Goal: Task Accomplishment & Management: Manage account settings

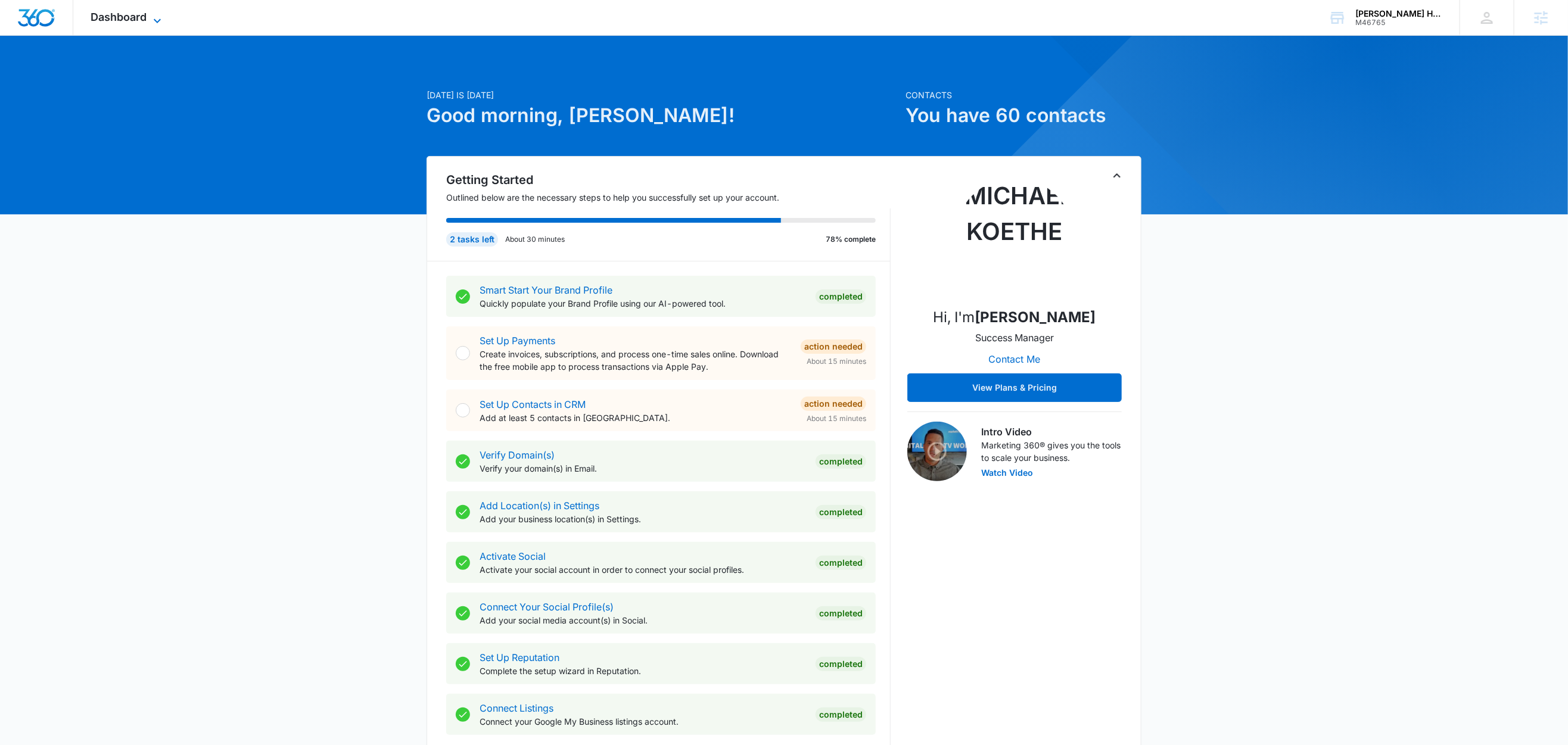
click at [157, 21] on icon at bounding box center [157, 21] width 14 height 14
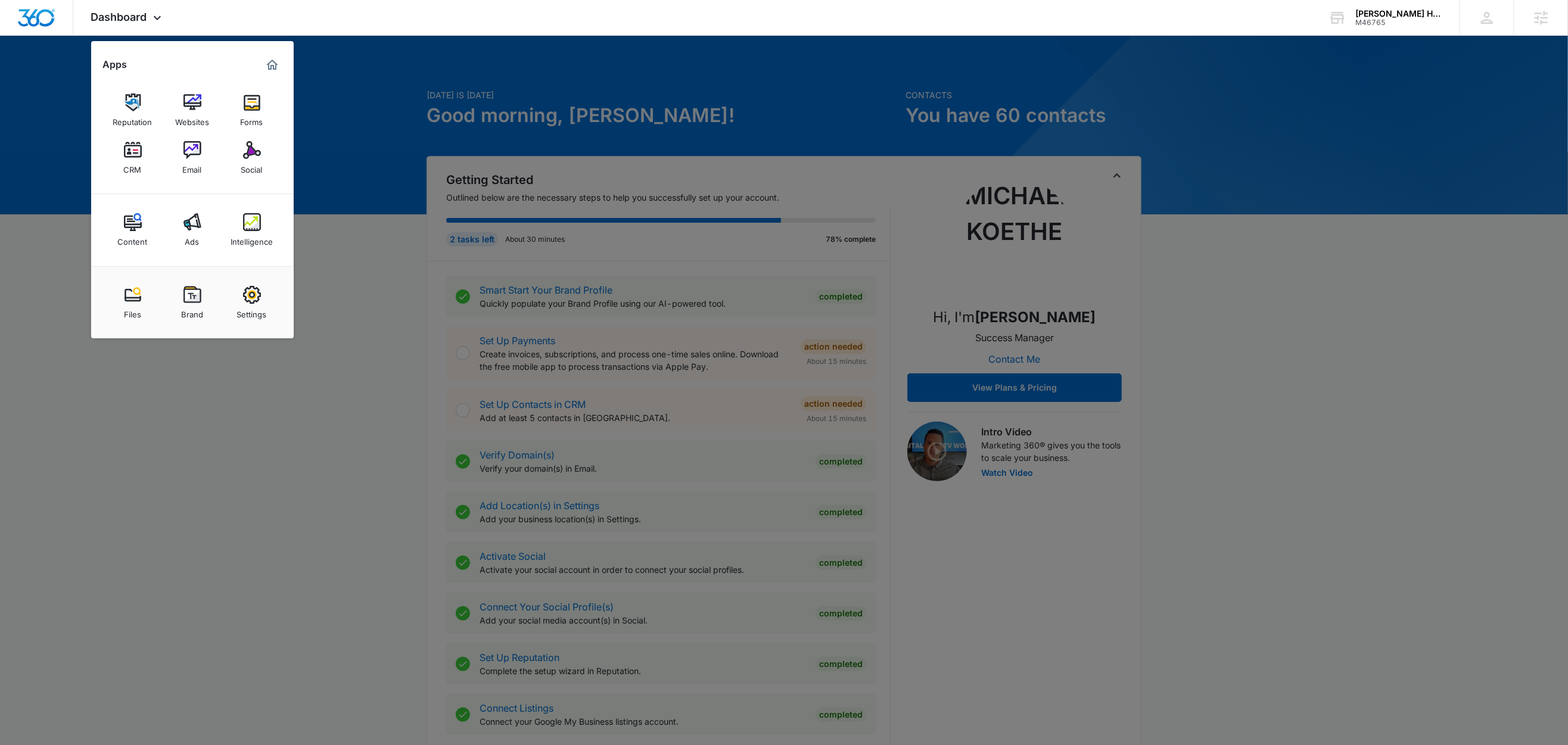
click at [1177, 102] on div at bounding box center [784, 372] width 1568 height 745
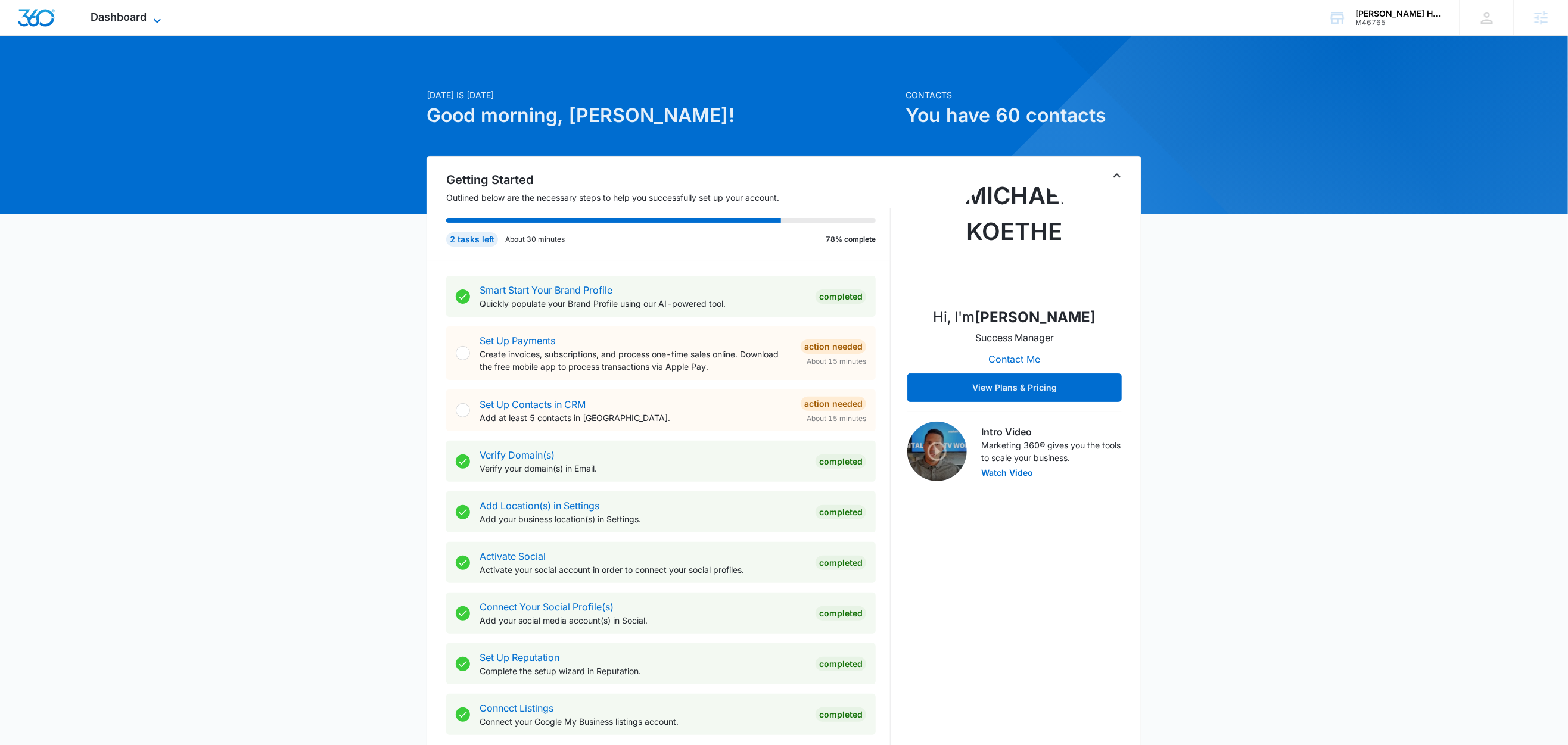
click at [156, 23] on icon at bounding box center [157, 21] width 14 height 14
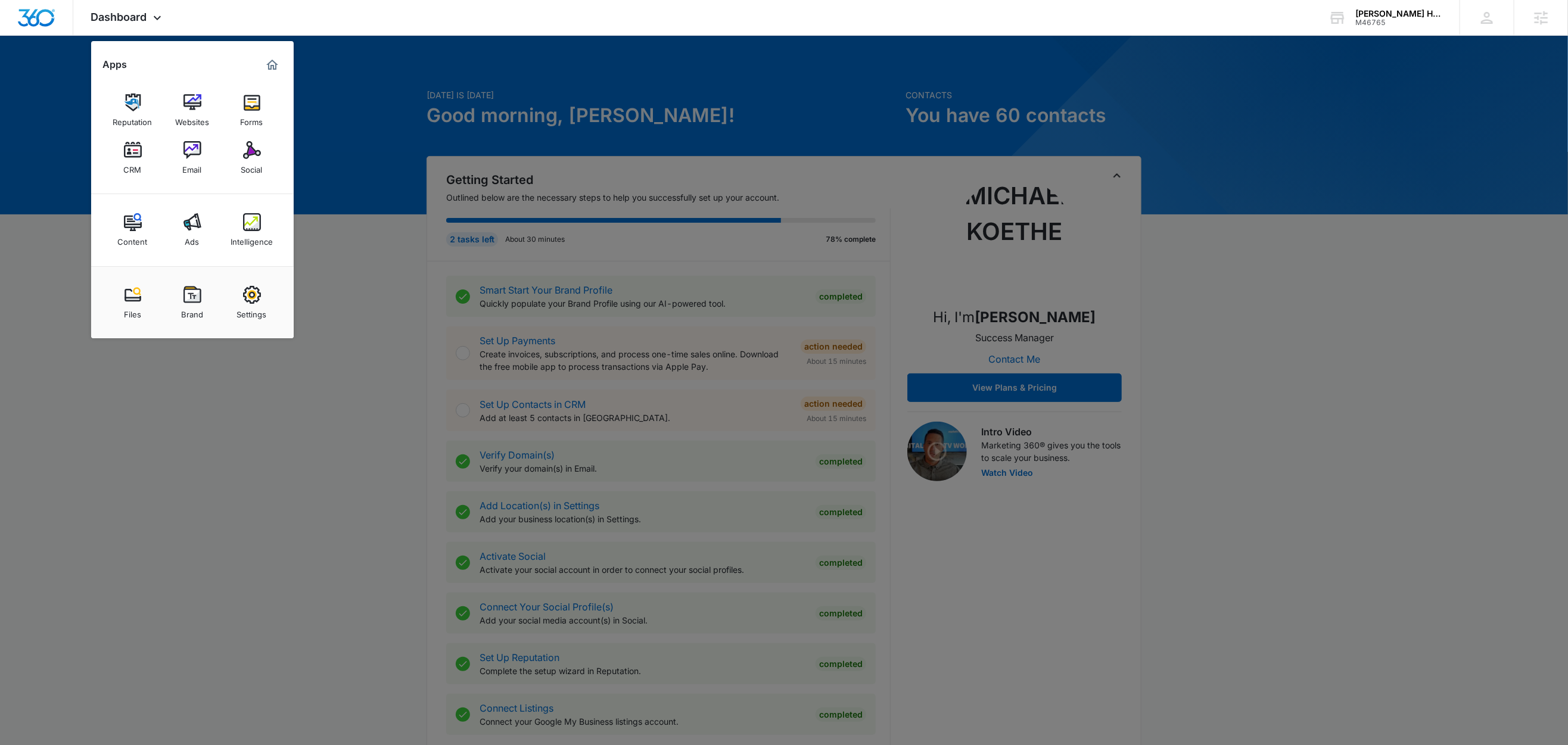
click at [376, 173] on div at bounding box center [784, 372] width 1568 height 745
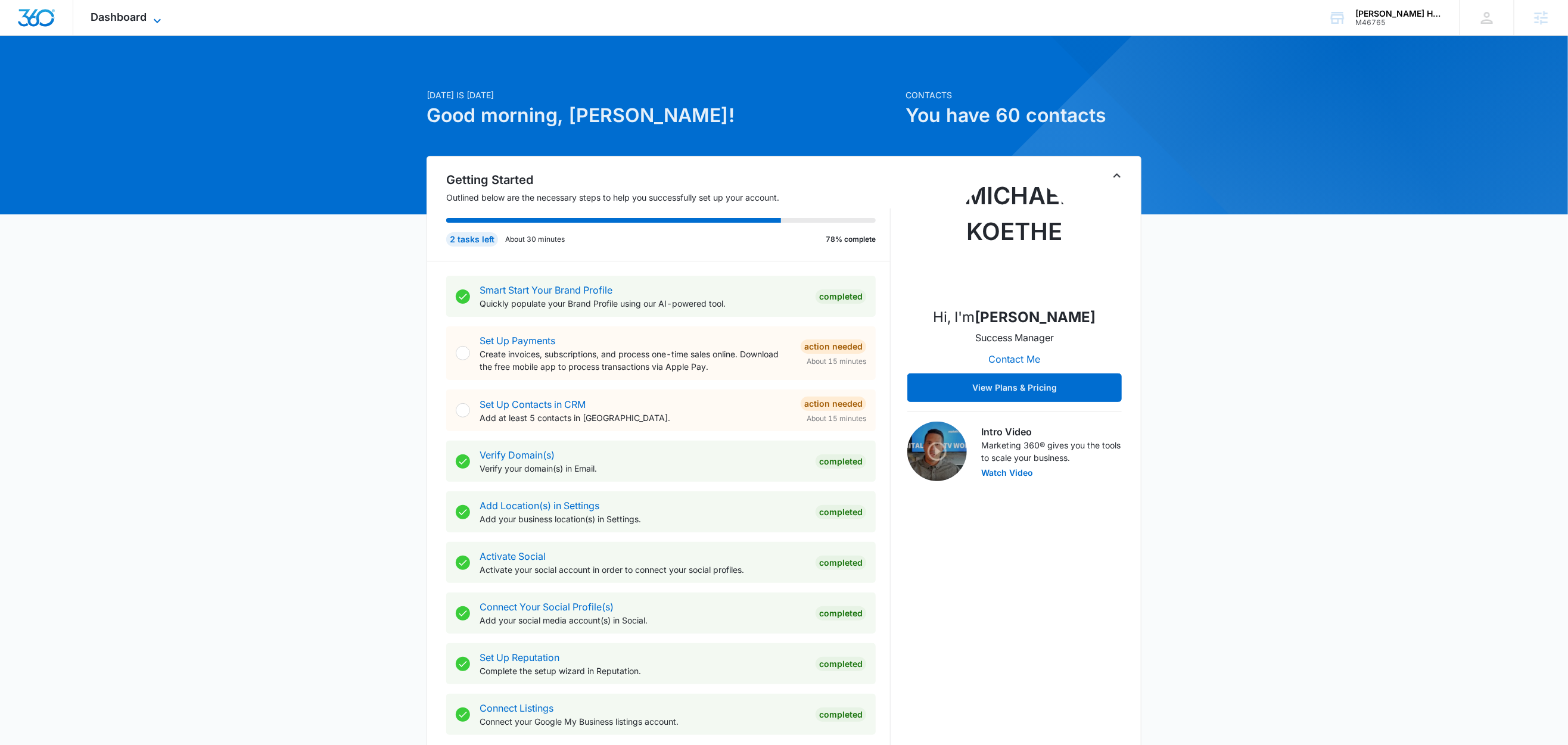
click at [145, 19] on span "Dashboard" at bounding box center [119, 17] width 56 height 12
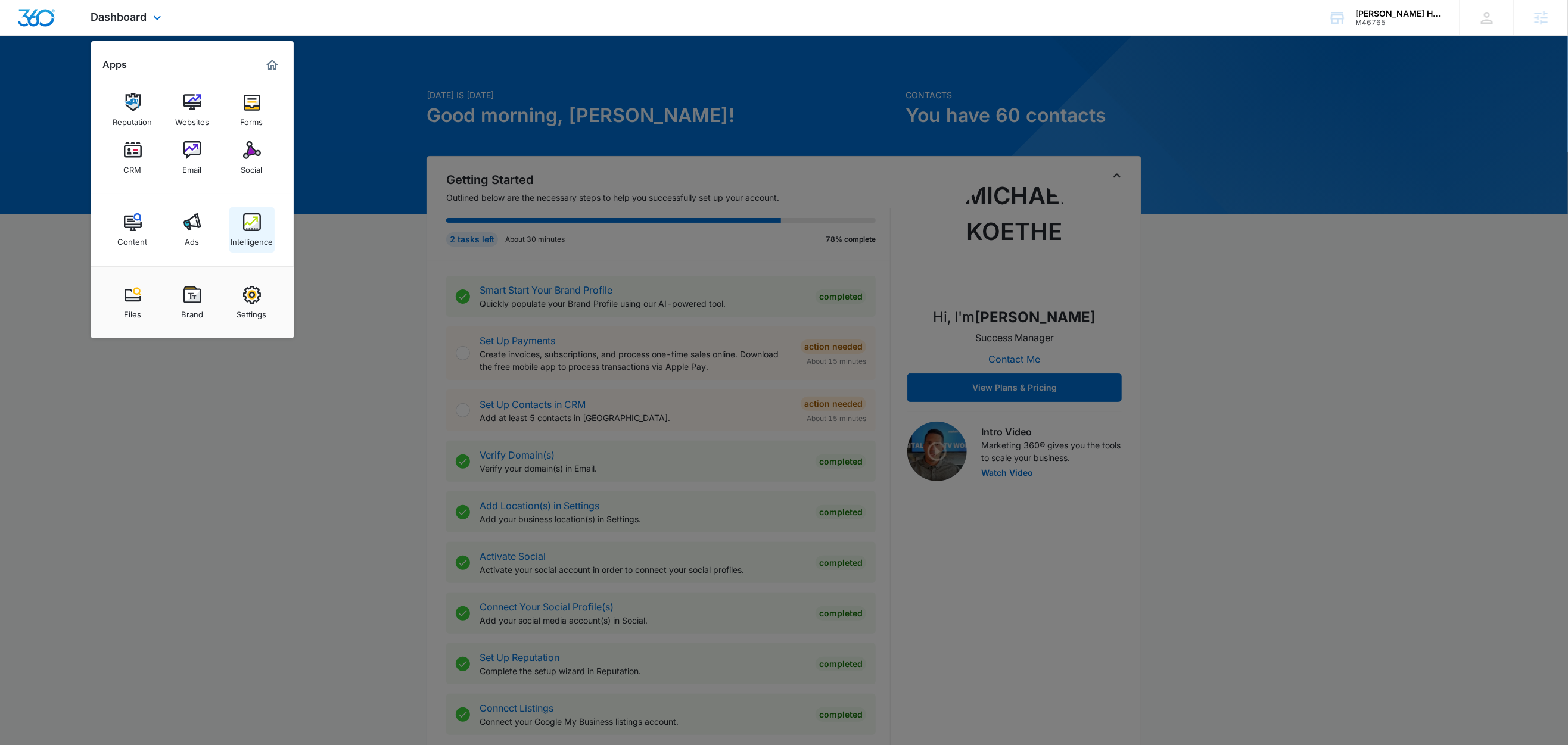
click at [240, 238] on div "Intelligence" at bounding box center [252, 239] width 42 height 15
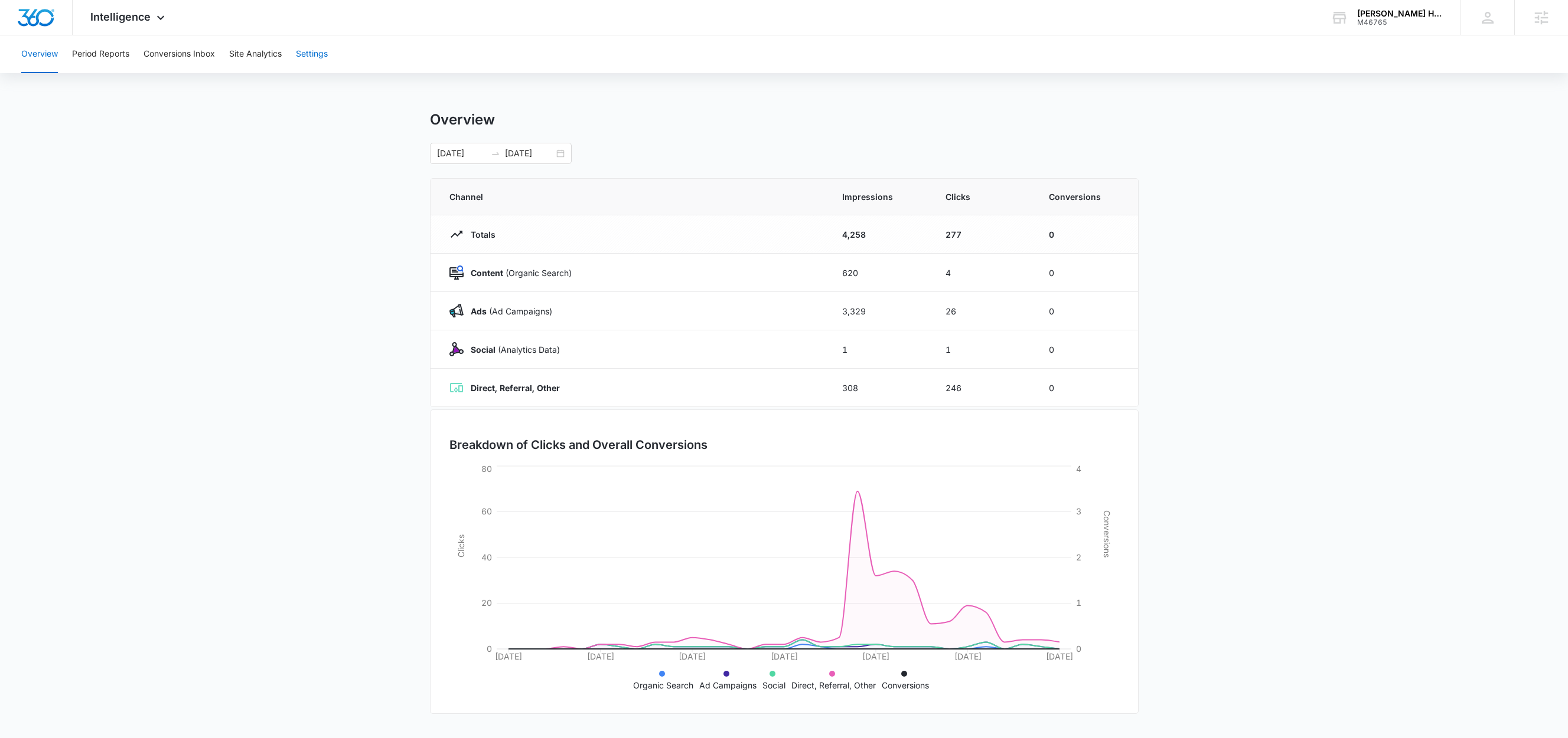
click at [313, 57] on button "Settings" at bounding box center [312, 54] width 32 height 38
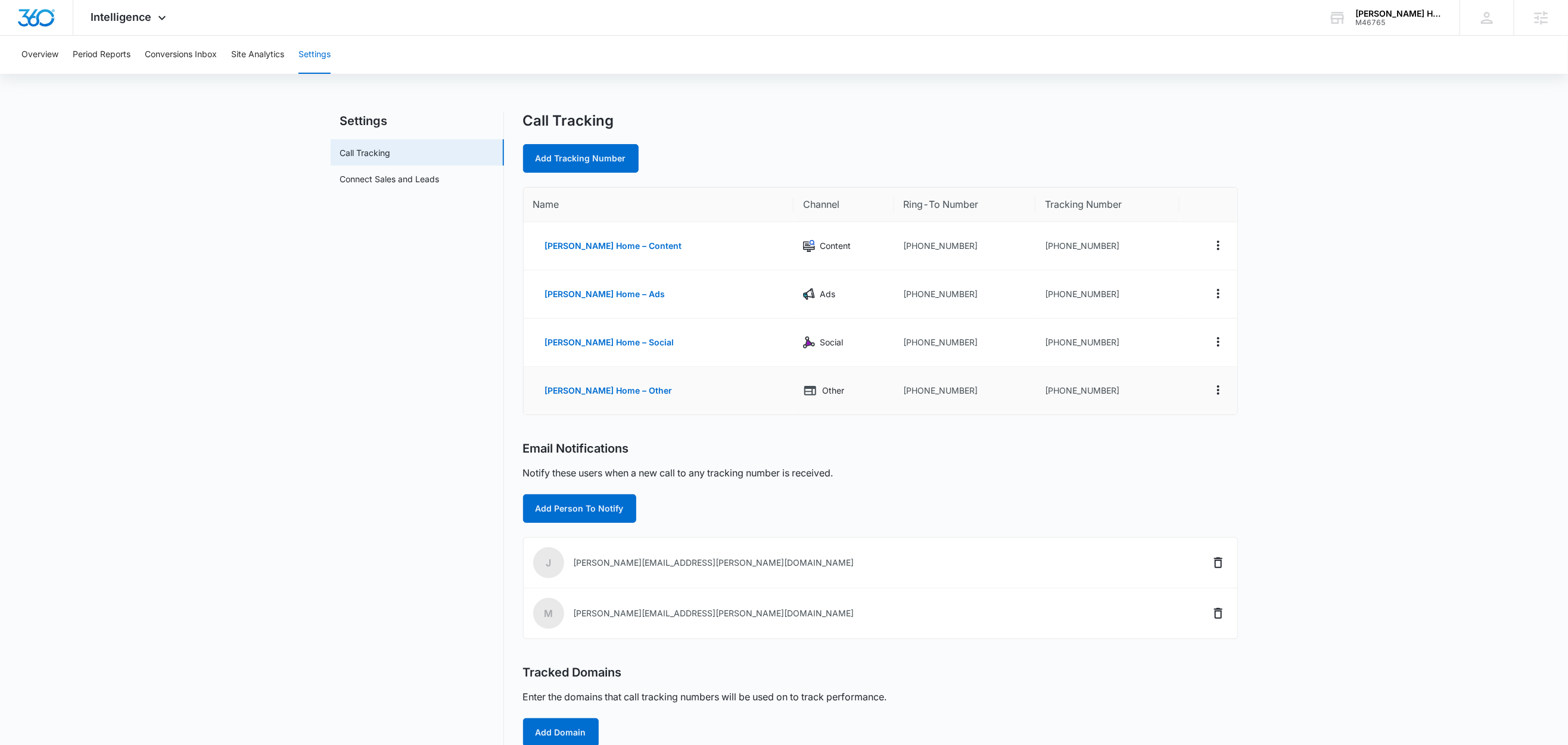
drag, startPoint x: 1103, startPoint y: 396, endPoint x: 1067, endPoint y: 399, distance: 36.1
click at [1067, 399] on td "+19723491020" at bounding box center [1107, 390] width 144 height 48
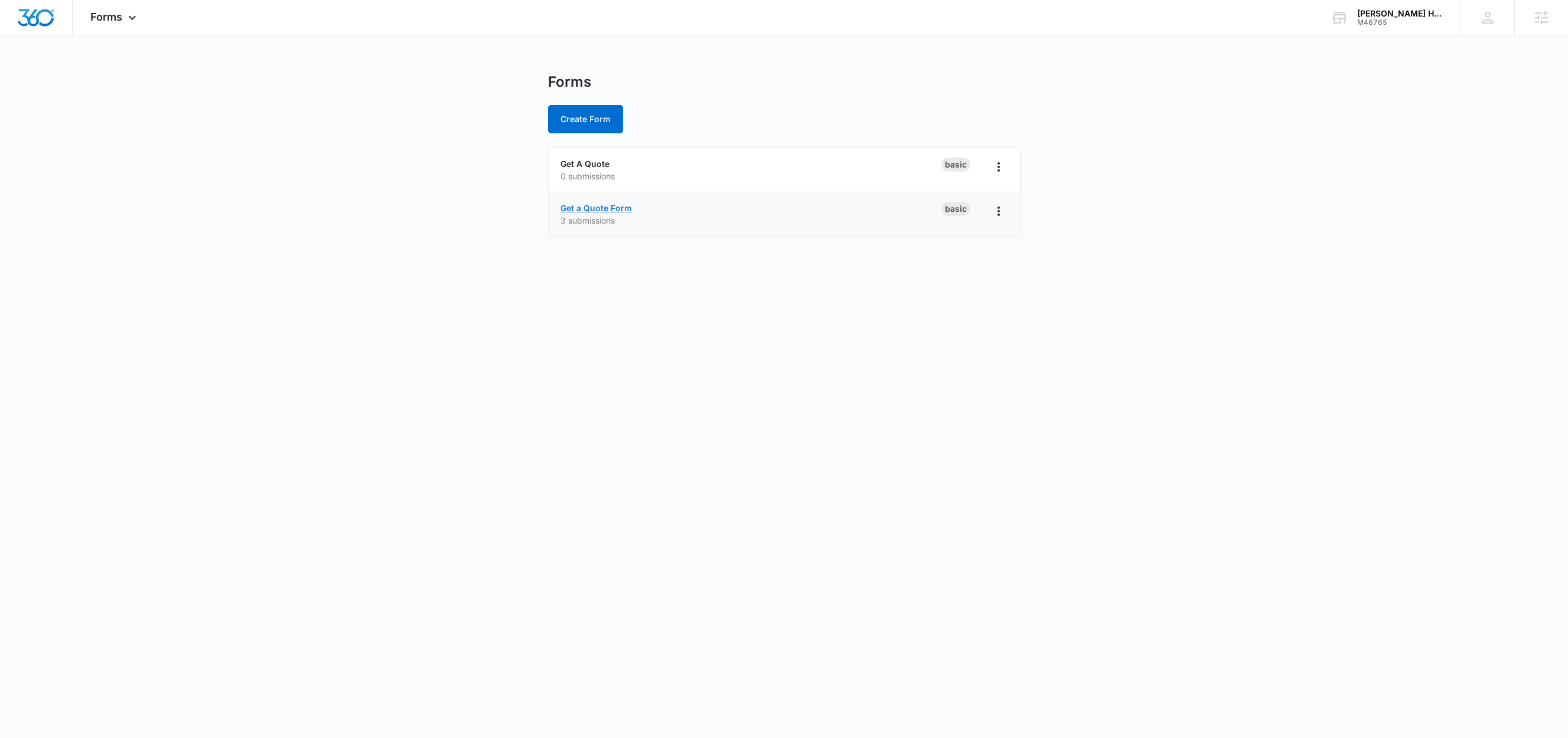
click at [610, 209] on link "Get a Quote Form" at bounding box center [596, 208] width 71 height 10
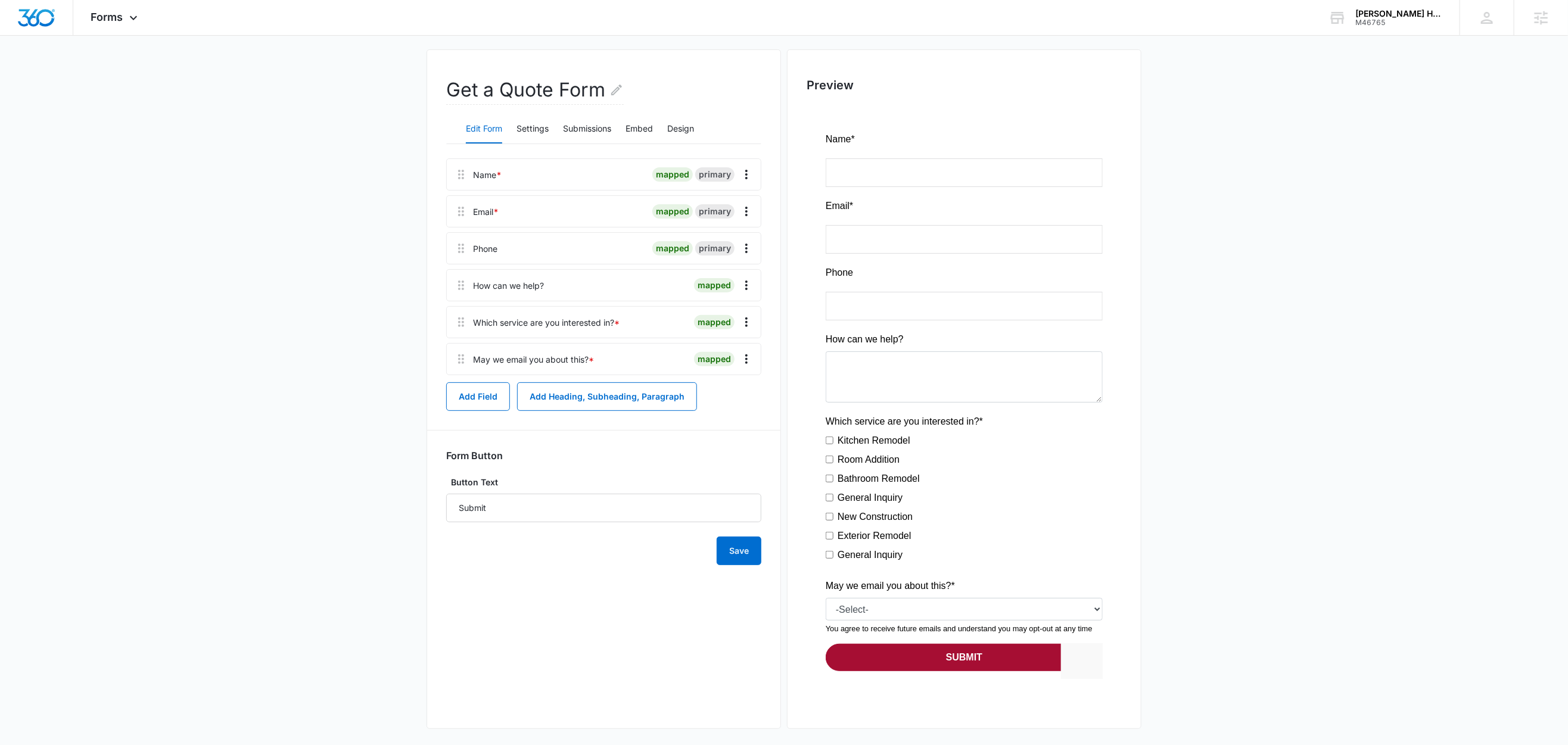
scroll to position [17, 0]
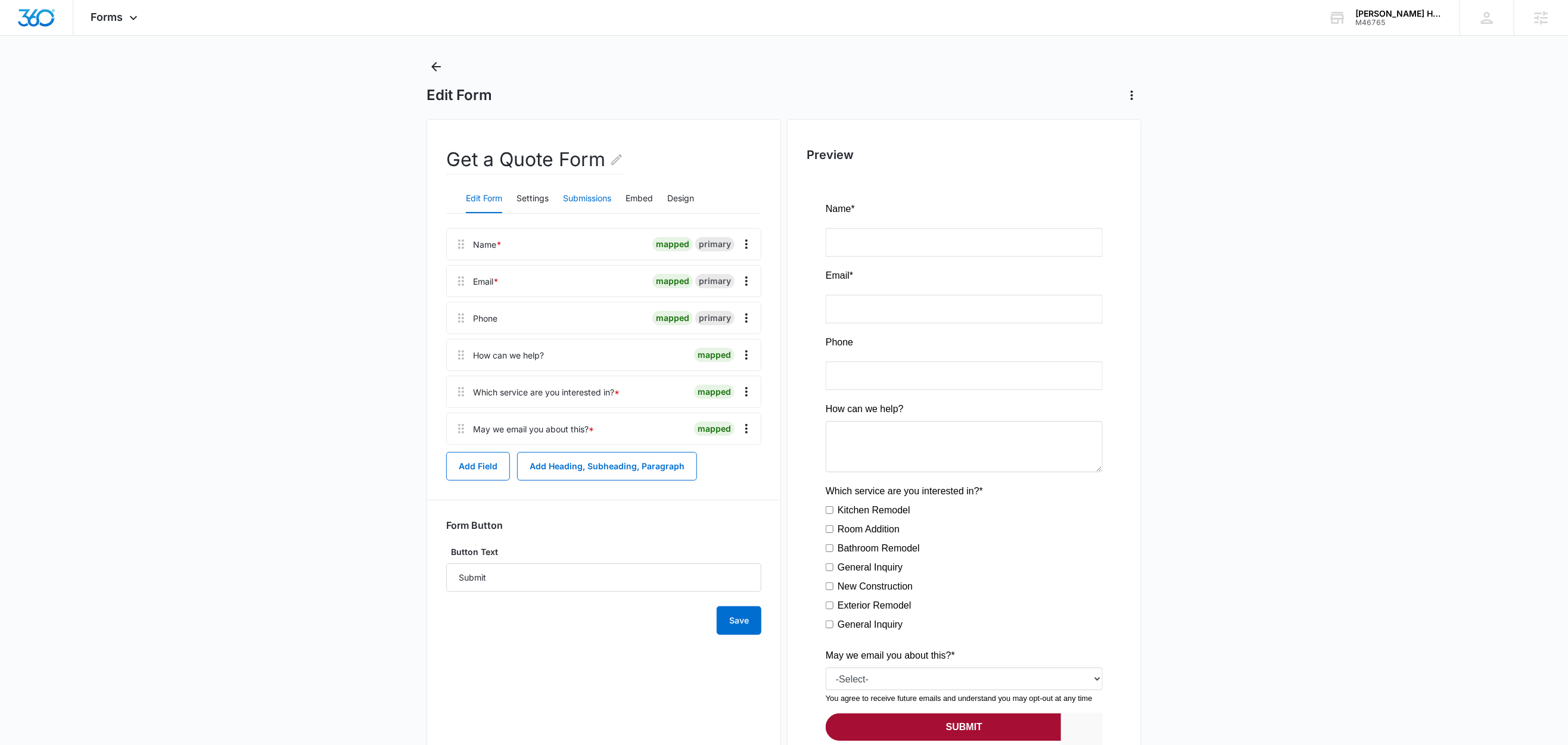
click at [600, 201] on button "Submissions" at bounding box center [587, 199] width 48 height 29
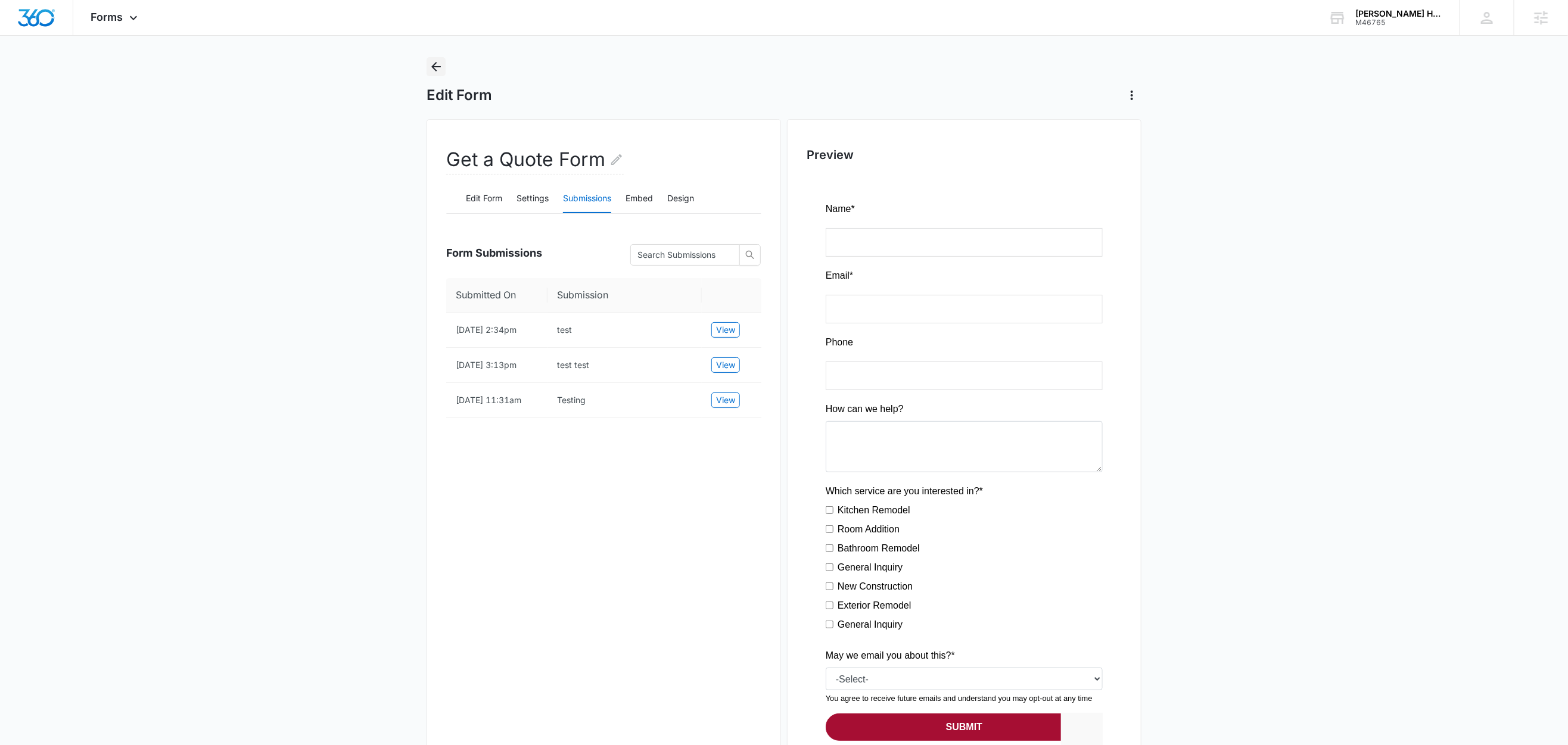
click at [435, 63] on icon "Back" at bounding box center [436, 66] width 10 height 10
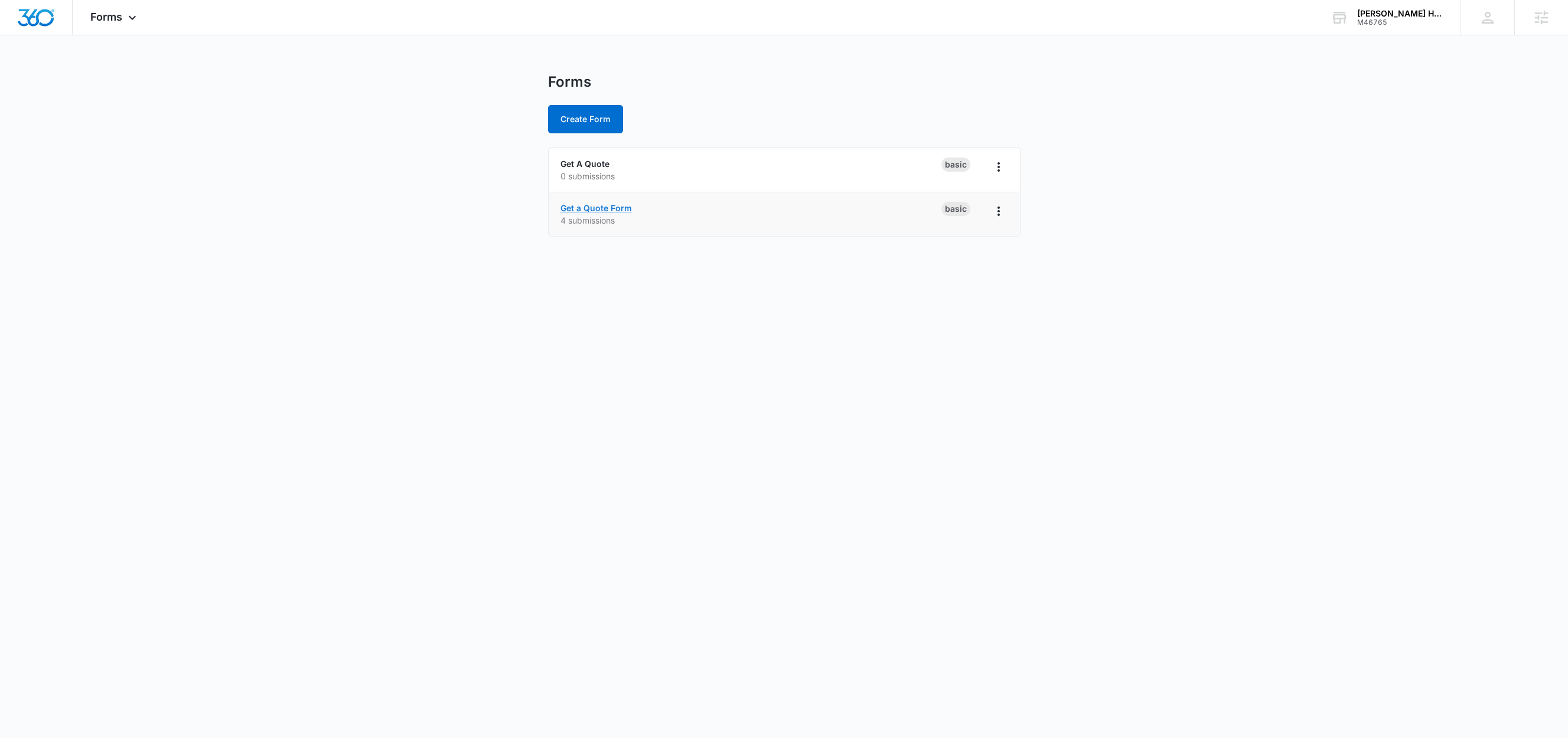
click at [608, 211] on link "Get a Quote Form" at bounding box center [596, 208] width 71 height 10
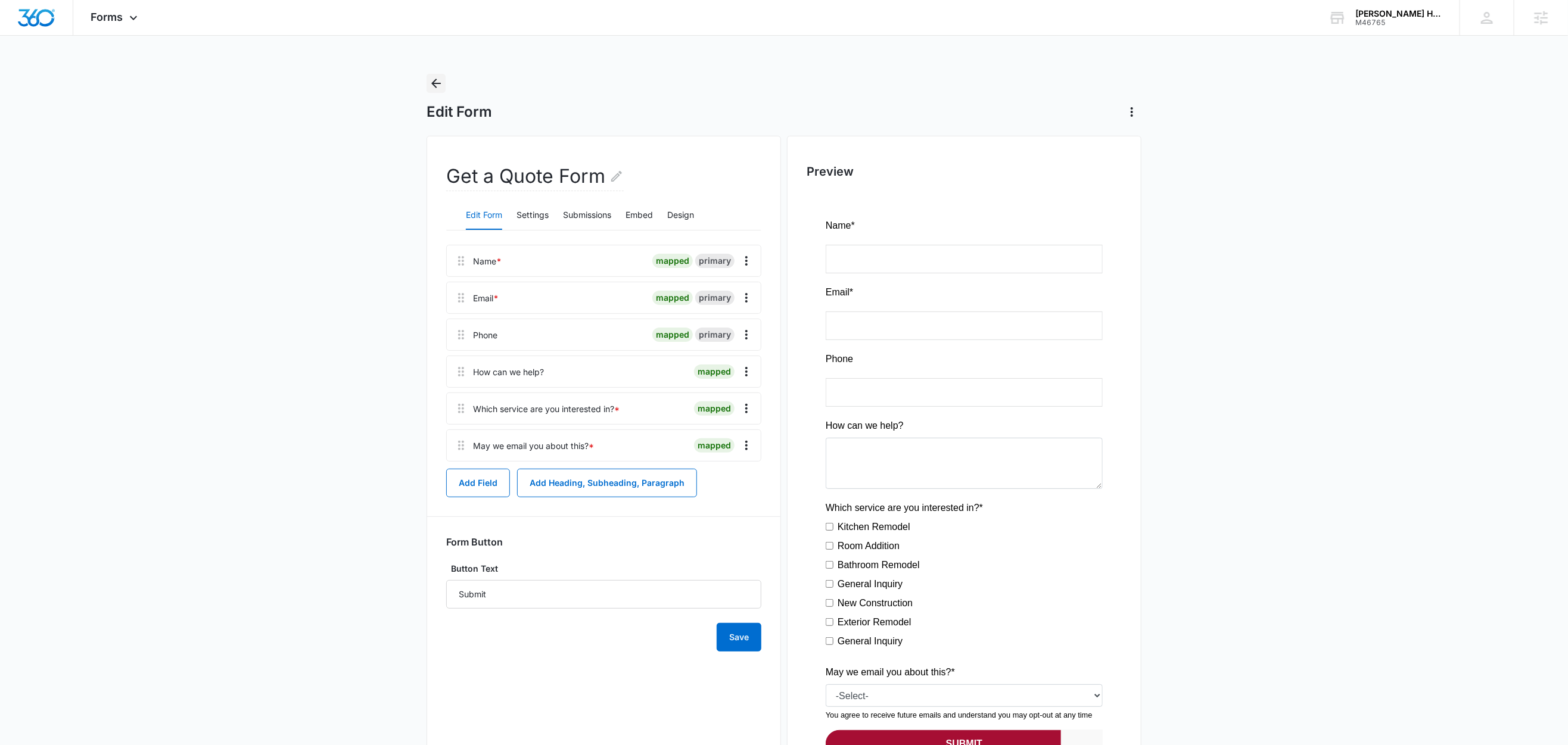
click at [439, 83] on icon "Back" at bounding box center [436, 83] width 10 height 10
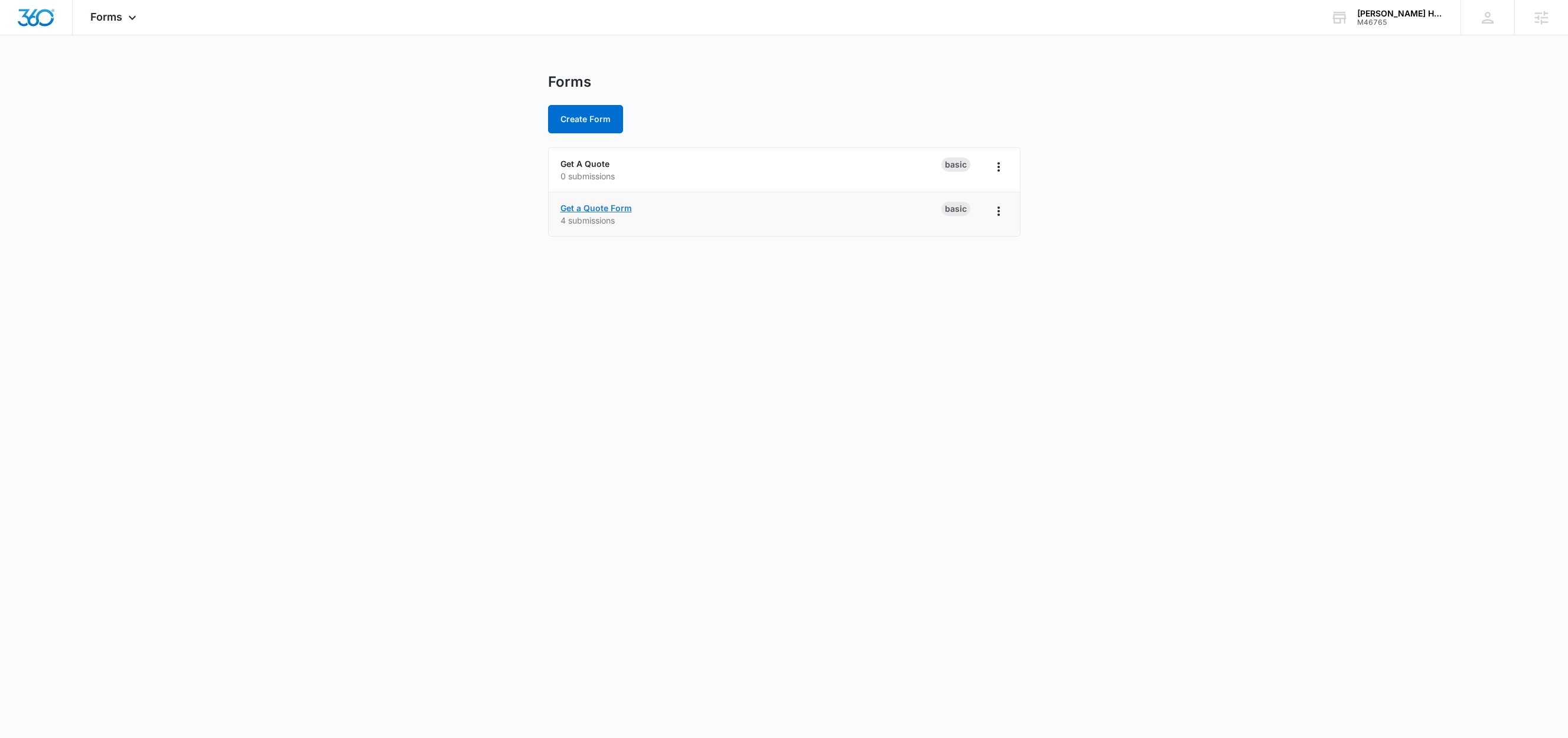
click at [615, 207] on link "Get a Quote Form" at bounding box center [596, 208] width 71 height 10
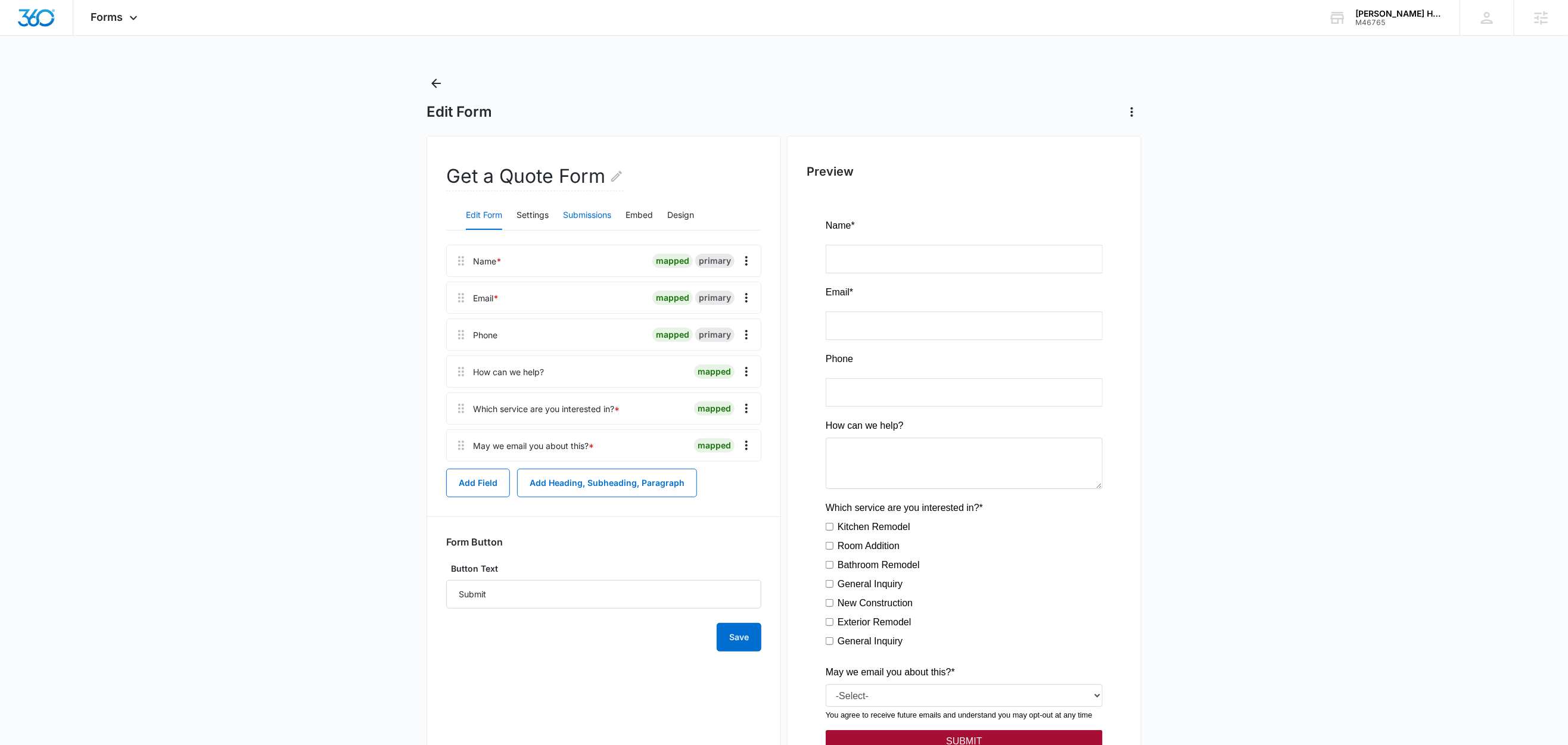
drag, startPoint x: 594, startPoint y: 217, endPoint x: 653, endPoint y: 217, distance: 59.0
click at [594, 217] on button "Submissions" at bounding box center [587, 215] width 48 height 29
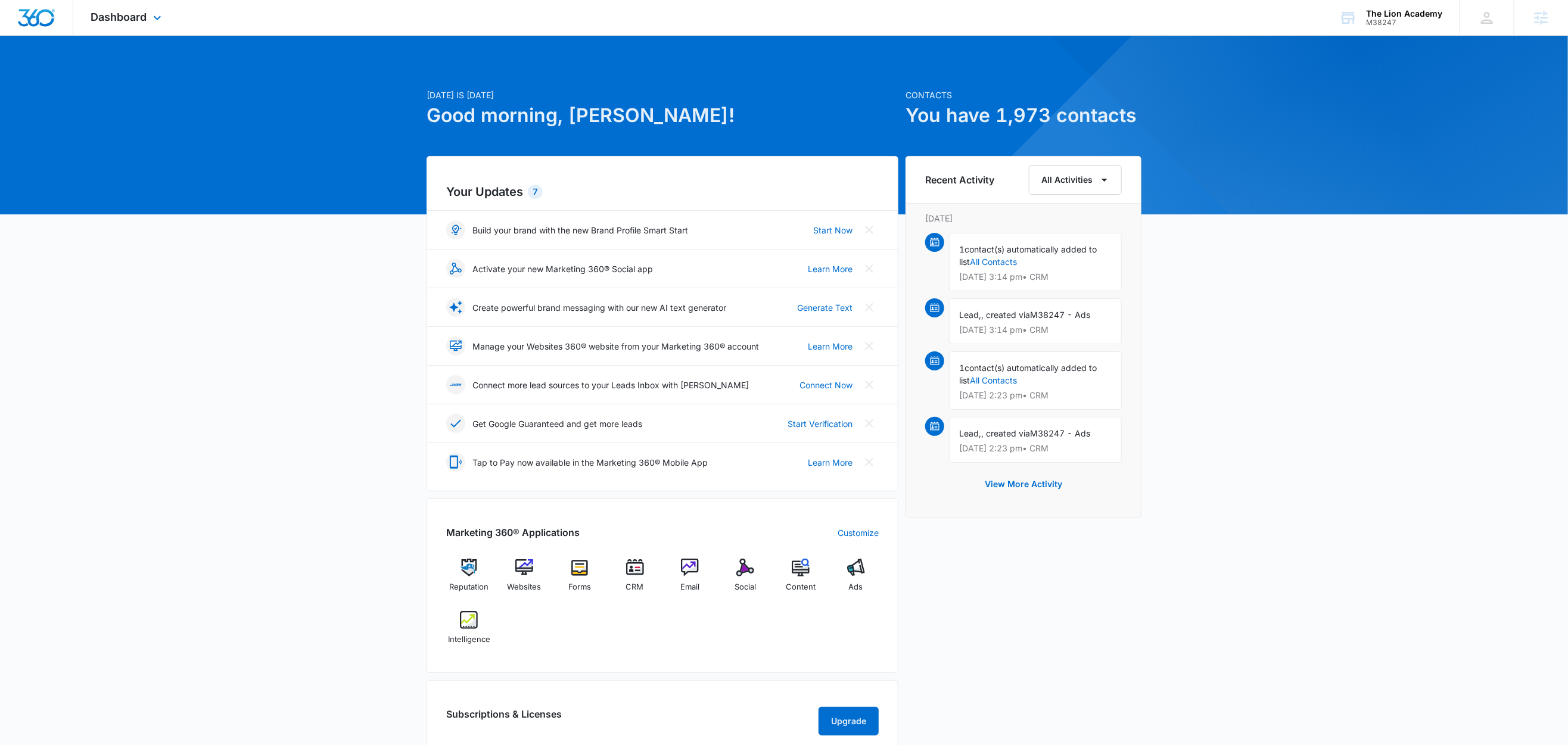
click at [155, 7] on div "Dashboard Apps Reputation Websites Forms CRM Email Social Content Ads Intellige…" at bounding box center [128, 17] width 109 height 35
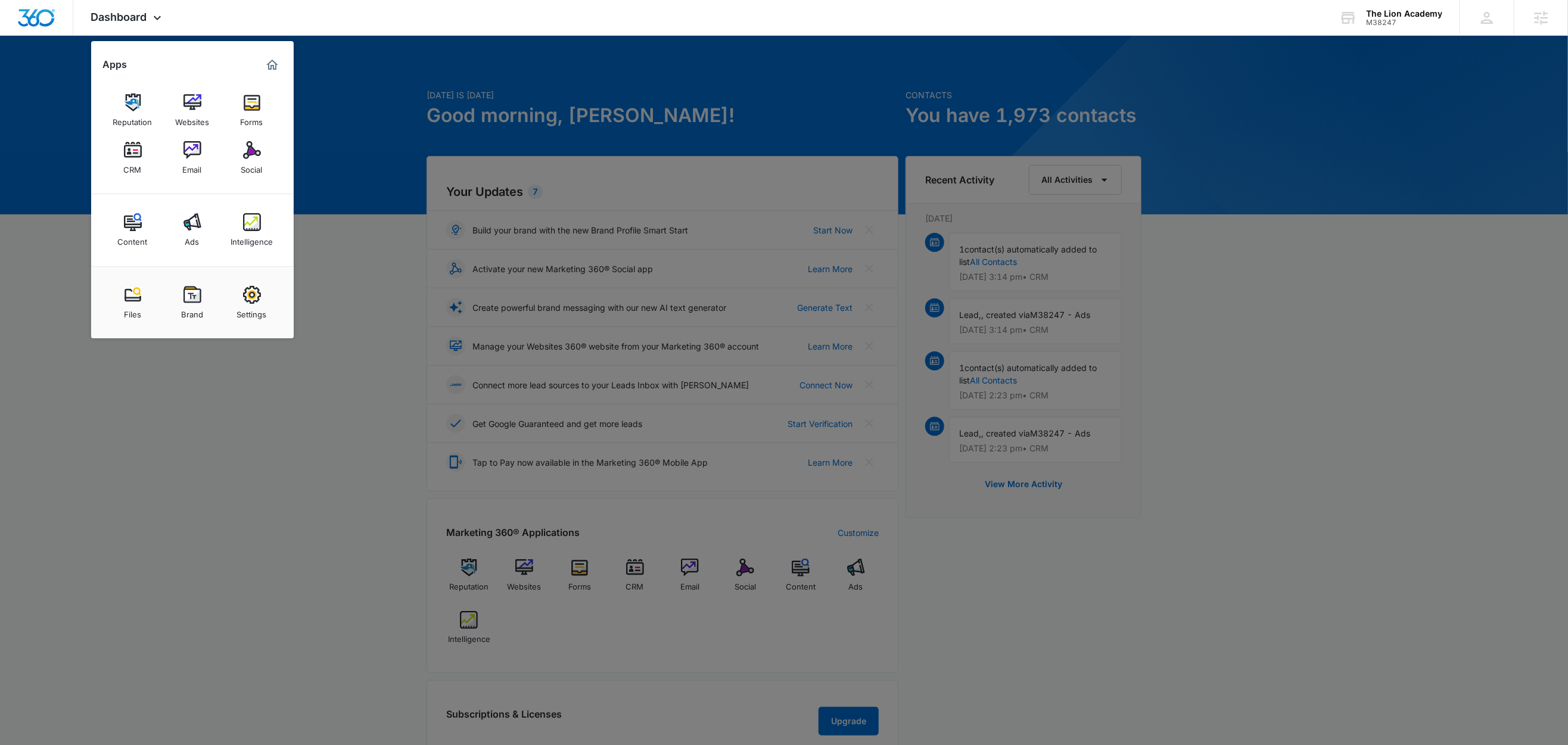
click at [357, 241] on div at bounding box center [784, 372] width 1568 height 745
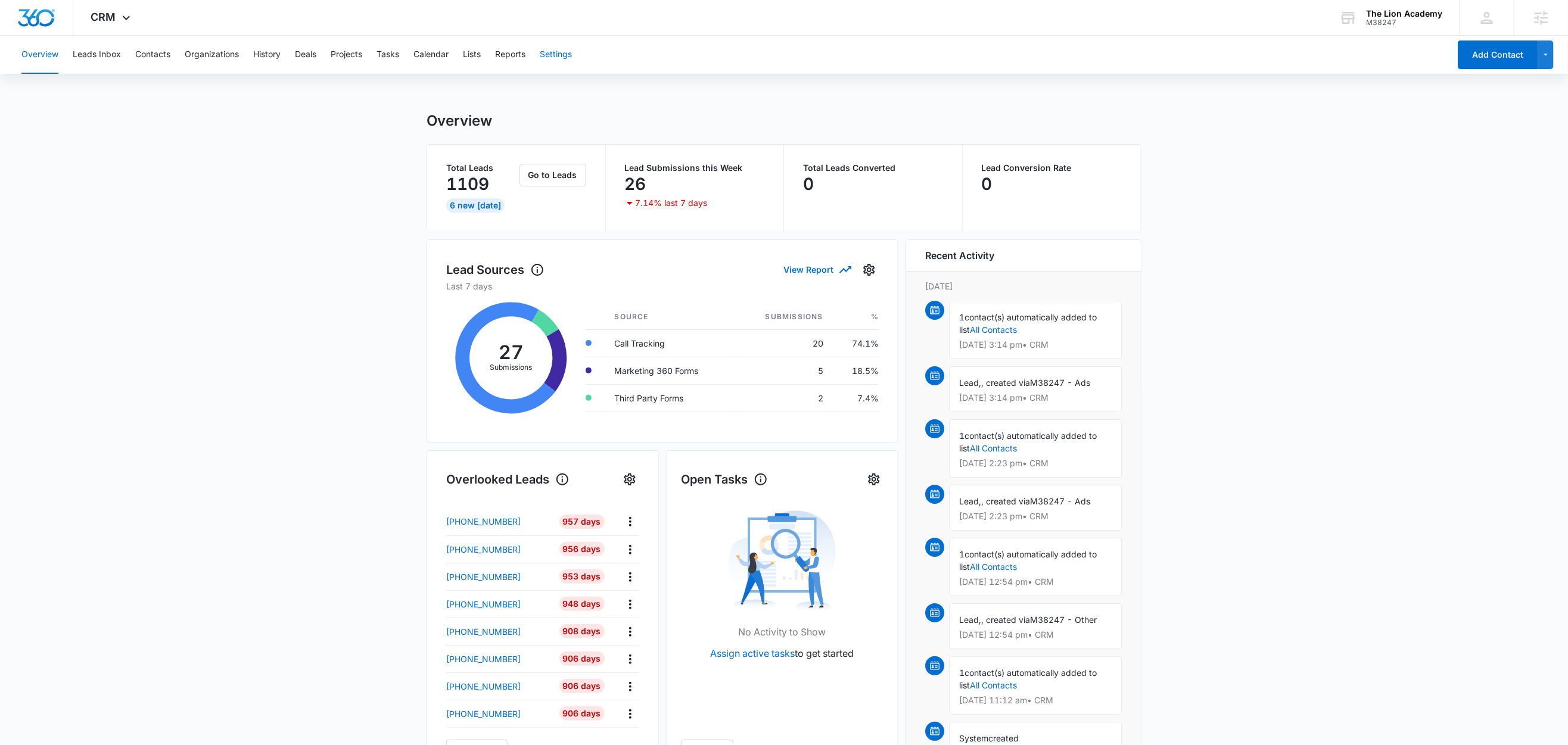
click at [570, 52] on button "Settings" at bounding box center [556, 55] width 32 height 38
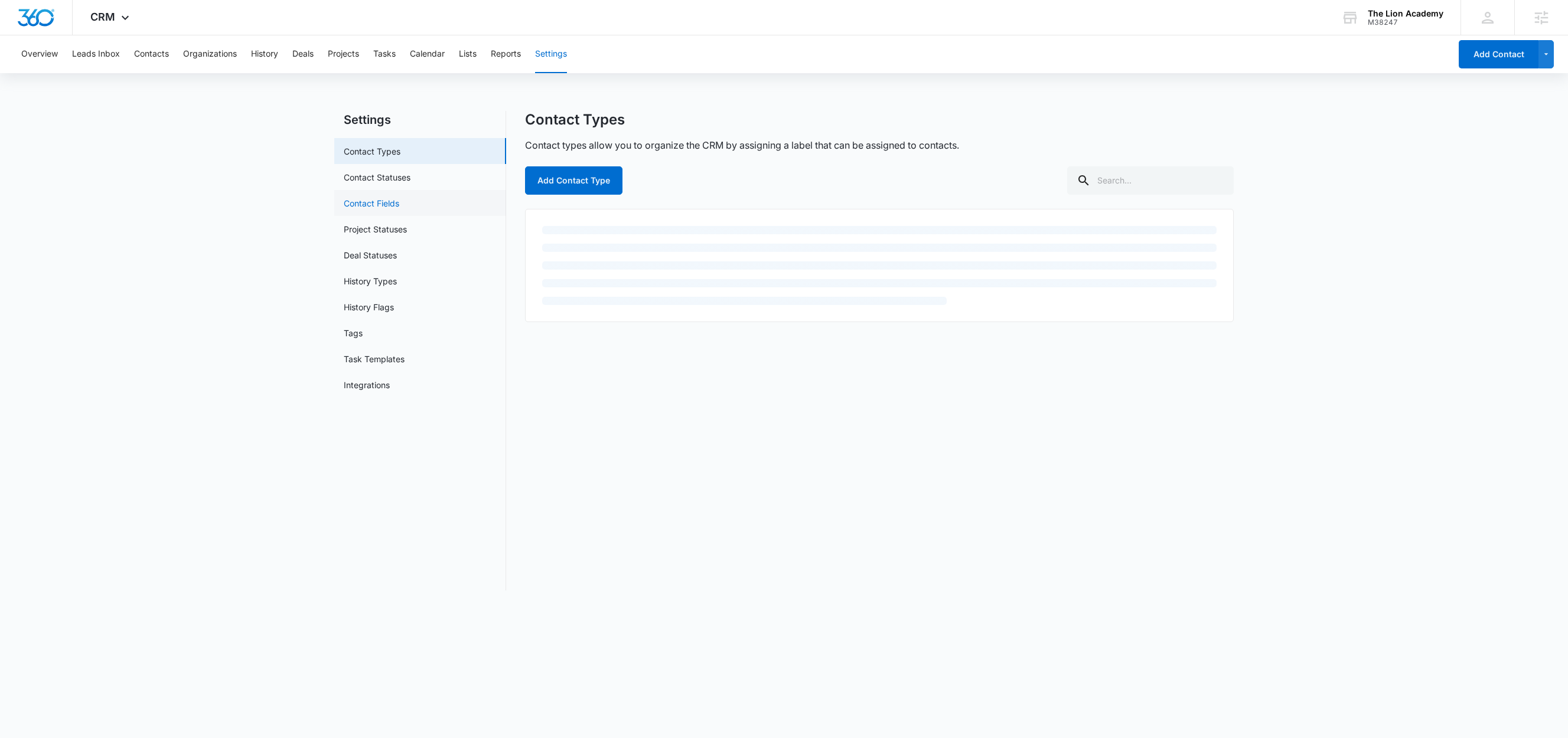
click at [384, 200] on link "Contact Fields" at bounding box center [371, 203] width 55 height 12
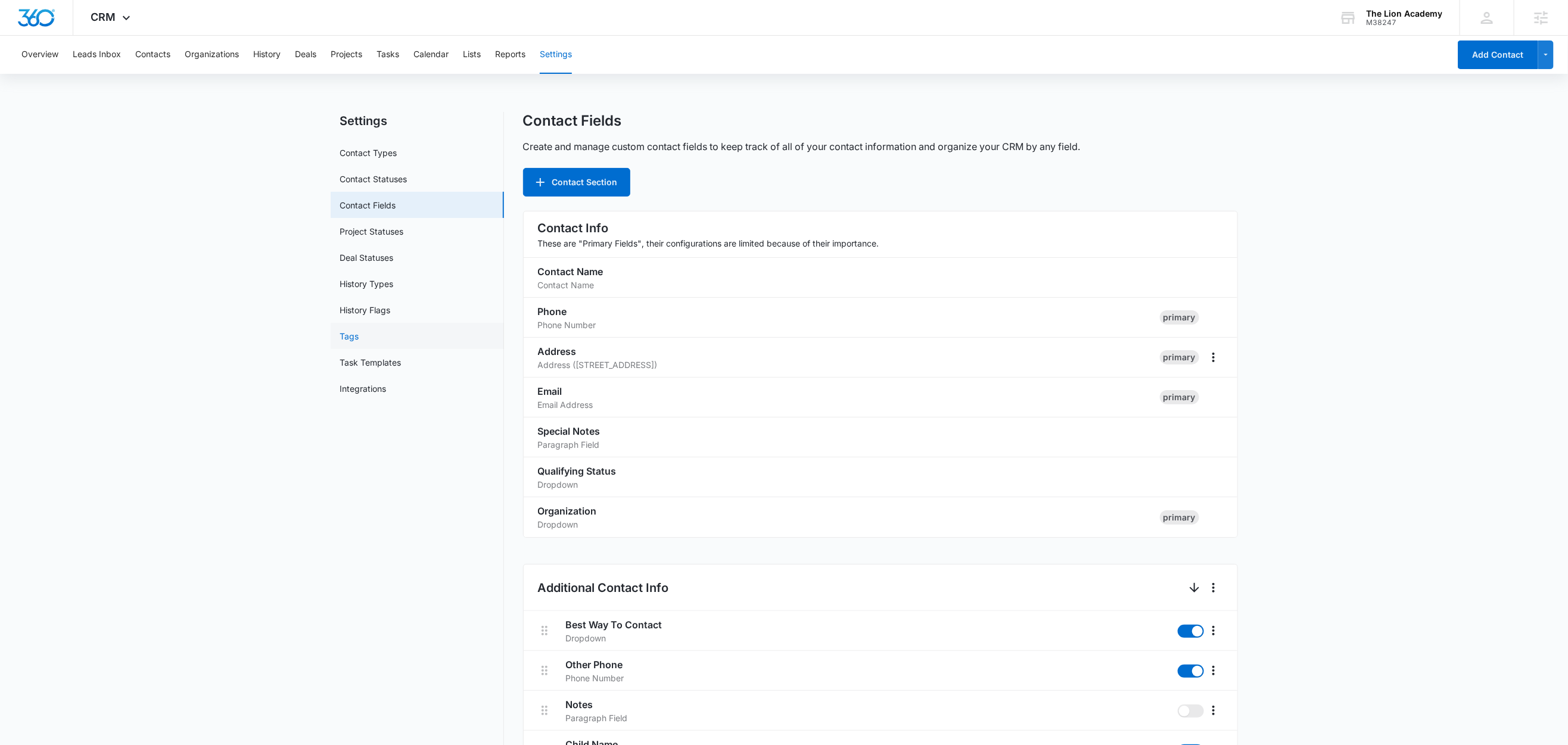
click at [358, 338] on link "Tags" at bounding box center [350, 336] width 19 height 12
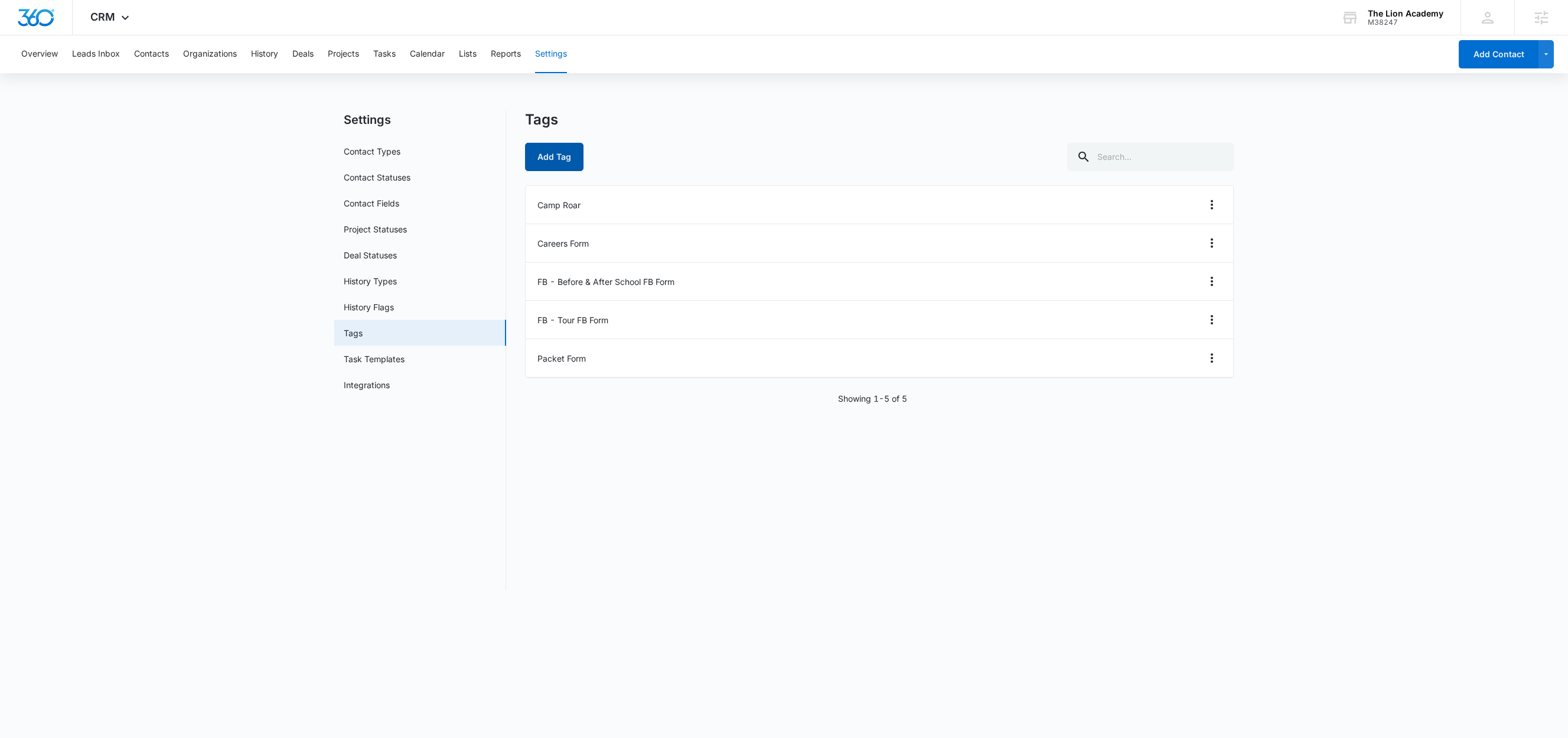
click at [553, 162] on button "Add Tag" at bounding box center [554, 157] width 59 height 29
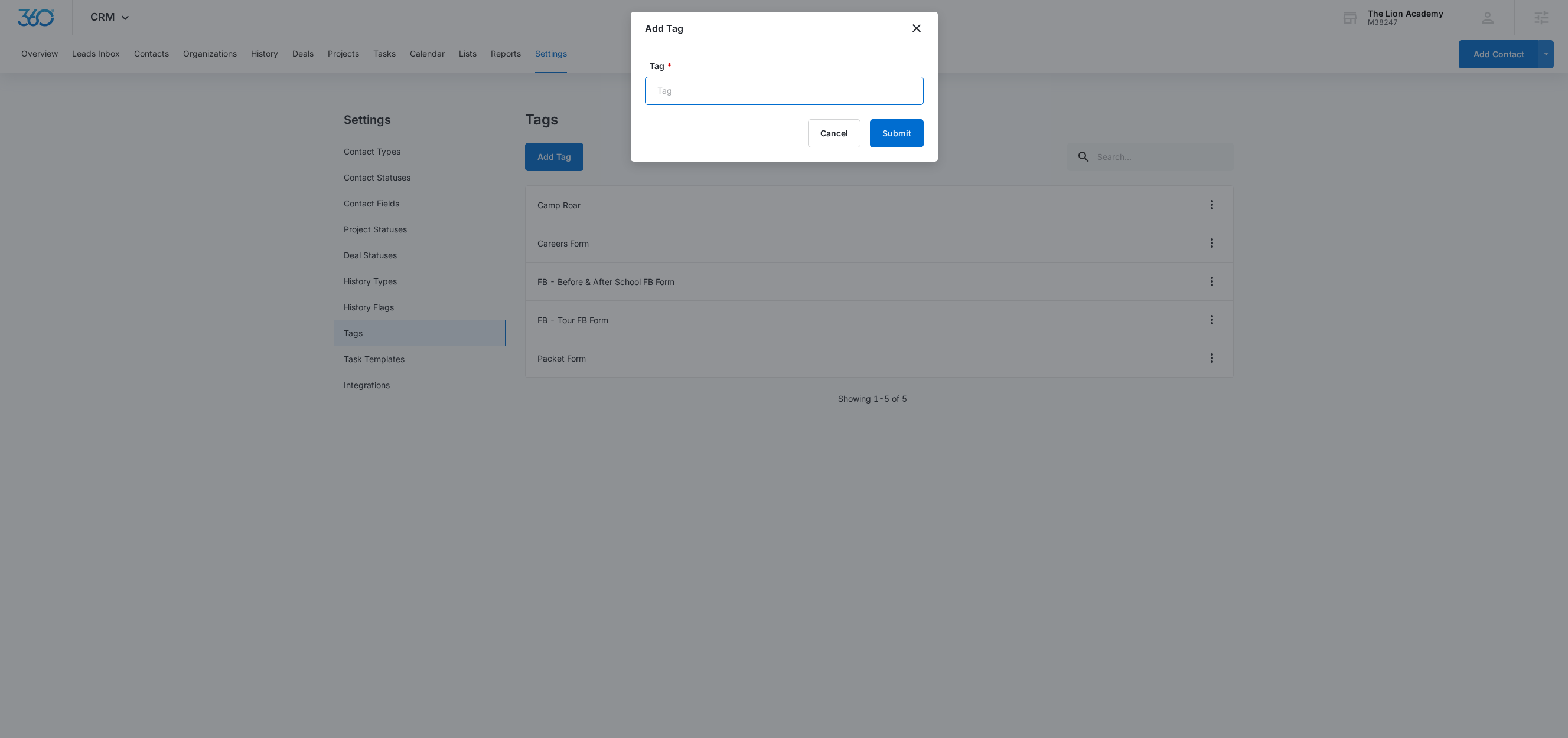
click at [676, 91] on input "Tag *" at bounding box center [784, 91] width 279 height 29
paste input "Preschool Program"
click at [803, 89] on input "FB - Preschool Program" at bounding box center [784, 91] width 279 height 29
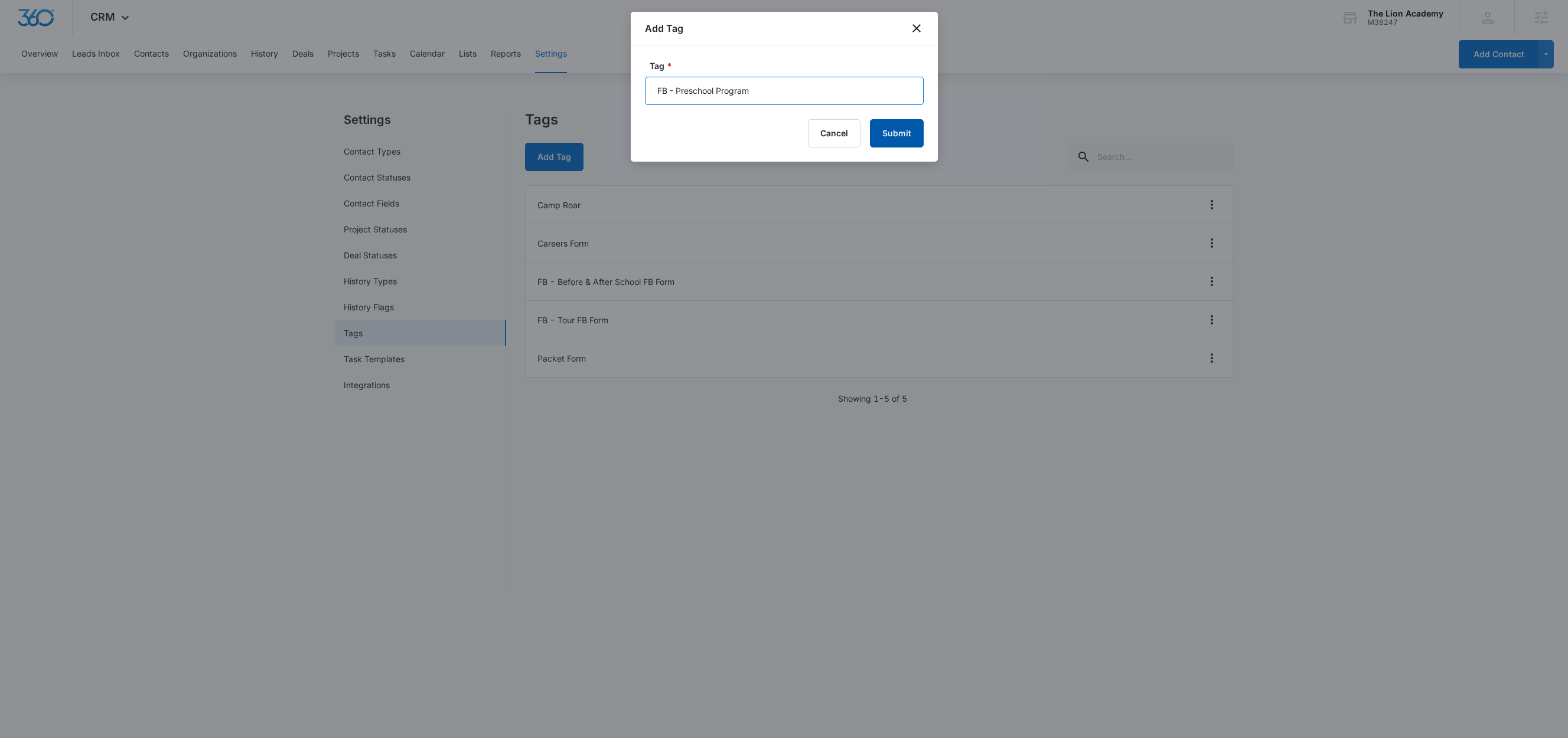
type input "FB - Preschool Program"
click at [910, 136] on button "Submit" at bounding box center [896, 133] width 53 height 29
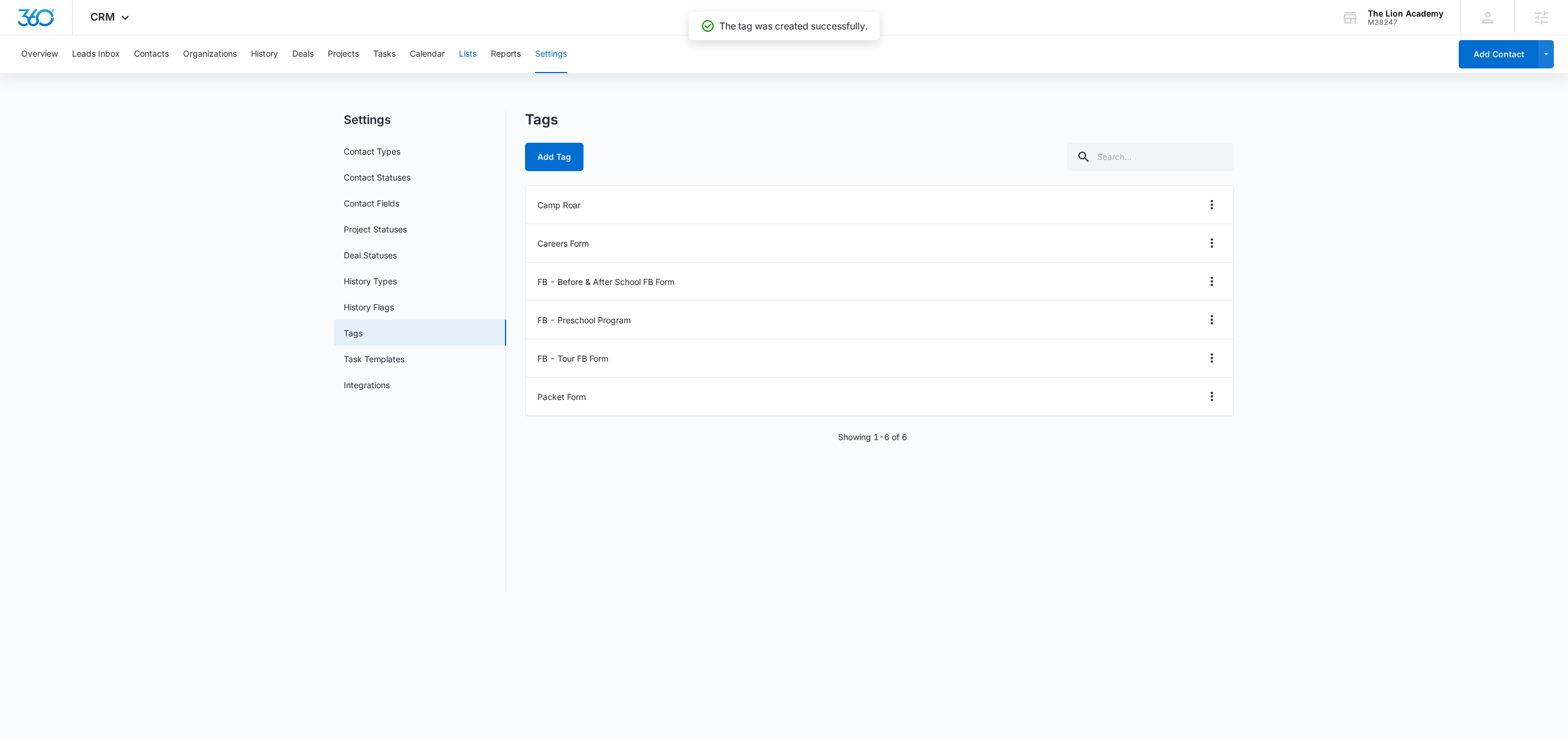
click at [474, 54] on button "Lists" at bounding box center [468, 54] width 18 height 38
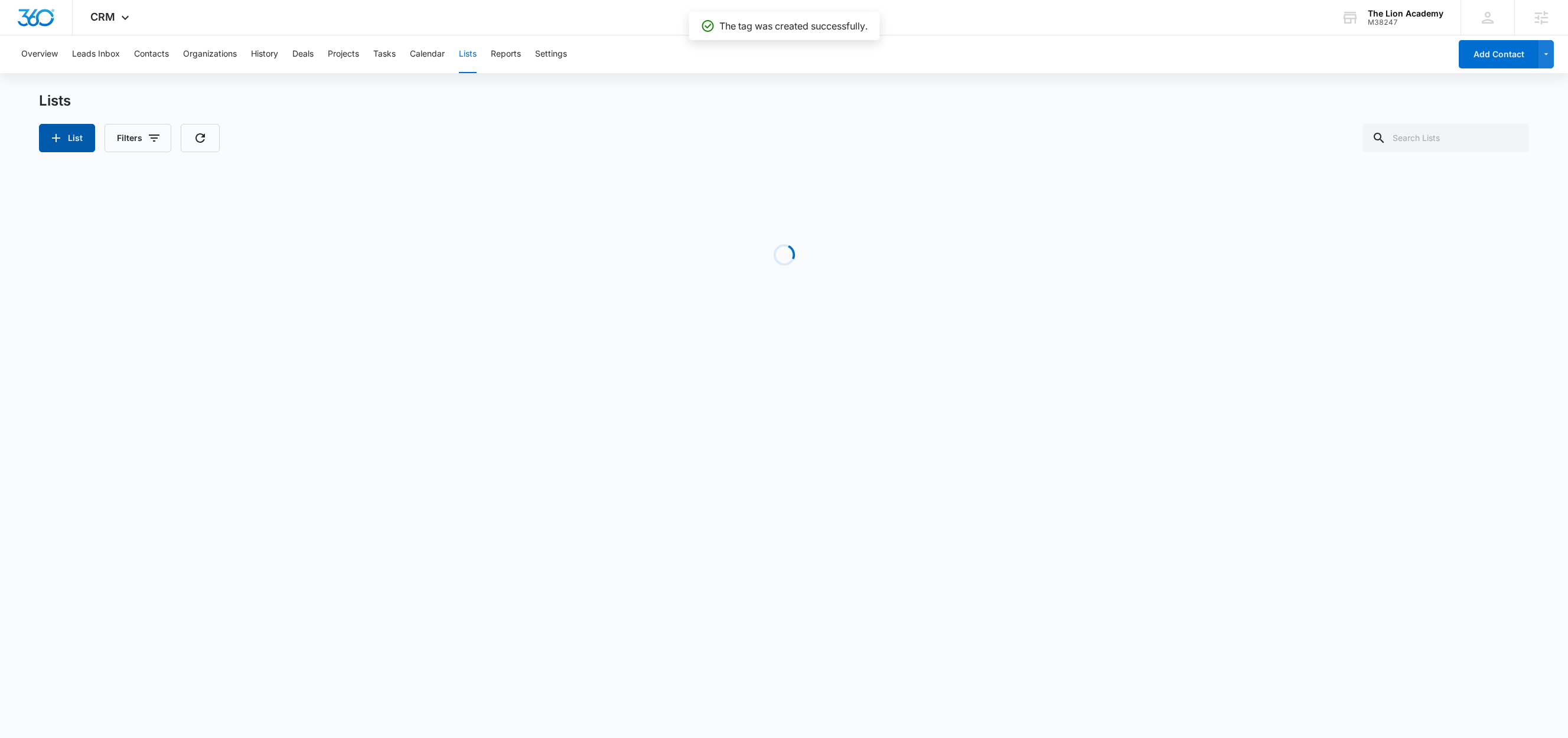
click at [69, 137] on button "List" at bounding box center [67, 138] width 56 height 29
select select "31"
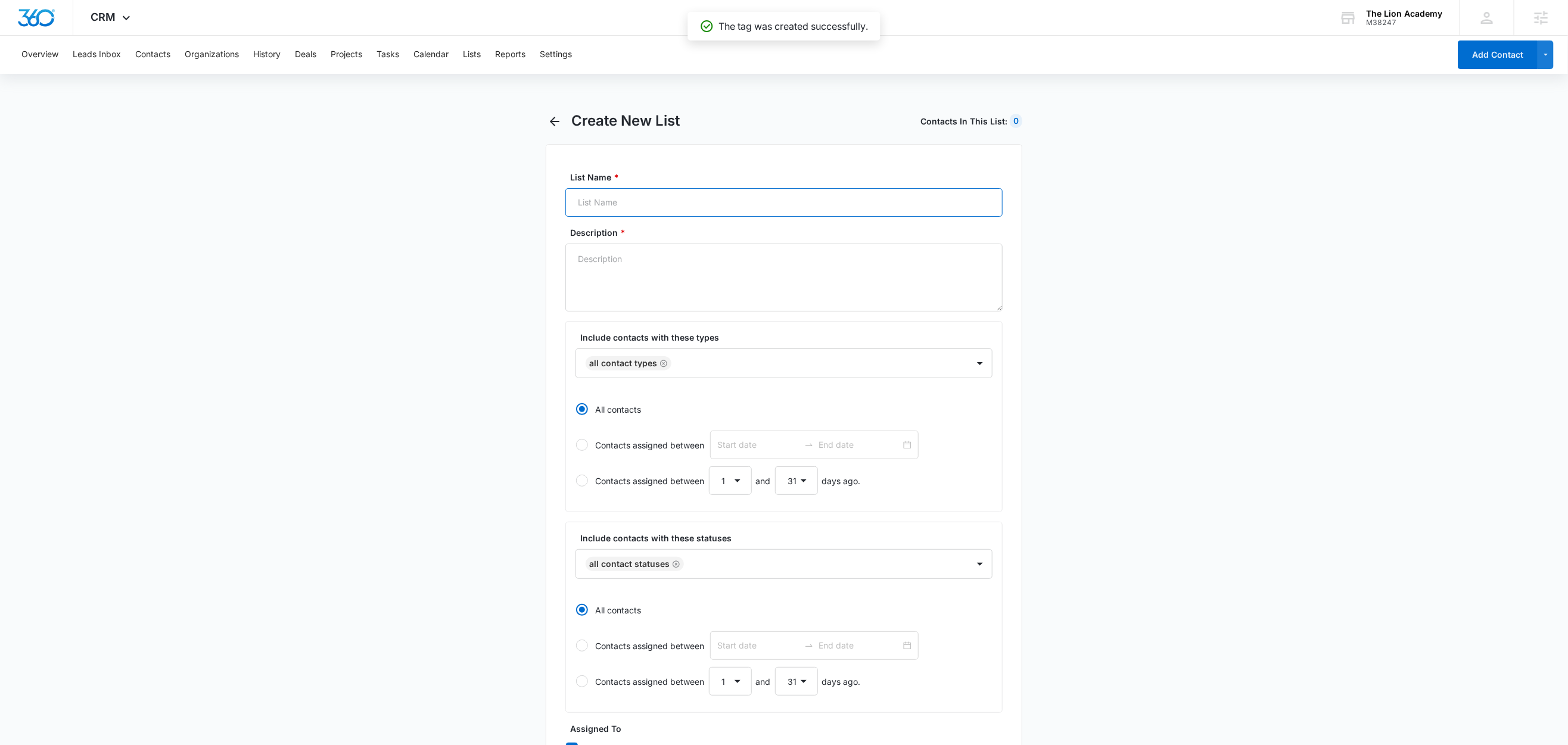
click at [620, 211] on input "List Name *" at bounding box center [784, 202] width 437 height 29
paste input "FB - Preschool Program"
type input "FB - Preschool Program"
click at [605, 267] on textarea "Description *" at bounding box center [784, 277] width 437 height 68
paste textarea "FB - Preschool Program"
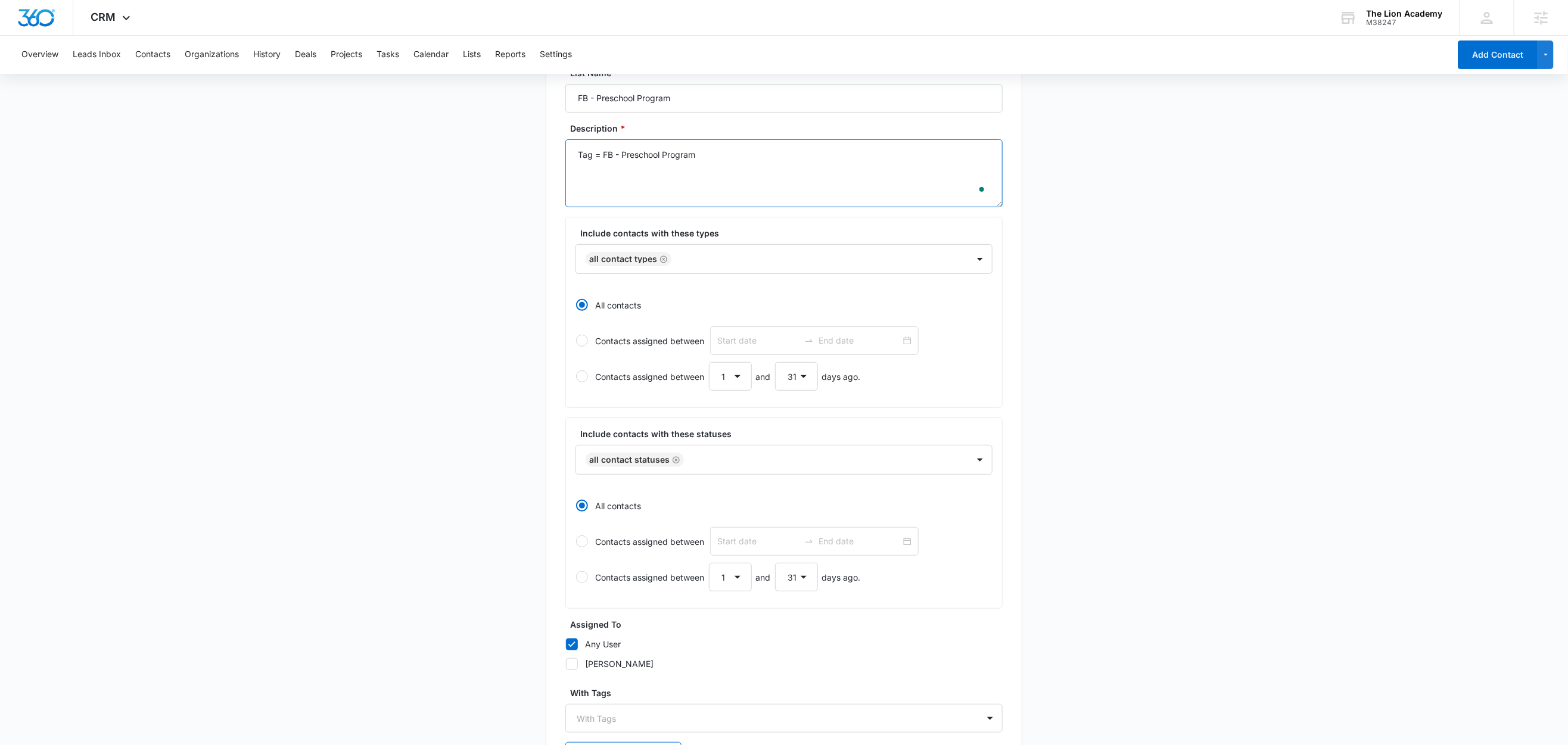
scroll to position [206, 0]
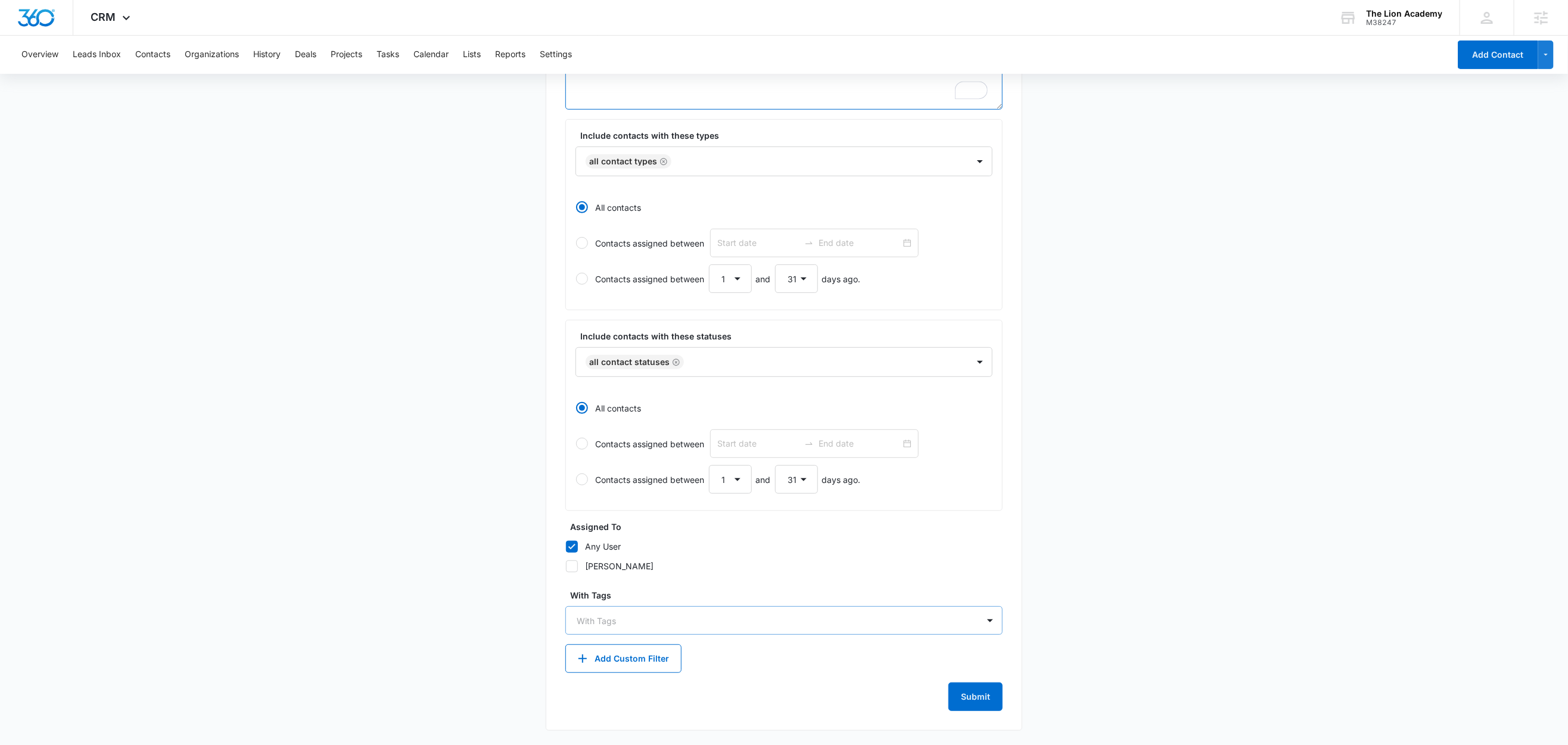
type textarea "Tag = FB - Preschool Program"
click at [608, 627] on div at bounding box center [777, 620] width 400 height 15
type input "fb"
click at [636, 685] on p "FB - Preschool Program" at bounding box center [626, 684] width 94 height 12
click at [398, 611] on main "Create New List Contacts In This List : 0 List Name * FB - Preschool Program De…" at bounding box center [784, 327] width 1568 height 836
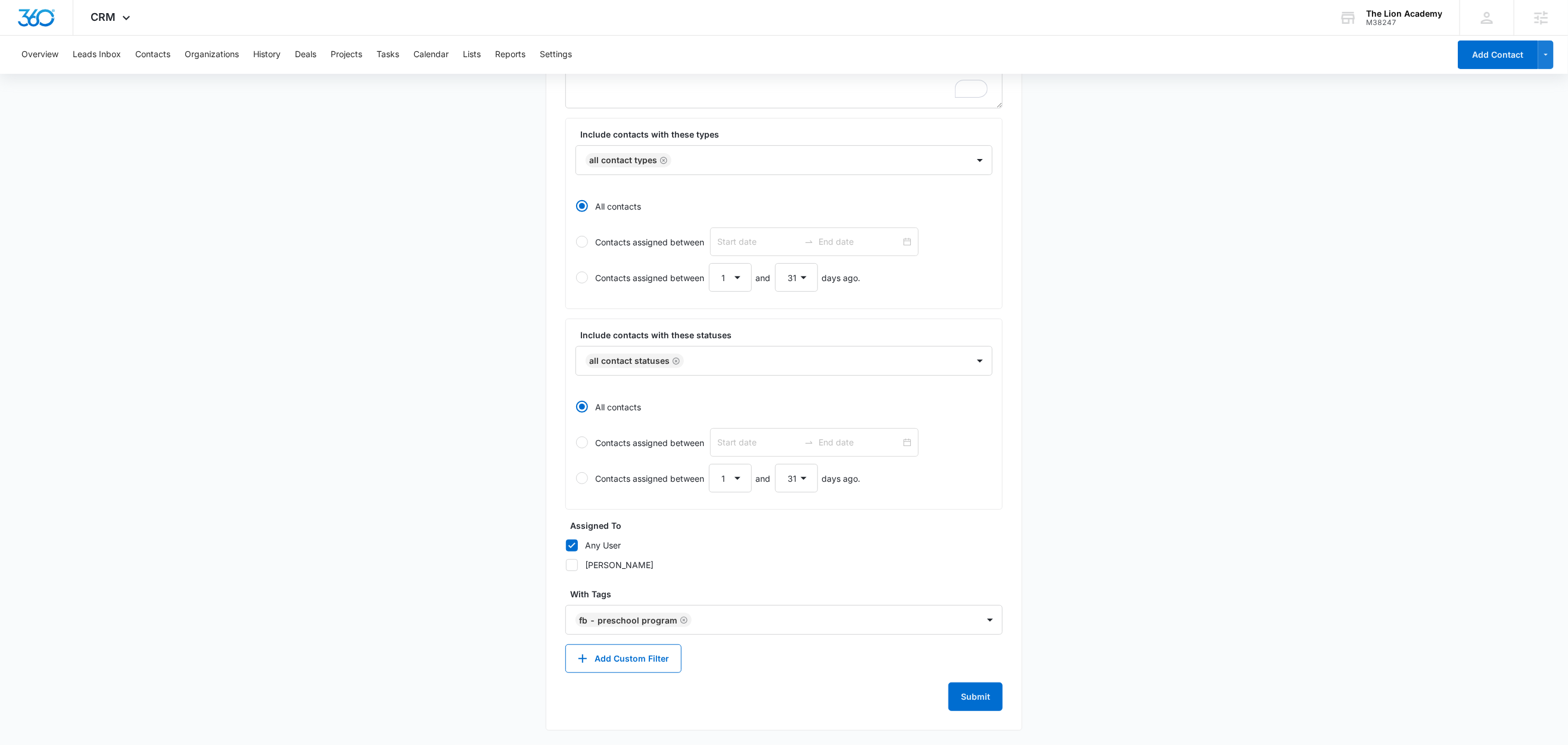
scroll to position [207, 0]
click at [978, 701] on button "Submit" at bounding box center [976, 697] width 54 height 29
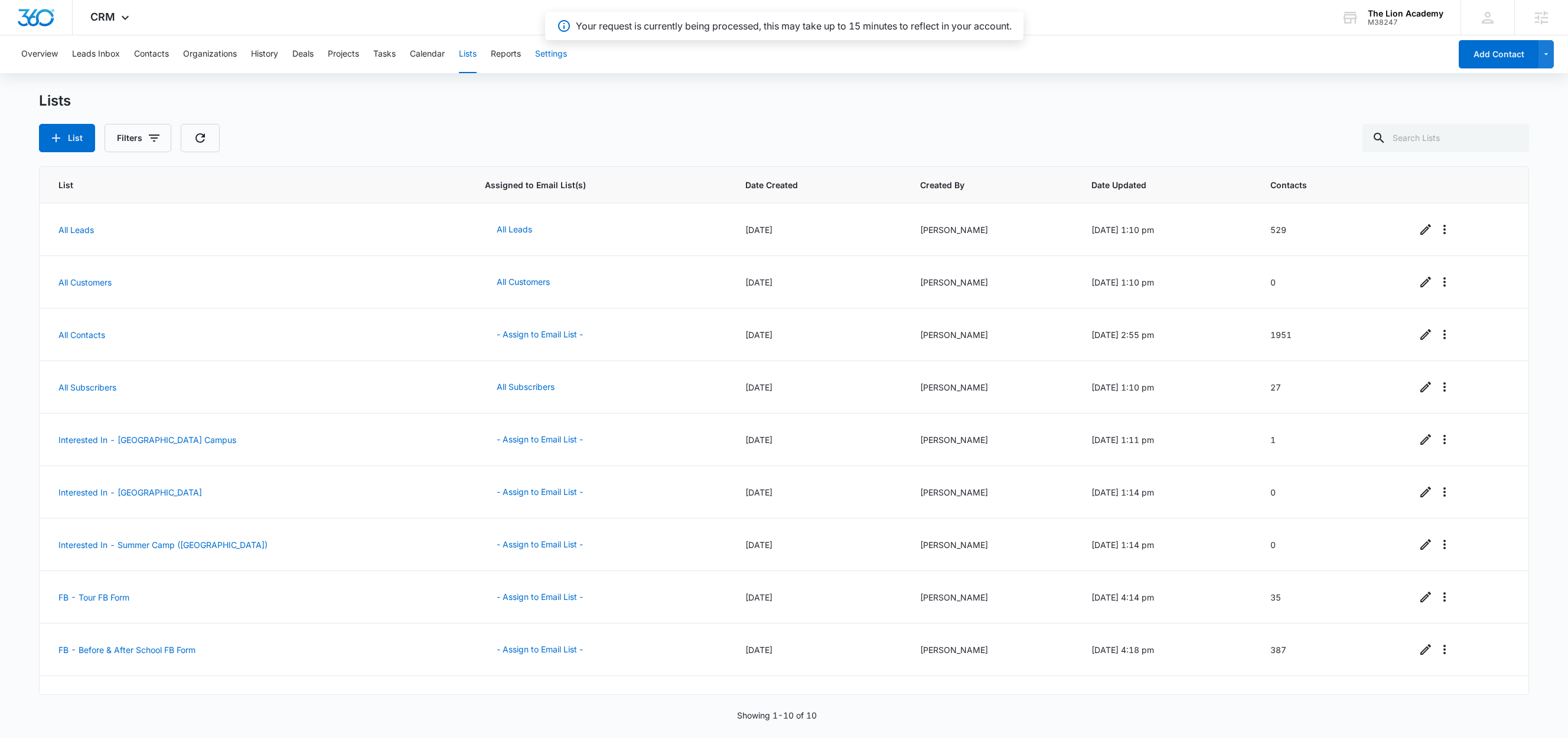
click at [556, 59] on button "Settings" at bounding box center [551, 54] width 32 height 38
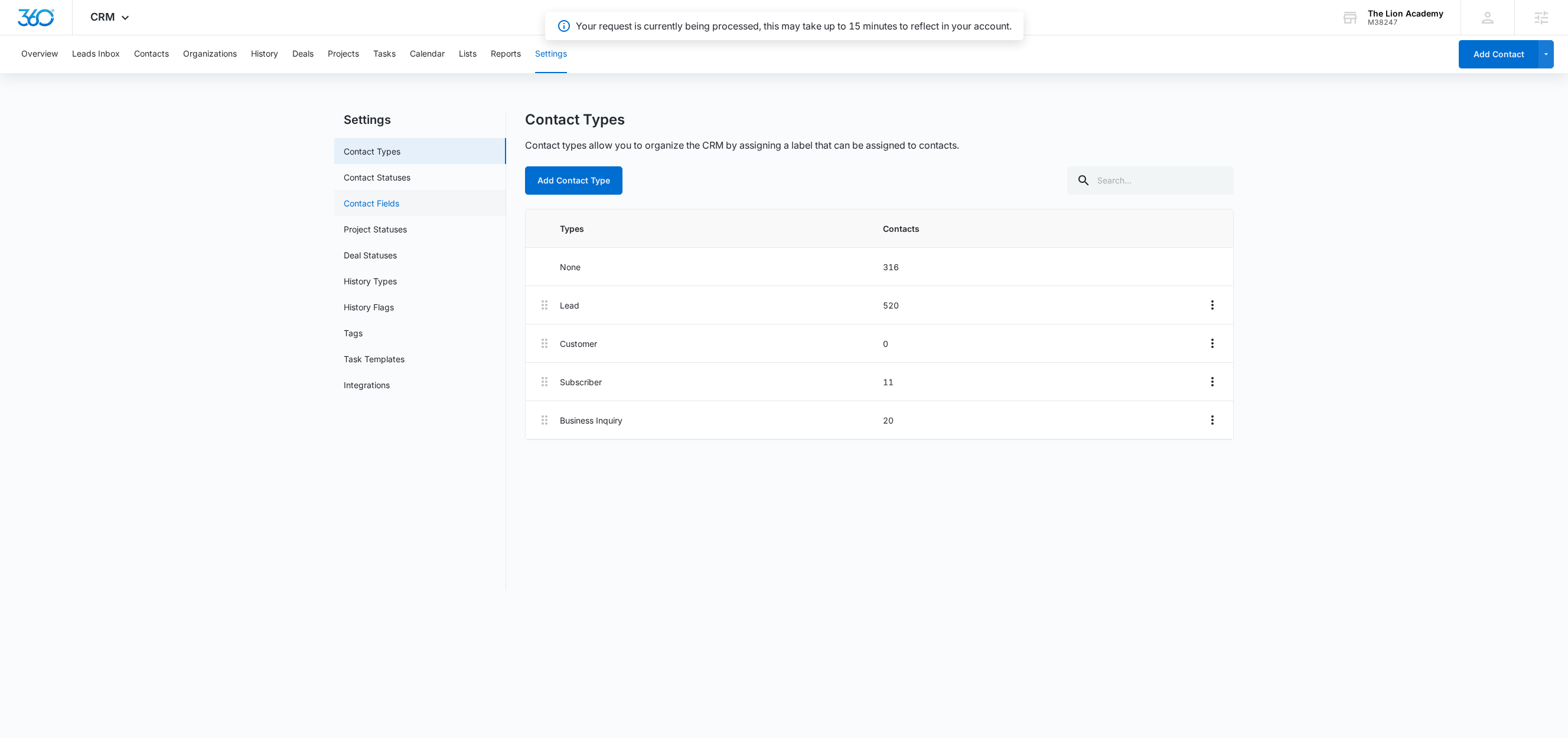
click at [353, 200] on link "Contact Fields" at bounding box center [371, 203] width 55 height 12
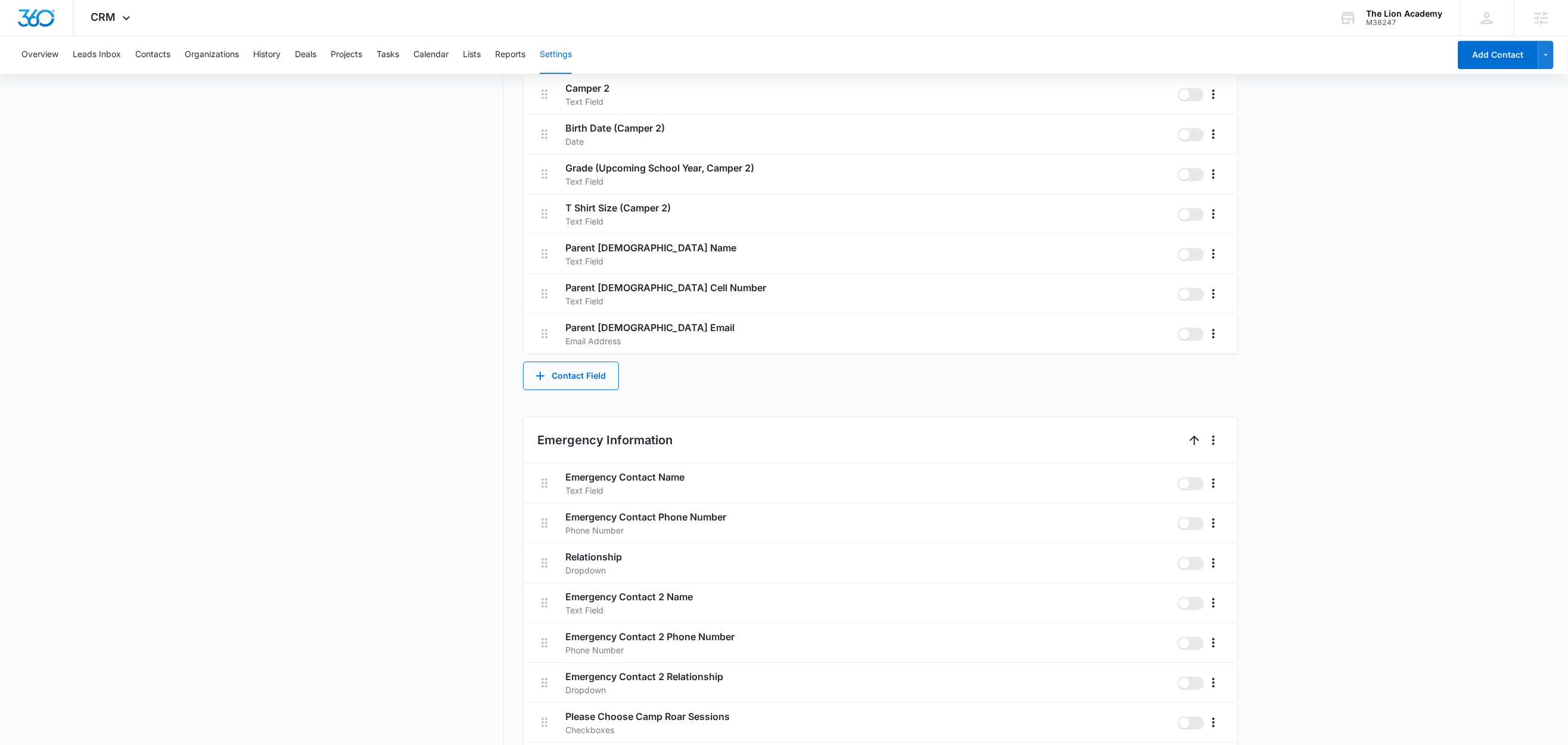
scroll to position [2295, 0]
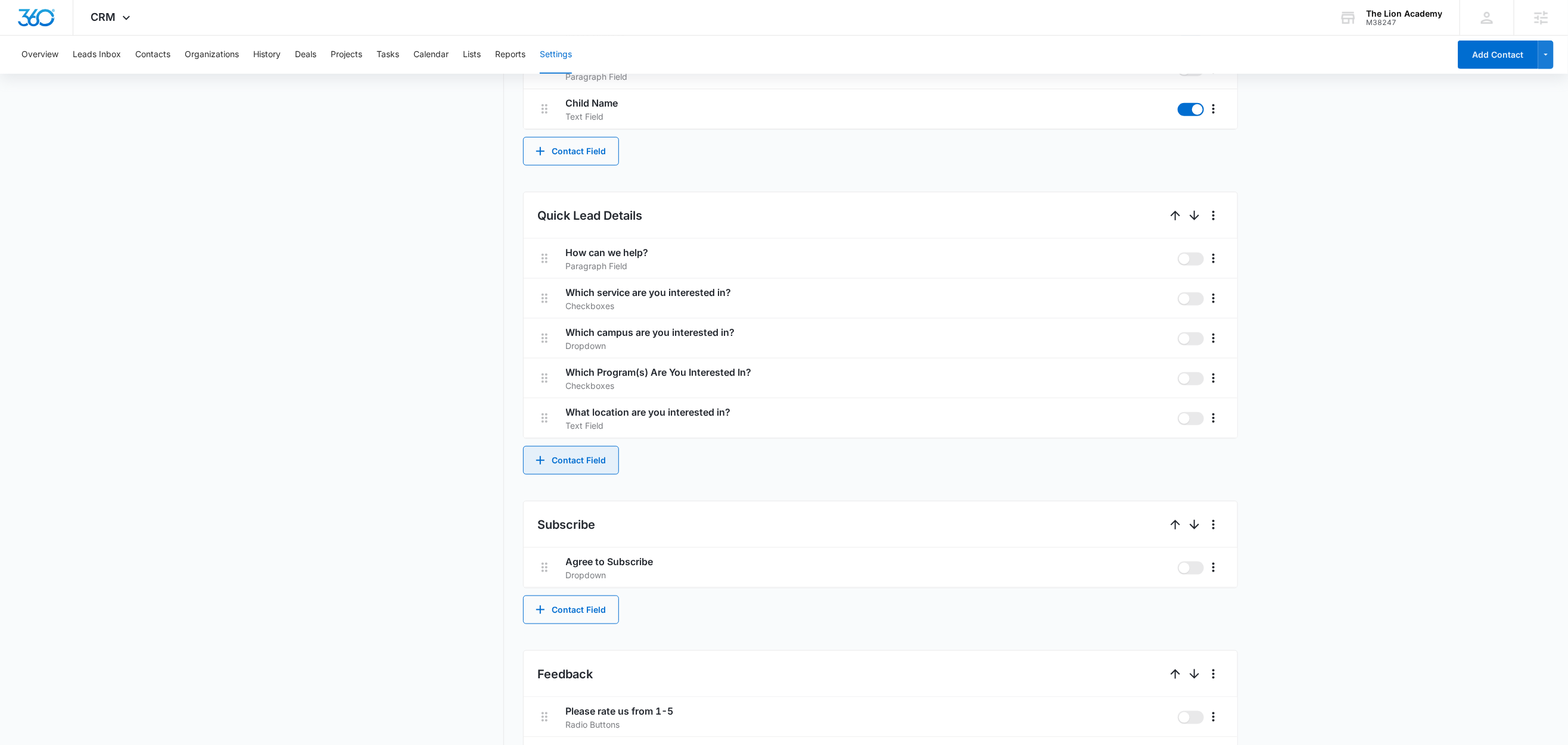
click at [588, 455] on button "Contact Field" at bounding box center [570, 460] width 96 height 29
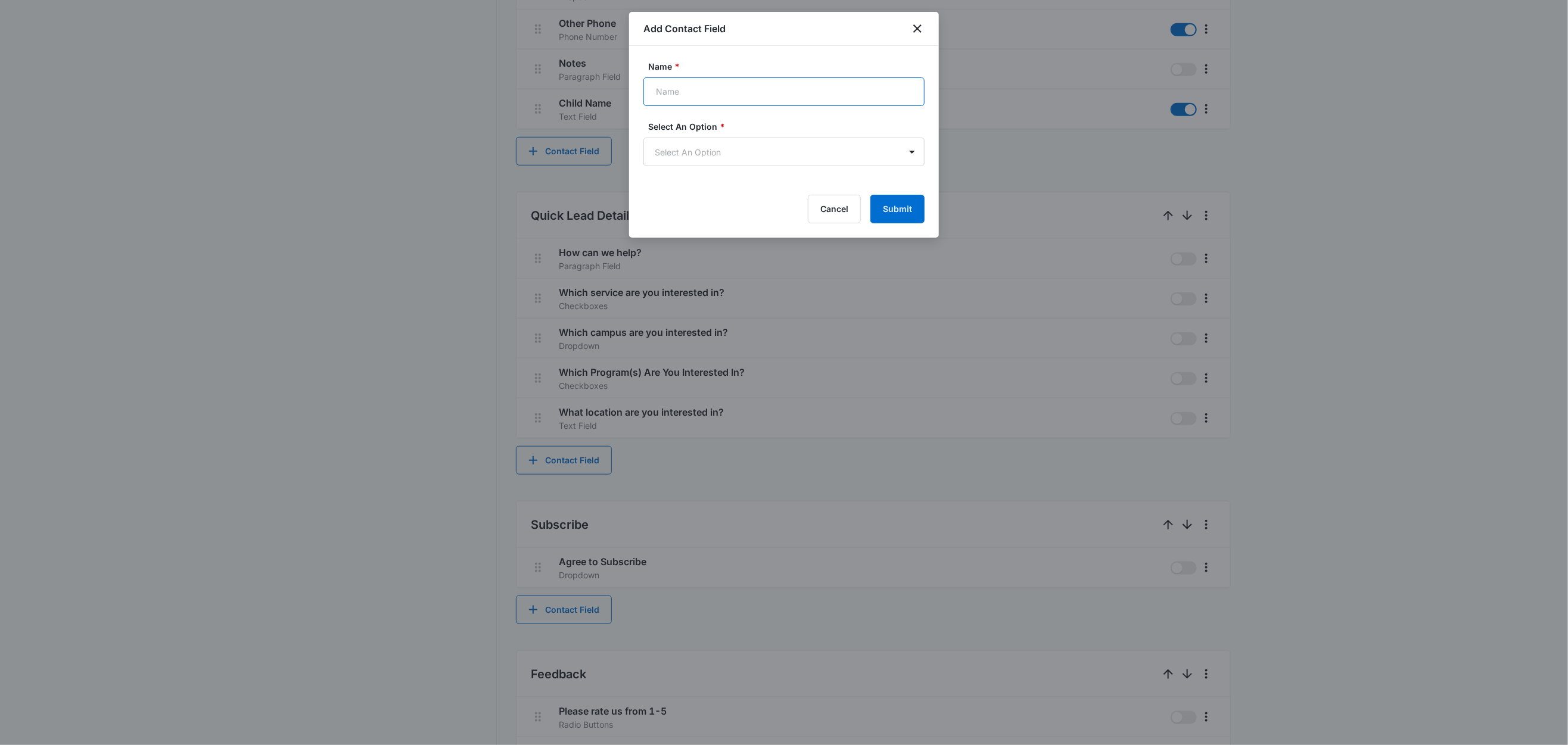
click at [697, 91] on input "Name *" at bounding box center [784, 92] width 281 height 29
paste input "What program are you interested in?"
type input "What program are you interested in?"
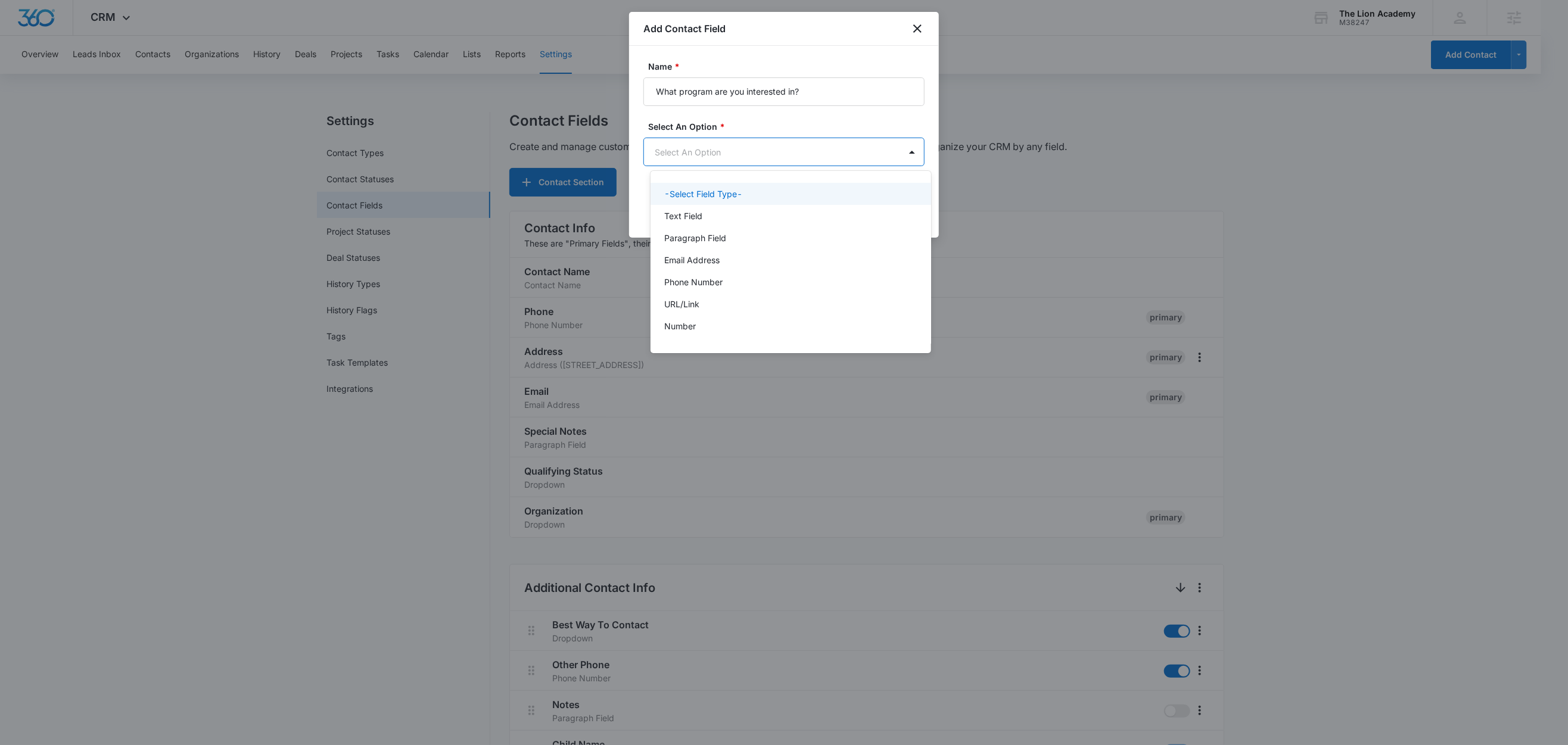
scroll to position [0, 0]
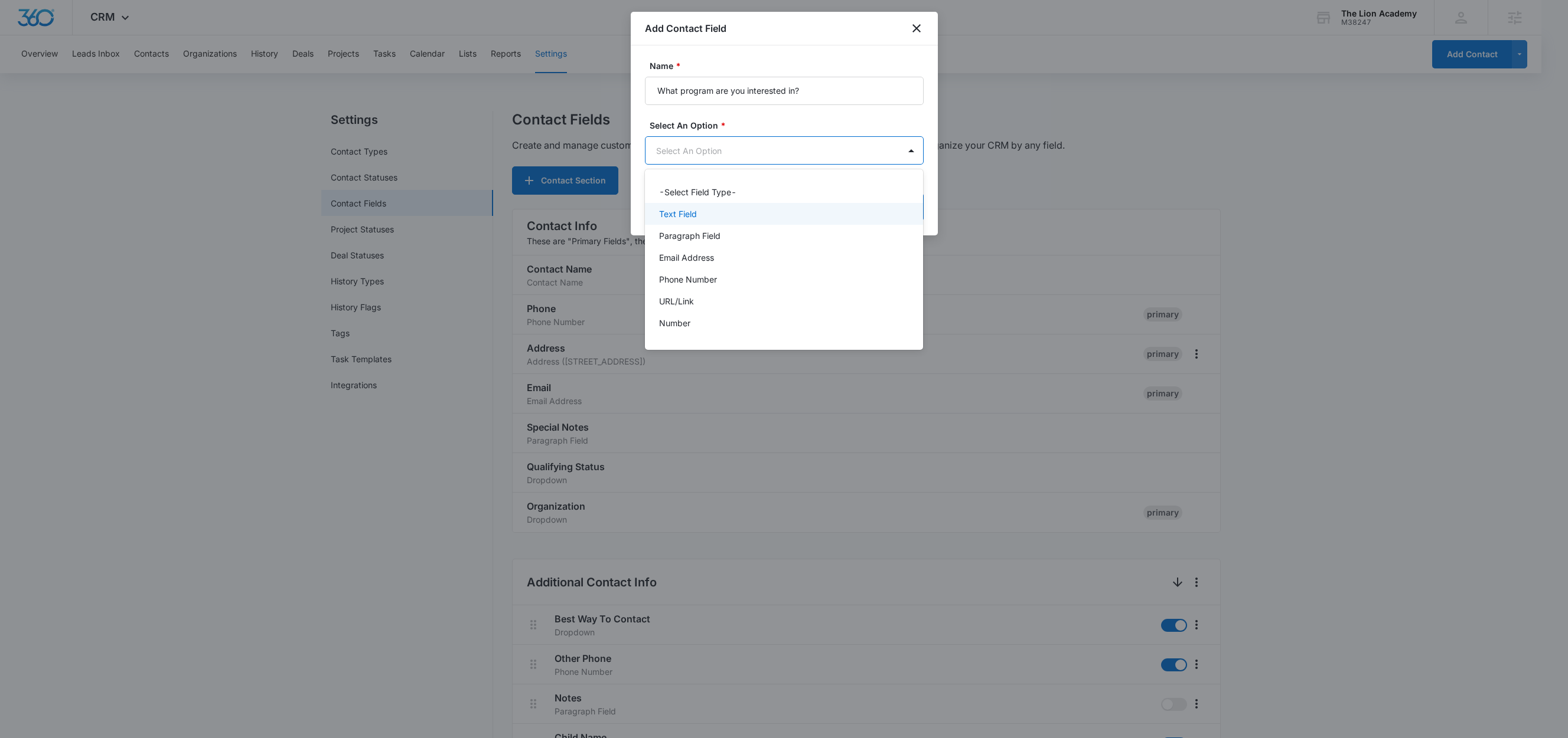
click at [693, 213] on p "Text Field" at bounding box center [677, 213] width 38 height 12
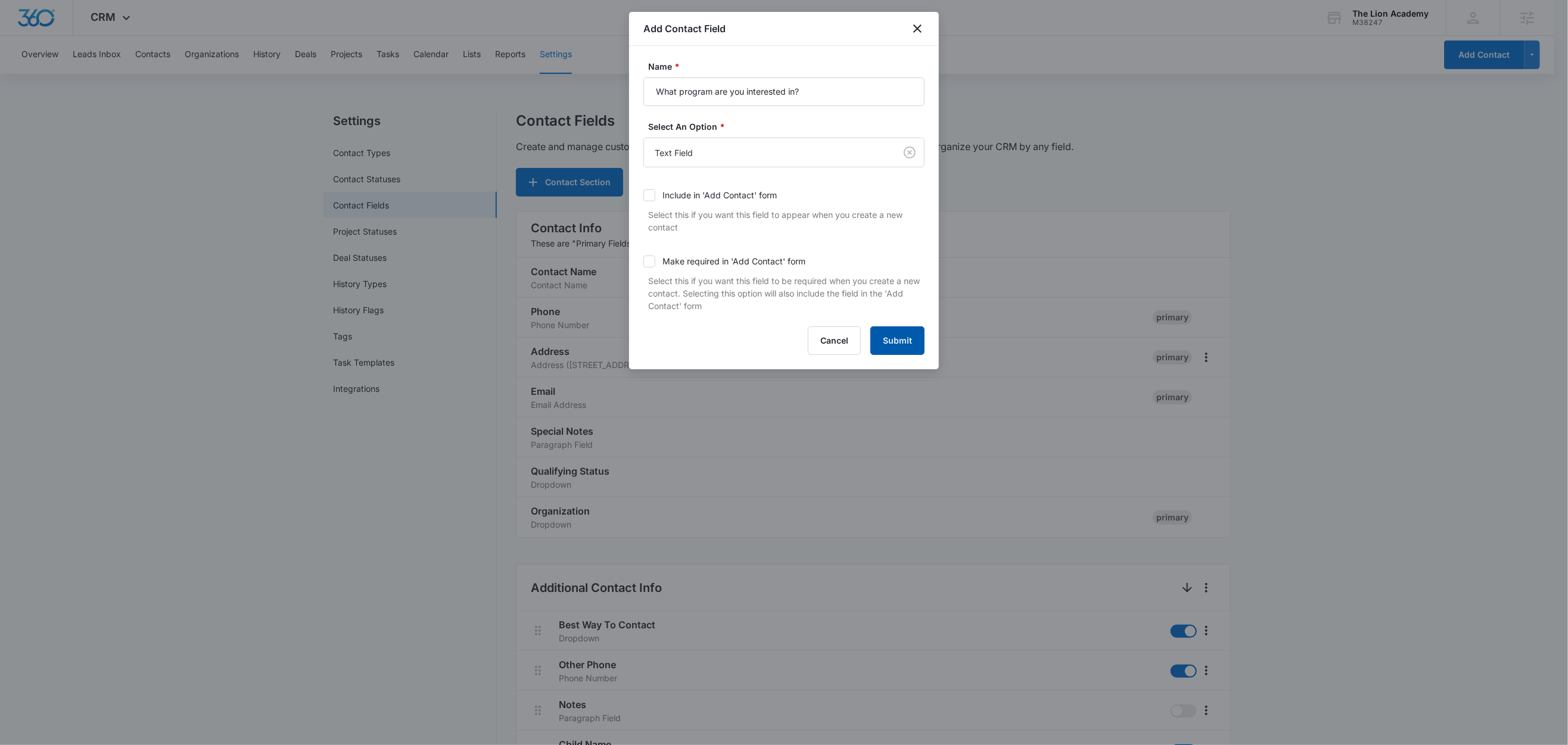
click at [900, 342] on button "Submit" at bounding box center [897, 340] width 54 height 29
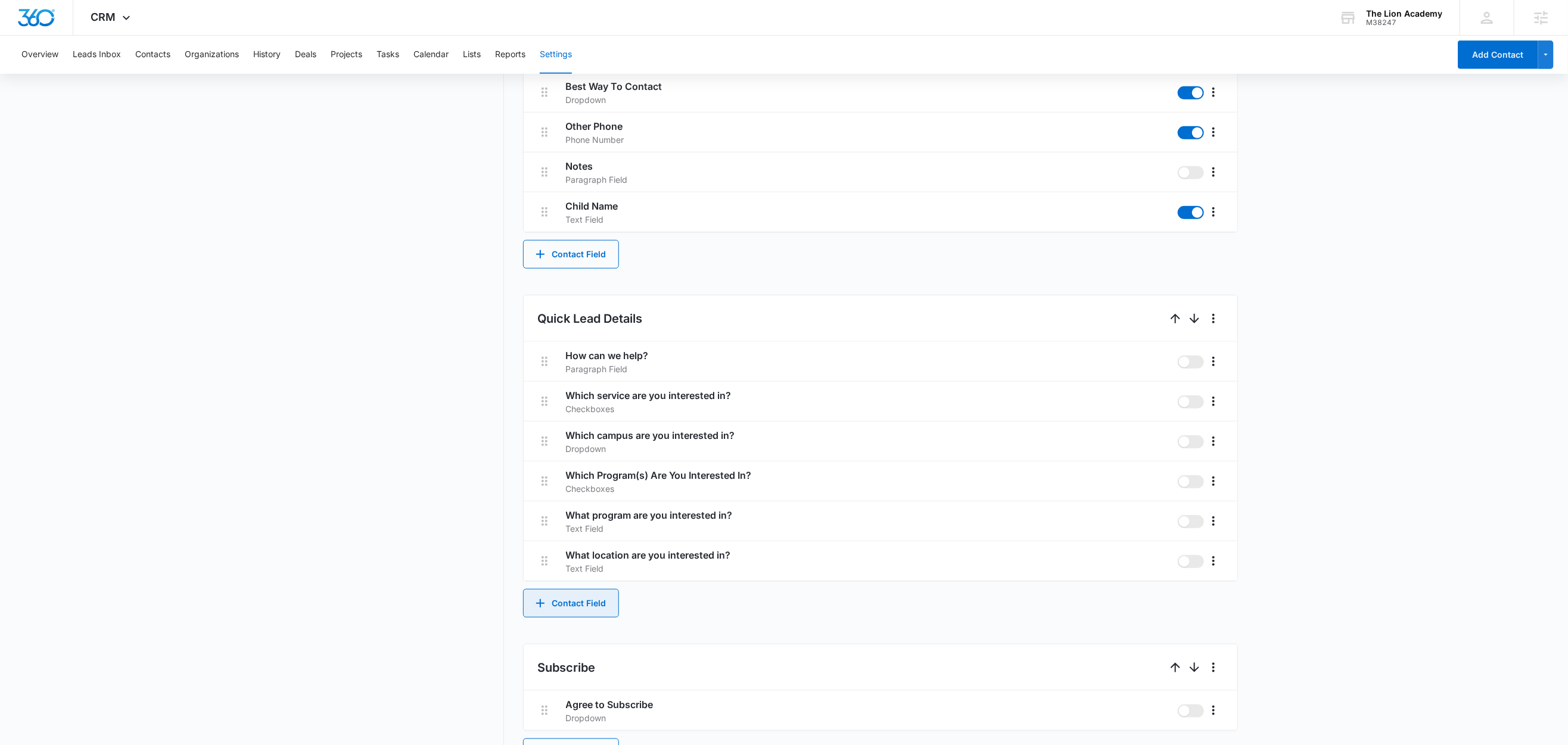
scroll to position [538, 0]
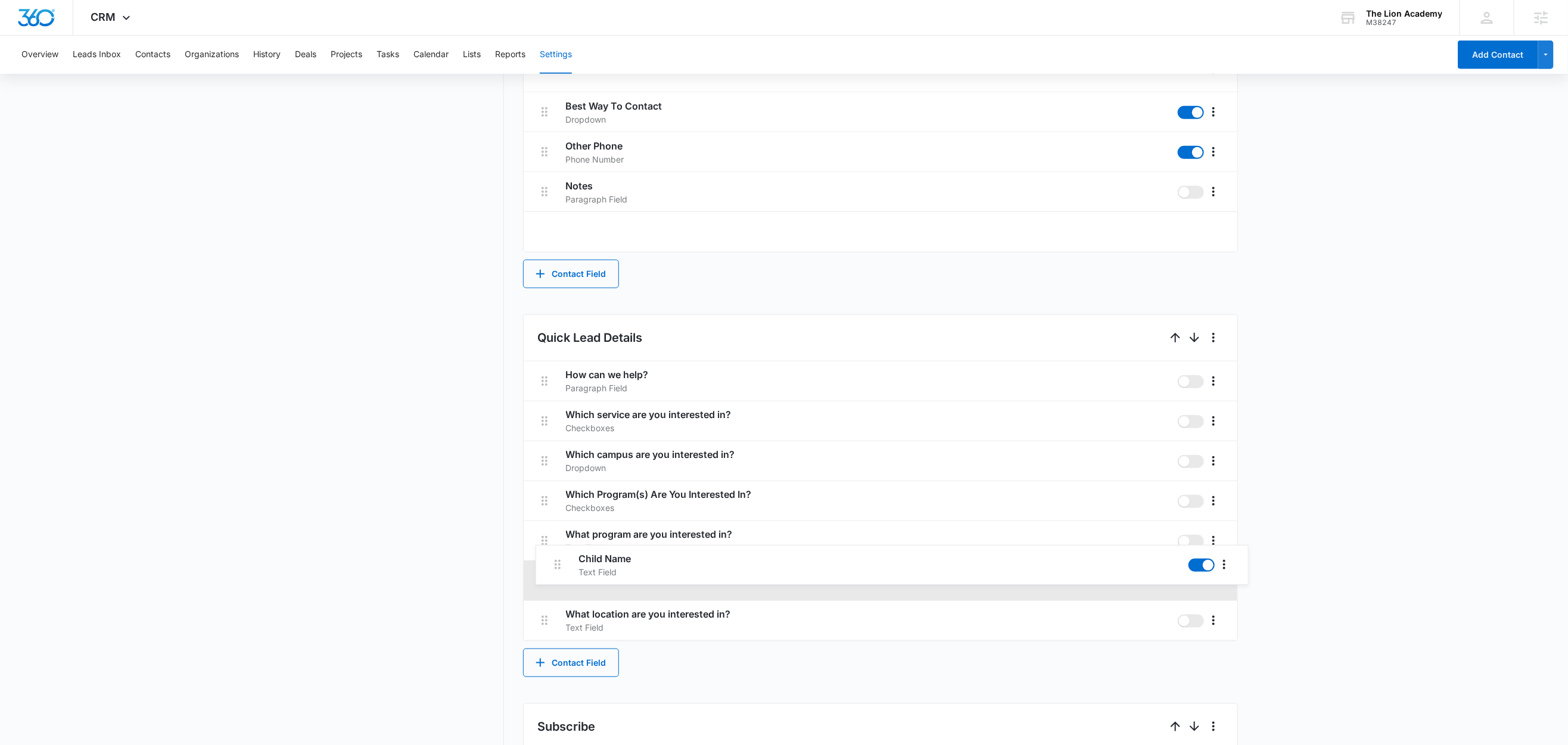
scroll to position [521, 0]
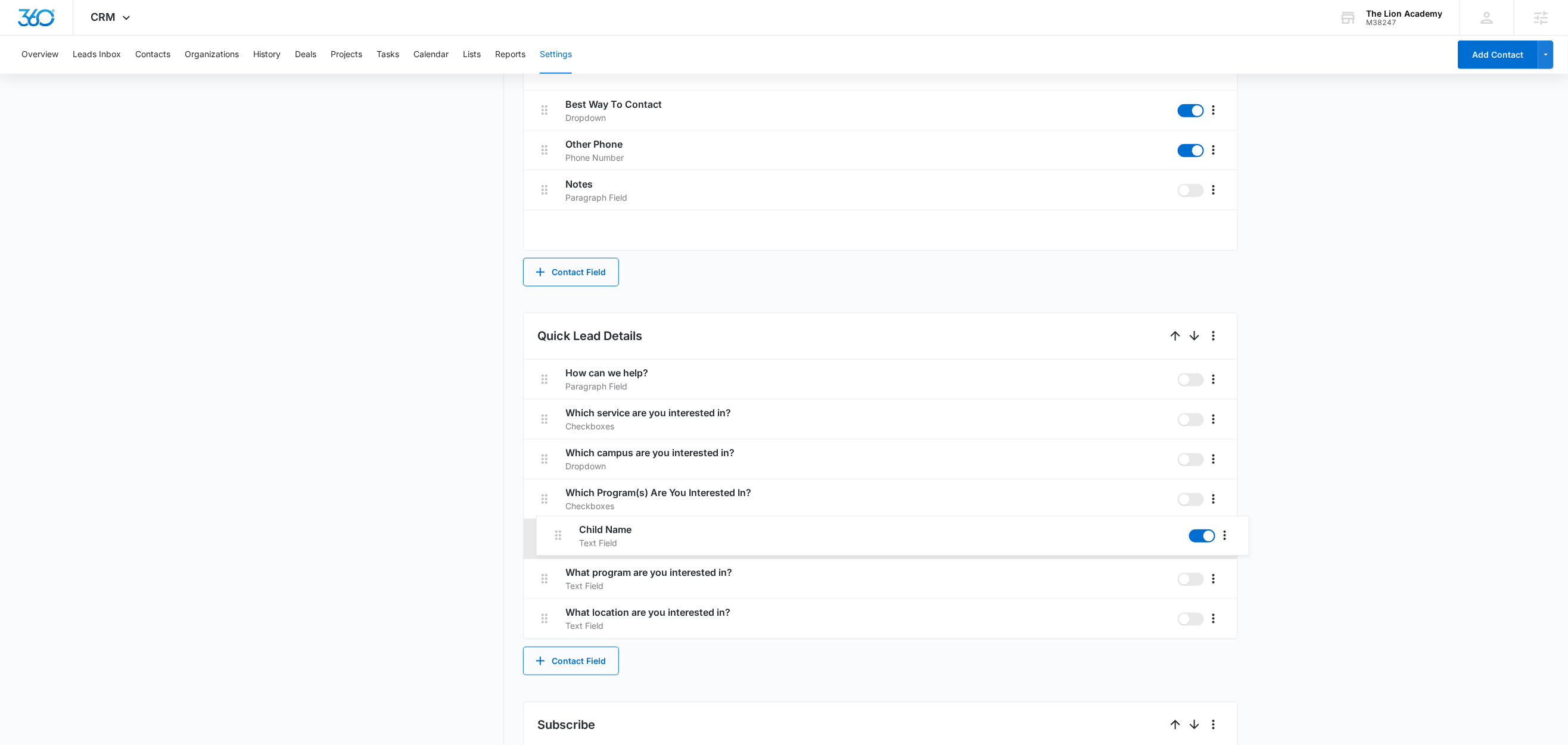
drag, startPoint x: 549, startPoint y: 454, endPoint x: 562, endPoint y: 538, distance: 85.0
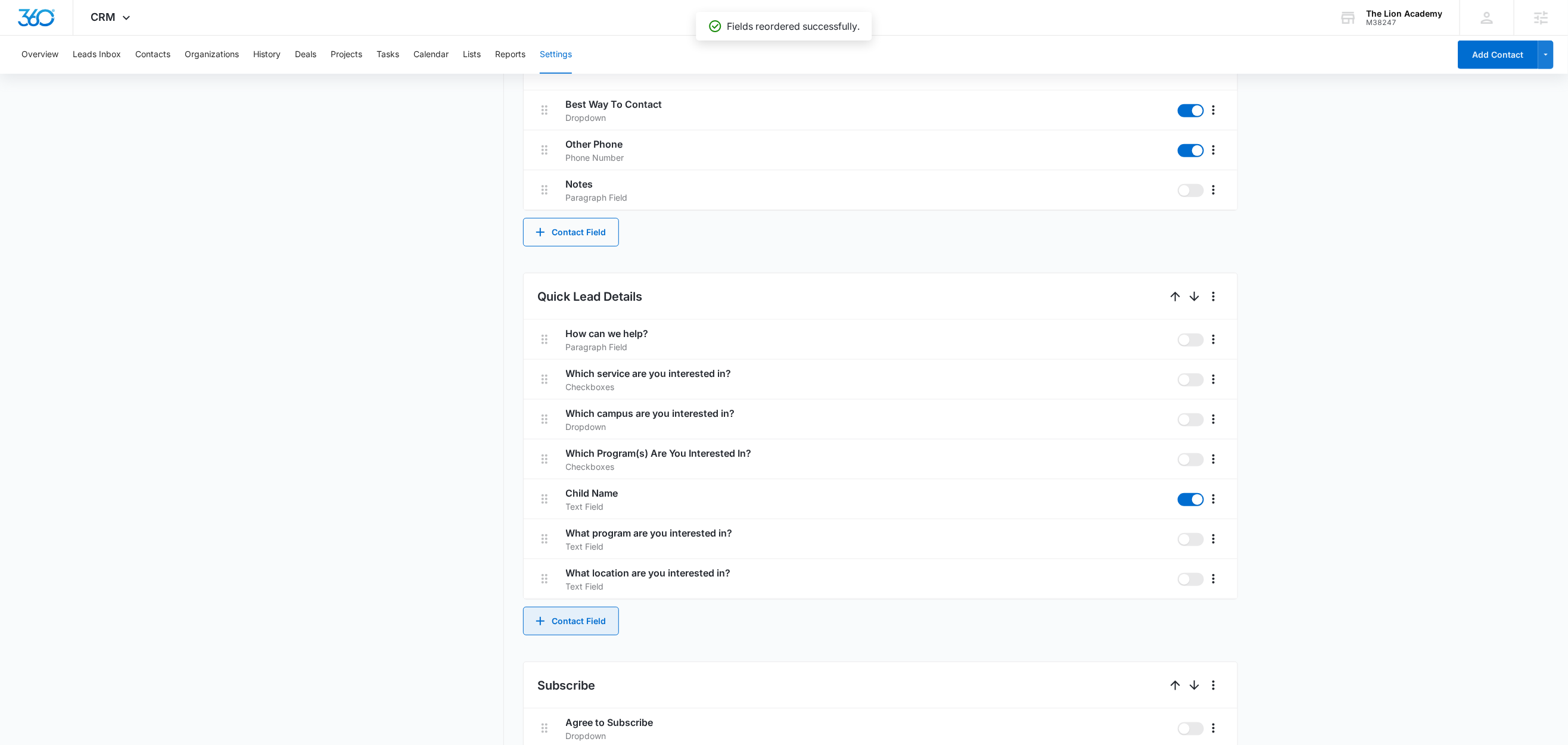
click at [571, 615] on button "Contact Field" at bounding box center [570, 621] width 96 height 29
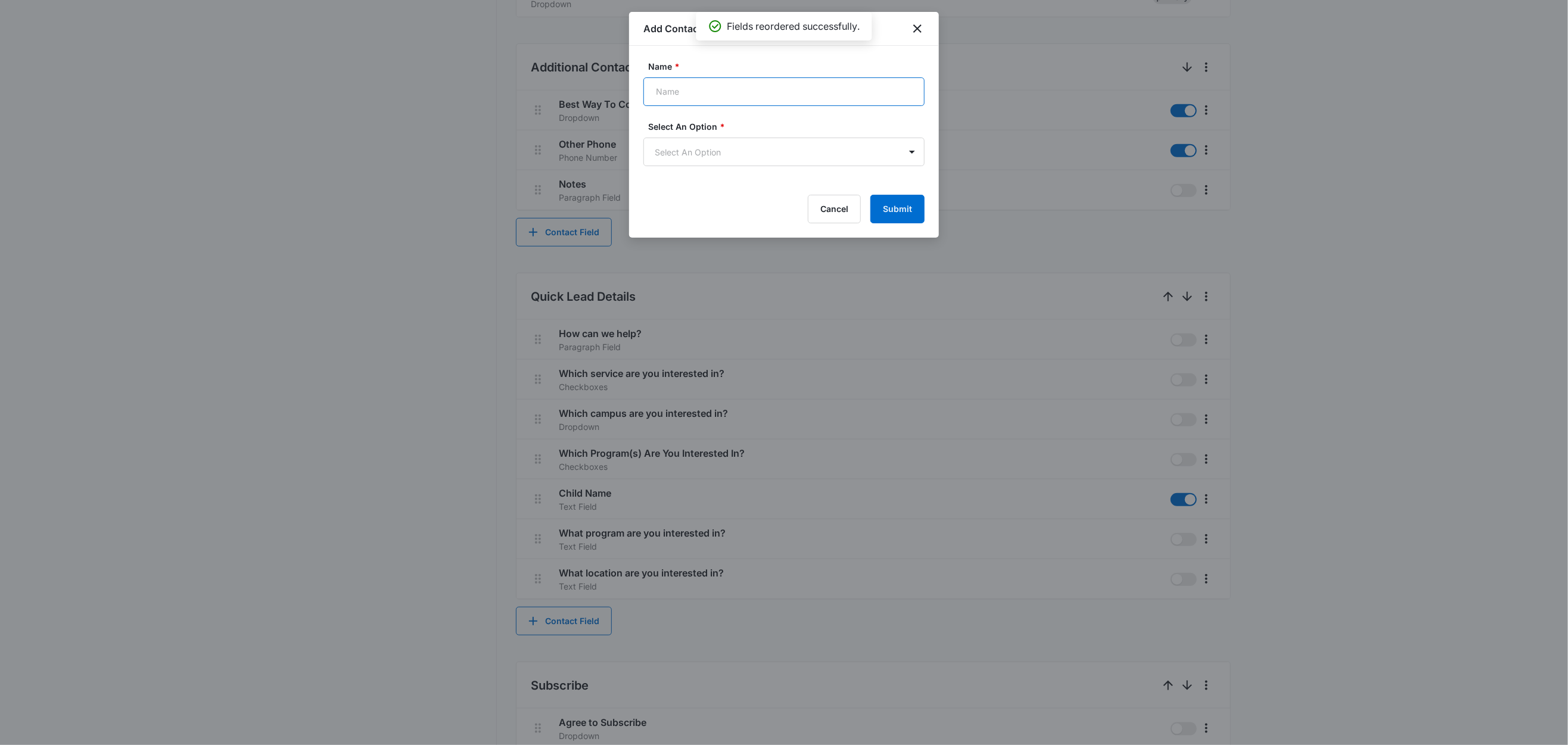
click at [705, 94] on input "Name *" at bounding box center [784, 92] width 281 height 29
type input "Child's Age"
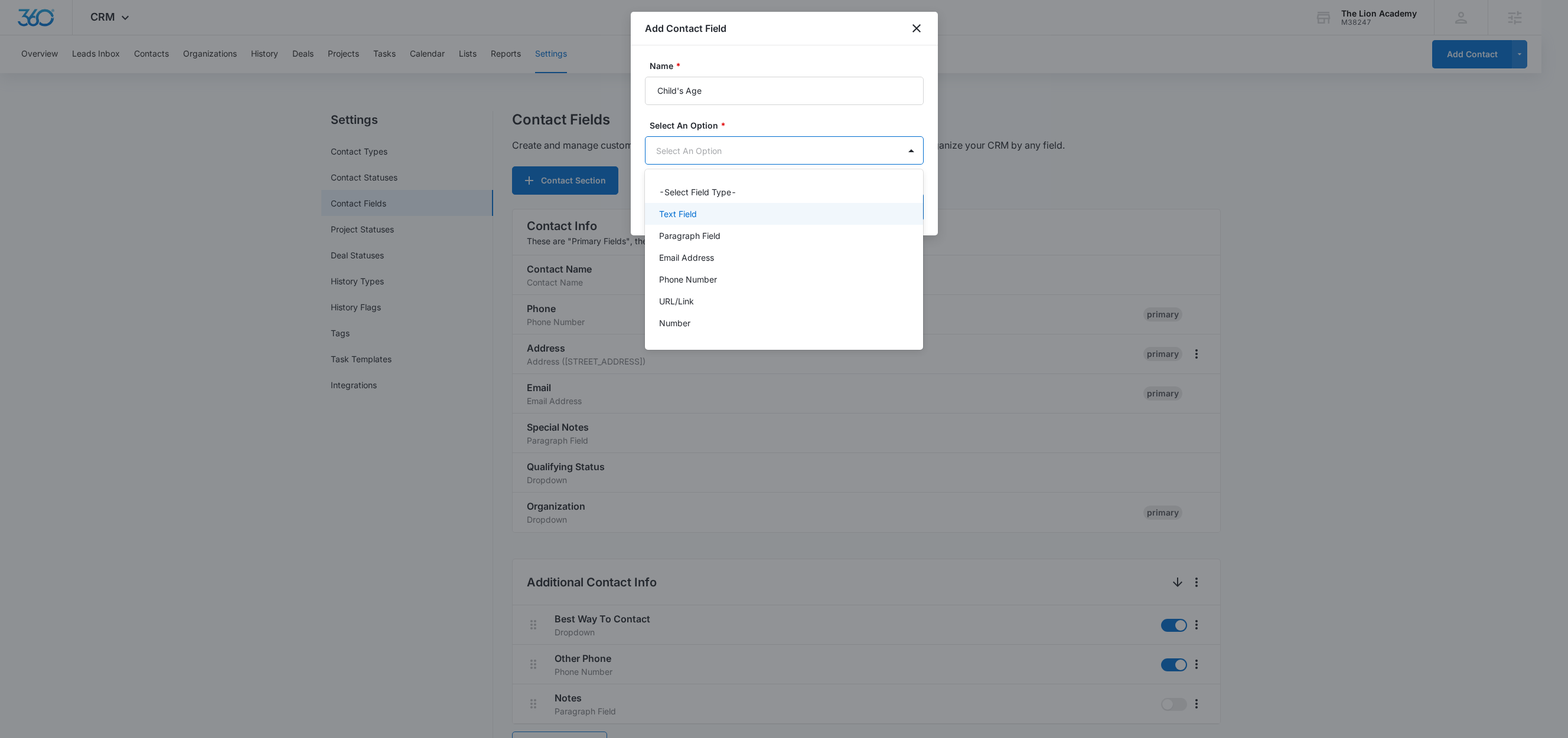
click at [694, 219] on p "Text Field" at bounding box center [677, 213] width 38 height 12
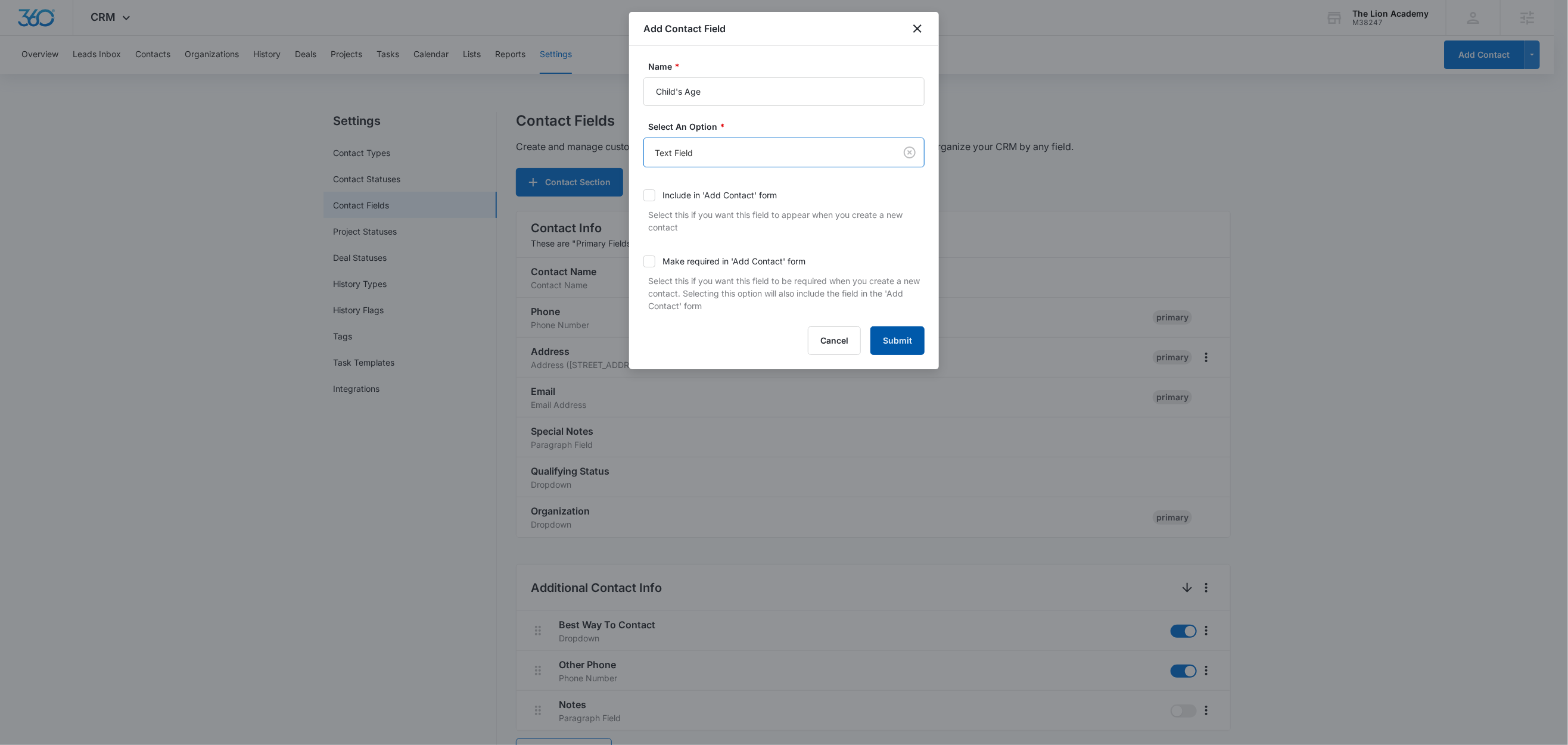
click at [907, 340] on button "Submit" at bounding box center [897, 340] width 54 height 29
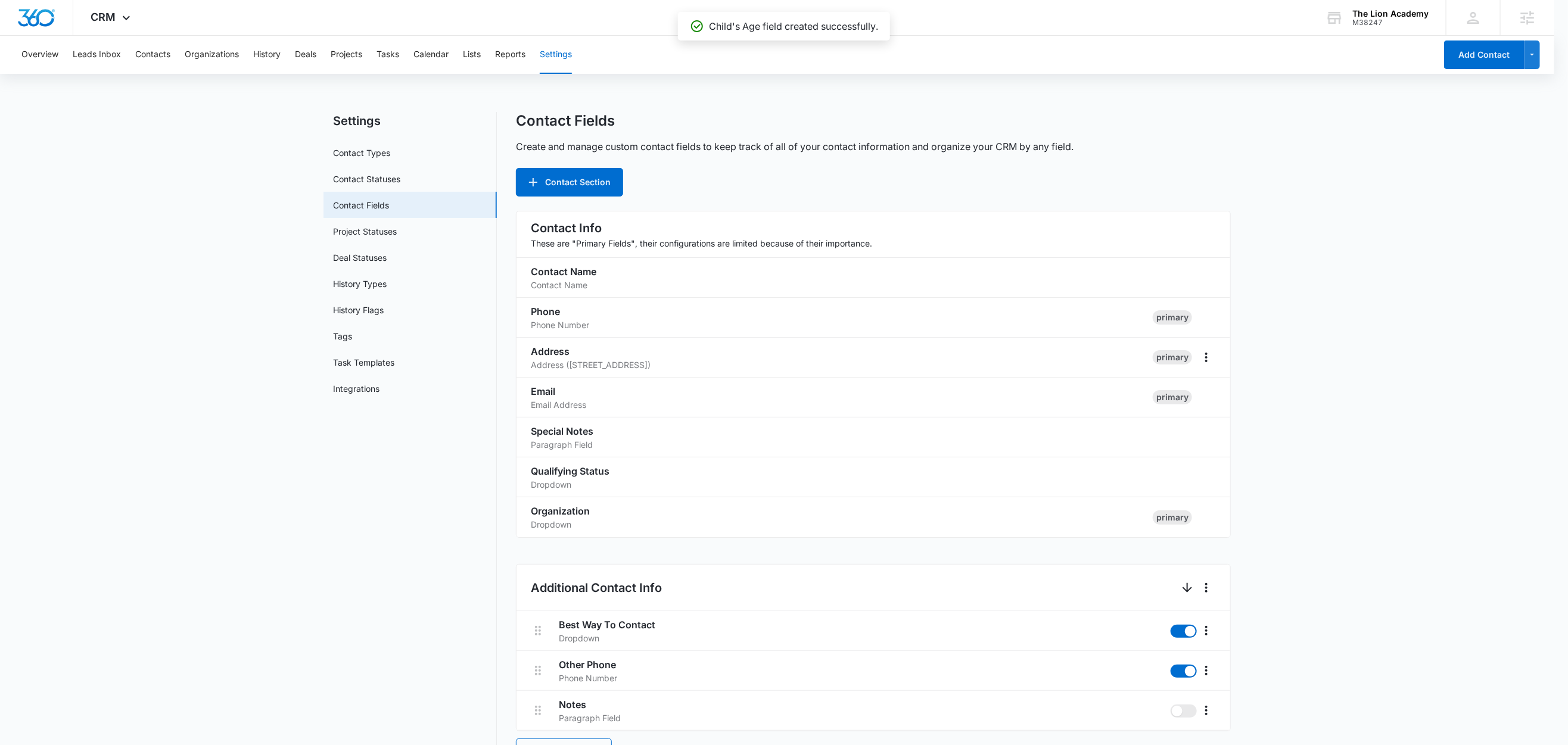
scroll to position [810, 0]
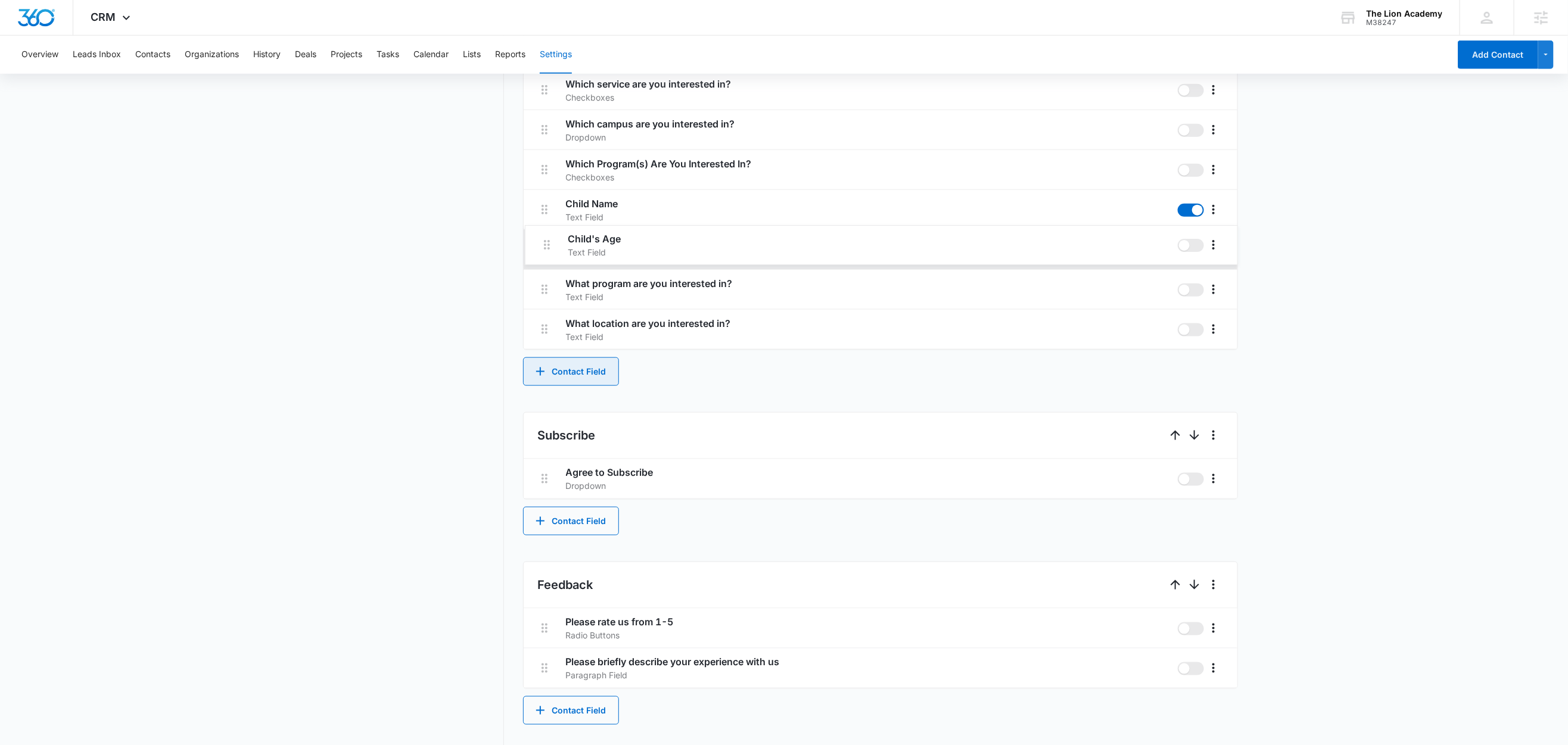
drag, startPoint x: 545, startPoint y: 290, endPoint x: 547, endPoint y: 238, distance: 52.0
click at [547, 238] on div "How can we help? Paragraph Field Which service are you interested in? Checkboxe…" at bounding box center [880, 189] width 714 height 319
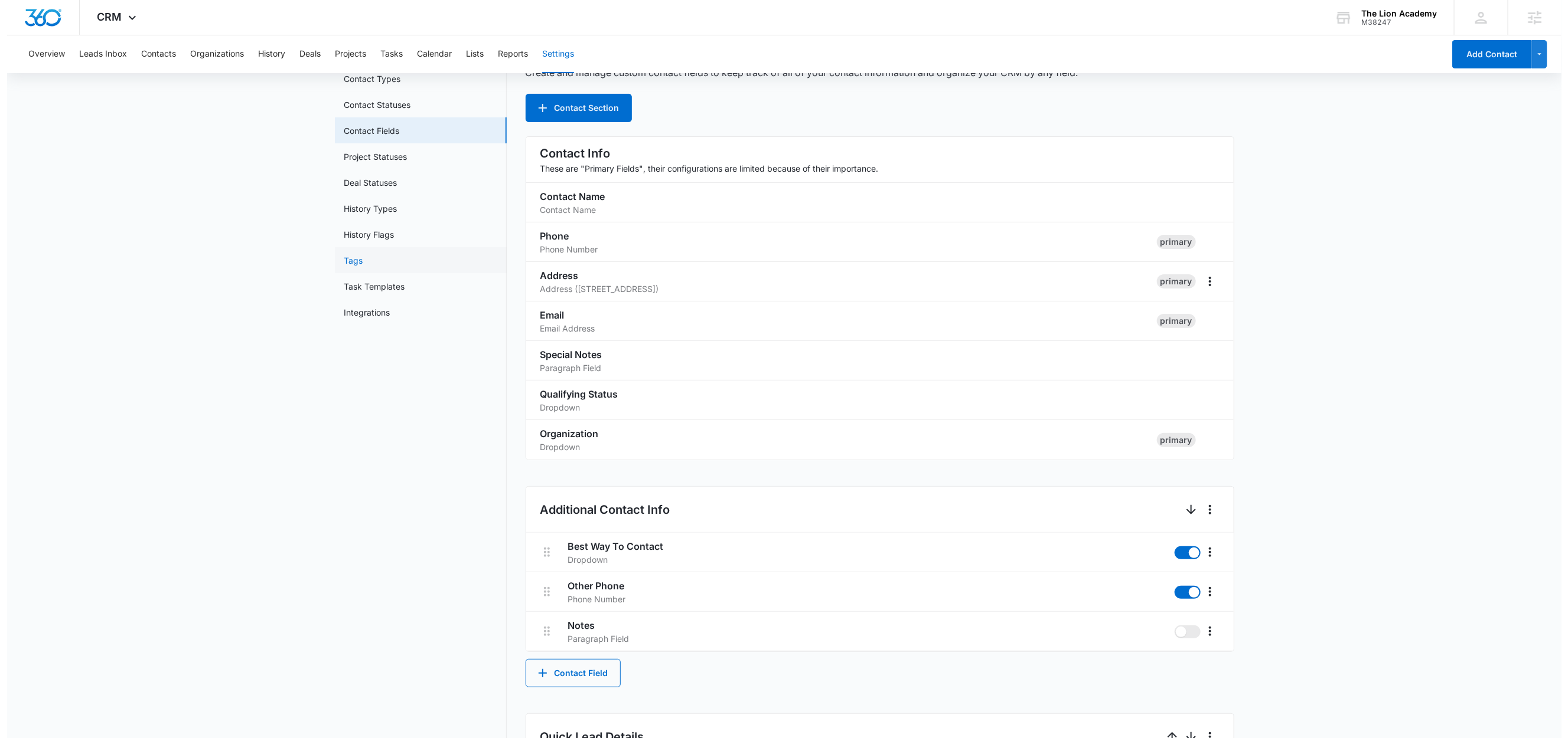
scroll to position [0, 0]
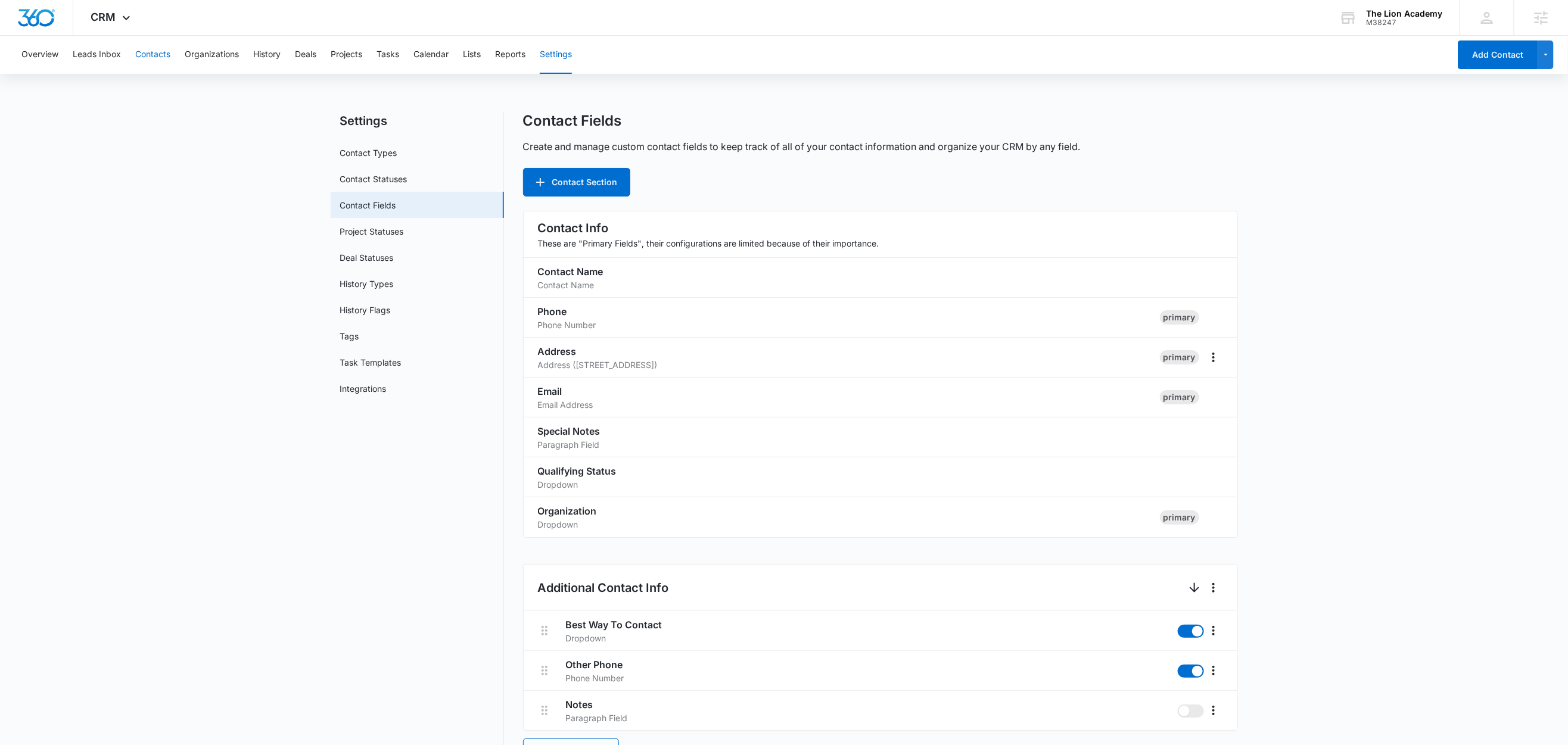
click at [161, 58] on button "Contacts" at bounding box center [153, 55] width 35 height 38
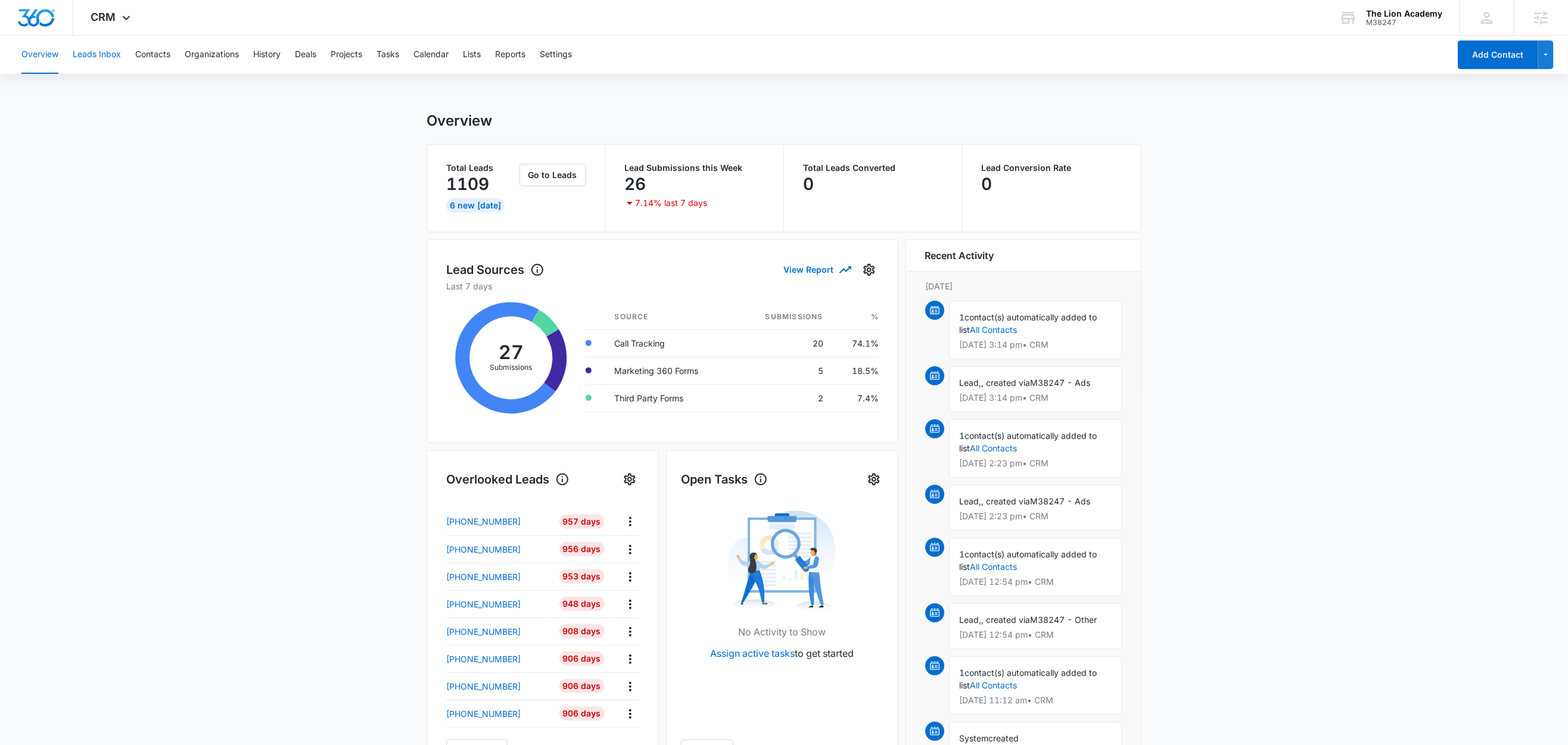
click at [79, 57] on button "Leads Inbox" at bounding box center [96, 55] width 48 height 38
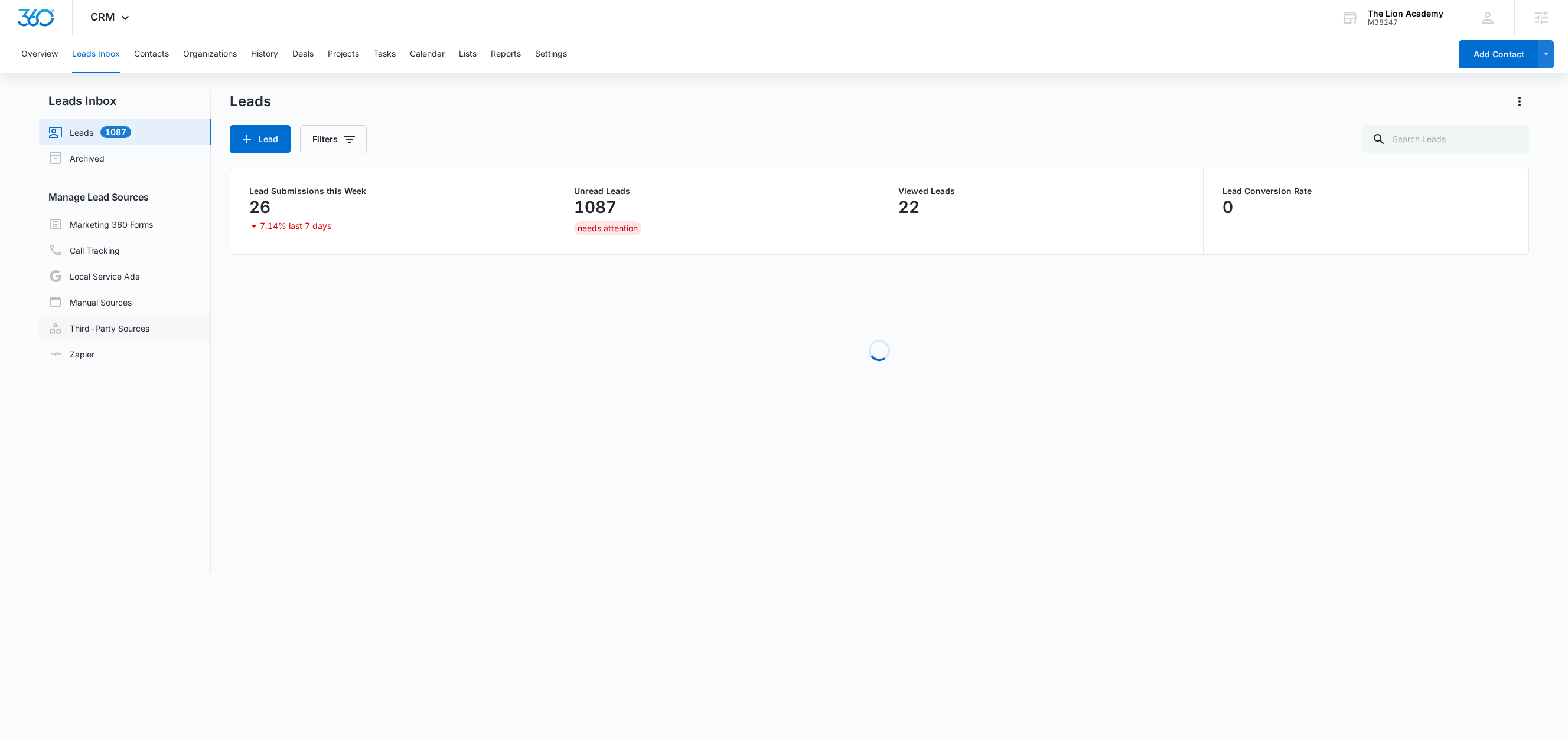
click at [110, 335] on link "Third-Party Sources" at bounding box center [99, 328] width 101 height 14
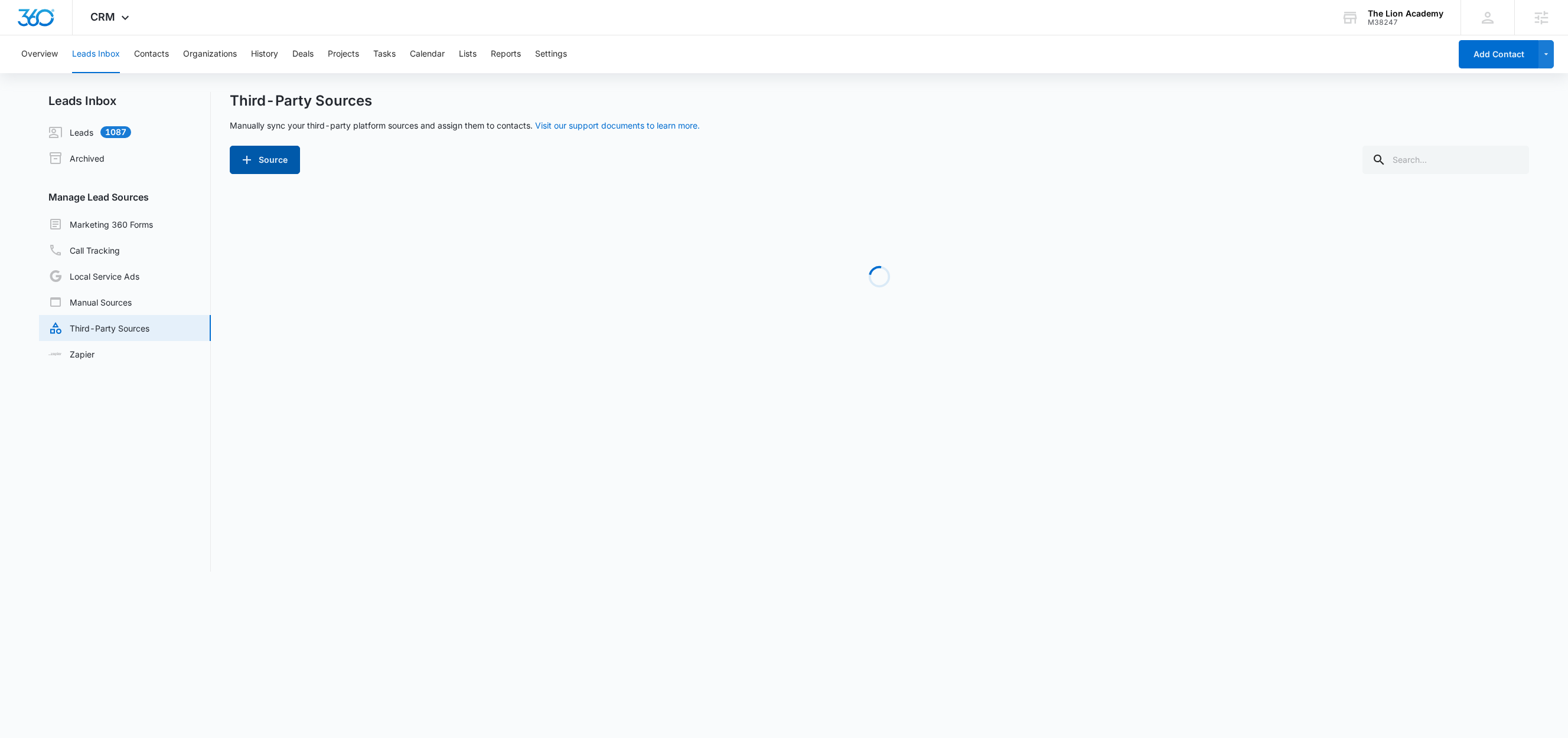
click at [274, 160] on button "Source" at bounding box center [265, 160] width 70 height 29
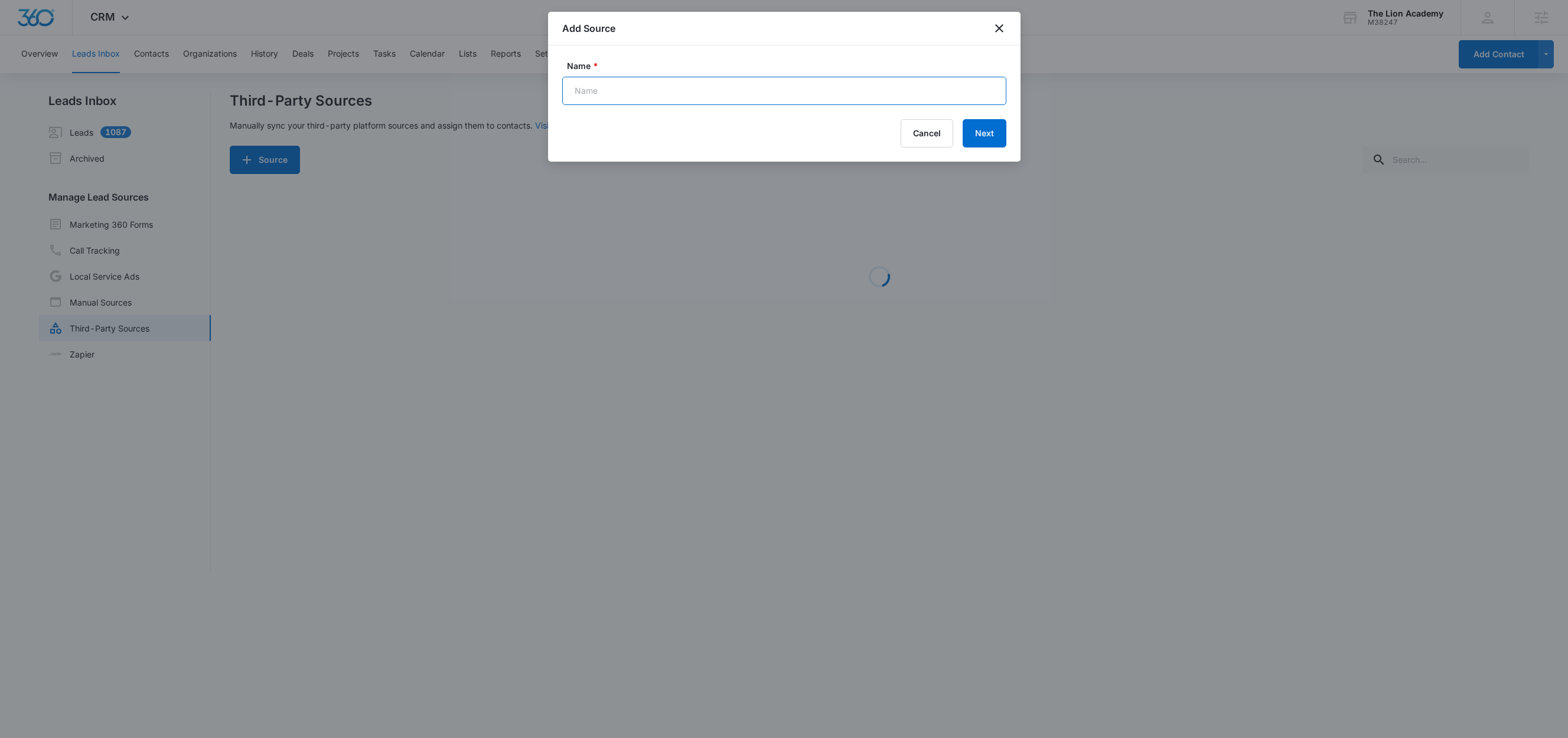
click at [626, 89] on input "Name *" at bounding box center [784, 91] width 444 height 29
paste input "Preschool Program"
click at [684, 97] on input "FB - Preschool Program" at bounding box center [784, 91] width 444 height 29
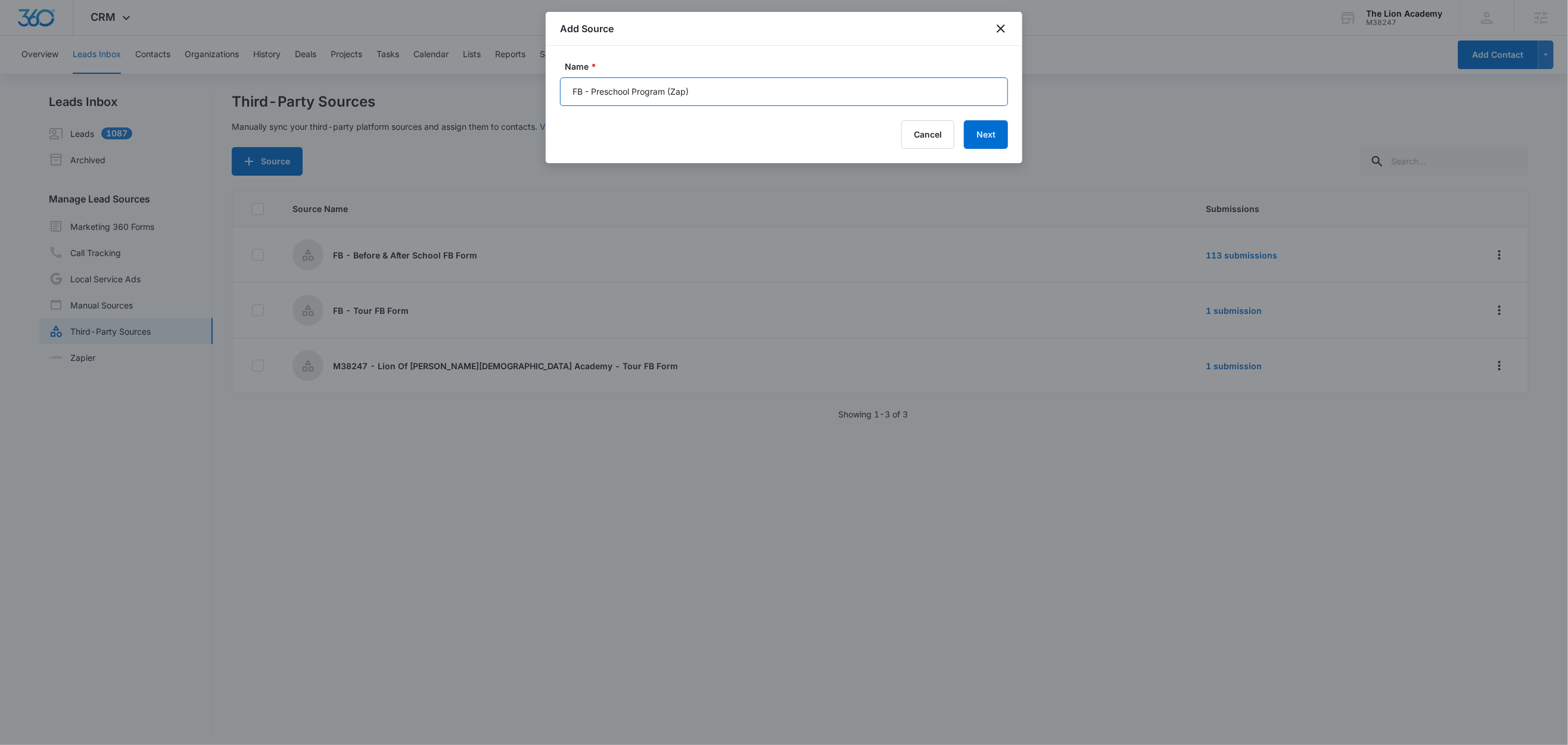
click at [711, 94] on input "FB - Preschool Program (Zap)" at bounding box center [784, 92] width 448 height 29
type input "FB - Preschool Program (Zap)"
click at [982, 135] on button "Next" at bounding box center [986, 134] width 44 height 29
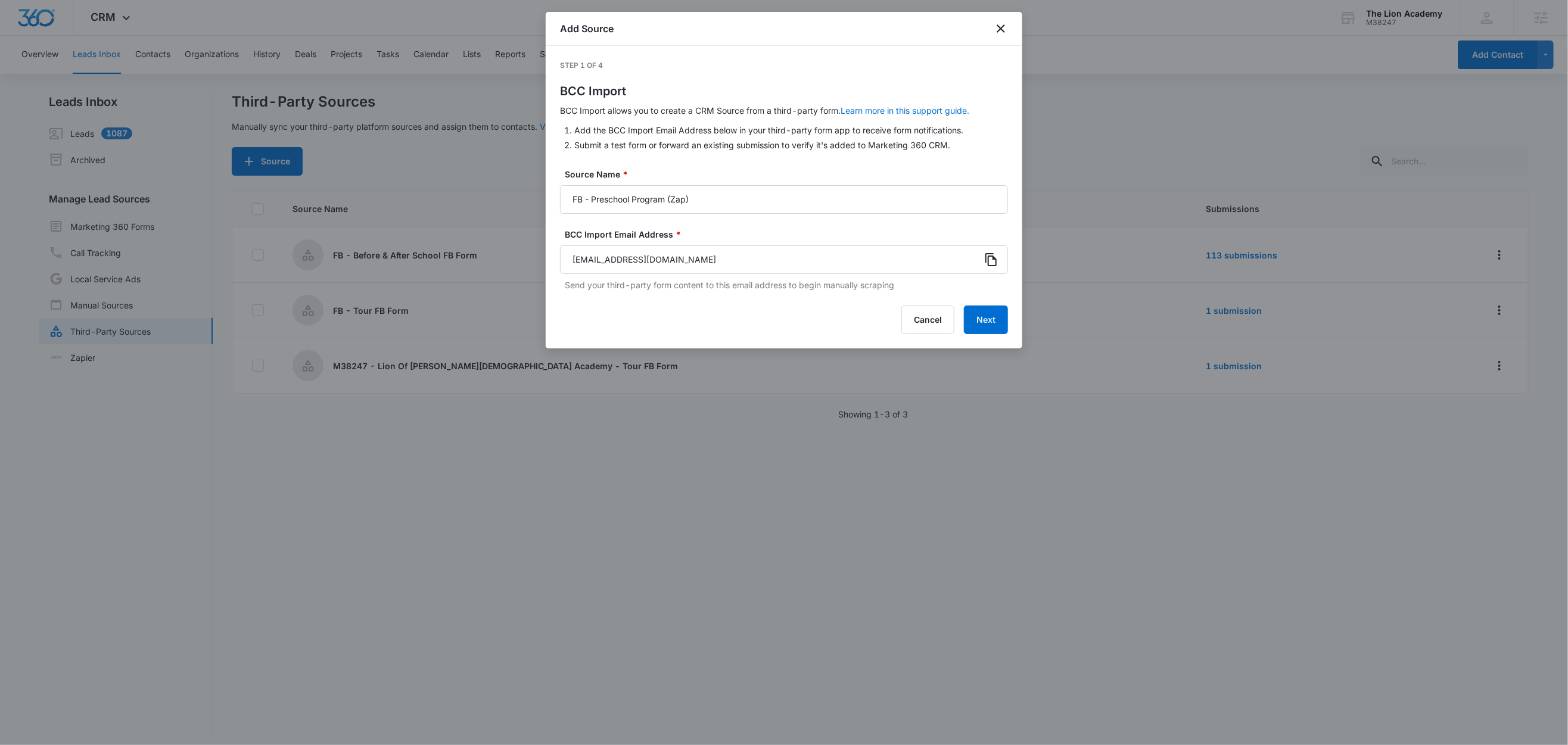
click at [992, 264] on icon at bounding box center [991, 259] width 14 height 14
click at [998, 322] on button "Next" at bounding box center [986, 320] width 44 height 29
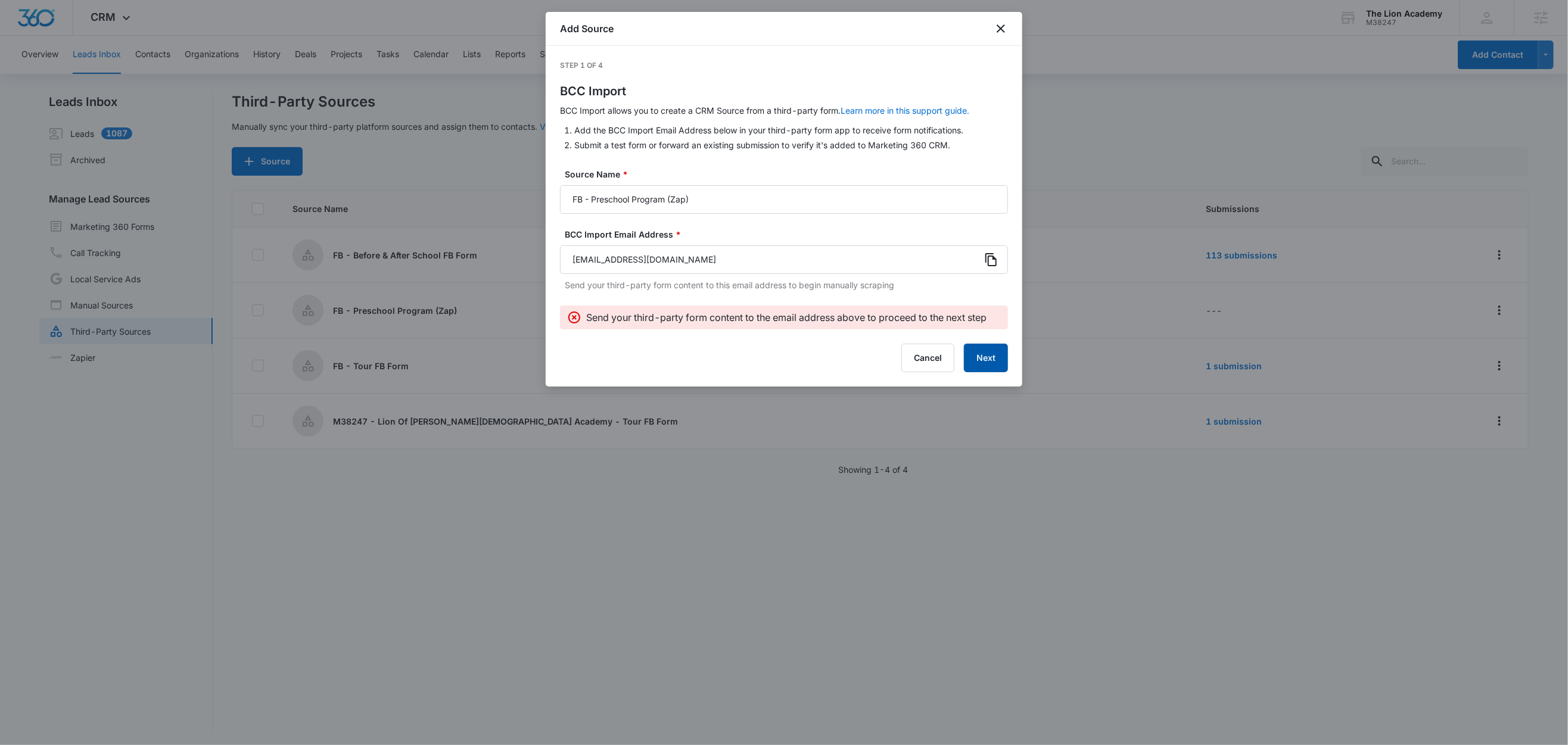
click at [983, 360] on button "Next" at bounding box center [986, 358] width 44 height 29
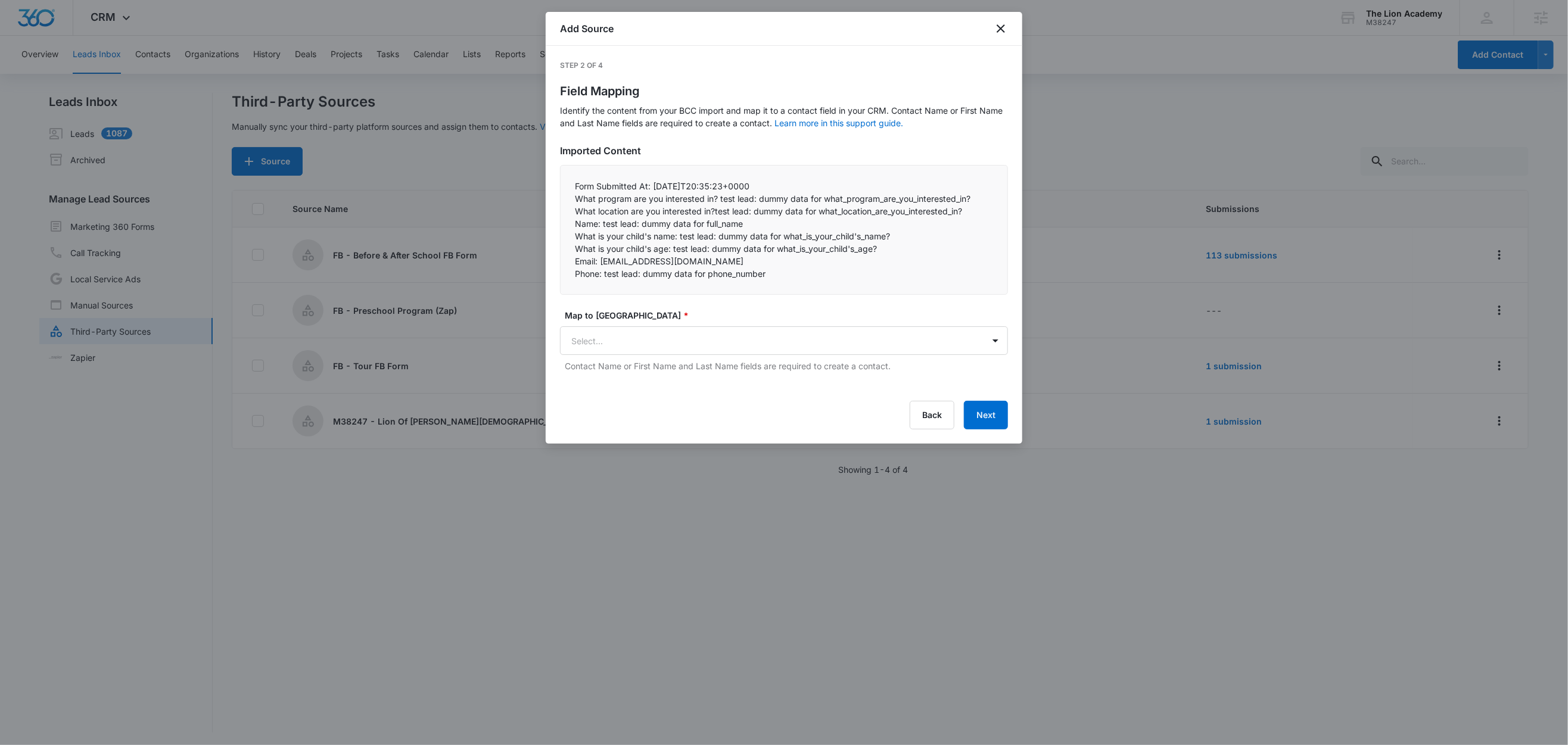
click at [699, 245] on p "What is your child's age: test lead: dummy data for what_is_your_child's_age?" at bounding box center [784, 248] width 418 height 12
drag, startPoint x: 719, startPoint y: 200, endPoint x: 567, endPoint y: 204, distance: 152.1
click at [567, 204] on div "Form Submitted At: [DATE]T20:35:23+0000  What program are you interested in? …" at bounding box center [784, 230] width 448 height 130
copy p "What program are you interested in?"
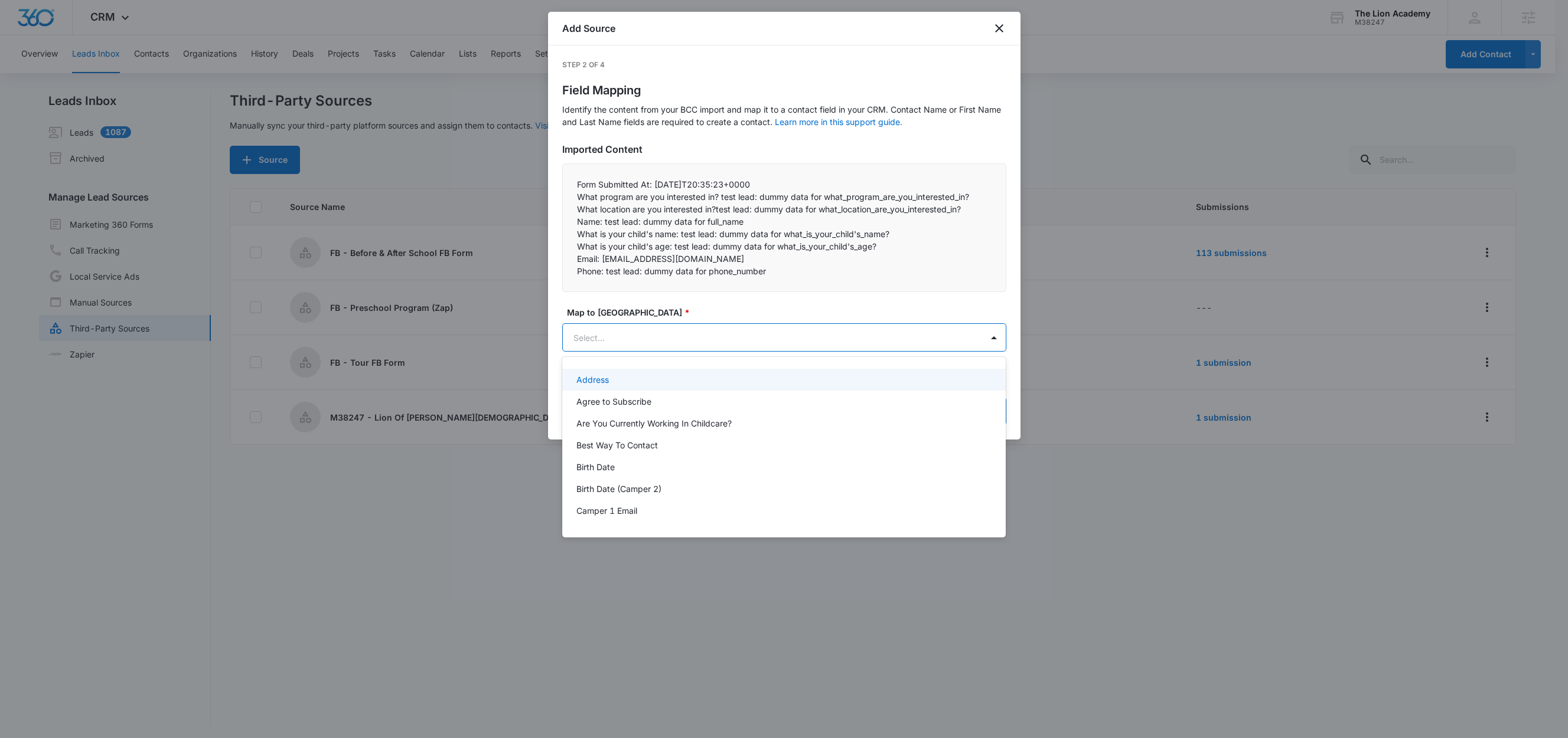
click at [651, 338] on body "CRM Apps Reputation Websites Forms CRM Email Social Content Ads Intelligence Fi…" at bounding box center [784, 369] width 1568 height 738
paste input "What program are you interested in?"
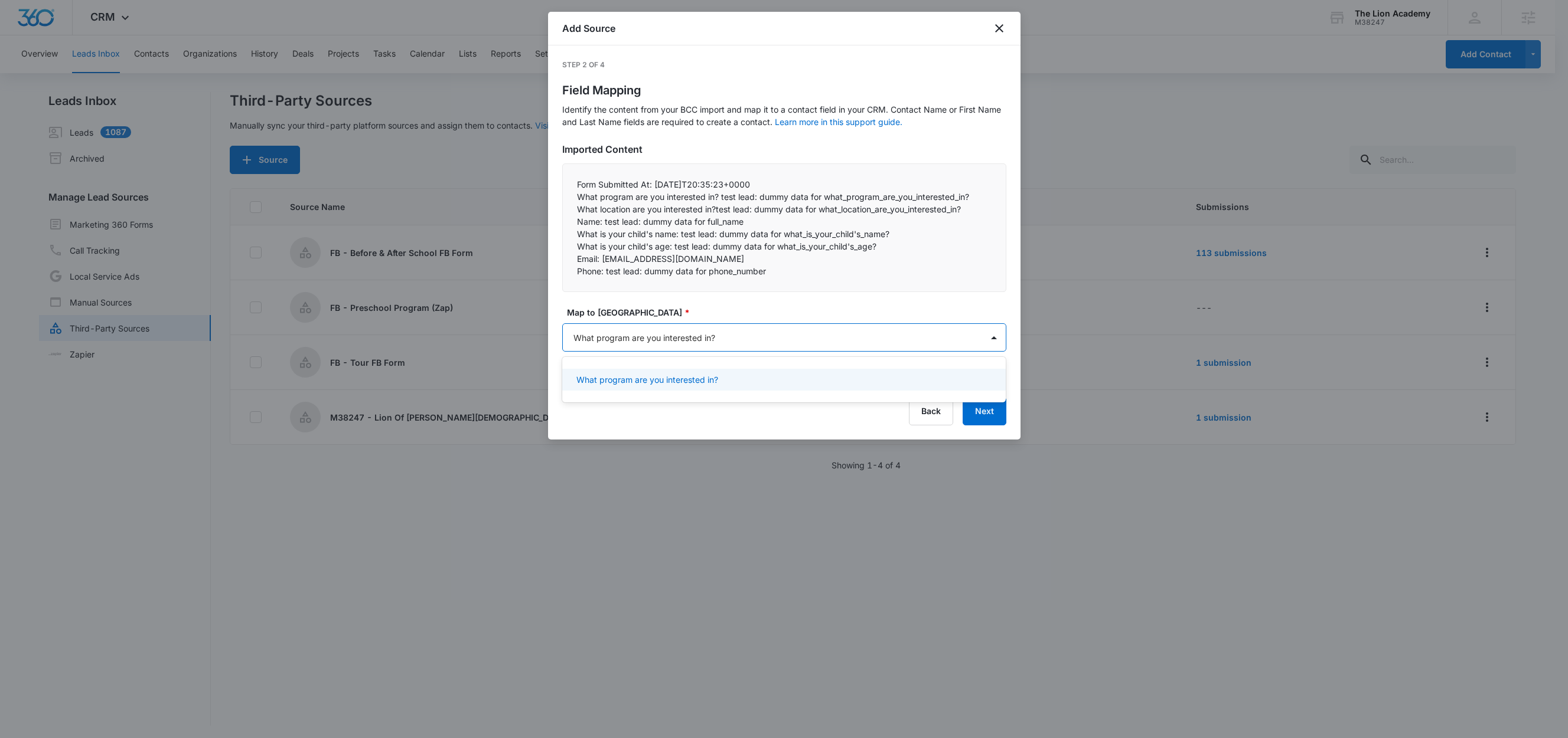
type input "What program are you interested in?"
click at [655, 380] on p "What program are you interested in?" at bounding box center [647, 379] width 142 height 12
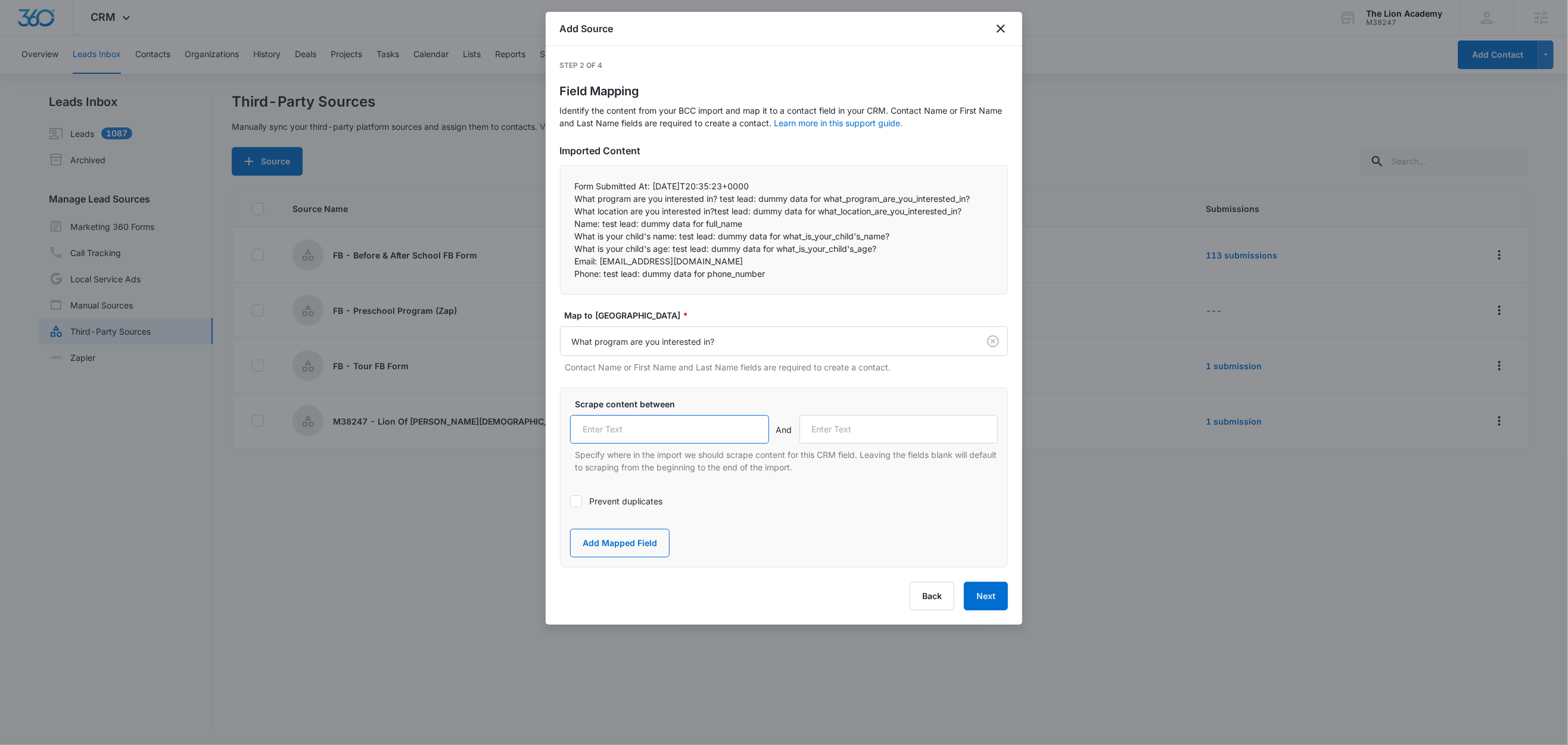
click at [641, 430] on input "text" at bounding box center [670, 429] width 199 height 29
paste input "What program are you interested in?"
type input "What program are you interested in?"
drag, startPoint x: 717, startPoint y: 211, endPoint x: 570, endPoint y: 212, distance: 147.0
click at [569, 213] on div "Form Submitted At: 2025-10-08T20:35:23+0000  What program are you interested …" at bounding box center [784, 230] width 448 height 130
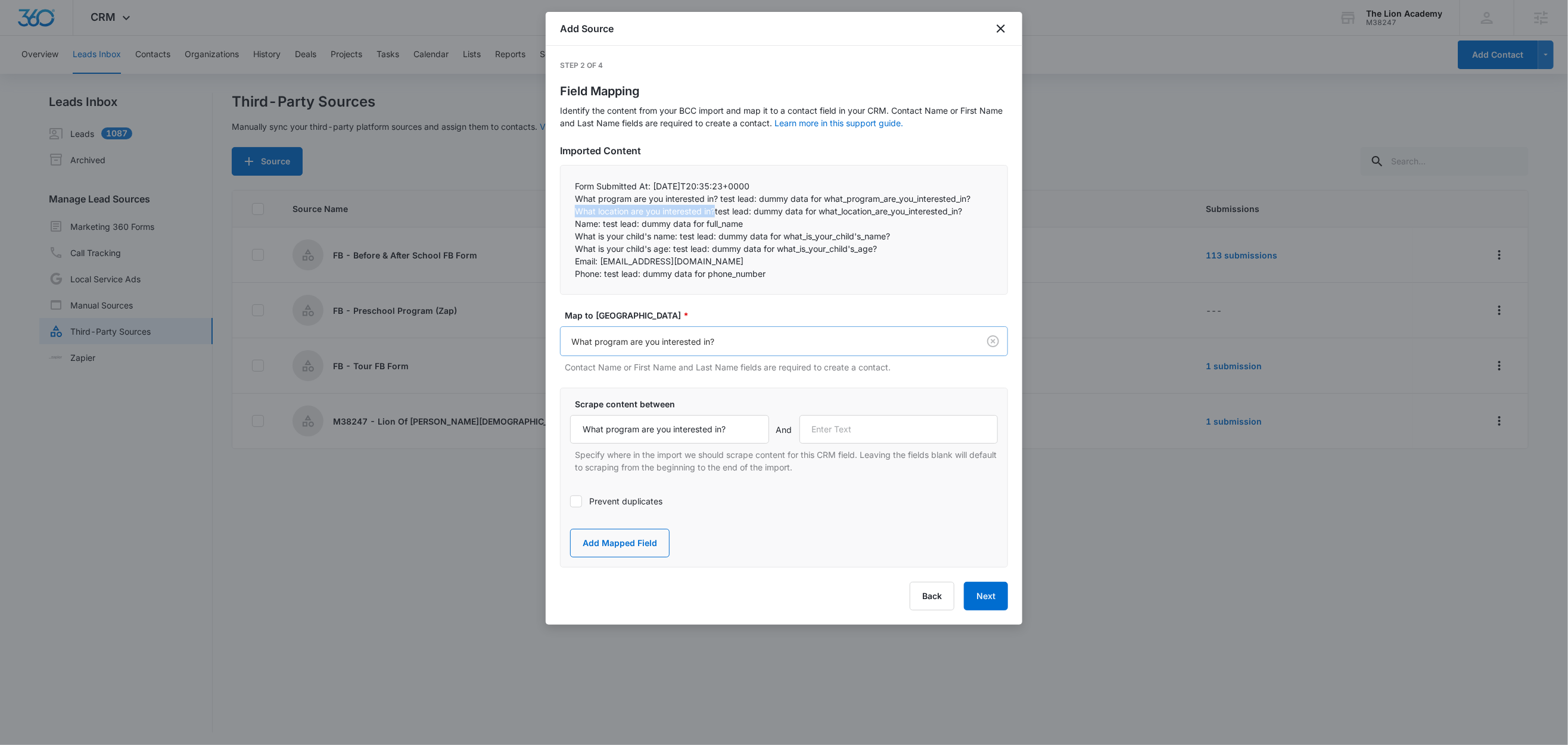
copy p "What location are you interested in?"
click at [915, 434] on input "text" at bounding box center [899, 429] width 199 height 29
paste input "What location are you interested in?"
type input "What location are you interested in?"
click at [640, 541] on button "Add Mapped Field" at bounding box center [620, 543] width 100 height 29
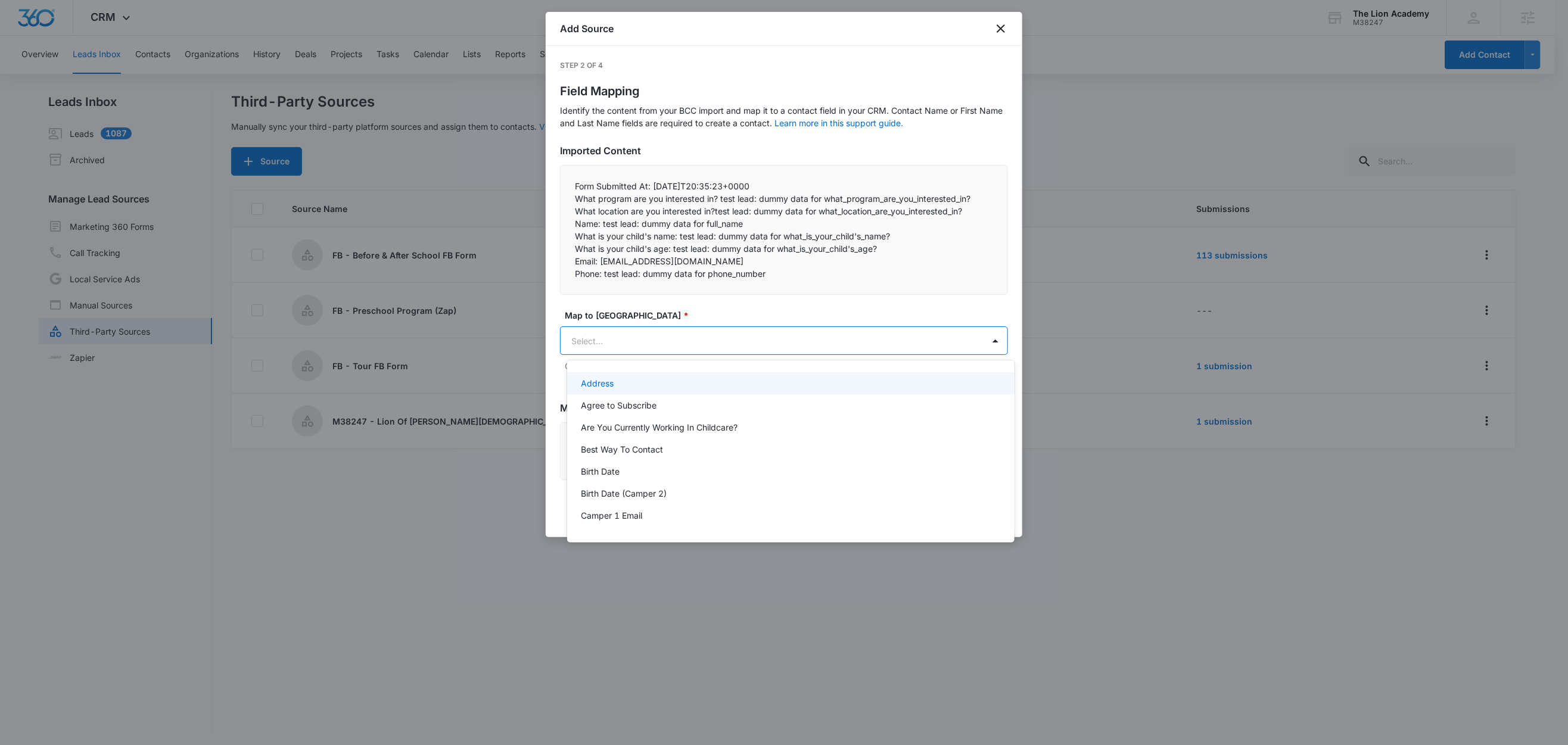
click at [651, 342] on body "CRM Apps Reputation Websites Forms CRM Email Social Content Ads Intelligence Fi…" at bounding box center [784, 372] width 1568 height 745
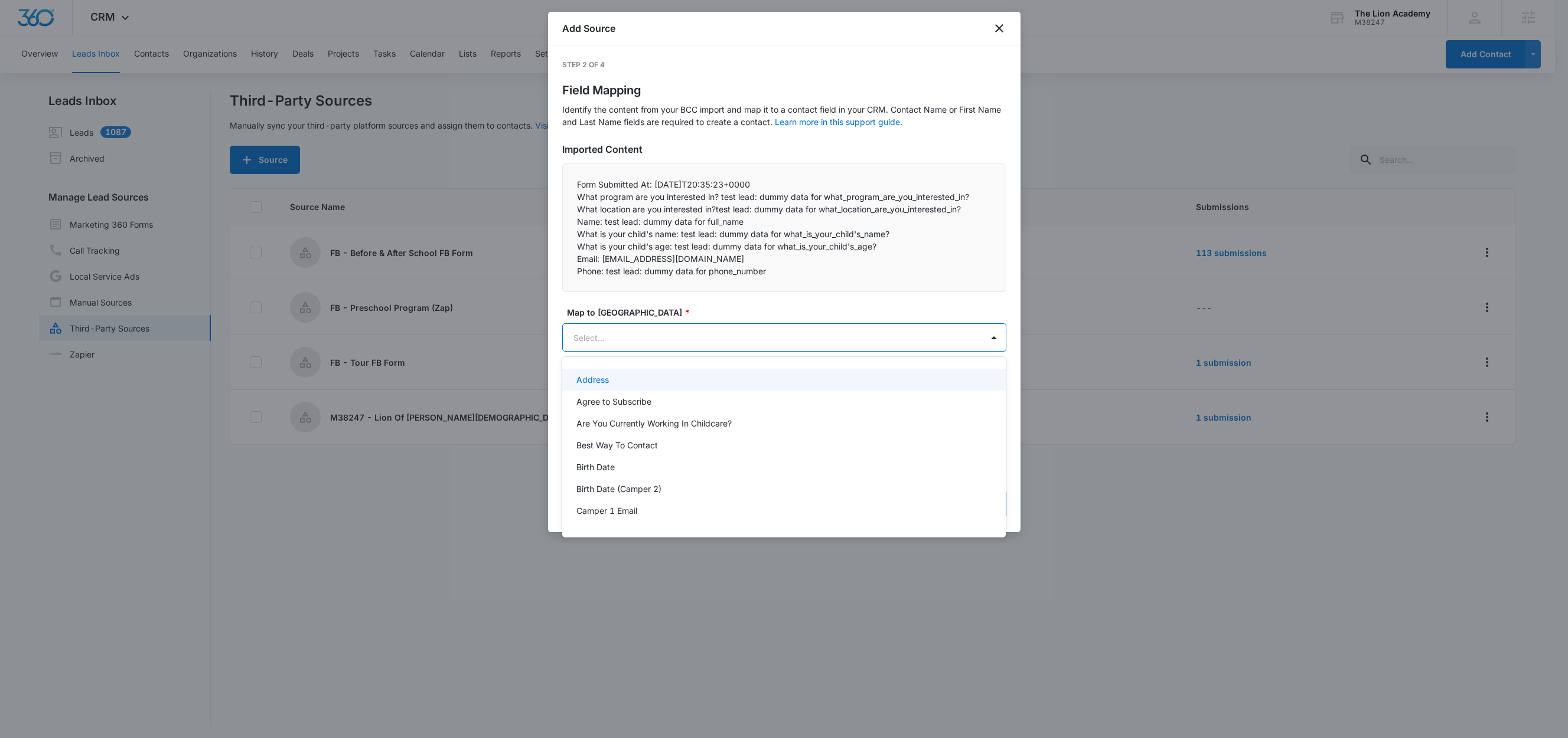
paste input "What location are you interested in?"
type input "What location are you interested in?"
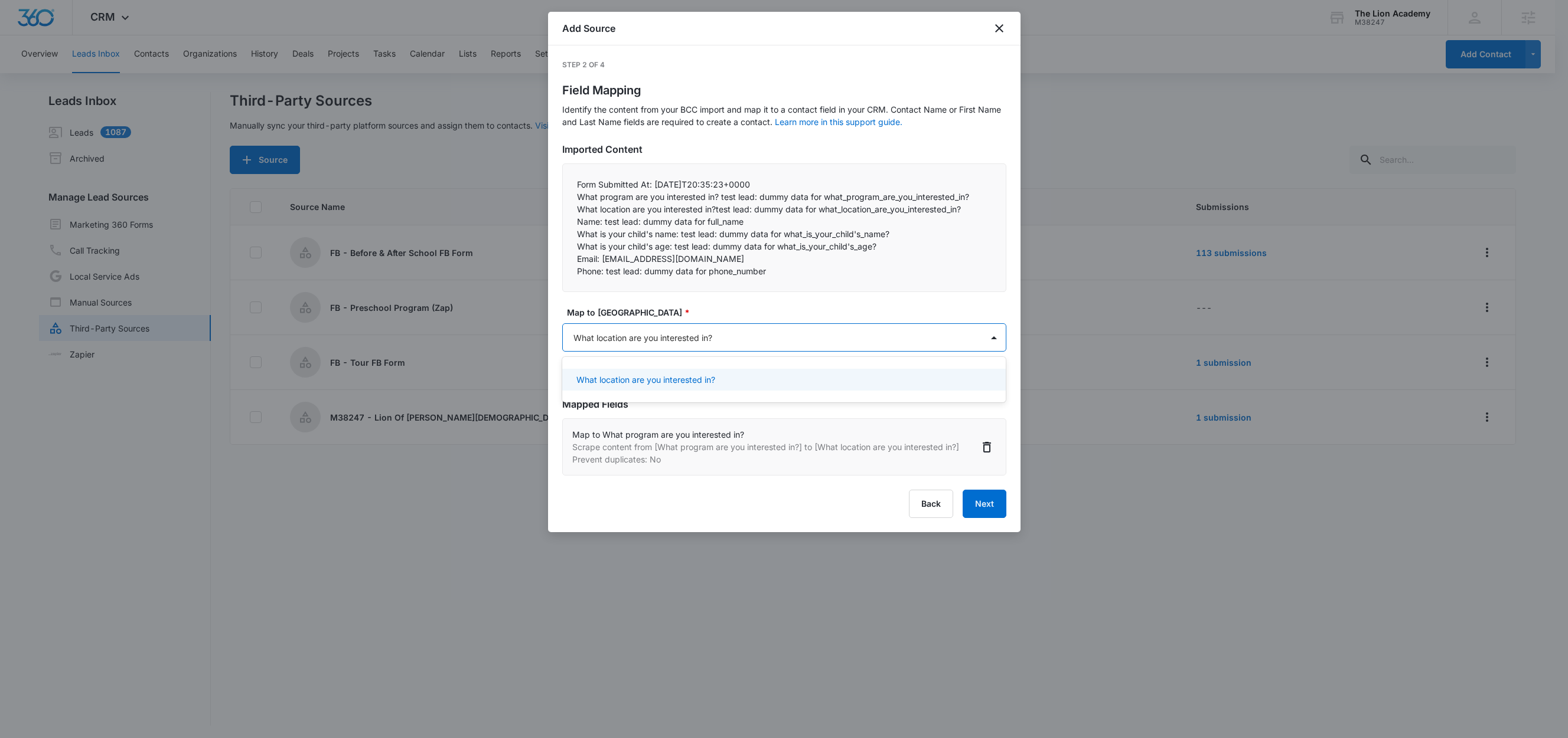
click at [701, 372] on div "What location are you interested in?" at bounding box center [784, 380] width 444 height 22
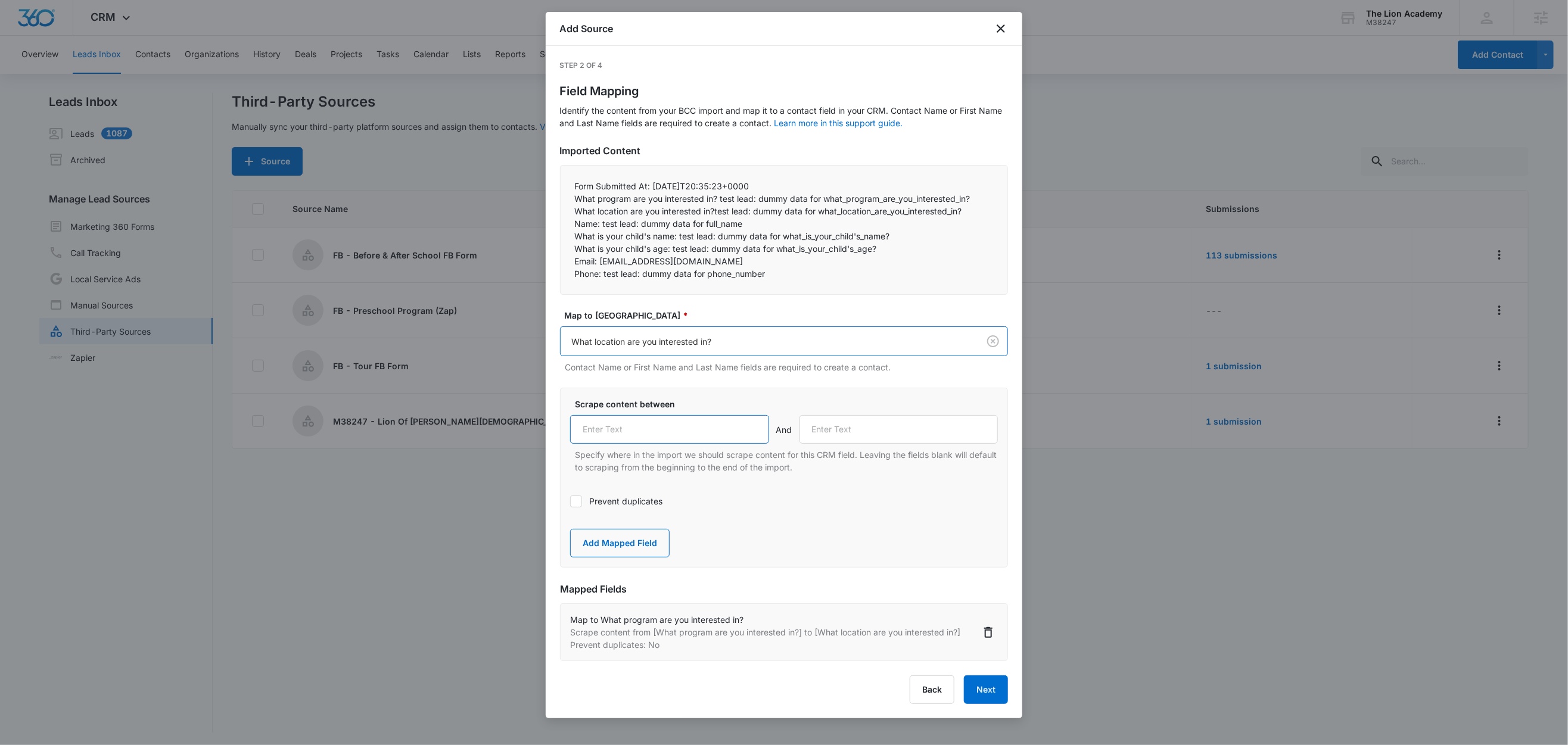
click at [681, 430] on input "text" at bounding box center [670, 429] width 199 height 29
paste input "What location are you interested in?"
type input "What location are you interested in?"
drag, startPoint x: 601, startPoint y: 226, endPoint x: 561, endPoint y: 227, distance: 40.0
click at [561, 227] on div "Form Submitted At: 2025-10-08T20:35:23+0000  What program are you interested …" at bounding box center [784, 230] width 448 height 130
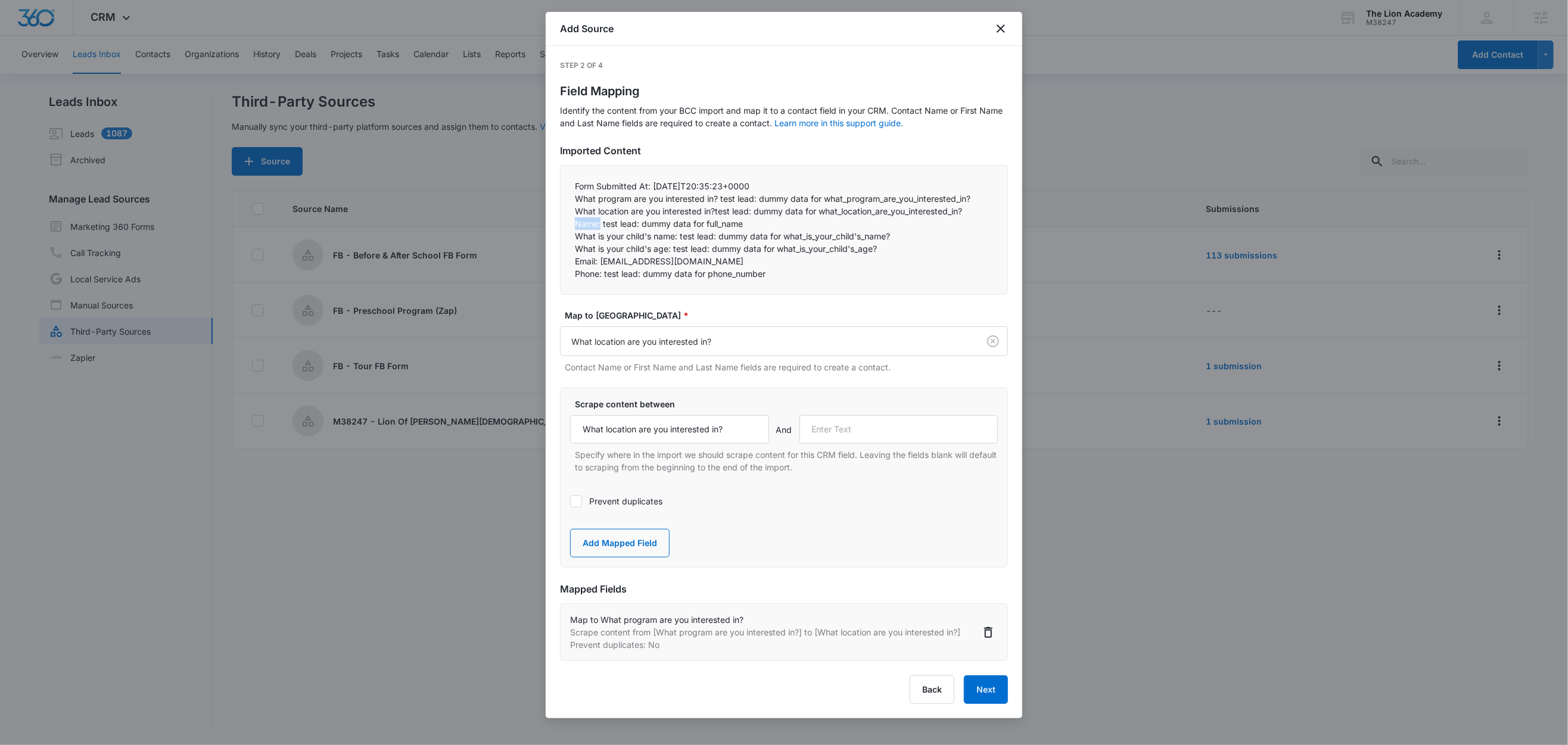
copy p "Name:"
click at [938, 432] on input "text" at bounding box center [899, 429] width 199 height 29
paste input "Name:"
type input "Name:"
click at [639, 551] on button "Add Mapped Field" at bounding box center [620, 543] width 100 height 29
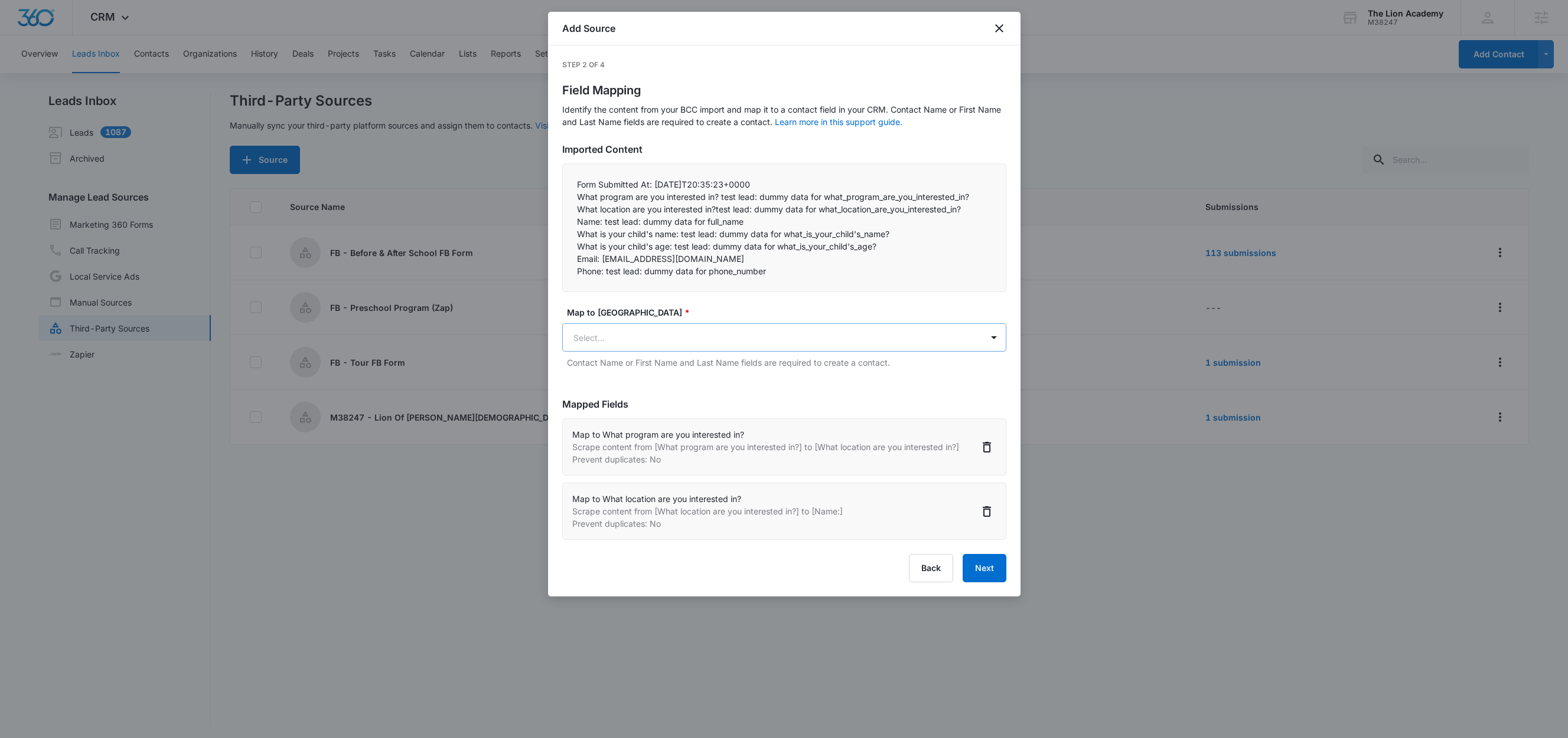
click at [628, 342] on body "CRM Apps Reputation Websites Forms CRM Email Social Content Ads Intelligence Fi…" at bounding box center [784, 370] width 1568 height 740
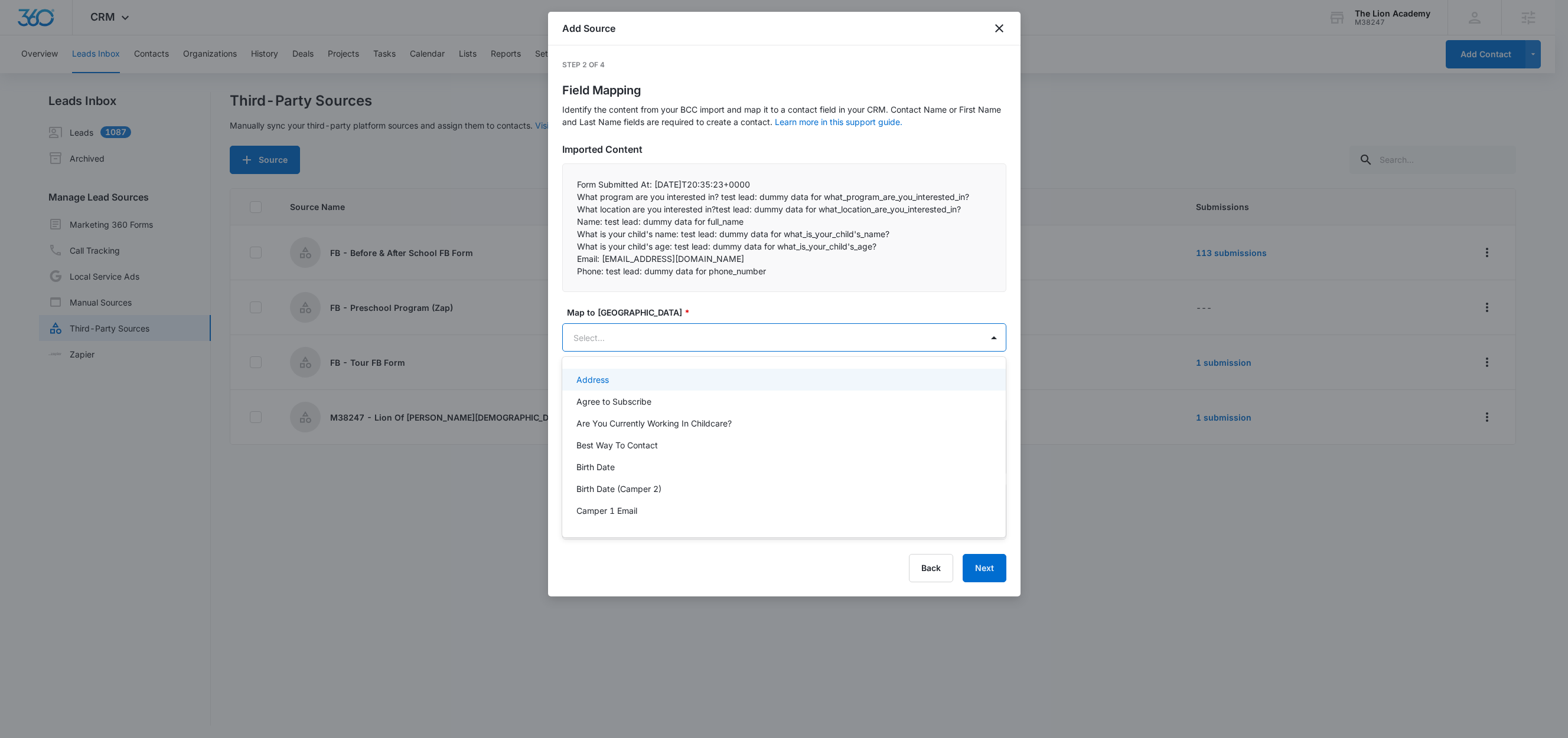
paste input "Name:"
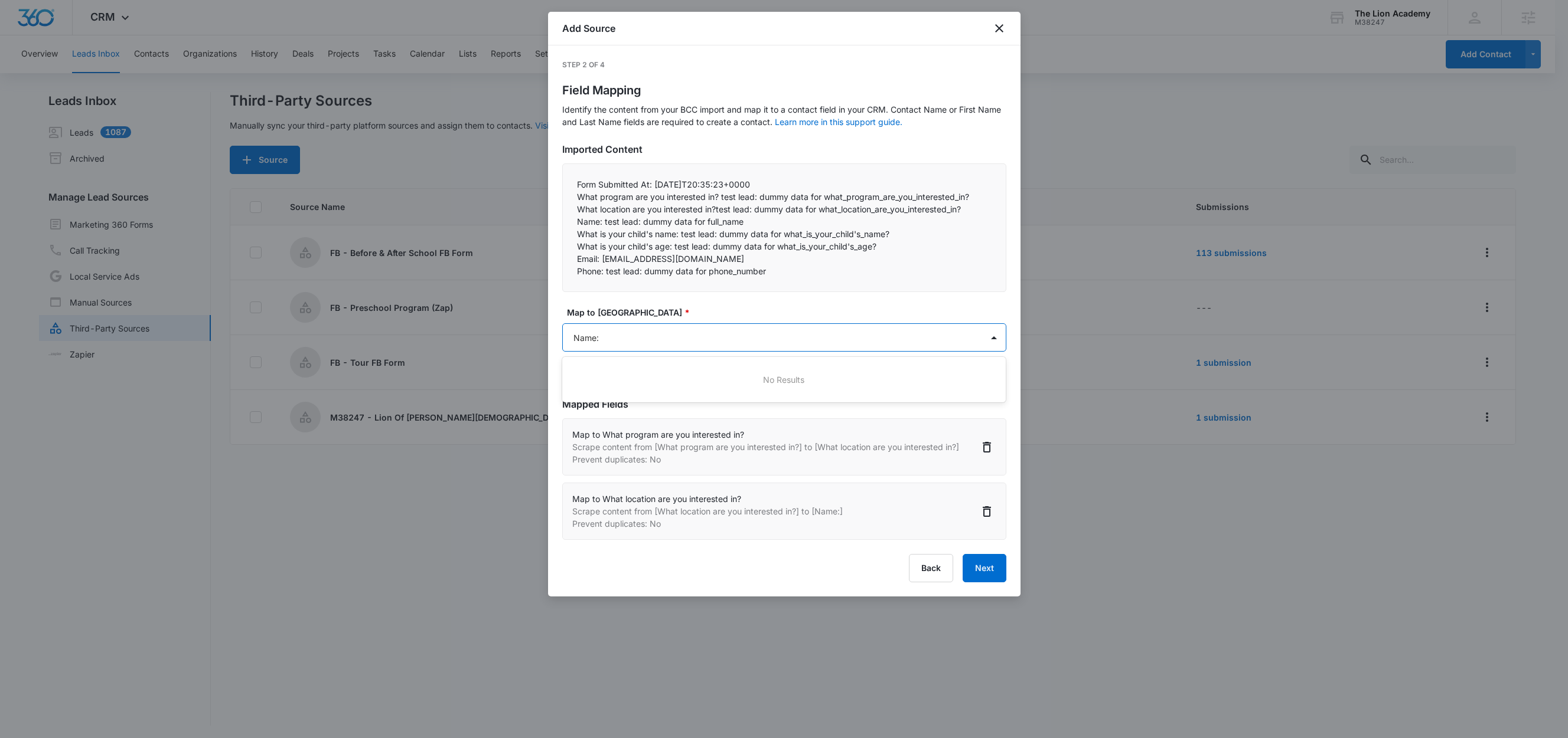
type input "Name"
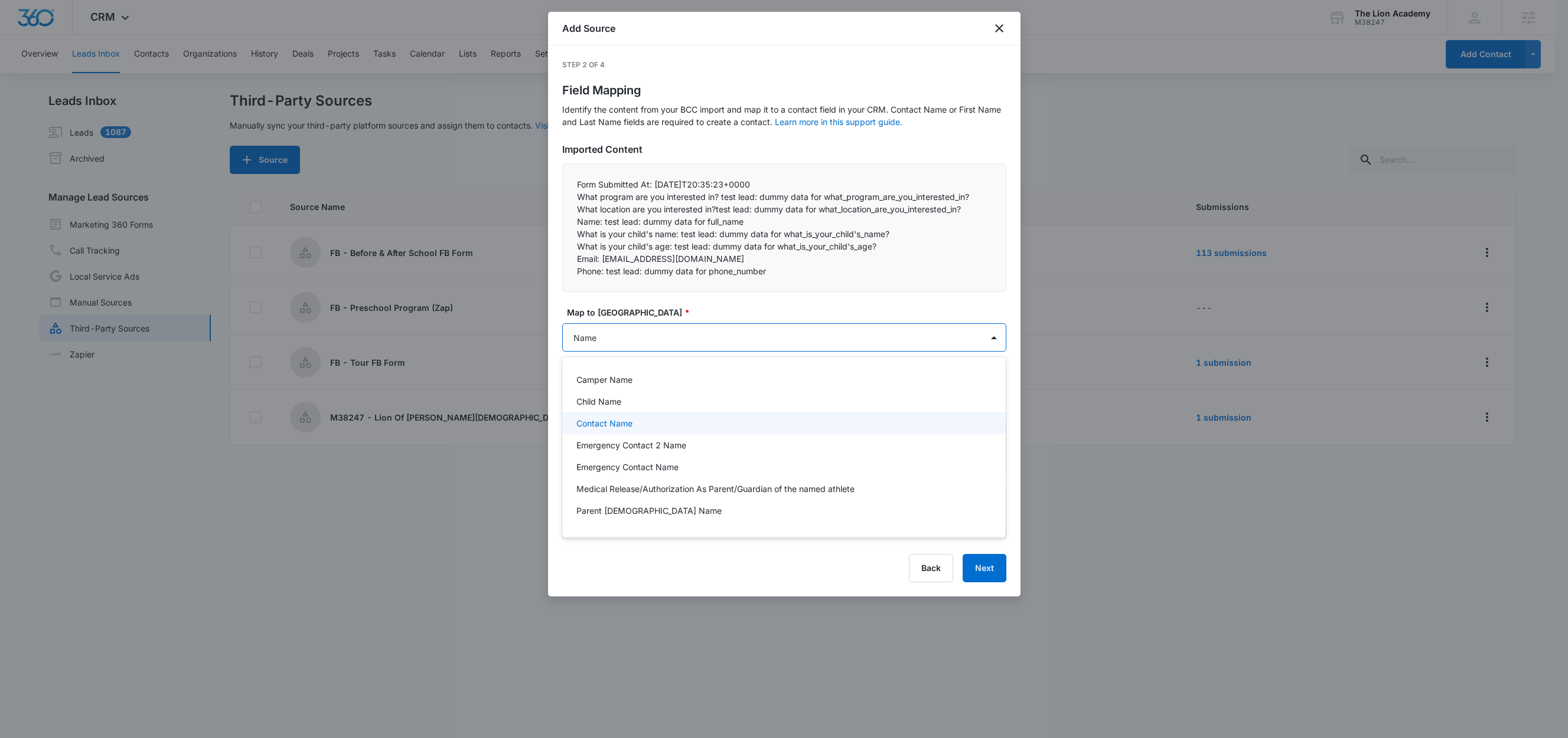
click at [616, 422] on p "Contact Name" at bounding box center [604, 423] width 56 height 12
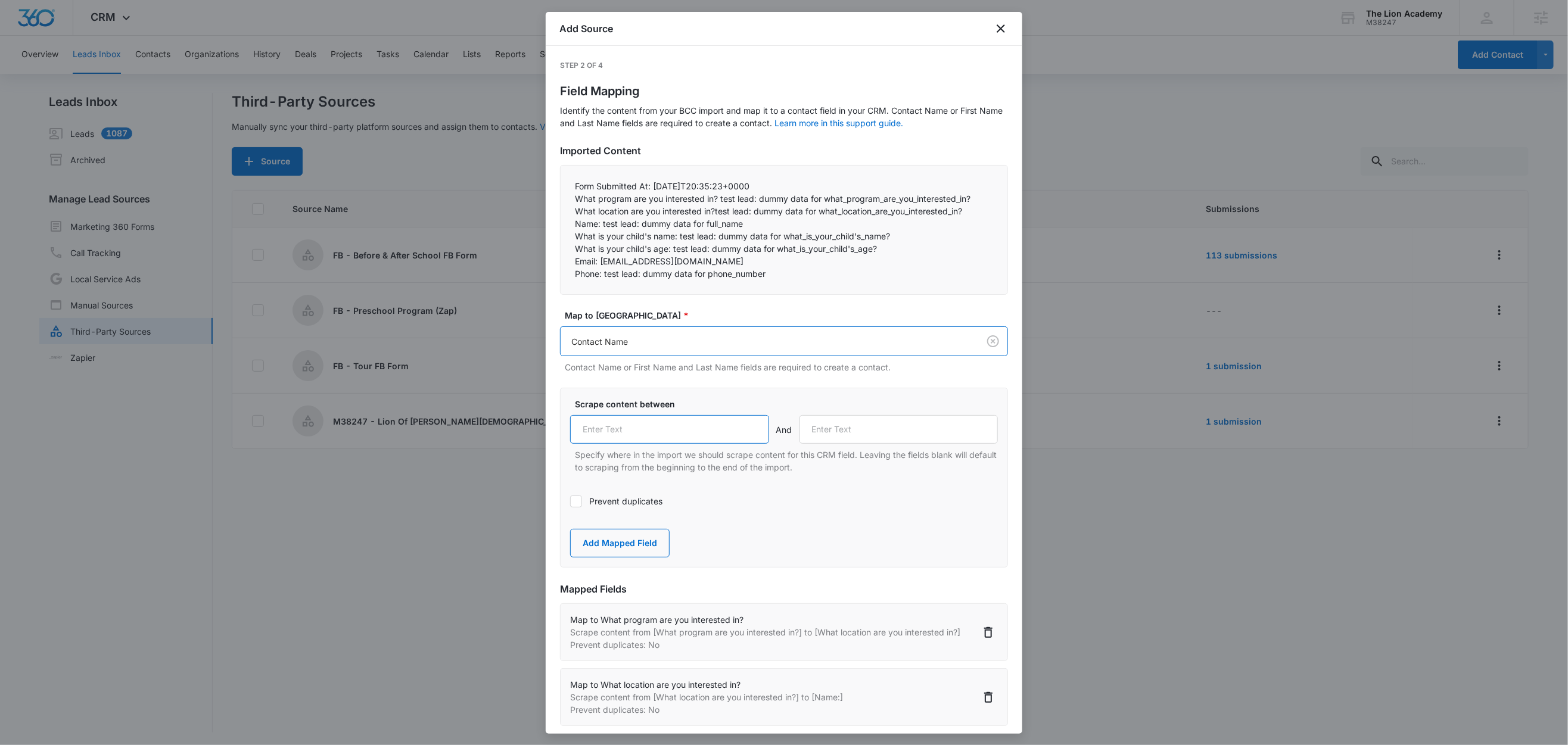
click at [629, 432] on input "text" at bounding box center [670, 429] width 199 height 29
paste input "Name:"
type input "Name:"
drag, startPoint x: 680, startPoint y: 236, endPoint x: 563, endPoint y: 237, distance: 117.0
click at [563, 236] on div "Form Submitted At: 2025-10-08T20:35:23+0000  What program are you interested …" at bounding box center [784, 230] width 448 height 130
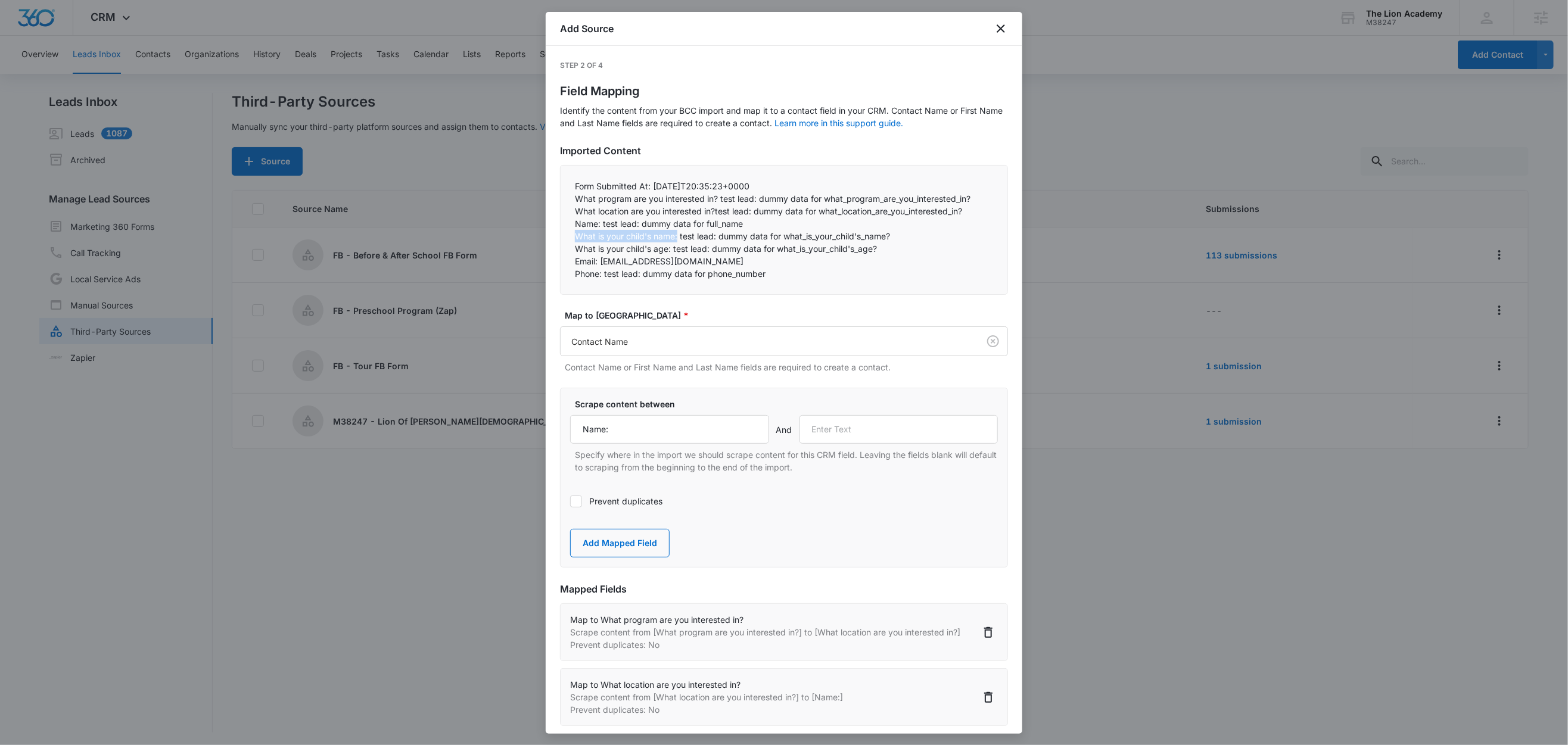
copy p "What is your child's name:"
click at [859, 434] on input "text" at bounding box center [899, 429] width 199 height 29
paste input "What is your child's name:"
type input "What is your child's name:"
click at [638, 544] on button "Add Mapped Field" at bounding box center [620, 543] width 100 height 29
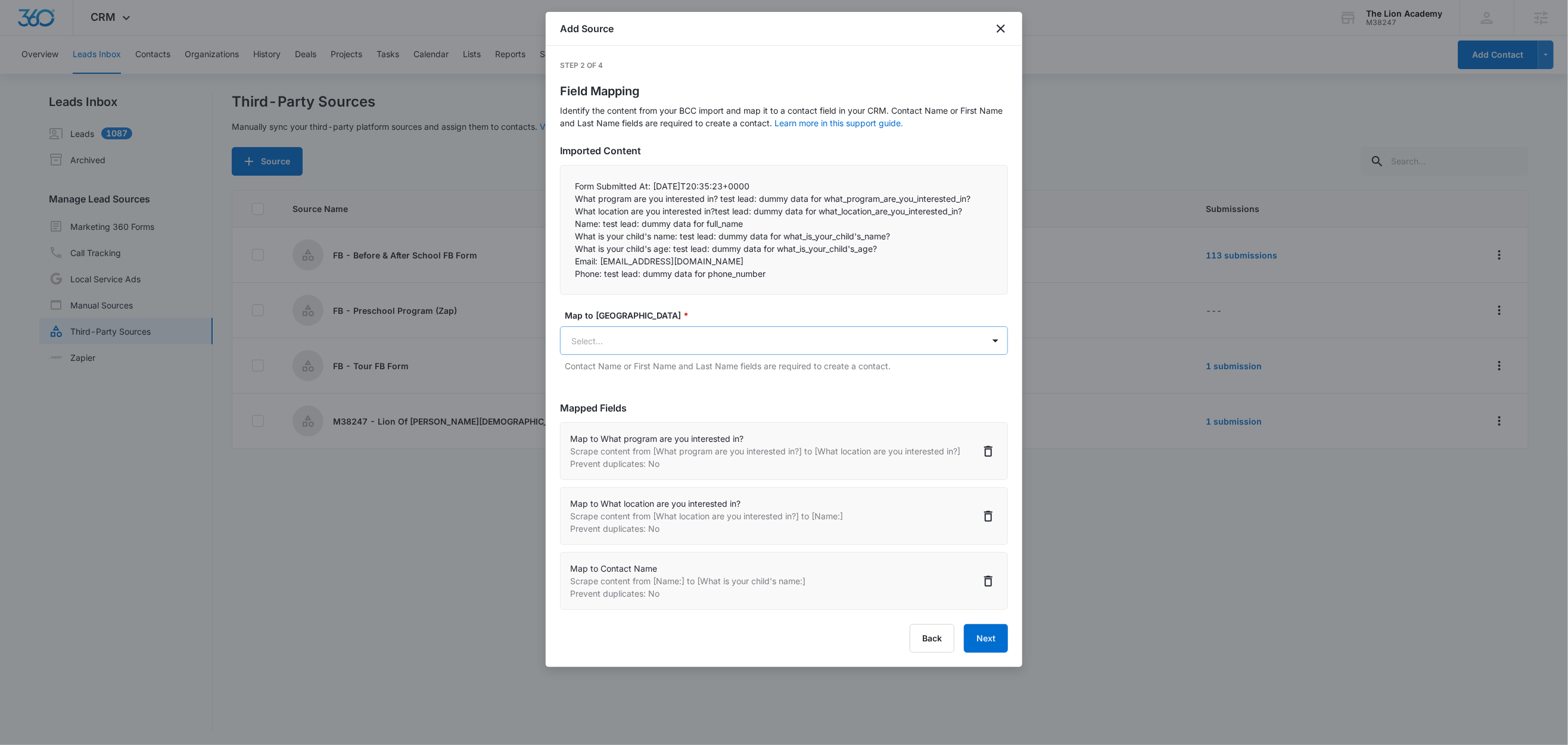
click at [621, 350] on body "CRM Apps Reputation Websites Forms CRM Email Social Content Ads Intelligence Fi…" at bounding box center [784, 373] width 1568 height 747
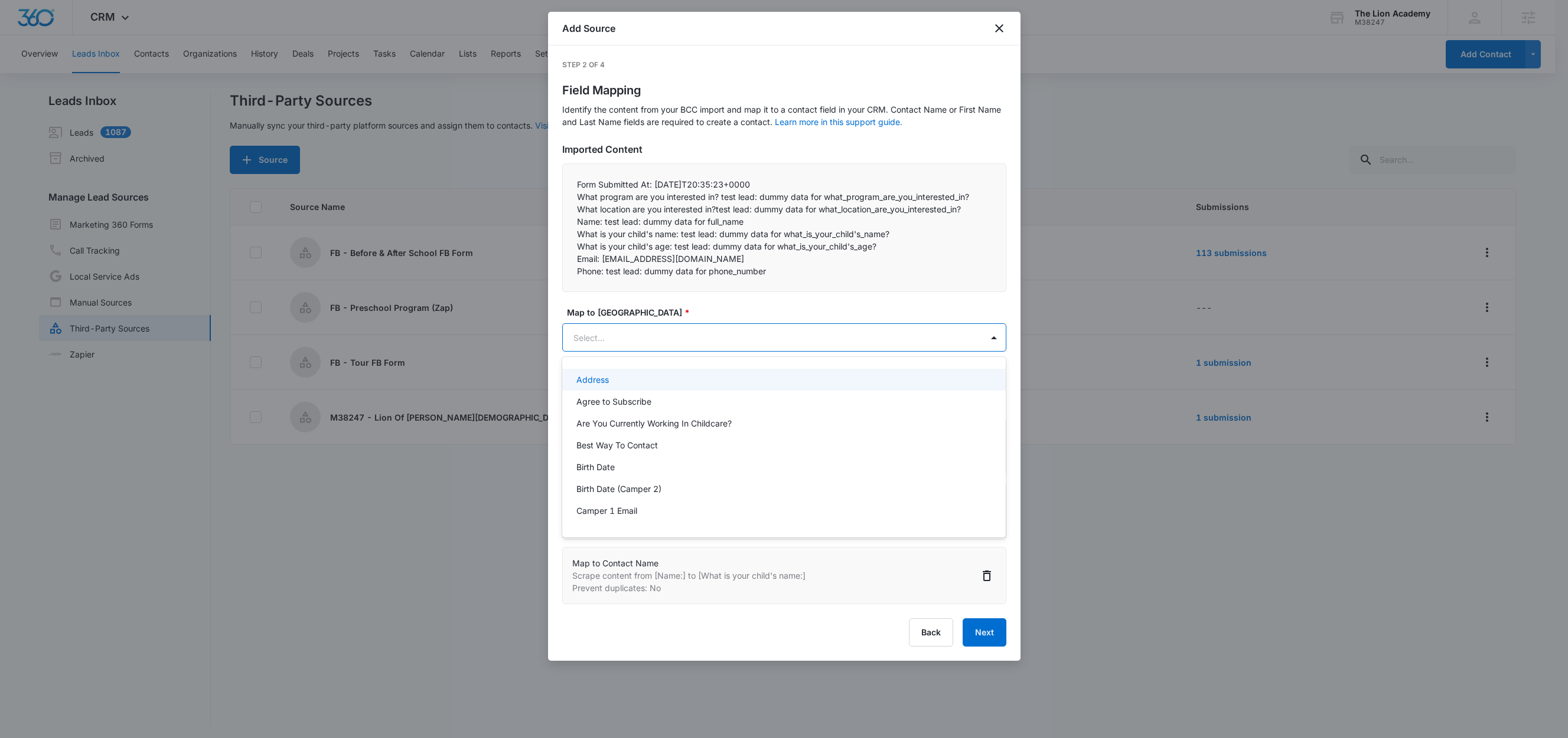
paste input "What is your child's name:"
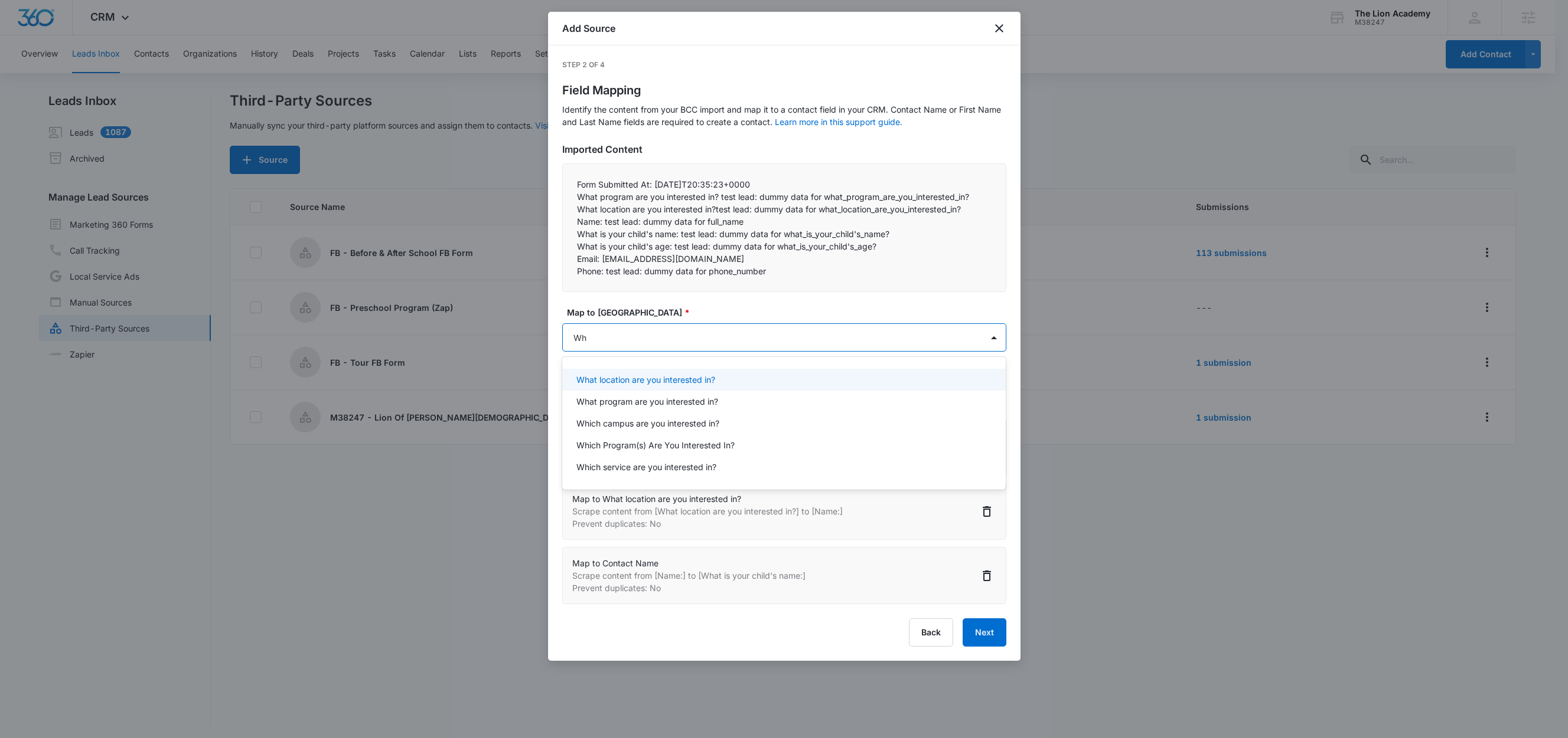
type input "W"
type input "child"
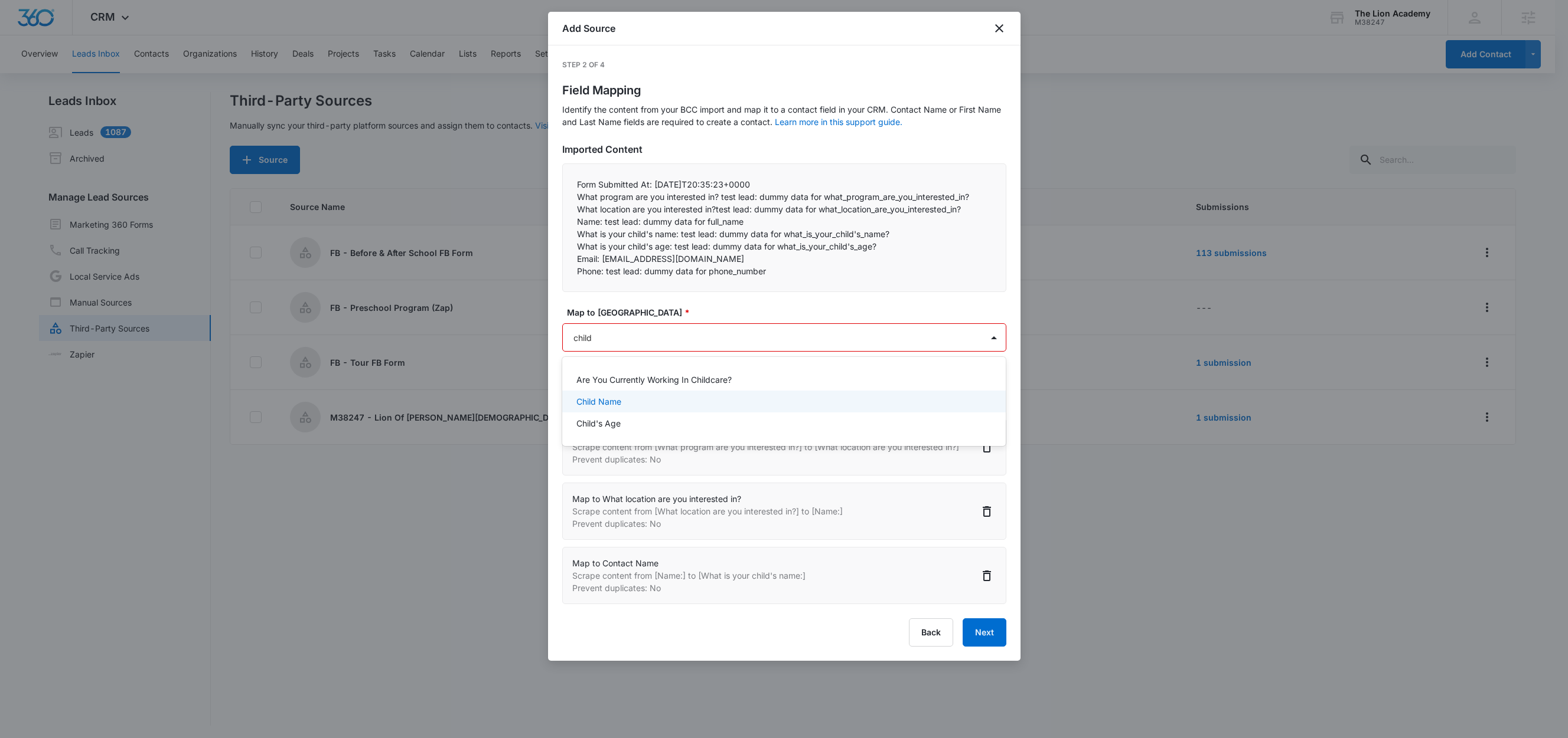
click at [634, 395] on div "Child Name" at bounding box center [782, 401] width 413 height 12
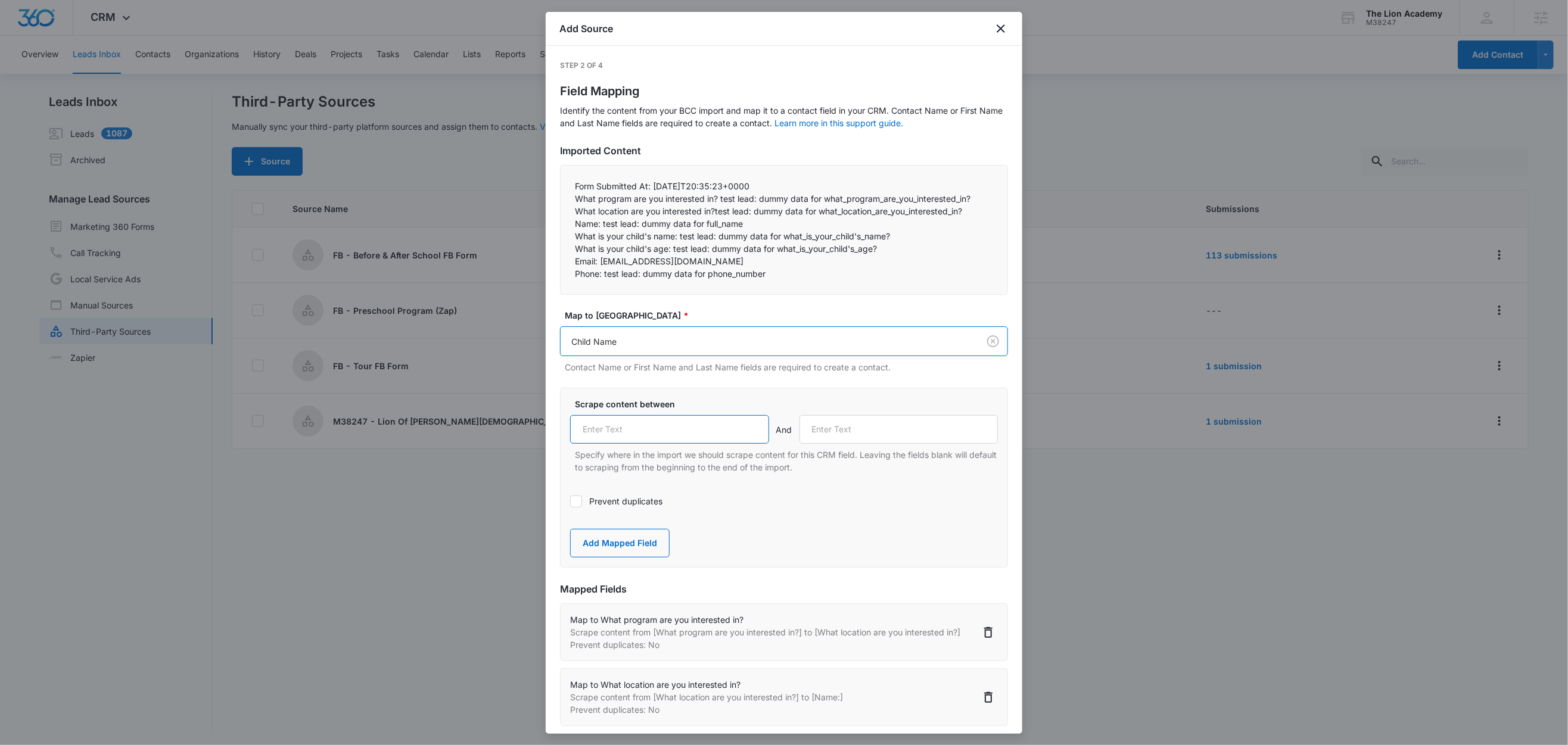
click at [638, 437] on input "text" at bounding box center [670, 429] width 199 height 29
paste input "What is your child's name:"
type input "What is your child's name:"
drag, startPoint x: 671, startPoint y: 250, endPoint x: 571, endPoint y: 251, distance: 100.0
click at [571, 251] on div "Form Submitted At: 2025-10-08T20:35:23+0000  What program are you interested …" at bounding box center [784, 230] width 448 height 130
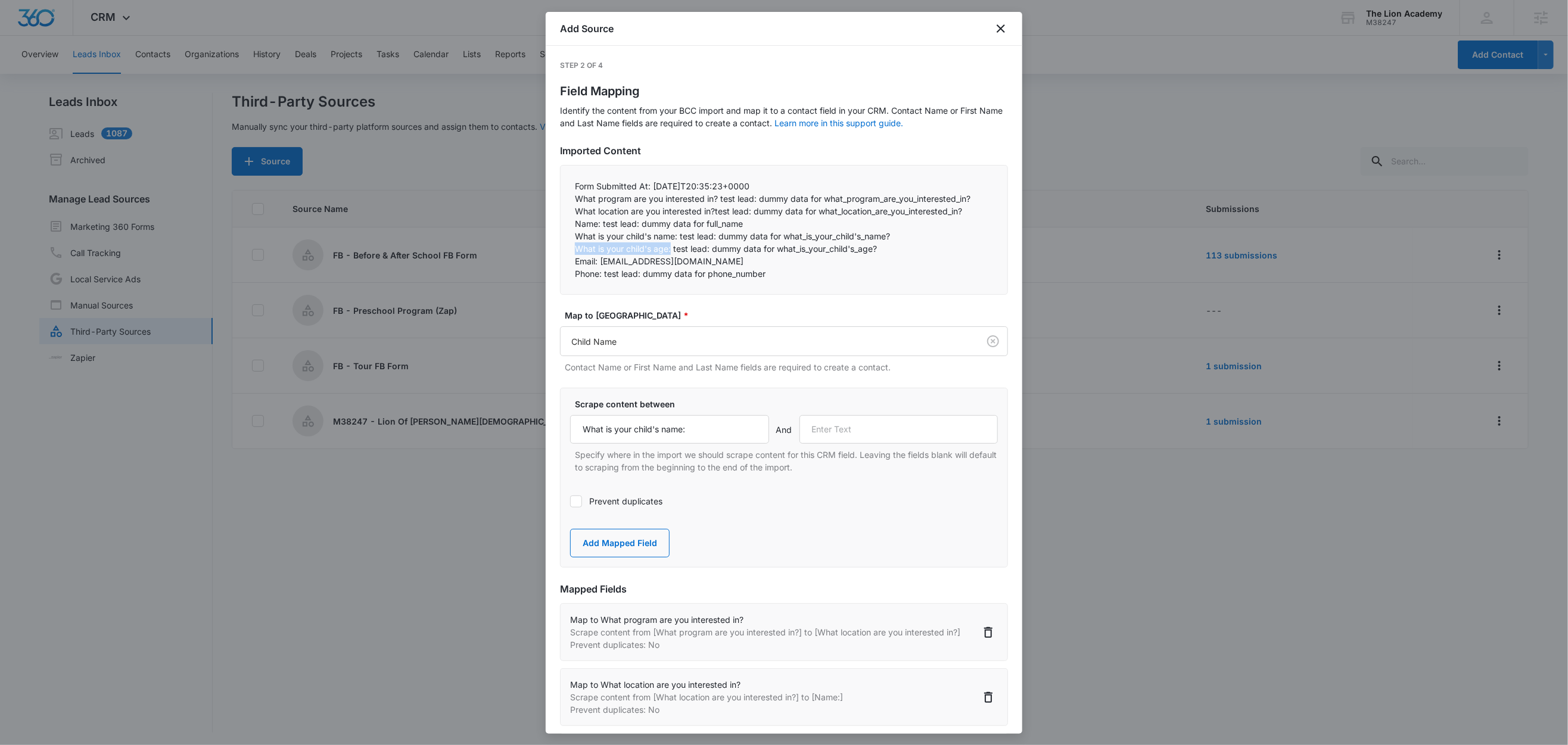
copy p "What is your child's age:"
click at [873, 423] on input "text" at bounding box center [899, 429] width 199 height 29
paste input "What is your child's age:"
type input "What is your child's age:"
click at [644, 547] on button "Add Mapped Field" at bounding box center [620, 543] width 100 height 29
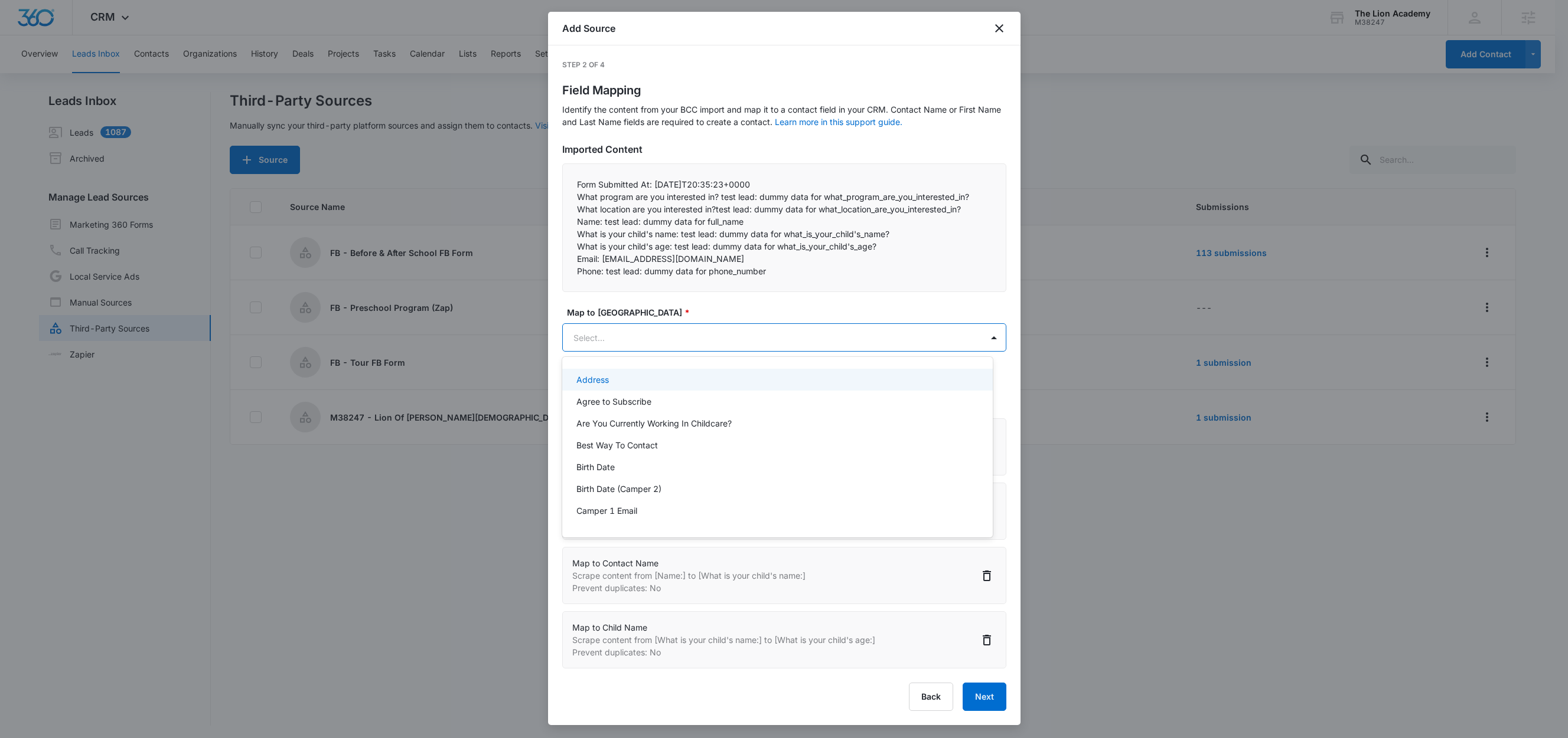
click at [656, 342] on body "CRM Apps Reputation Websites Forms CRM Email Social Content Ads Intelligence Fi…" at bounding box center [784, 369] width 1568 height 738
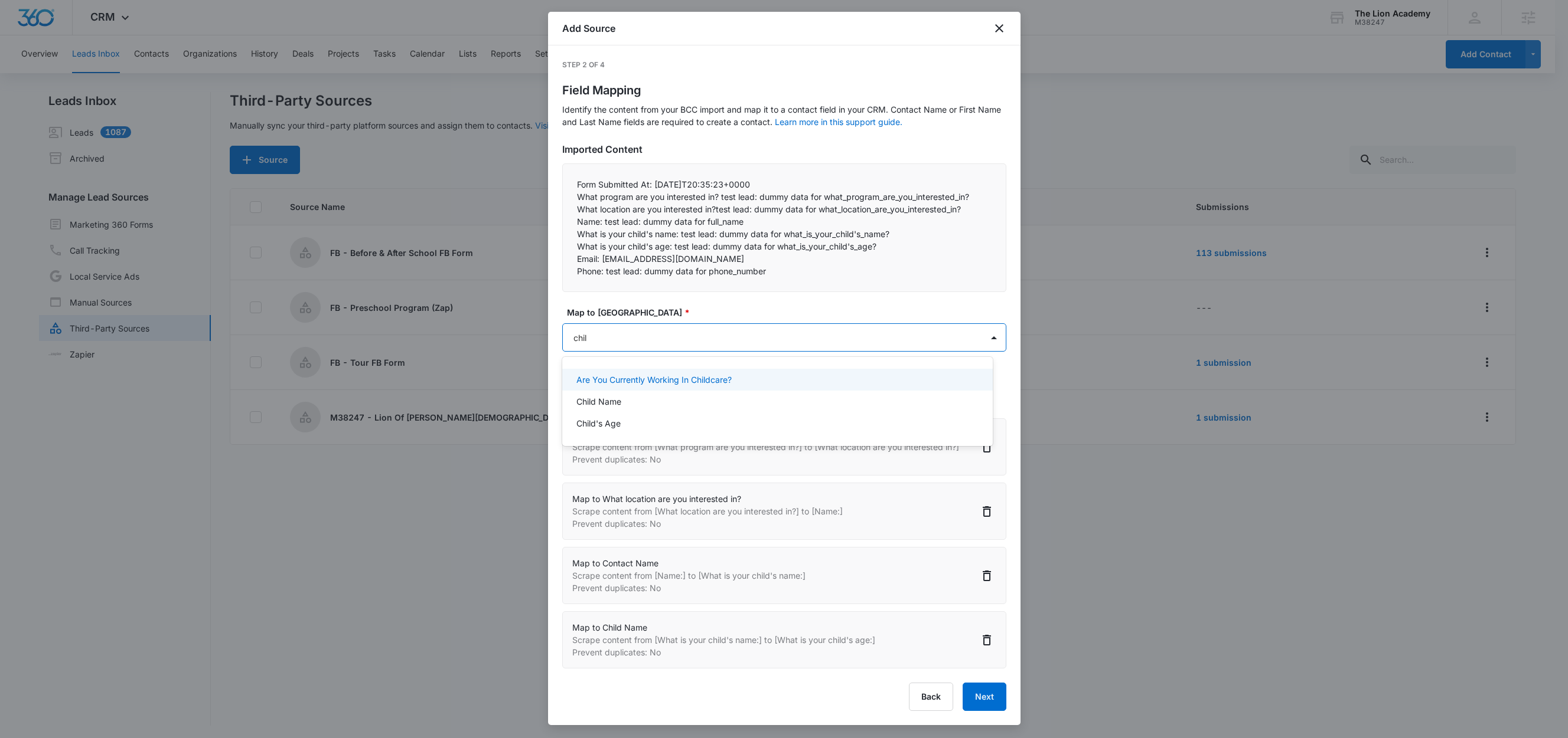
type input "child"
click at [646, 429] on div "Child's Age" at bounding box center [777, 423] width 430 height 22
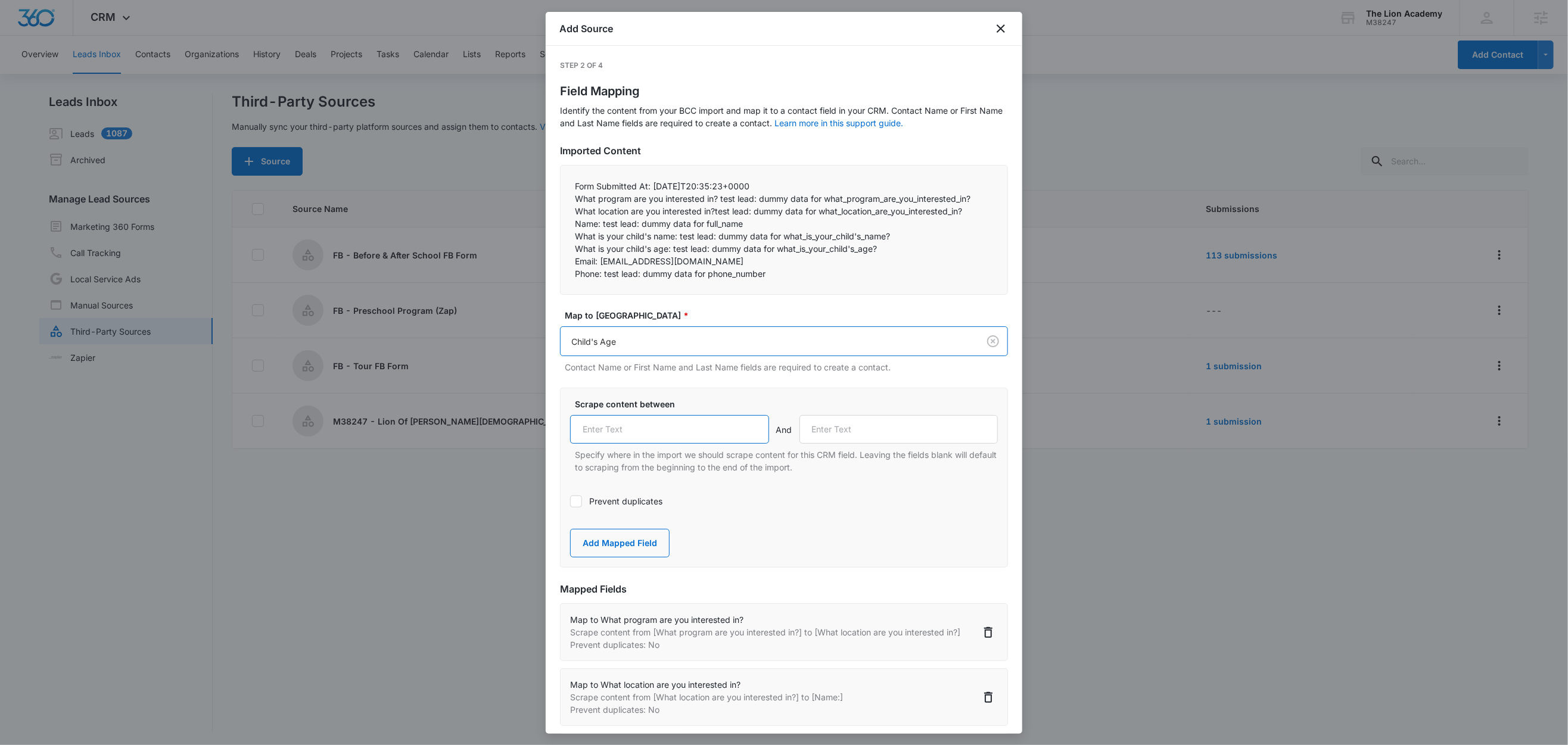
click at [645, 428] on input "text" at bounding box center [670, 429] width 199 height 29
paste input "What is your child's age:"
type input "What is your child's age:"
drag, startPoint x: 598, startPoint y: 262, endPoint x: 554, endPoint y: 259, distance: 44.1
click at [554, 259] on div "Step 2 of 4 Field Mapping Identify the content from your BCC import and map it …" at bounding box center [784, 389] width 477 height 688
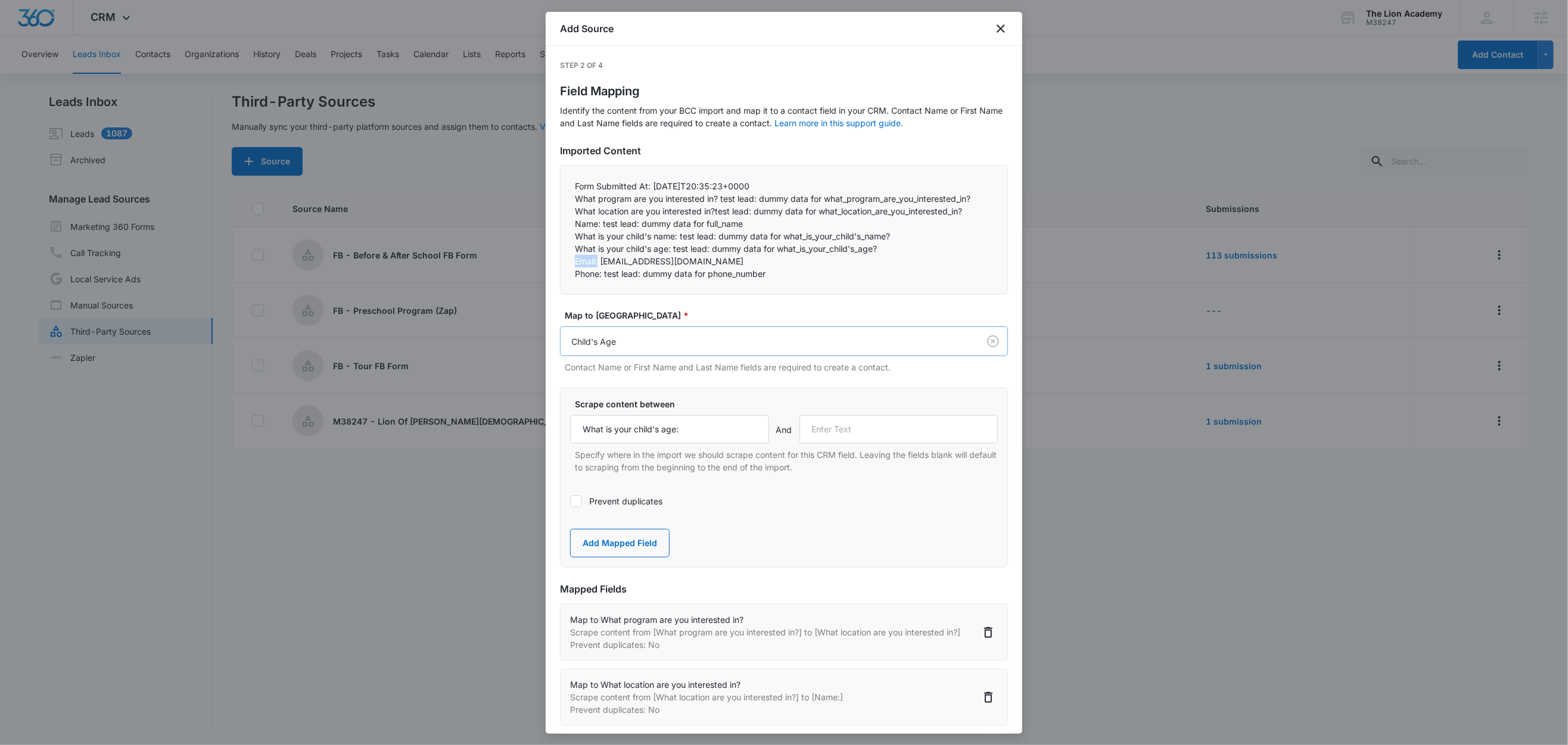
copy p "Email:"
click at [915, 441] on input "text" at bounding box center [899, 429] width 199 height 29
paste input "Email:"
type input "Email:"
click at [624, 541] on button "Add Mapped Field" at bounding box center [620, 543] width 100 height 29
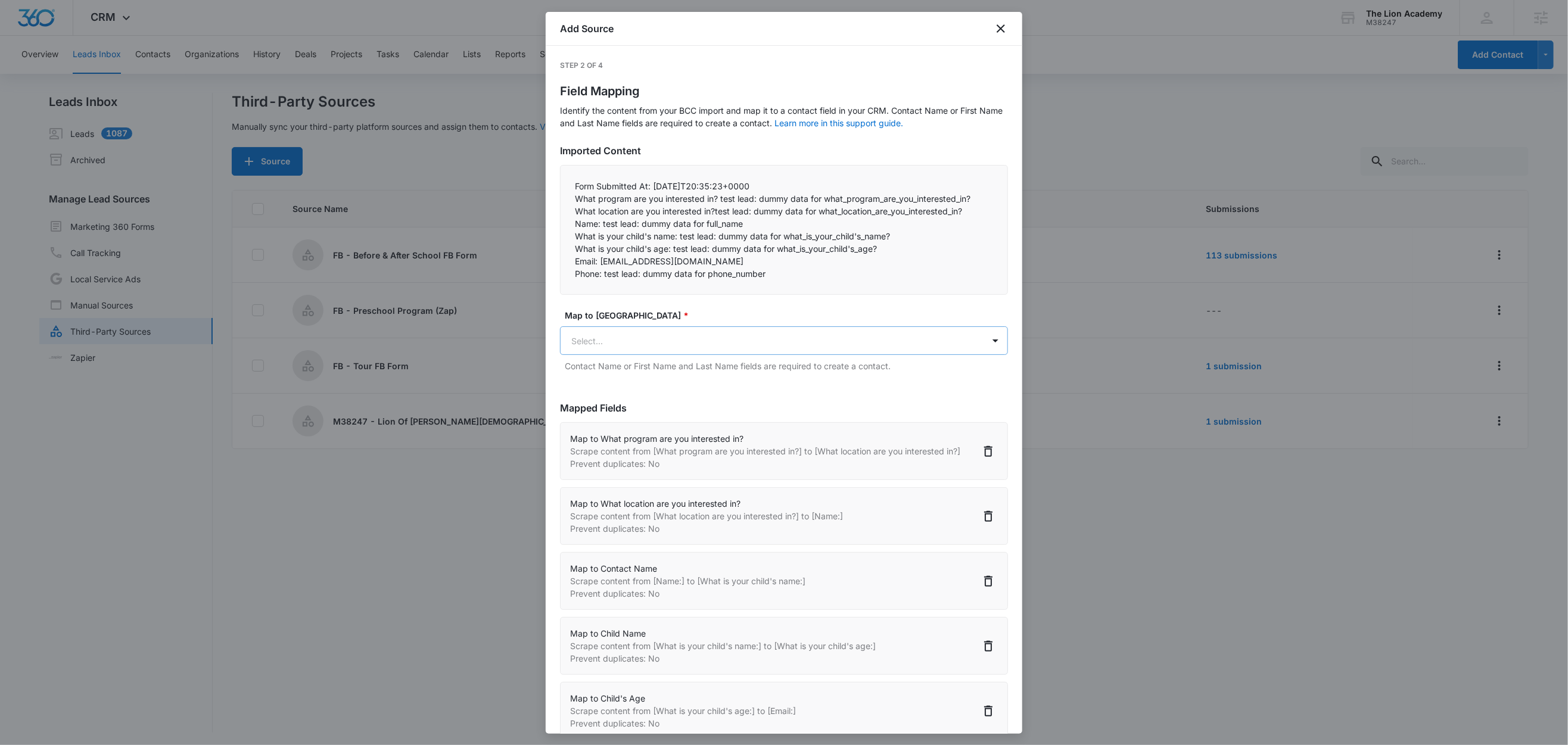
click at [621, 345] on body "CRM Apps Reputation Websites Forms CRM Email Social Content Ads Intelligence Fi…" at bounding box center [784, 373] width 1568 height 747
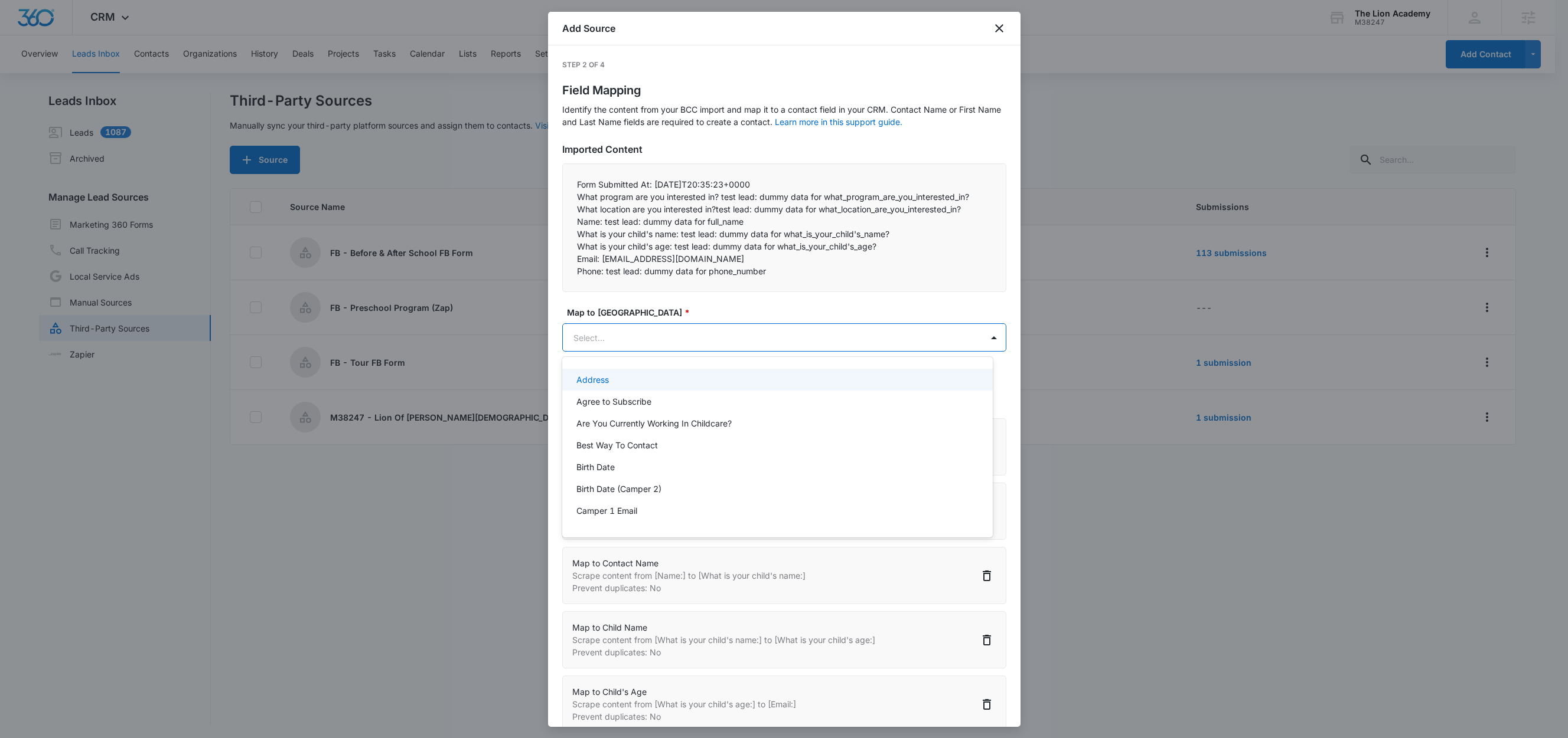
paste input "Email:"
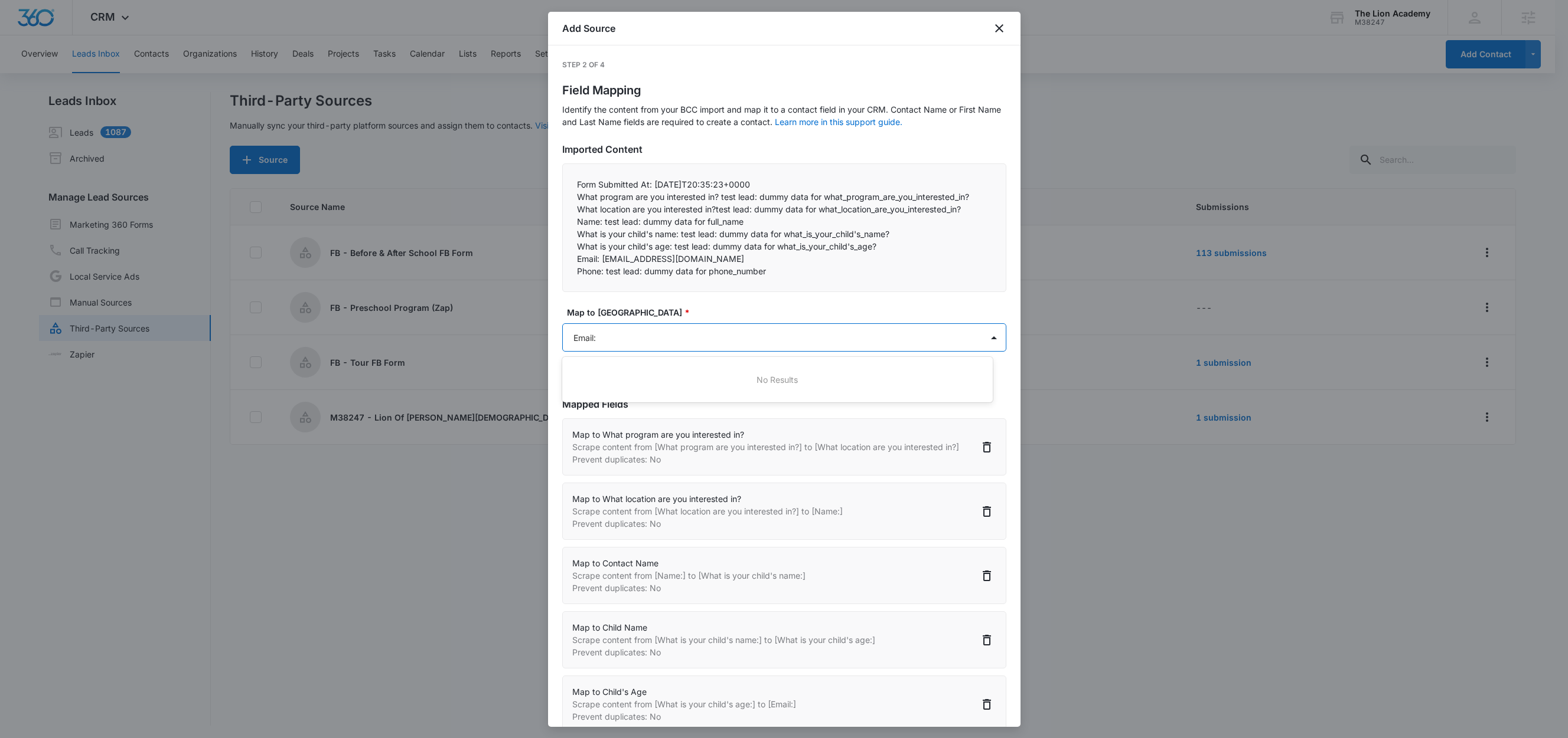
type input "Email"
click at [583, 404] on p "Email" at bounding box center [586, 401] width 20 height 12
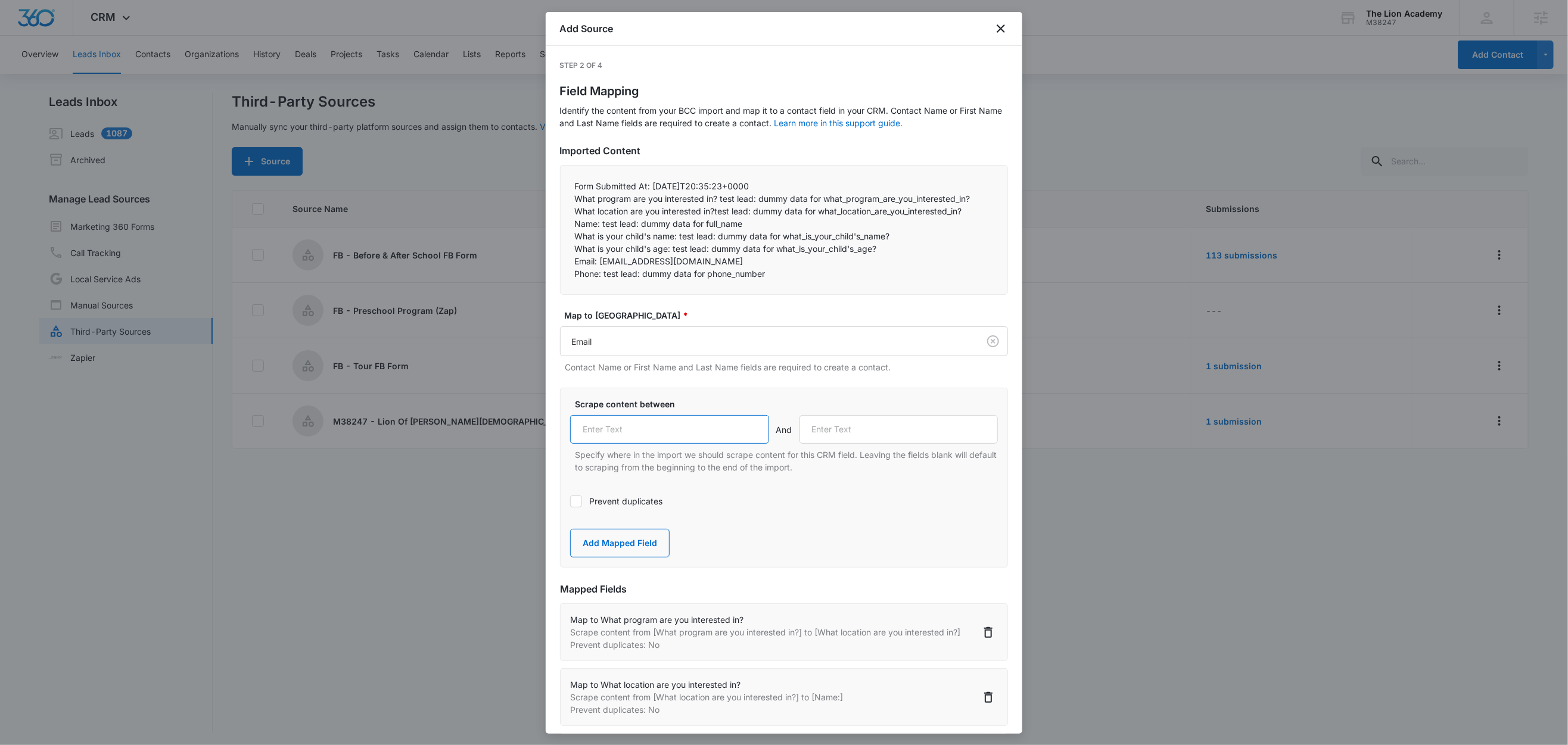
click at [622, 429] on input "text" at bounding box center [670, 429] width 199 height 29
paste input "Email:"
type input "Email:"
click at [606, 505] on label "Prevent duplicates" at bounding box center [784, 501] width 428 height 12
click at [570, 502] on input "Prevent duplicates" at bounding box center [570, 502] width 0 height 0
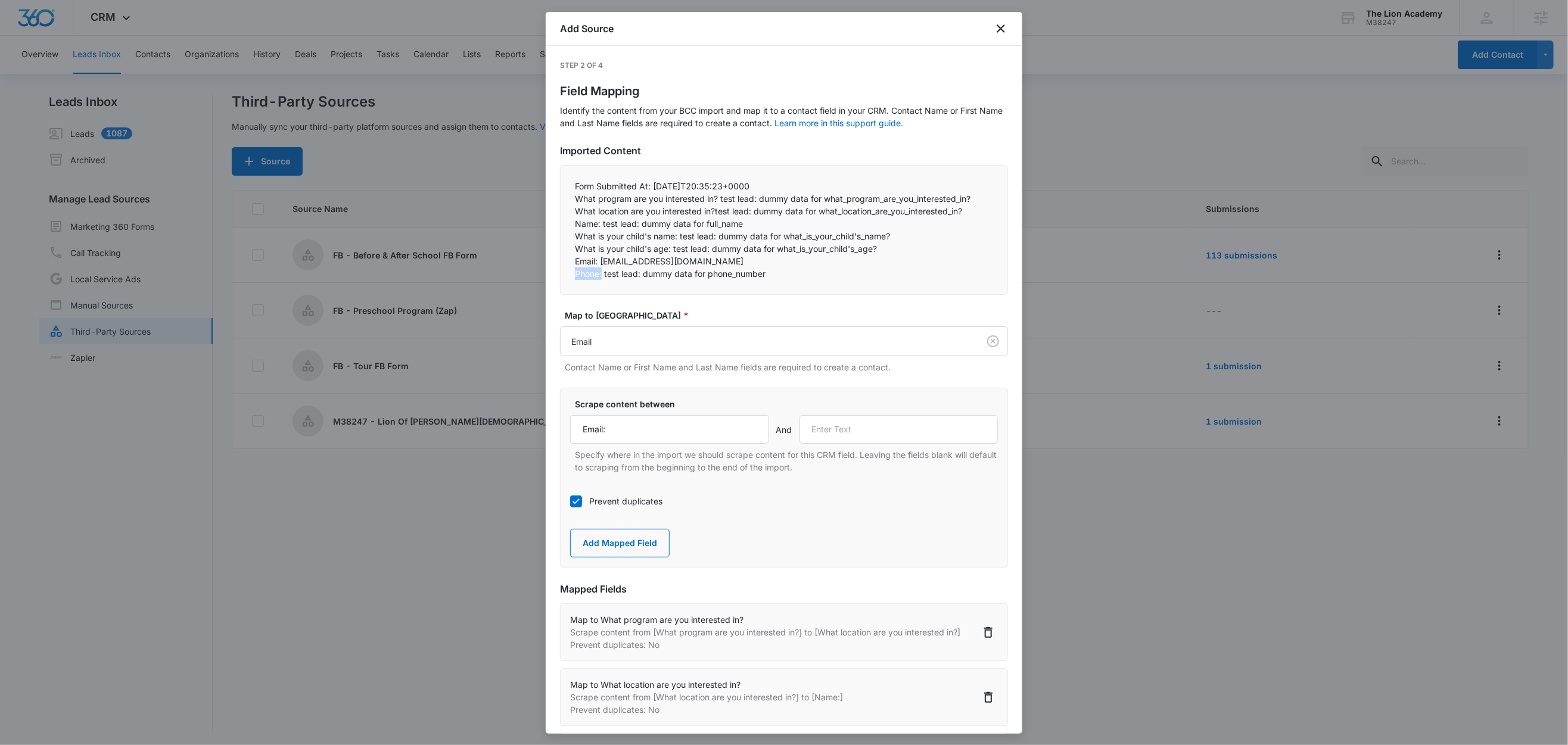
drag, startPoint x: 603, startPoint y: 274, endPoint x: 561, endPoint y: 274, distance: 42.0
click at [561, 274] on div "Form Submitted At: 2025-10-08T20:35:23+0000  What program are you interested …" at bounding box center [784, 230] width 448 height 130
copy p "Phone:"
click at [841, 430] on input "text" at bounding box center [899, 429] width 199 height 29
paste input "Phone:"
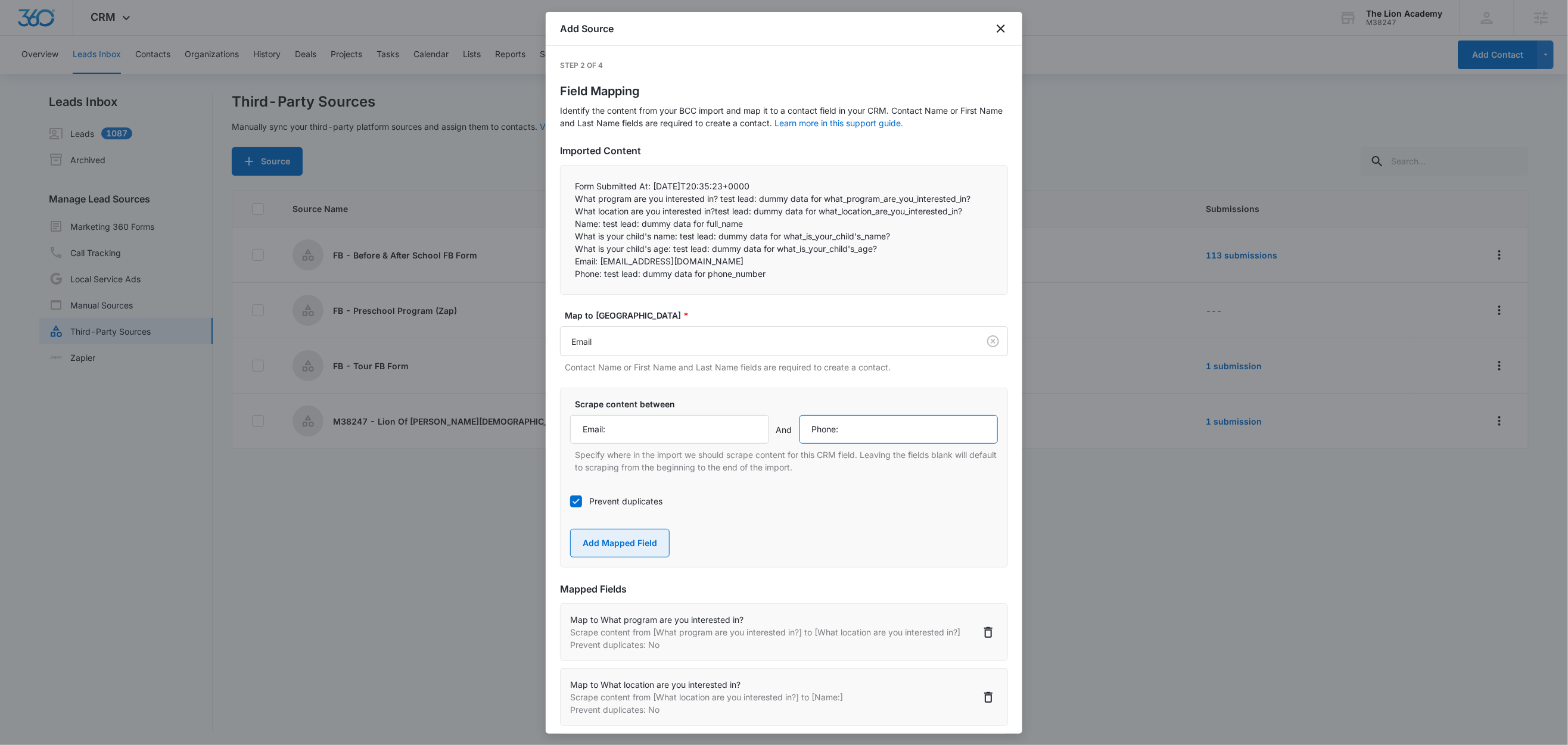
type input "Phone:"
drag, startPoint x: 624, startPoint y: 536, endPoint x: 644, endPoint y: 505, distance: 36.9
click at [625, 536] on button "Add Mapped Field" at bounding box center [620, 543] width 100 height 29
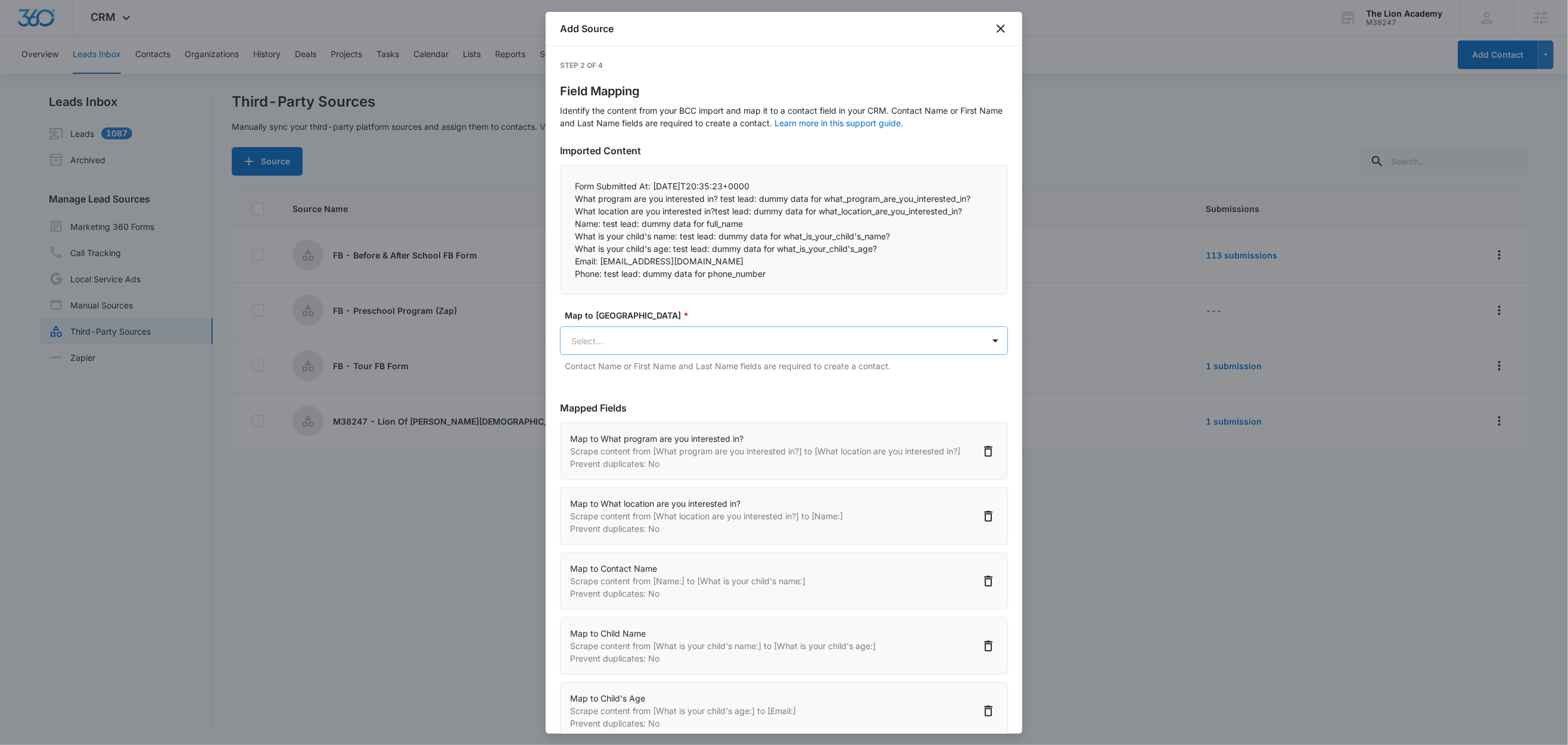
click at [613, 333] on body "CRM Apps Reputation Websites Forms CRM Email Social Content Ads Intelligence Fi…" at bounding box center [784, 373] width 1568 height 747
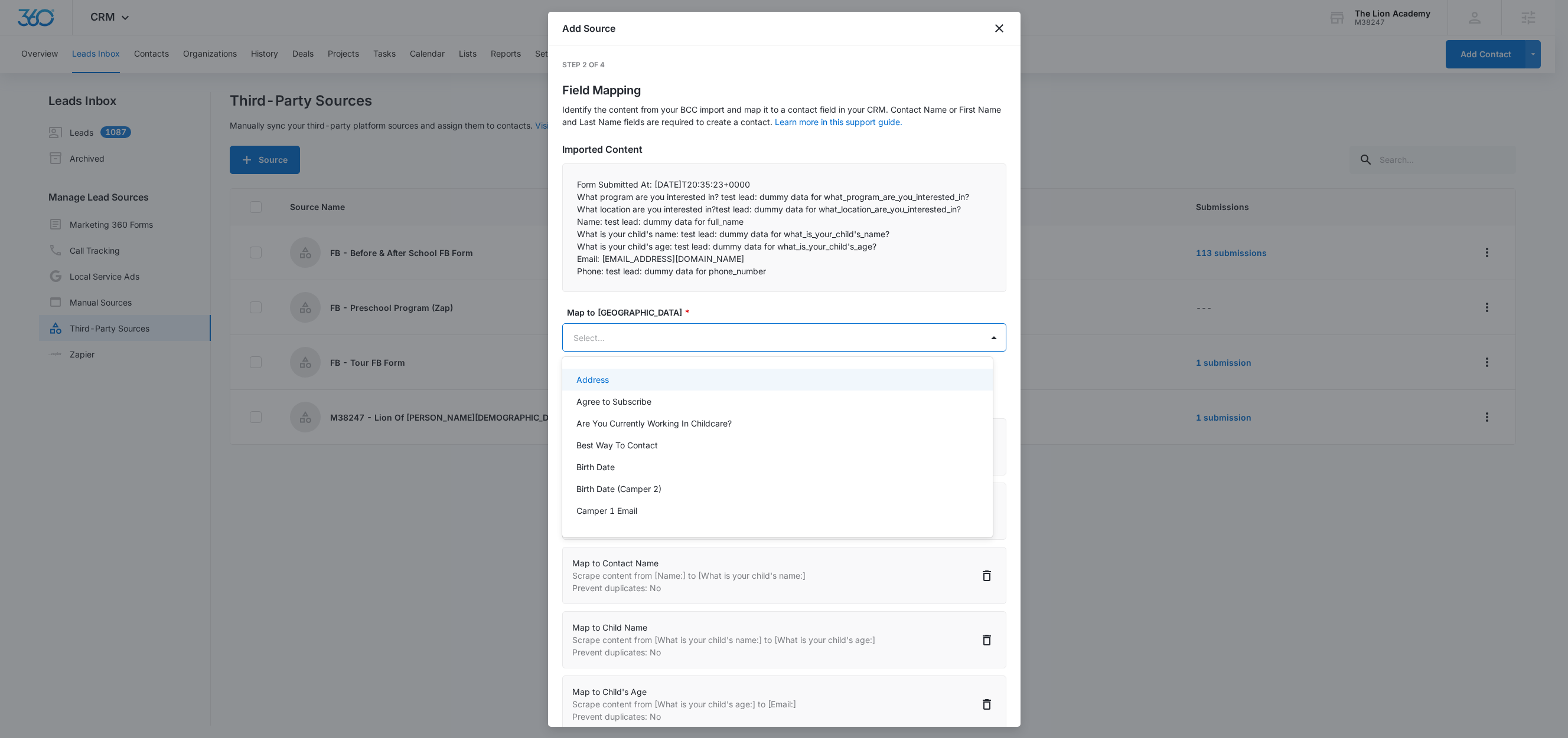
paste input "Phone:"
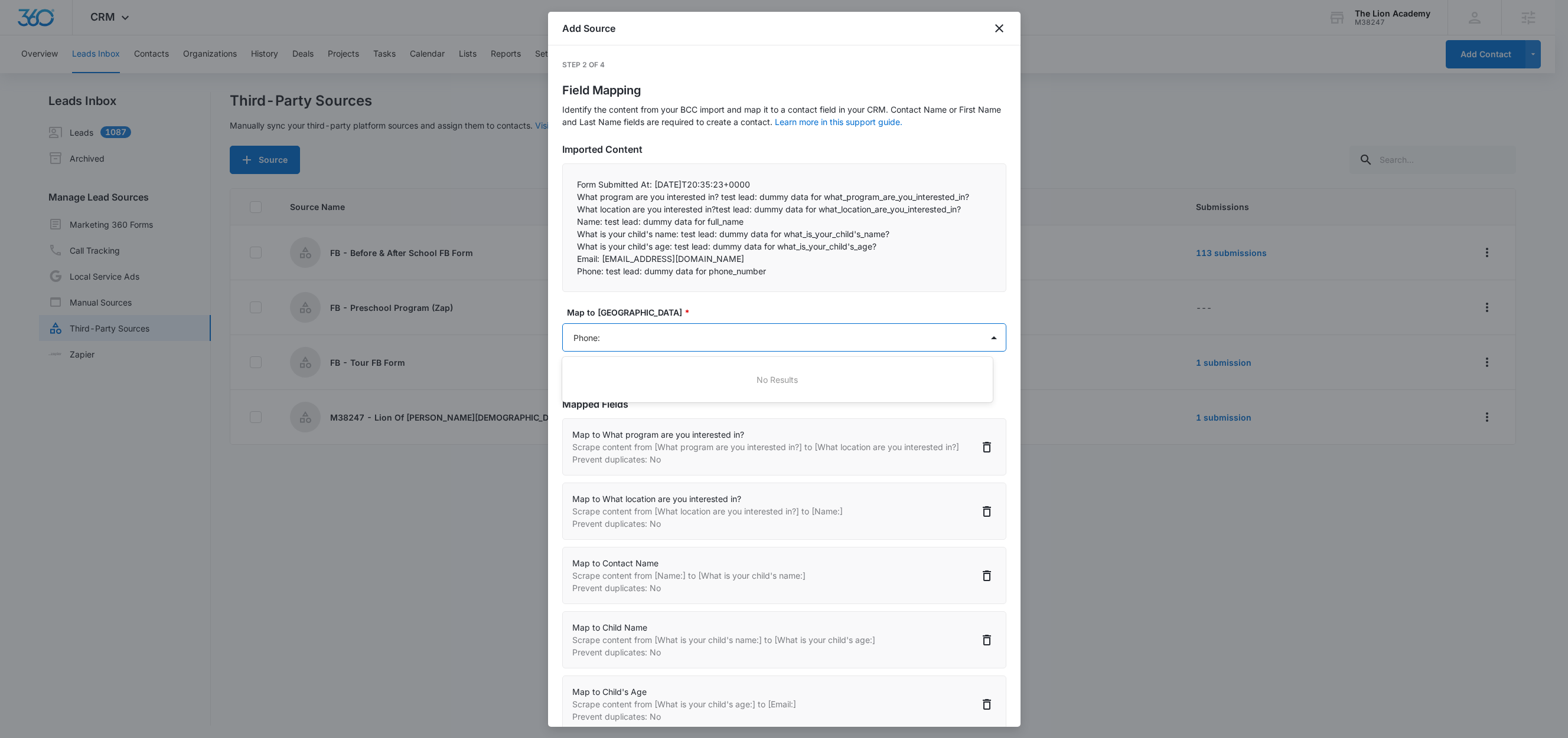
type input "Phone"
click at [609, 470] on div "Phone" at bounding box center [776, 466] width 400 height 12
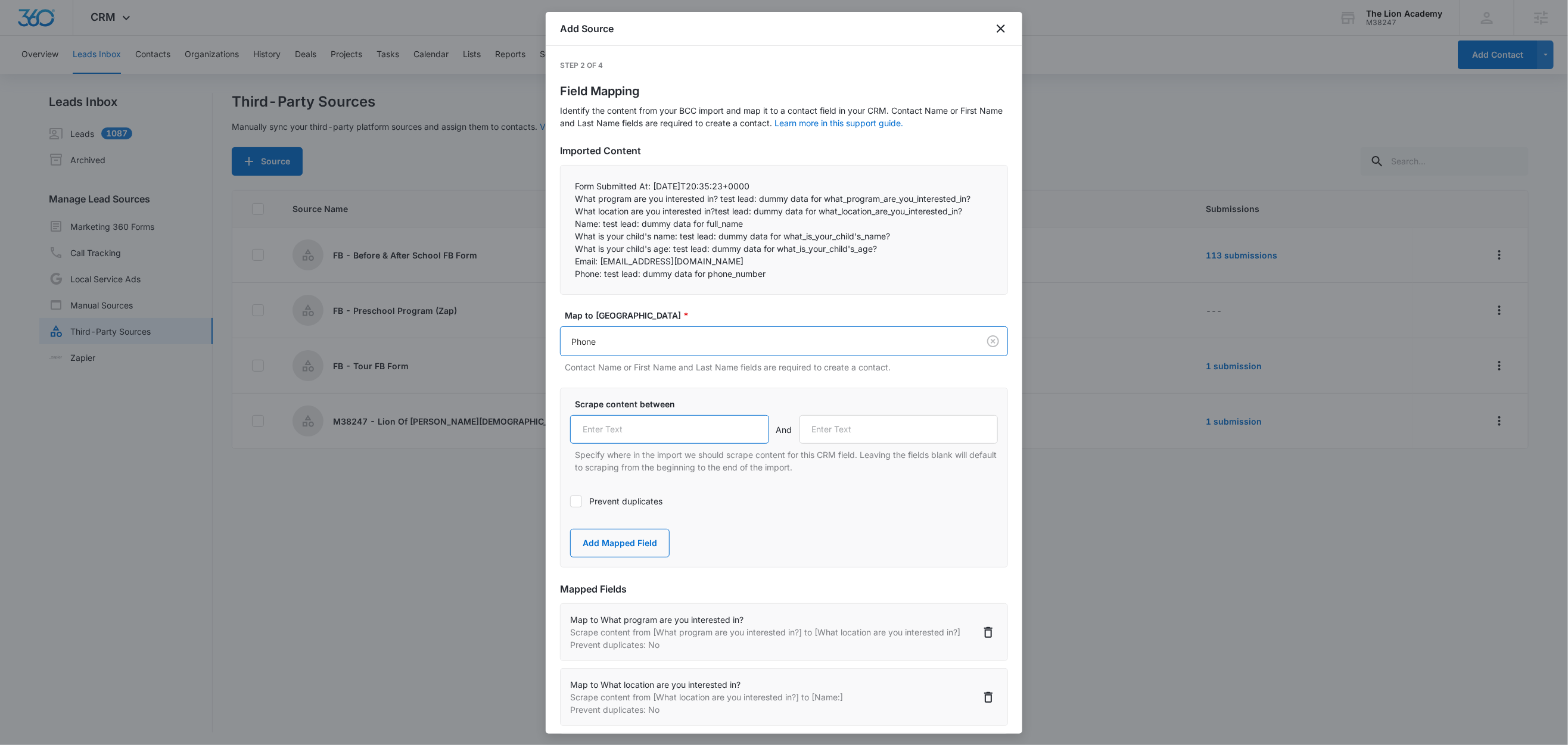
click at [640, 432] on input "text" at bounding box center [670, 429] width 199 height 29
paste input "Phone:"
type input "Phone:"
click at [714, 315] on label "Map to CRM Field *" at bounding box center [788, 315] width 448 height 12
click at [627, 550] on button "Add Mapped Field" at bounding box center [620, 543] width 100 height 29
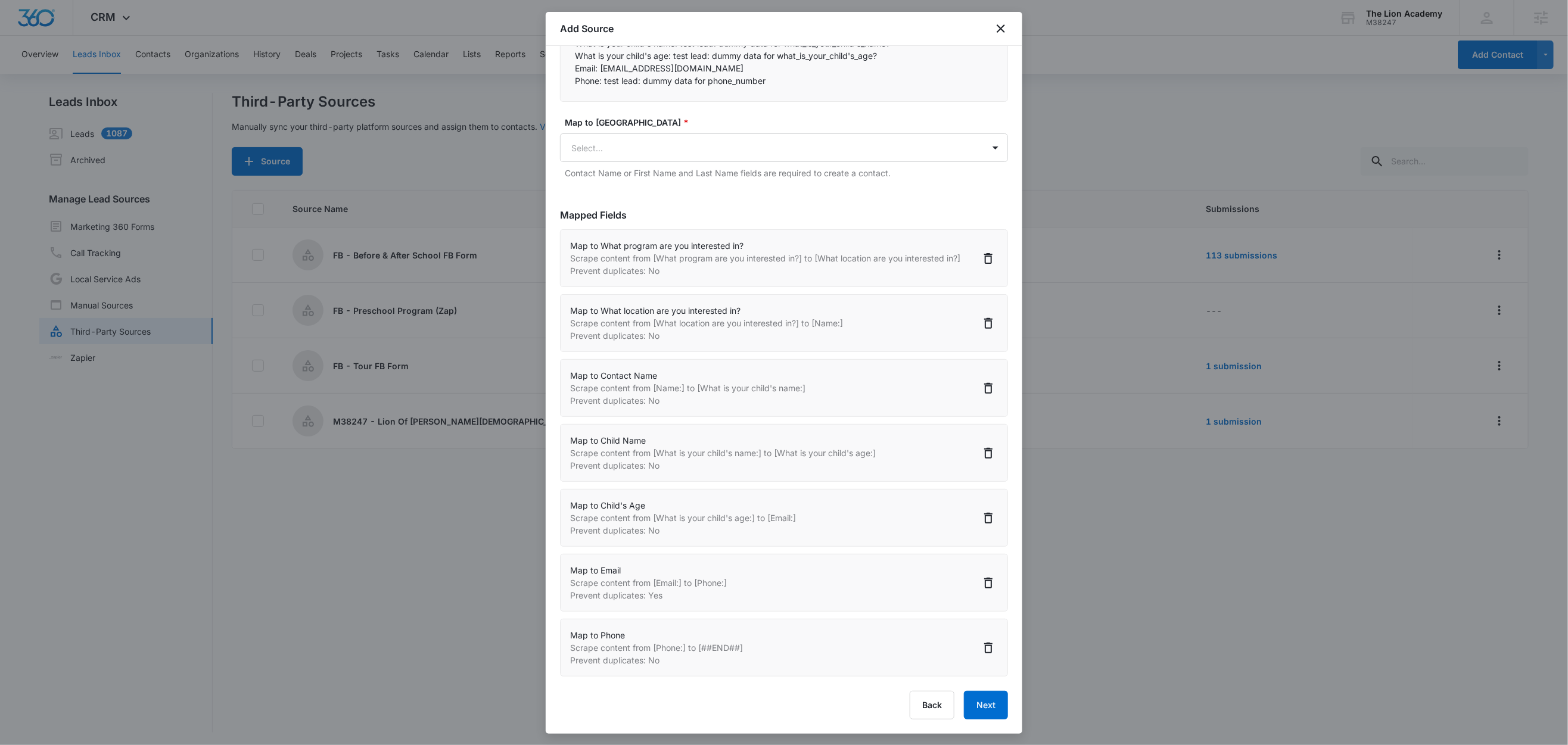
scroll to position [2, 0]
click at [983, 710] on button "Next" at bounding box center [986, 705] width 44 height 29
select select "447"
select select "438"
select select "77"
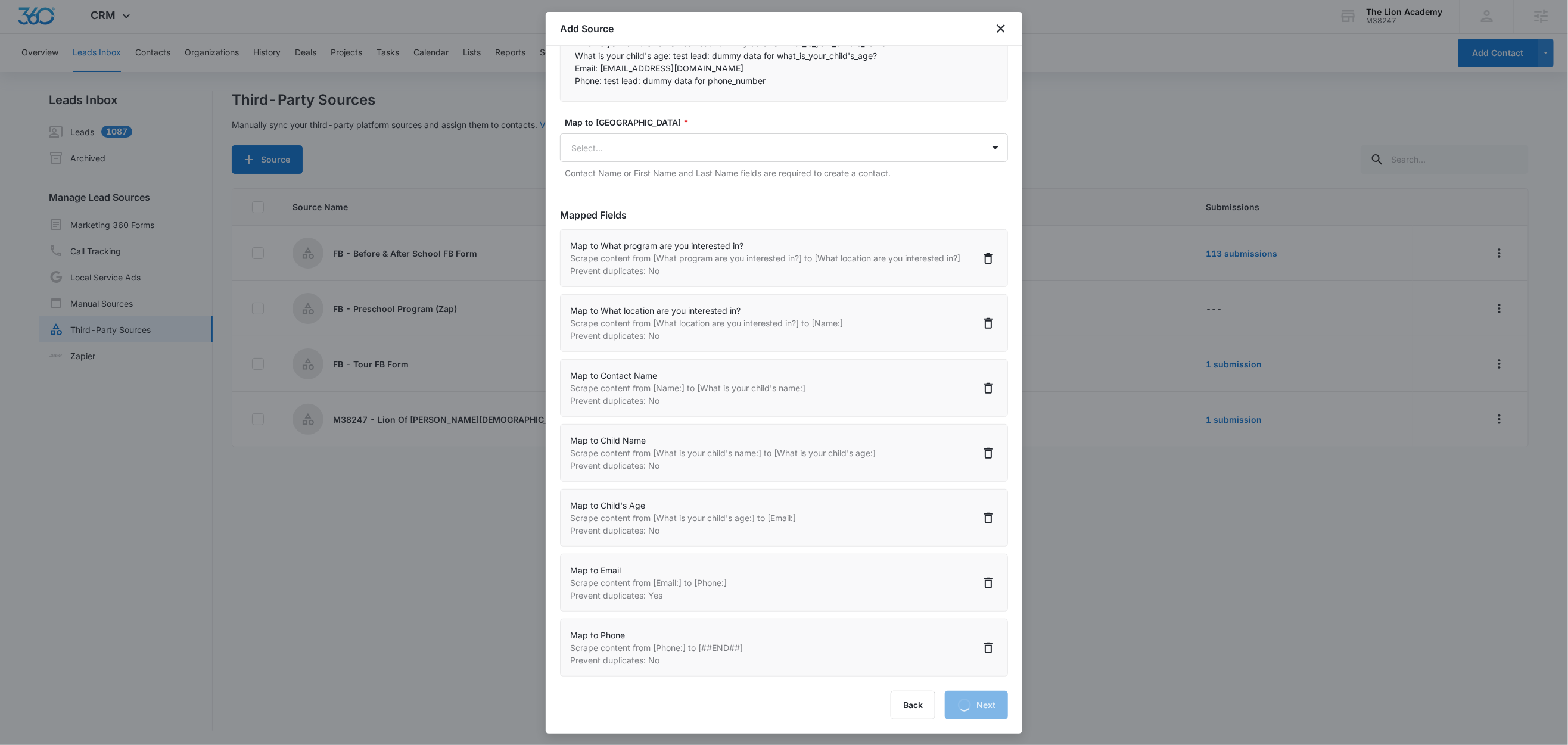
select select "446"
select select "448"
select select "185"
select select "184"
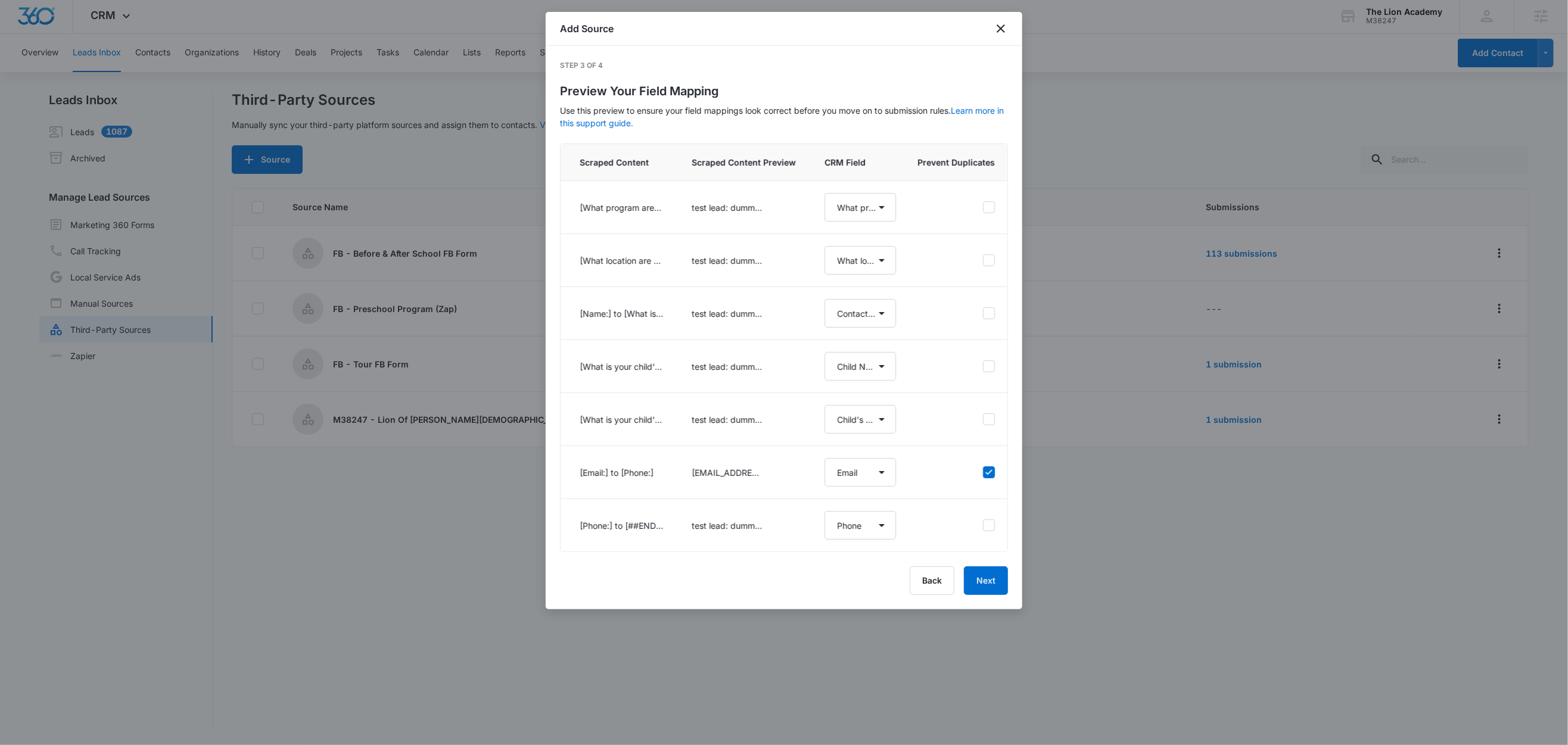
scroll to position [0, 0]
select select "447"
select select "438"
select select "77"
select select "446"
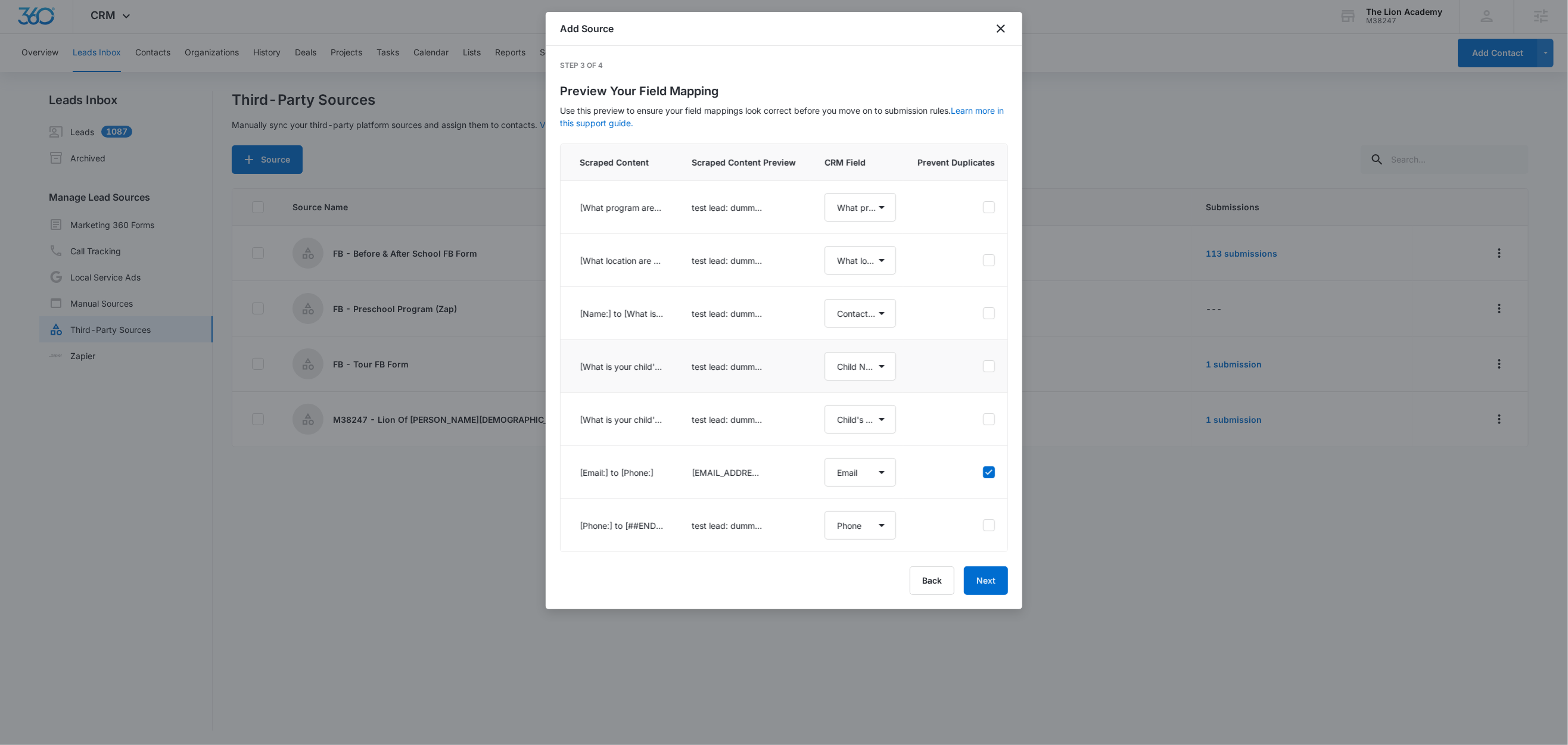
select select "448"
select select "185"
select select "184"
click at [987, 593] on button "Next" at bounding box center [986, 581] width 44 height 29
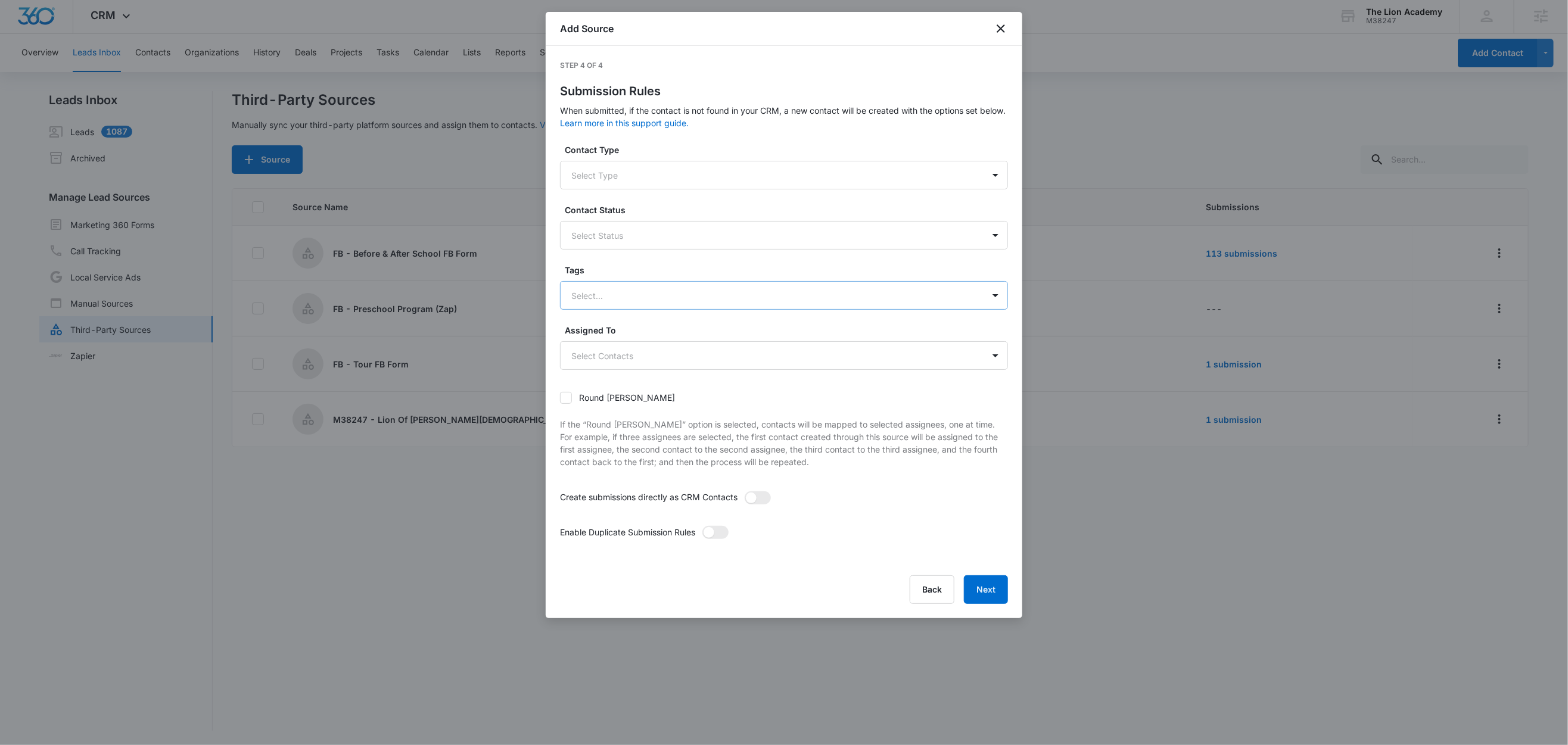
click at [662, 301] on div at bounding box center [770, 295] width 397 height 15
type input "fb"
click at [652, 362] on p "FB - Preschool Program" at bounding box center [621, 359] width 94 height 12
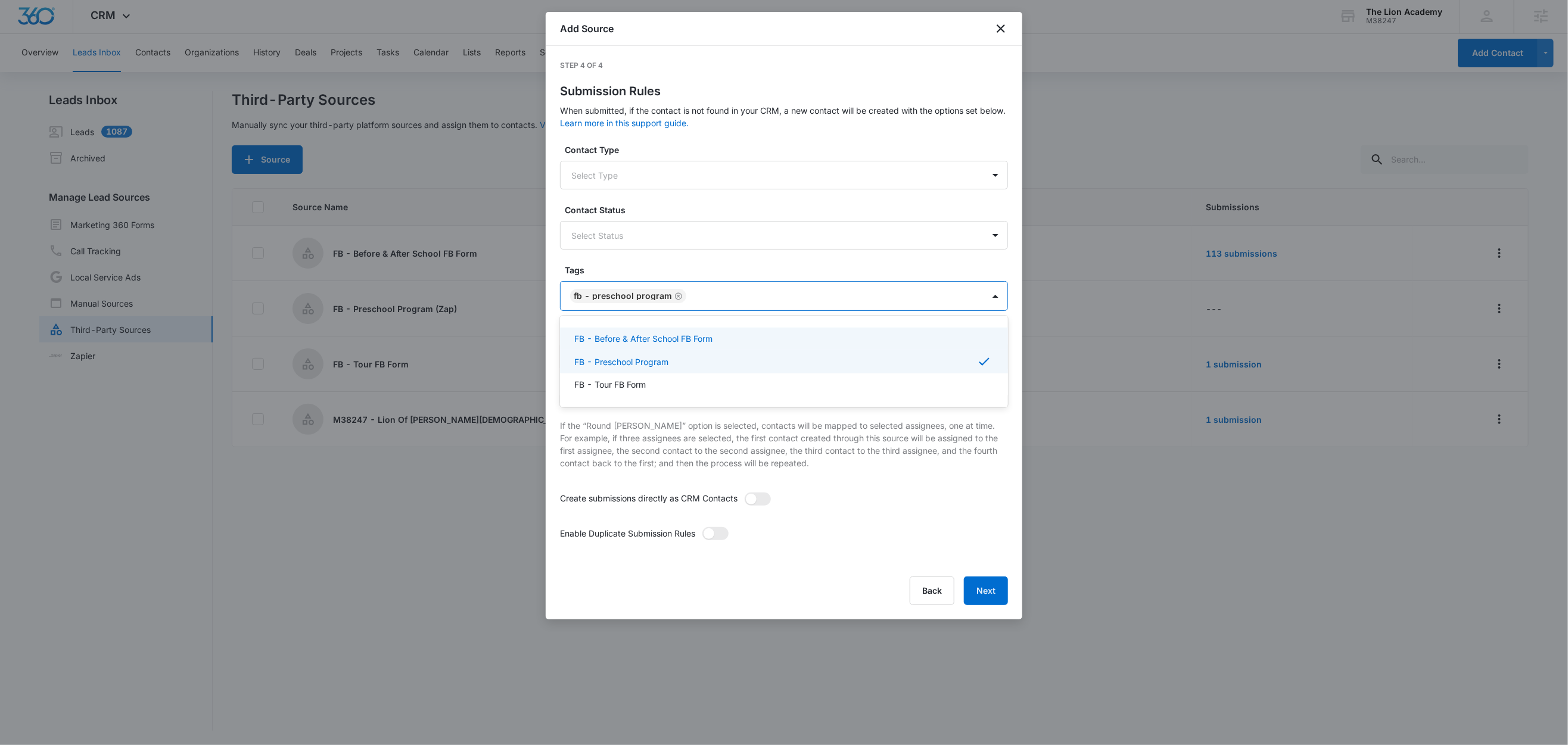
click at [654, 267] on label "Tags" at bounding box center [788, 270] width 448 height 12
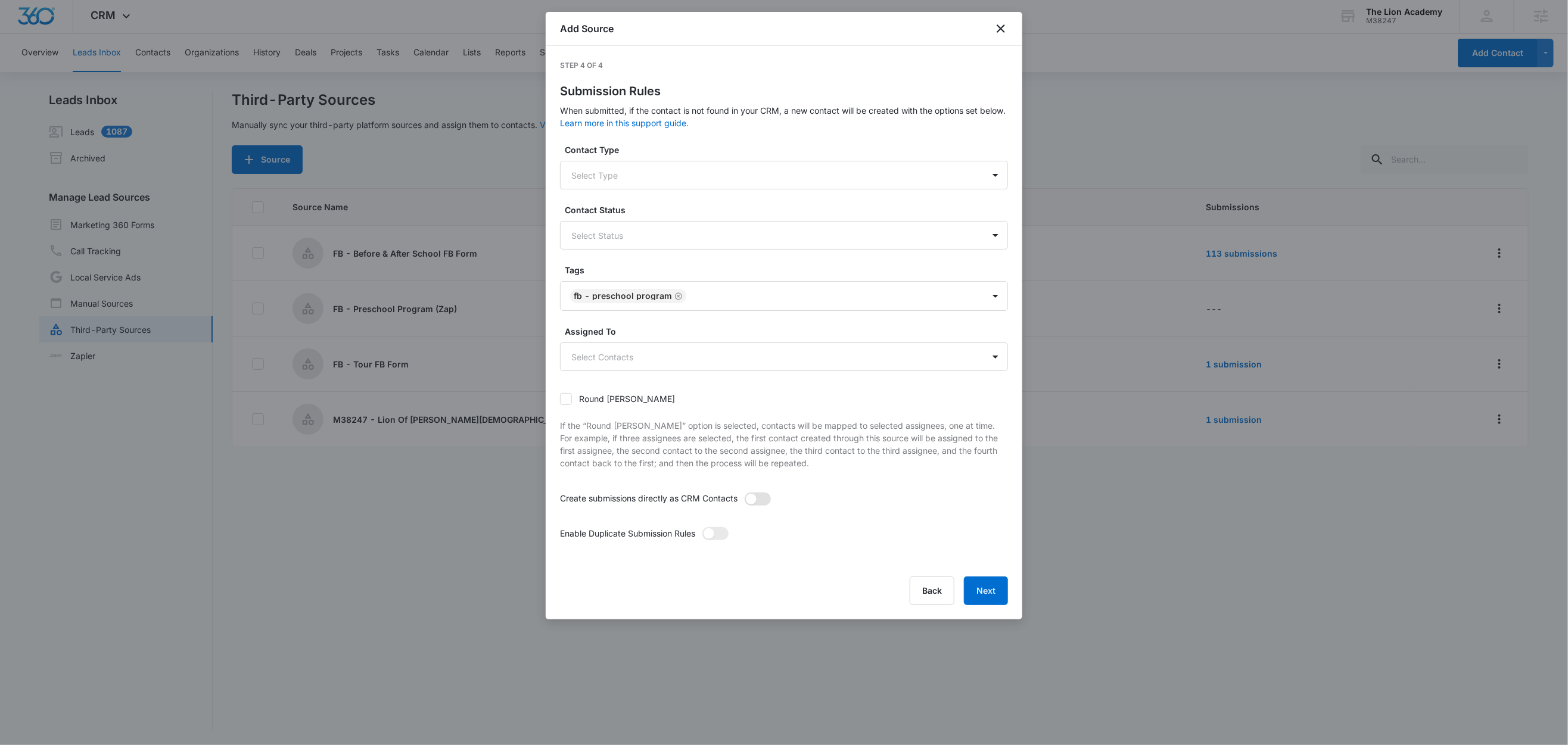
click at [769, 500] on span at bounding box center [757, 499] width 26 height 13
click at [744, 492] on input "checkbox" at bounding box center [744, 492] width 0 height 0
click at [719, 534] on span at bounding box center [716, 534] width 26 height 13
click at [702, 527] on input "checkbox" at bounding box center [702, 527] width 0 height 0
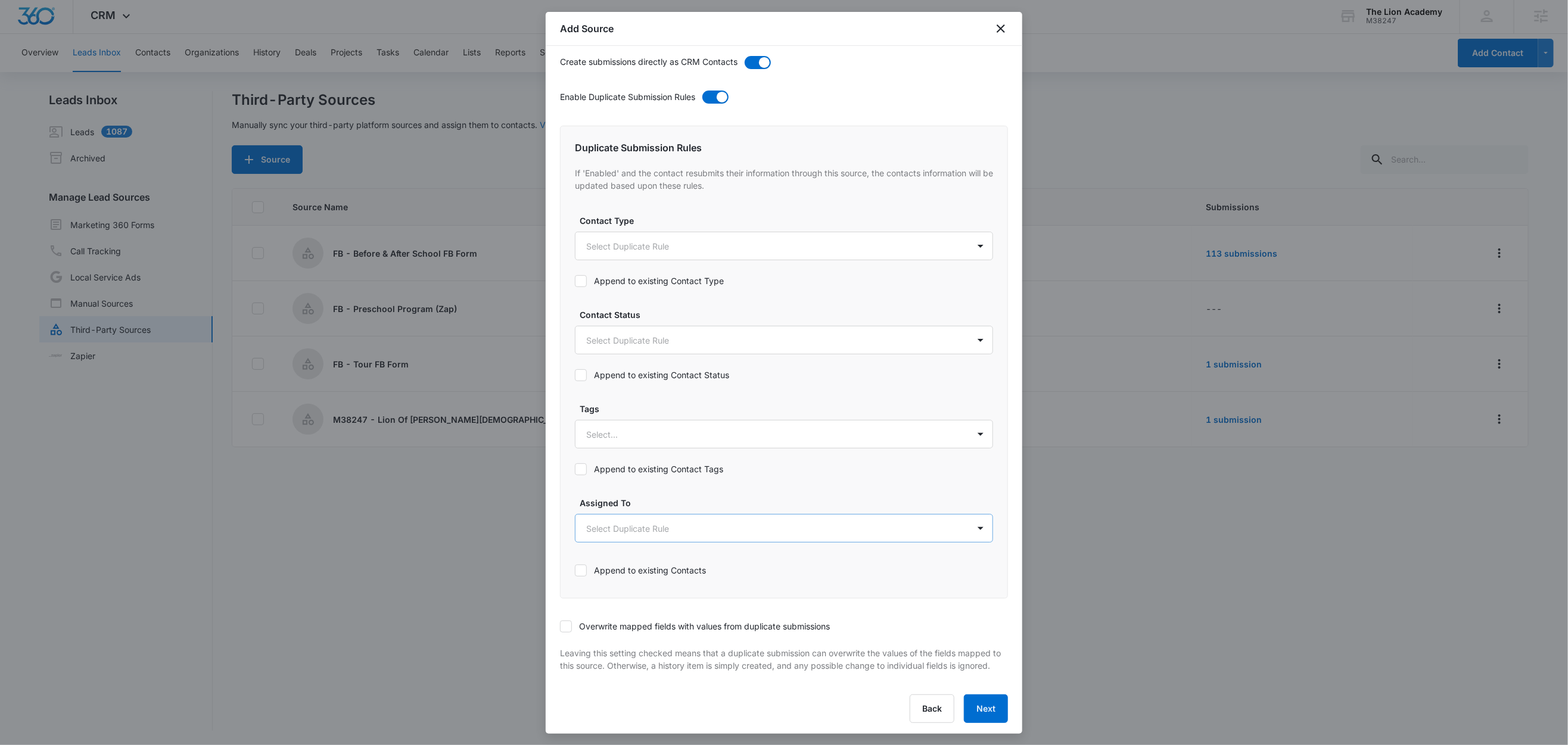
scroll to position [453, 0]
click at [603, 423] on div at bounding box center [770, 430] width 367 height 15
type input "fb"
click at [661, 489] on p "FB - Preschool Program" at bounding box center [636, 495] width 94 height 12
click at [682, 398] on label "Tags" at bounding box center [788, 404] width 418 height 12
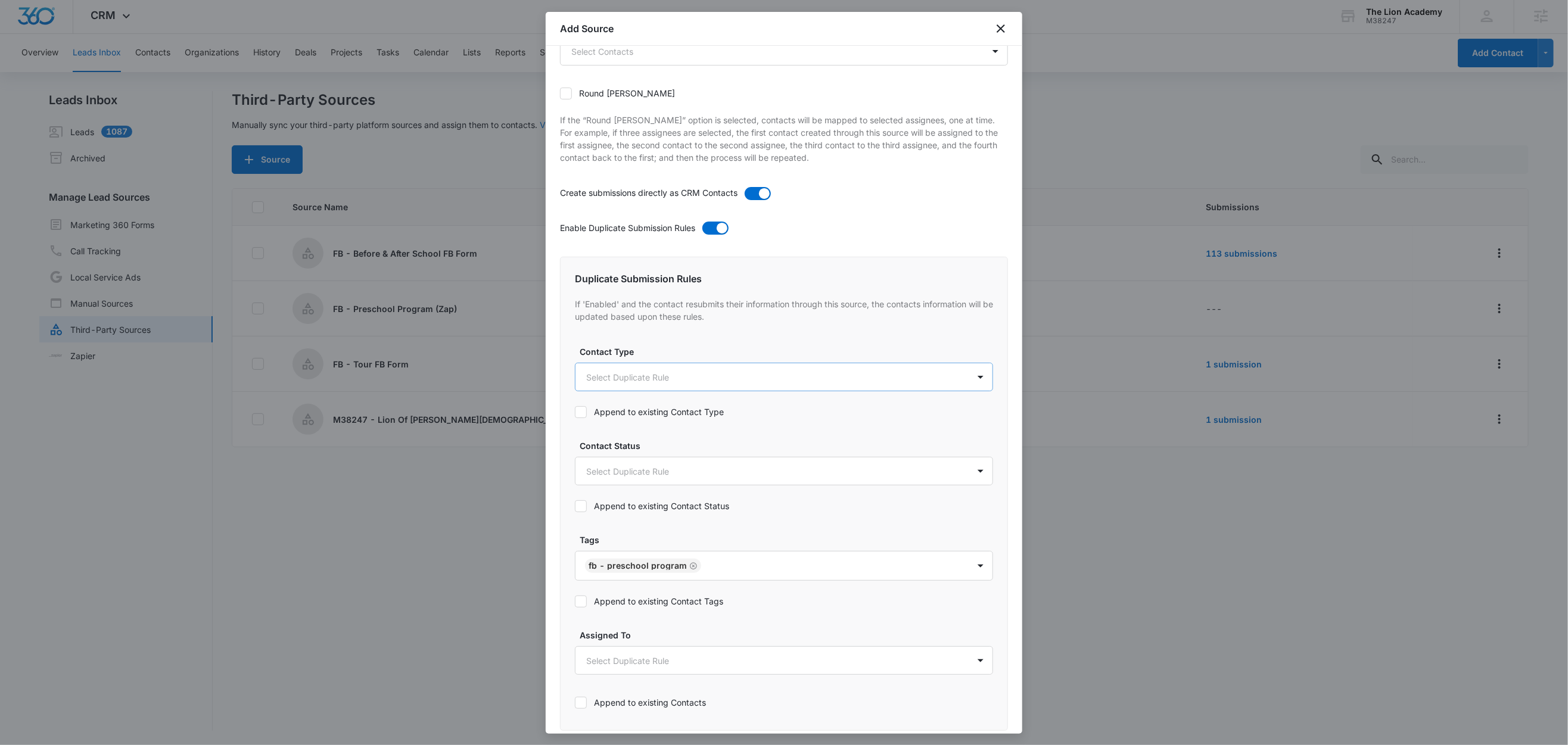
scroll to position [455, 0]
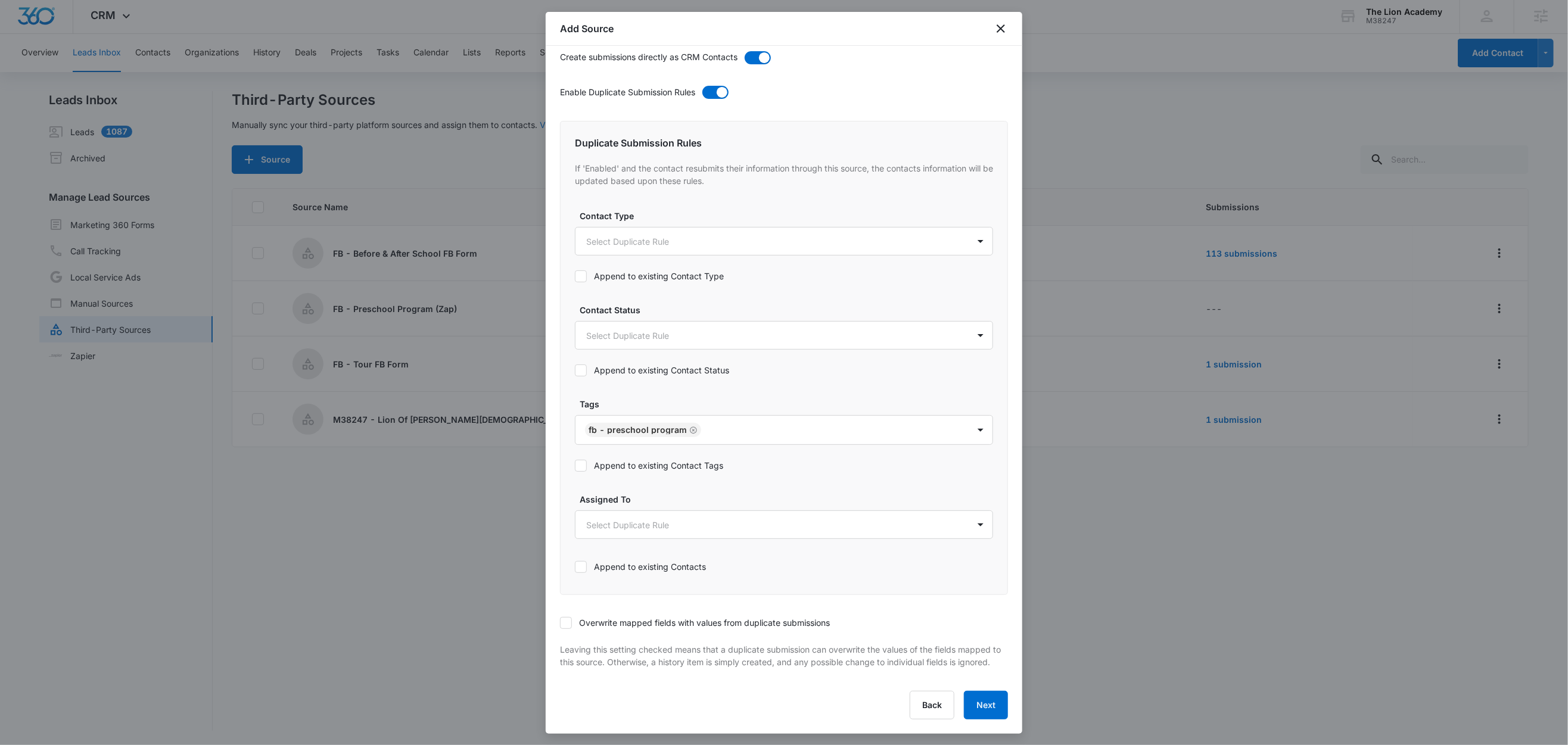
click at [625, 459] on label "Append to existing Contact Tags" at bounding box center [784, 465] width 418 height 12
click at [575, 466] on input "Append to existing Contact Tags" at bounding box center [575, 466] width 0 height 0
drag, startPoint x: 569, startPoint y: 611, endPoint x: 678, endPoint y: 602, distance: 109.4
click at [570, 618] on icon at bounding box center [566, 623] width 11 height 11
click at [560, 623] on input "Overwrite mapped fields with values from duplicate submissions" at bounding box center [560, 623] width 0 height 0
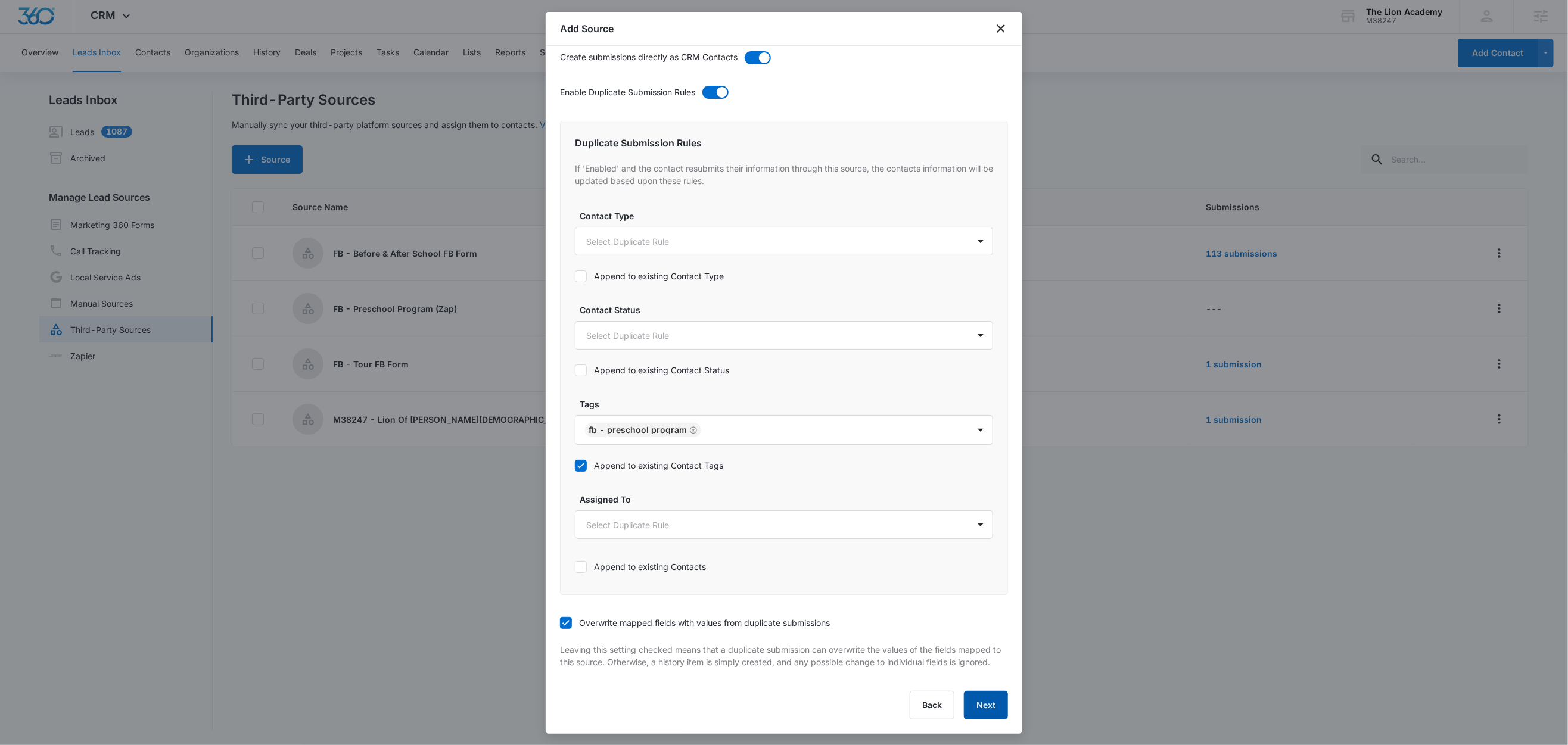
click at [964, 704] on button "Next" at bounding box center [986, 705] width 44 height 29
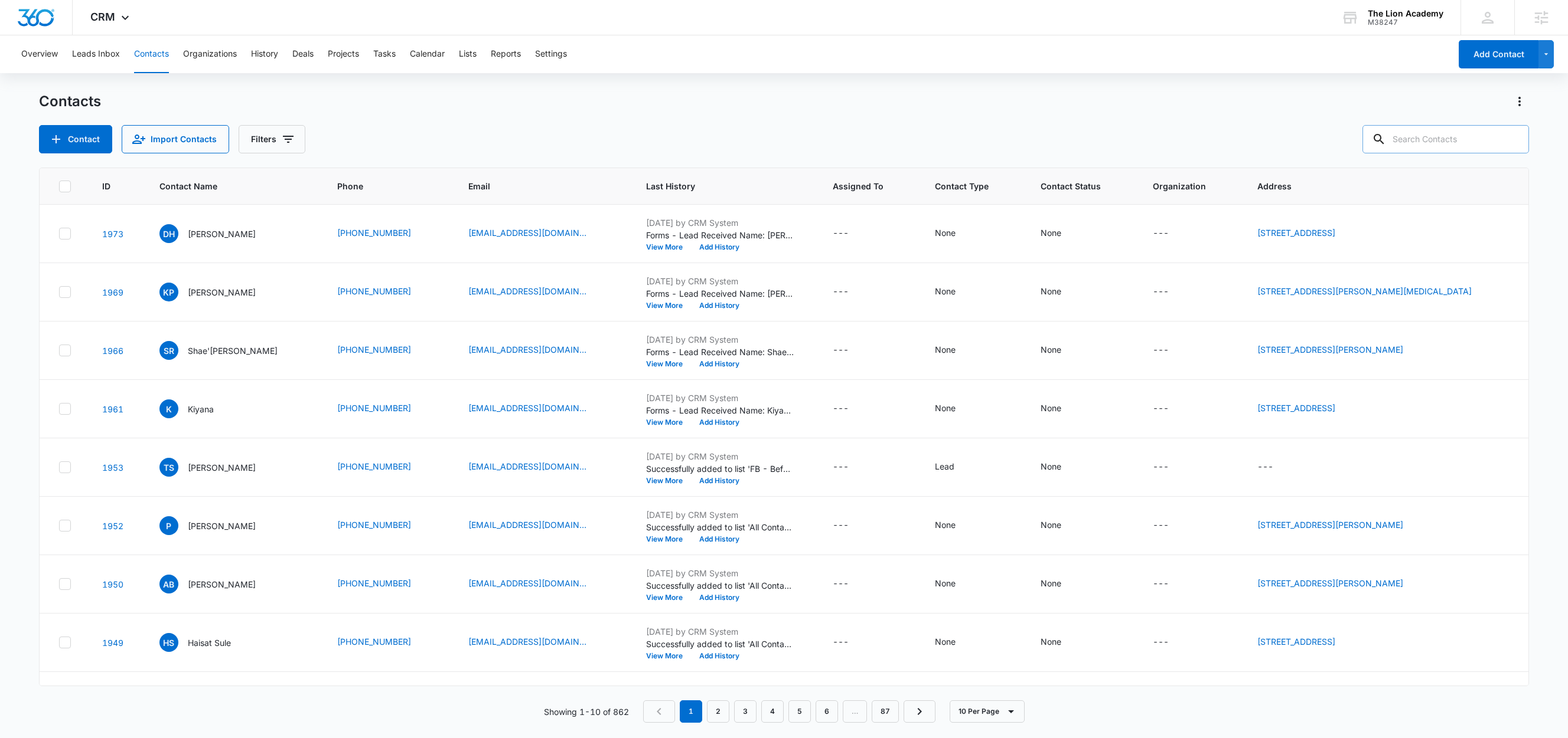
click at [1473, 134] on input "text" at bounding box center [1446, 139] width 167 height 29
type input "test"
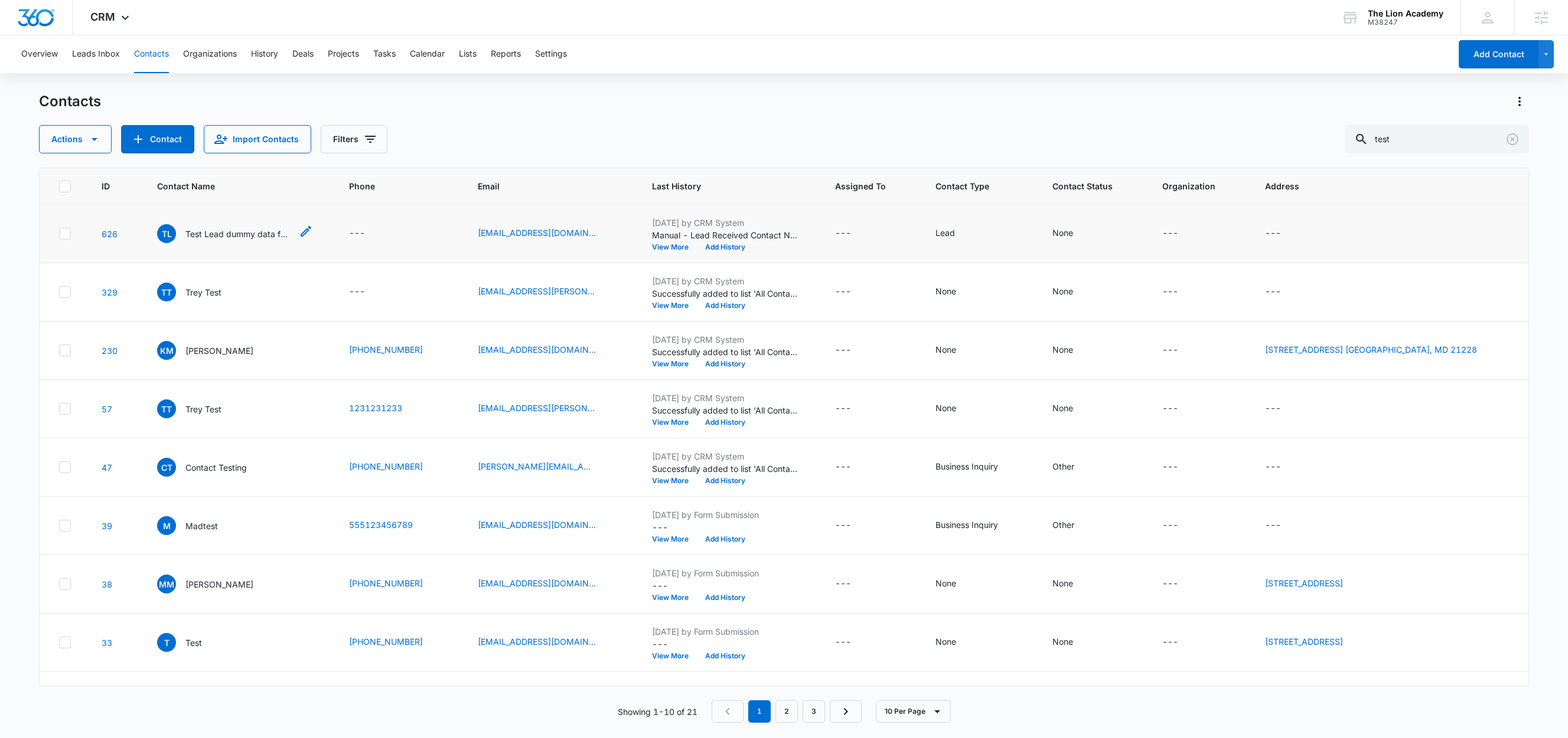
drag, startPoint x: 228, startPoint y: 235, endPoint x: 237, endPoint y: 238, distance: 9.5
click at [228, 235] on p "Test Lead dummy data for full_name" at bounding box center [238, 233] width 106 height 12
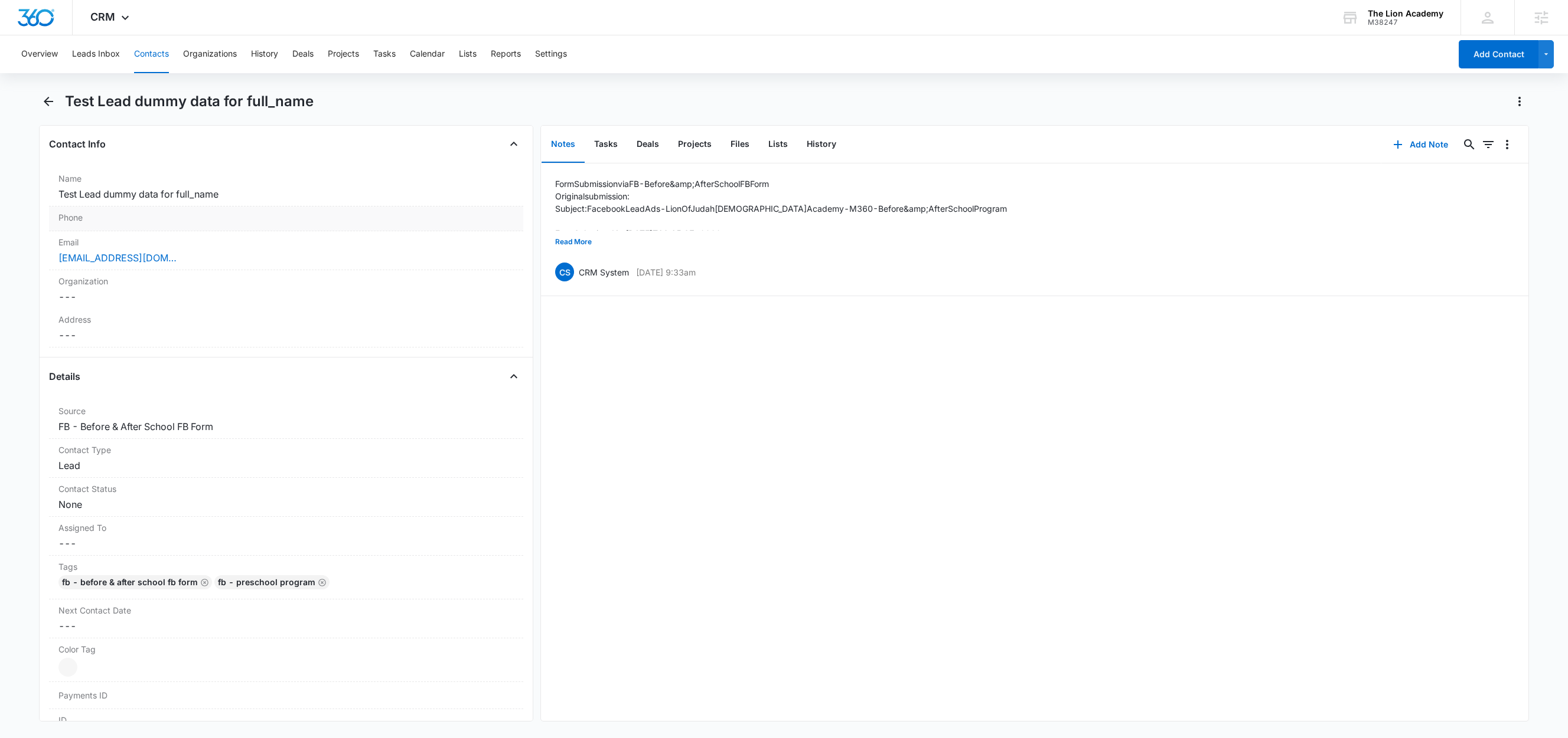
scroll to position [191, 0]
click at [1522, 103] on icon "Actions" at bounding box center [1519, 101] width 14 height 14
click at [1474, 169] on div "Delete" at bounding box center [1474, 171] width 52 height 8
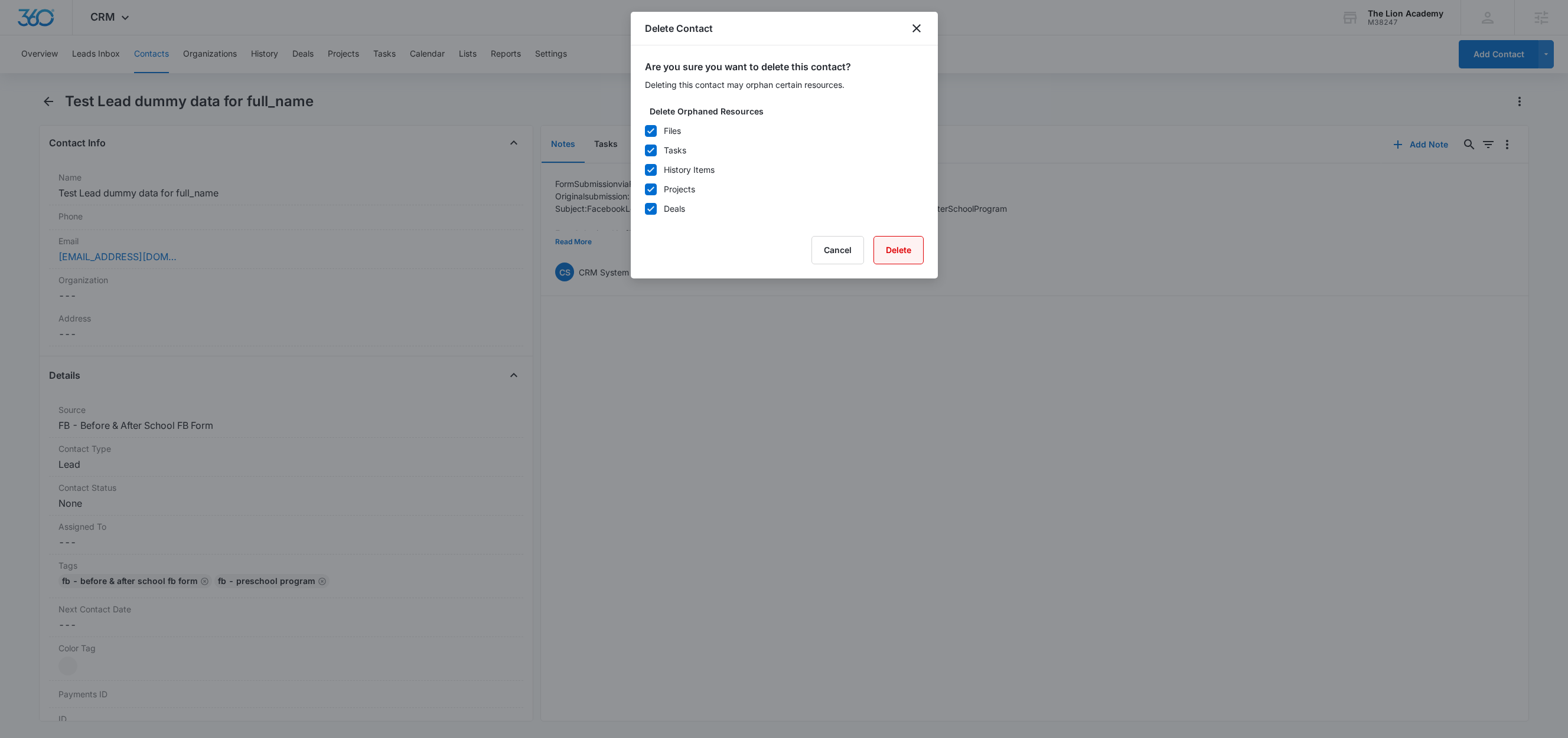
click at [911, 254] on button "Delete" at bounding box center [898, 250] width 50 height 29
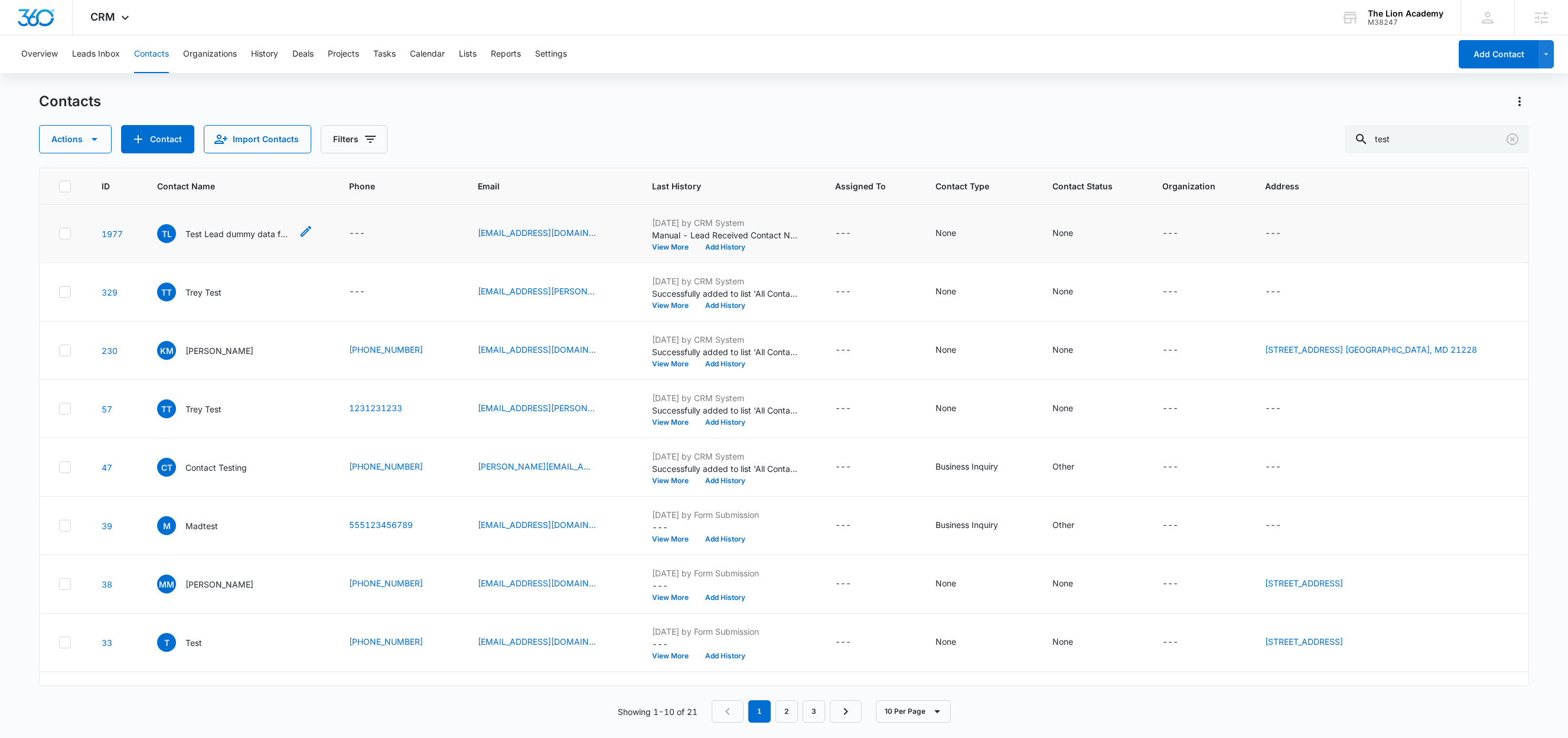
click at [248, 234] on p "Test Lead dummy data for full_name" at bounding box center [238, 233] width 106 height 12
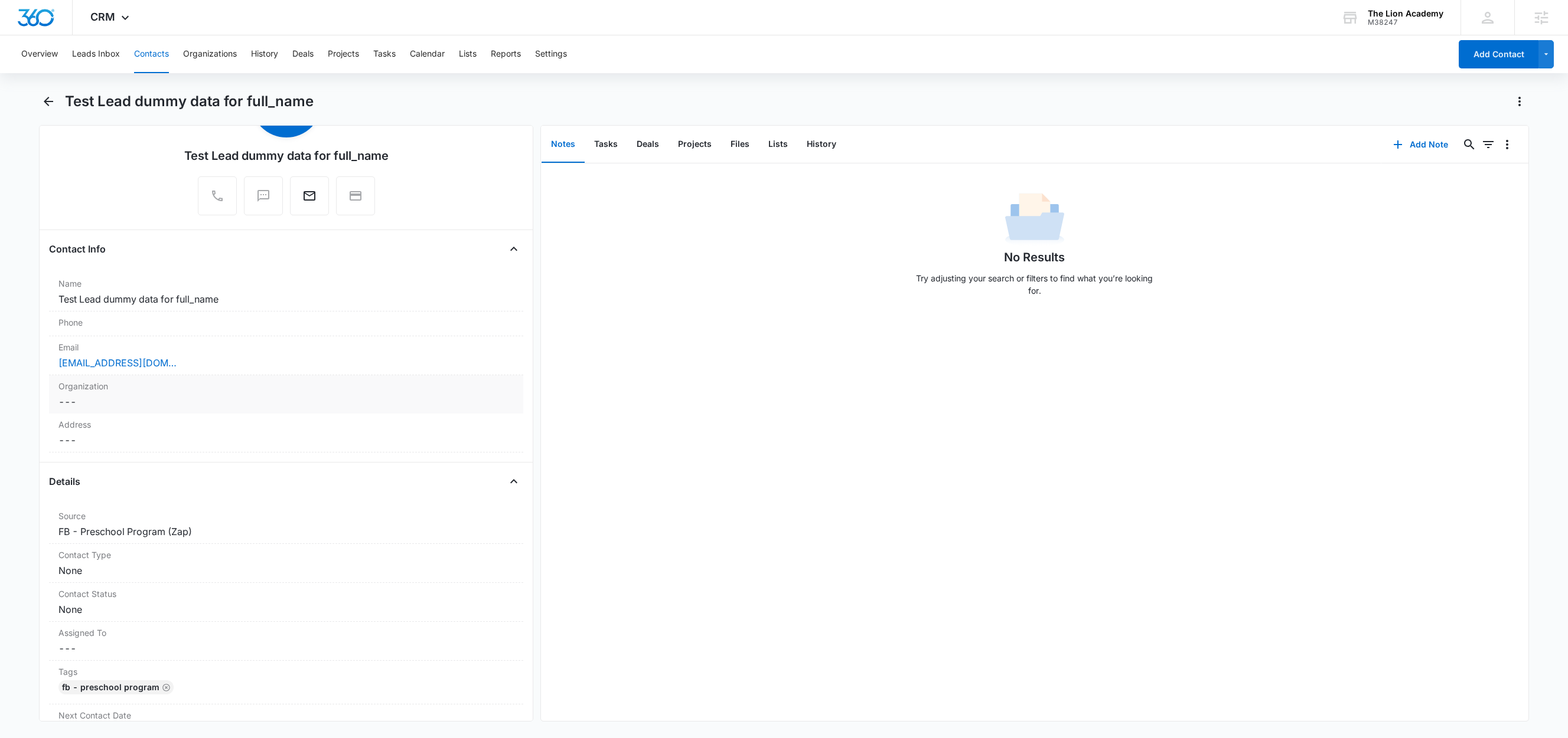
scroll to position [85, 0]
click at [780, 146] on button "Lists" at bounding box center [778, 144] width 38 height 37
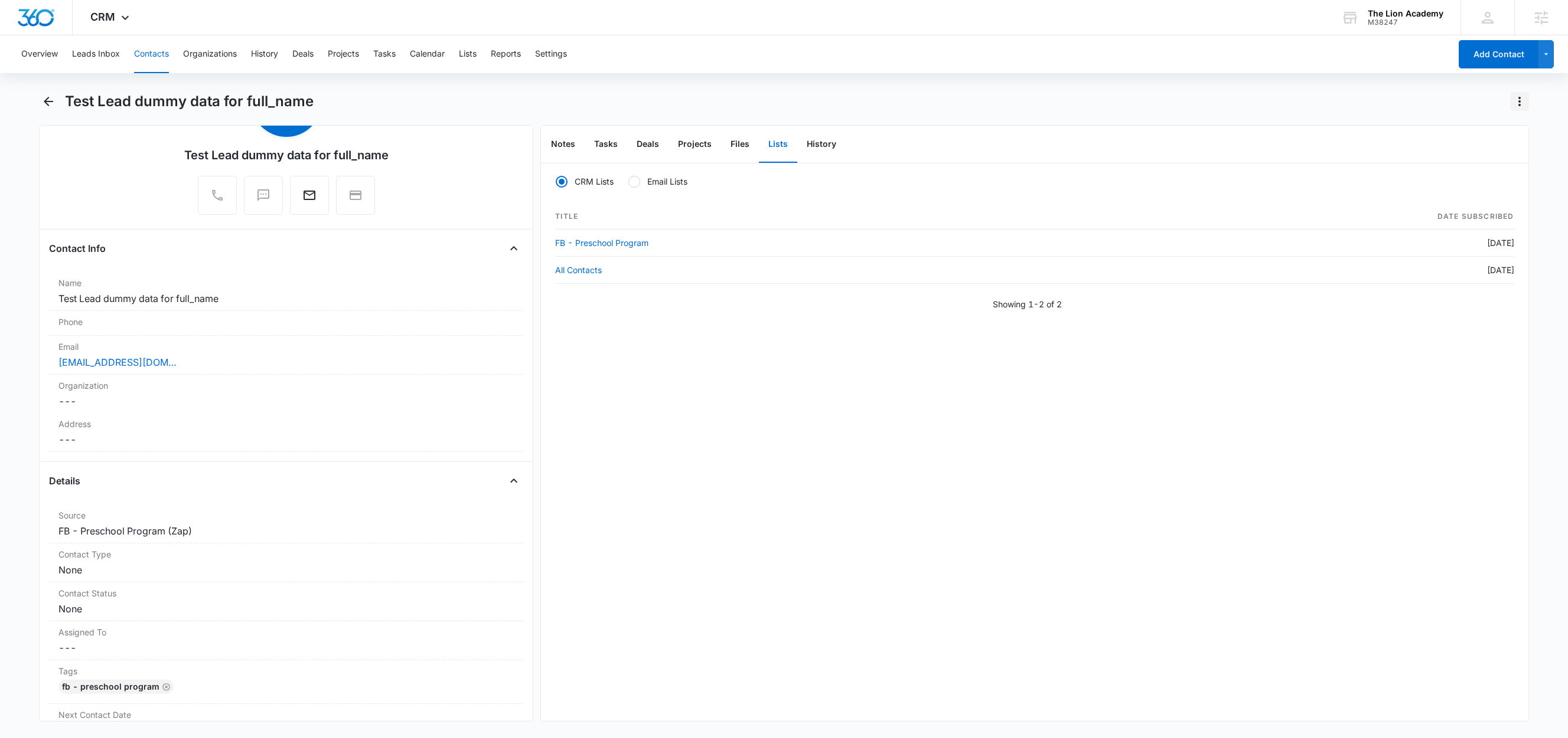
click at [1517, 98] on icon "Actions" at bounding box center [1519, 101] width 14 height 14
click at [1461, 175] on button "Delete" at bounding box center [1481, 171] width 94 height 18
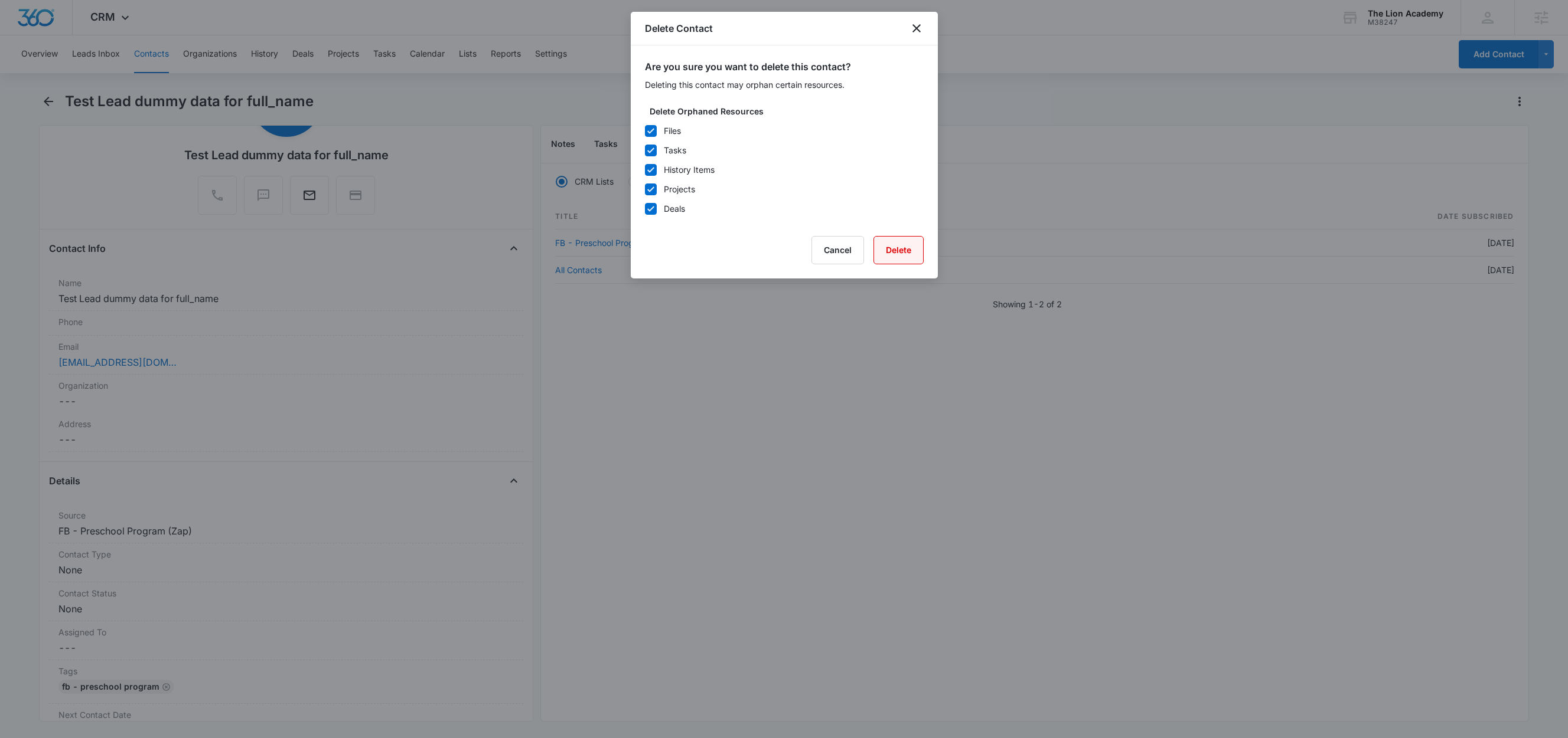
click at [901, 248] on button "Delete" at bounding box center [898, 250] width 50 height 29
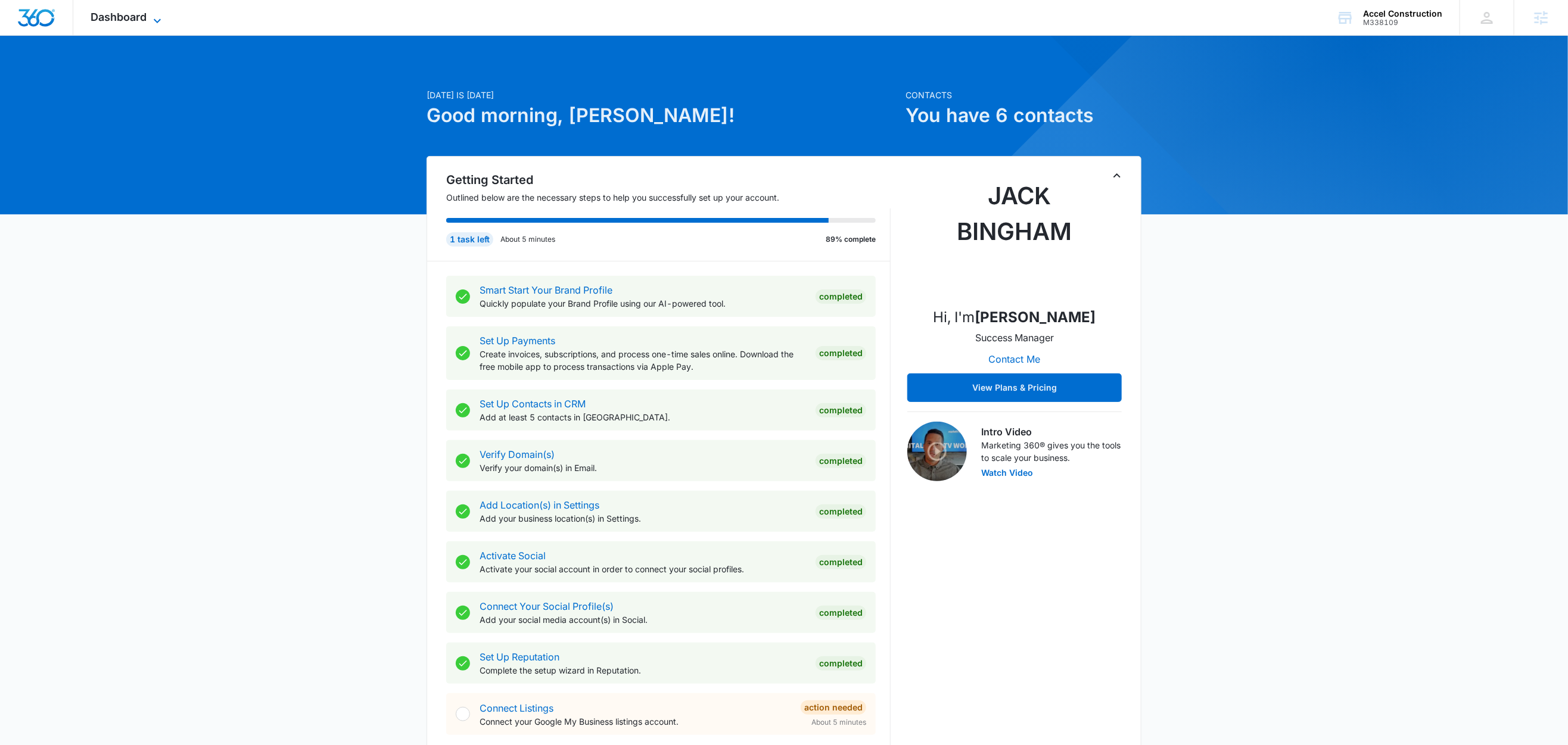
click at [144, 21] on div "Dashboard Apps Reputation Websites Forms CRM Email Social Content Ads Intellige…" at bounding box center [128, 17] width 109 height 35
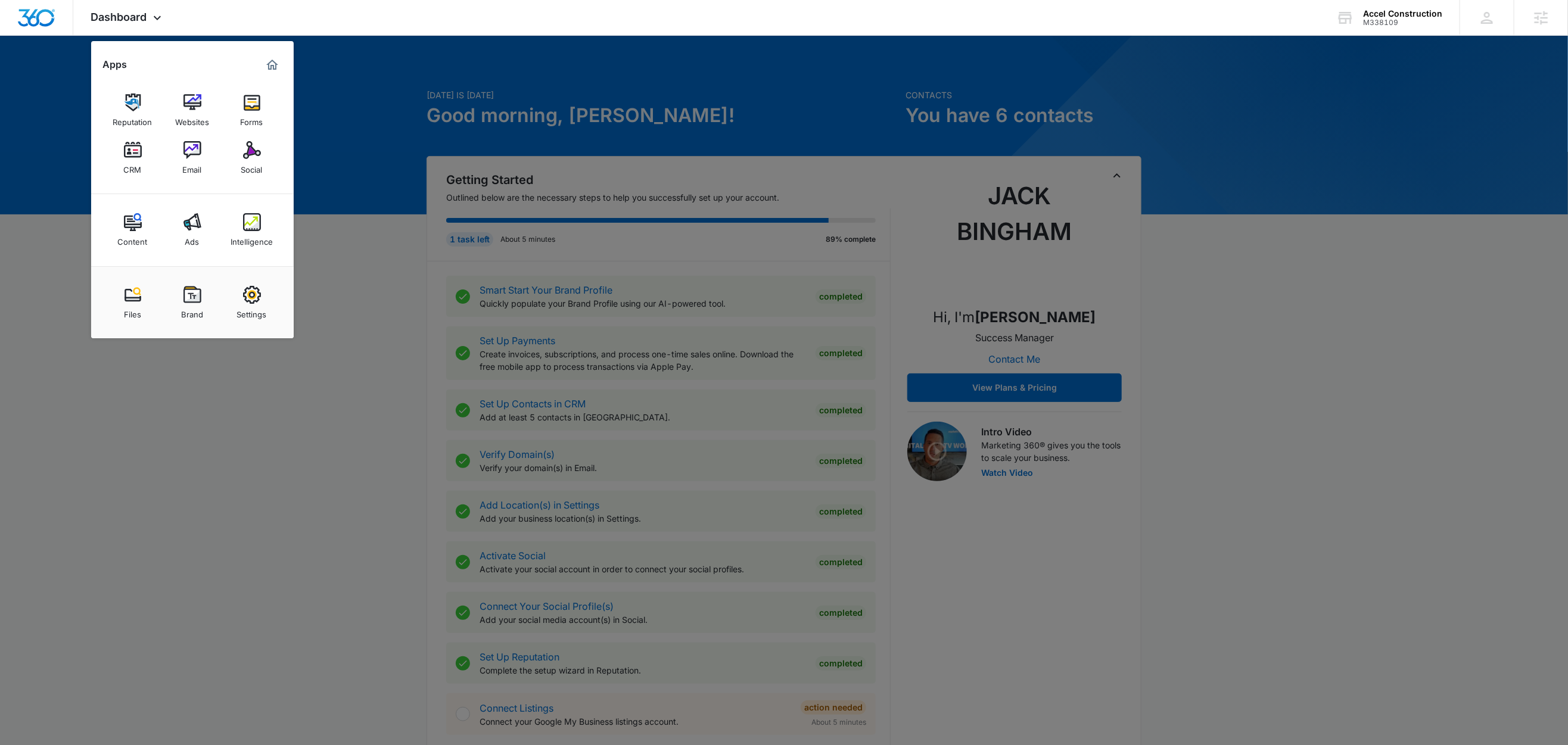
click at [349, 209] on div at bounding box center [784, 372] width 1568 height 745
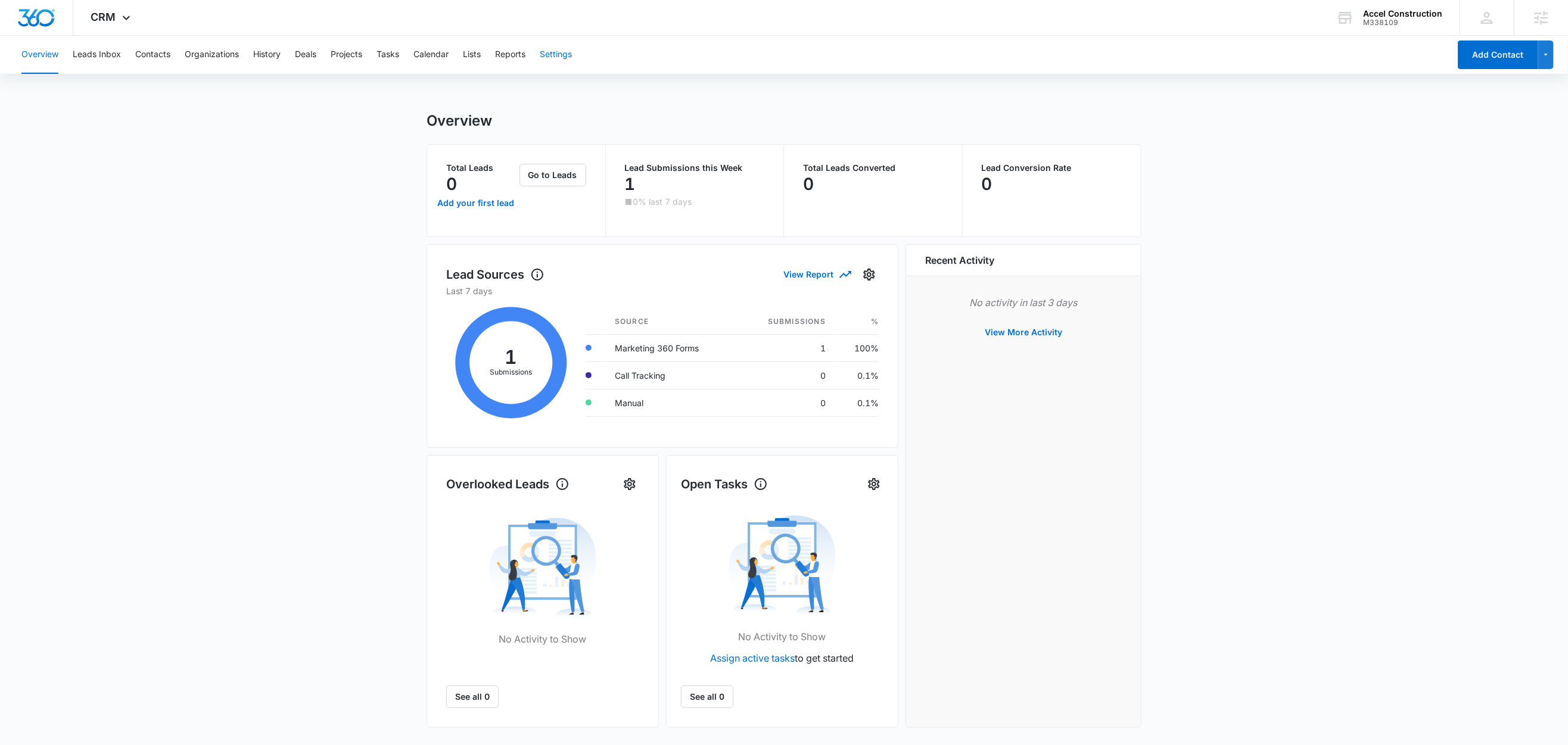
click at [565, 56] on button "Settings" at bounding box center [556, 55] width 32 height 38
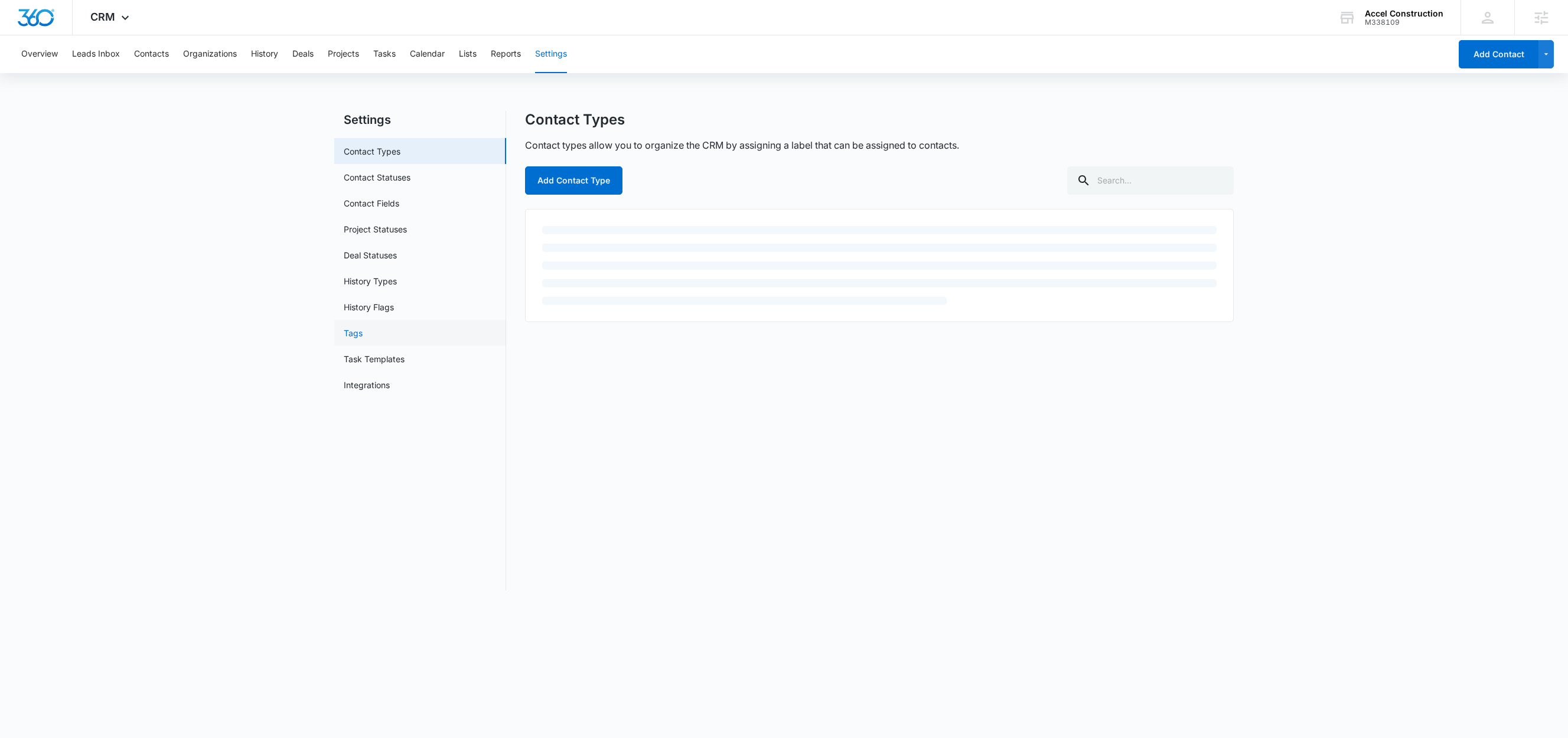
click at [358, 335] on link "Tags" at bounding box center [353, 333] width 19 height 12
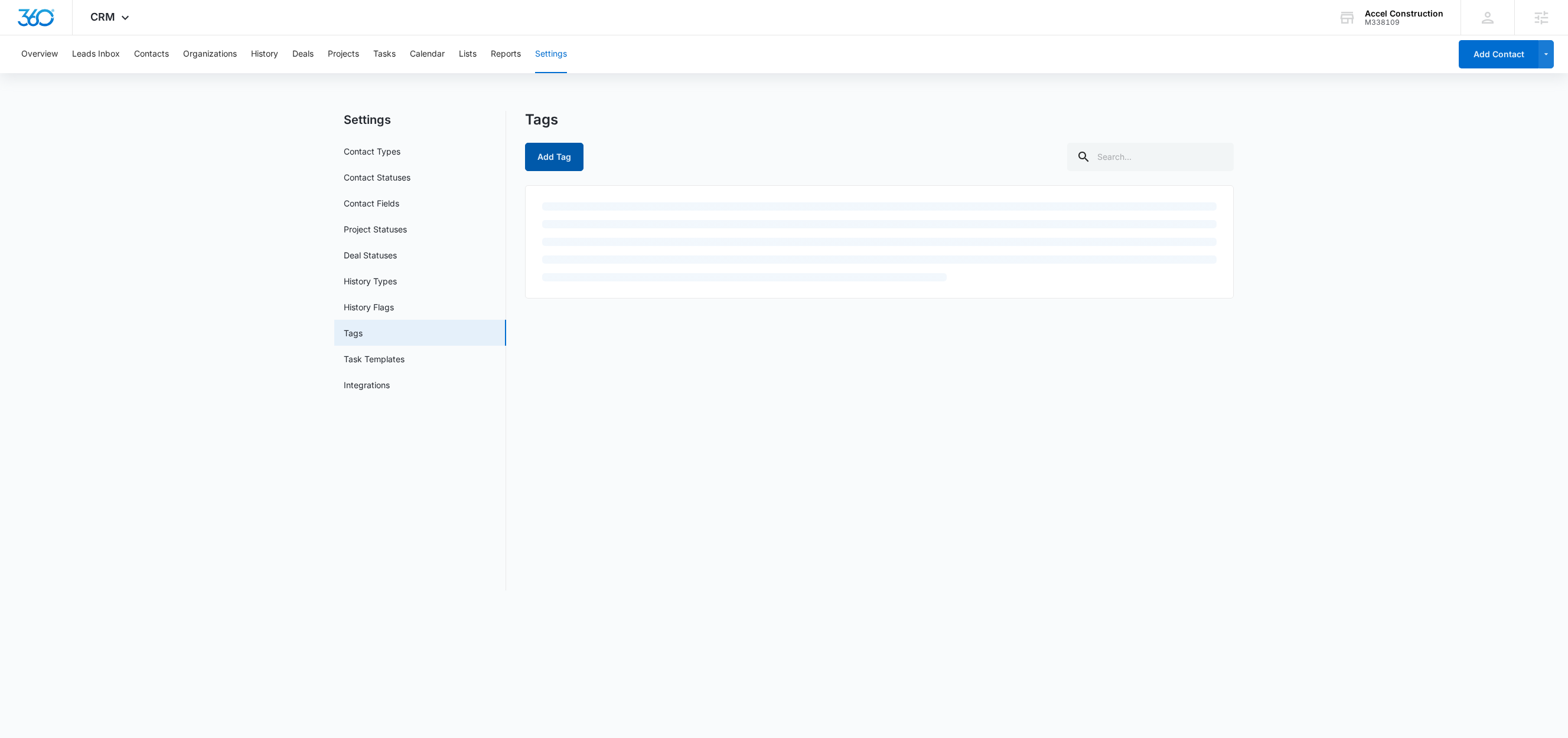
click at [563, 164] on button "Add Tag" at bounding box center [554, 157] width 59 height 29
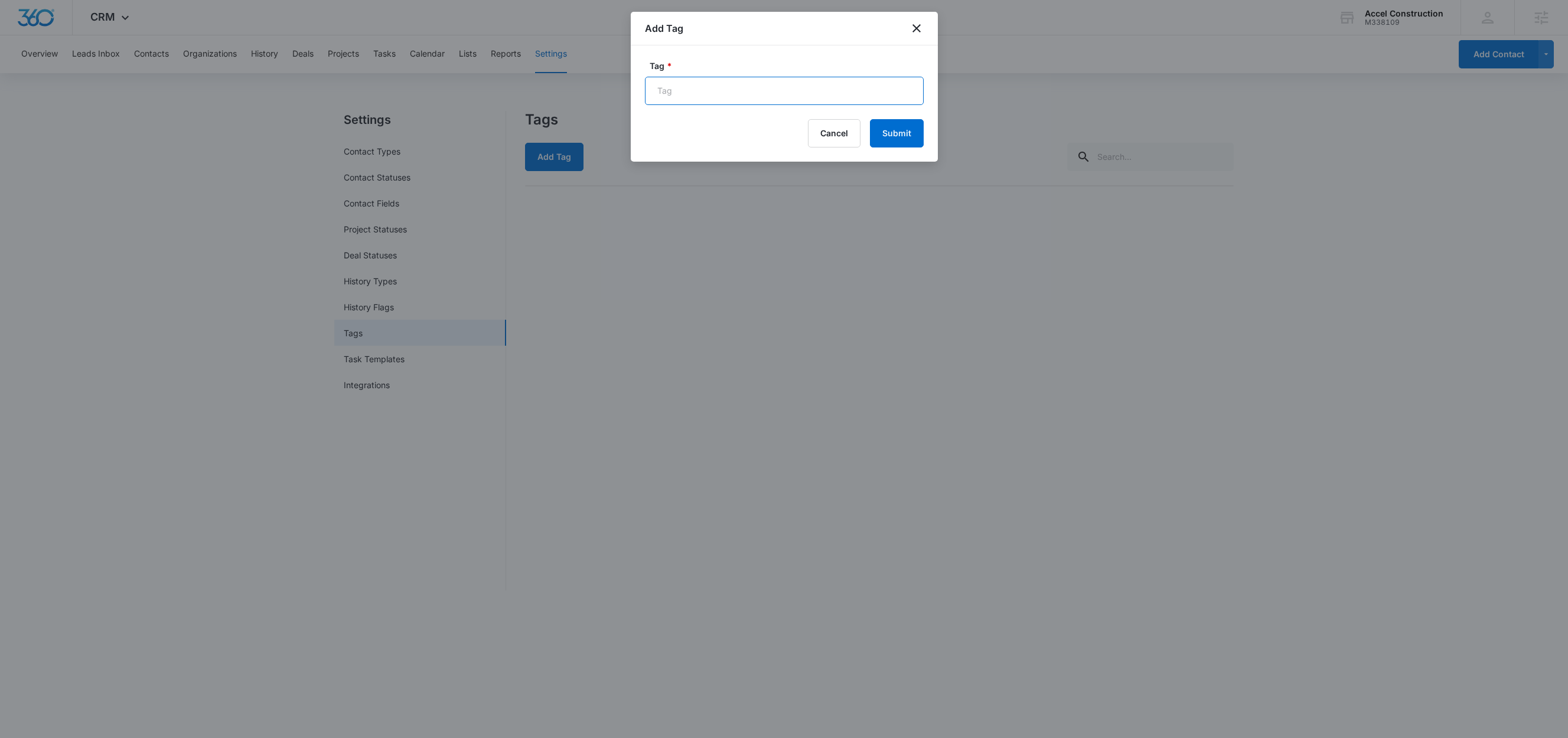
click at [730, 89] on input "Tag *" at bounding box center [784, 91] width 279 height 29
paste input "FB Leads"
type input "FB Leads"
click at [886, 131] on button "Submit" at bounding box center [896, 133] width 53 height 29
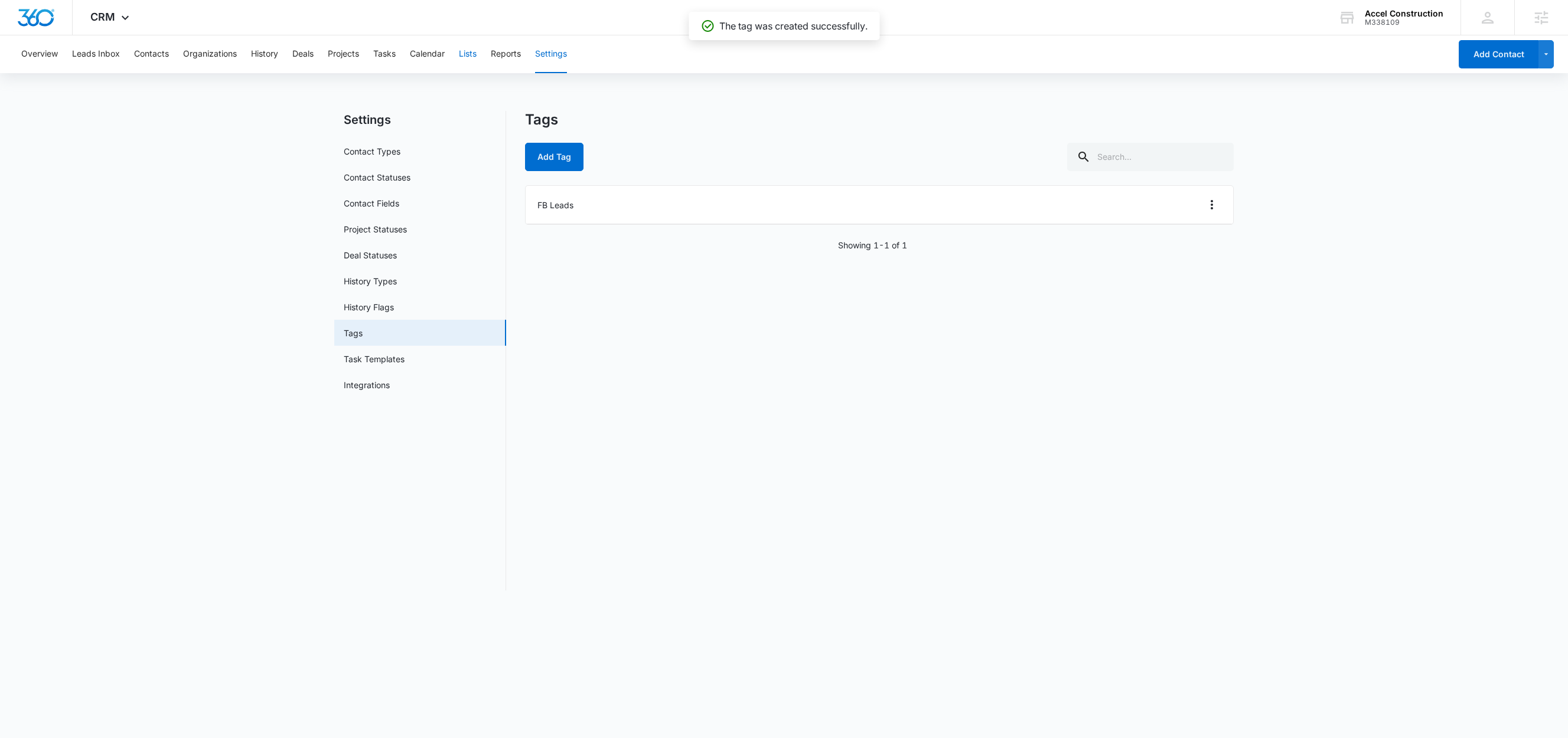
click at [471, 55] on button "Lists" at bounding box center [468, 54] width 18 height 38
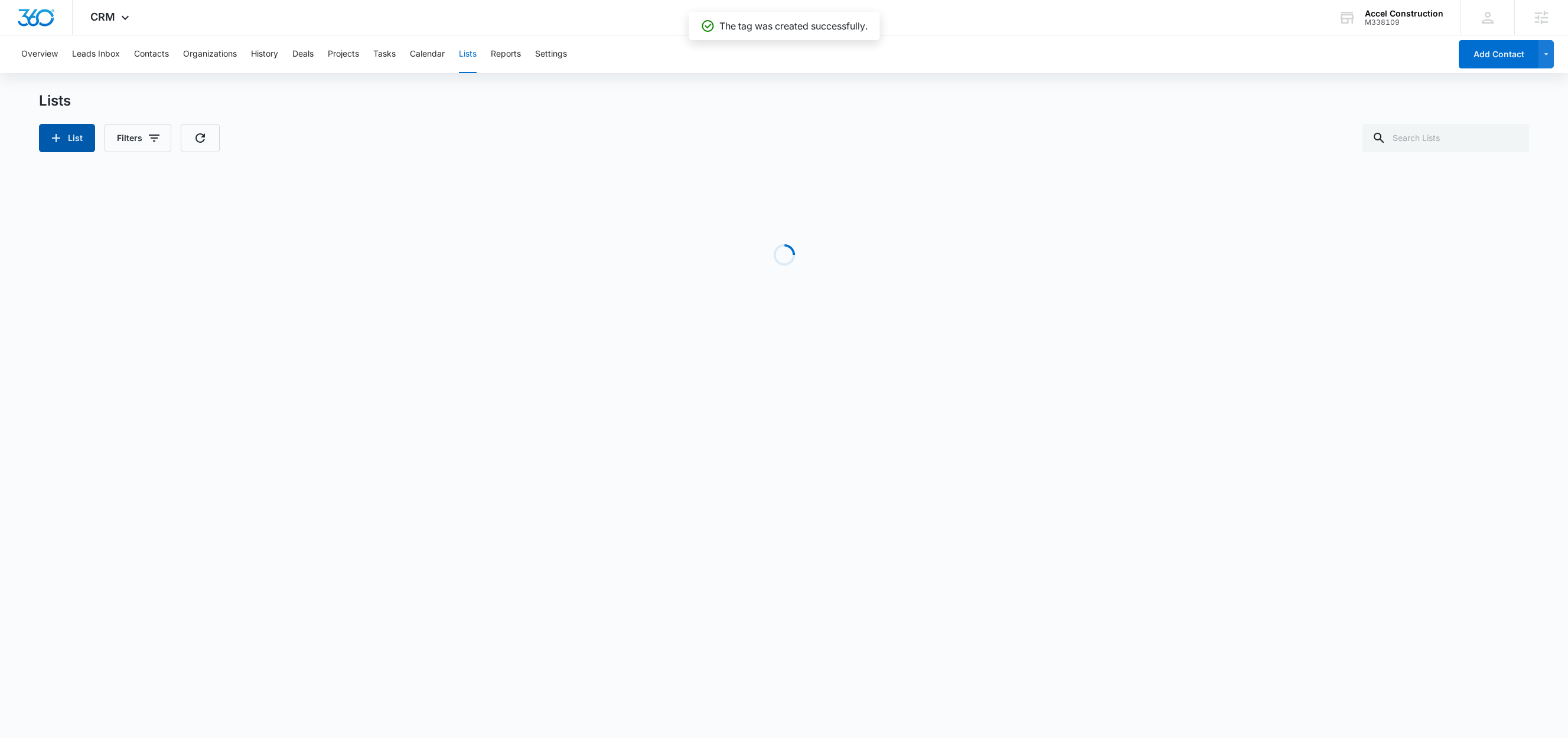
click at [76, 142] on button "List" at bounding box center [67, 138] width 56 height 29
select select "31"
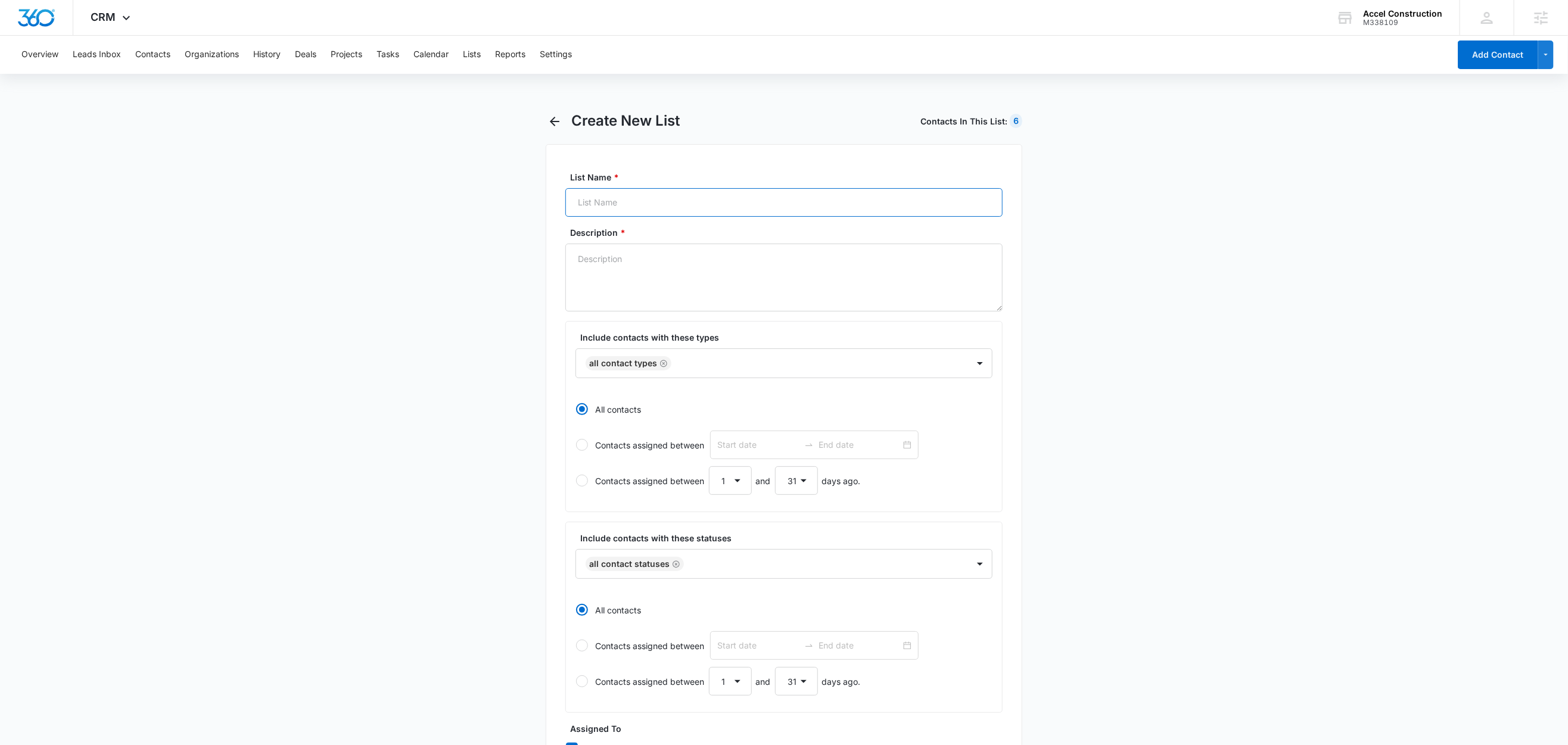
click at [599, 206] on input "List Name *" at bounding box center [784, 202] width 437 height 29
paste input "FB Leads"
type input "FB Leads"
click at [603, 265] on textarea "Description *" at bounding box center [784, 277] width 437 height 68
paste textarea "FB Leads"
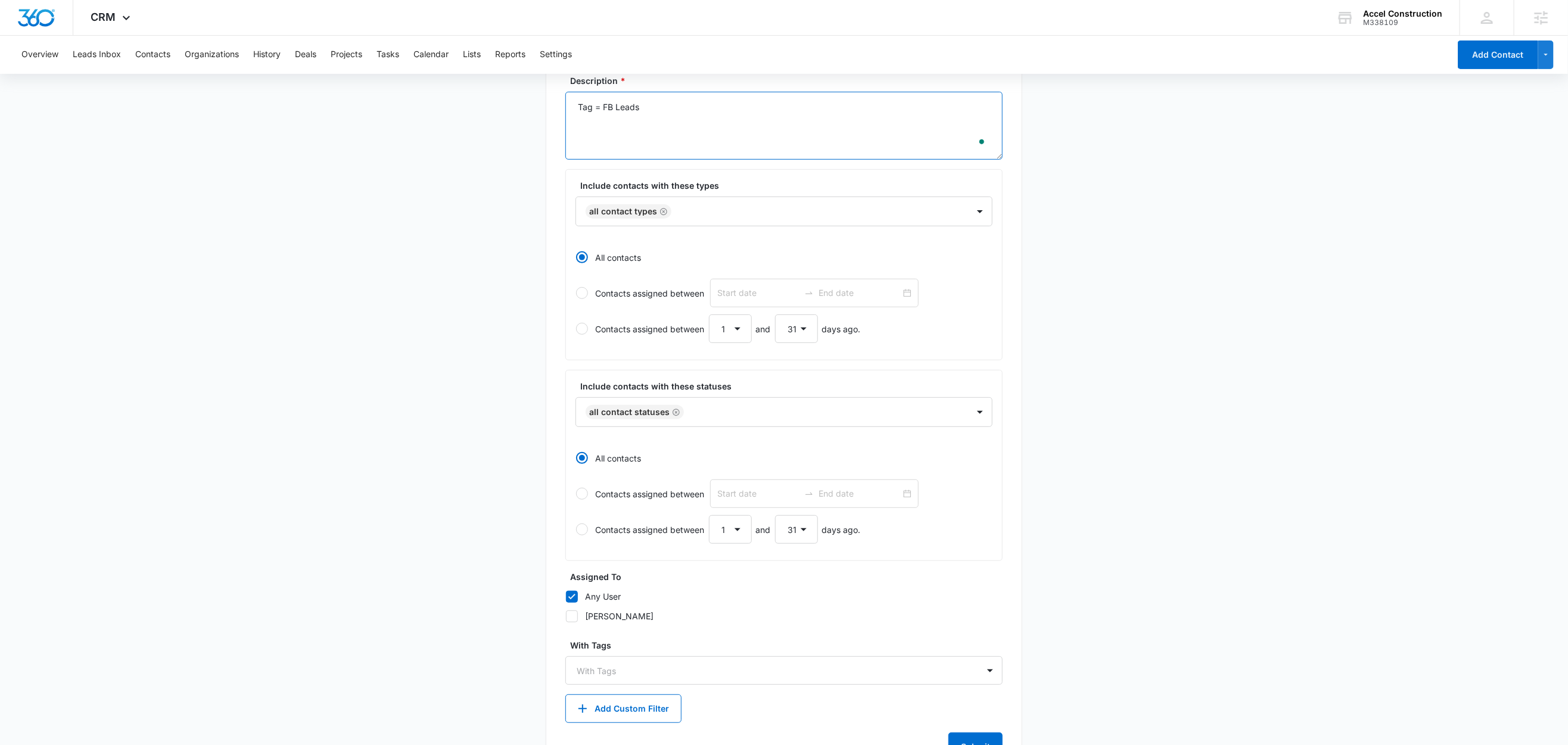
scroll to position [206, 0]
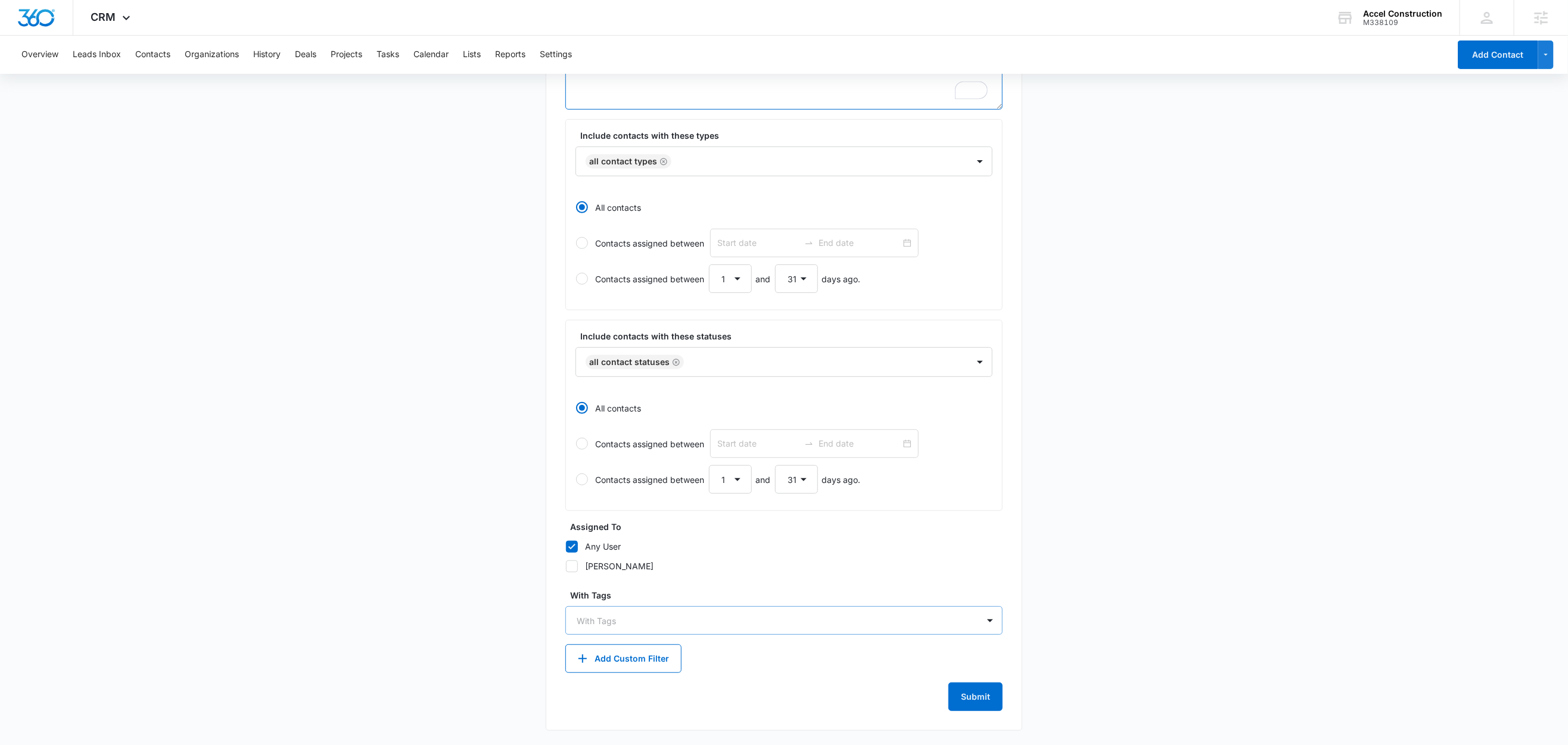
type textarea "Tag = FB Leads"
click at [599, 618] on div at bounding box center [777, 620] width 400 height 15
type input "fb"
click at [622, 670] on div "FB Leads" at bounding box center [784, 663] width 437 height 22
click at [403, 590] on main "Create New List Contacts In This List : 6 List Name * FB Leads Description * Ta…" at bounding box center [784, 327] width 1568 height 836
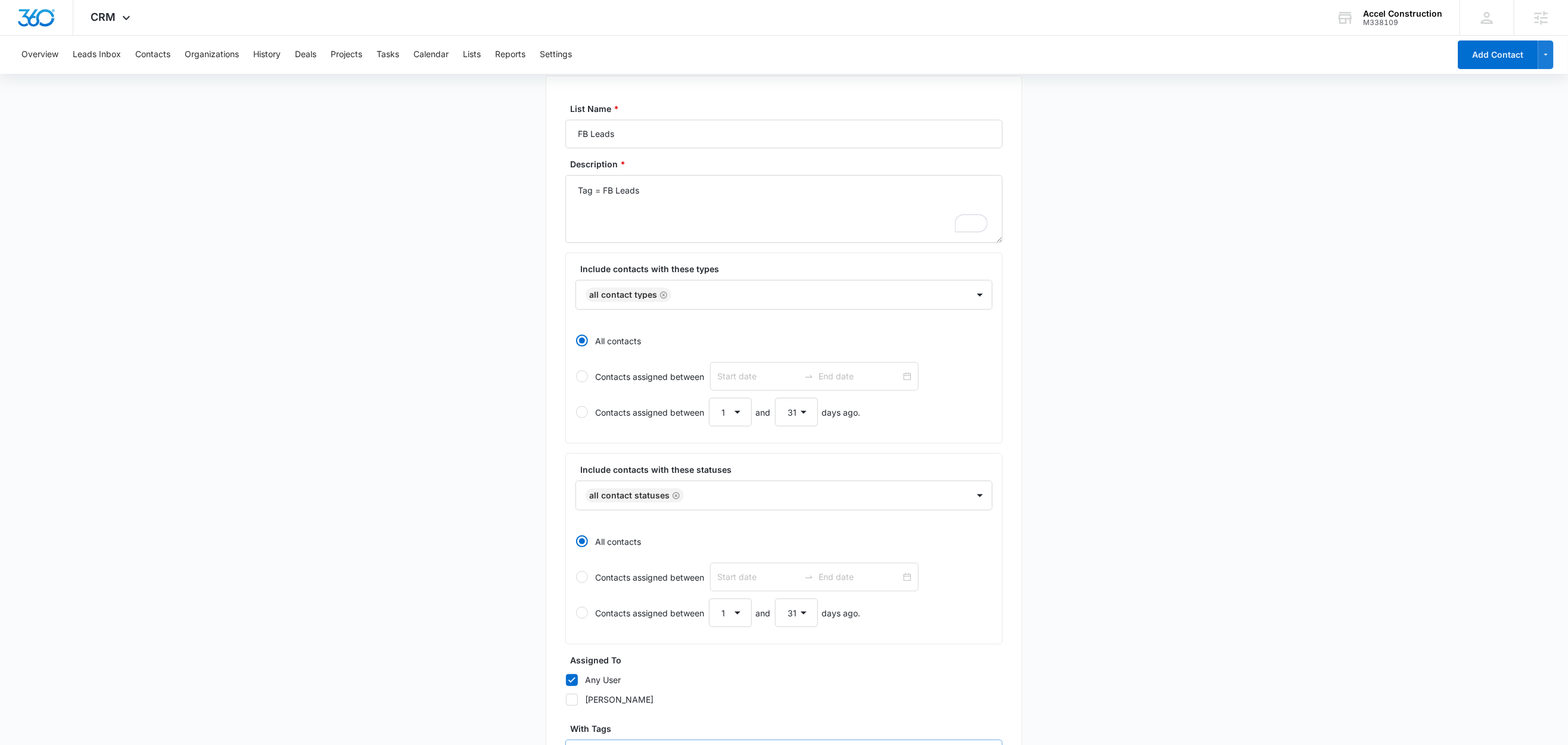
scroll to position [207, 0]
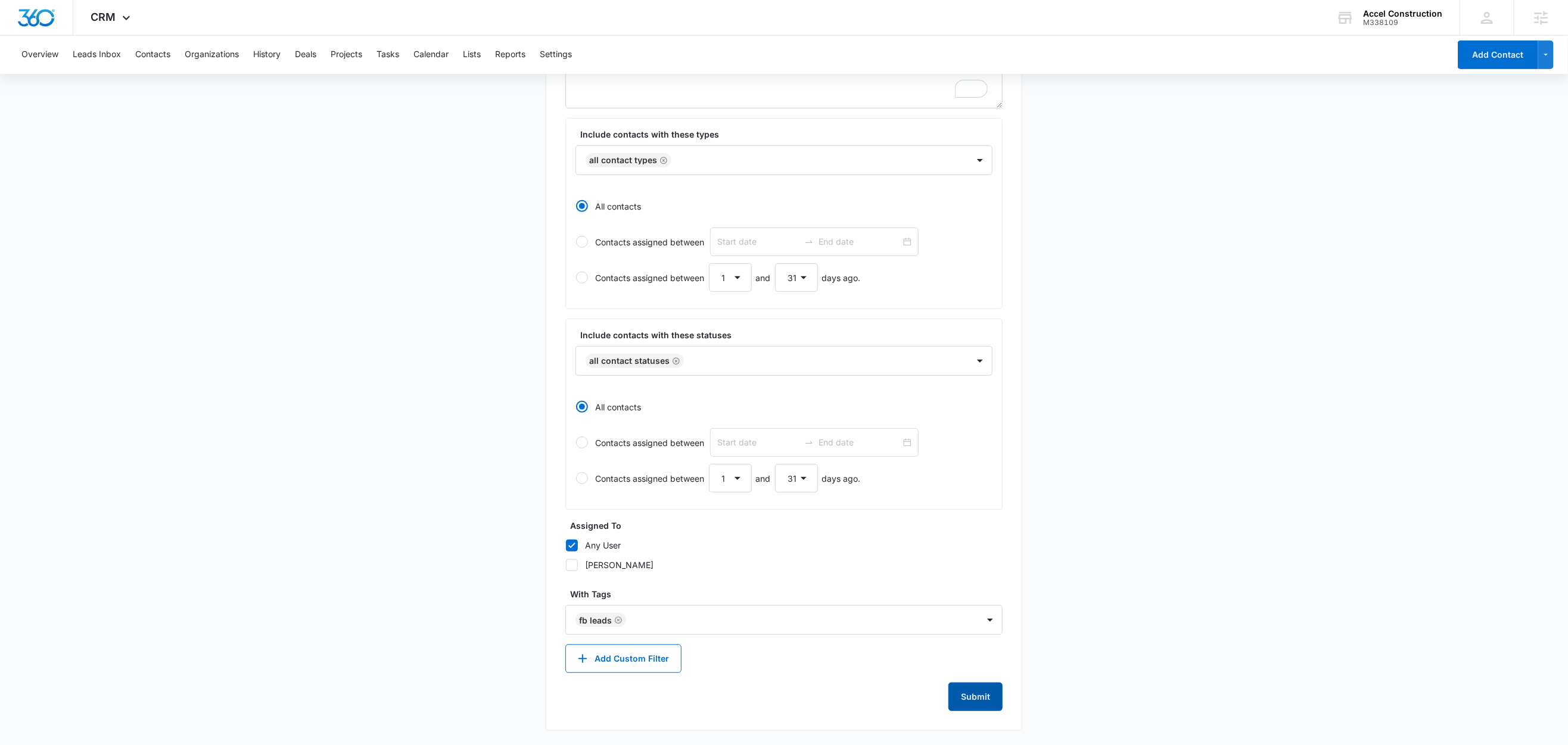
click at [967, 687] on button "Submit" at bounding box center [976, 697] width 54 height 29
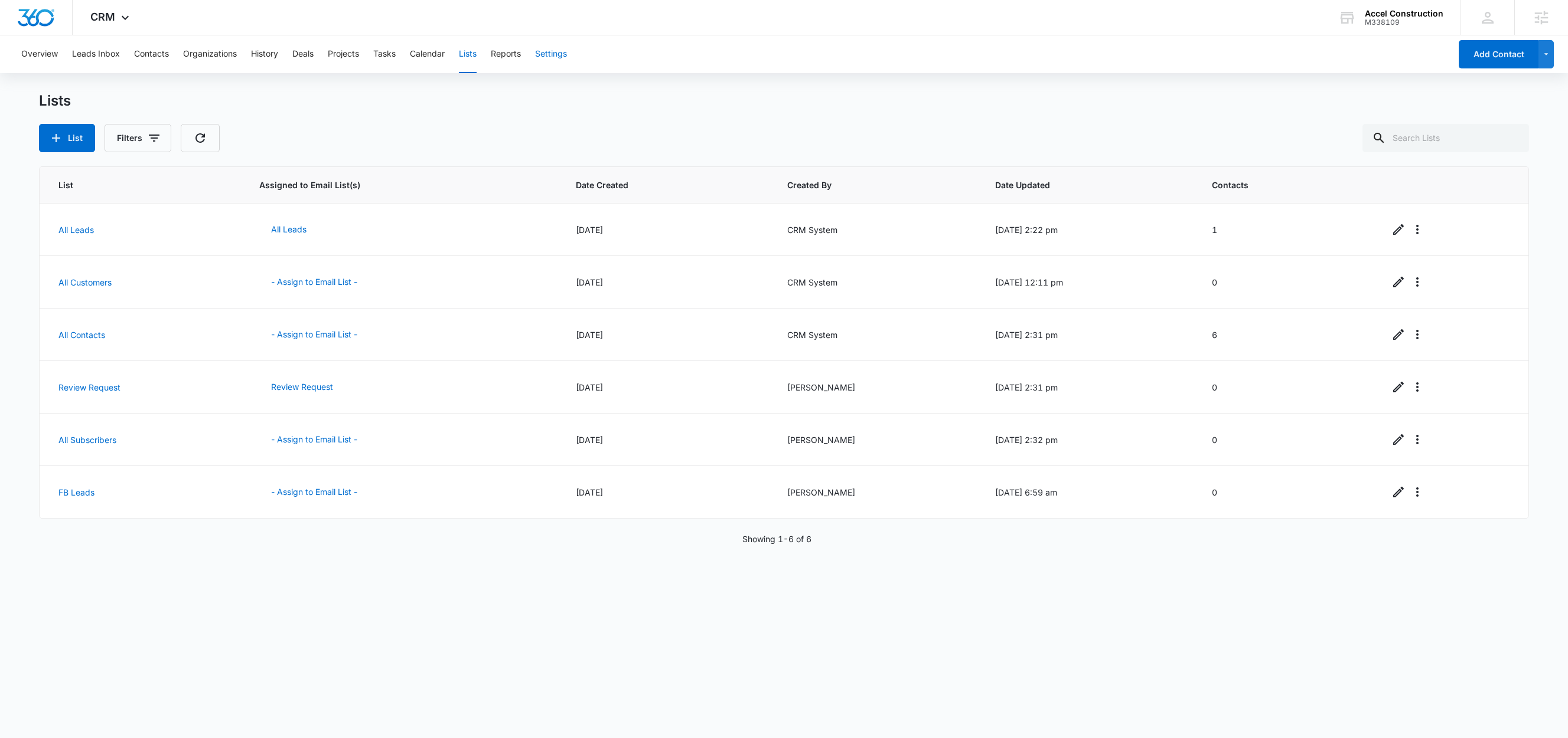
click at [556, 51] on button "Settings" at bounding box center [551, 54] width 32 height 38
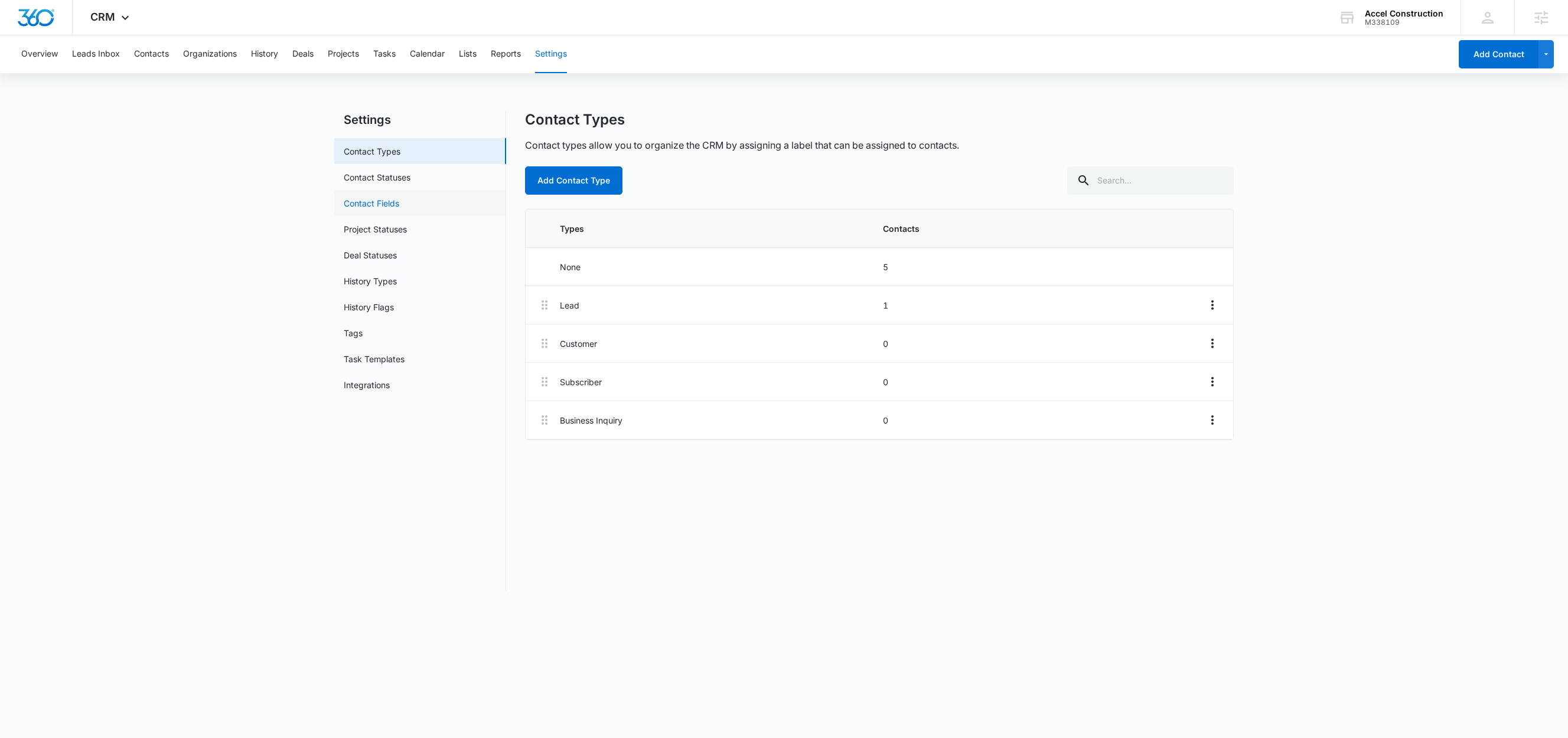
click at [385, 201] on link "Contact Fields" at bounding box center [371, 203] width 55 height 12
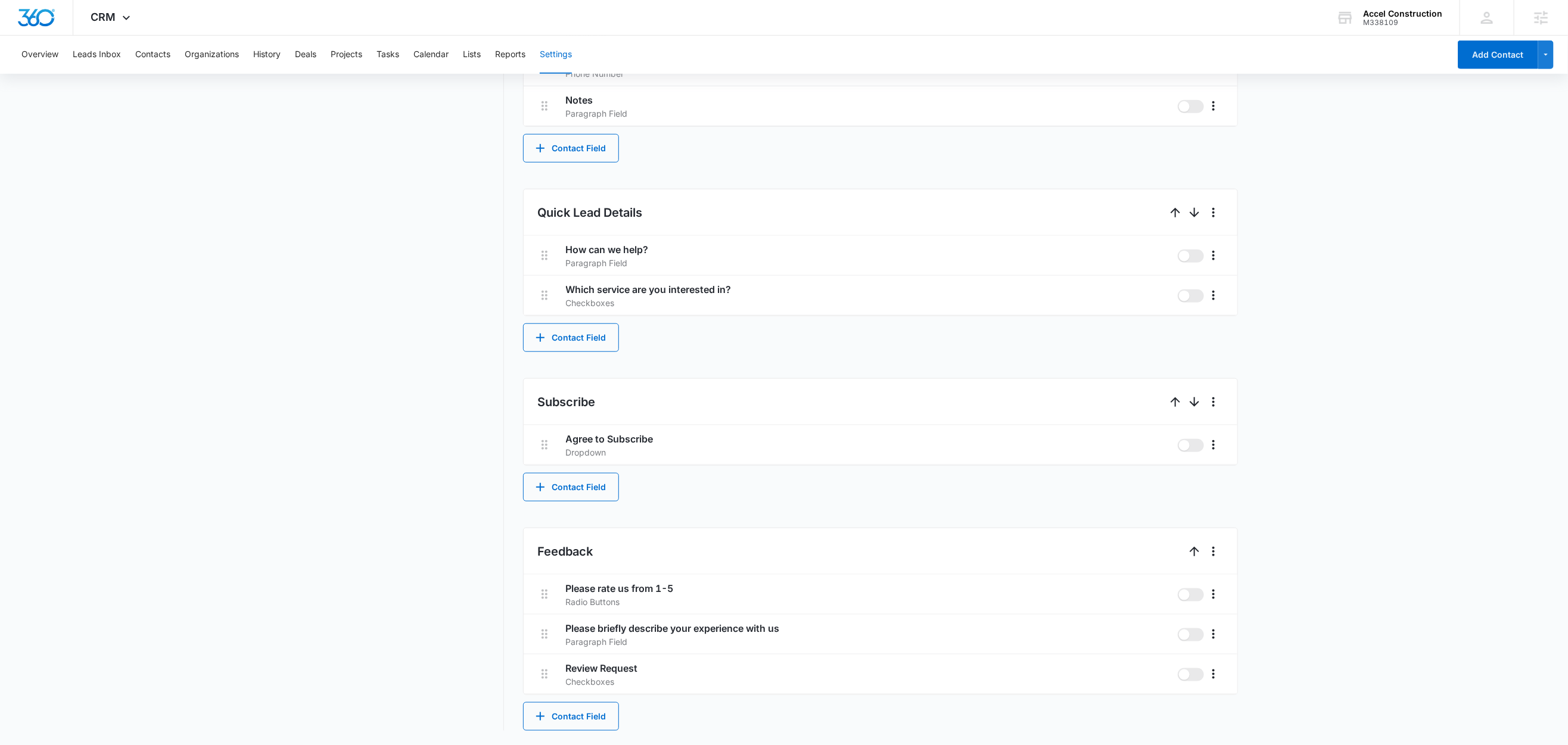
scroll to position [604, 0]
click at [575, 356] on div "Contact Info These are "Primary Fields", their configurations are limited becau…" at bounding box center [880, 169] width 715 height 1125
click at [577, 349] on button "Contact Field" at bounding box center [570, 338] width 96 height 29
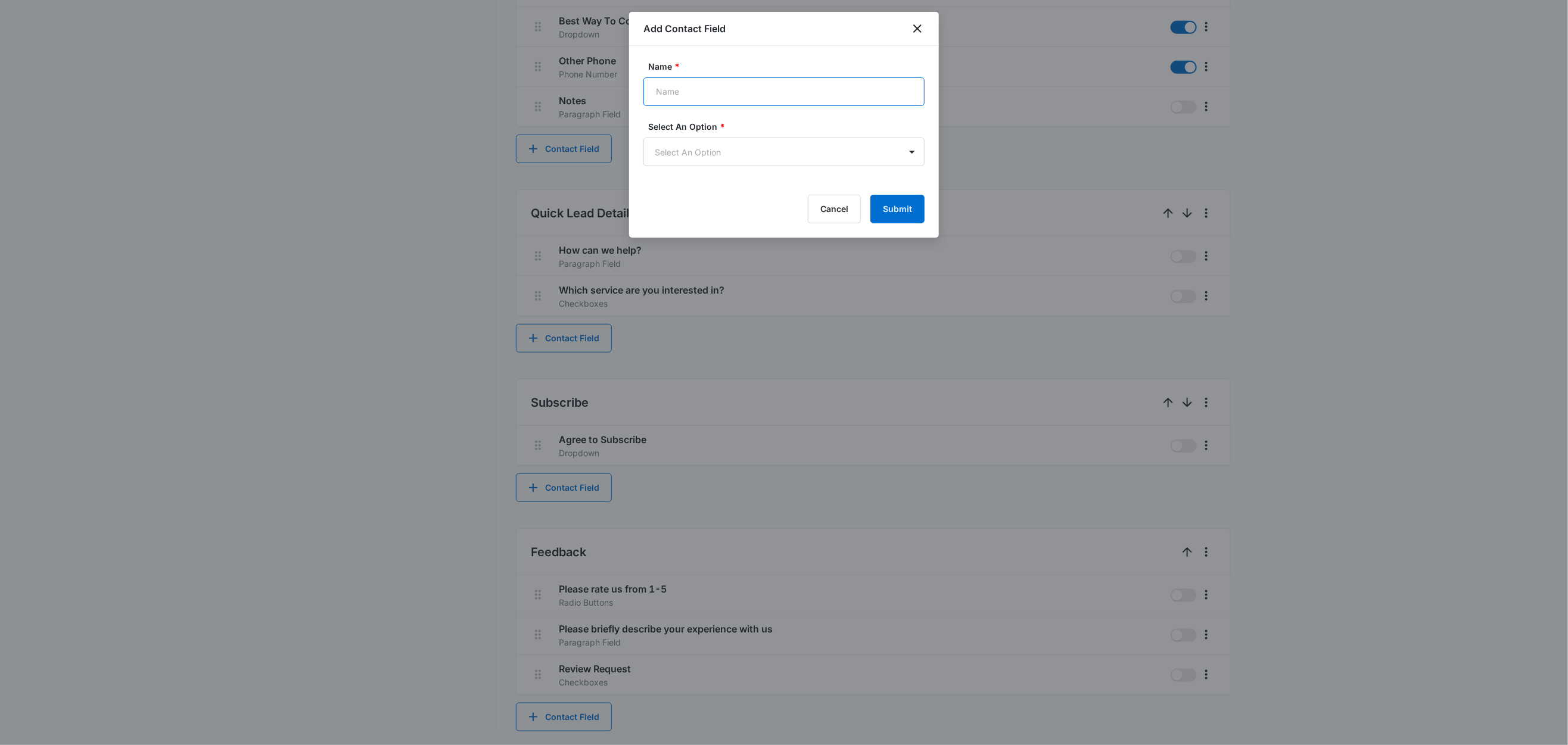
click at [718, 89] on input "Name *" at bounding box center [784, 92] width 281 height 29
paste input "What is the primary scope of your project?"
type input "What is the primary scope of your project?"
click at [709, 155] on body "CRM Apps Reputation Websites Forms CRM Email Social Content Ads Intelligence Fi…" at bounding box center [784, 71] width 1568 height 1350
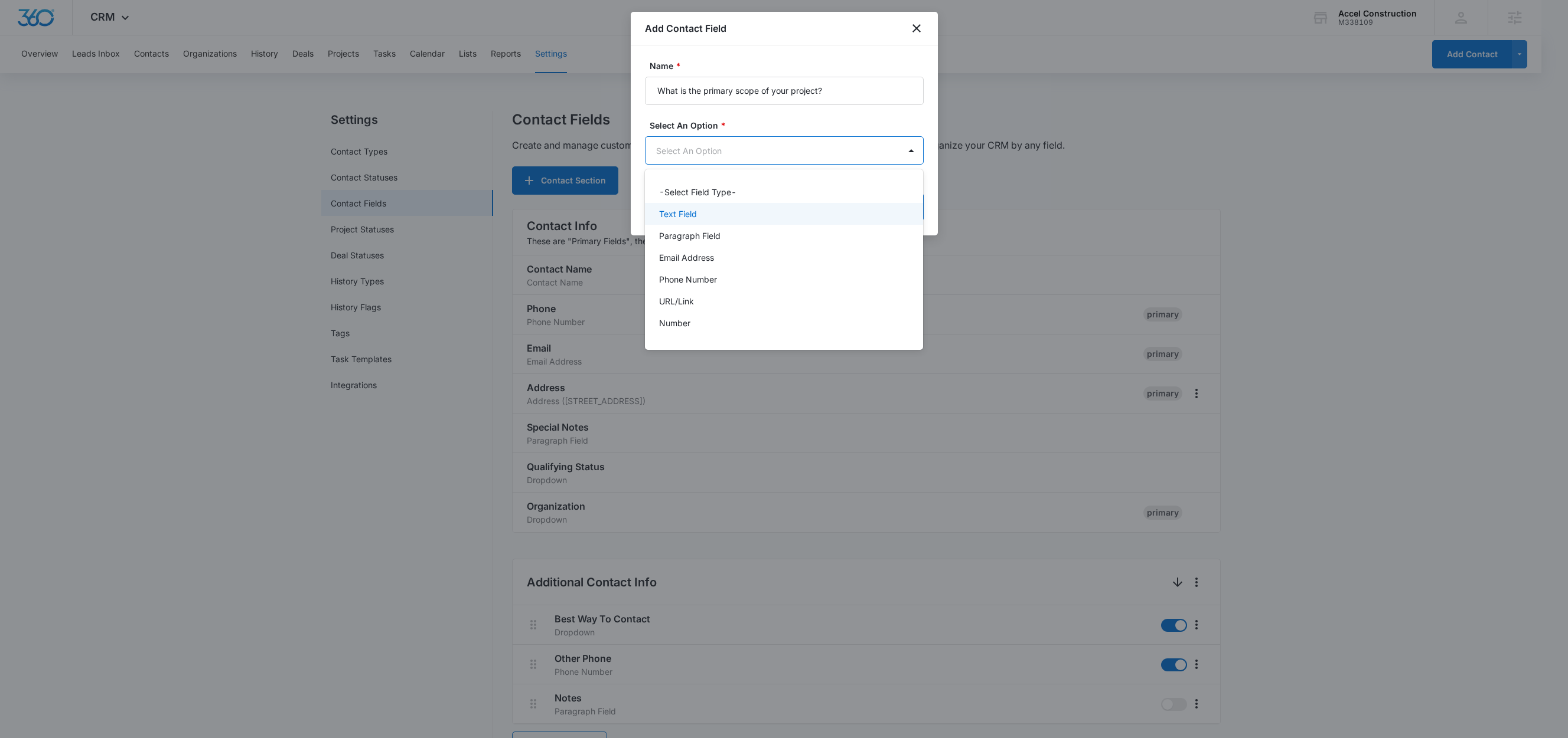
click at [683, 217] on p "Text Field" at bounding box center [677, 213] width 38 height 12
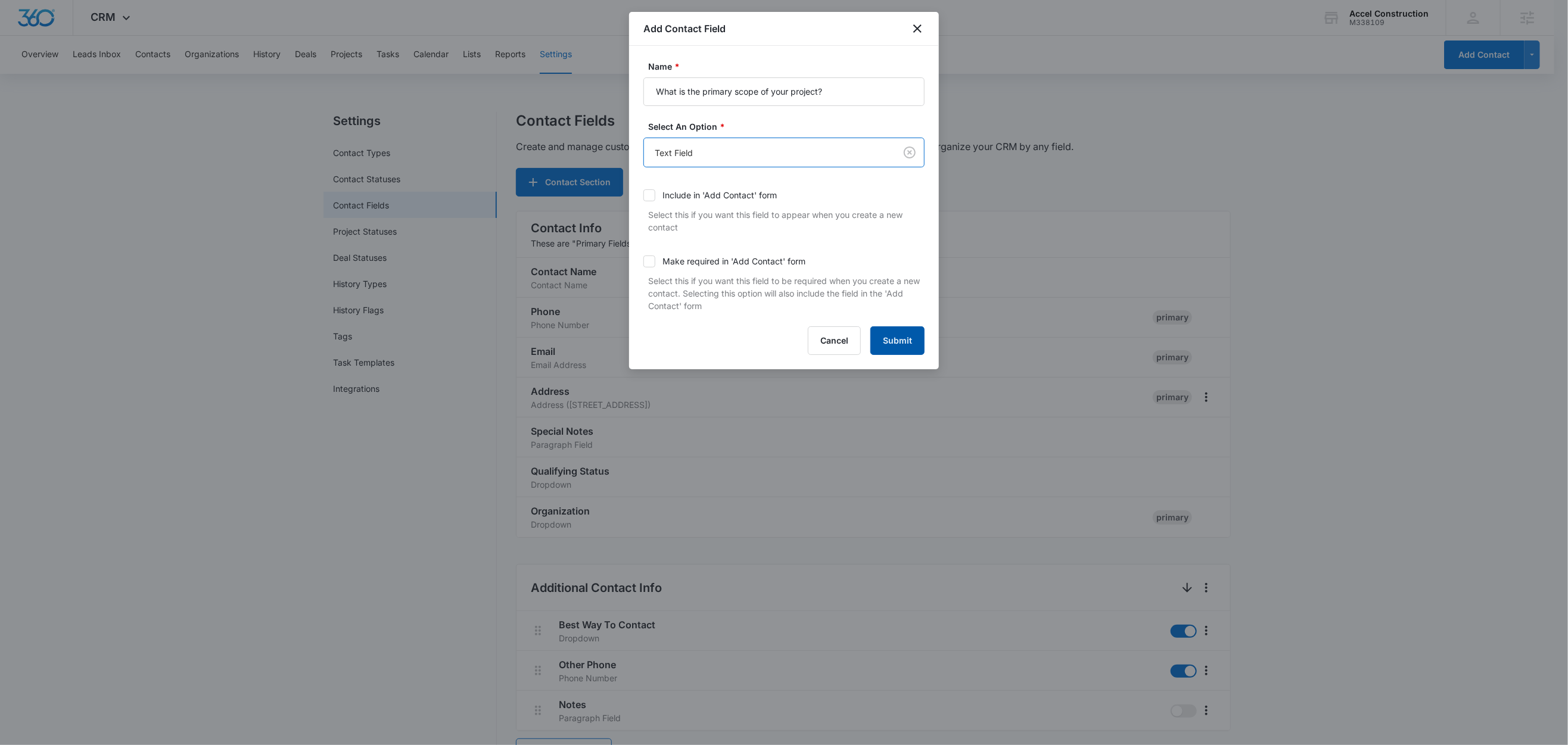
click at [910, 333] on button "Submit" at bounding box center [897, 340] width 54 height 29
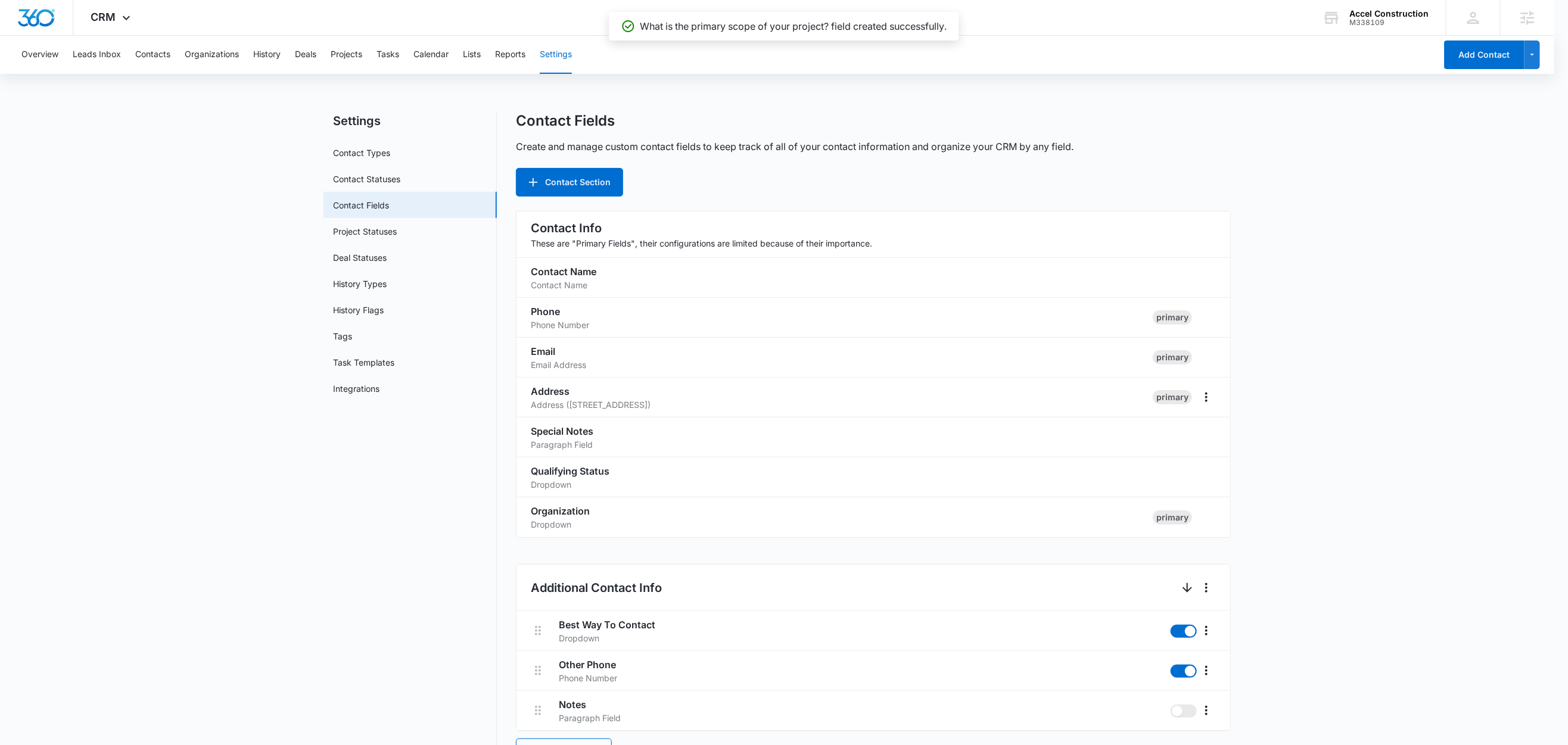
scroll to position [611, 0]
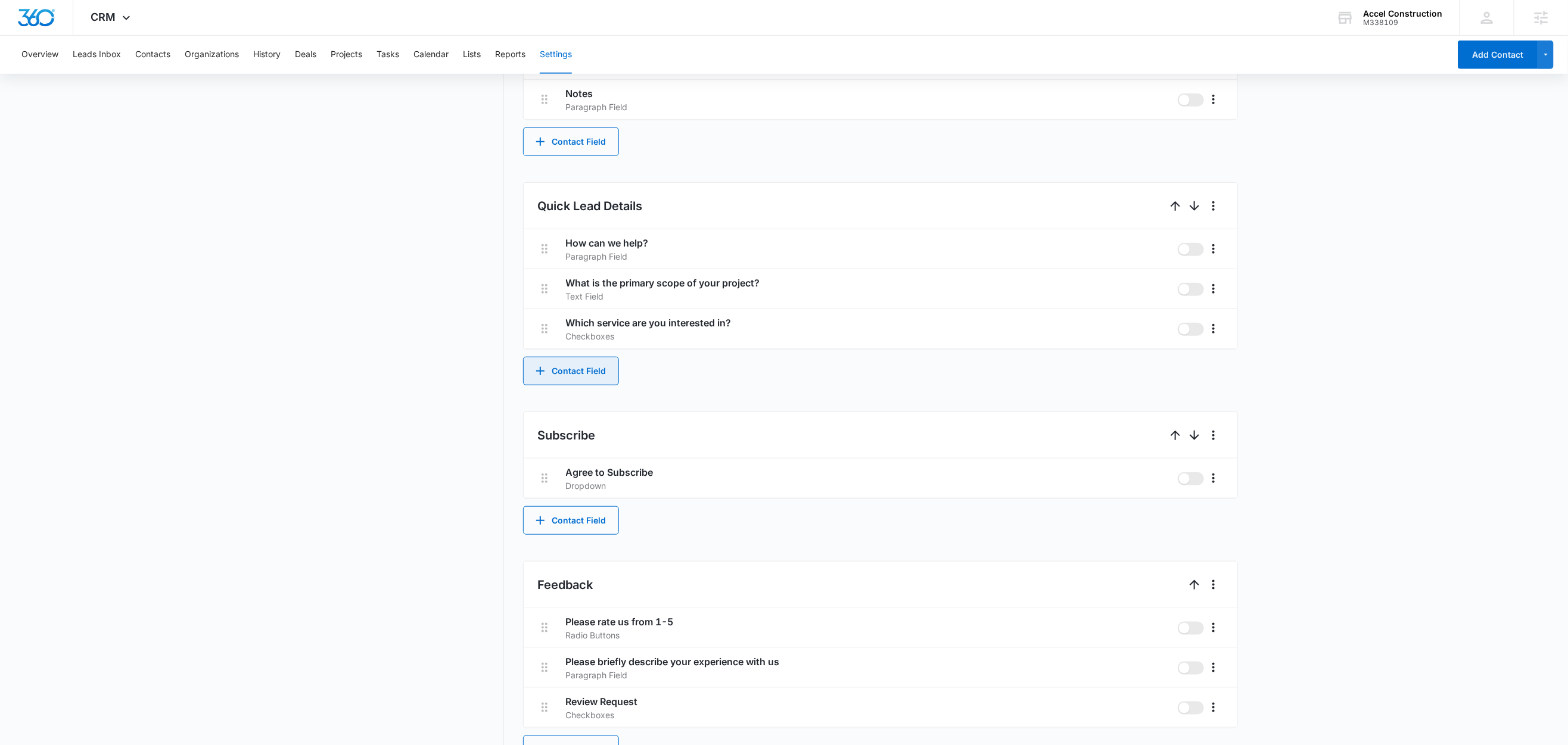
click at [587, 370] on button "Contact Field" at bounding box center [570, 371] width 96 height 29
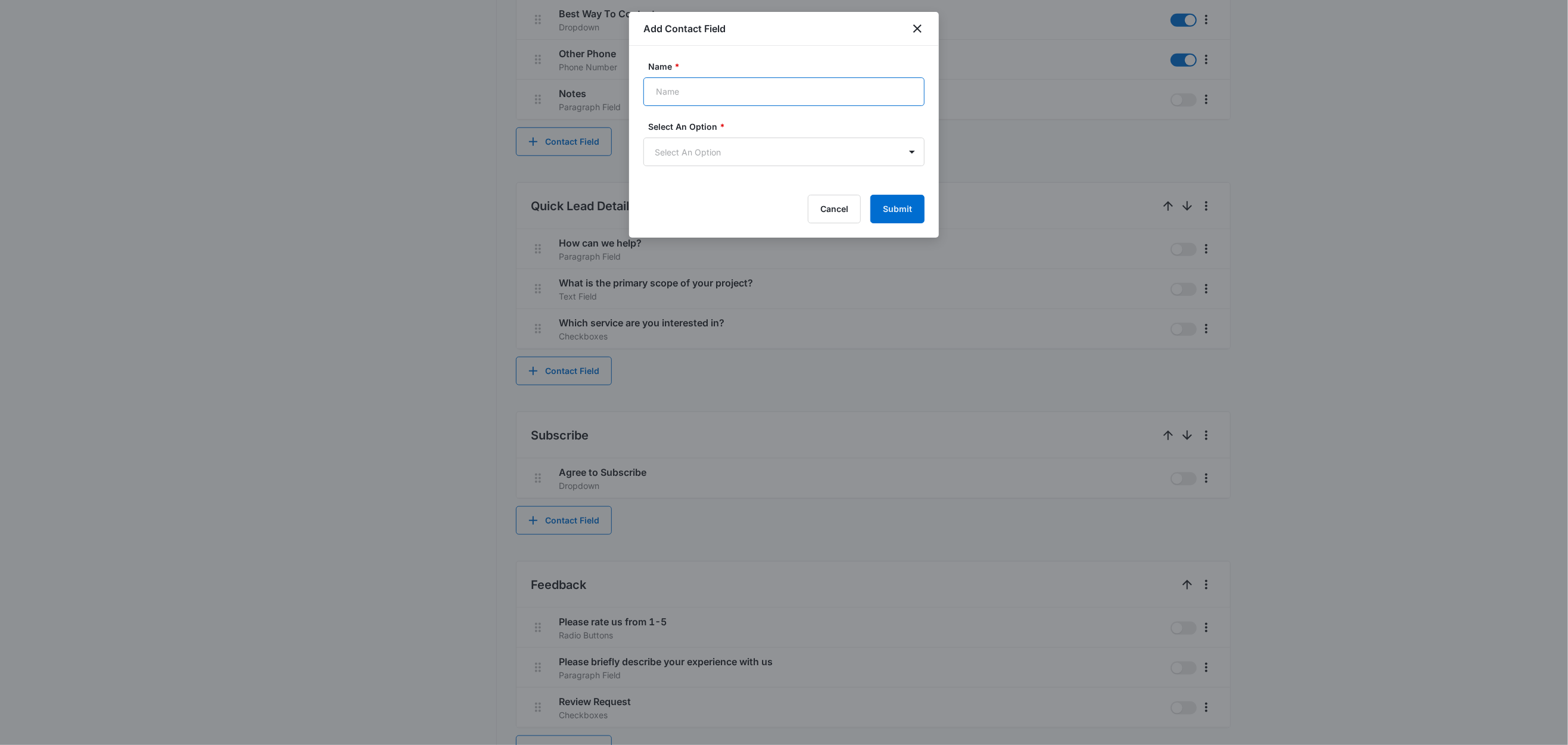
click at [740, 100] on input "Name *" at bounding box center [784, 92] width 281 height 29
paste input "What is your estimated total project budget?"
type input "What is your estimated total project budget?"
click at [723, 147] on body "CRM Apps Reputation Websites Forms CRM Email Social Content Ads Intelligence Fi…" at bounding box center [784, 83] width 1568 height 1390
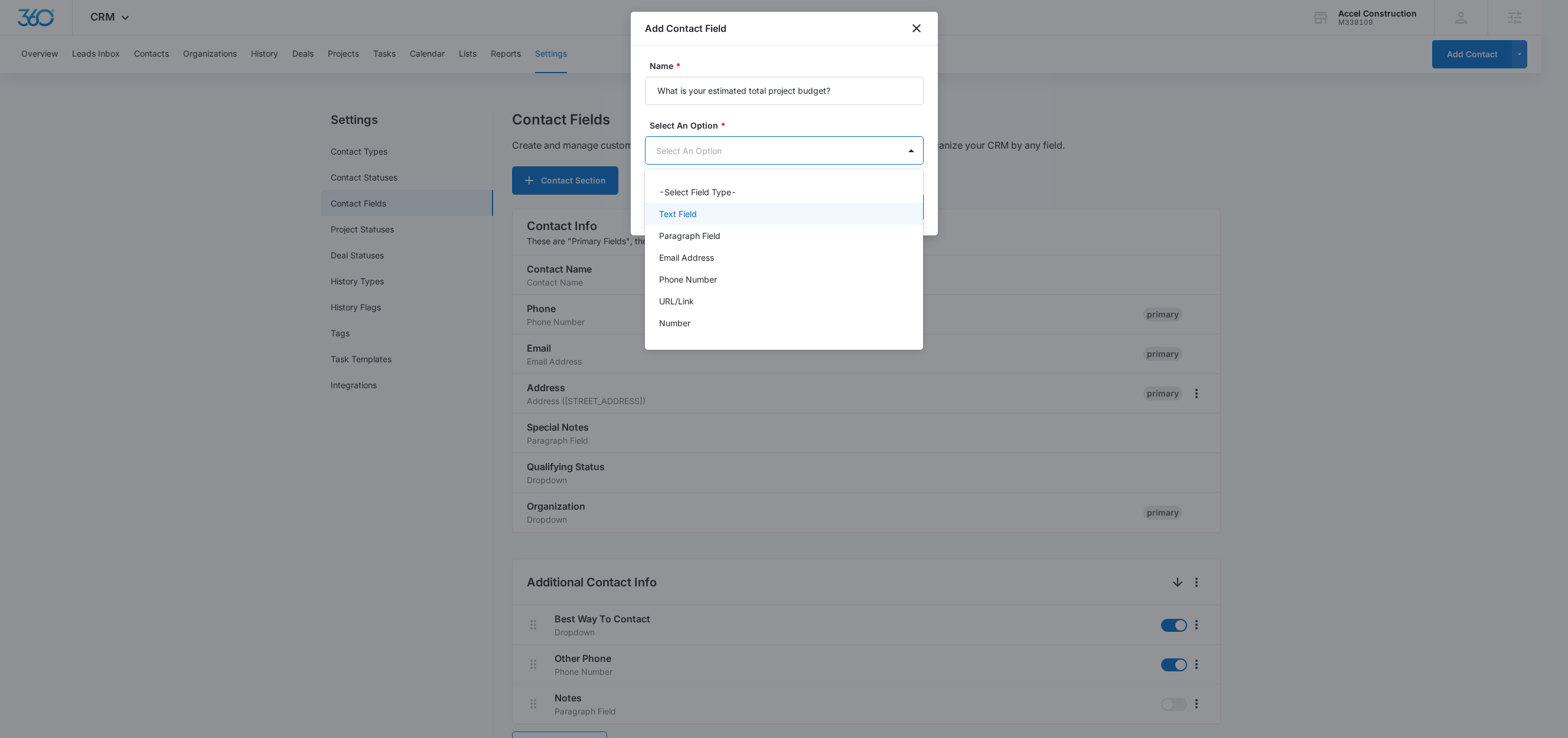
click at [695, 216] on p "Text Field" at bounding box center [677, 213] width 38 height 12
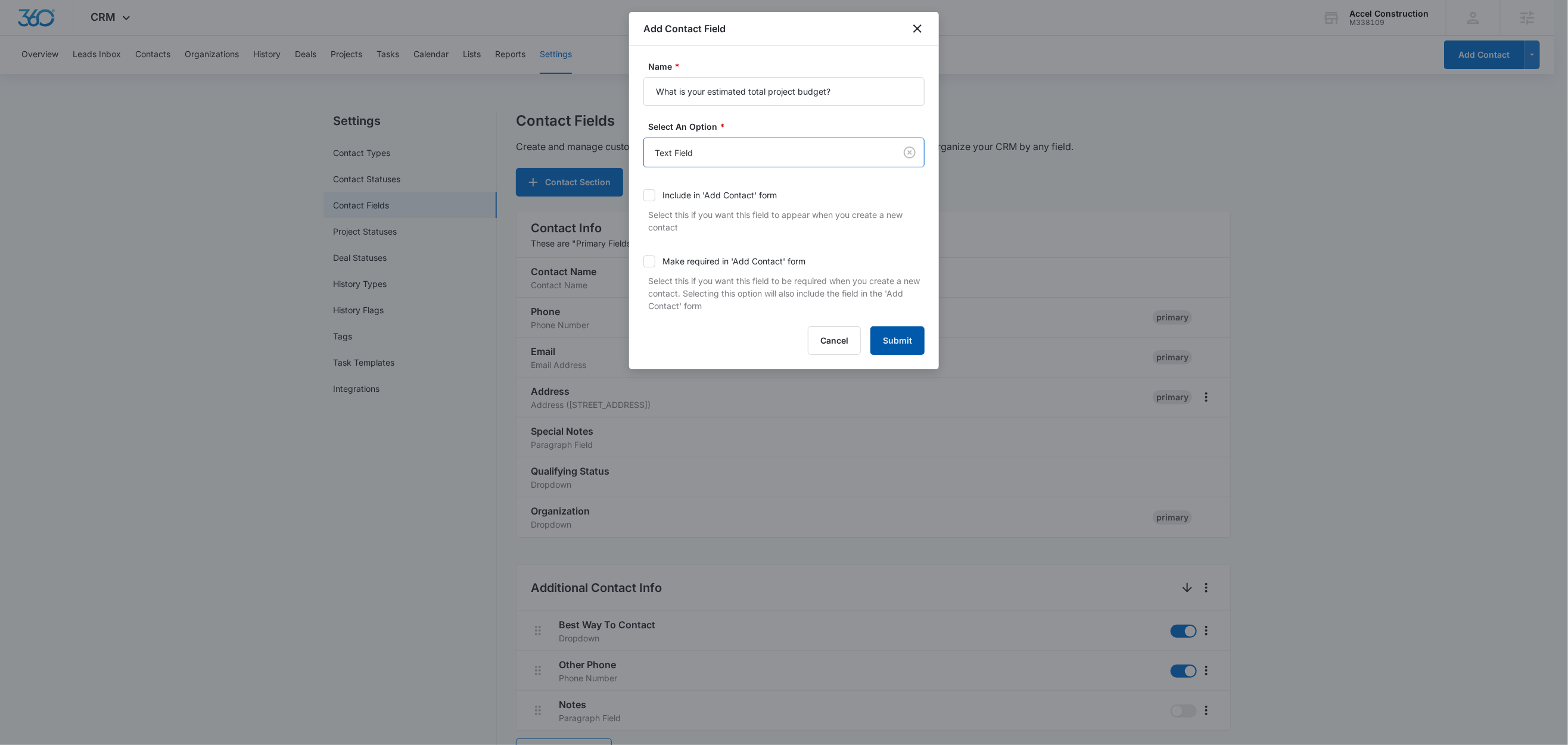
click at [908, 341] on button "Submit" at bounding box center [897, 340] width 54 height 29
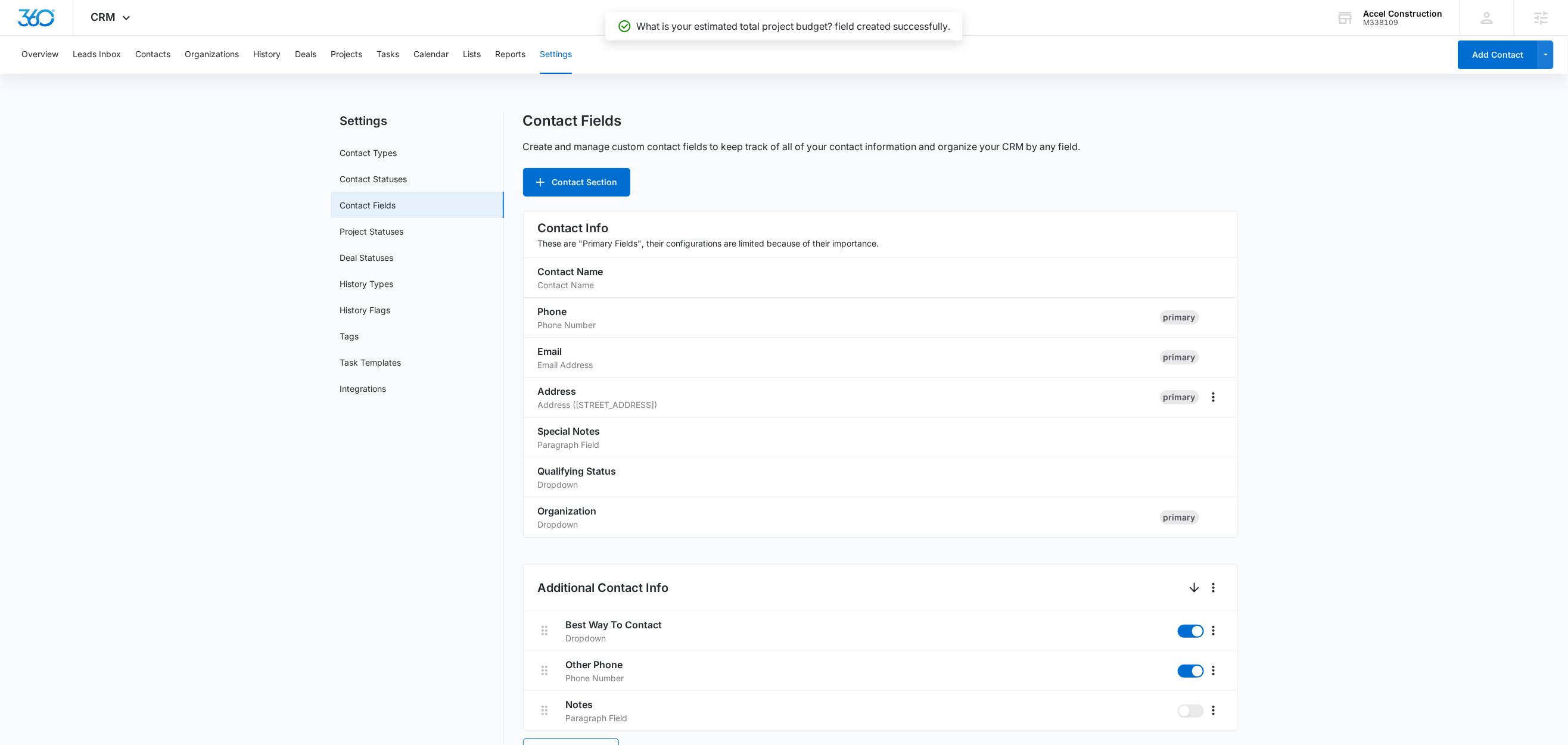
scroll to position [651, 0]
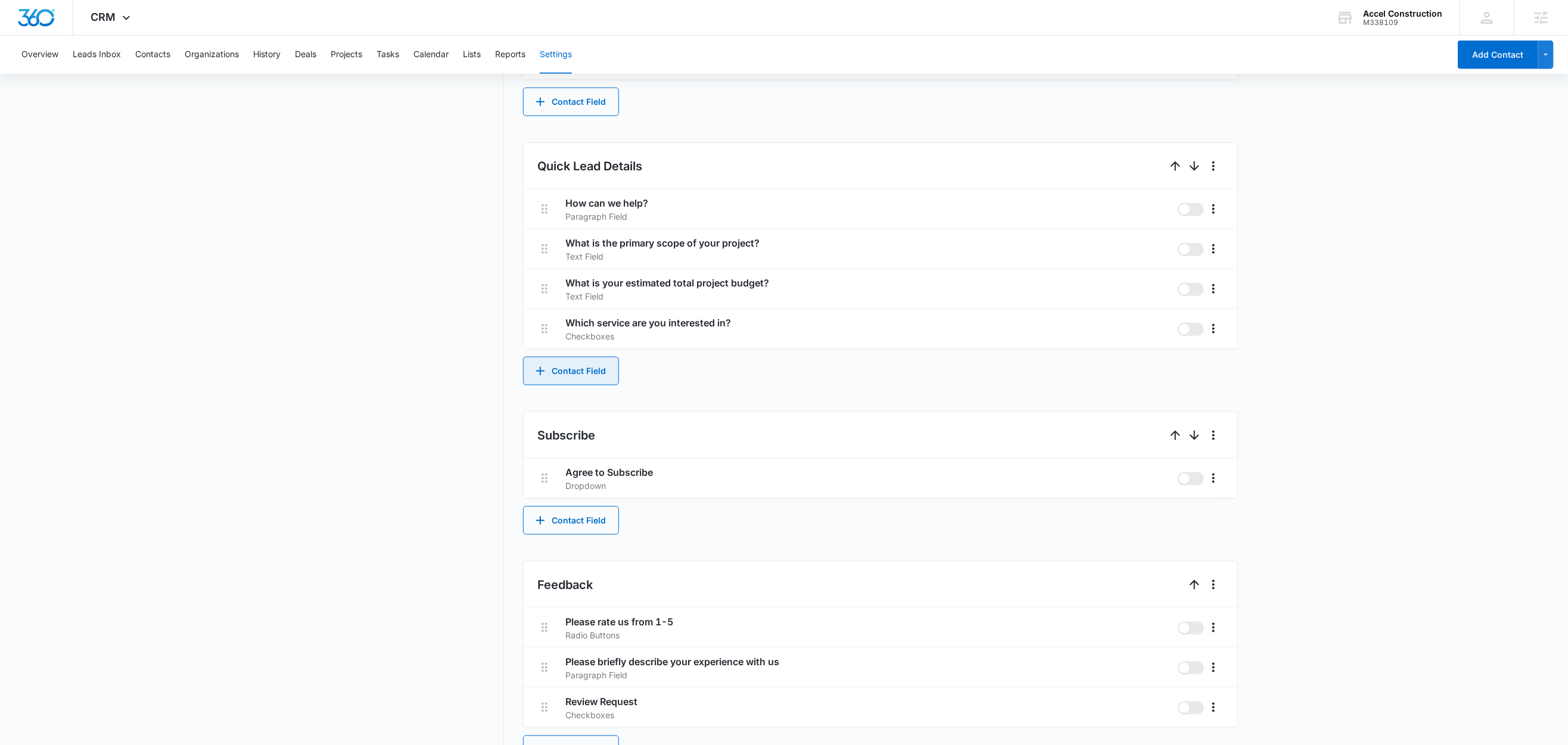
click at [601, 372] on button "Contact Field" at bounding box center [570, 371] width 96 height 29
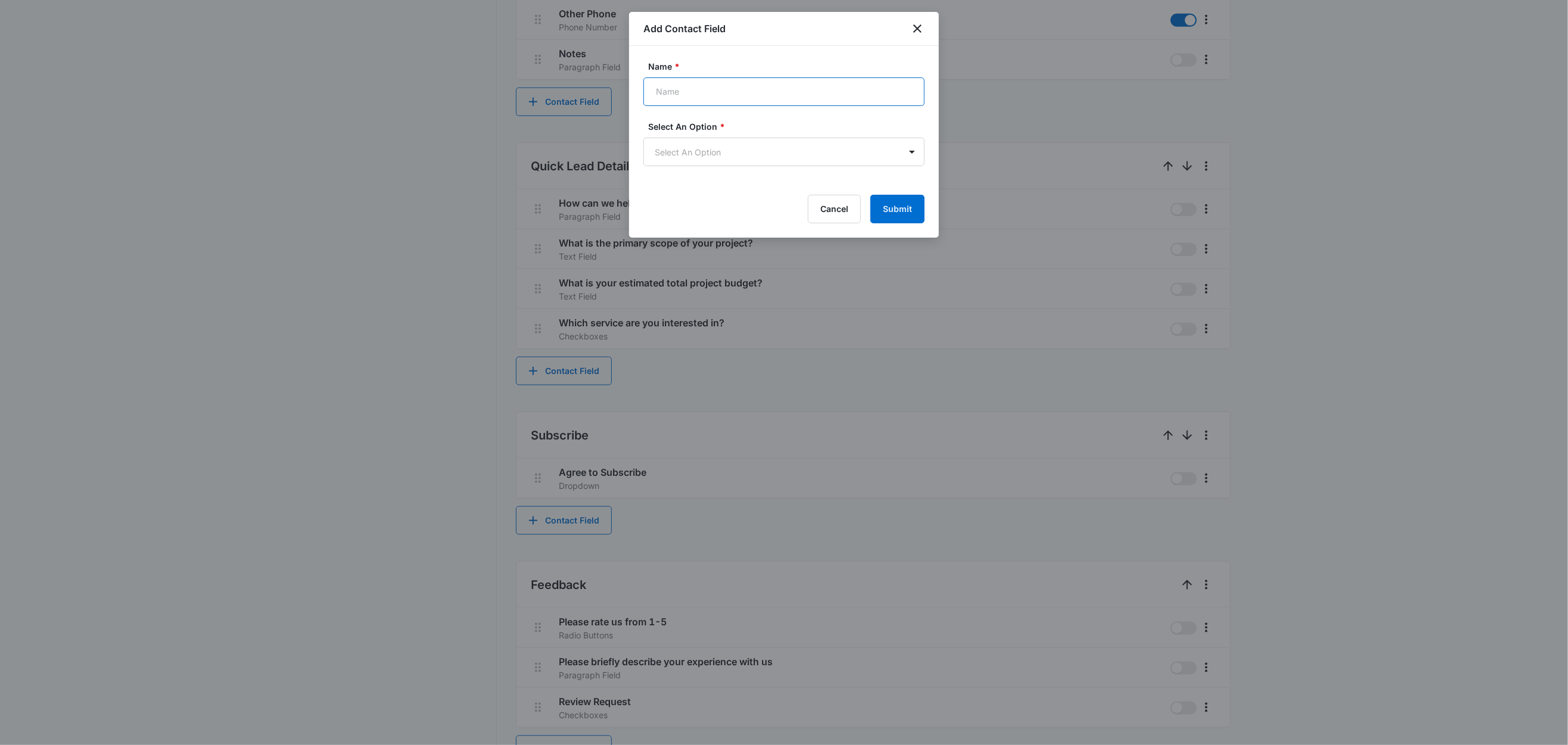
click at [764, 94] on input "Name *" at bounding box center [784, 92] width 281 height 29
paste input "o you plan to use a Renovation Loan (e.g., FHA 203(k), HomeStyle) to fund this …"
drag, startPoint x: 832, startPoint y: 94, endPoint x: 801, endPoint y: 102, distance: 32.0
click at [801, 102] on input "o you plan to use a Renovation Loan (e.g., FHA 203(k), HomeStyle) to fund this …" at bounding box center [784, 92] width 281 height 29
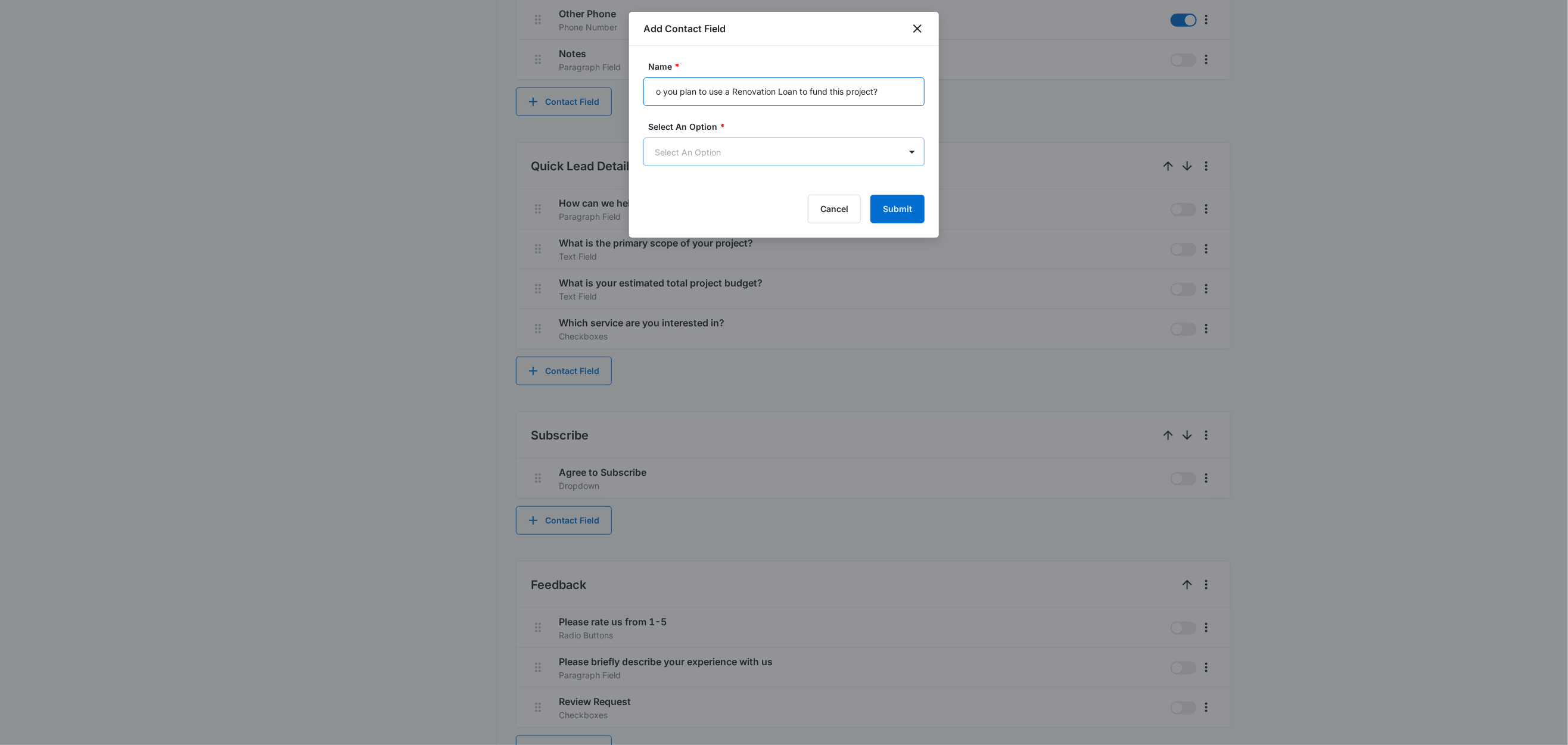
type input "o you plan to use a Renovation Loan to fund this project?"
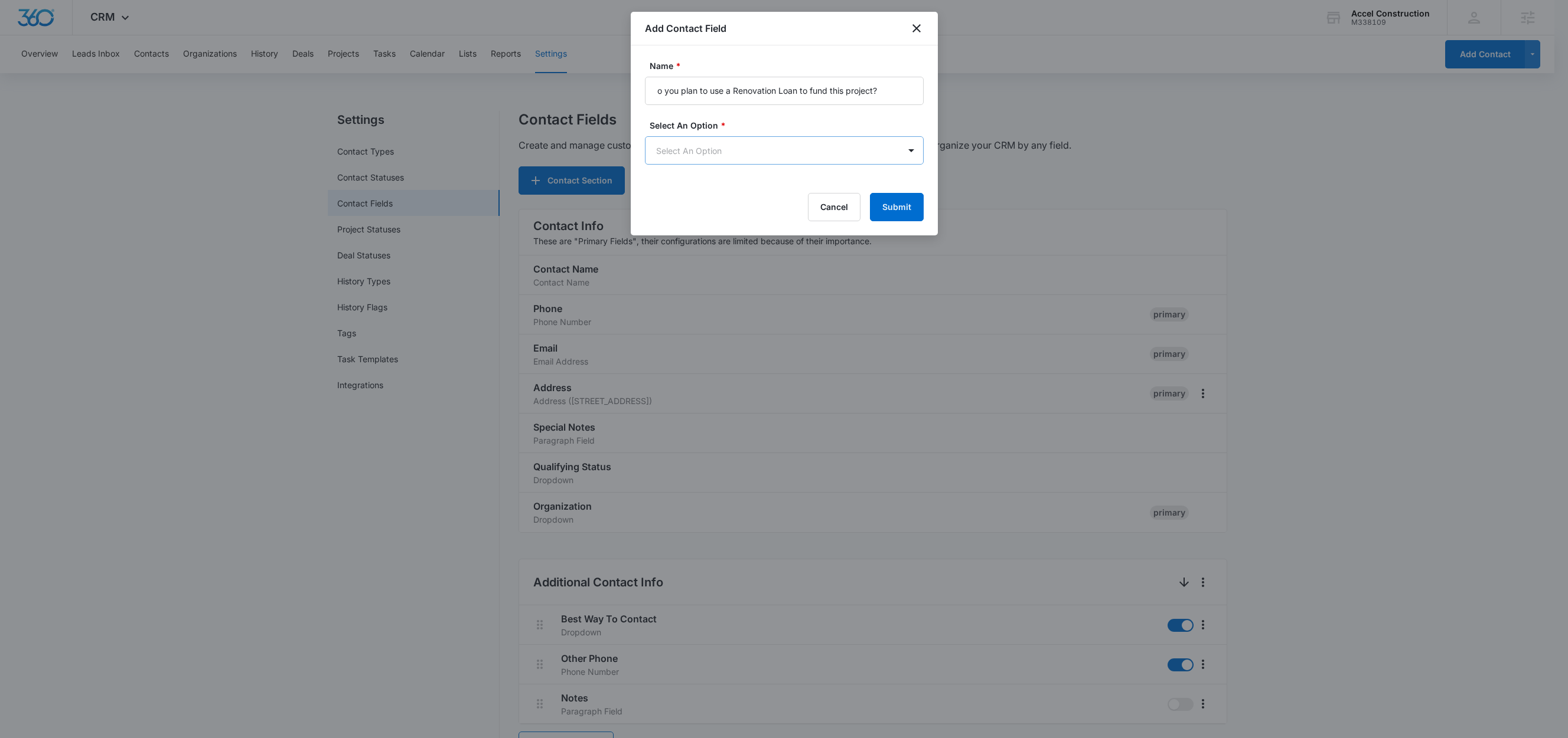
click at [677, 151] on body "CRM Apps Reputation Websites Forms CRM Email Social Content Ads Intelligence Fi…" at bounding box center [784, 708] width 1568 height 1416
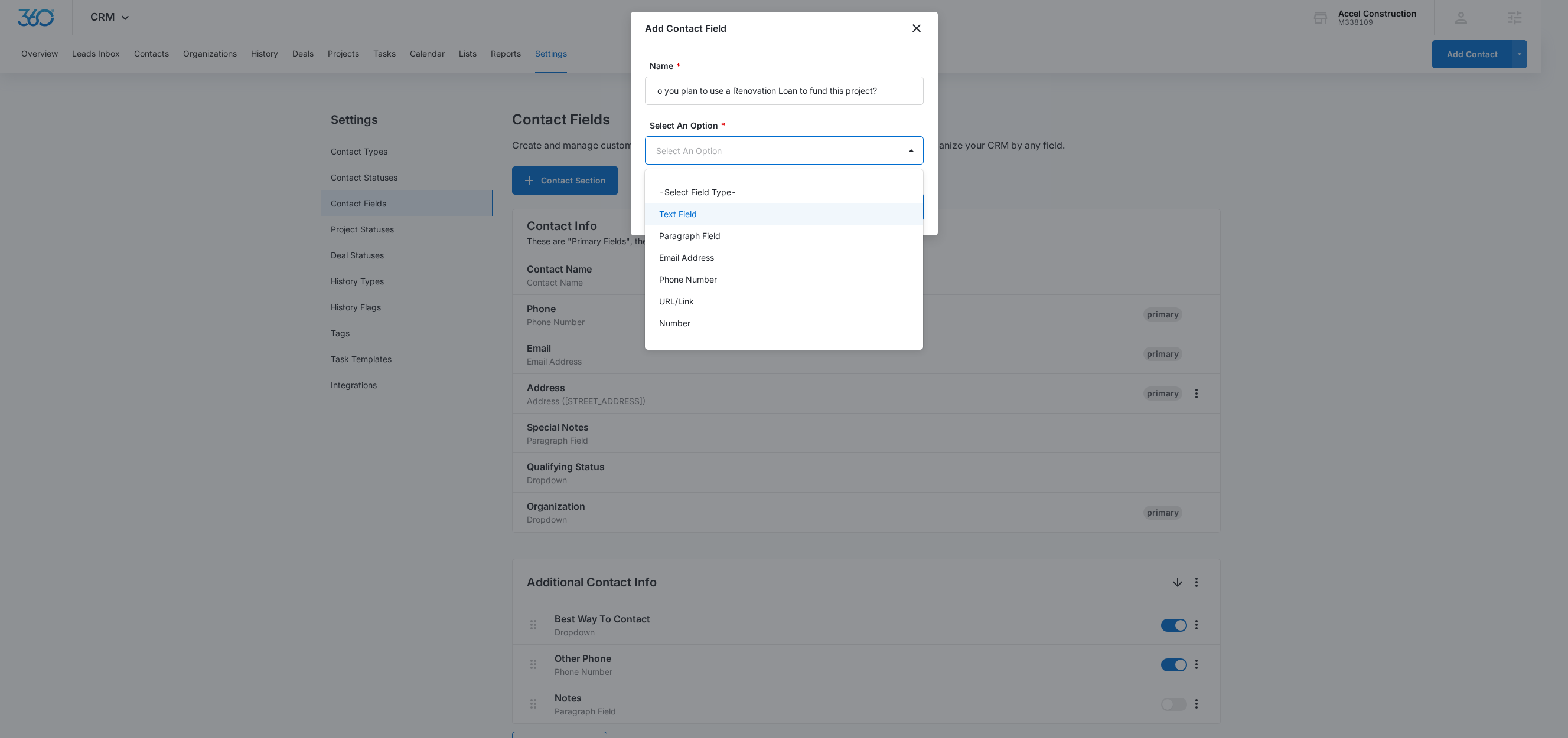
click at [681, 214] on p "Text Field" at bounding box center [677, 213] width 38 height 12
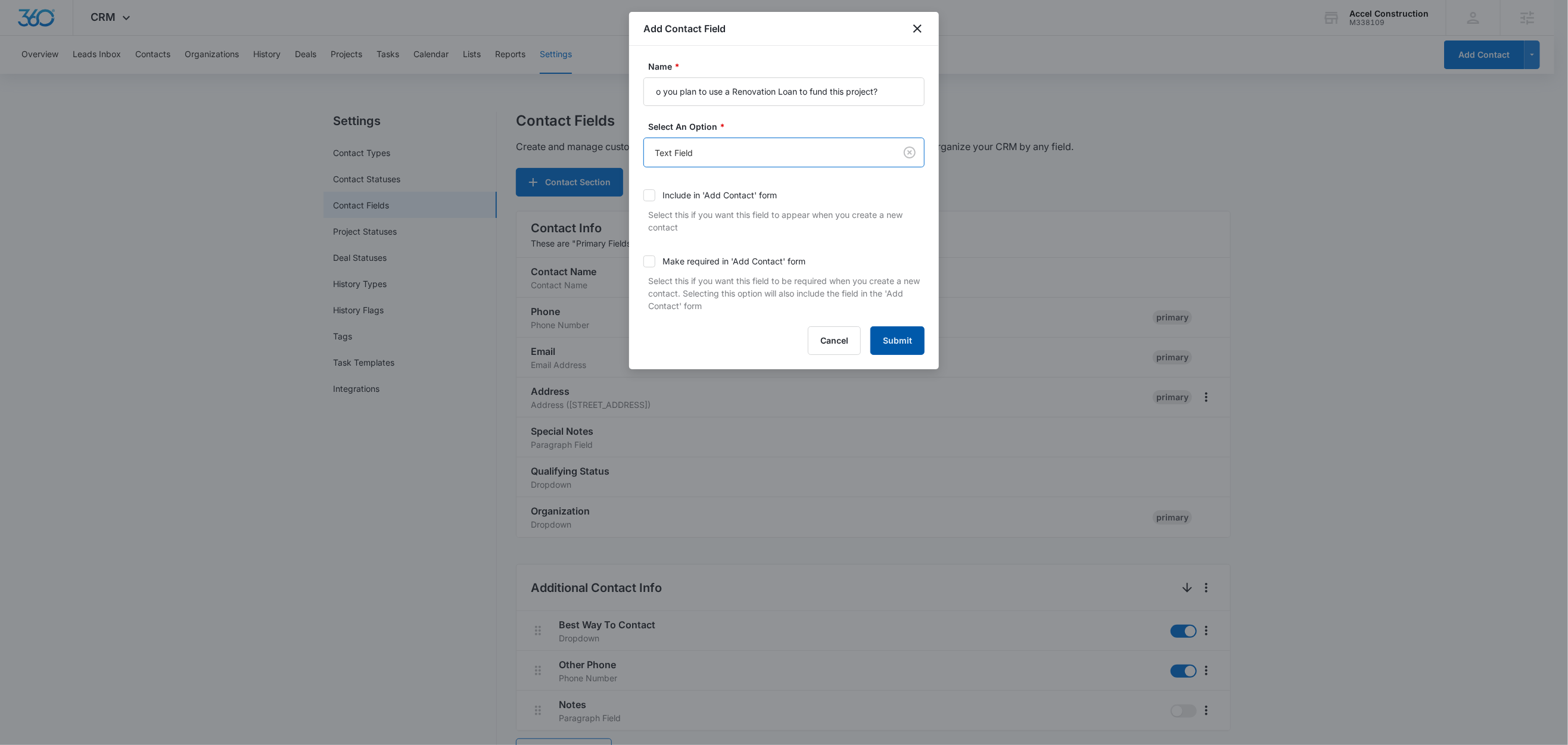
click at [914, 344] on button "Submit" at bounding box center [897, 340] width 54 height 29
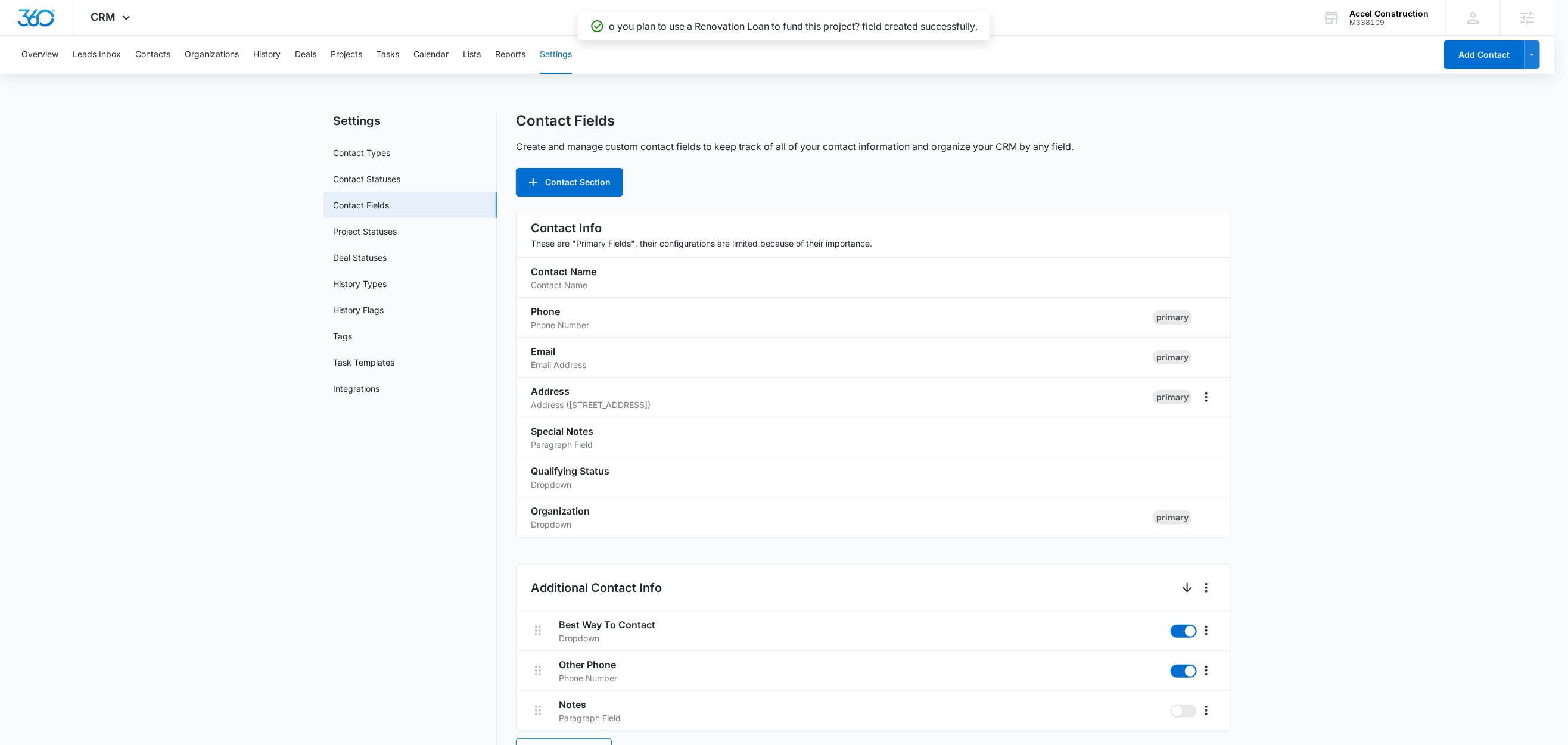
scroll to position [690, 0]
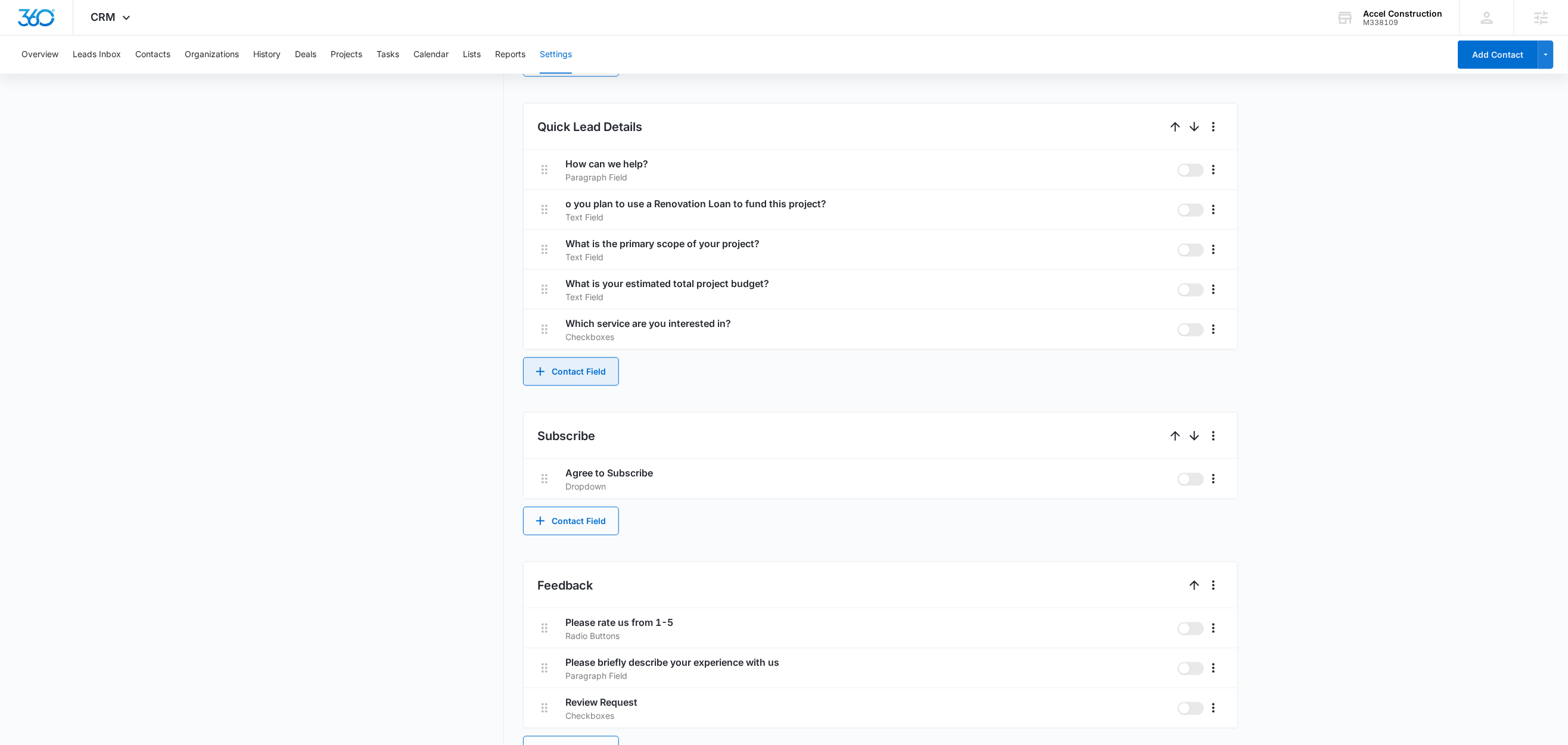
click at [572, 373] on button "Contact Field" at bounding box center [570, 372] width 96 height 29
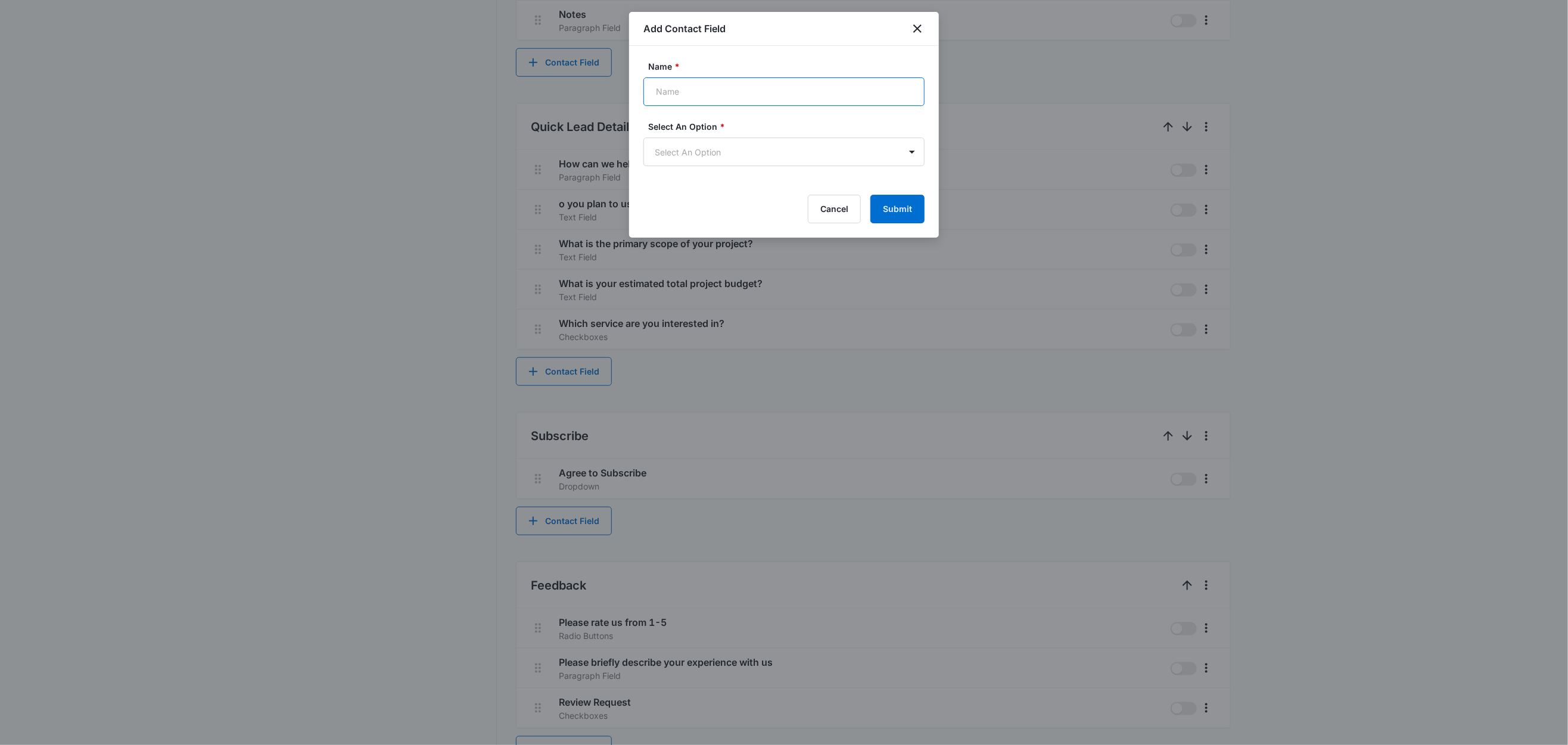
click at [728, 91] on input "Name *" at bounding box center [784, 92] width 281 height 29
paste input "In which Tampa Bay city is the project property located?"
type input "In which Tampa Bay city is the project property located?"
click at [707, 153] on body "CRM Apps Reputation Websites Forms CRM Email Social Content Ads Intelligence Fi…" at bounding box center [784, 44] width 1568 height 1469
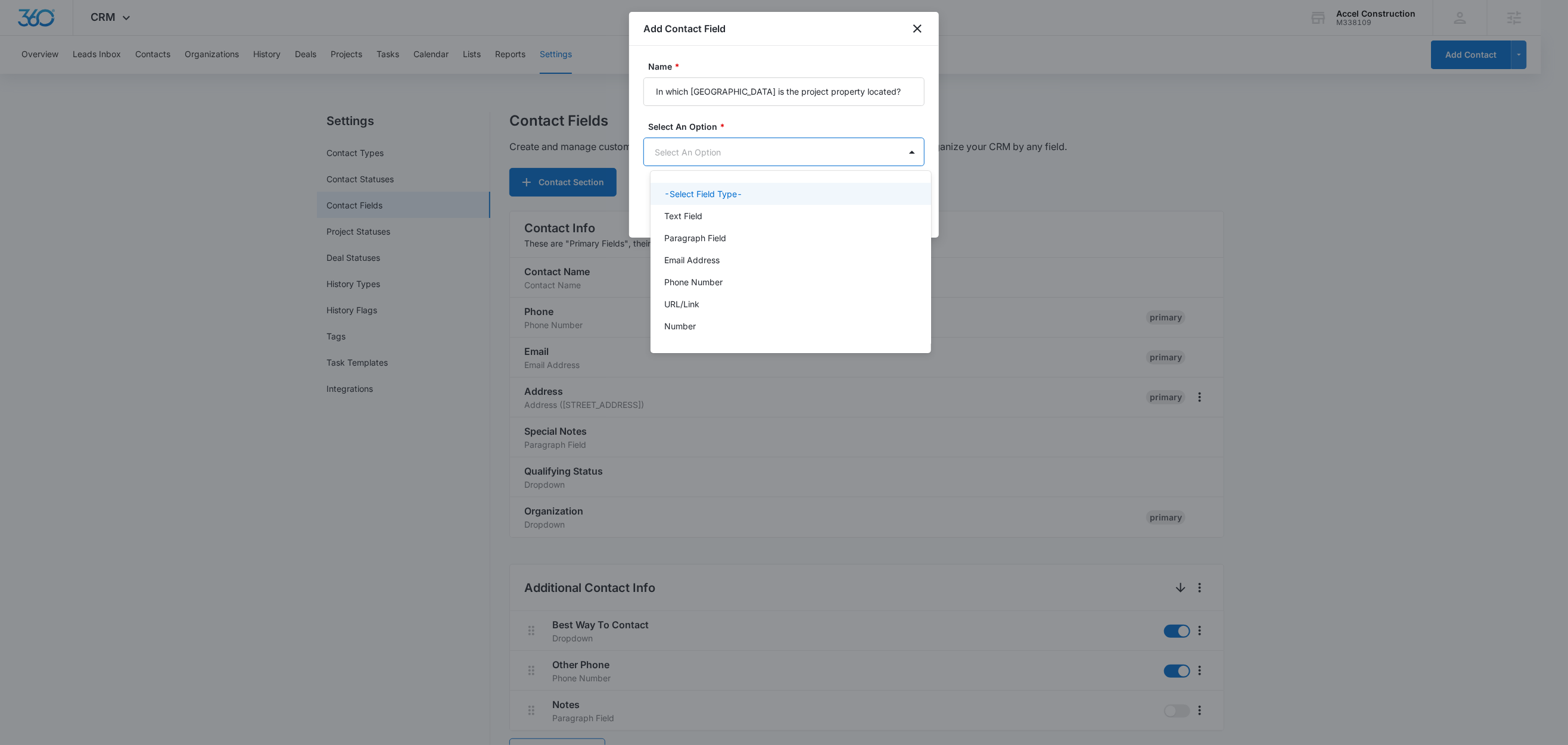
scroll to position [0, 0]
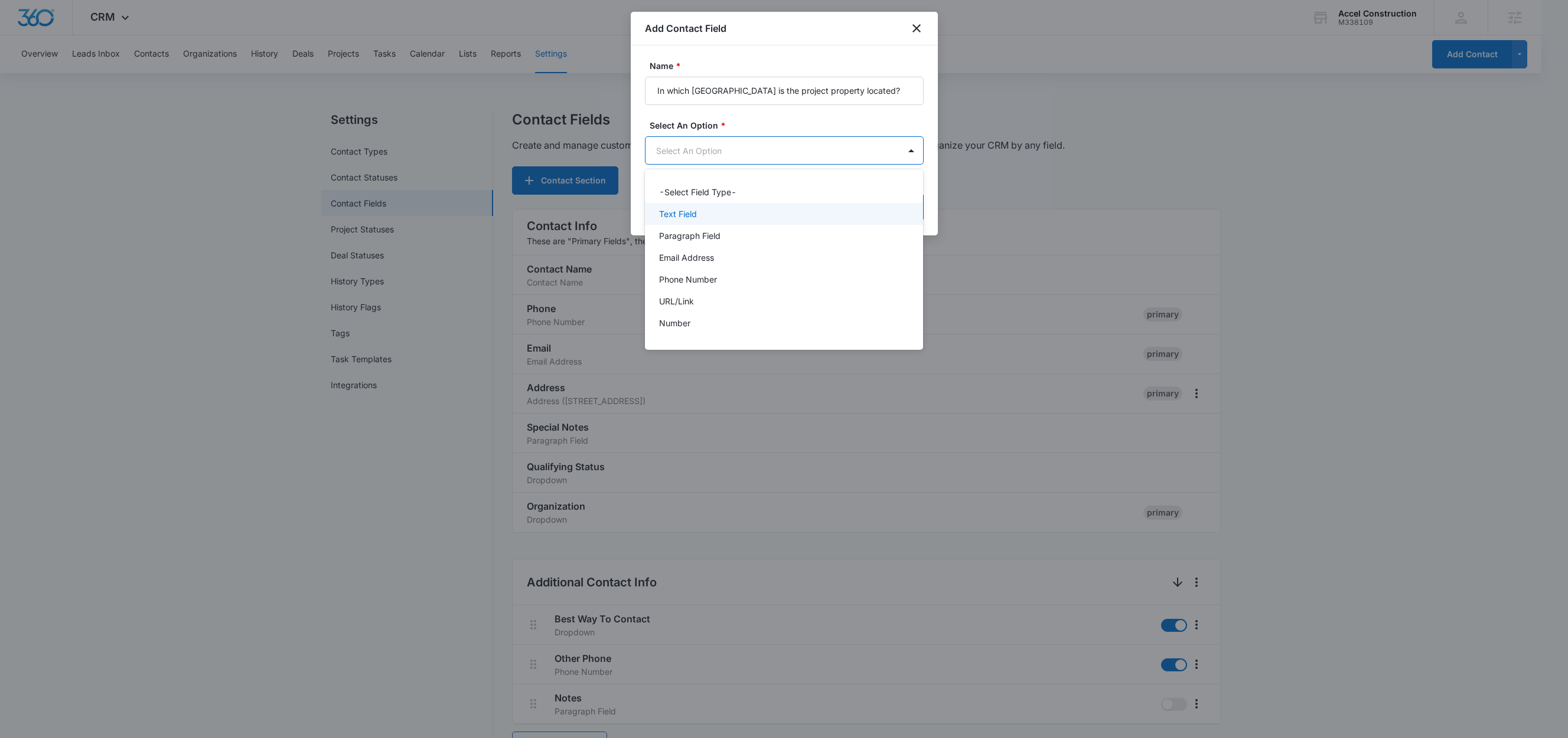
click at [674, 213] on p "Text Field" at bounding box center [677, 213] width 38 height 12
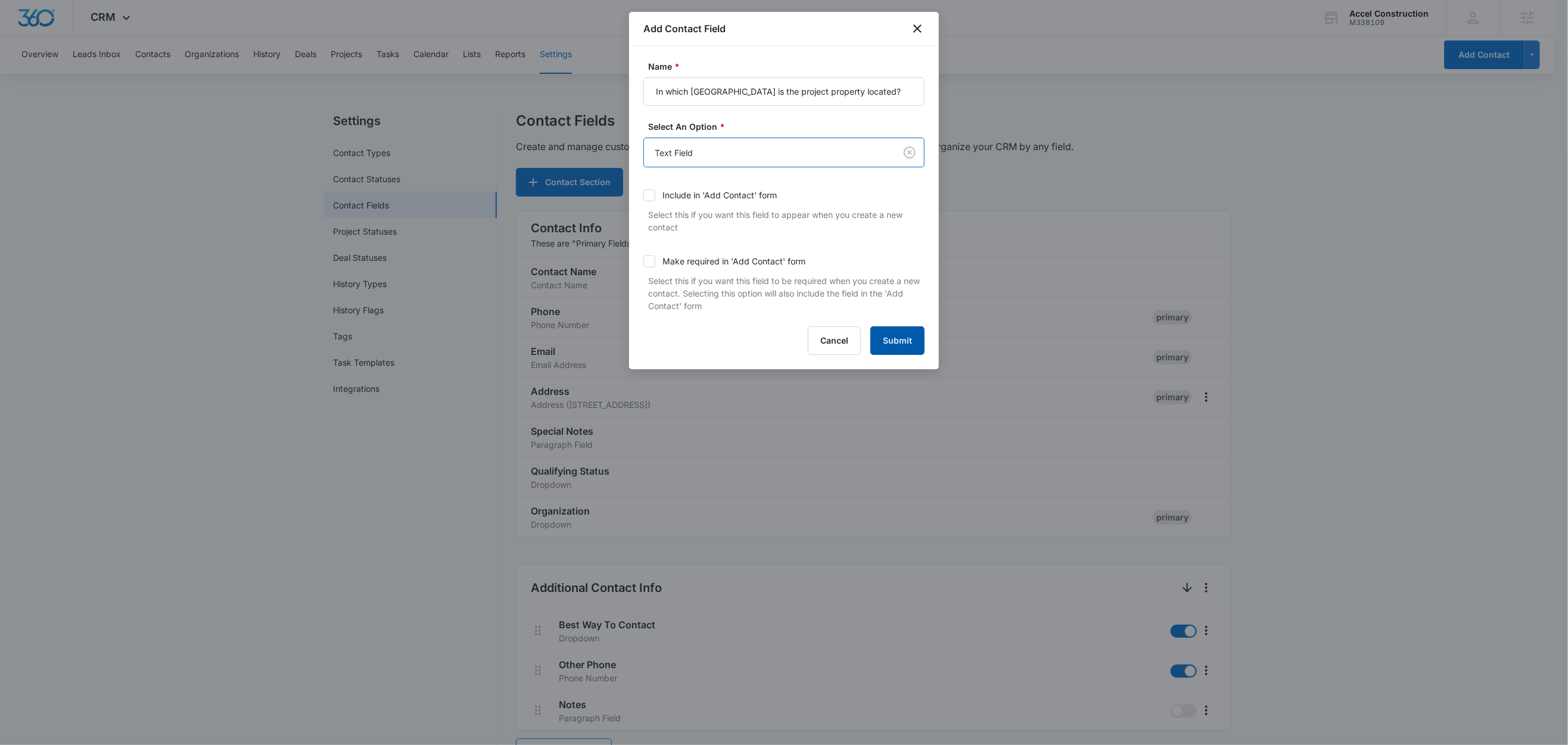
click at [897, 340] on button "Submit" at bounding box center [897, 340] width 54 height 29
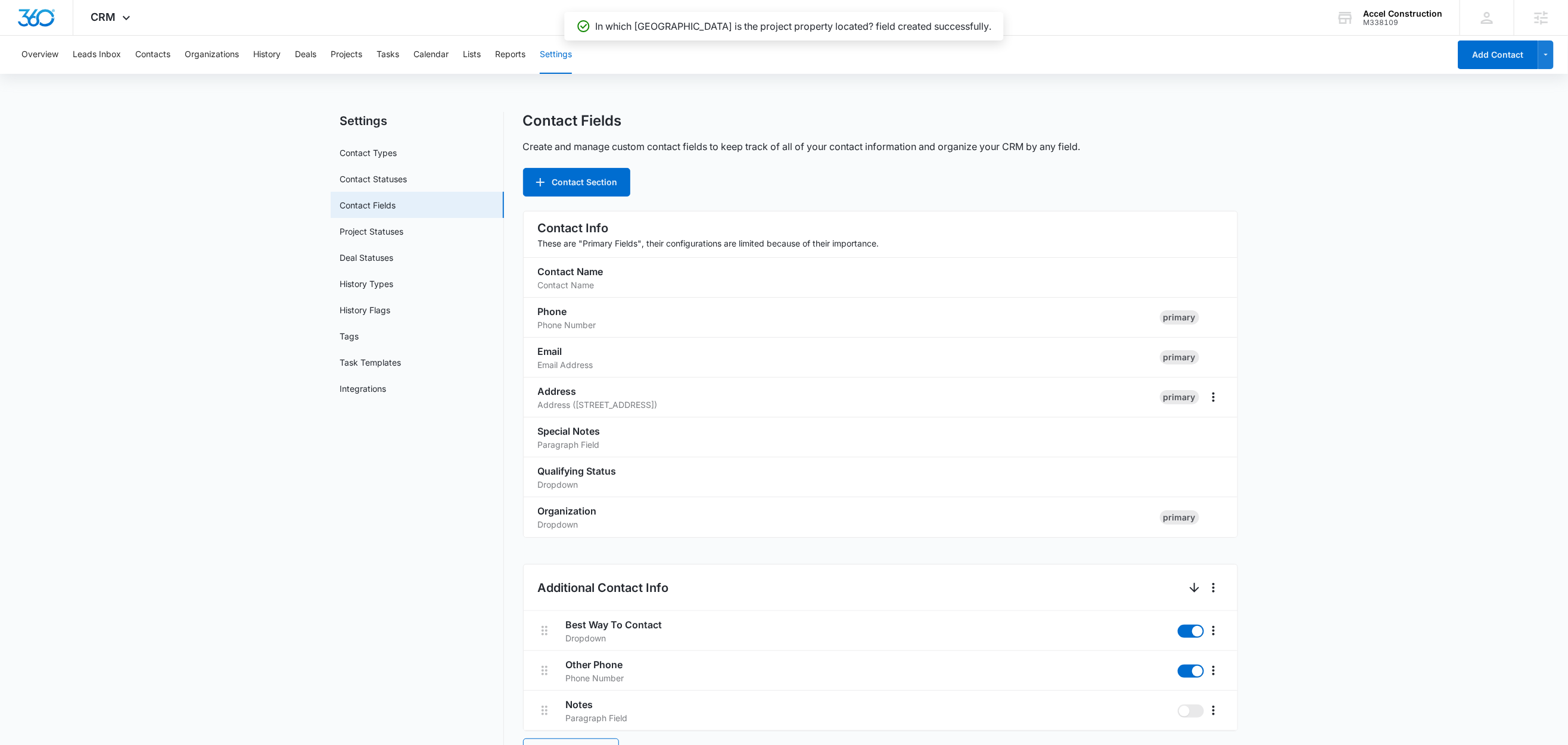
scroll to position [731, 0]
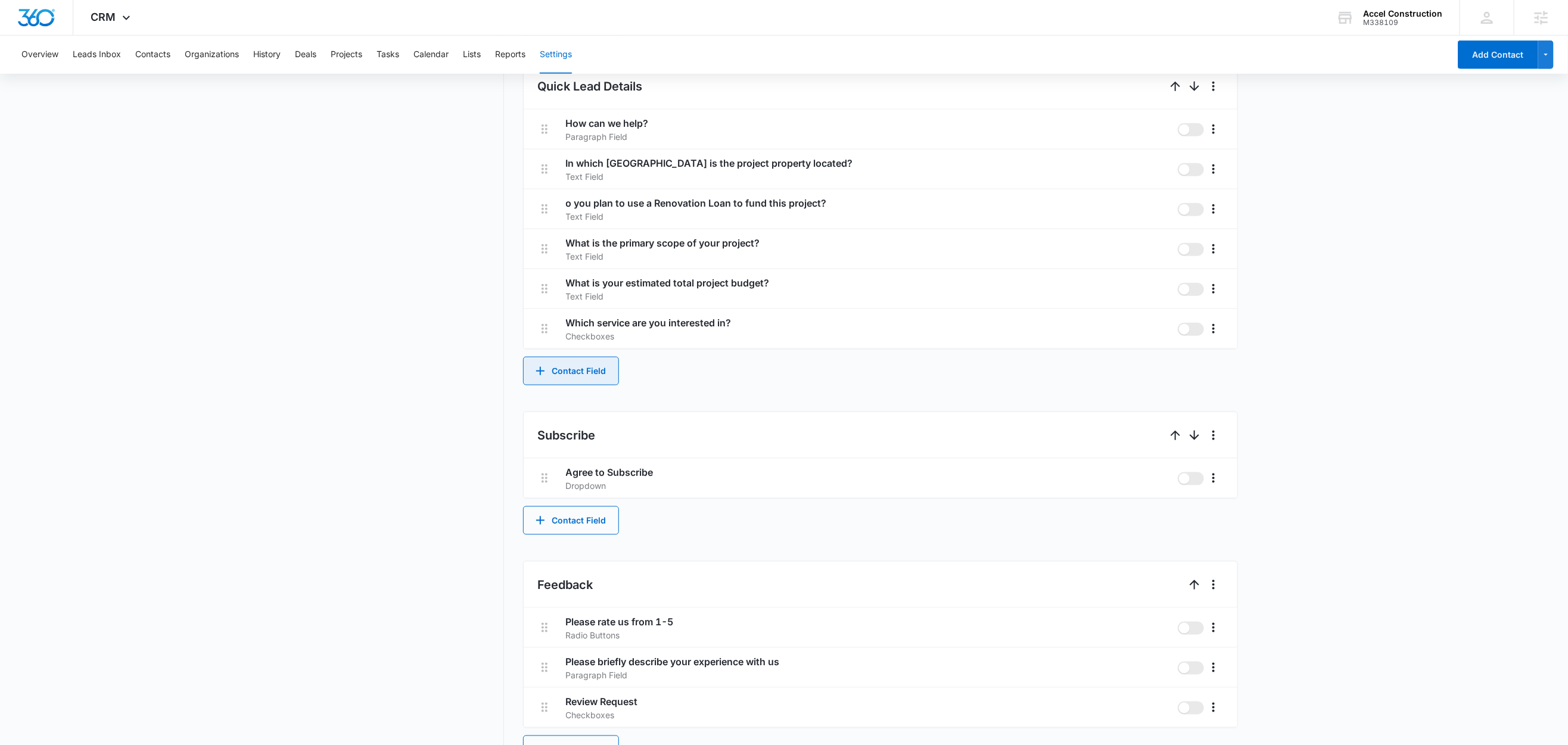
click at [590, 367] on button "Contact Field" at bounding box center [570, 371] width 96 height 29
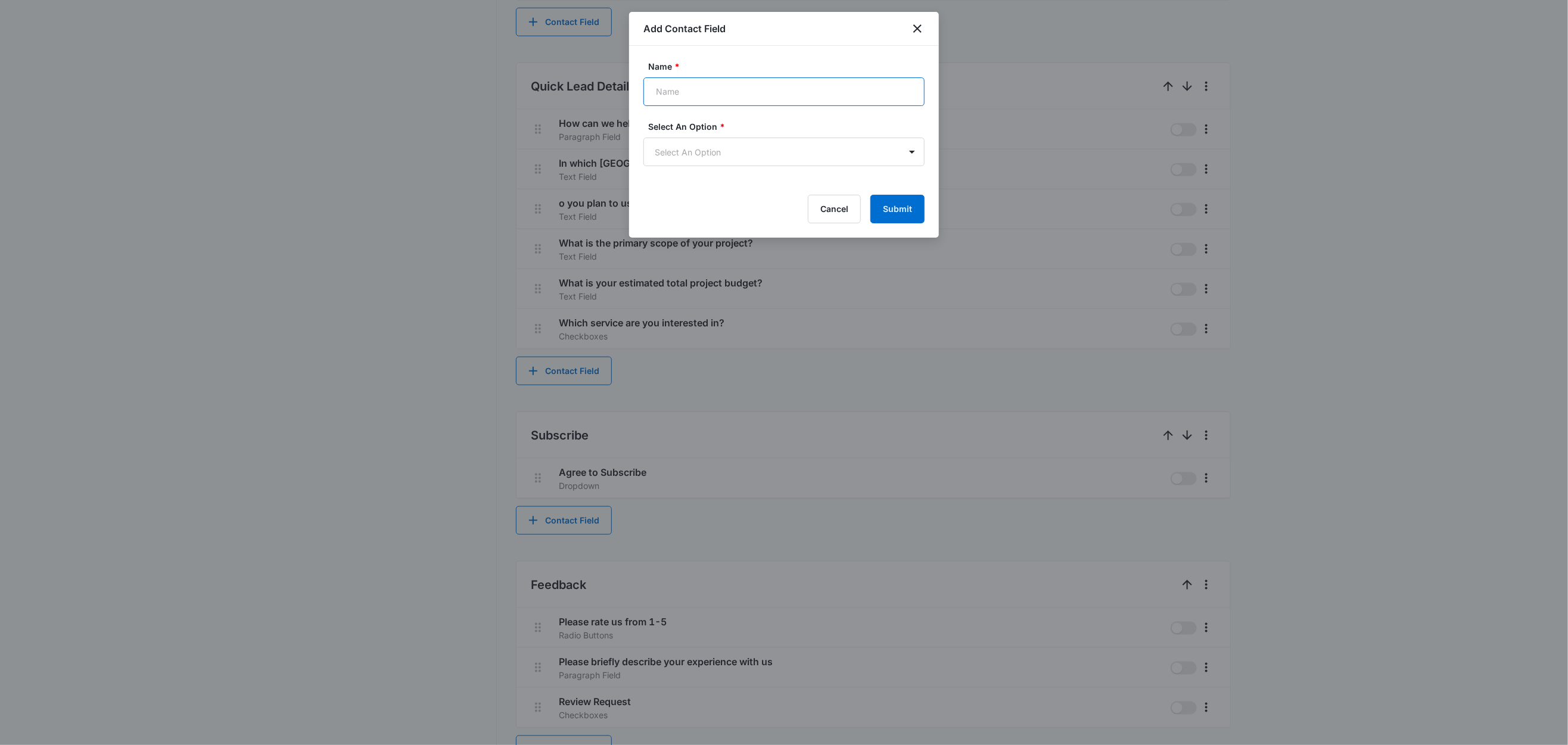
click at [737, 83] on input "Name *" at bounding box center [784, 92] width 281 height 29
paste input "What is your desired project start timeframe?"
type input "What is your desired project start timeframe?"
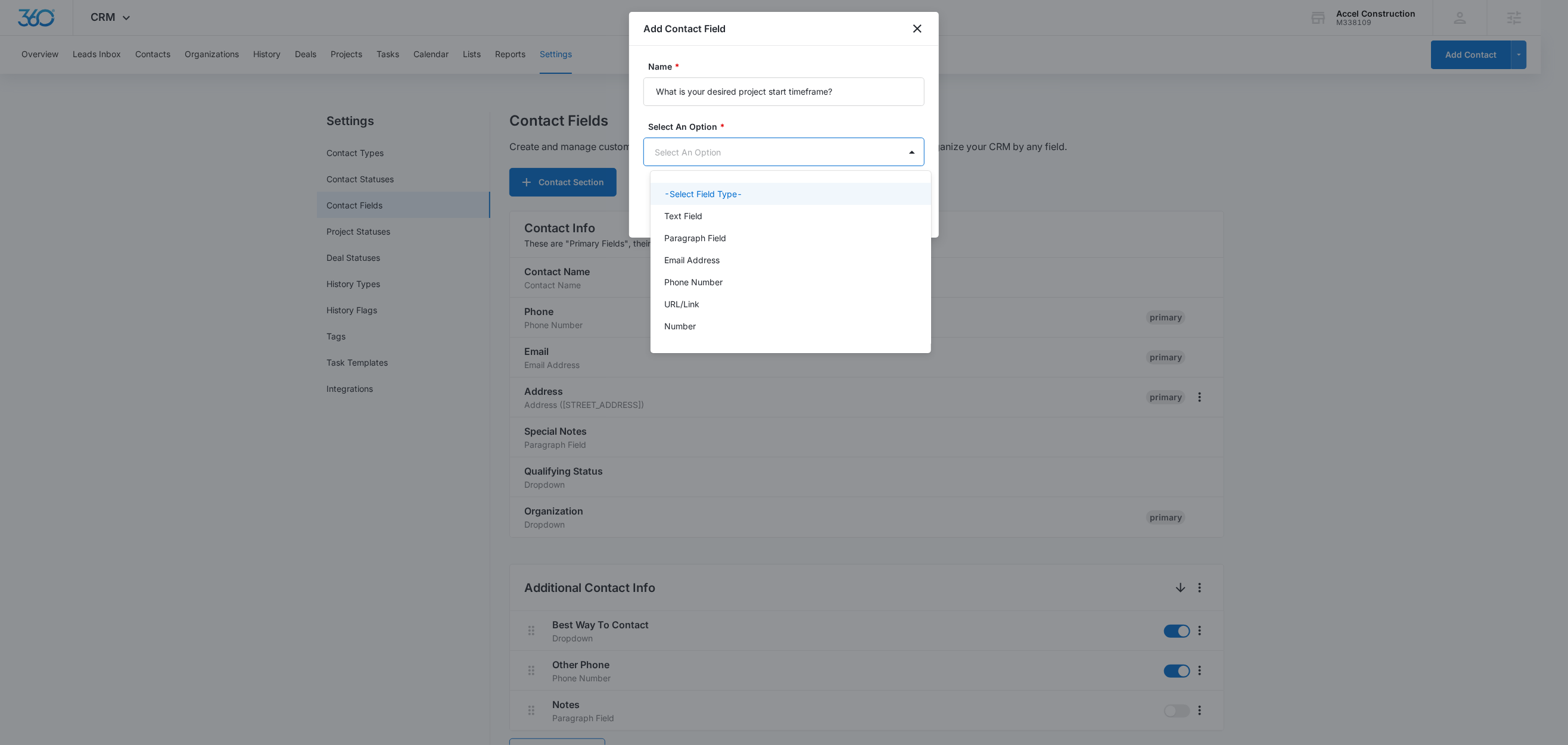
click at [686, 155] on body "CRM Apps Reputation Websites Forms CRM Email Social Content Ads Intelligence Fi…" at bounding box center [784, 372] width 1568 height 745
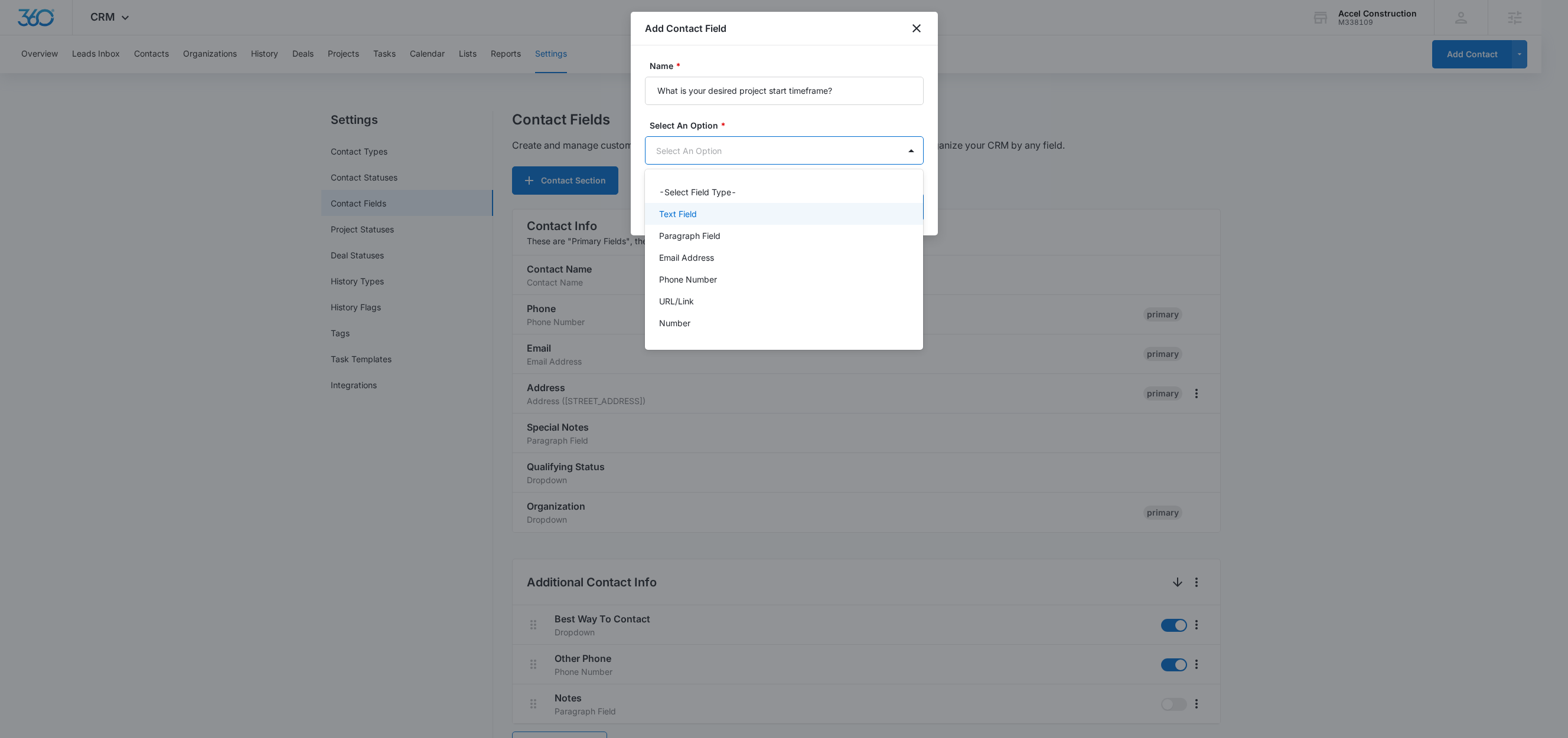
click at [682, 221] on div "Text Field" at bounding box center [784, 214] width 279 height 22
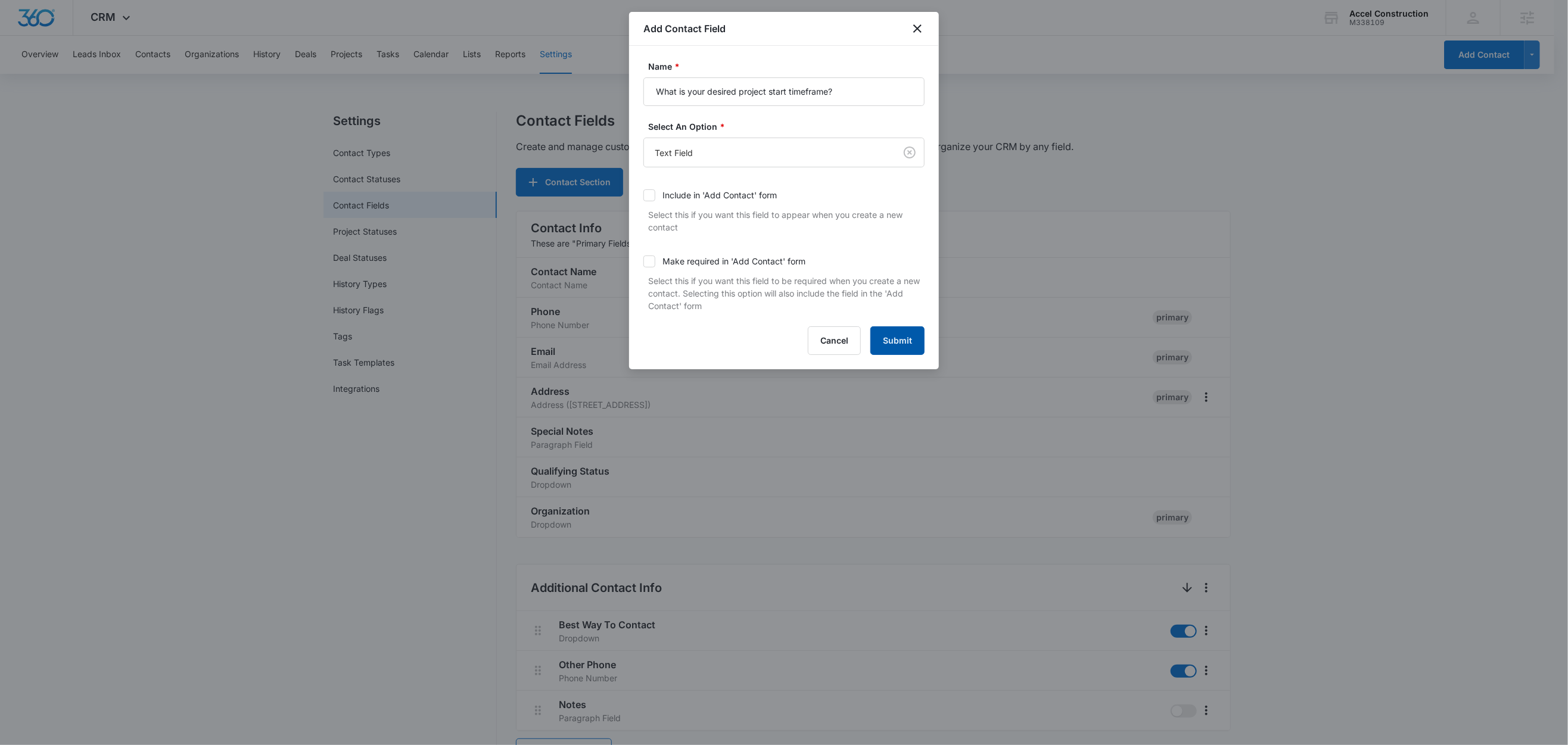
click at [899, 346] on button "Submit" at bounding box center [897, 340] width 54 height 29
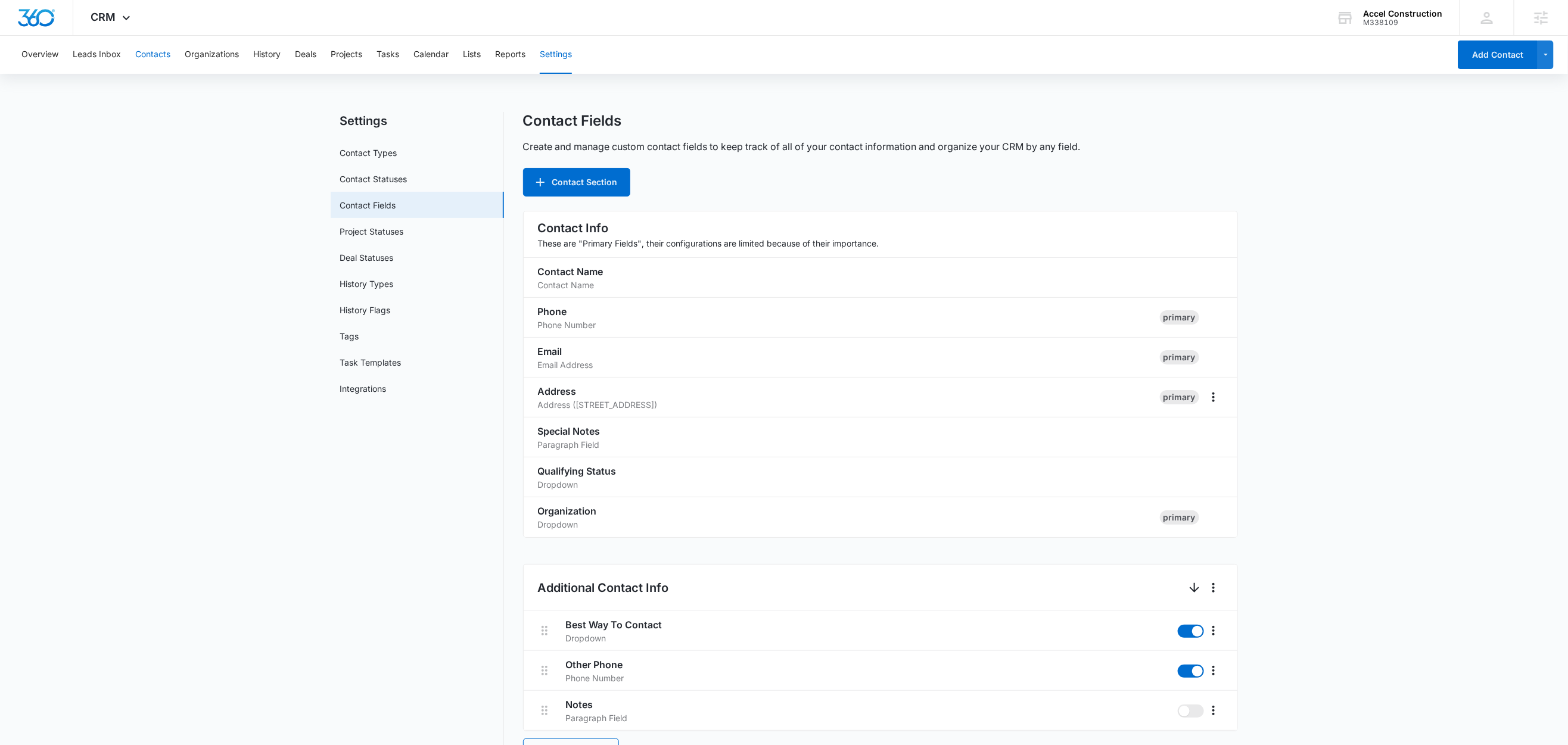
click at [157, 51] on button "Contacts" at bounding box center [153, 55] width 35 height 38
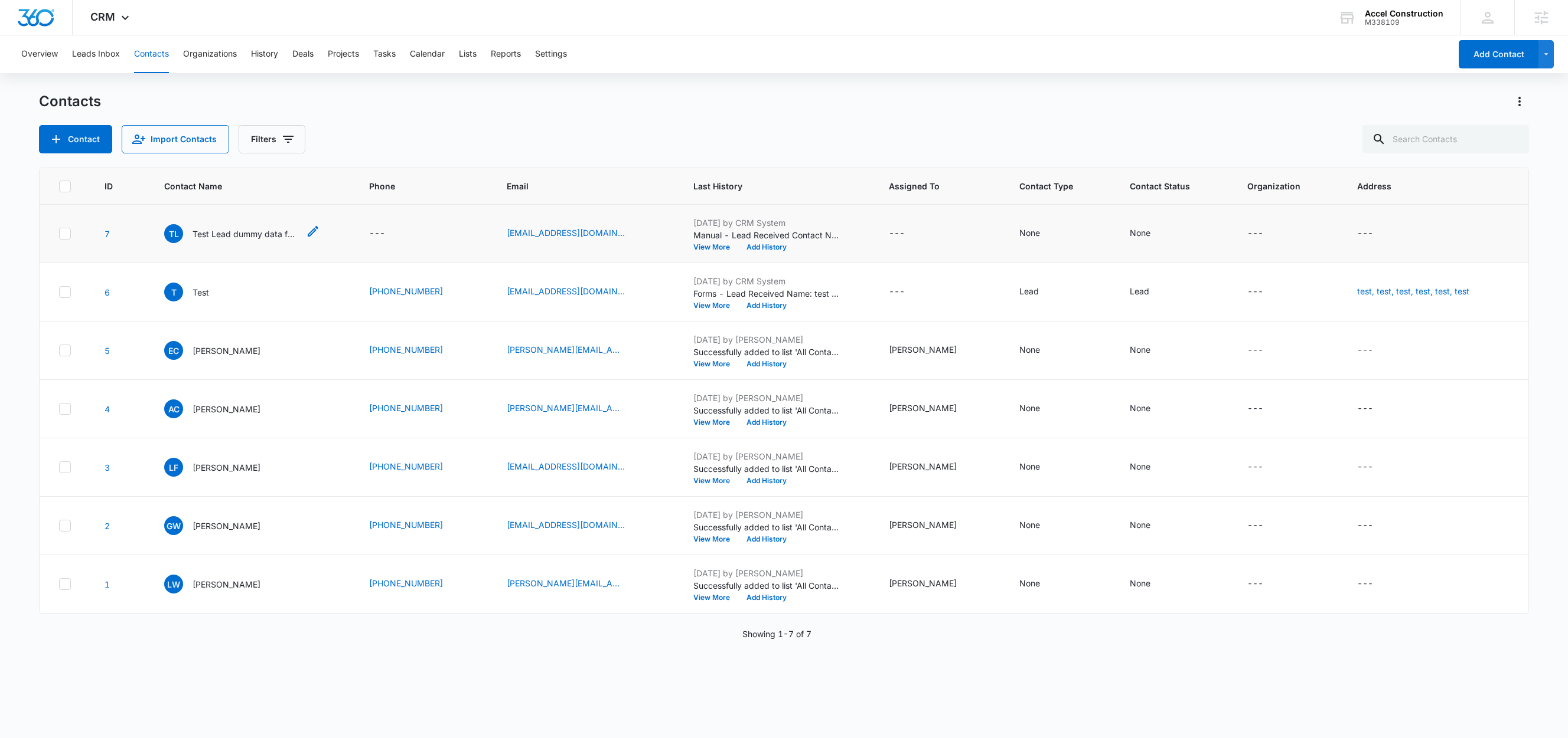
click at [257, 231] on p "Test Lead dummy data for full name" at bounding box center [245, 233] width 106 height 12
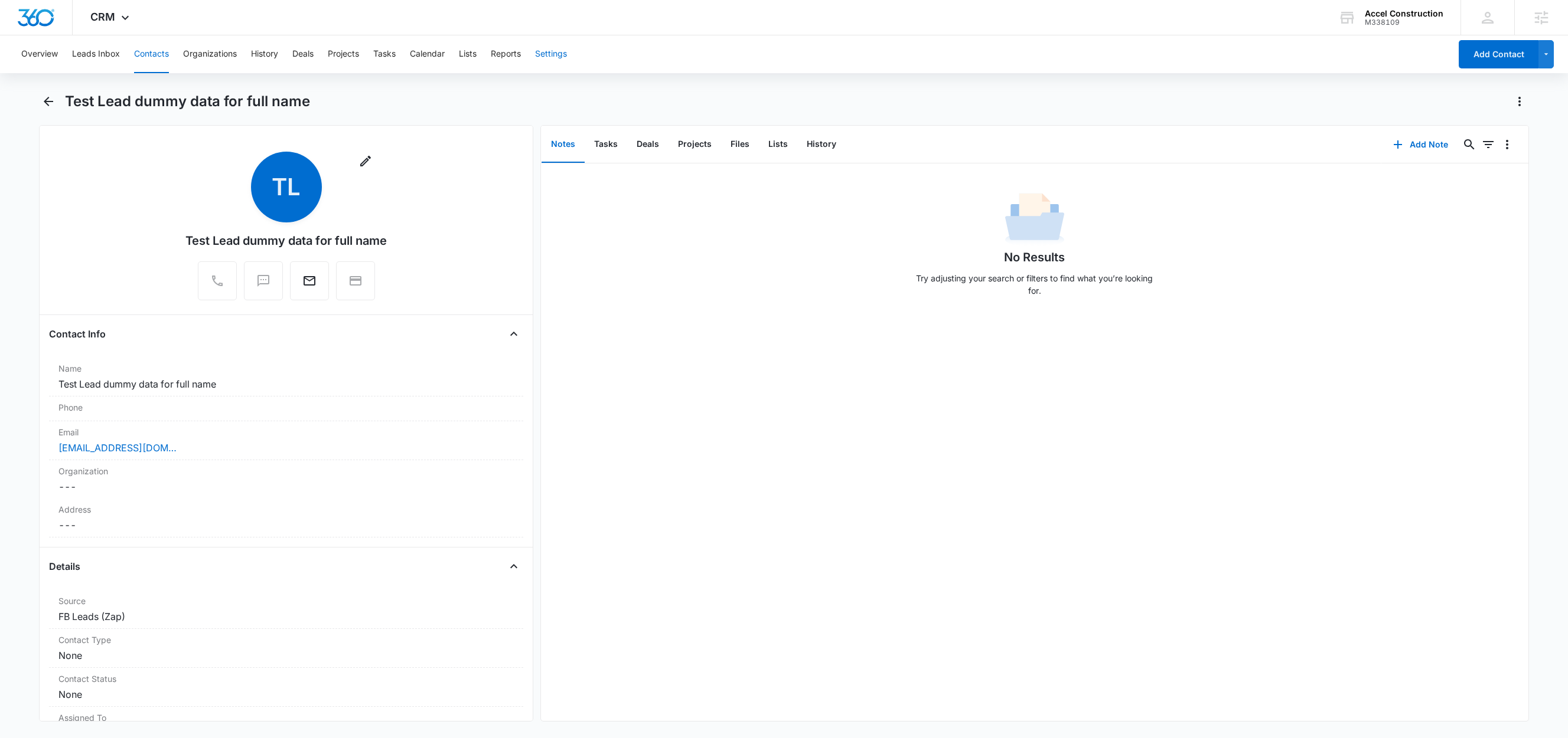
click at [567, 58] on button "Settings" at bounding box center [551, 54] width 32 height 38
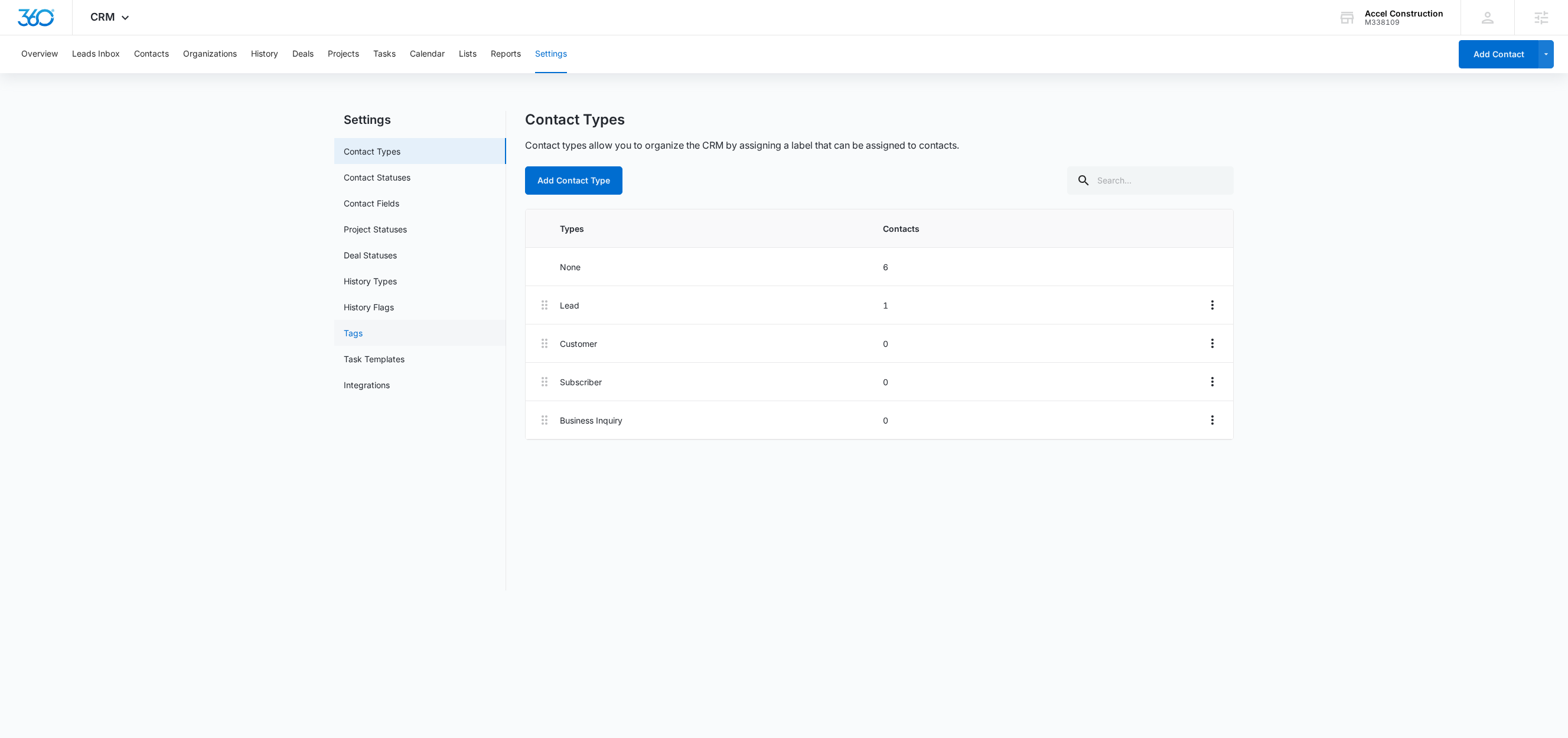
click at [344, 336] on link "Tags" at bounding box center [353, 333] width 19 height 12
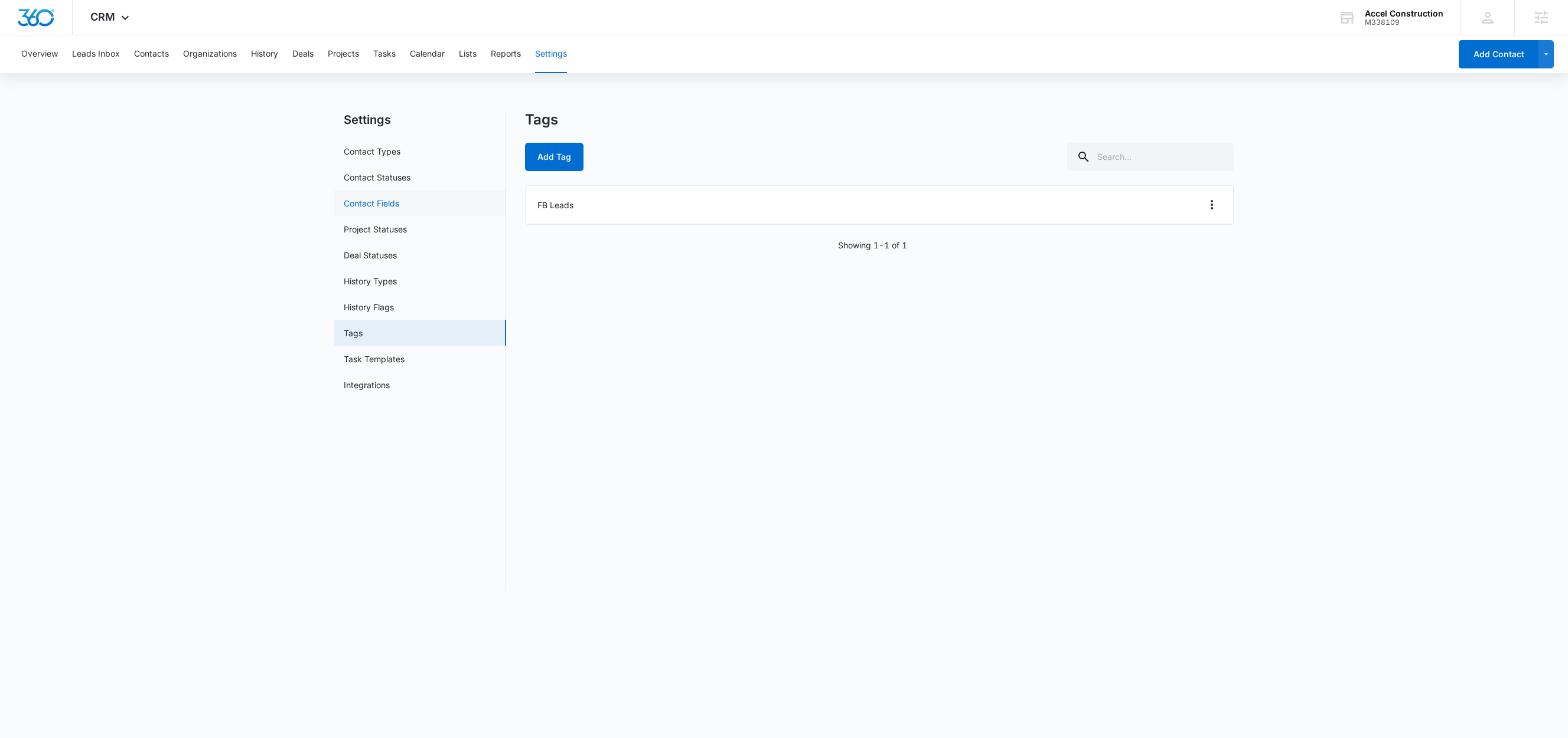
click at [376, 200] on link "Contact Fields" at bounding box center [371, 203] width 55 height 12
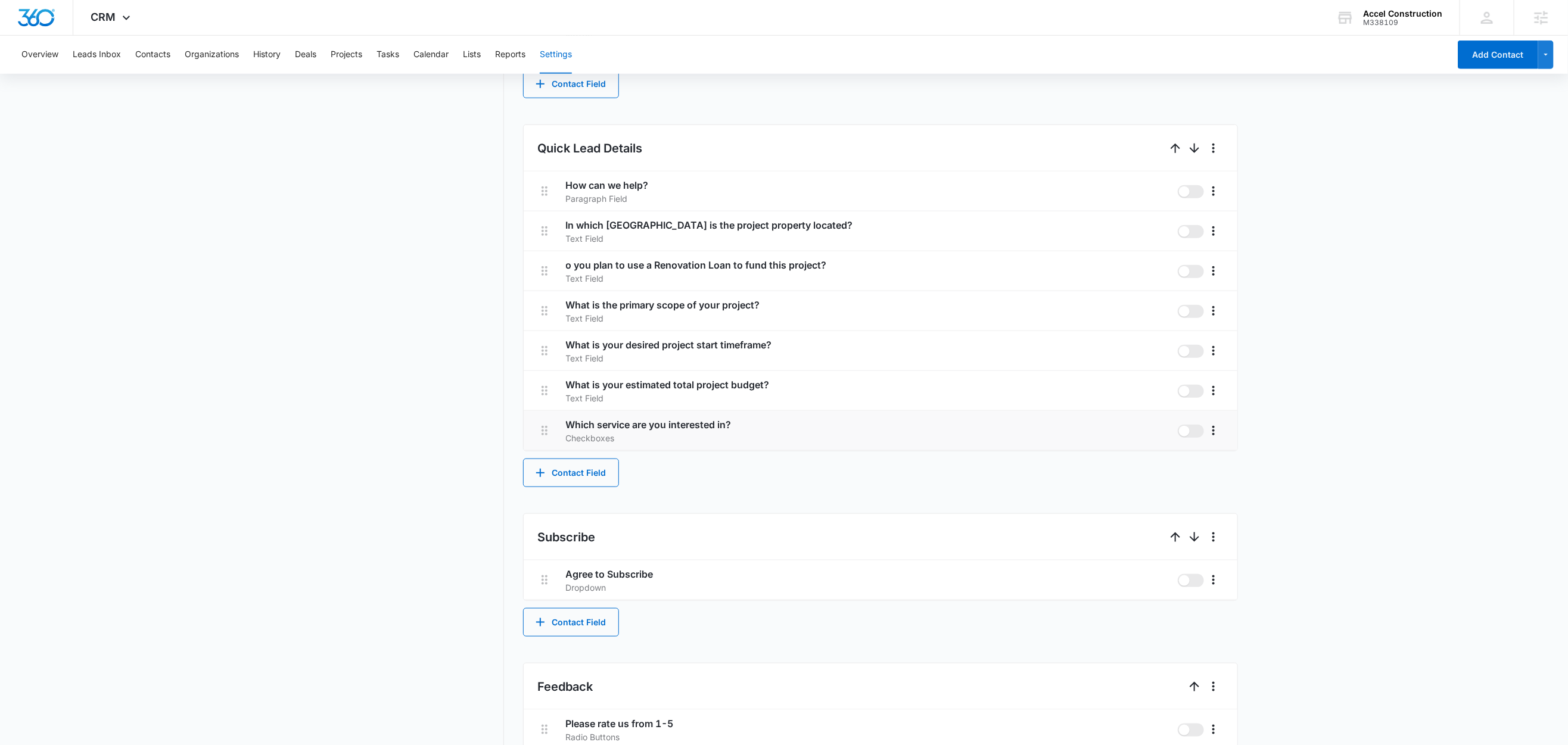
scroll to position [807, 0]
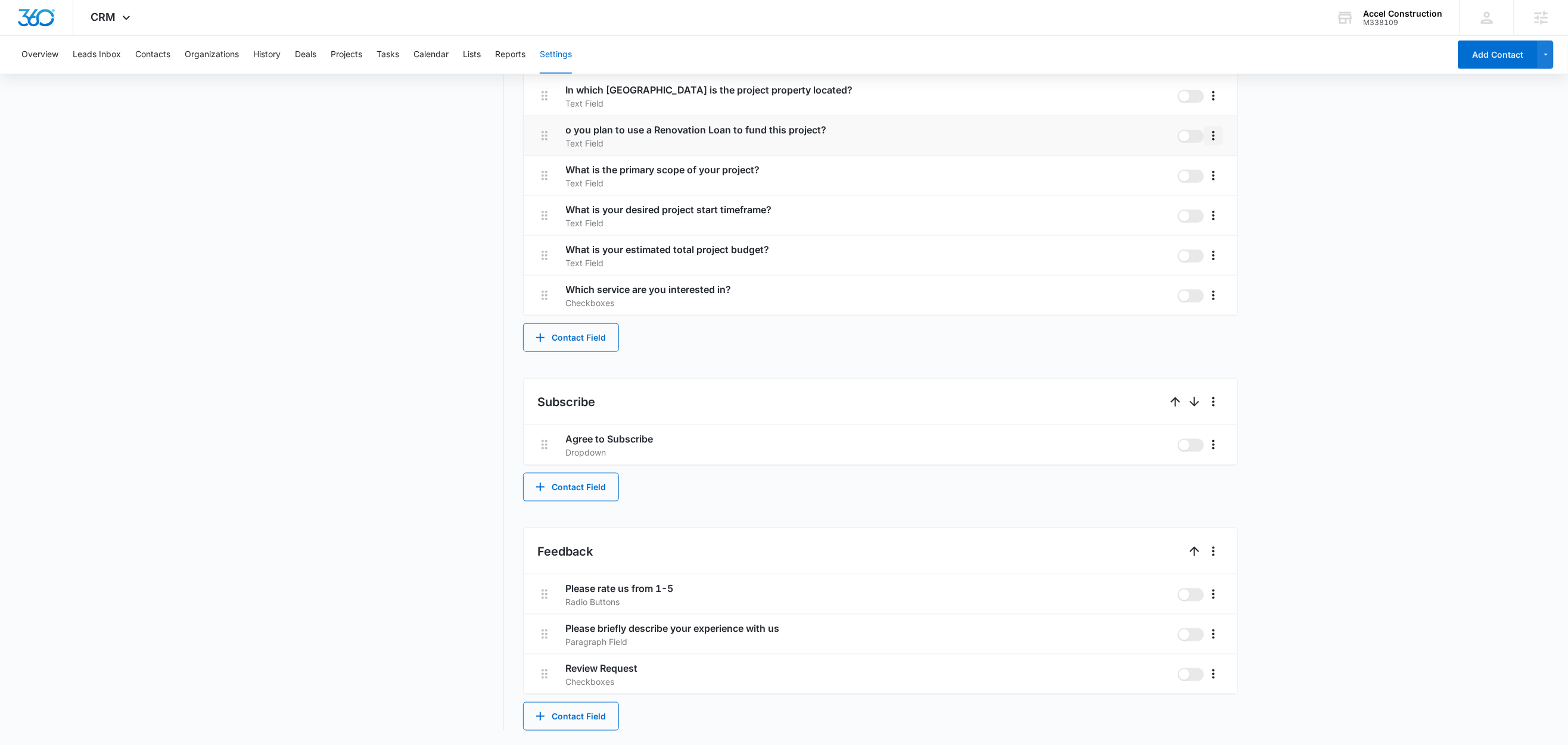
click at [1216, 136] on icon "More" at bounding box center [1213, 136] width 14 height 14
click at [1226, 169] on div "Edit" at bounding box center [1231, 170] width 25 height 8
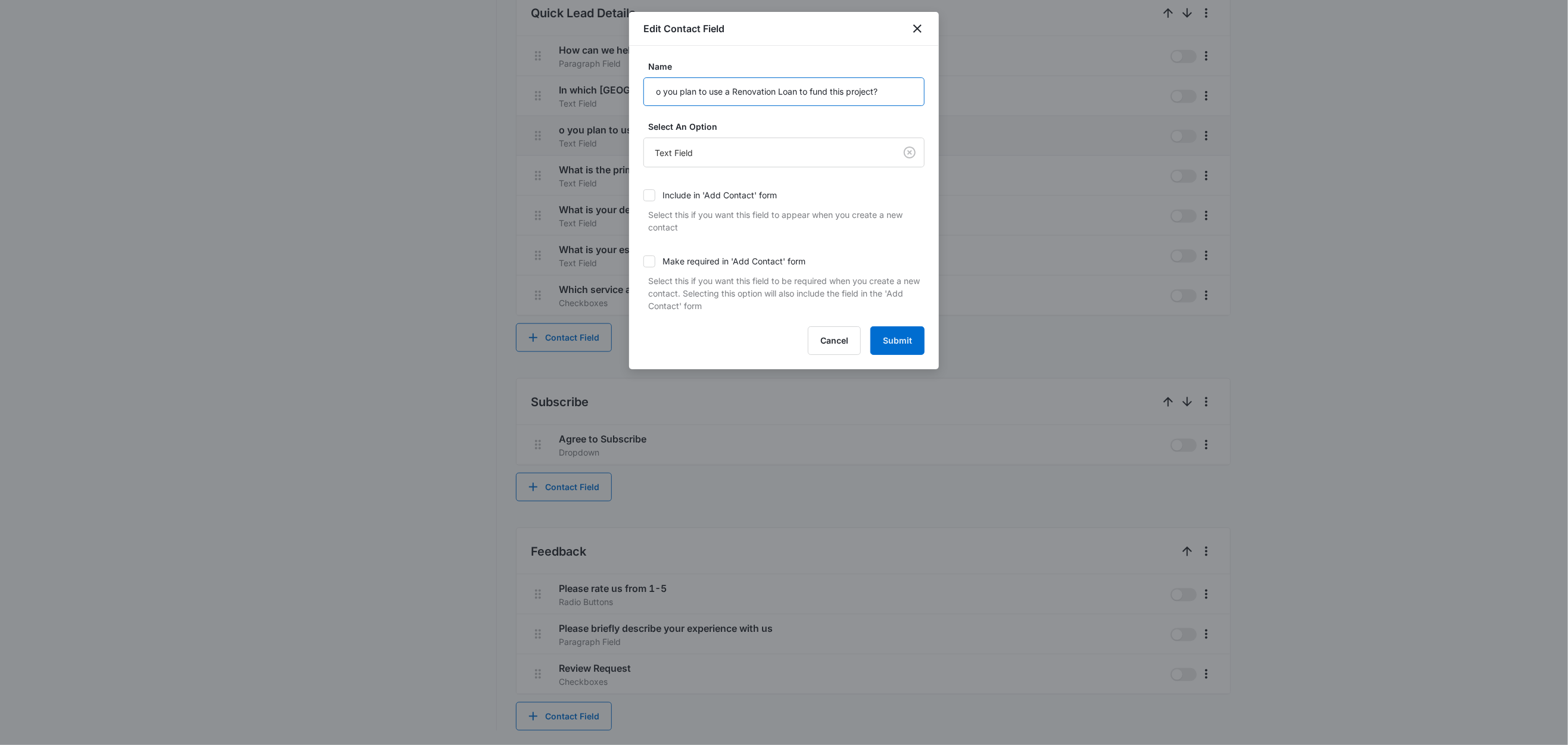
click at [660, 93] on input "o you plan to use a Renovation Loan to fund this project?" at bounding box center [784, 92] width 281 height 29
drag, startPoint x: 658, startPoint y: 91, endPoint x: 689, endPoint y: 95, distance: 31.3
click at [658, 91] on input "o you plan to use a Renovation Loan to fund this project?" at bounding box center [784, 92] width 281 height 29
type input "Do you plan to use a Renovation Loan to fund this project?"
click at [896, 349] on button "Submit" at bounding box center [897, 340] width 54 height 29
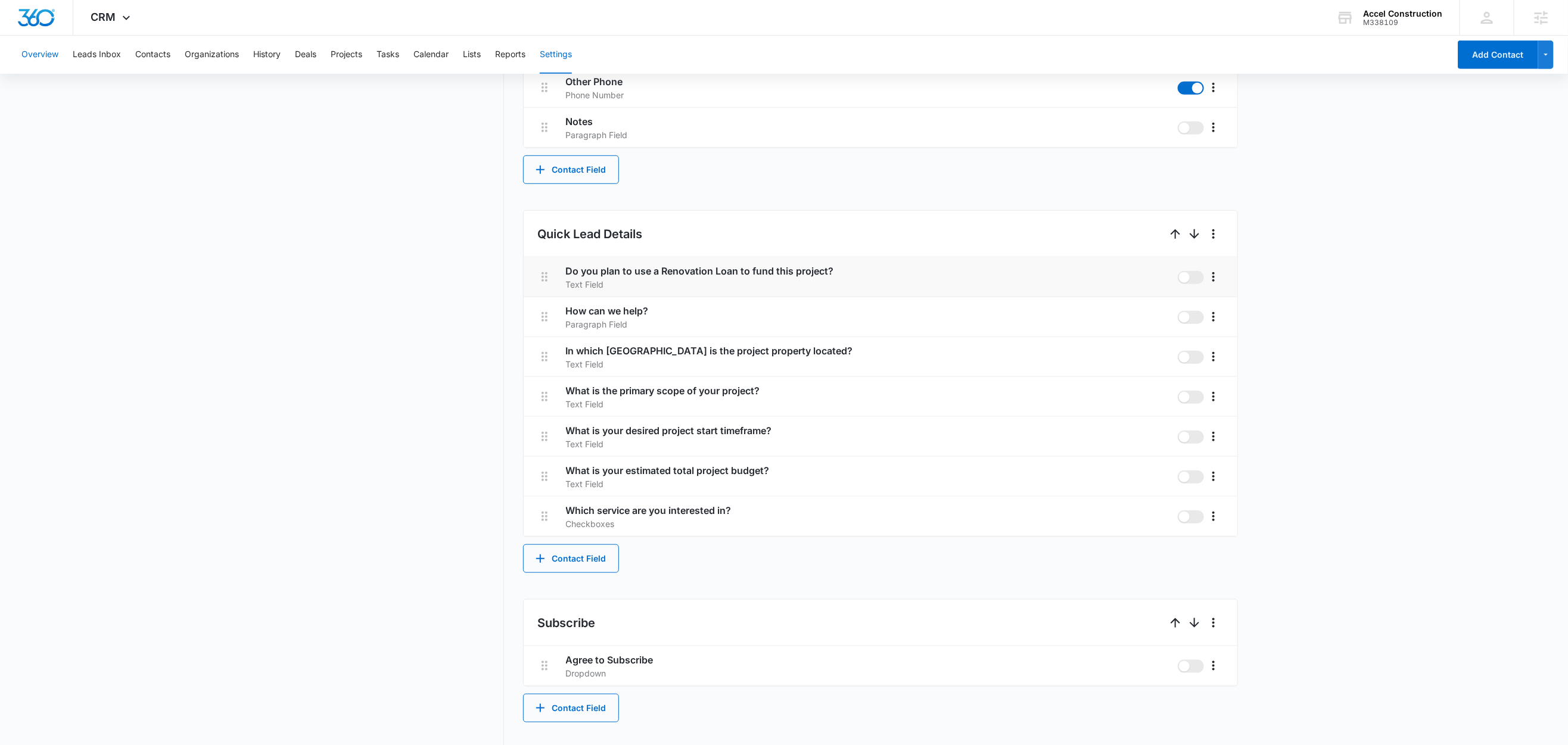
scroll to position [499, 0]
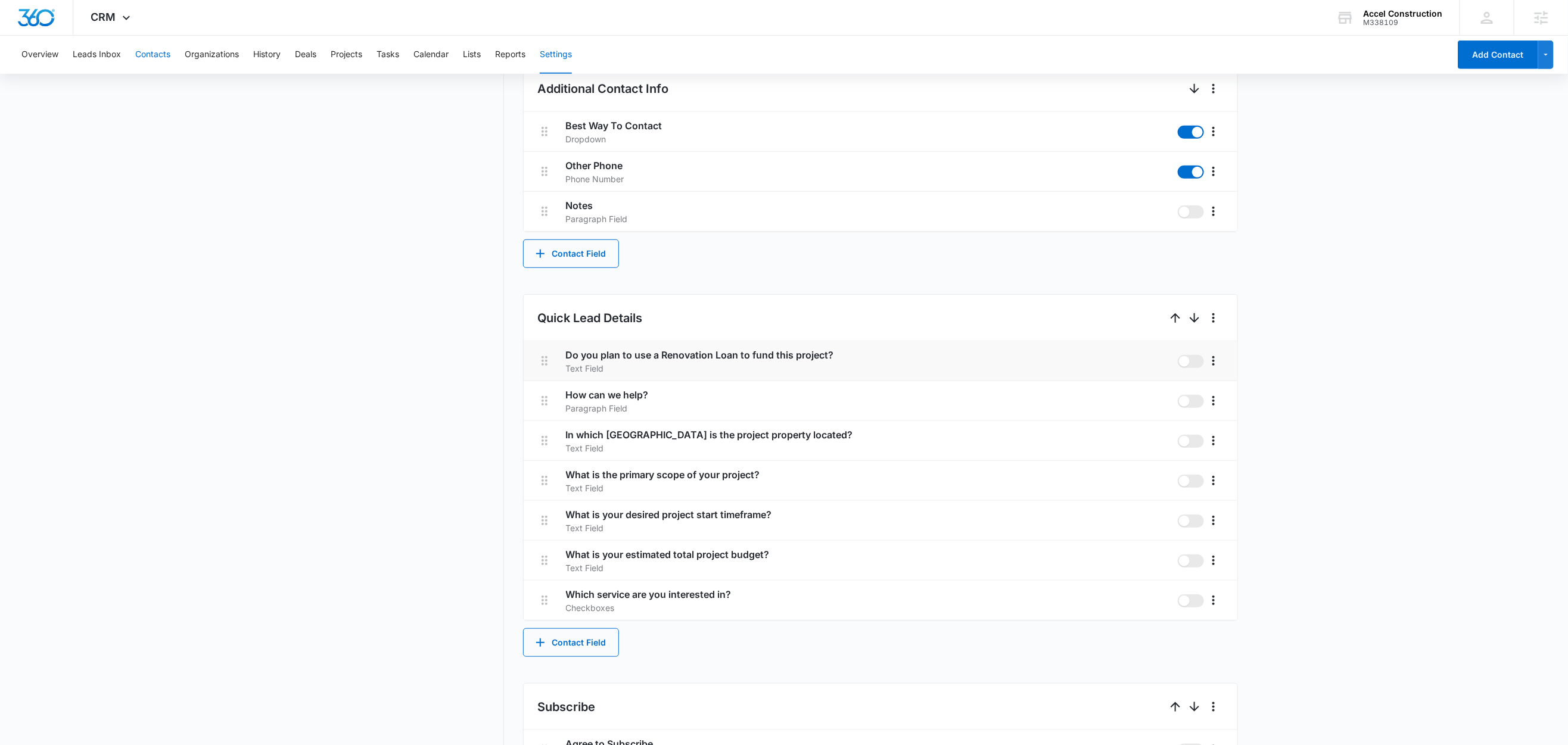
click at [146, 57] on button "Contacts" at bounding box center [153, 55] width 35 height 38
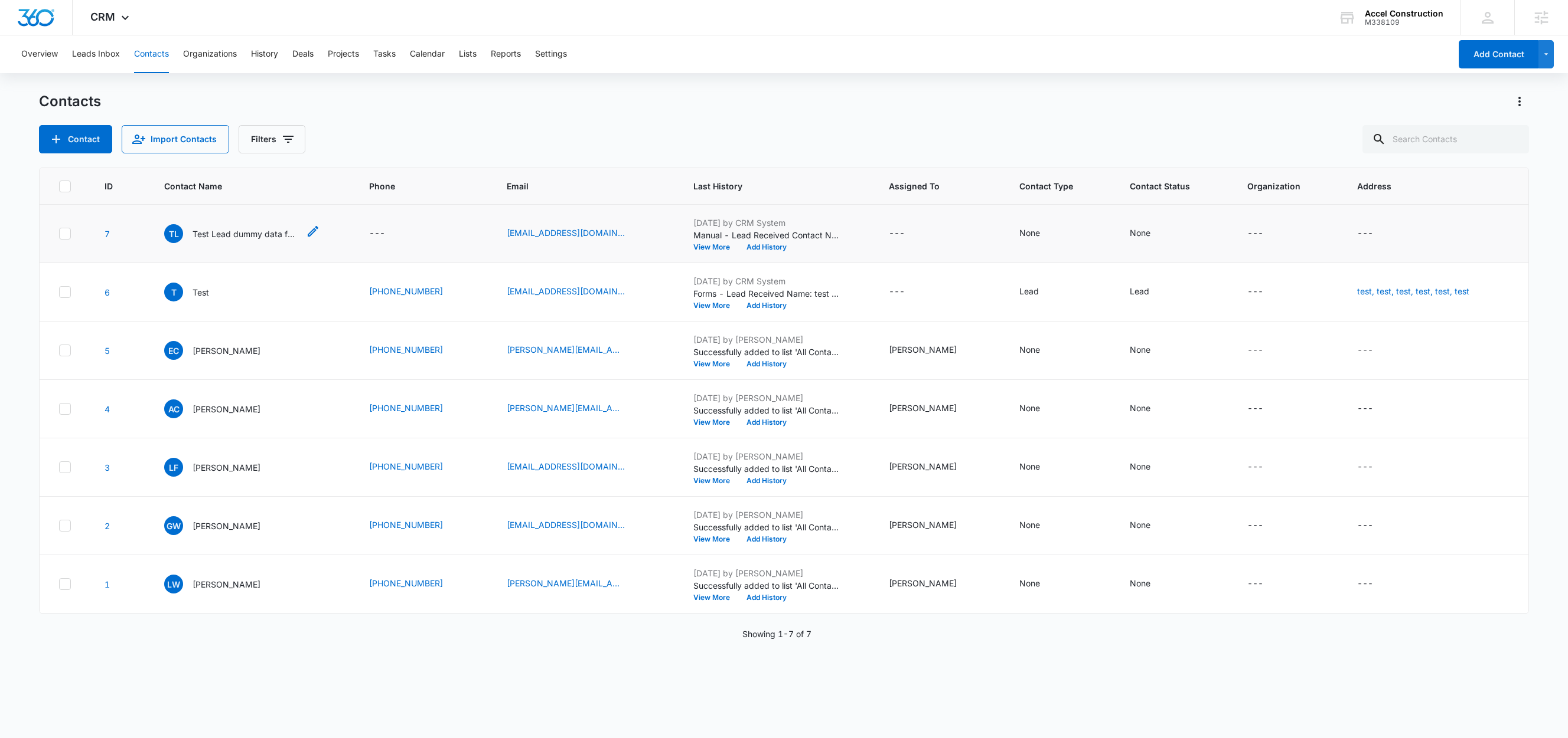
click at [232, 238] on p "Test Lead dummy data for full name" at bounding box center [245, 233] width 106 height 12
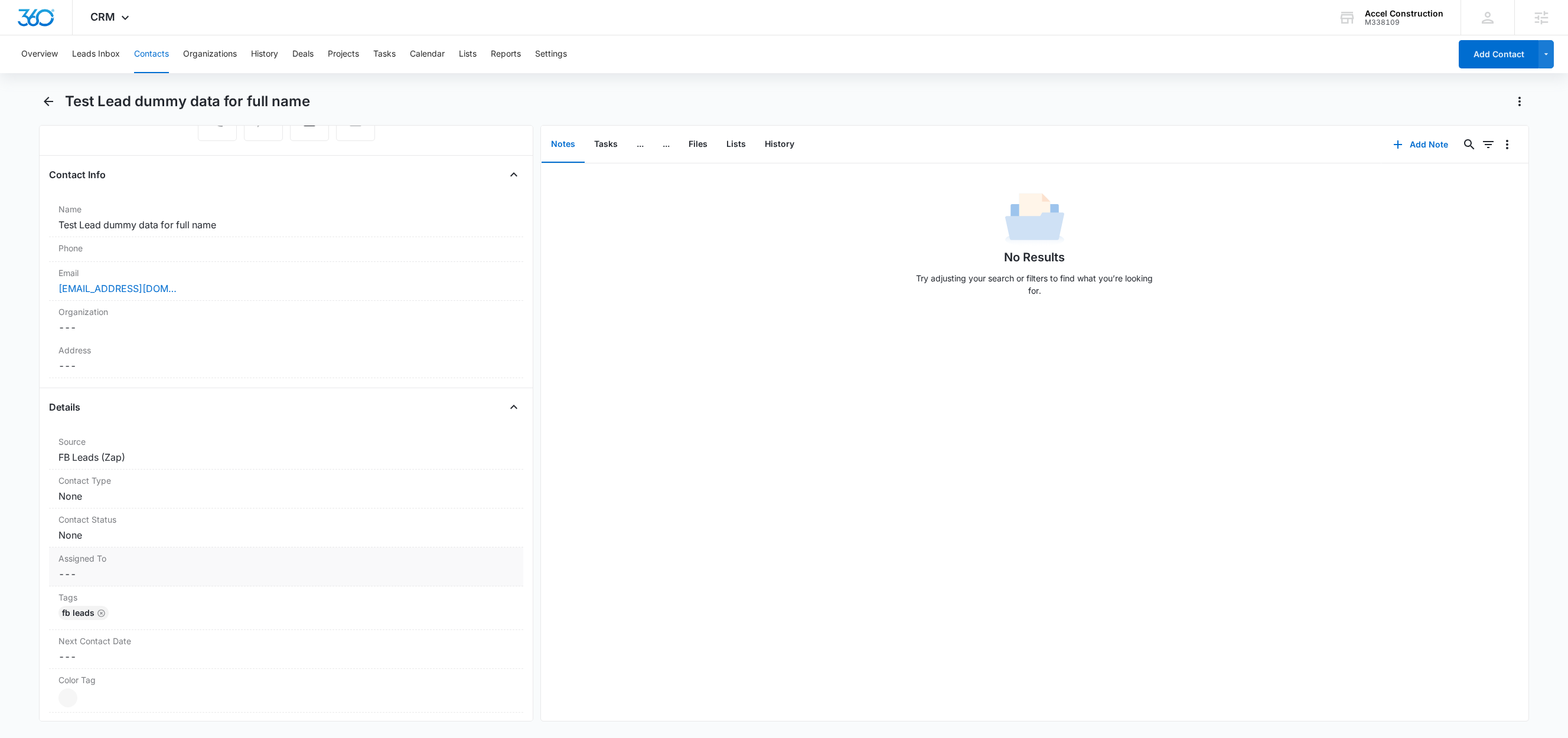
scroll to position [150, 0]
click at [734, 144] on button "Lists" at bounding box center [736, 144] width 38 height 37
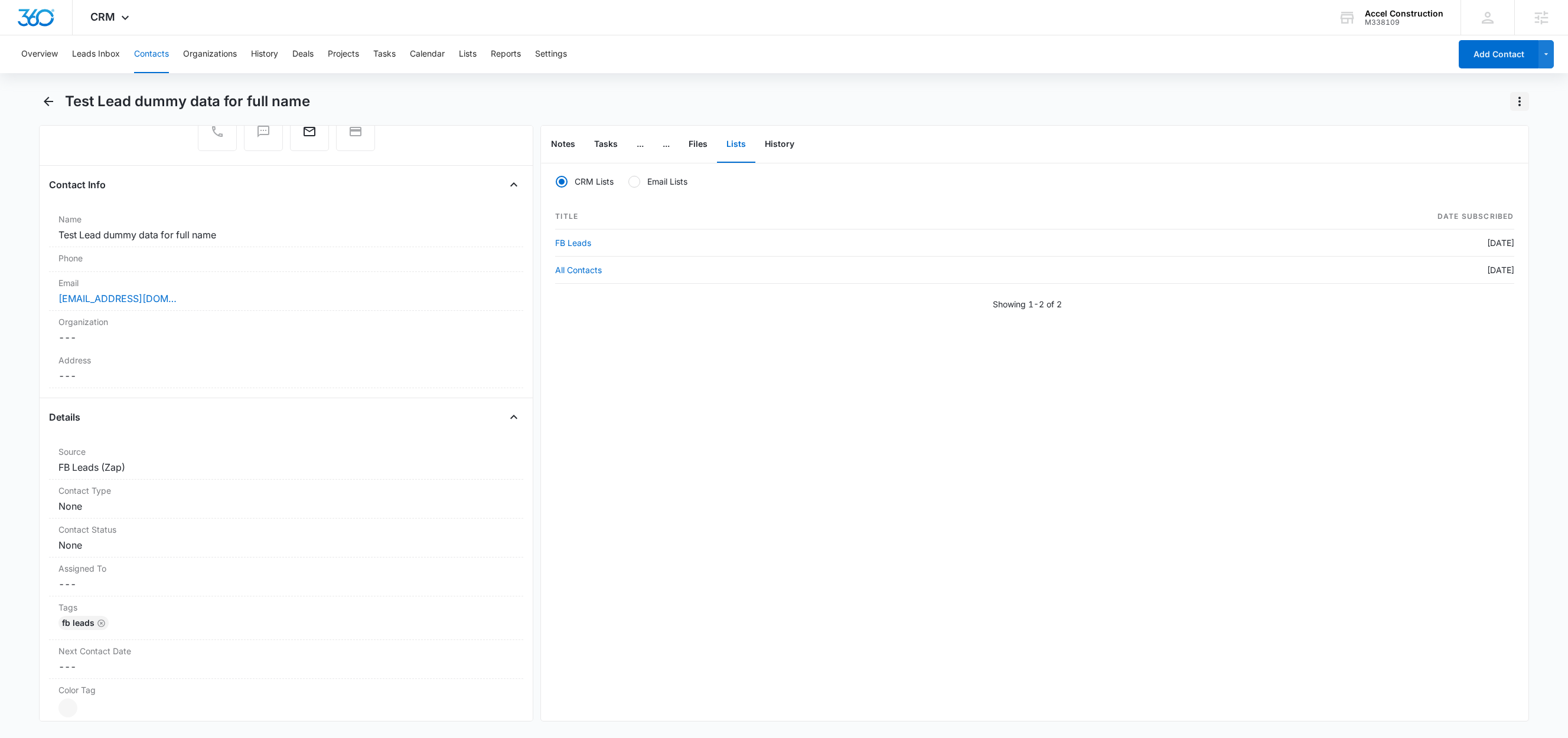
click at [1522, 105] on icon "Actions" at bounding box center [1519, 101] width 14 height 14
click at [1460, 168] on div "Delete" at bounding box center [1474, 171] width 52 height 8
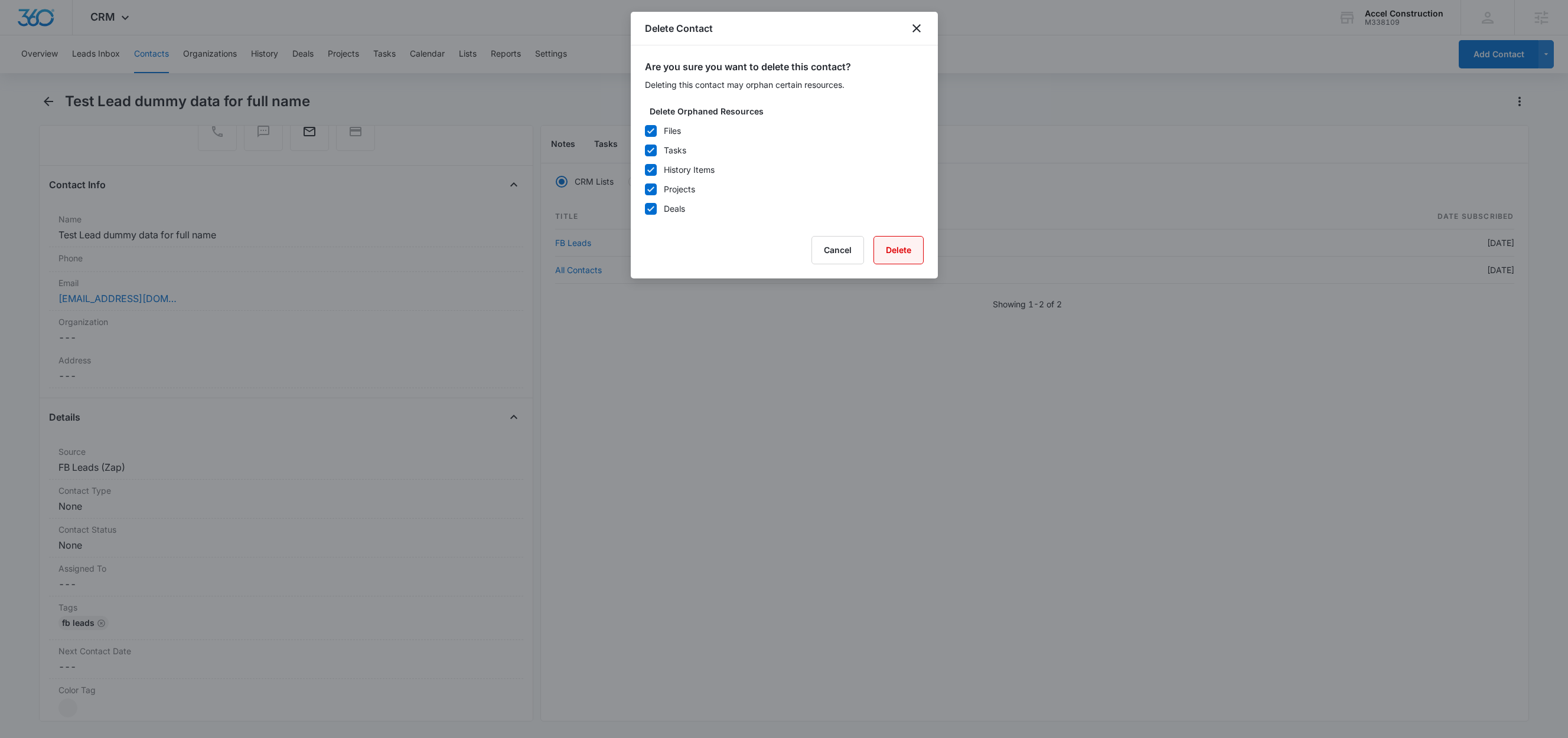
click at [915, 250] on button "Delete" at bounding box center [898, 250] width 50 height 29
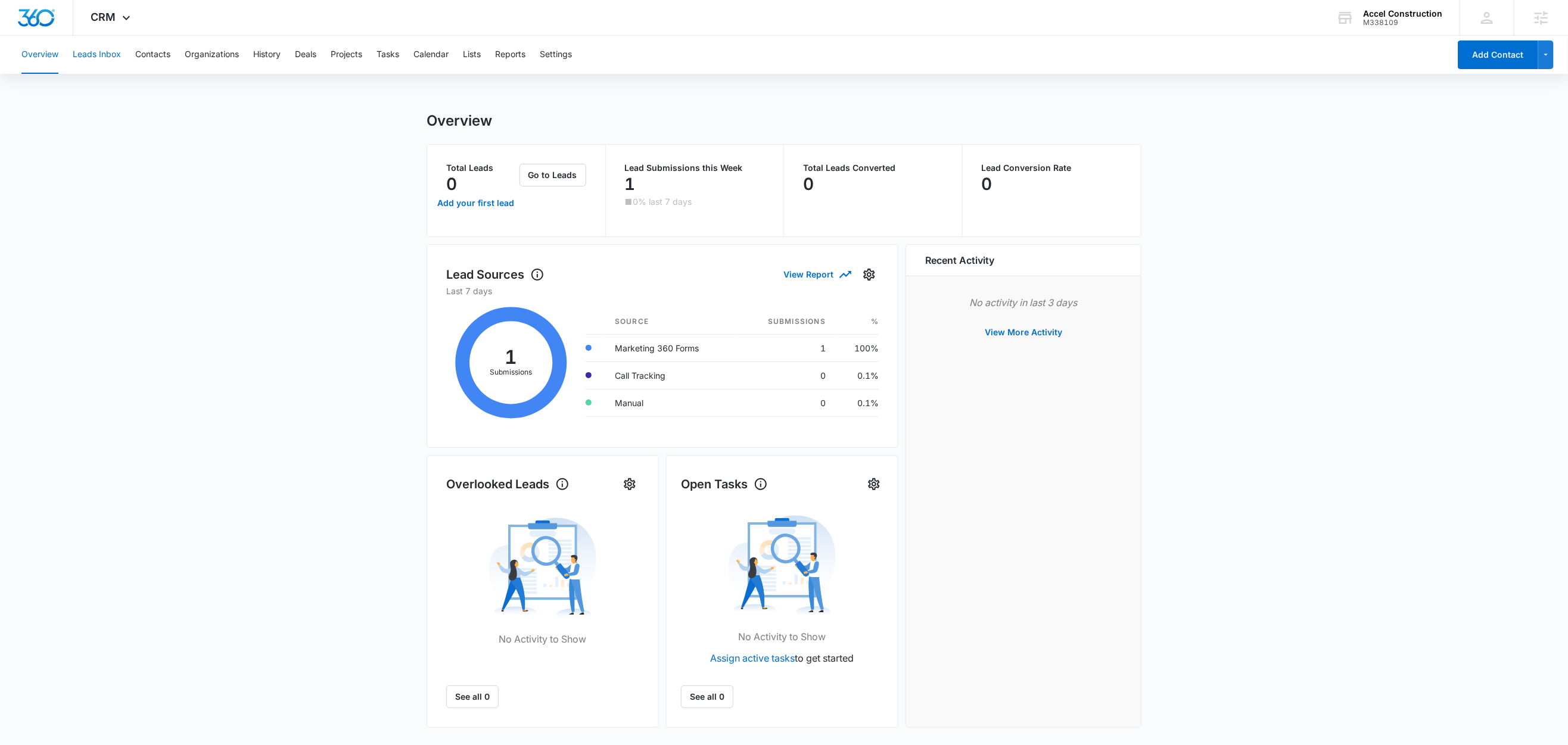
click at [93, 55] on button "Leads Inbox" at bounding box center [96, 55] width 48 height 38
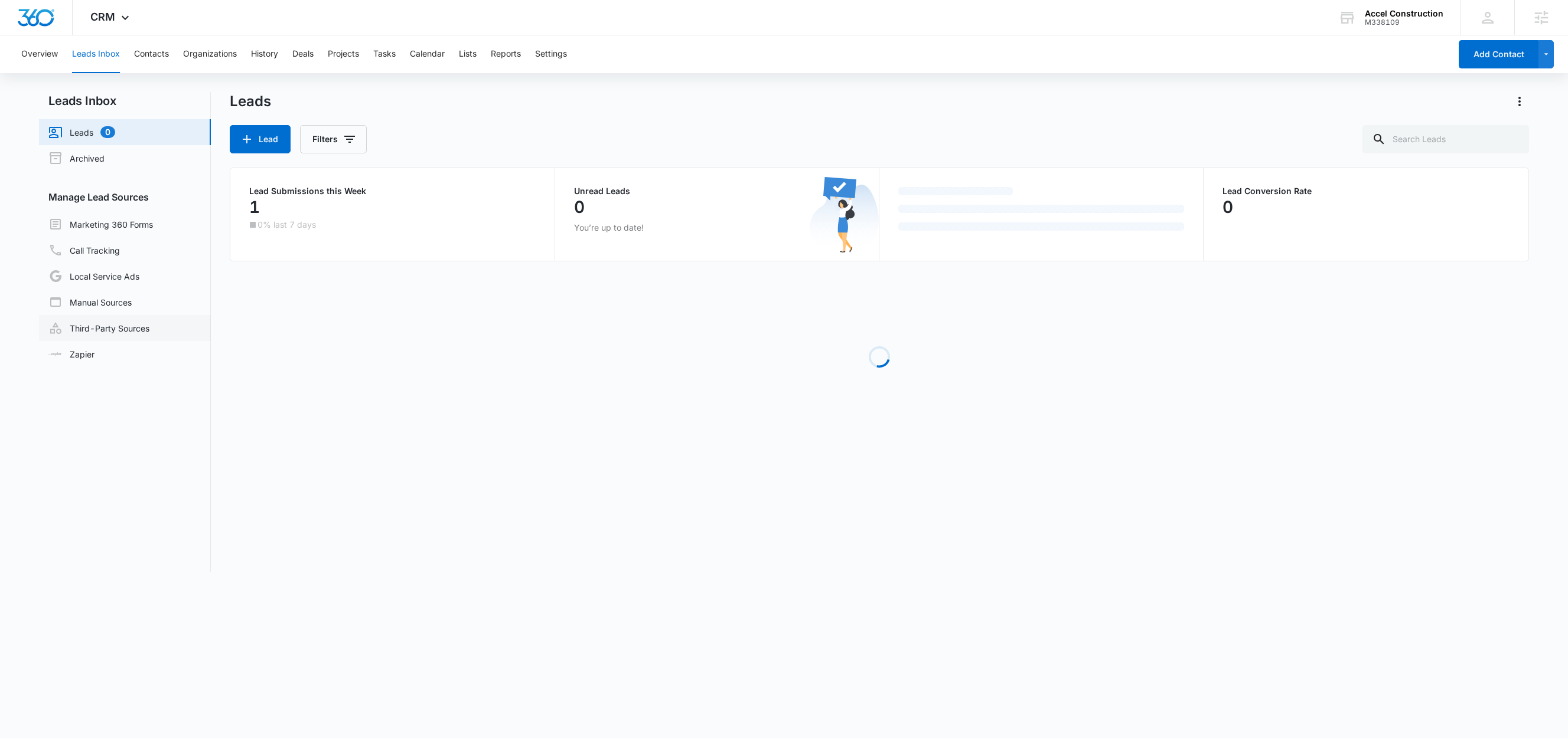
click at [93, 322] on link "Third-Party Sources" at bounding box center [99, 328] width 101 height 14
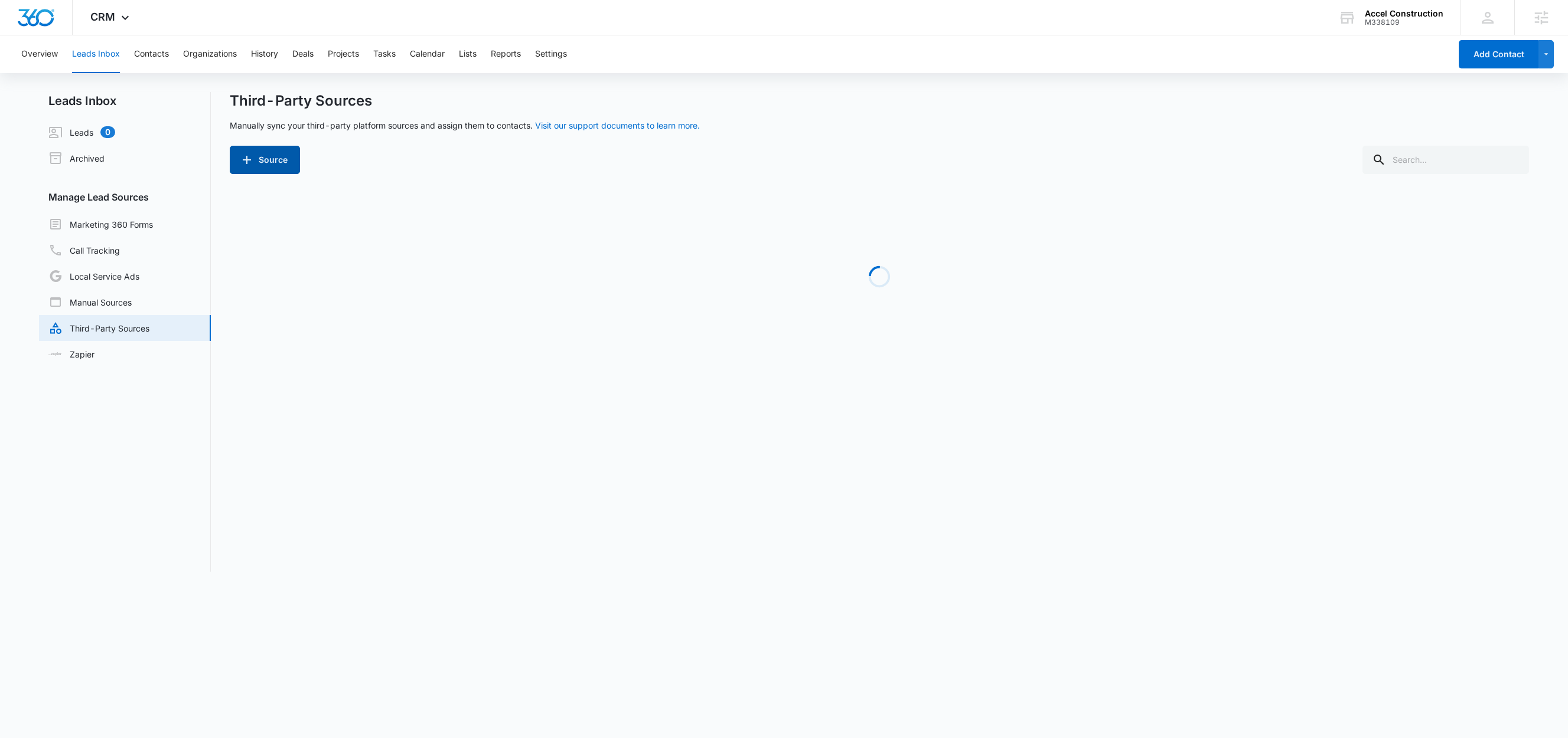
click at [262, 162] on button "Source" at bounding box center [265, 160] width 70 height 29
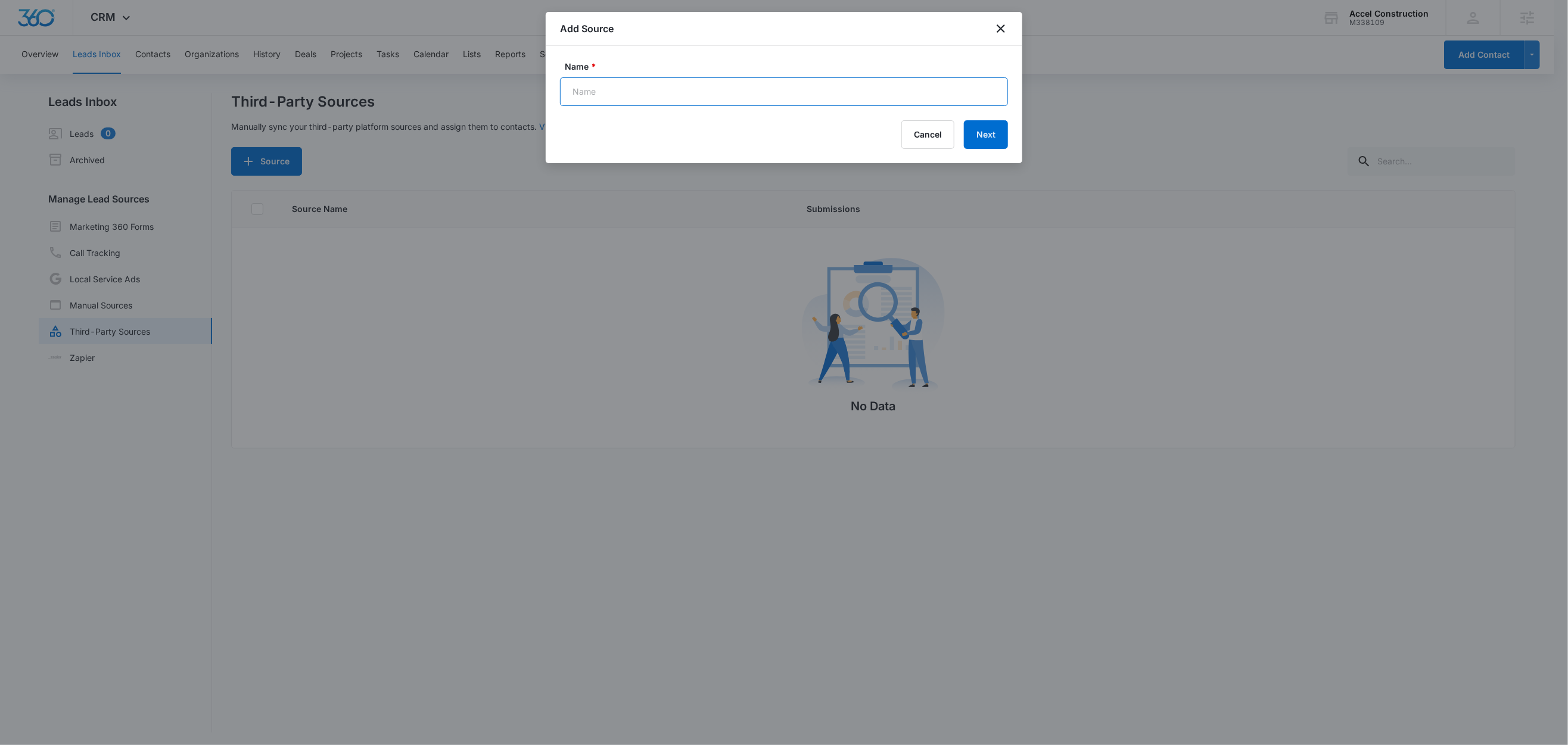
click at [624, 88] on input "Name *" at bounding box center [784, 92] width 448 height 29
paste input "FB Leads"
type input "FB Leads (Zap)"
click at [995, 132] on button "Next" at bounding box center [986, 134] width 44 height 29
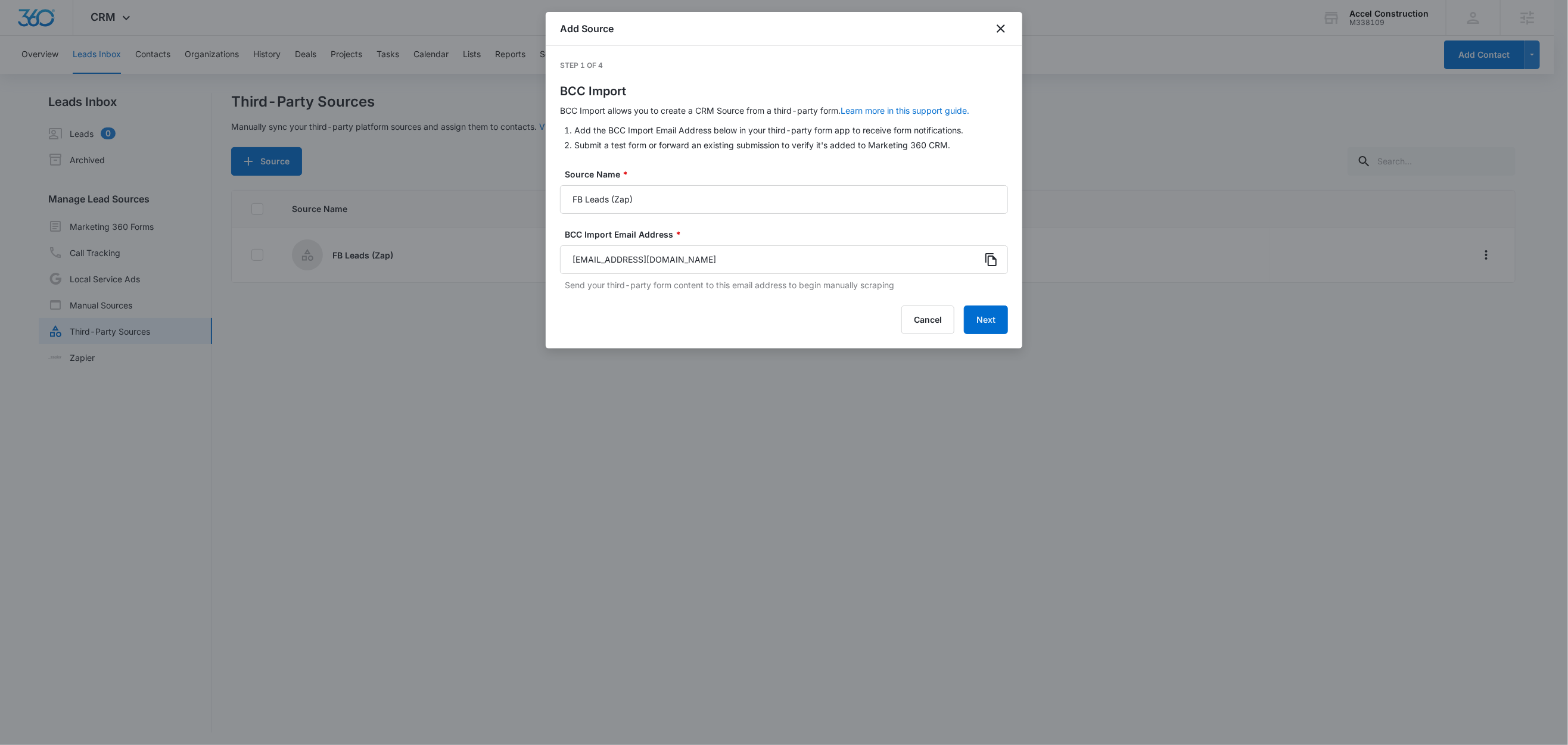
click at [993, 258] on icon at bounding box center [991, 259] width 12 height 13
click at [994, 320] on button "Next" at bounding box center [986, 320] width 44 height 29
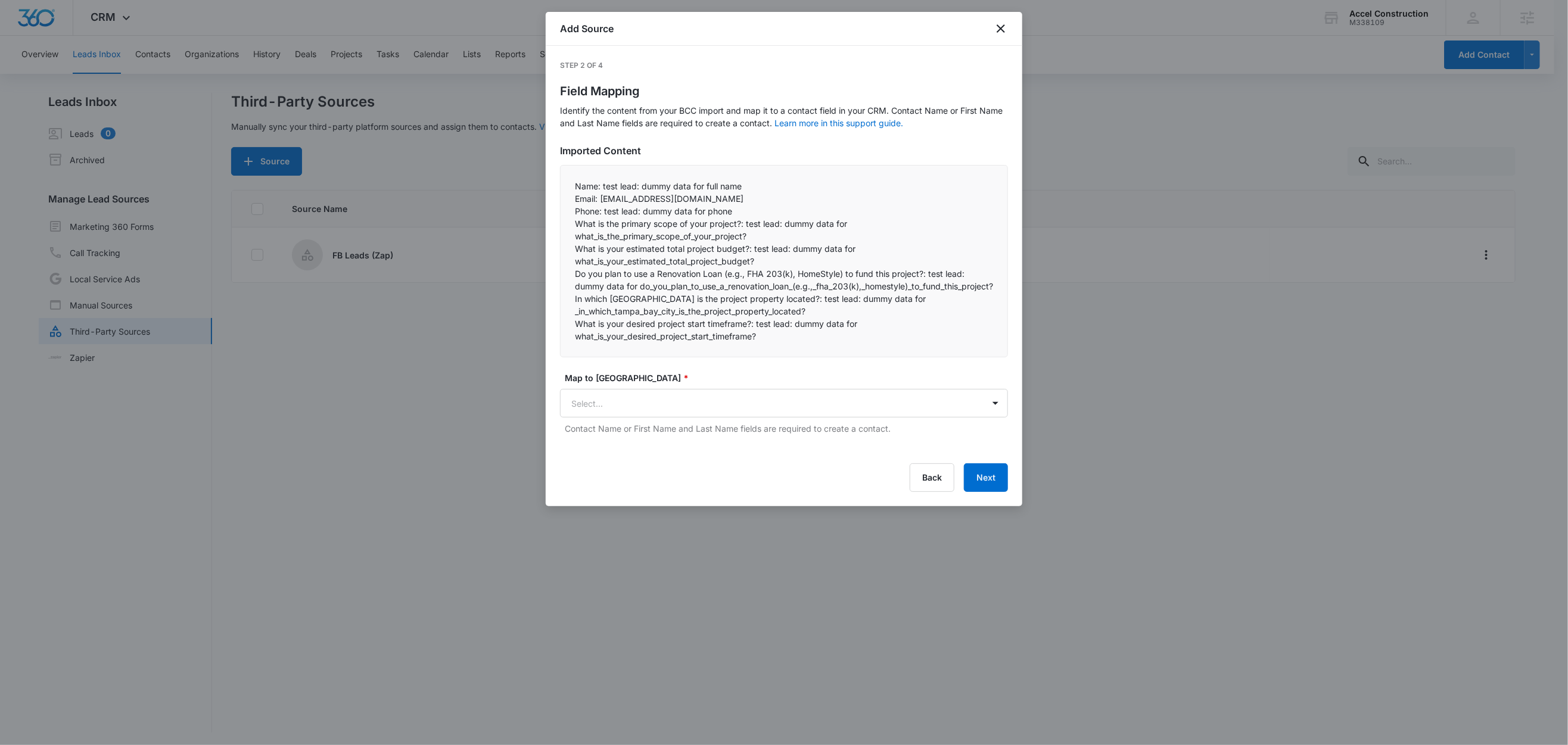
click at [646, 218] on p "What is the primary scope of your project?: test lead: dummy data for what_is_t…" at bounding box center [784, 230] width 418 height 25
drag, startPoint x: 601, startPoint y: 188, endPoint x: 563, endPoint y: 186, distance: 38.1
click at [563, 186] on div "Name: test lead: dummy data for full name Email: test@fb.com Phone: test lead…" at bounding box center [784, 261] width 448 height 193
copy p "Name:"
click at [598, 419] on body "CRM Apps Reputation Websites Forms CRM Email Social Content Ads Intelligence Fi…" at bounding box center [784, 373] width 1568 height 747
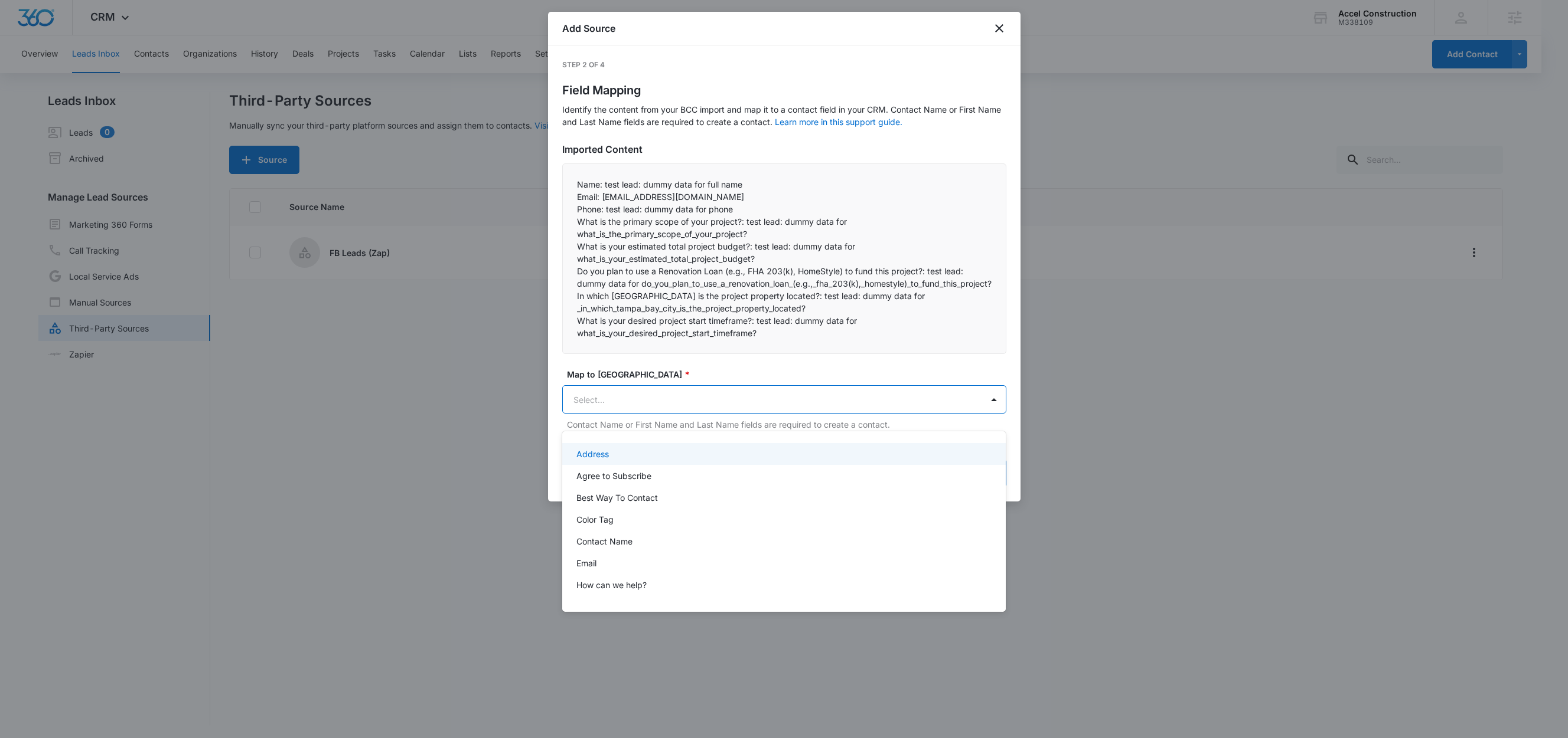
paste input "Name:"
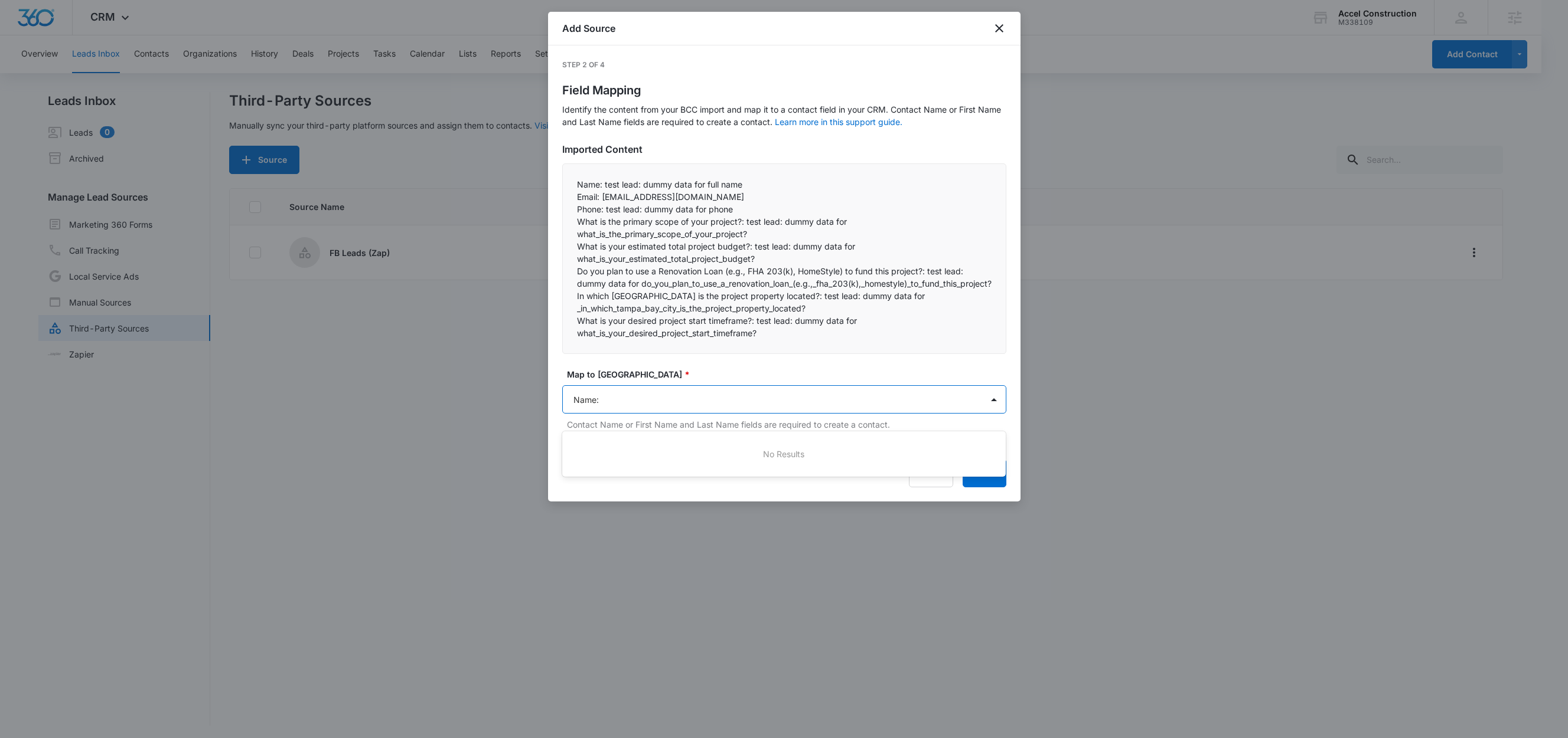
type input "Name"
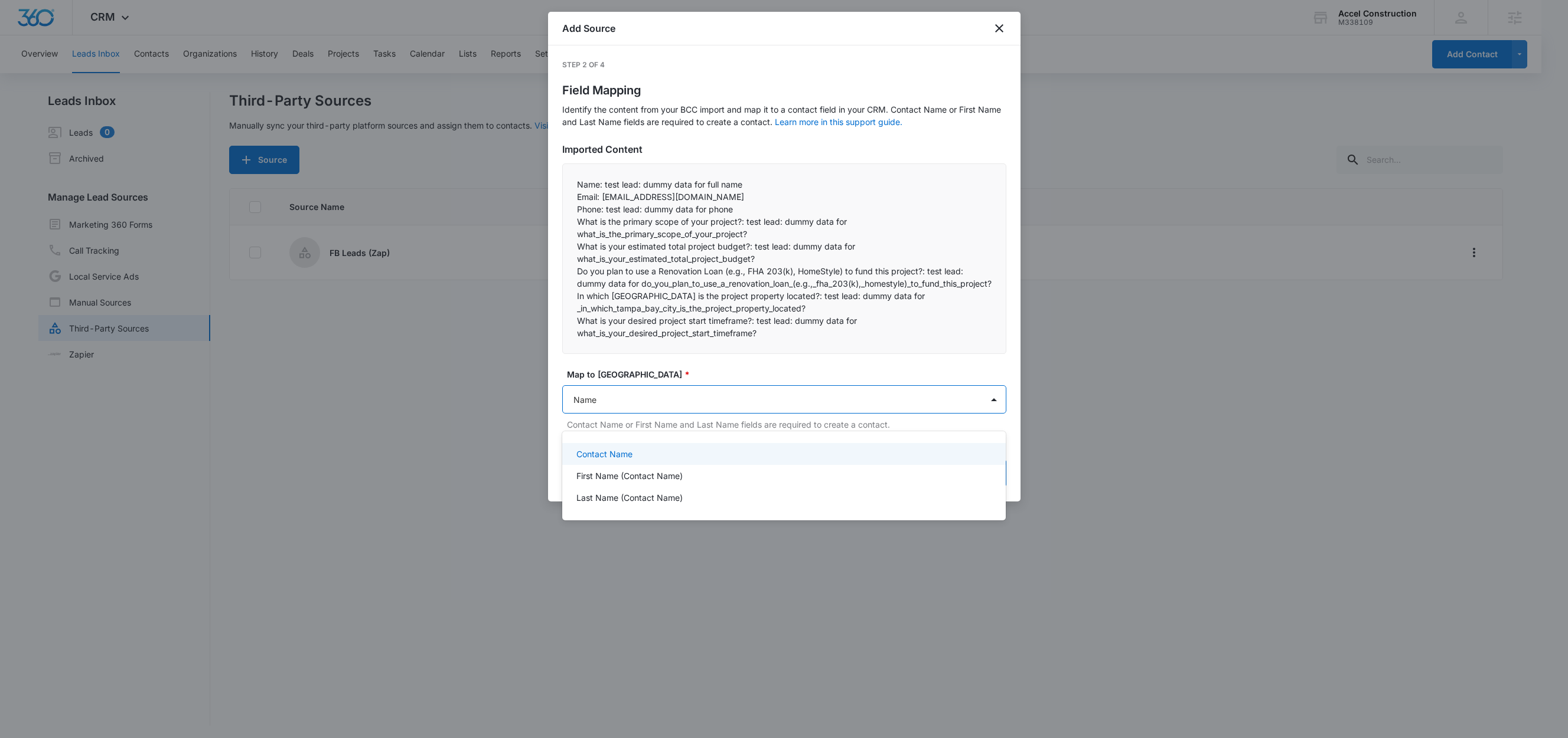
click at [591, 452] on p "Contact Name" at bounding box center [604, 454] width 56 height 12
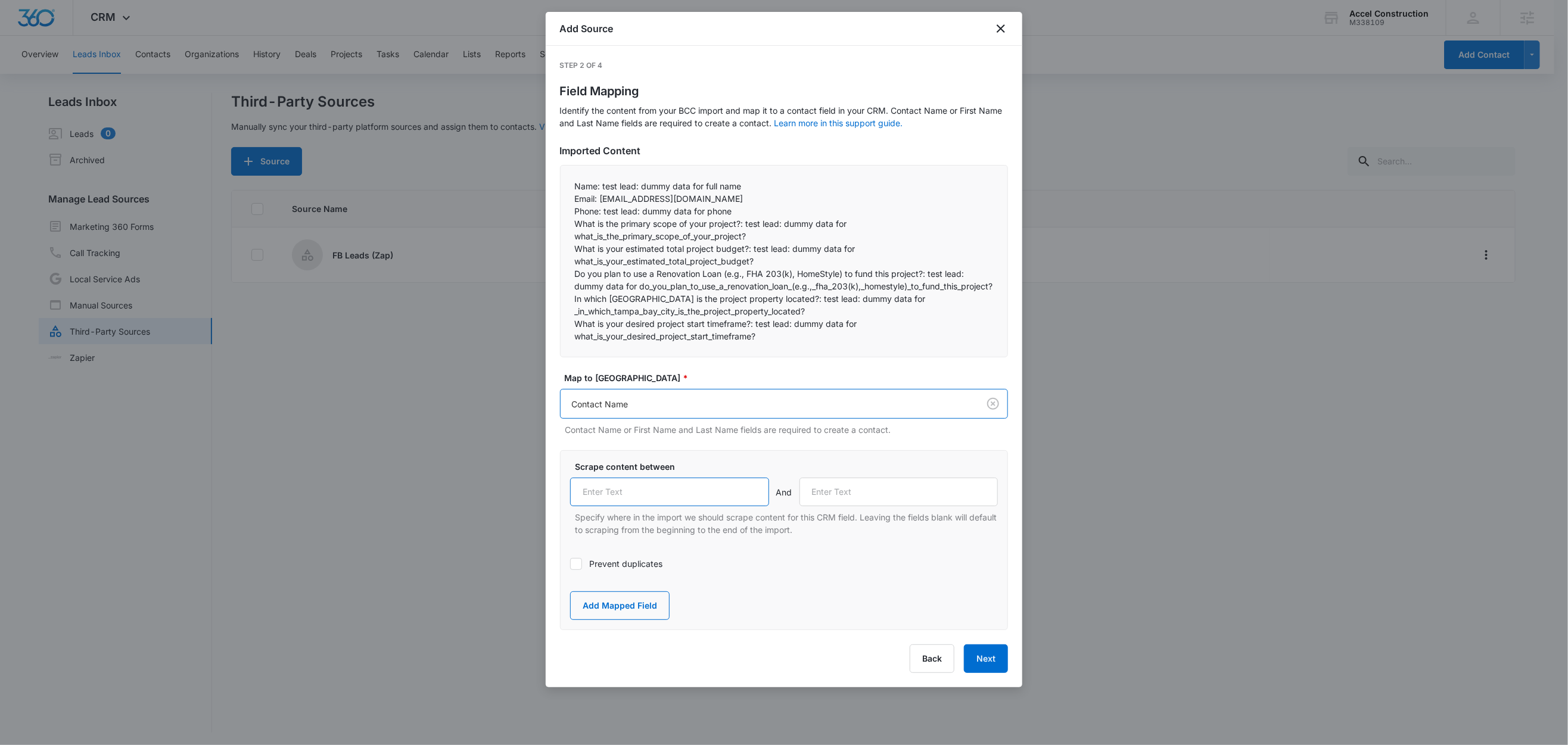
click at [624, 502] on input "text" at bounding box center [670, 492] width 199 height 29
paste input "Name:"
type input "Name:"
drag, startPoint x: 599, startPoint y: 201, endPoint x: 572, endPoint y: 199, distance: 27.1
click at [572, 199] on div "Name: test lead: dummy data for full name Email: test@fb.com Phone: test lead…" at bounding box center [784, 261] width 448 height 193
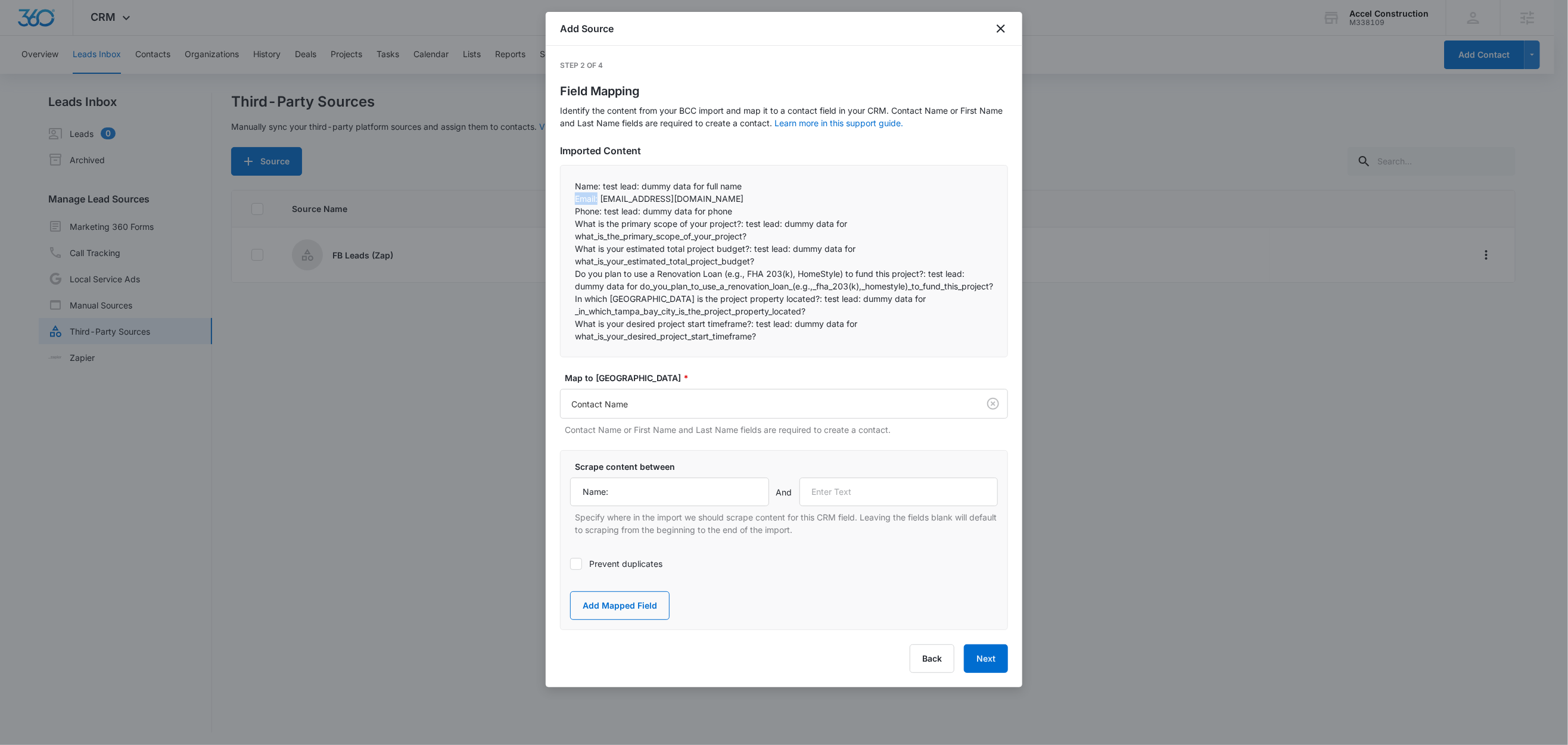
copy p "Email:"
click at [844, 497] on input "text" at bounding box center [899, 492] width 199 height 29
paste input "Email:"
type input "Email:"
click at [600, 615] on button "Add Mapped Field" at bounding box center [620, 606] width 100 height 29
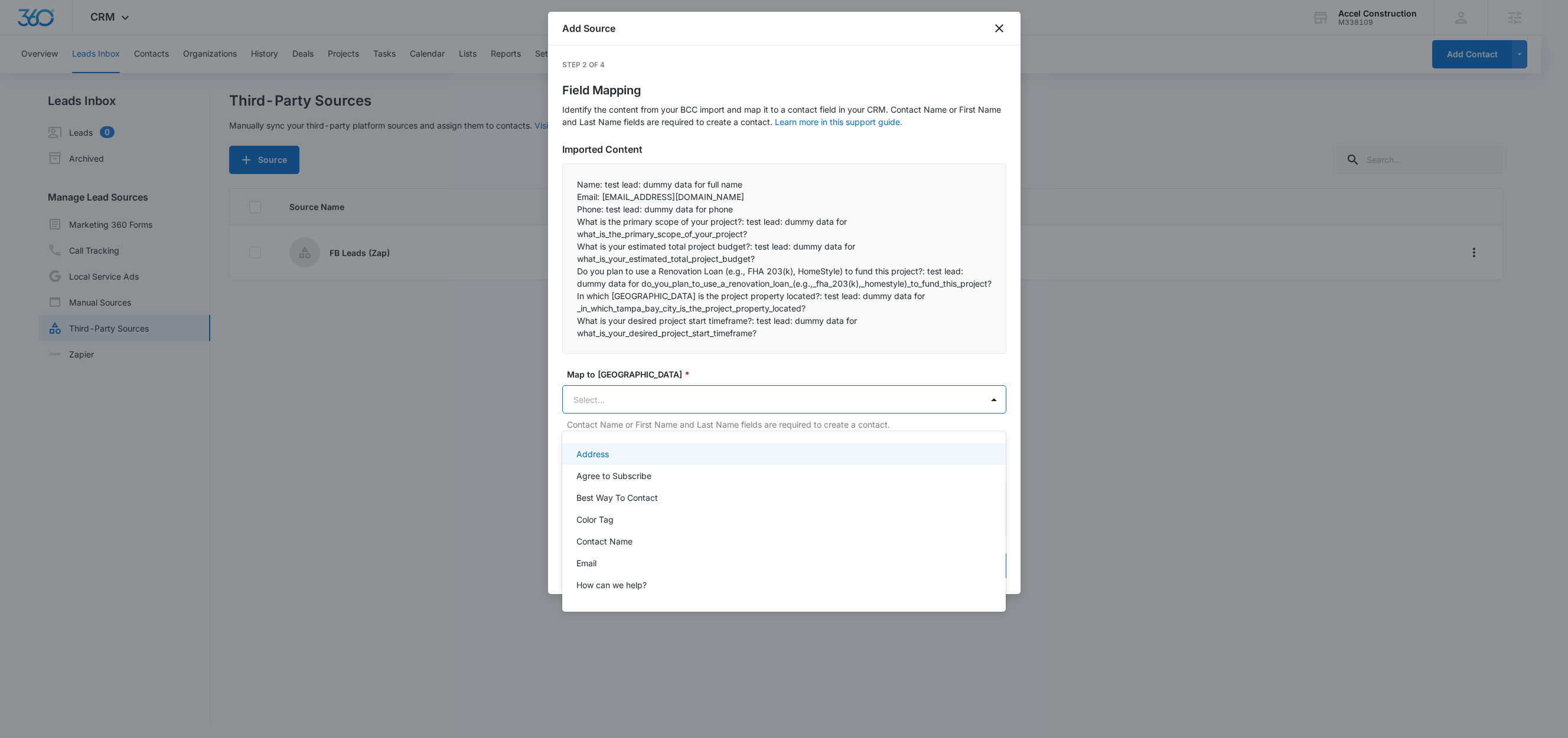
click at [600, 407] on body "CRM Apps Reputation Websites Forms CRM Email Social Content Ads Intelligence Fi…" at bounding box center [784, 369] width 1568 height 738
click at [602, 566] on div "Email" at bounding box center [782, 563] width 413 height 12
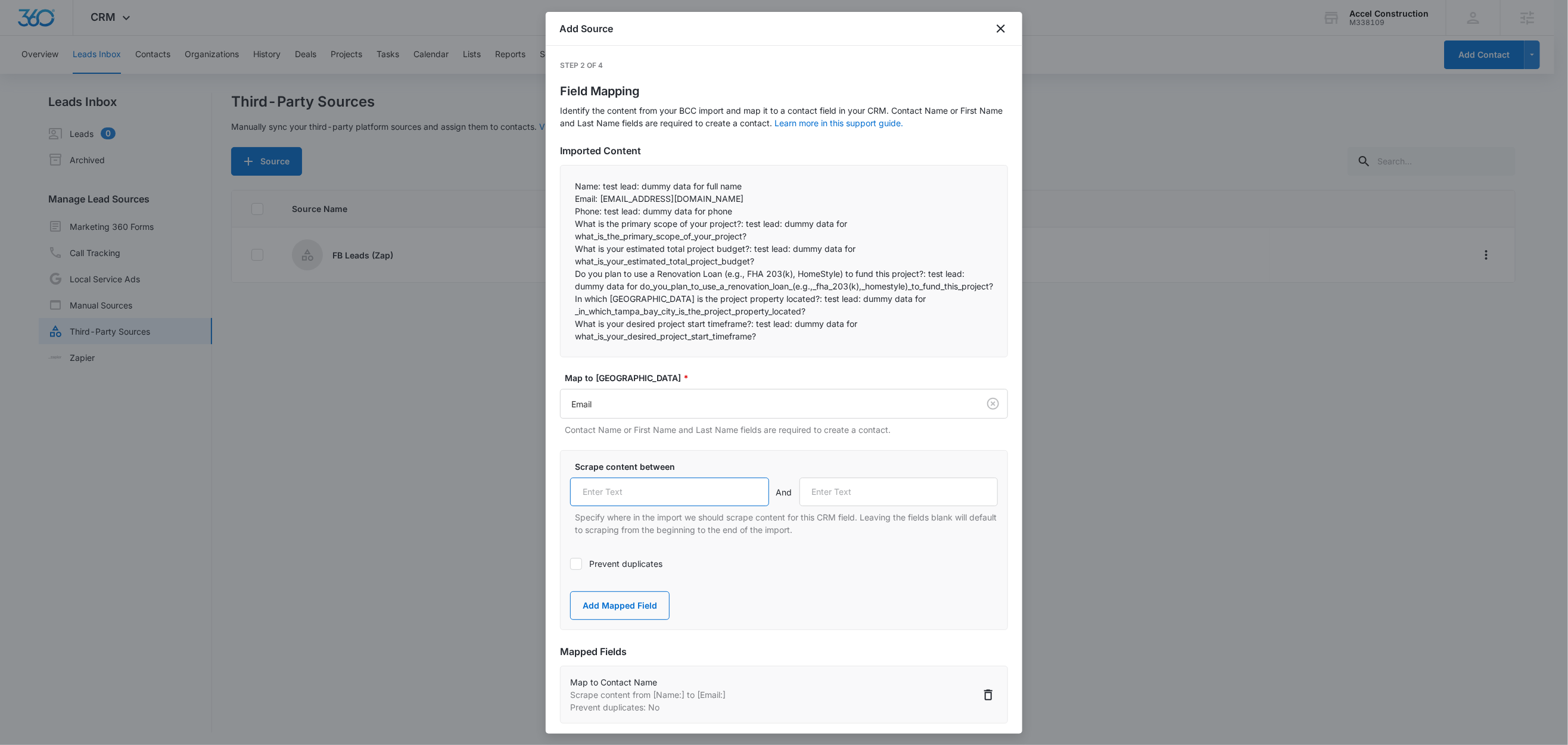
click at [621, 506] on input "text" at bounding box center [670, 492] width 199 height 29
paste input "Email:"
type input "Email:"
click at [608, 570] on label "Prevent duplicates" at bounding box center [784, 563] width 428 height 12
click at [570, 564] on input "Prevent duplicates" at bounding box center [570, 564] width 0 height 0
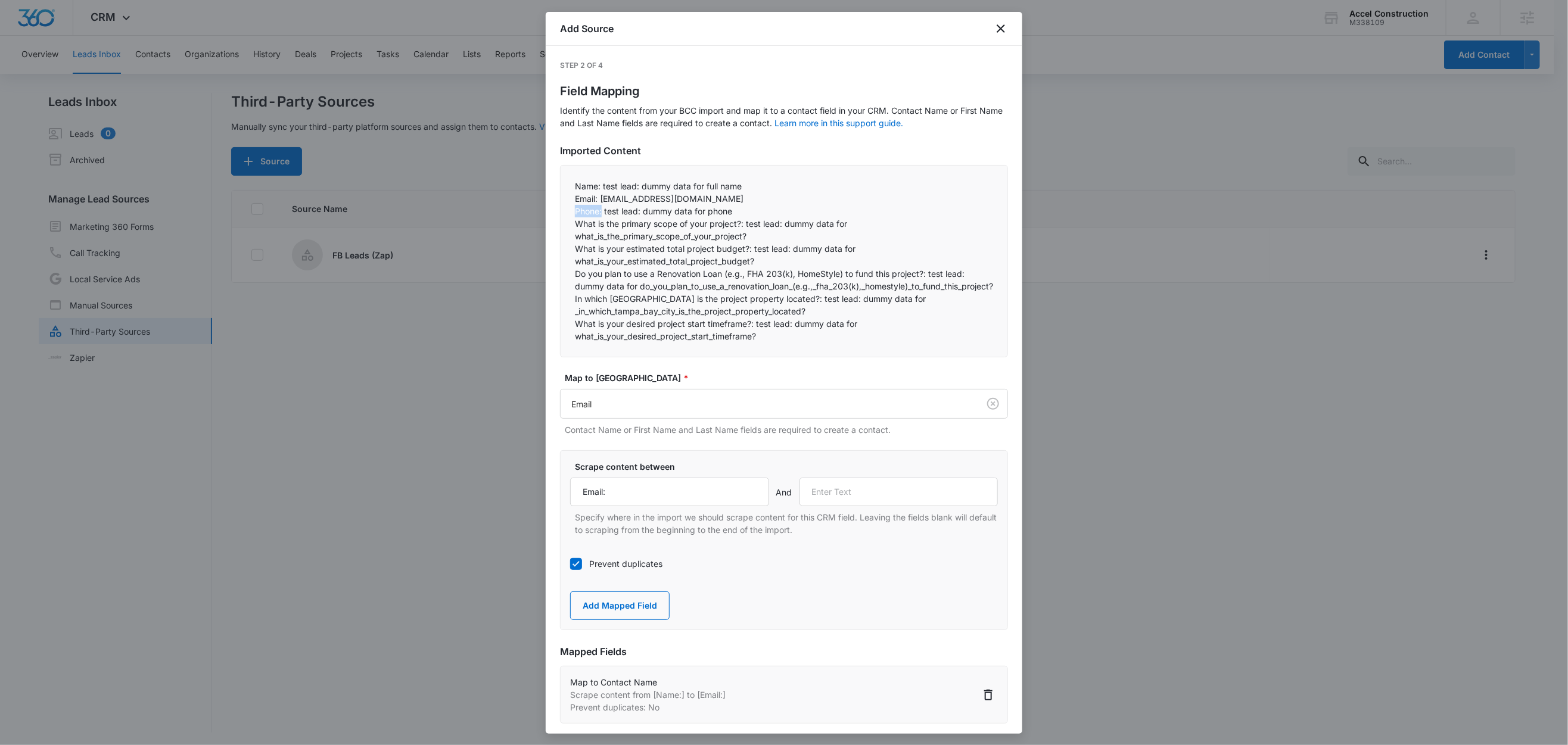
drag, startPoint x: 604, startPoint y: 213, endPoint x: 570, endPoint y: 212, distance: 34.0
click at [570, 212] on div "Name: test lead: dummy data for full name Email: test@fb.com Phone: test lead…" at bounding box center [784, 261] width 448 height 193
copy p "Phone:"
click at [852, 506] on input "text" at bounding box center [899, 492] width 199 height 29
paste input "Phone:"
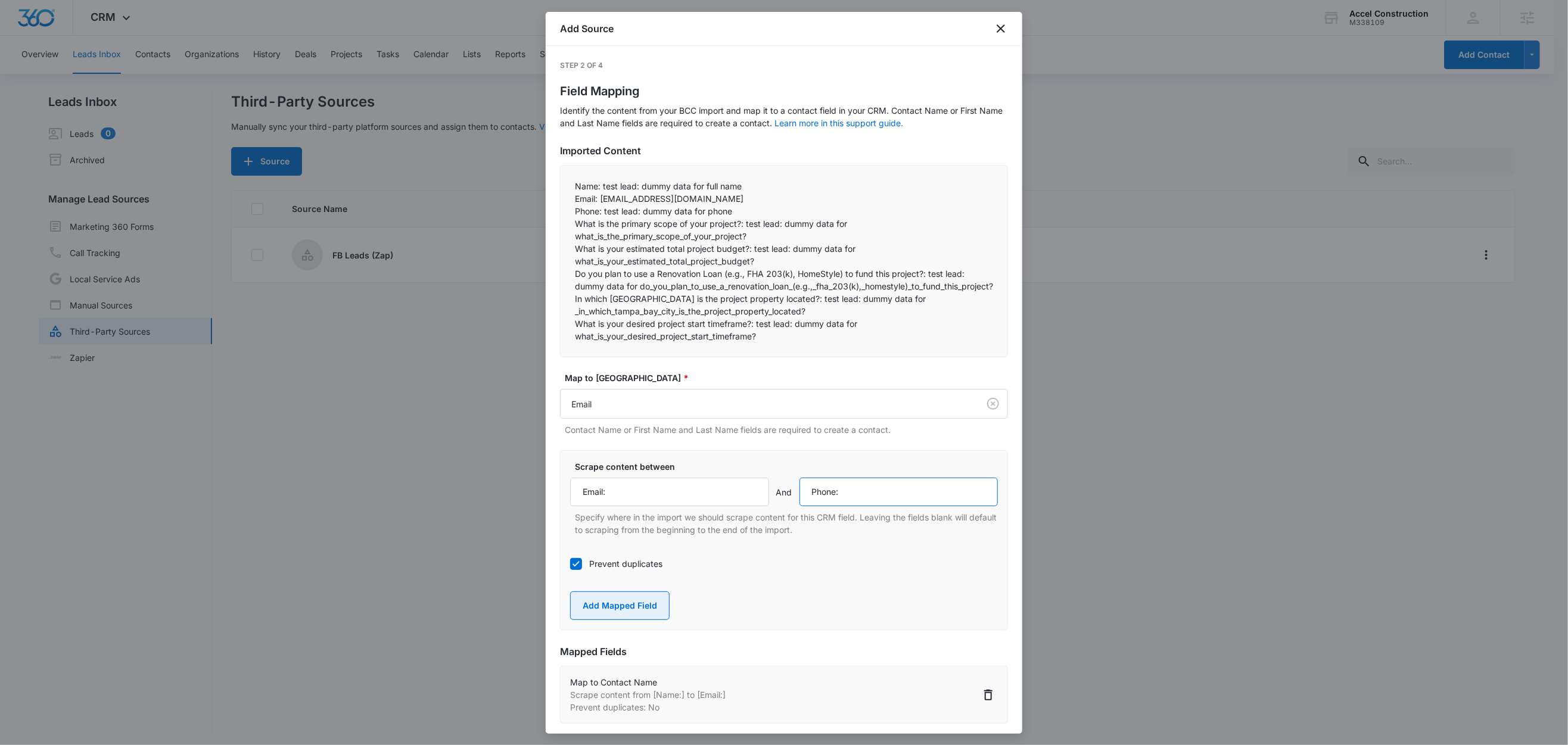
type input "Phone:"
click at [629, 620] on button "Add Mapped Field" at bounding box center [620, 606] width 100 height 29
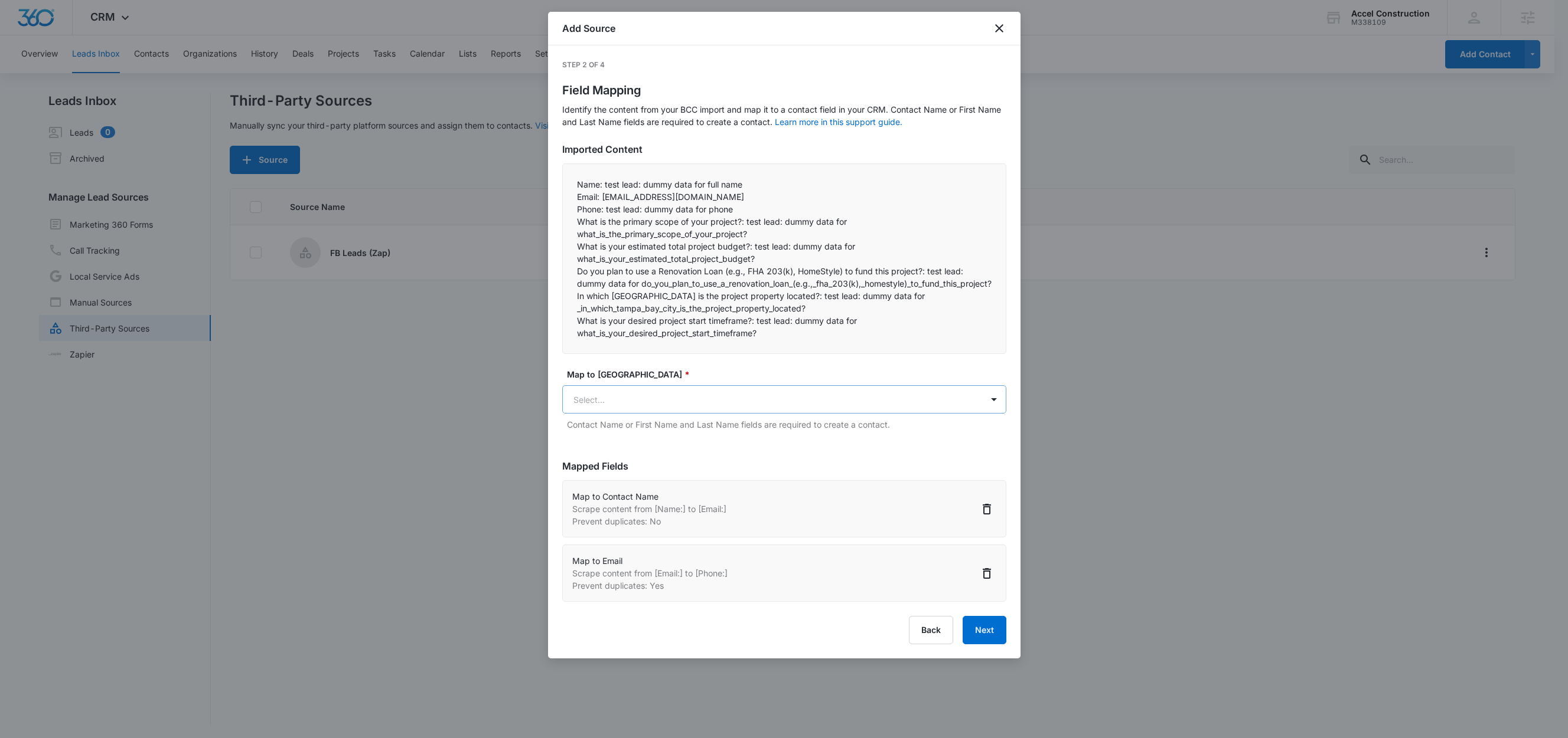
click at [599, 426] on body "CRM Apps Reputation Websites Forms CRM Email Social Content Ads Intelligence Fi…" at bounding box center [784, 370] width 1568 height 740
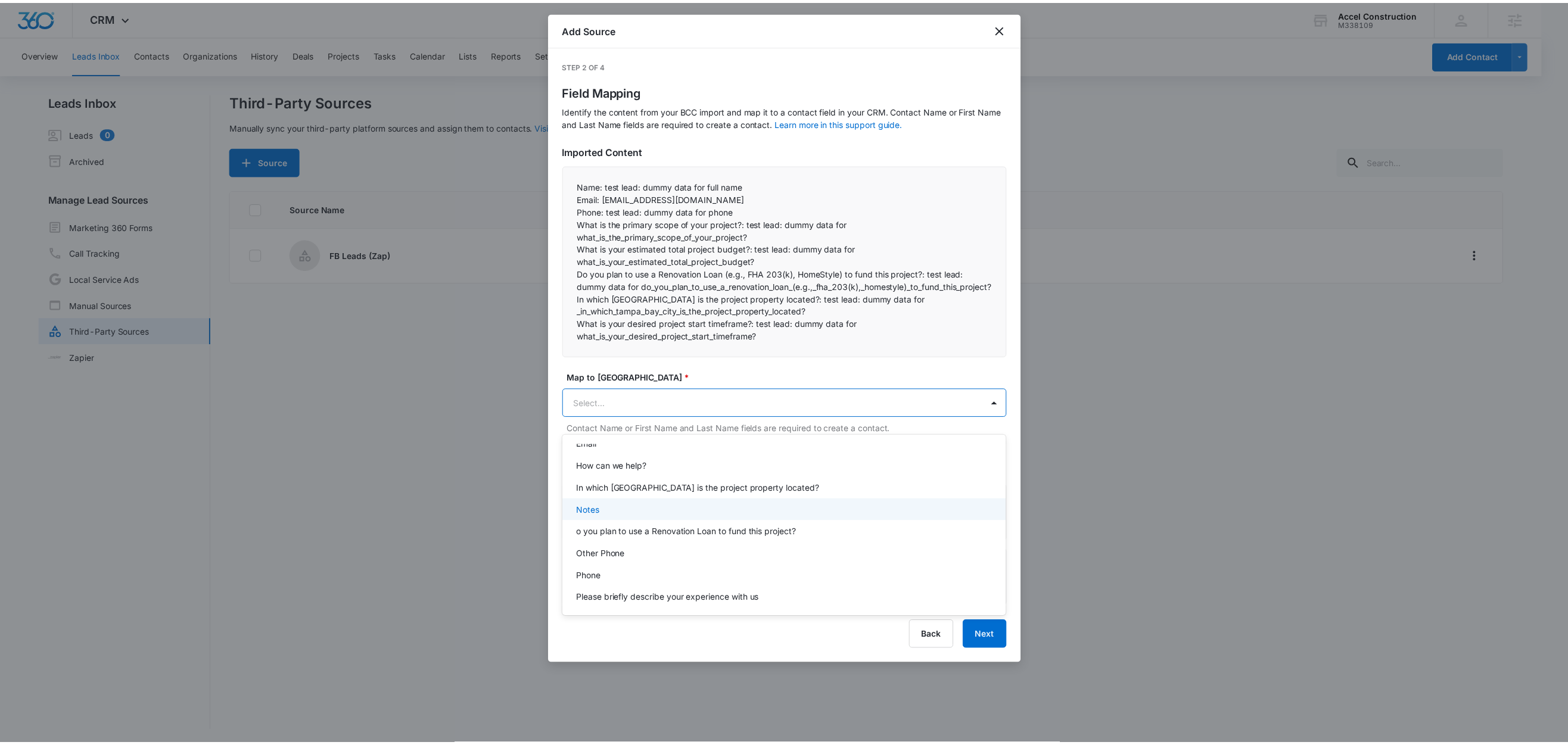
scroll to position [127, 0]
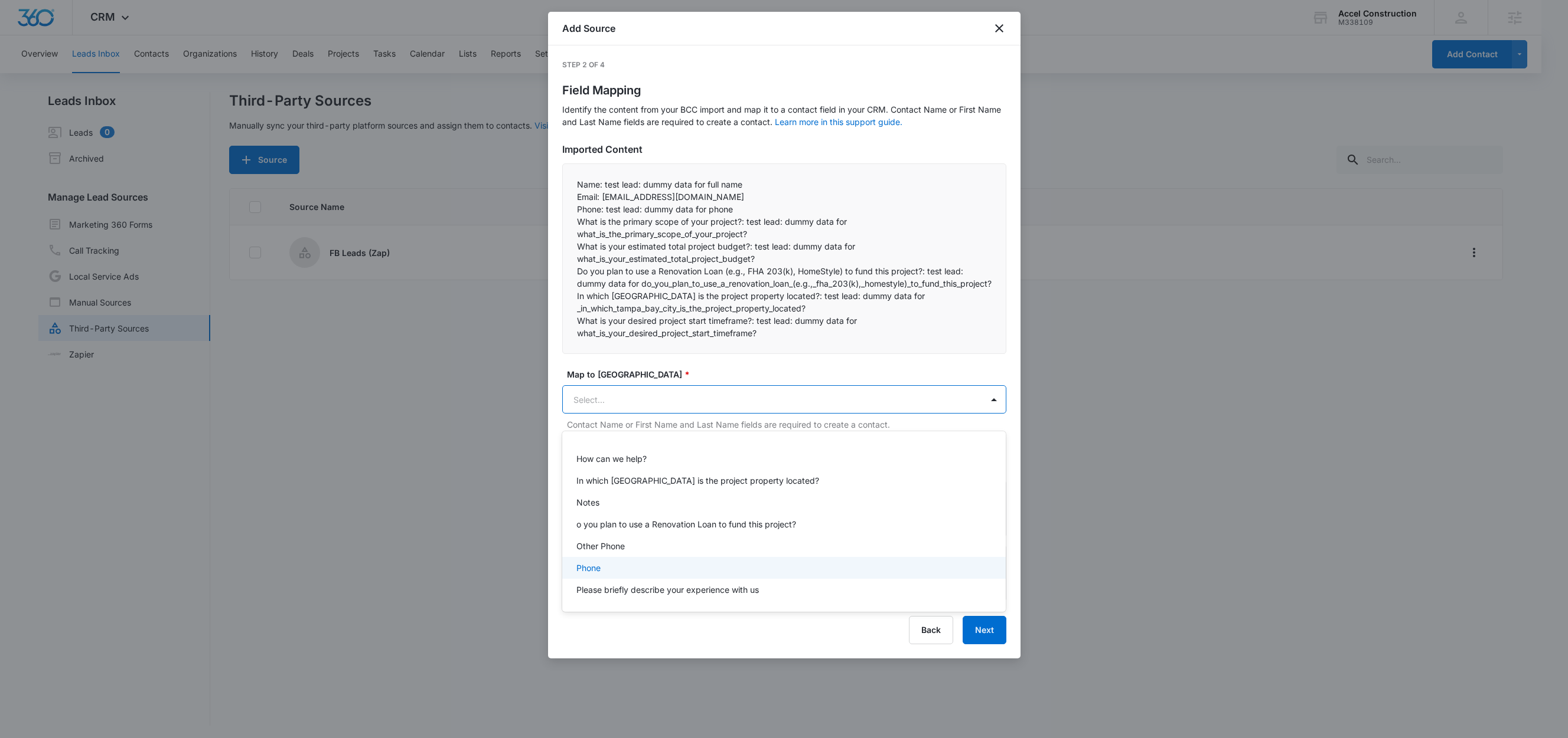
click at [602, 566] on div "Phone" at bounding box center [782, 567] width 413 height 12
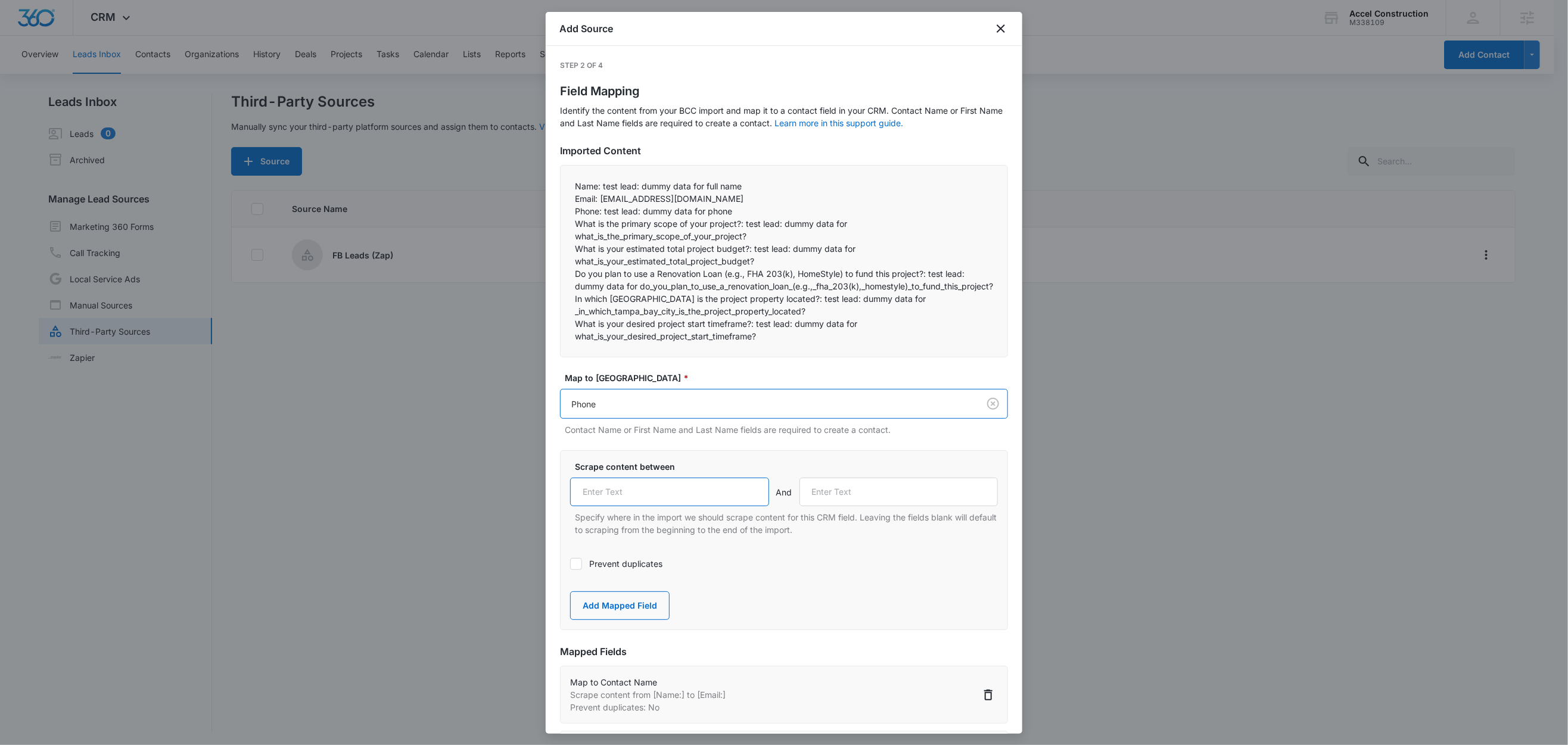
click at [639, 505] on input "text" at bounding box center [670, 492] width 199 height 29
paste input "Phone:"
type input "Phone:"
drag, startPoint x: 744, startPoint y: 225, endPoint x: 579, endPoint y: 225, distance: 165.0
click at [579, 225] on p "What is the primary scope of your project?: test lead: dummy data for what_is_t…" at bounding box center [784, 230] width 418 height 25
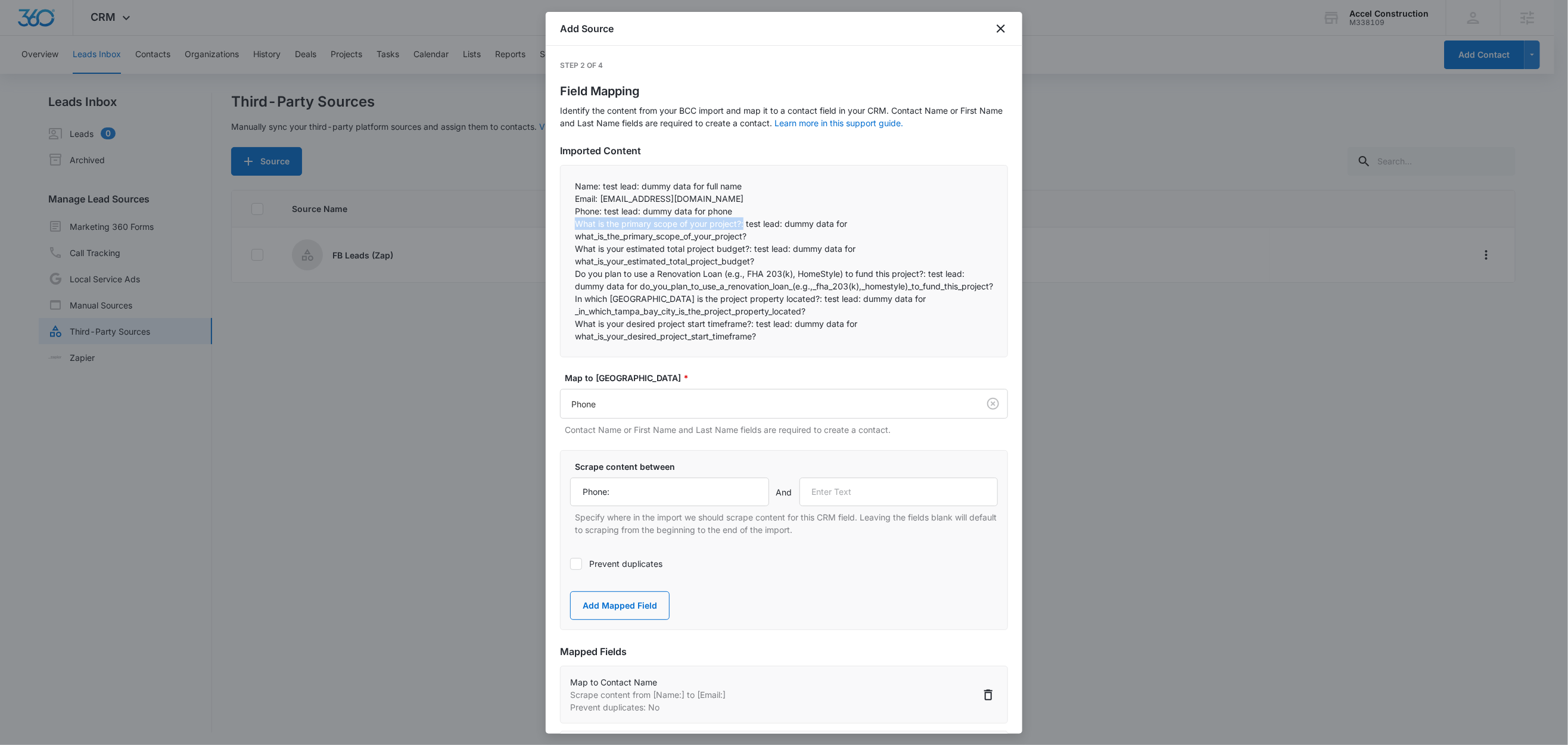
copy p "What is the primary scope of your project?:"
click at [877, 500] on input "text" at bounding box center [899, 492] width 199 height 29
paste input "What is the primary scope of your project?:"
type input "What is the primary scope of your project?:"
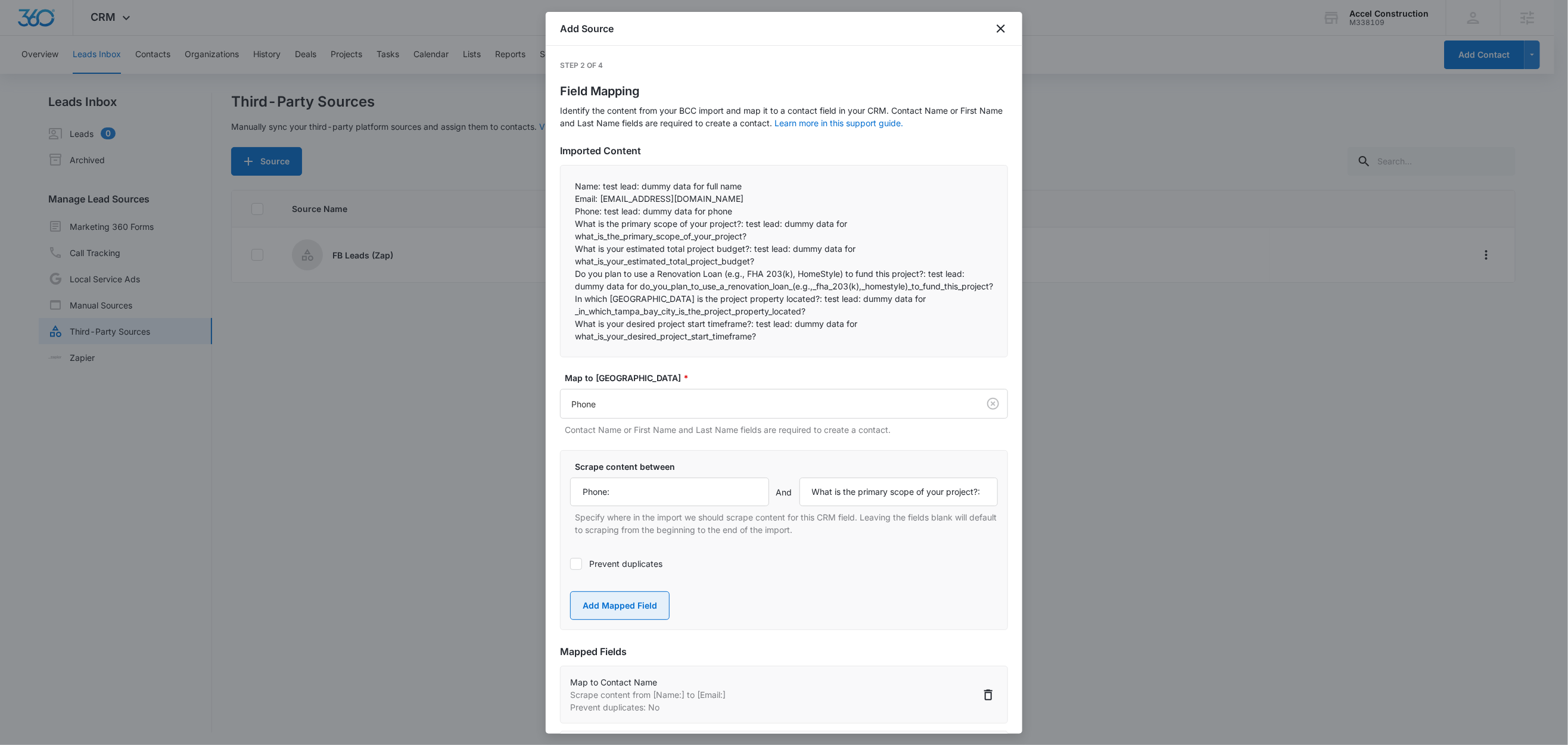
click at [623, 615] on button "Add Mapped Field" at bounding box center [620, 606] width 100 height 29
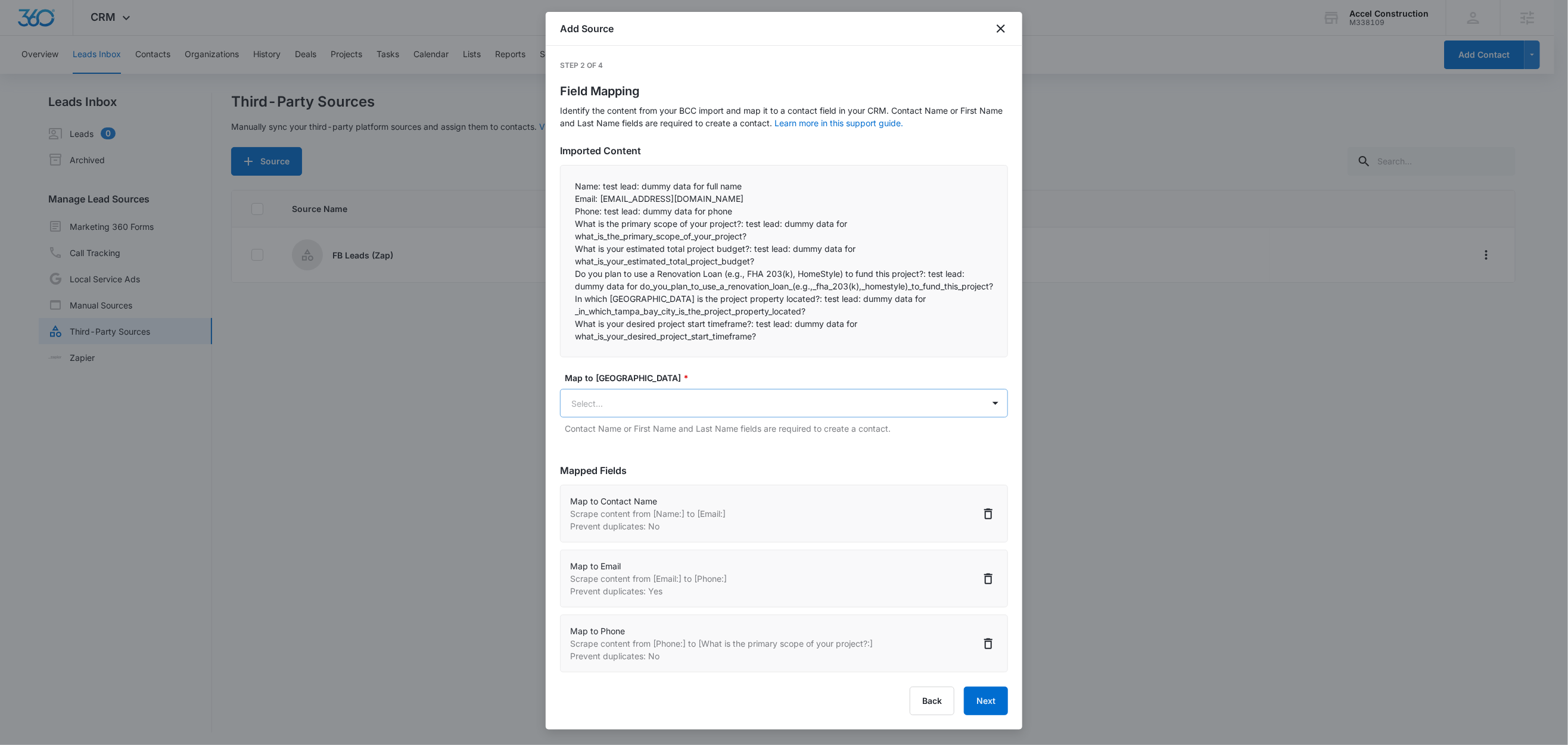
click at [661, 414] on body "CRM Apps Reputation Websites Forms CRM Email Social Content Ads Intelligence Fi…" at bounding box center [784, 373] width 1568 height 747
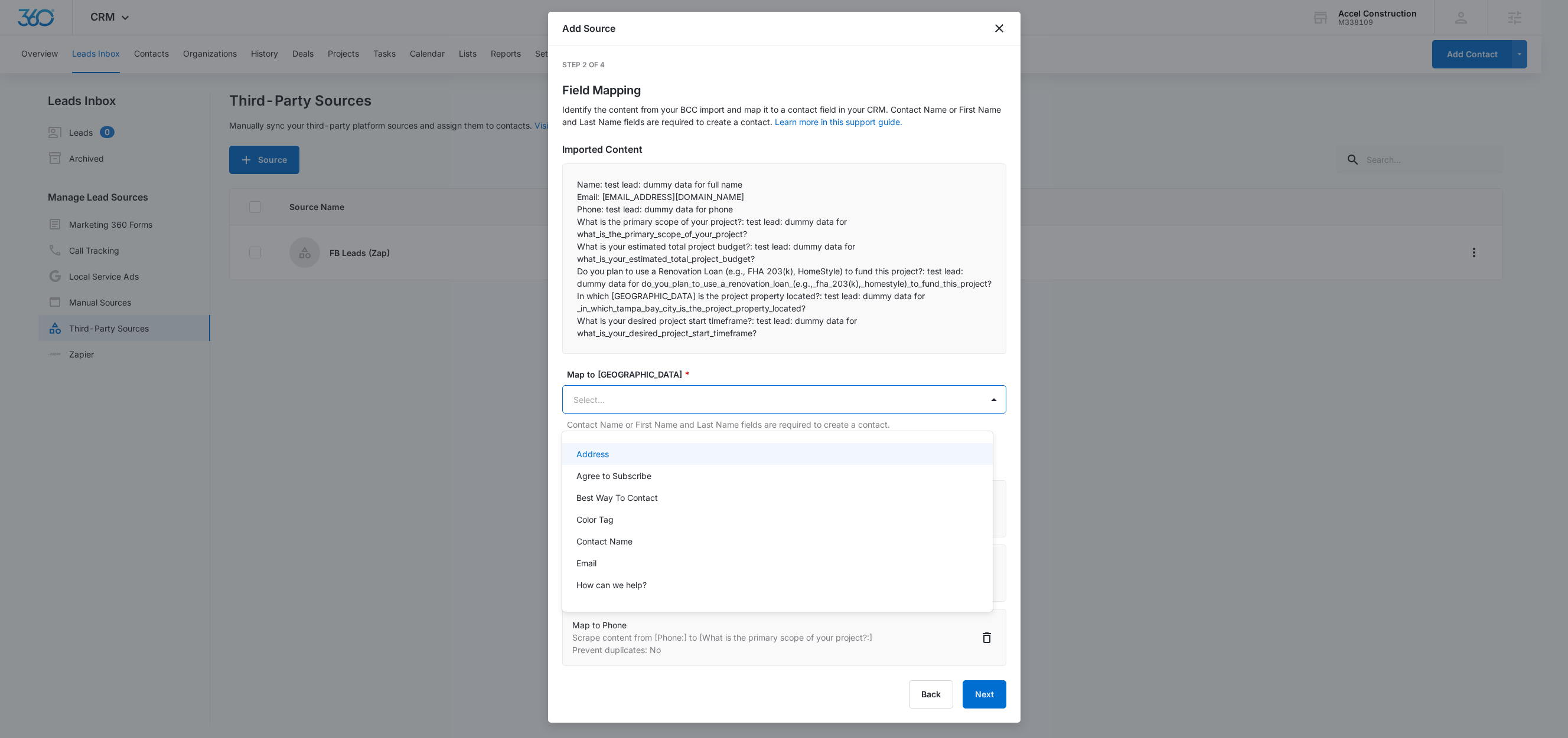
paste input "What is the primary scope of your project?:"
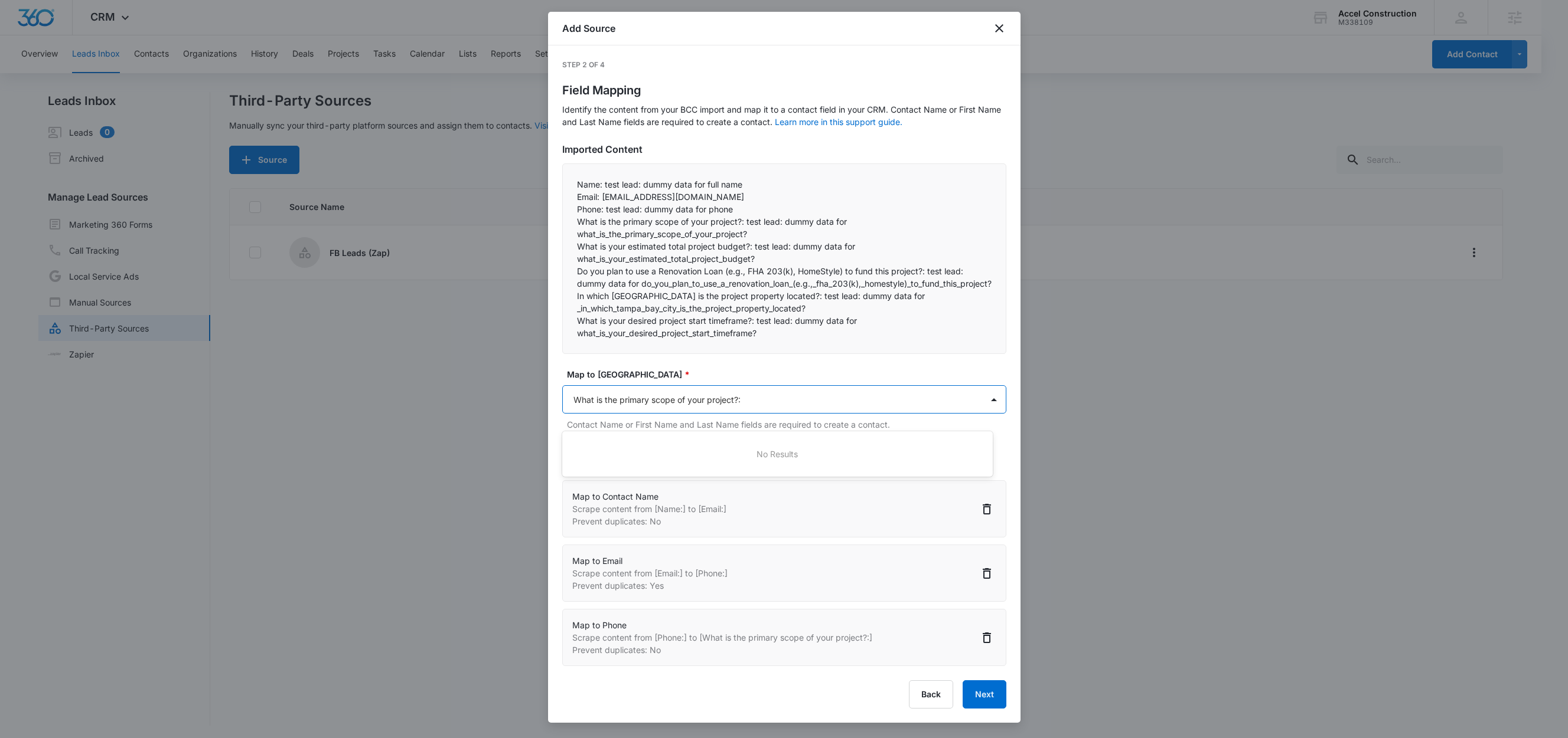
type input "What is the primary scope of your project?"
click at [672, 449] on p "What is the primary scope of your project?" at bounding box center [658, 454] width 165 height 12
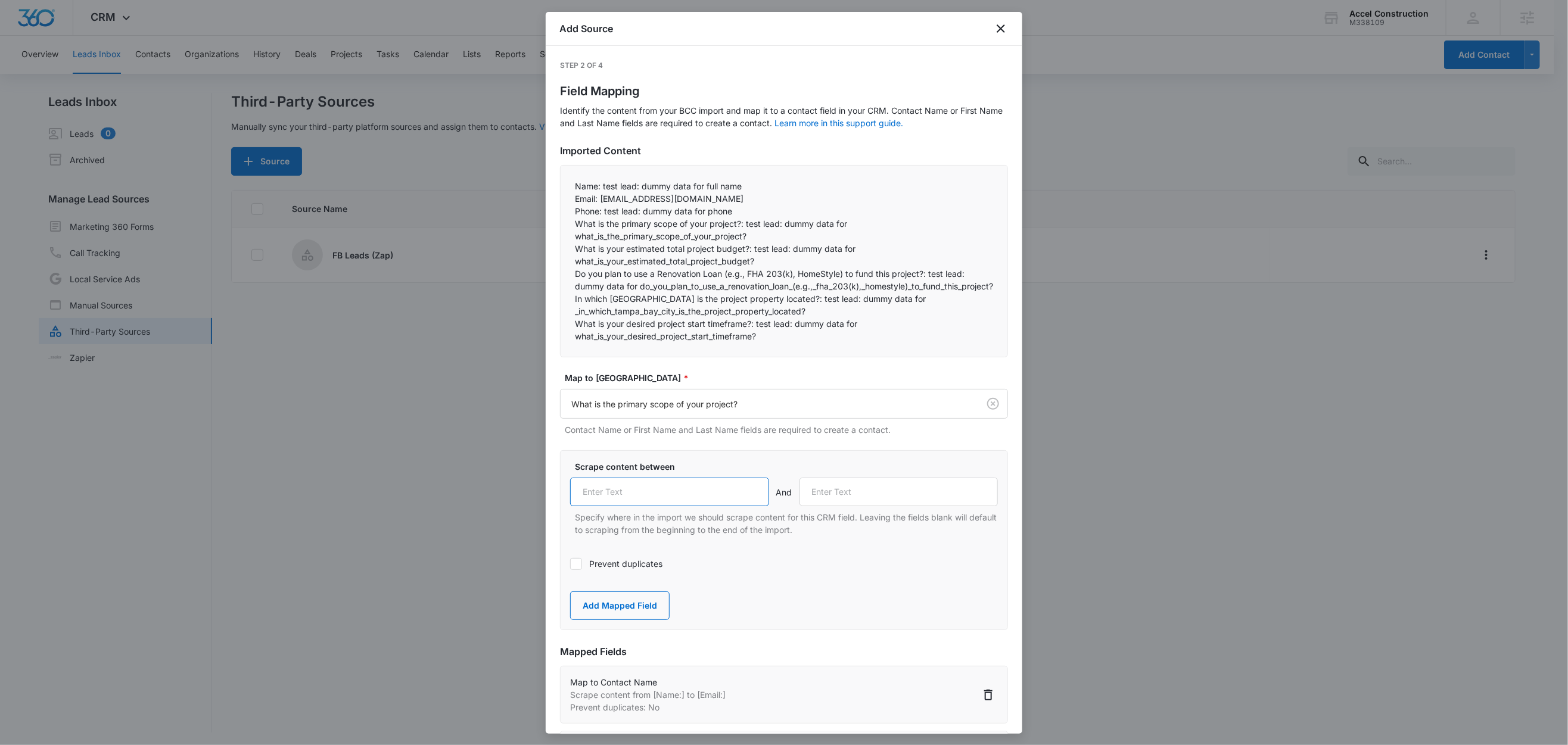
click at [676, 500] on input "text" at bounding box center [670, 492] width 199 height 29
paste input "What is the primary scope of your project?:"
type input "What is the primary scope of your project?:"
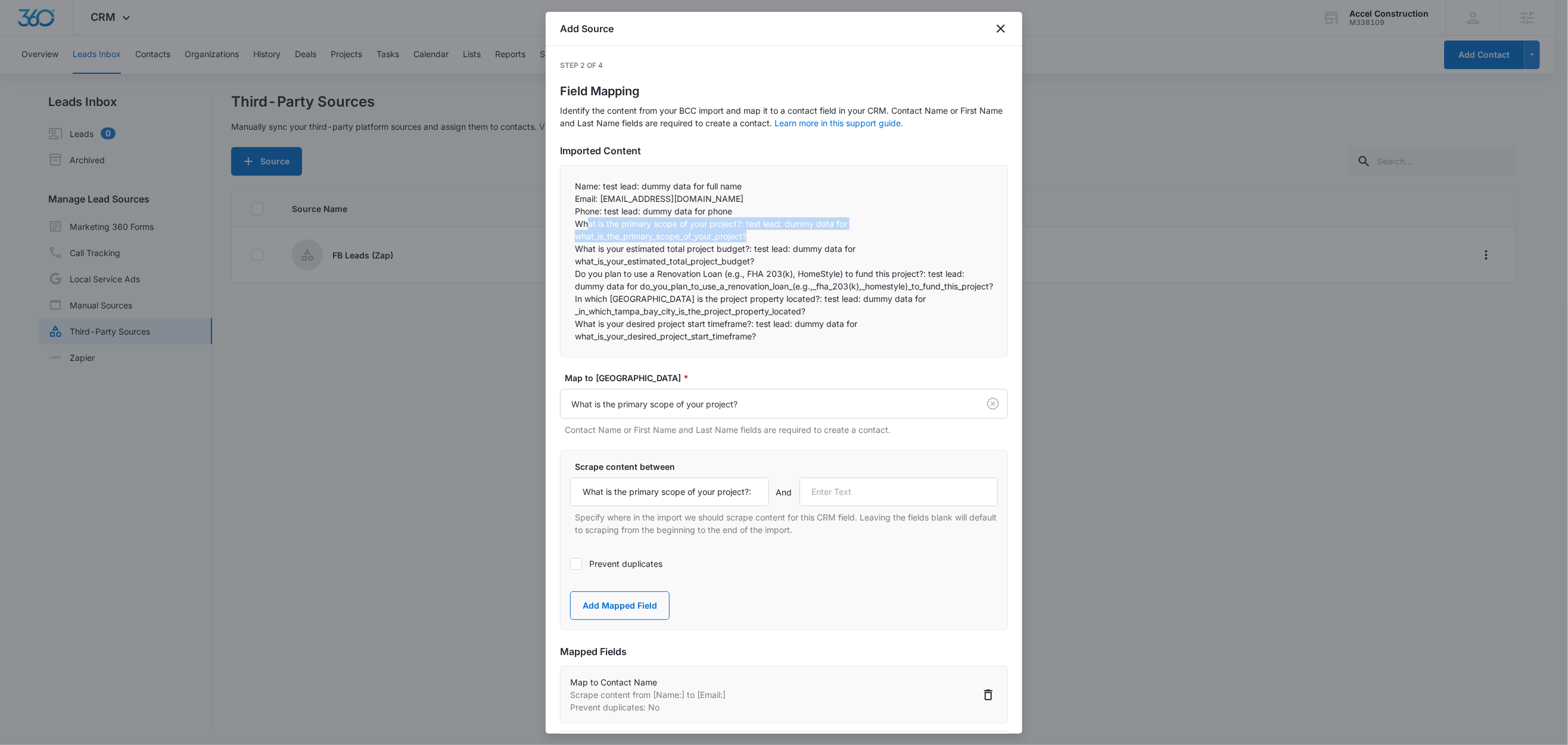
drag, startPoint x: 588, startPoint y: 220, endPoint x: 795, endPoint y: 238, distance: 207.8
click at [795, 238] on p "What is the primary scope of your project?: test lead: dummy data for what_is_t…" at bounding box center [784, 230] width 418 height 25
click at [659, 261] on p "What is your estimated total project budget?: test lead: dummy data for what_is…" at bounding box center [784, 254] width 418 height 25
drag, startPoint x: 751, startPoint y: 250, endPoint x: 574, endPoint y: 250, distance: 177.0
click at [574, 250] on div "Name: test lead: dummy data for full name Email: test@fb.com Phone: test lead…" at bounding box center [784, 261] width 448 height 193
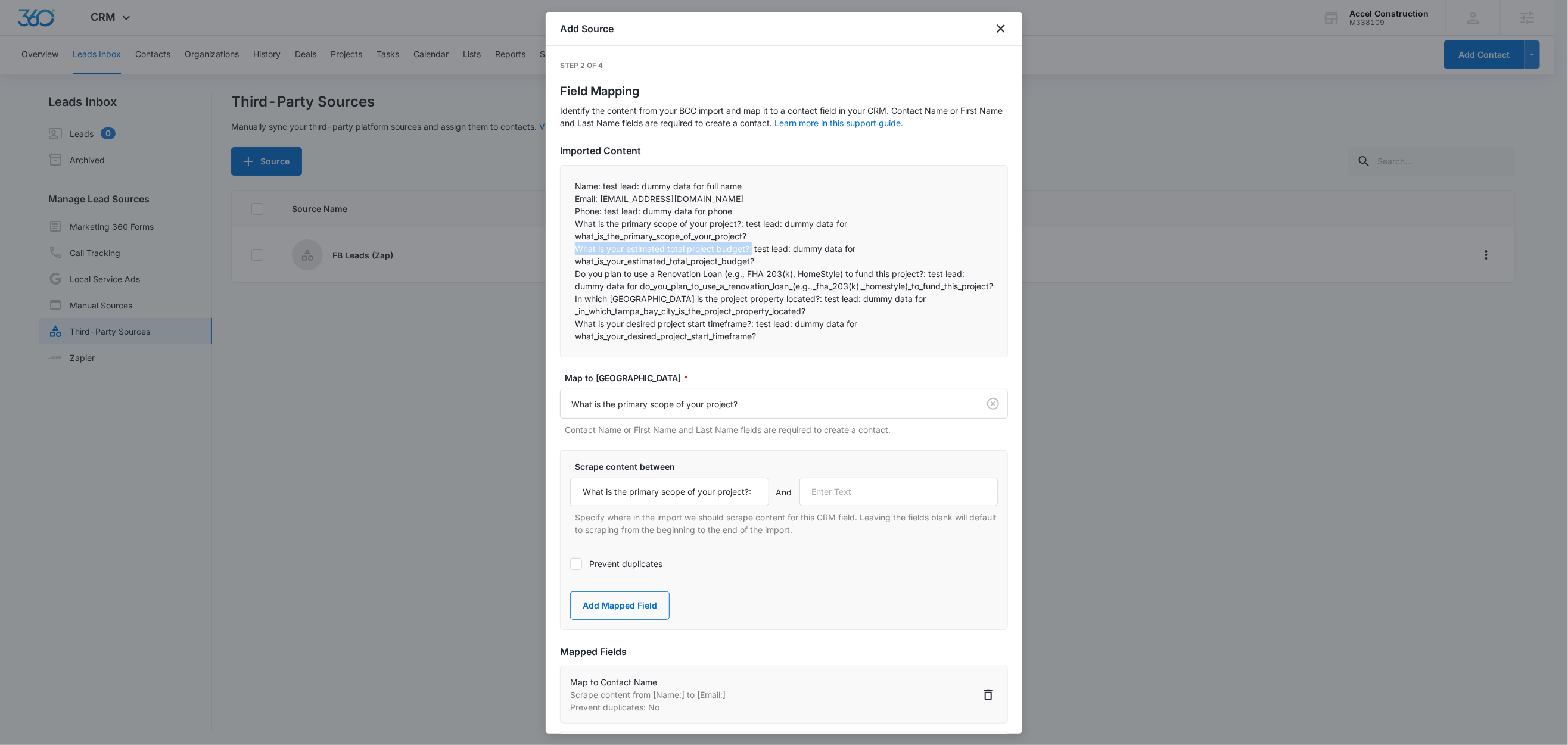
copy p "What is your estimated total project budget?:"
click at [876, 503] on input "text" at bounding box center [899, 492] width 199 height 29
paste input "What is your estimated total project budget?:"
type input "What is your estimated total project budget?:"
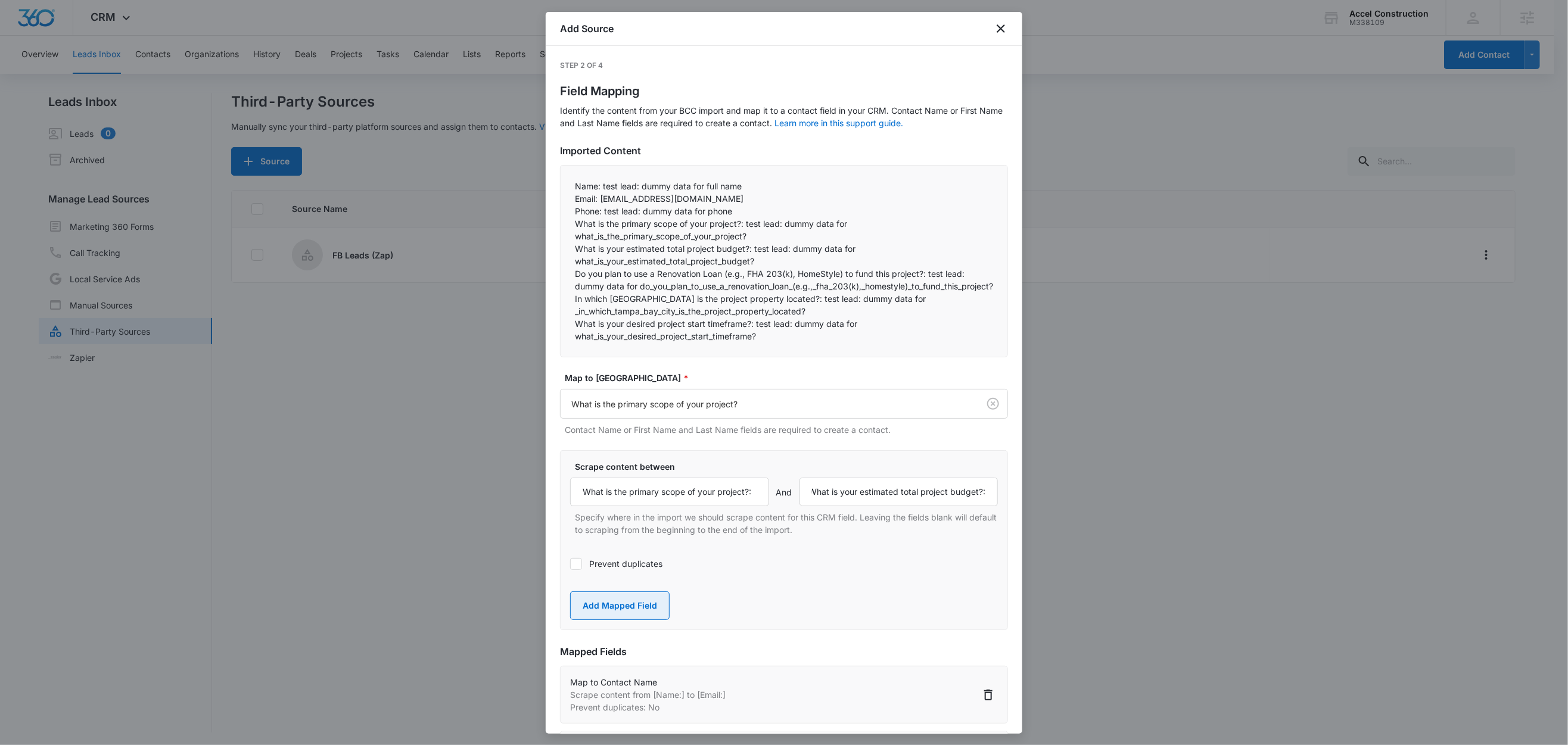
click at [624, 616] on button "Add Mapped Field" at bounding box center [620, 606] width 100 height 29
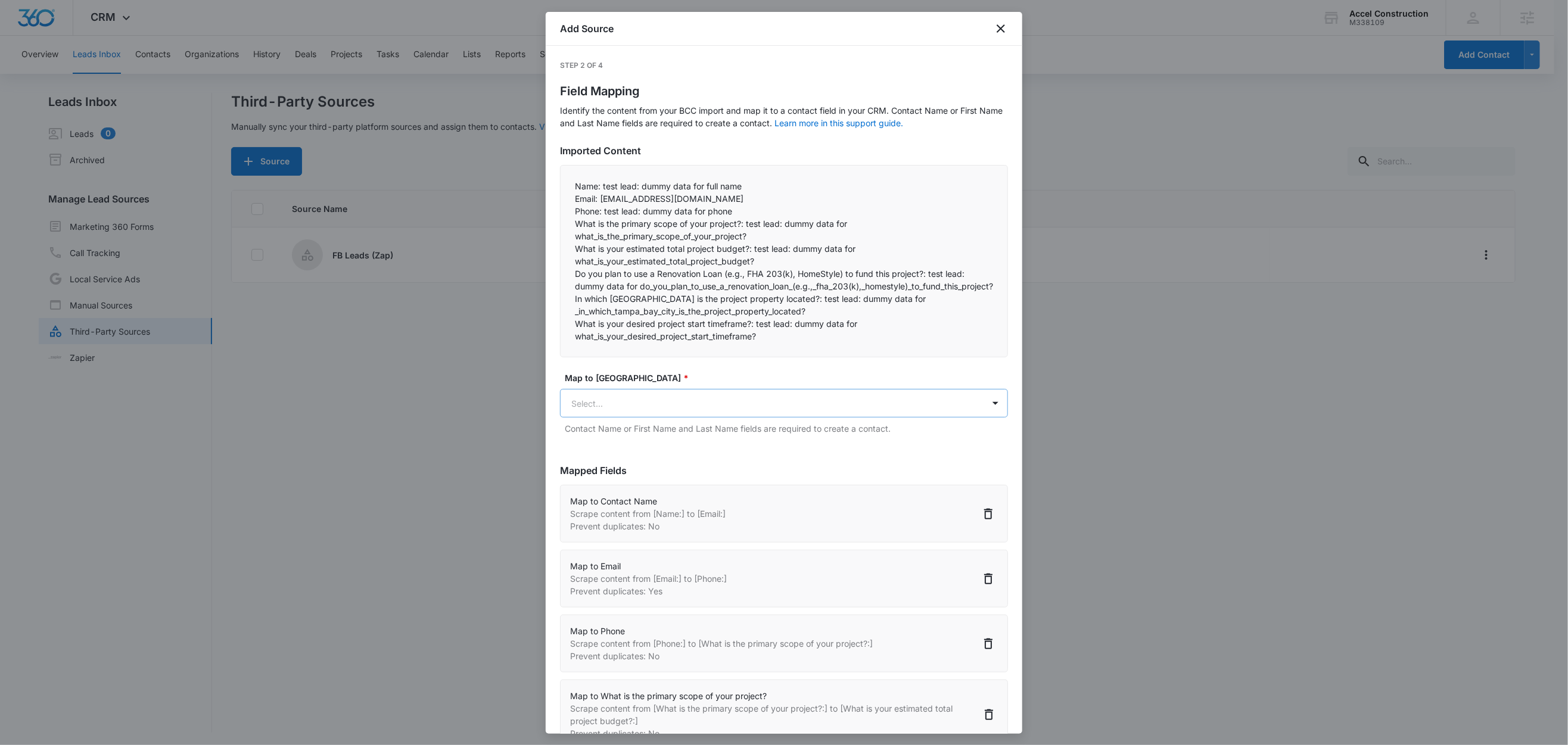
click at [617, 416] on body "CRM Apps Reputation Websites Forms CRM Email Social Content Ads Intelligence Fi…" at bounding box center [784, 373] width 1568 height 747
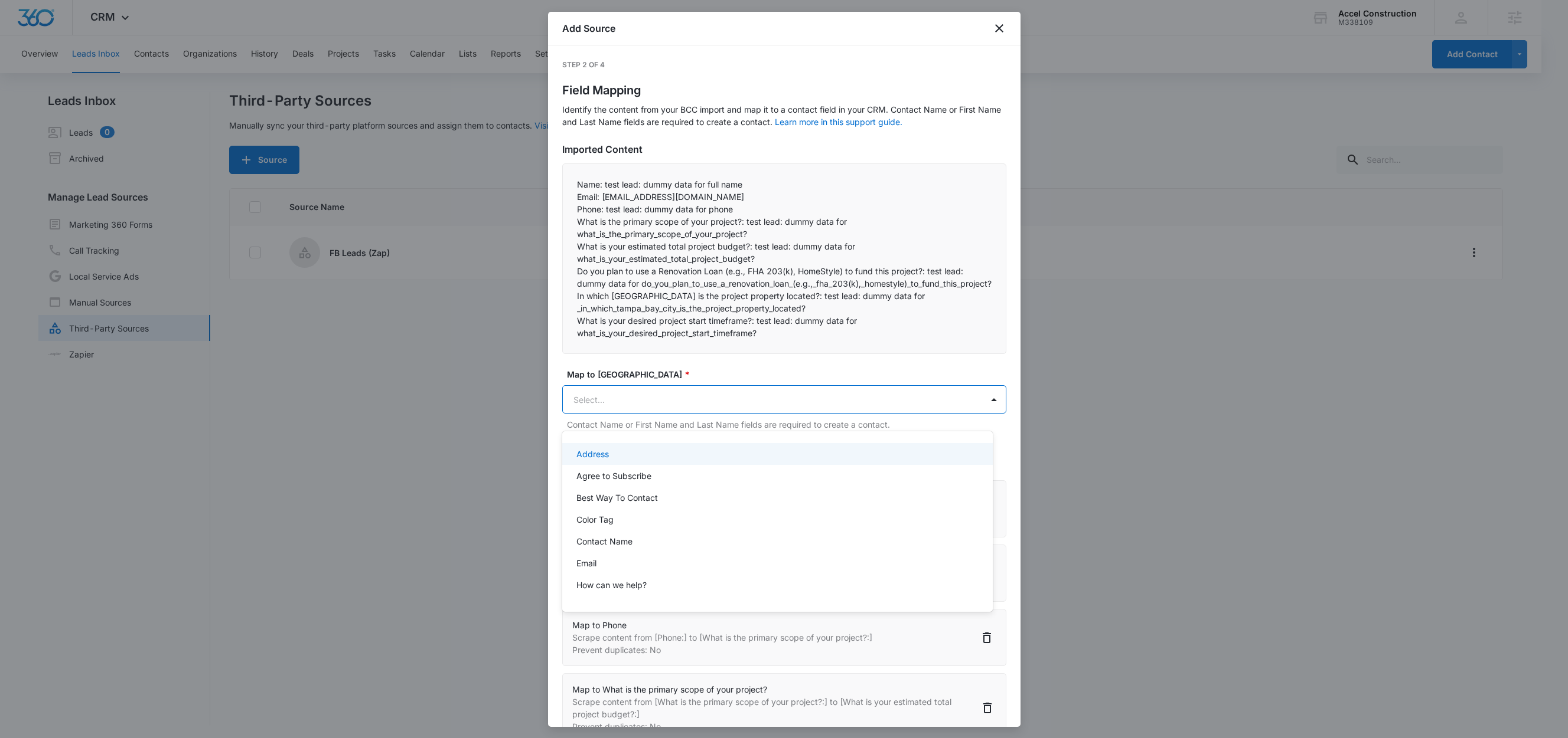
paste input "What is your estimated total project budget?:"
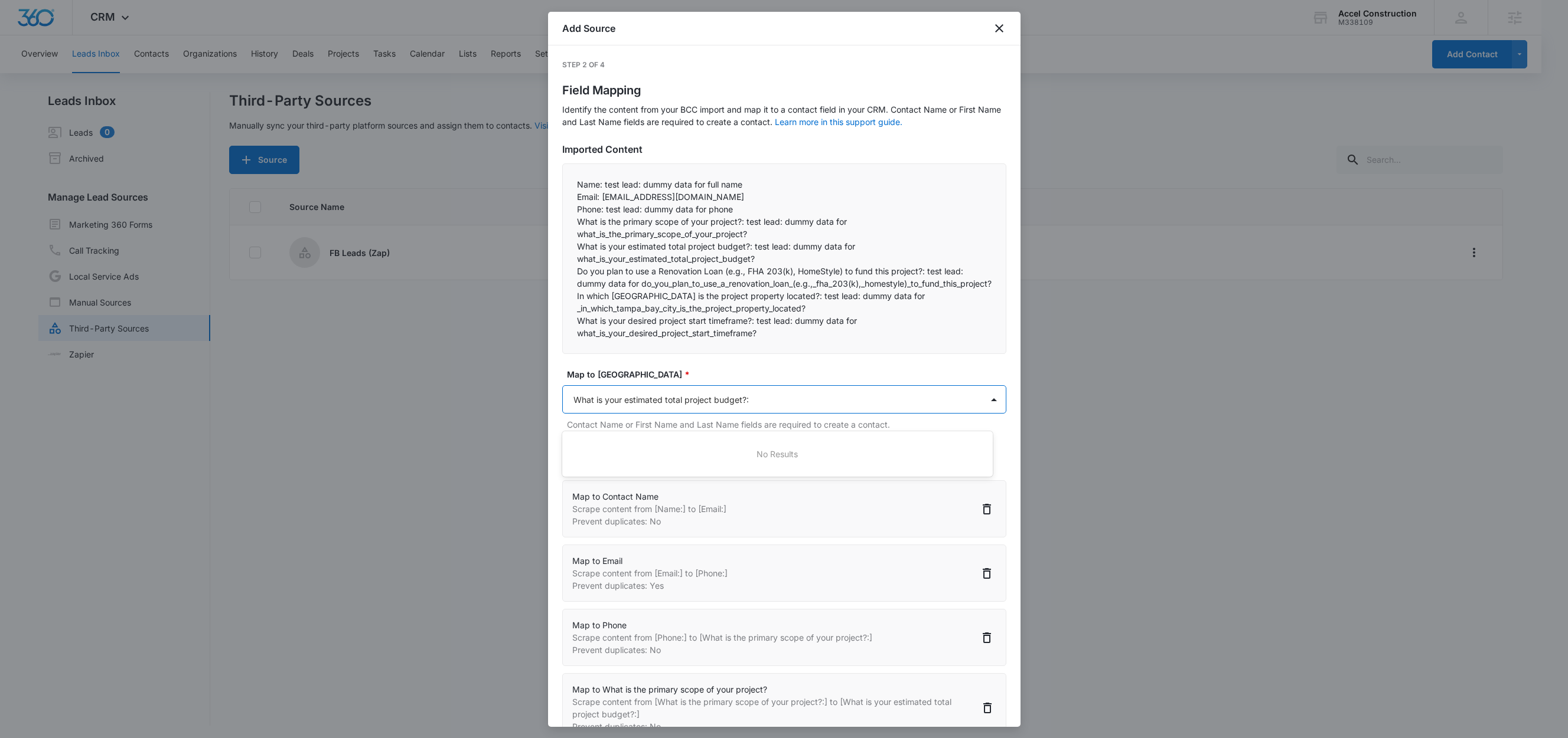
type input "What is your estimated total project budget?"
click at [625, 454] on p "What is your estimated total project budget?" at bounding box center [663, 454] width 173 height 12
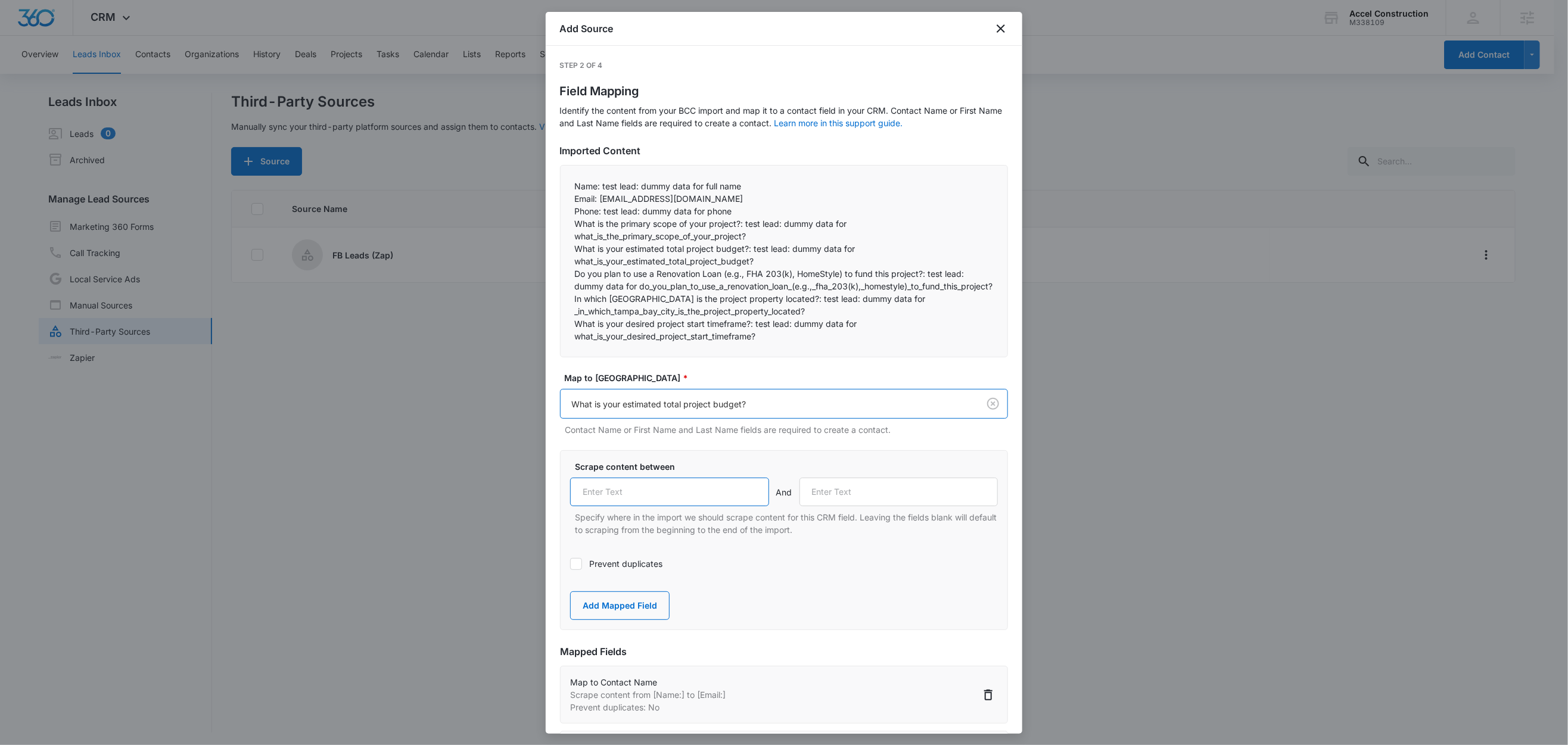
click at [645, 492] on input "text" at bounding box center [670, 492] width 199 height 29
paste input "What is your estimated total project budget?:"
type input "What is your estimated total project budget?:"
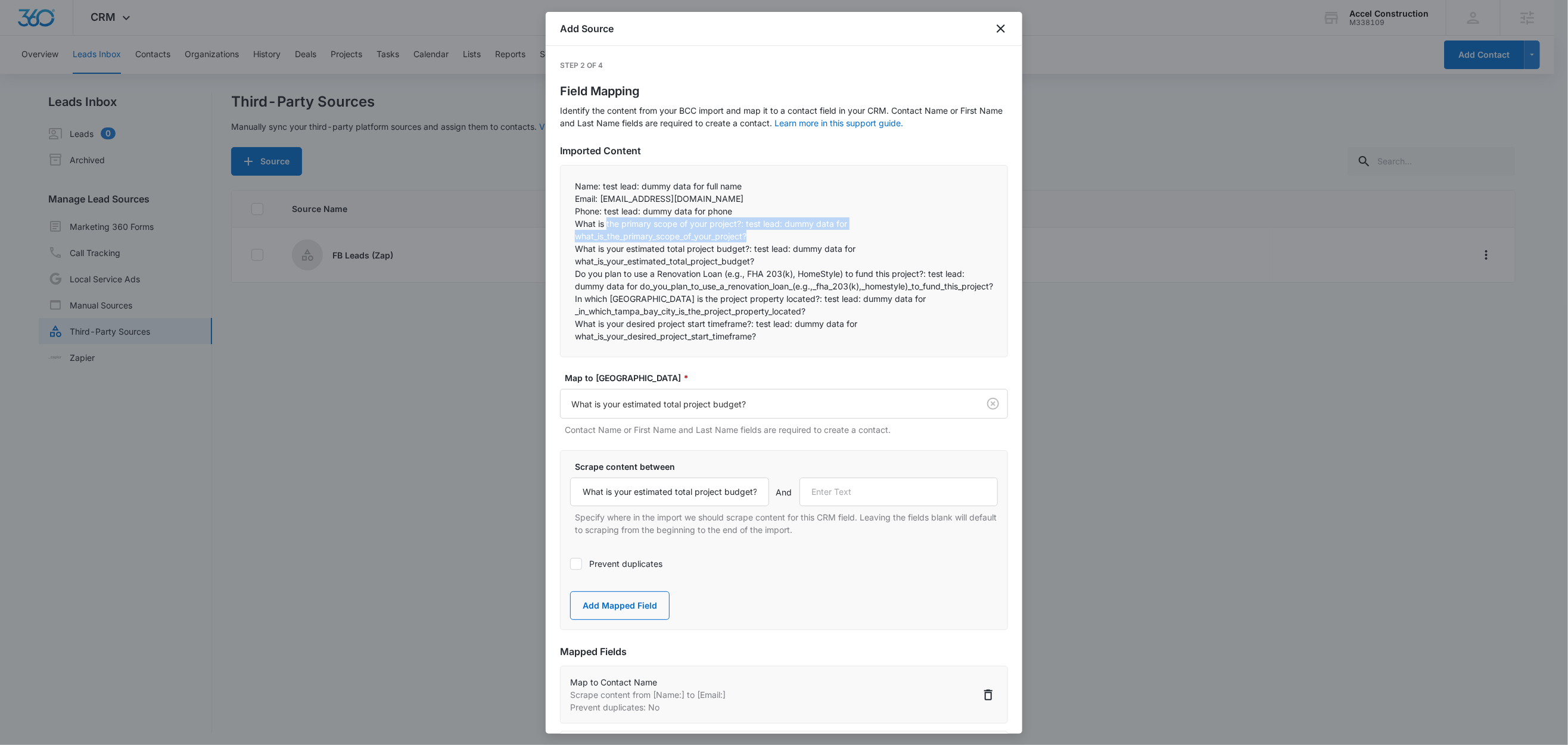
drag, startPoint x: 606, startPoint y: 224, endPoint x: 802, endPoint y: 234, distance: 196.3
click at [802, 234] on p "What is the primary scope of your project?: test lead: dummy data for what_is_t…" at bounding box center [784, 230] width 418 height 25
click at [658, 252] on p "What is your estimated total project budget?: test lead: dummy data for what_is…" at bounding box center [784, 254] width 418 height 25
drag, startPoint x: 650, startPoint y: 249, endPoint x: 744, endPoint y: 257, distance: 94.3
click at [847, 259] on p "What is your estimated total project budget?: test lead: dummy data for what_is…" at bounding box center [784, 254] width 418 height 25
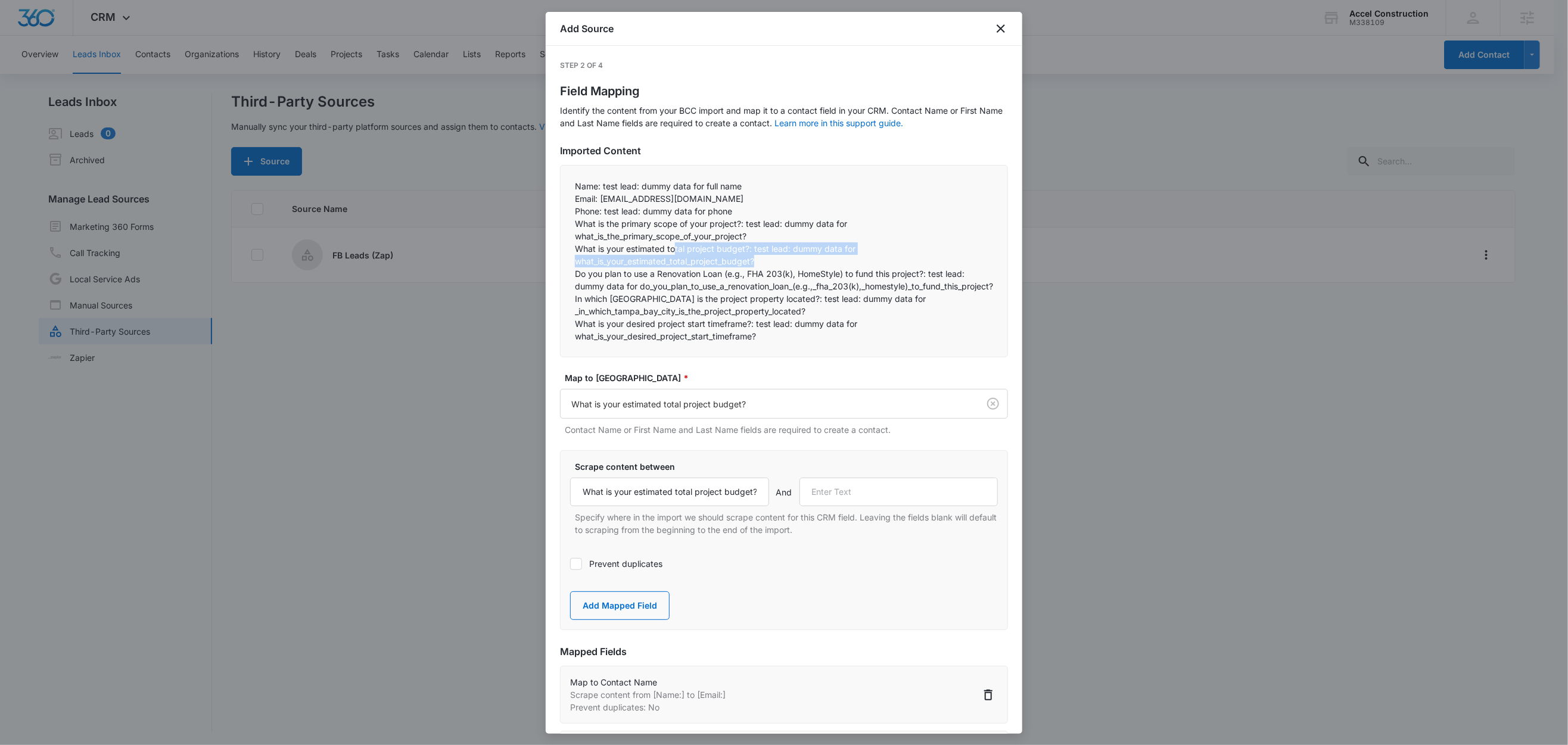
drag, startPoint x: 712, startPoint y: 245, endPoint x: 825, endPoint y: 257, distance: 113.6
click at [825, 257] on p "What is your estimated total project budget?: test lead: dummy data for what_is…" at bounding box center [784, 254] width 418 height 25
click at [665, 290] on p "Do you plan to use a Renovation Loan (e.g., FHA 203(k), HomeStyle) to fund this…" at bounding box center [784, 279] width 418 height 25
drag, startPoint x: 927, startPoint y: 274, endPoint x: 570, endPoint y: 275, distance: 357.0
click at [570, 275] on div "Name: test lead: dummy data for full name Email: test@fb.com Phone: test lead…" at bounding box center [784, 261] width 448 height 193
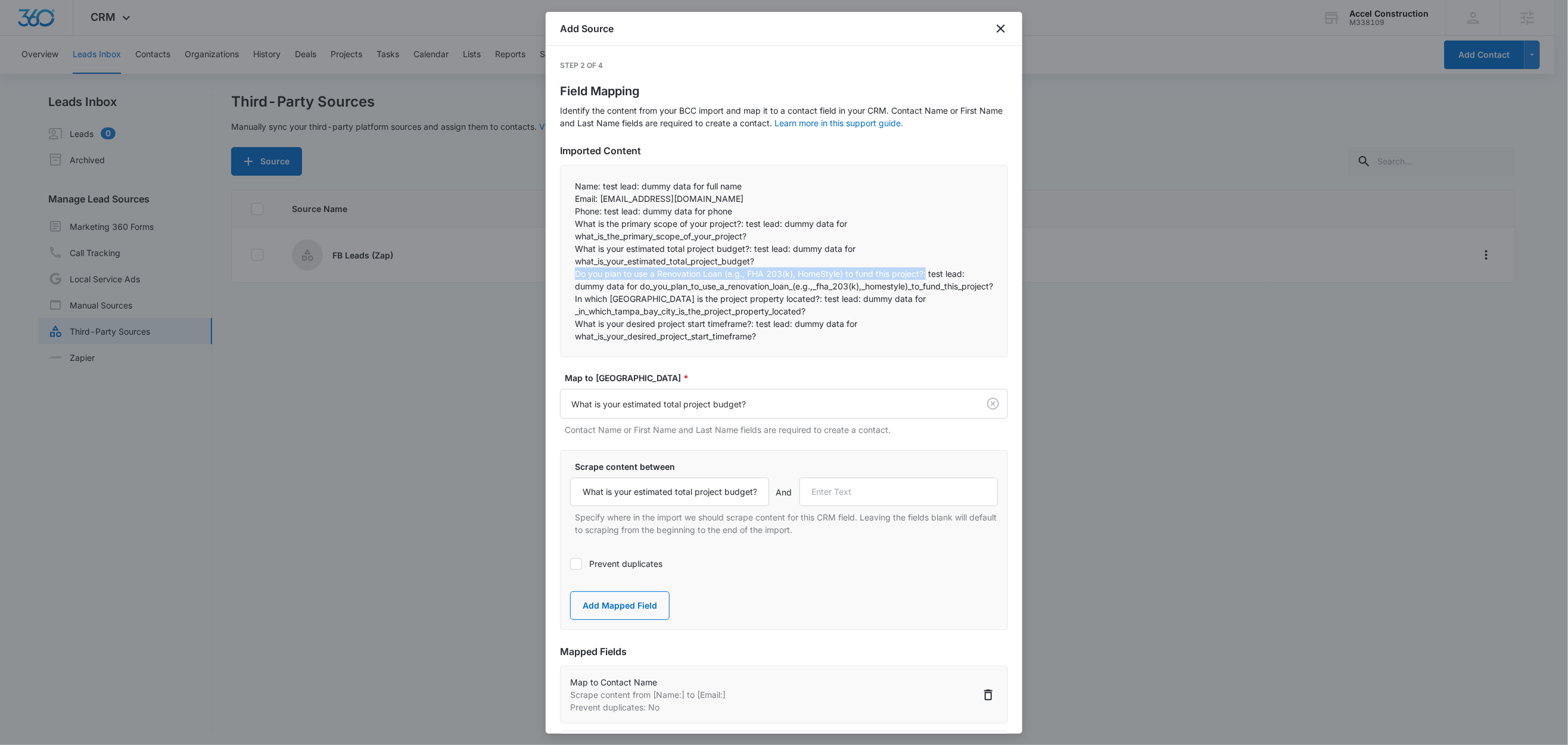
copy p "Do you plan to use a Renovation Loan (e.g., FHA 203(k), HomeStyle) to fund this…"
click at [897, 498] on input "text" at bounding box center [899, 492] width 199 height 29
paste input "Do you plan to use a Renovation Loan (e.g., FHA 203(k), HomeStyle) to fund this…"
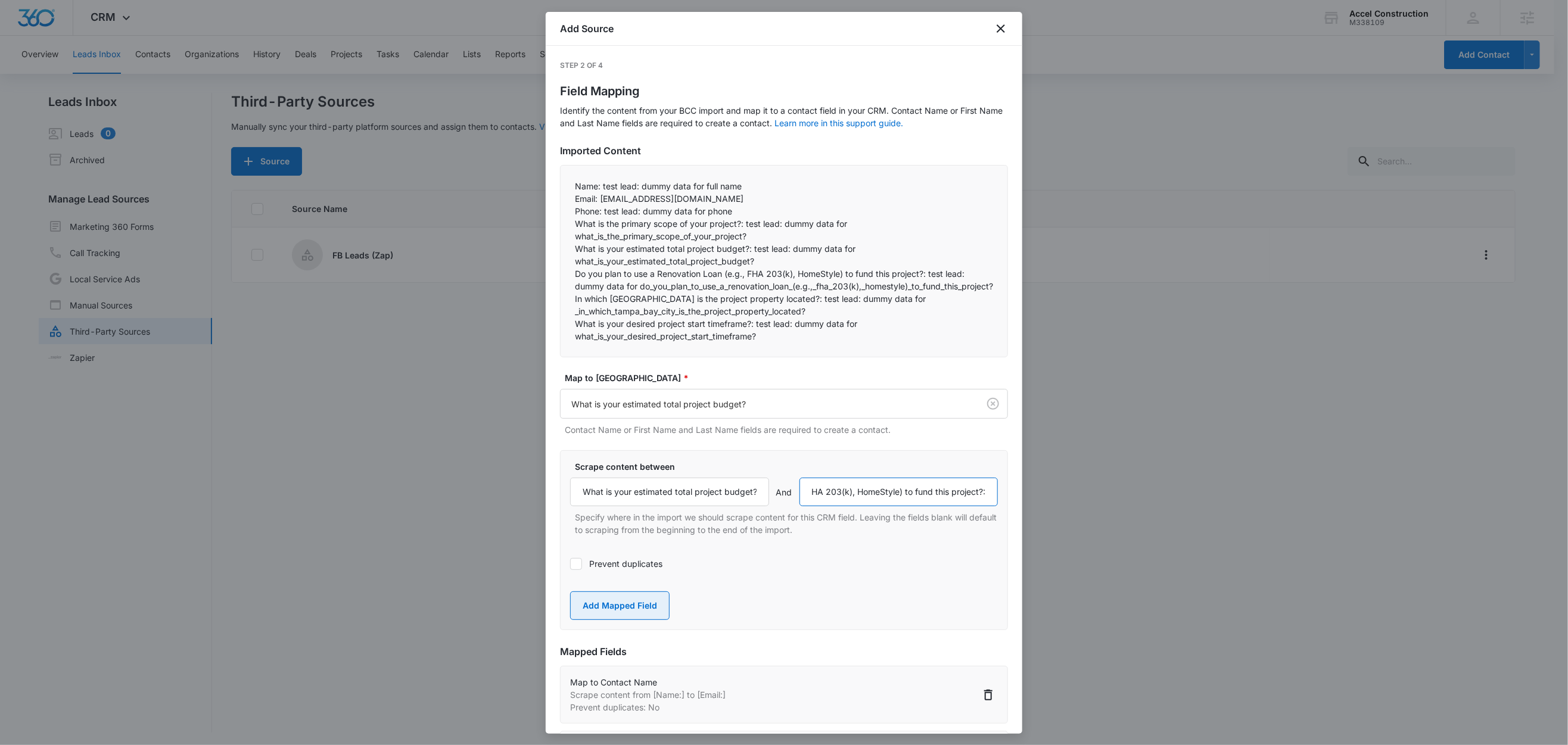
type input "Do you plan to use a Renovation Loan (e.g., FHA 203(k), HomeStyle) to fund this…"
click at [630, 620] on button "Add Mapped Field" at bounding box center [620, 606] width 100 height 29
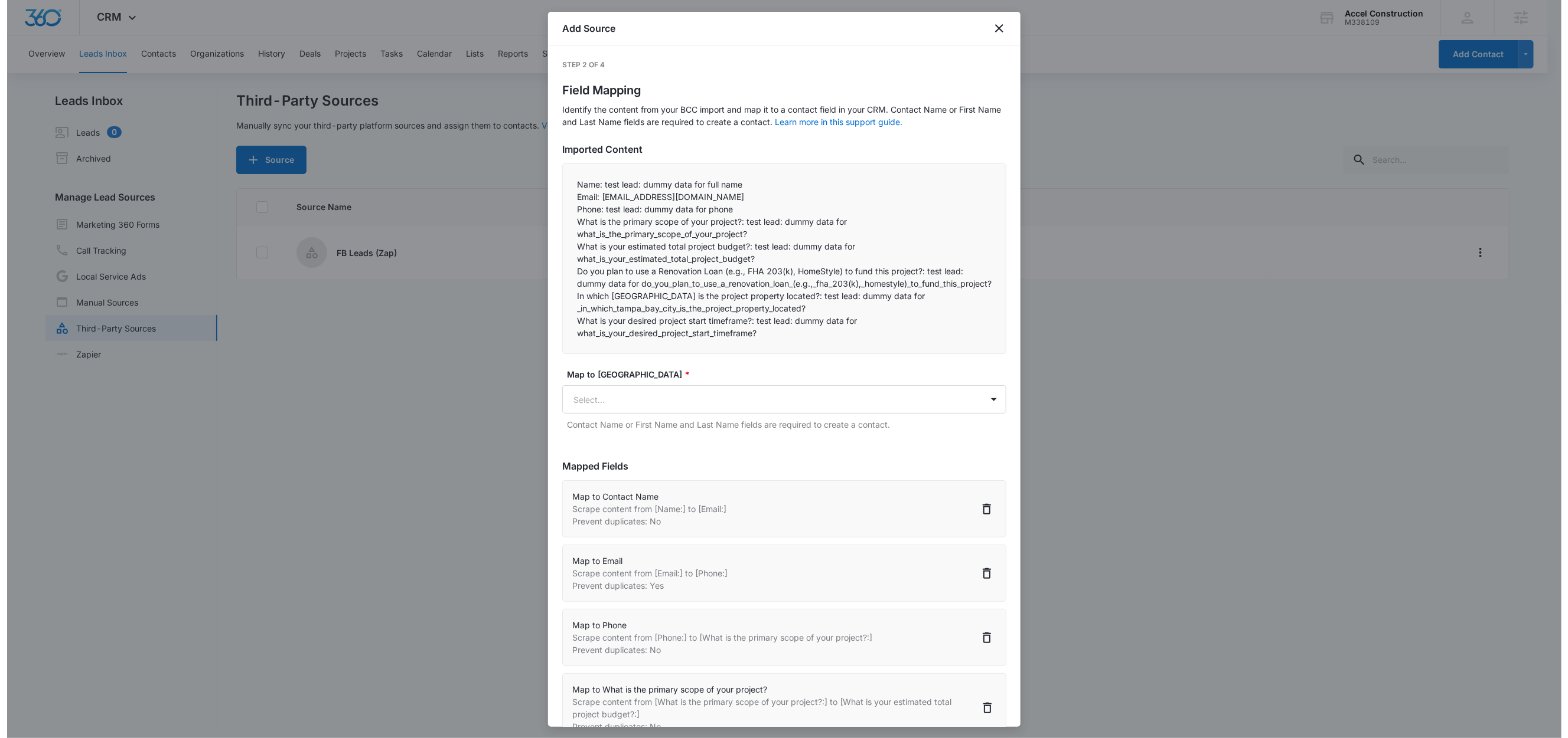
scroll to position [0, 0]
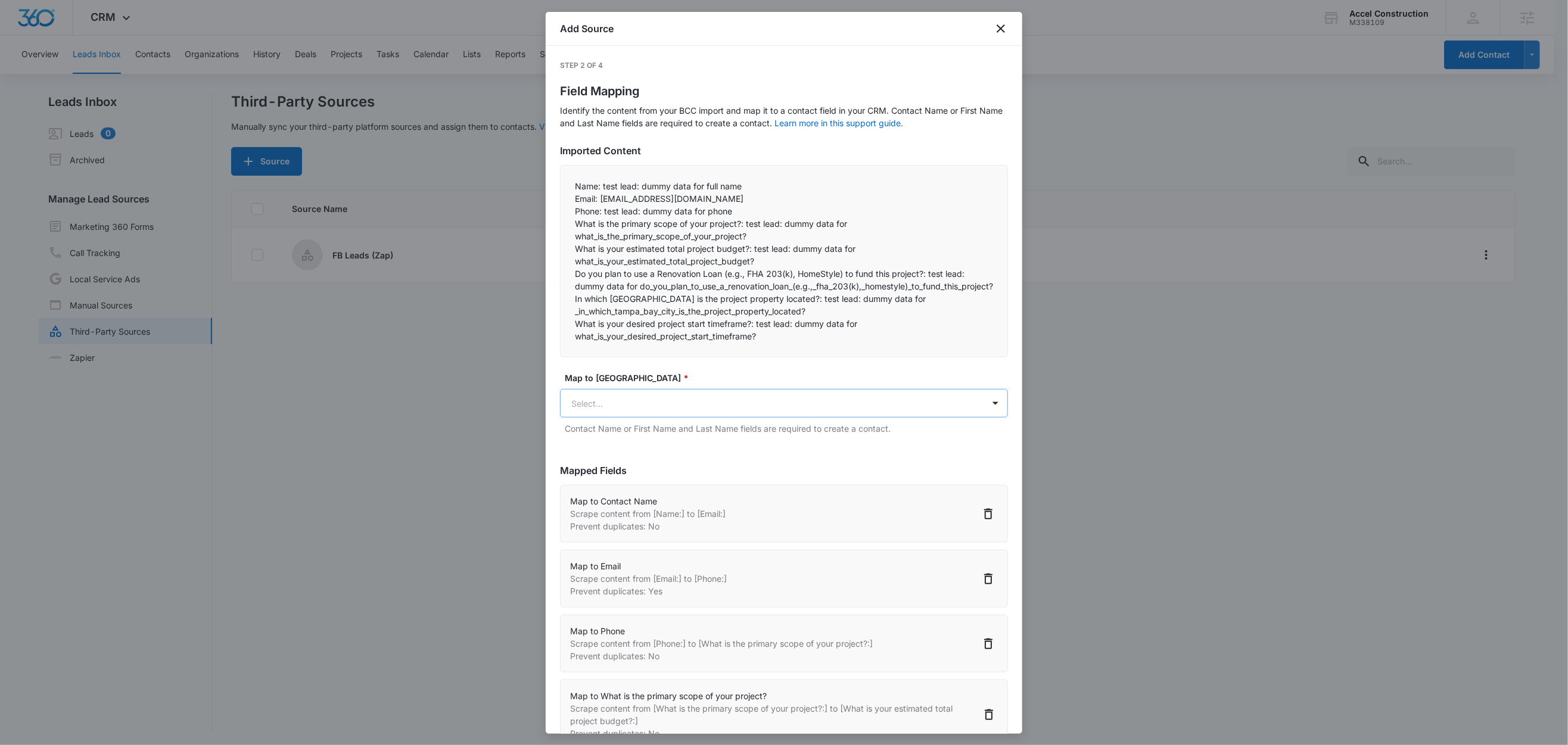
click at [631, 421] on body "CRM Apps Reputation Websites Forms CRM Email Social Content Ads Intelligence Fi…" at bounding box center [784, 373] width 1568 height 747
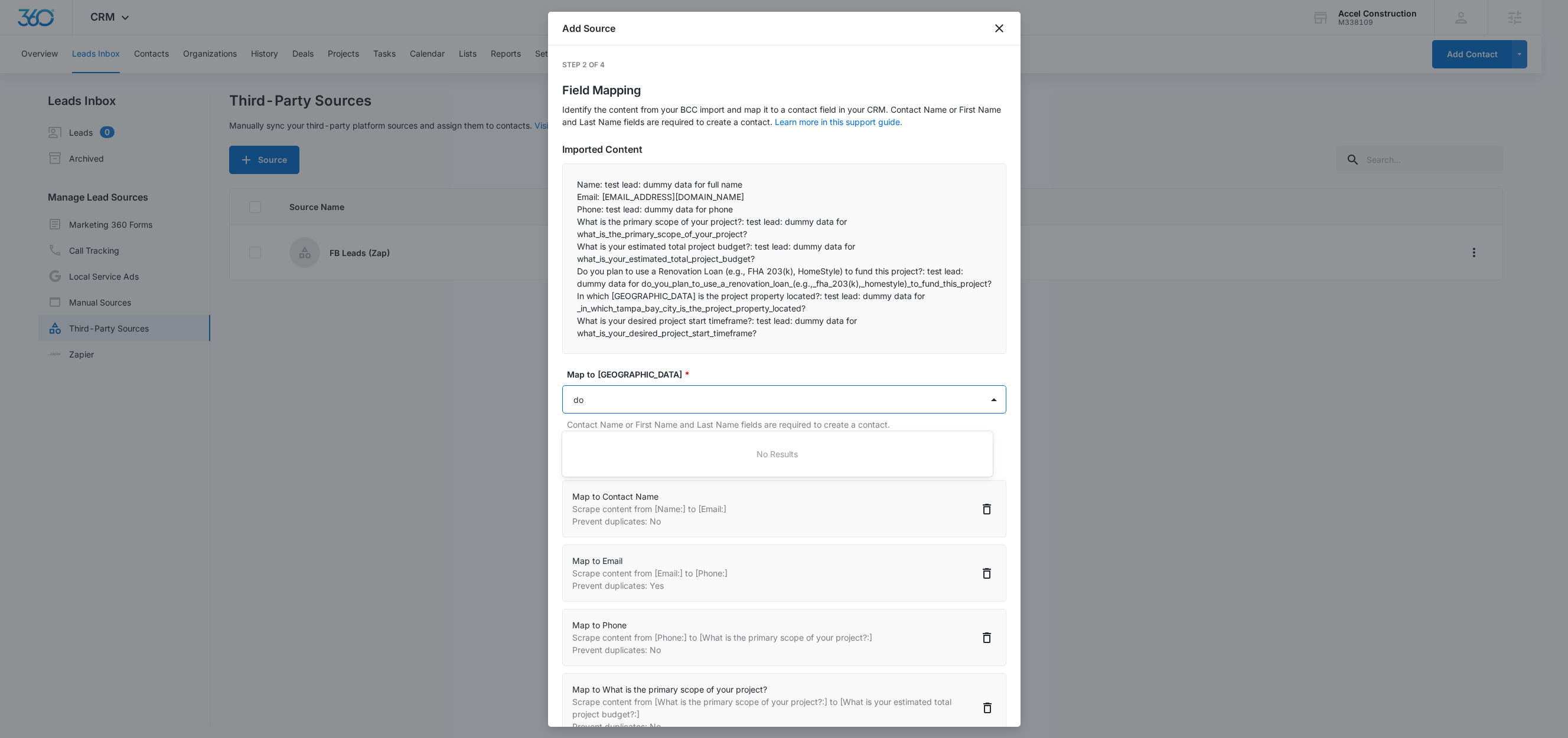
type input "d"
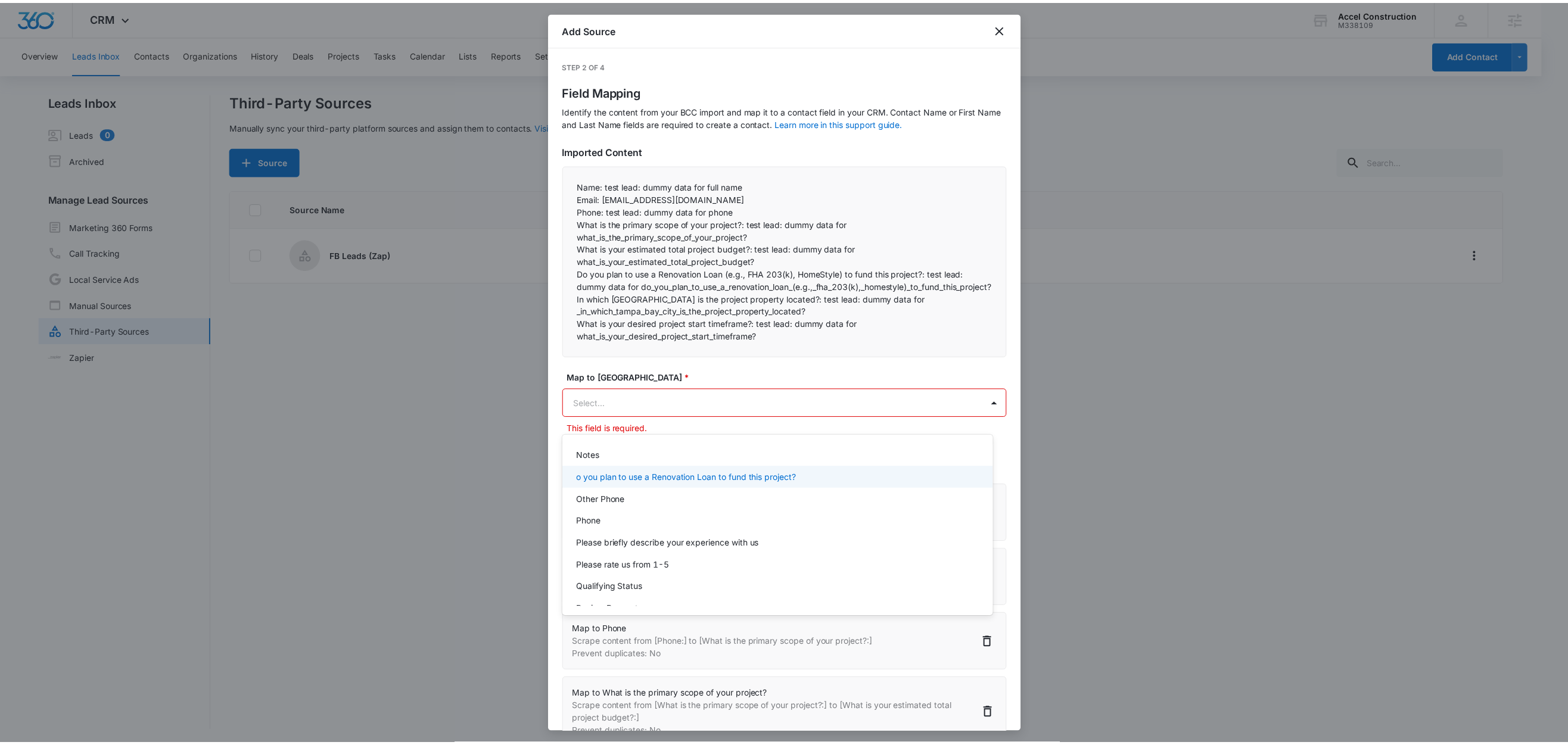
scroll to position [188, 0]
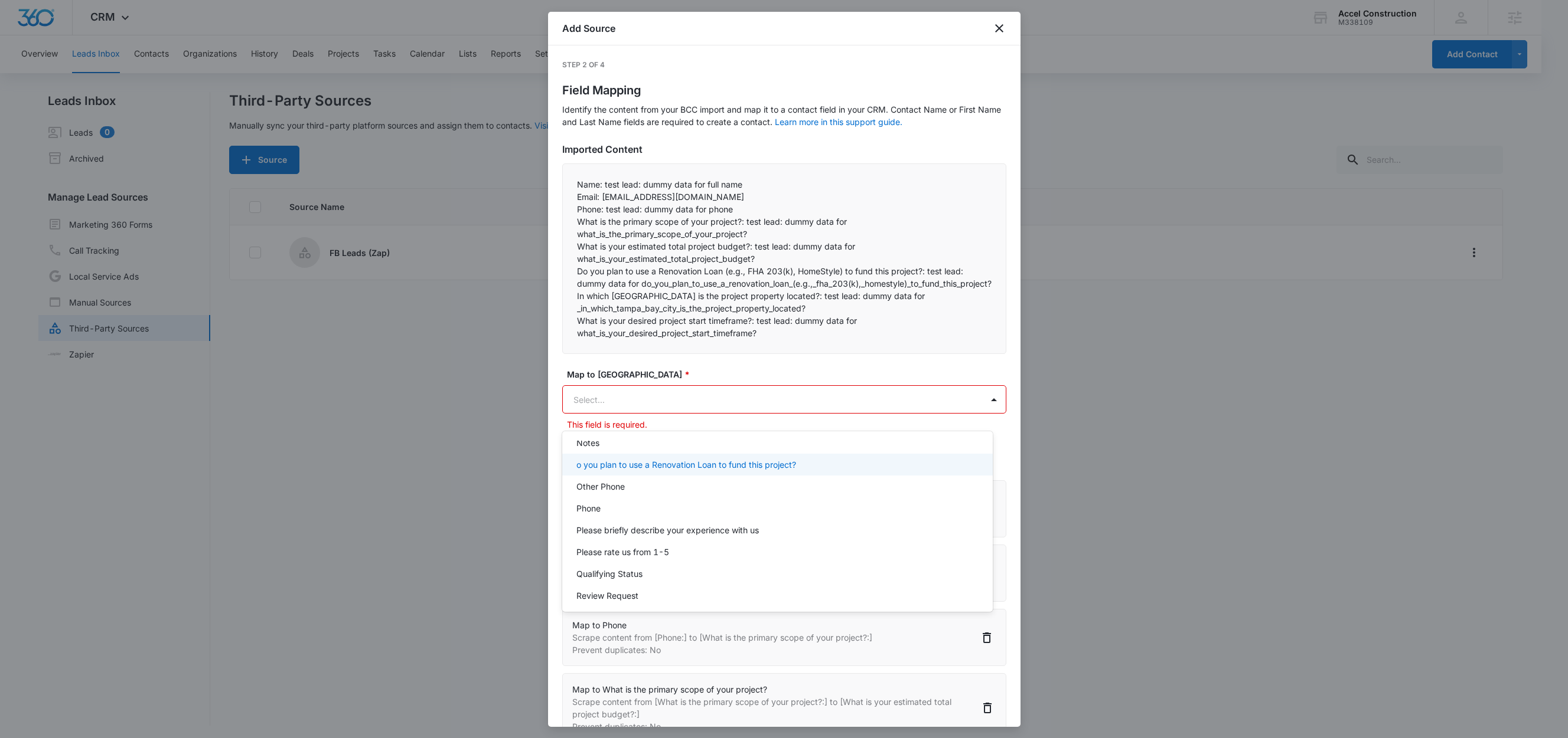
click at [612, 468] on p "o you plan to use a Renovation Loan to fund this project?" at bounding box center [686, 464] width 220 height 12
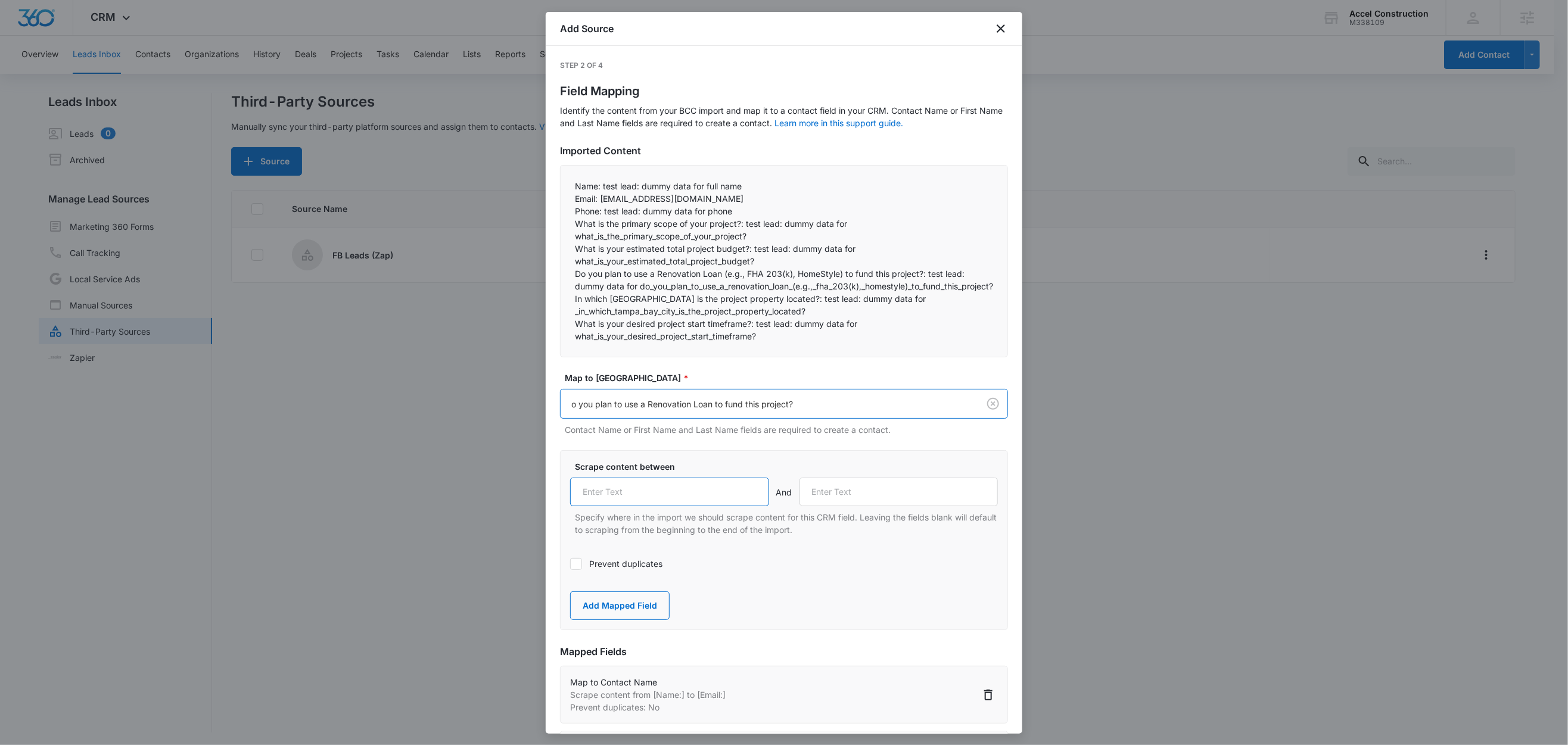
click at [669, 503] on input "text" at bounding box center [670, 492] width 199 height 29
paste input "Do you plan to use a Renovation Loan (e.g., FHA 203(k), HomeStyle) to fund this…"
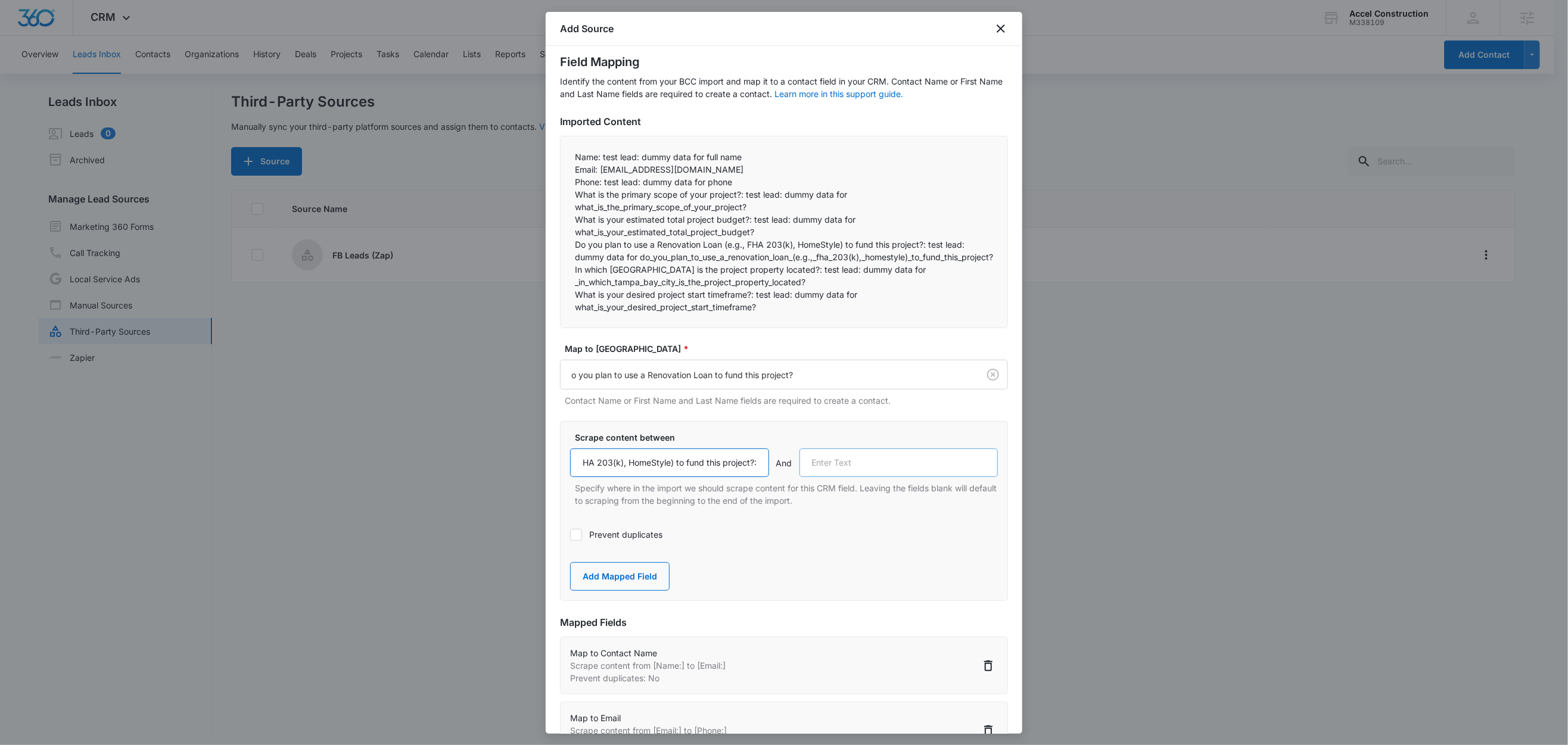
scroll to position [29, 0]
type input "Do you plan to use a Renovation Loan (e.g., FHA 203(k), HomeStyle) to fund this…"
drag, startPoint x: 575, startPoint y: 242, endPoint x: 965, endPoint y: 272, distance: 391.2
click at [965, 264] on p "Do you plan to use a Renovation Loan (e.g., FHA 203(k), HomeStyle) to fund this…" at bounding box center [784, 251] width 418 height 25
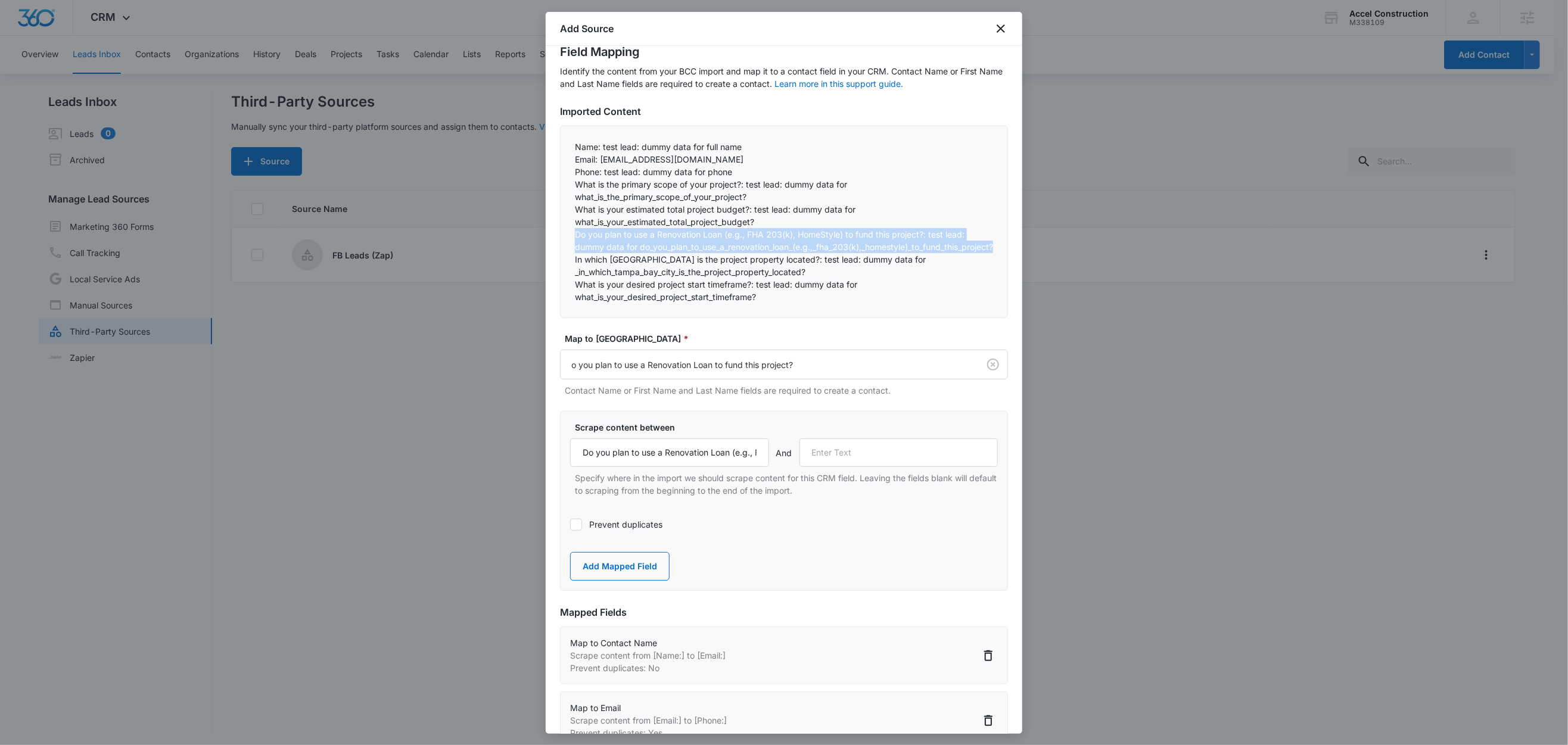
scroll to position [43, 0]
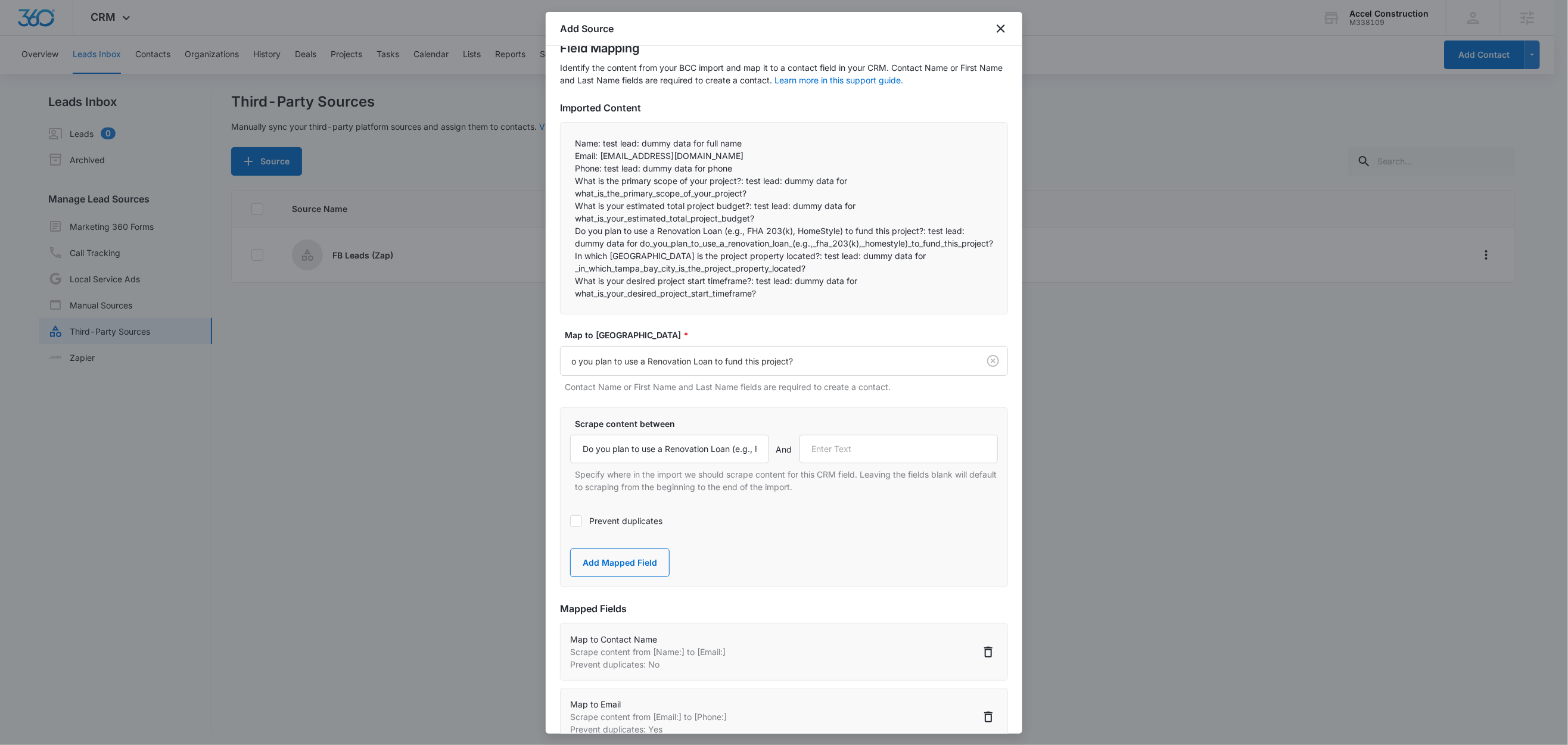
click at [603, 275] on p "In which Tampa Bay city is the project property located?: test lead: dummy data…" at bounding box center [784, 262] width 418 height 25
drag, startPoint x: 798, startPoint y: 271, endPoint x: 572, endPoint y: 265, distance: 226.1
click at [572, 265] on div "Name: test lead: dummy data for full name Email: test@fb.com Phone: test lead…" at bounding box center [784, 218] width 448 height 193
copy p "In which Tampa Bay city is the project property located?:"
click at [871, 464] on input "text" at bounding box center [899, 449] width 199 height 29
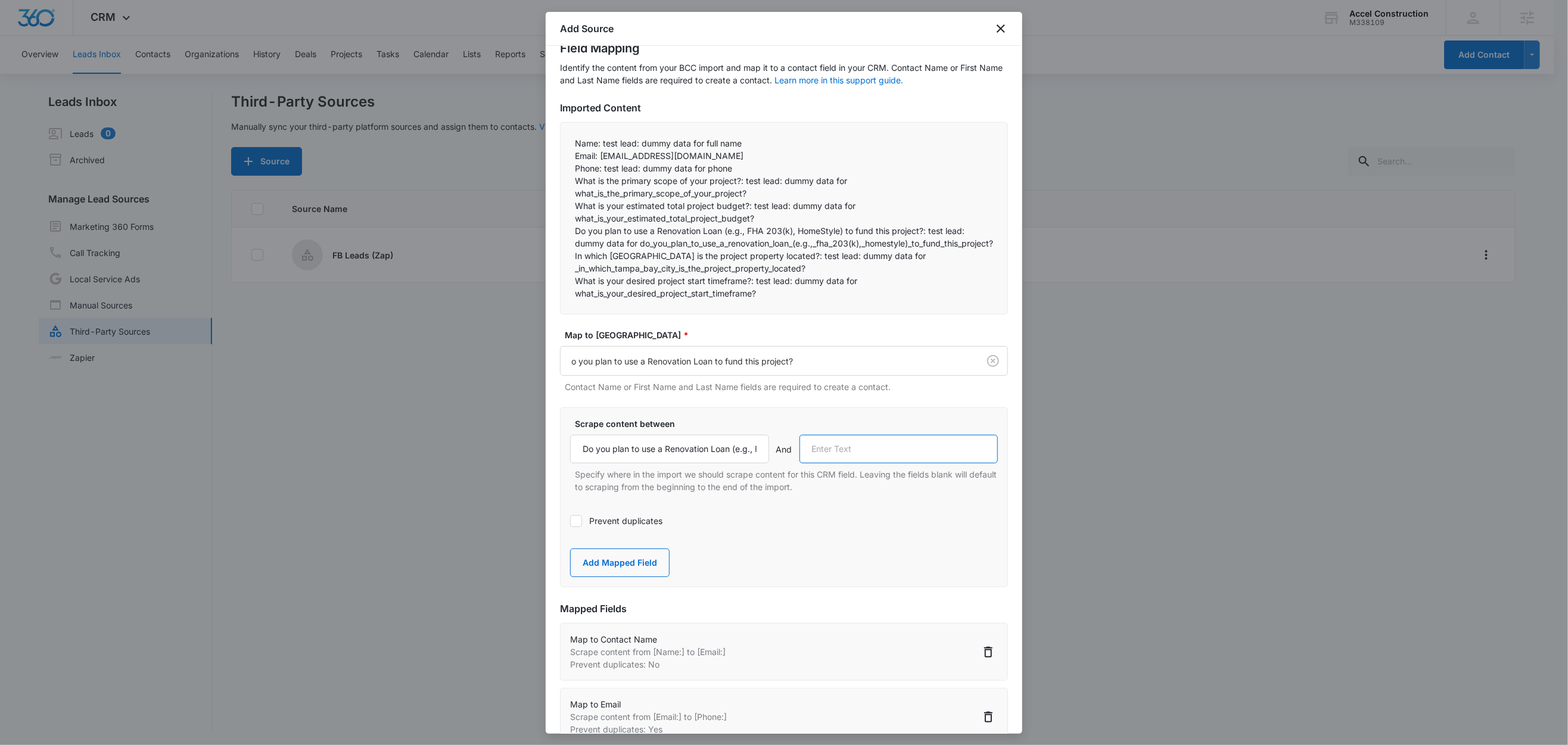
paste input "In which Tampa Bay city is the project property located?:"
type input "In which Tampa Bay city is the project property located?:"
drag, startPoint x: 621, startPoint y: 577, endPoint x: 642, endPoint y: 416, distance: 162.4
click at [621, 575] on button "Add Mapped Field" at bounding box center [620, 563] width 100 height 29
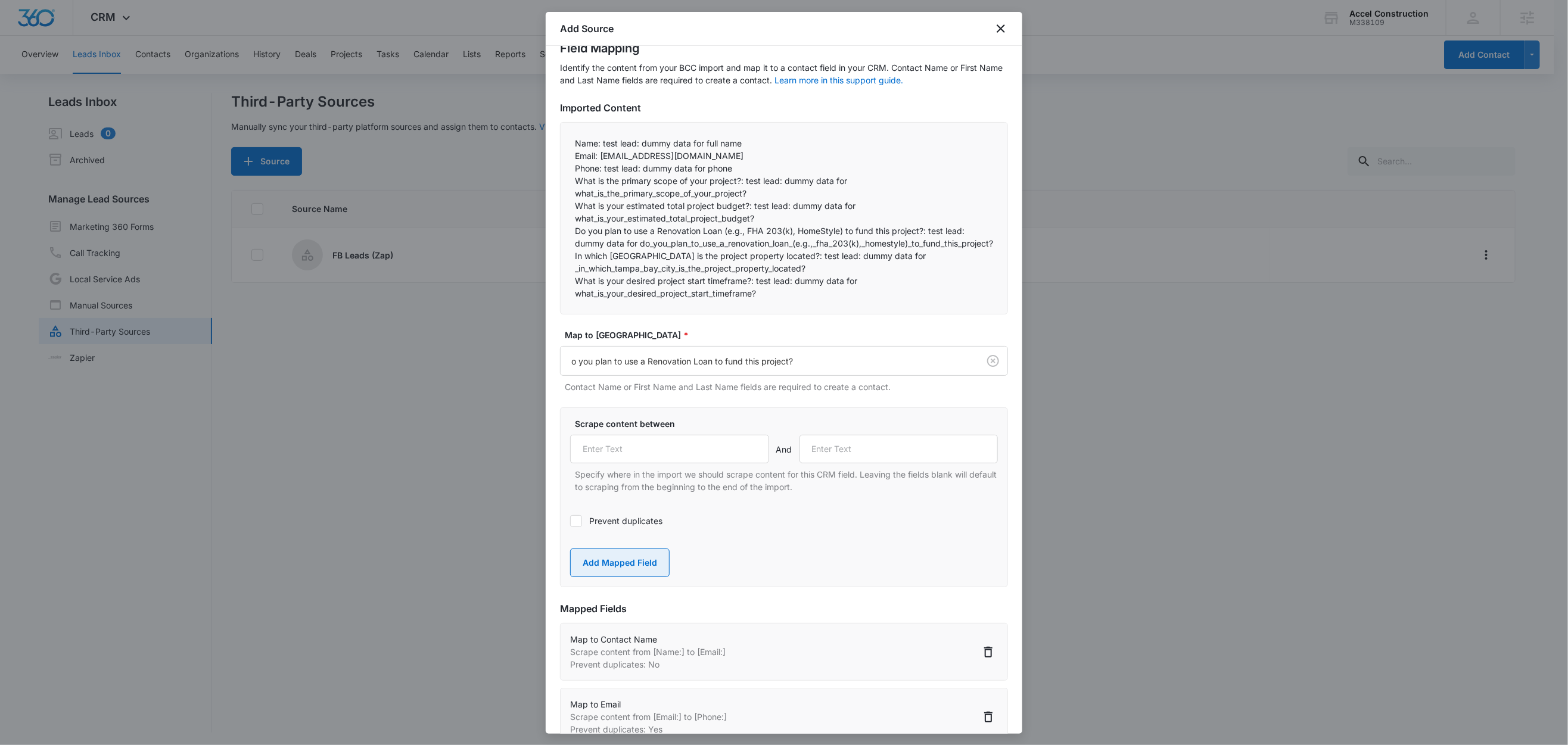
scroll to position [0, 0]
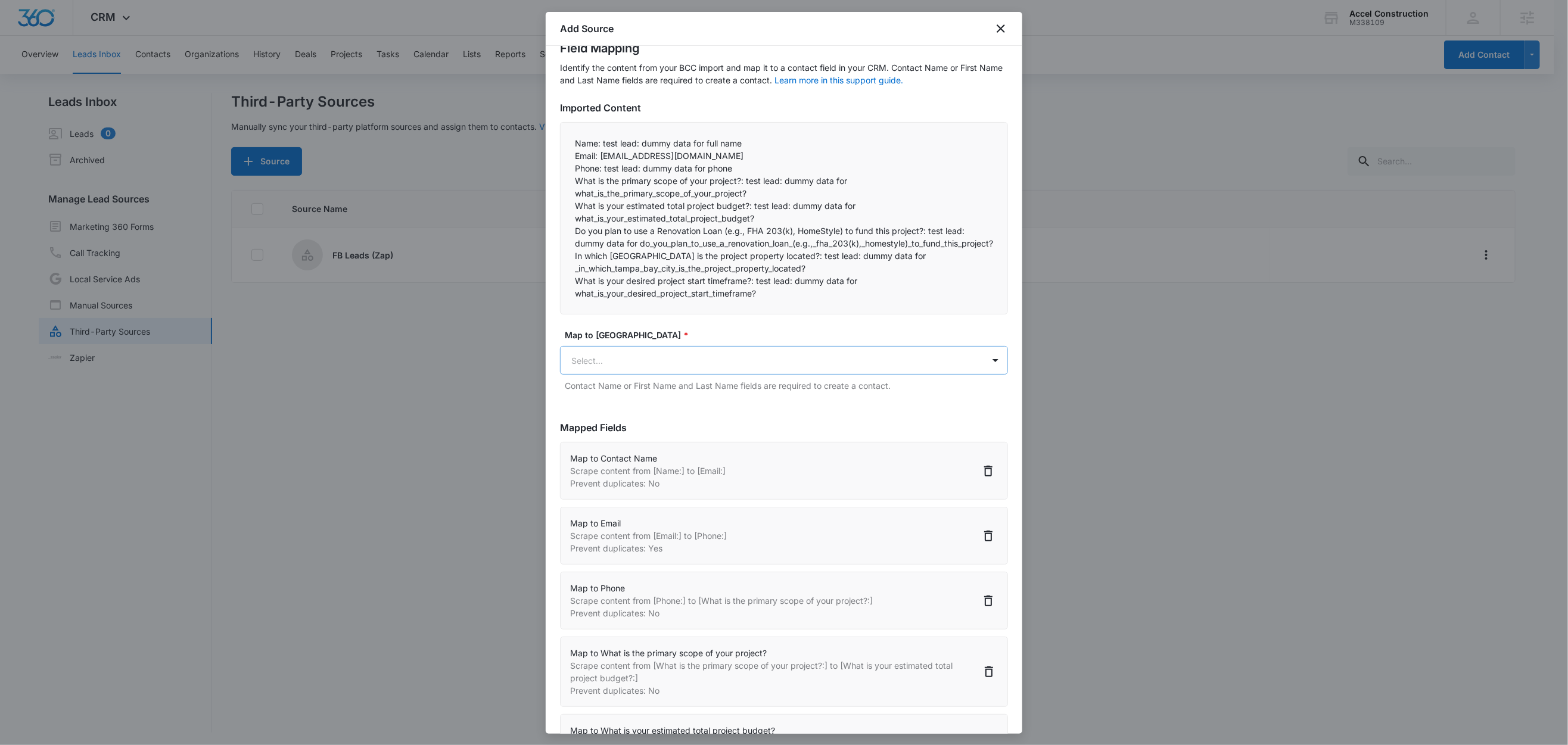
click at [640, 380] on body "CRM Apps Reputation Websites Forms CRM Email Social Content Ads Intelligence Fi…" at bounding box center [784, 373] width 1568 height 747
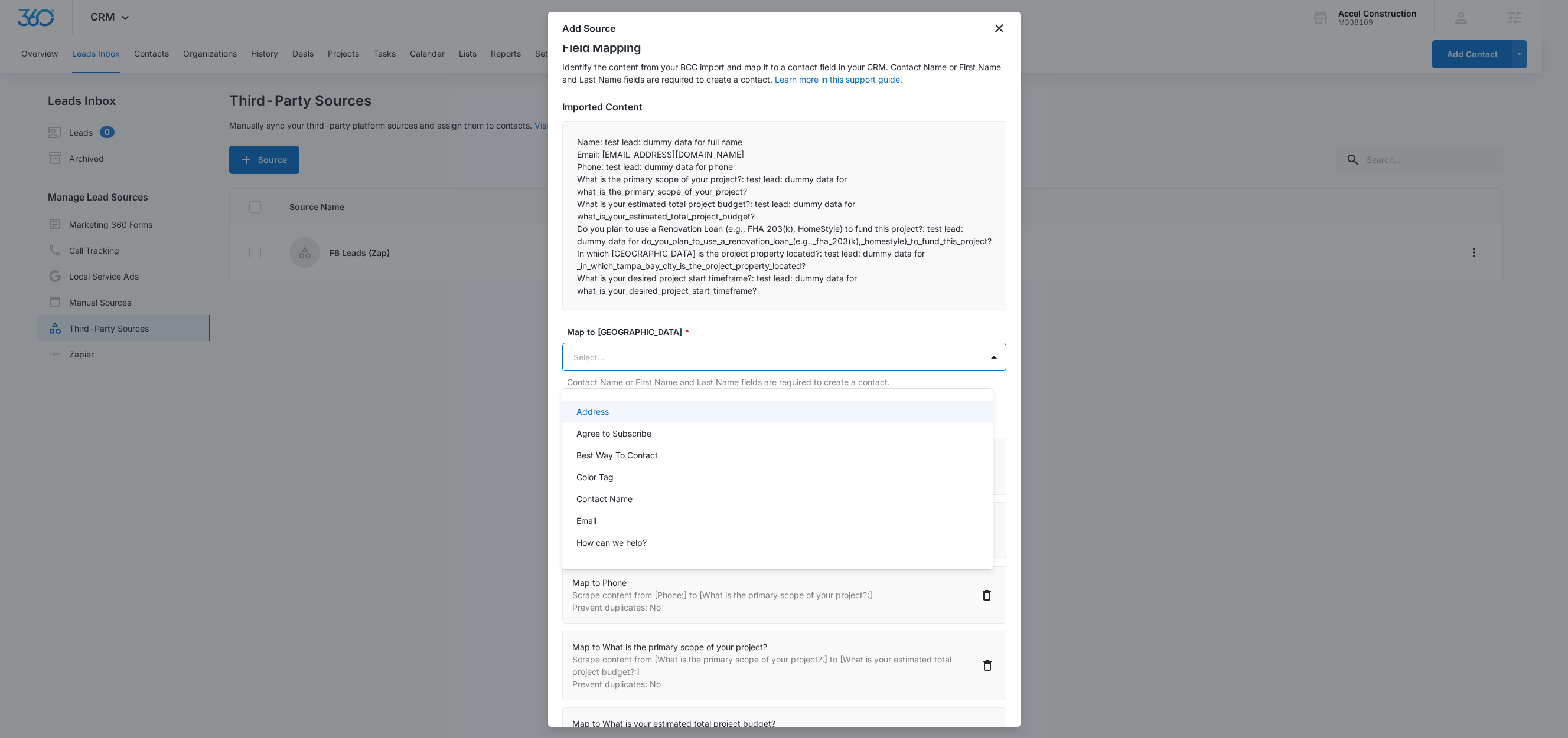
paste input "In which Tampa Bay city is the project property located?:"
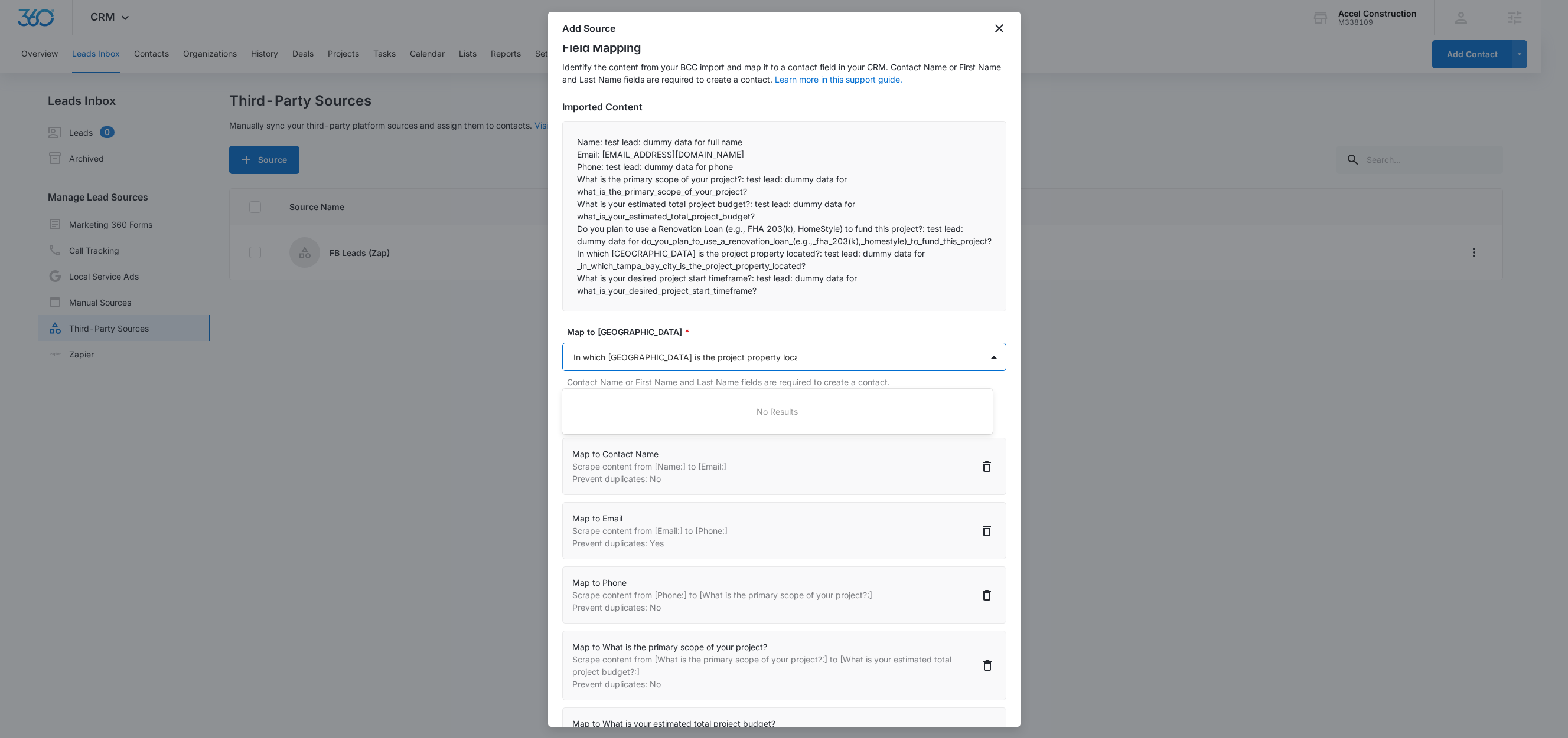
type input "In which Tampa Bay city is the project property located?"
click at [618, 411] on p "In which Tampa Bay city is the project property located?" at bounding box center [697, 411] width 243 height 12
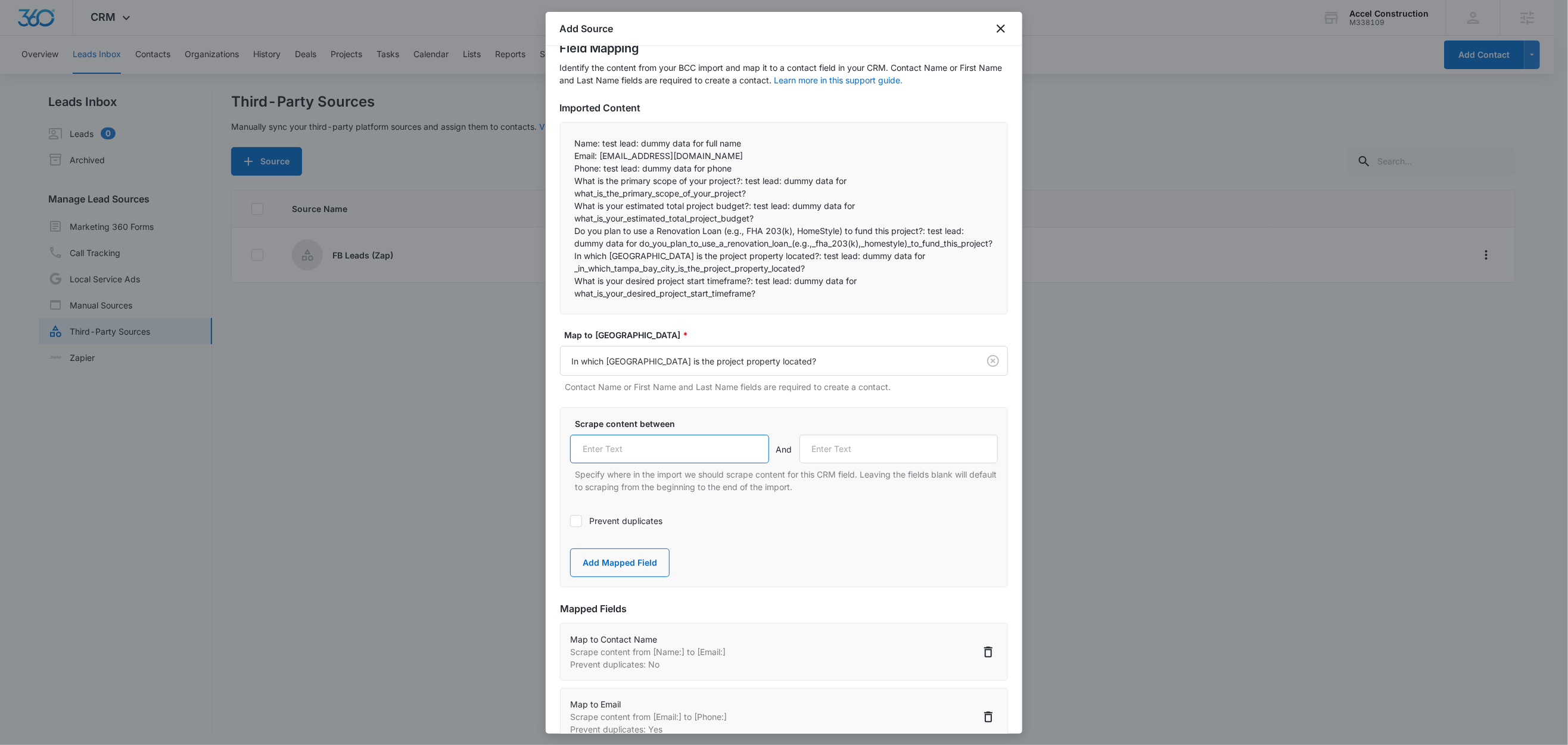
click at [646, 464] on input "text" at bounding box center [670, 449] width 199 height 29
paste input "In which Tampa Bay city is the project property located?:"
type input "In which Tampa Bay city is the project property located?:"
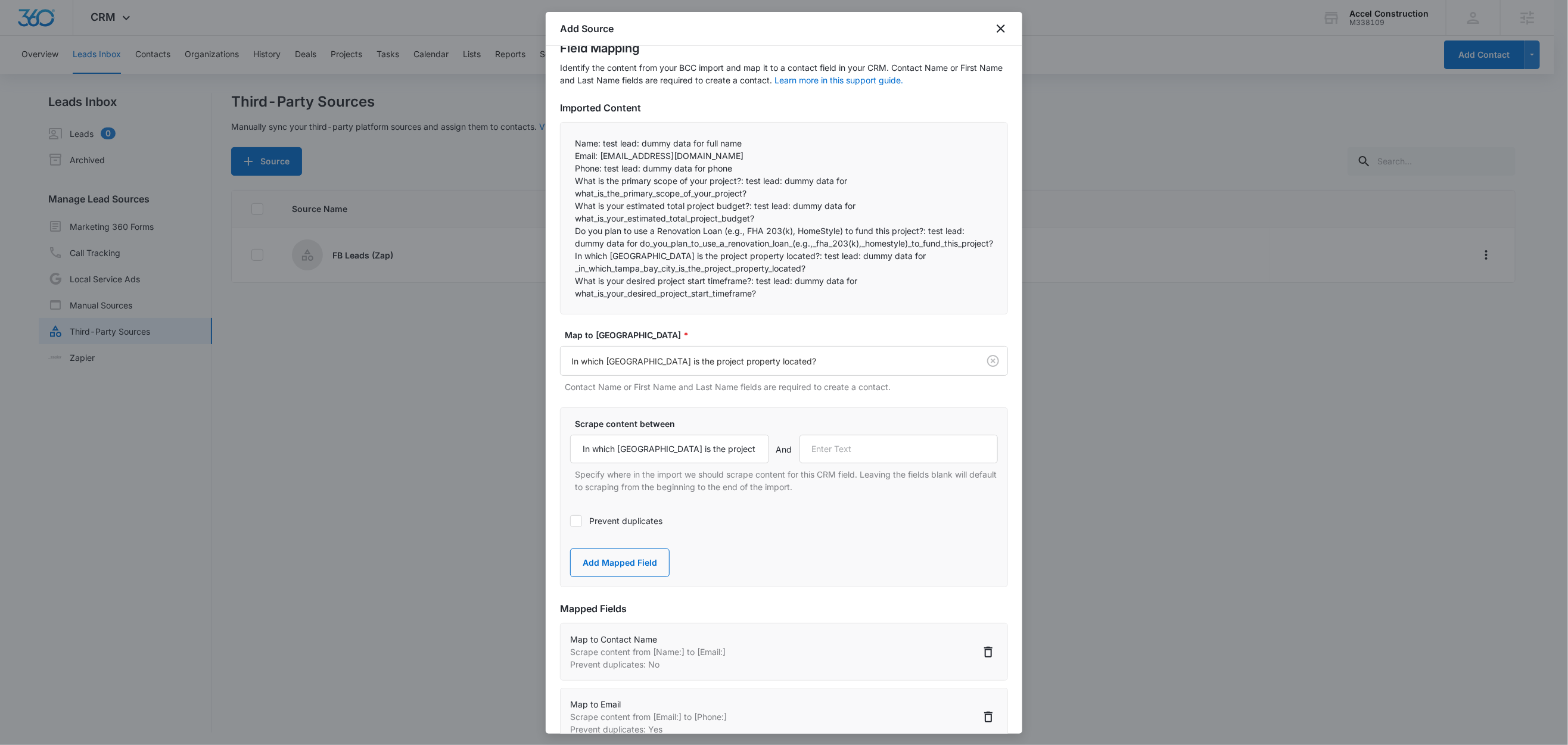
drag, startPoint x: 576, startPoint y: 267, endPoint x: 904, endPoint y: 270, distance: 328.0
click at [904, 271] on p "In which Tampa Bay city is the project property located?: test lead: dummy data…" at bounding box center [784, 262] width 418 height 25
drag, startPoint x: 584, startPoint y: 269, endPoint x: 606, endPoint y: 267, distance: 22.1
click at [723, 275] on p "In which Tampa Bay city is the project property located?: test lead: dummy data…" at bounding box center [784, 262] width 418 height 25
drag, startPoint x: 571, startPoint y: 265, endPoint x: 818, endPoint y: 277, distance: 247.3
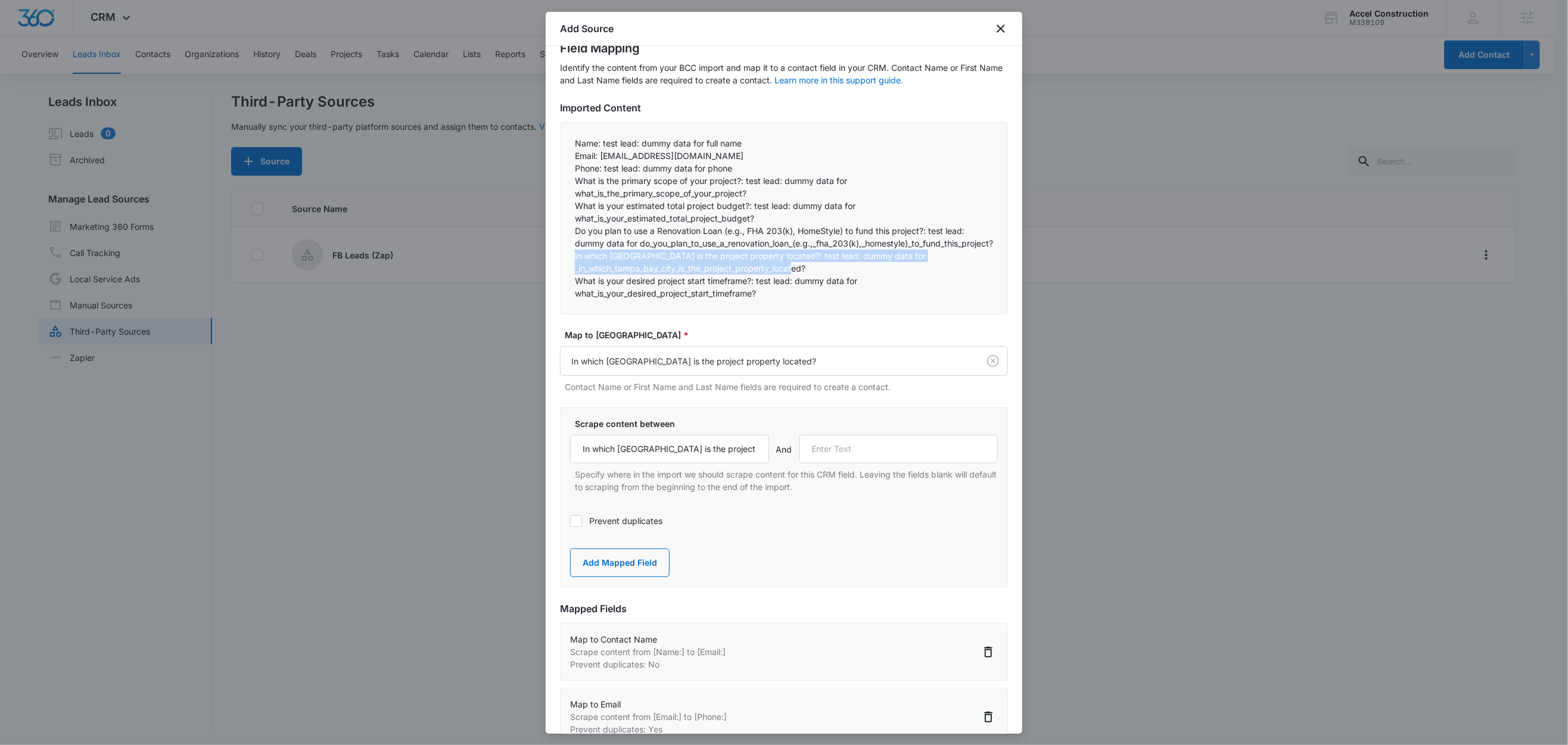
click at [818, 277] on div "Name: test lead: dummy data for full name Email: test@fb.com Phone: test lead…" at bounding box center [784, 218] width 448 height 193
click at [630, 300] on p "What is your desired project start timeframe?: test lead: dummy data for what_i…" at bounding box center [784, 287] width 418 height 25
drag, startPoint x: 754, startPoint y: 293, endPoint x: 574, endPoint y: 294, distance: 180.0
click at [571, 293] on div "Name: test lead: dummy data for full name Email: test@fb.com Phone: test lead…" at bounding box center [784, 218] width 448 height 193
copy p "What is your desired project start timeframe?:"
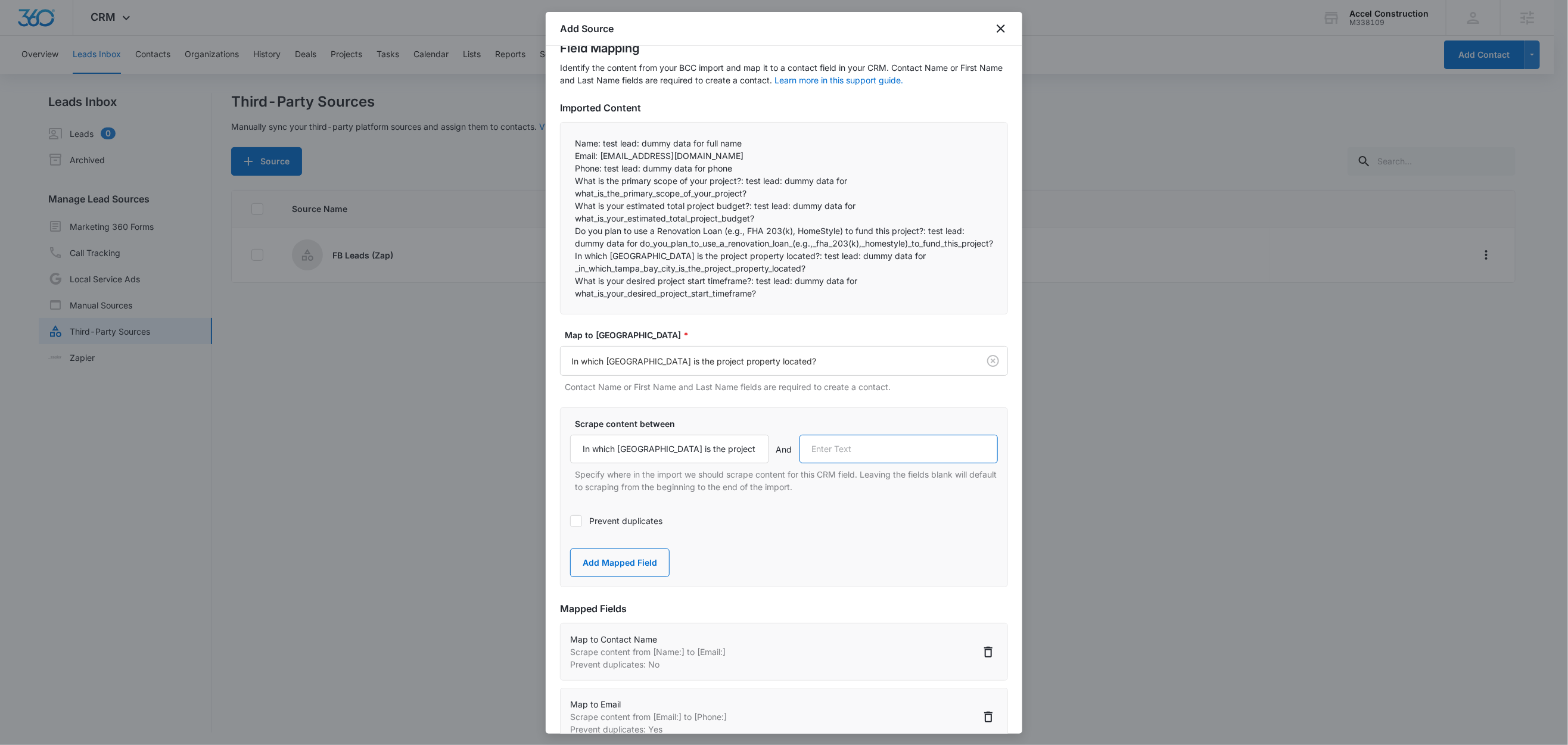
click at [903, 464] on input "text" at bounding box center [899, 449] width 199 height 29
paste input "What is your desired project start timeframe?:"
type input "What is your desired project start timeframe?:"
click at [649, 574] on button "Add Mapped Field" at bounding box center [620, 563] width 100 height 29
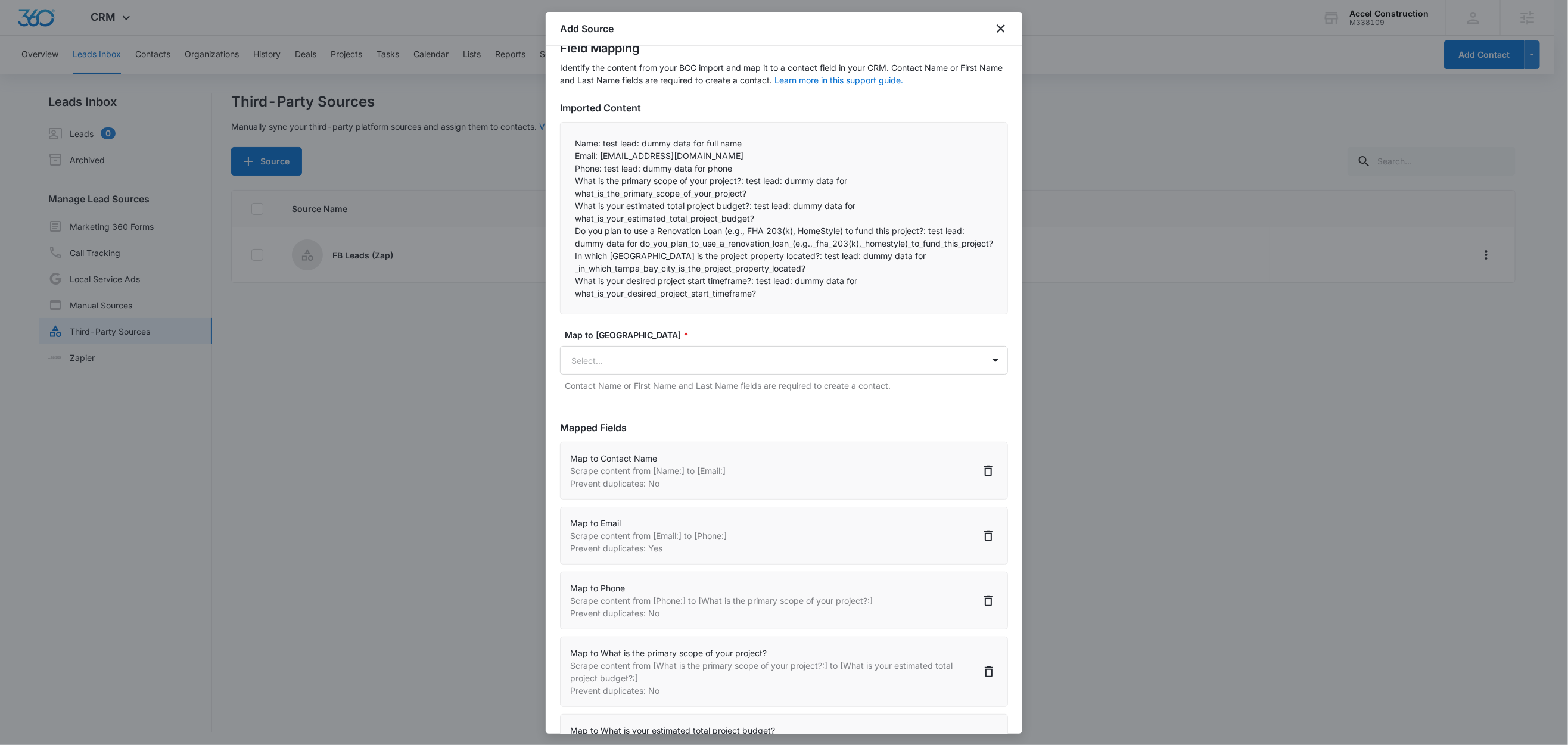
scroll to position [0, 0]
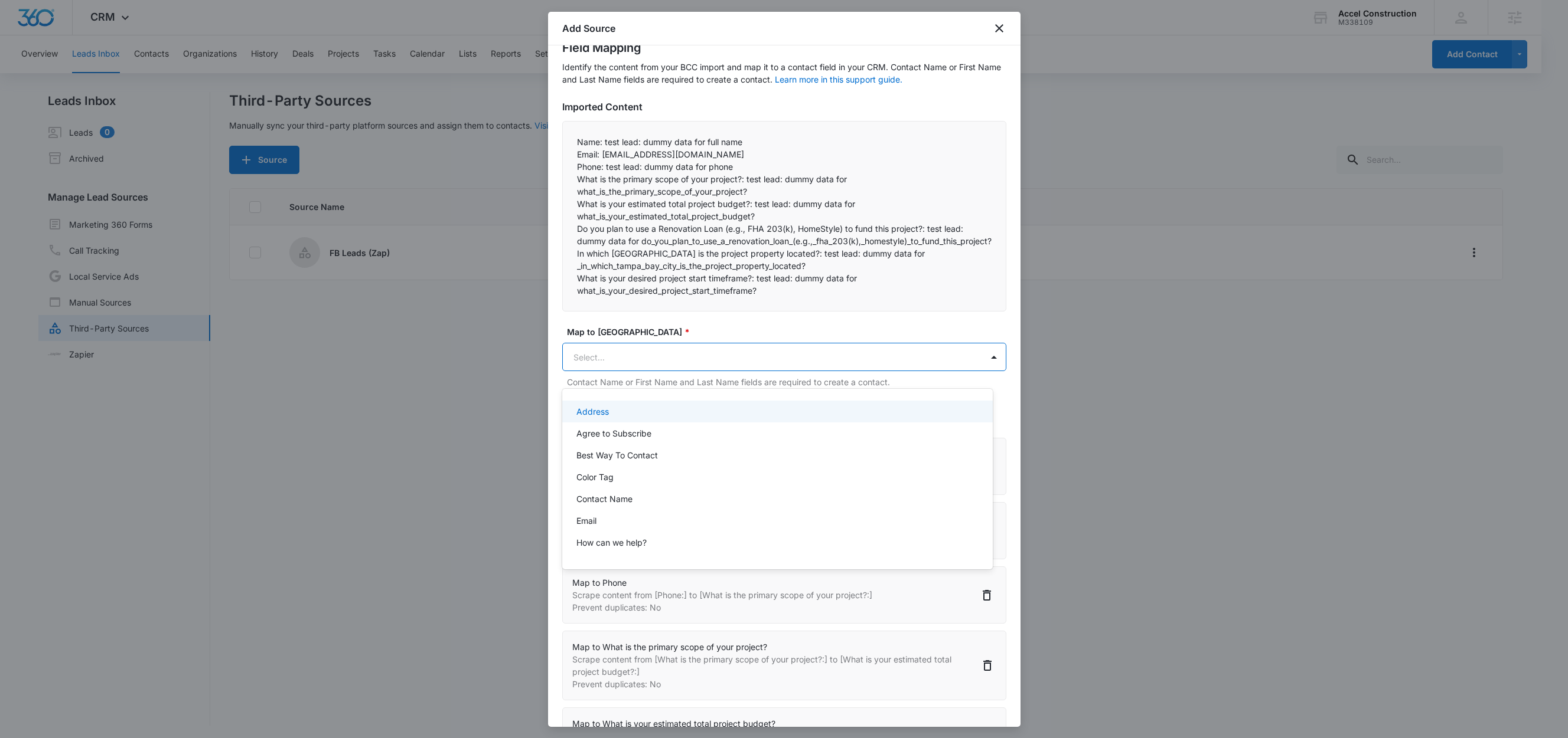
click at [647, 368] on body "CRM Apps Reputation Websites Forms CRM Email Social Content Ads Intelligence Fi…" at bounding box center [784, 369] width 1568 height 738
paste input "What is your desired project start timeframe?:"
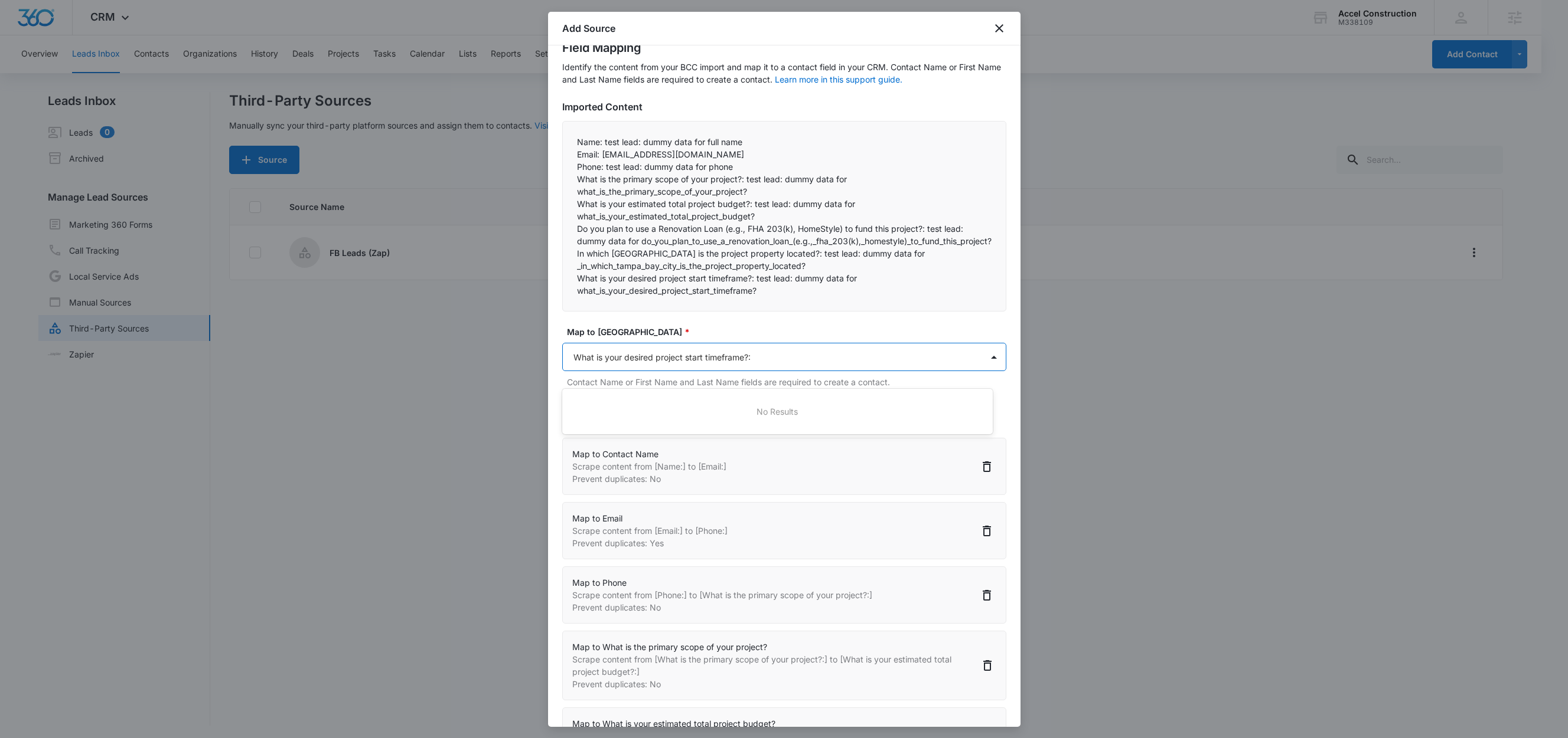
type input "What is your desired project start timeframe?"
click at [661, 411] on p "What is your desired project start timeframe?" at bounding box center [663, 411] width 175 height 12
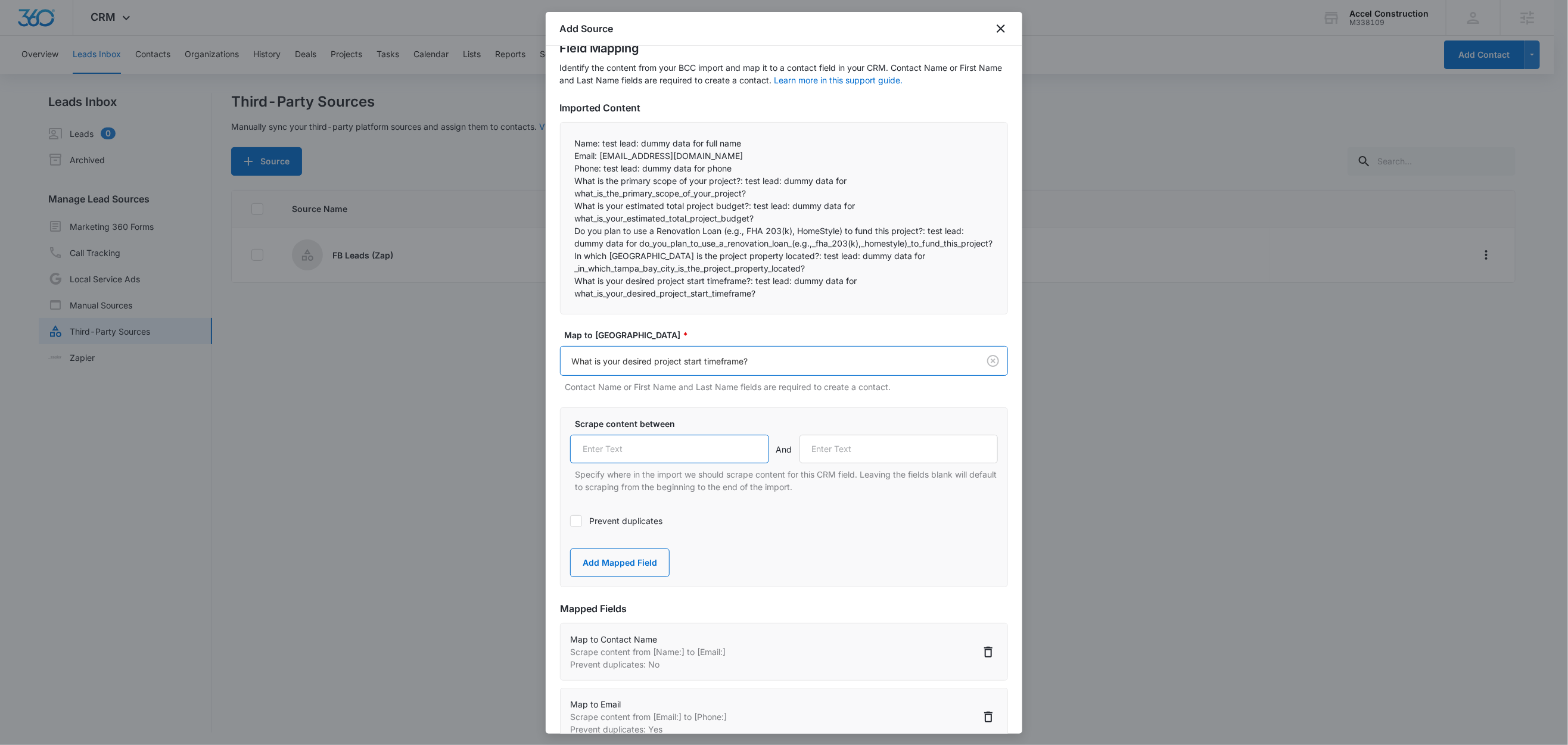
click at [662, 463] on input "text" at bounding box center [670, 449] width 199 height 29
paste input "What is your desired project start timeframe?:"
type input "What is your desired project start timeframe?:"
click at [877, 555] on div "Scrape content between What is your desired project start timeframe?: And Speci…" at bounding box center [784, 497] width 448 height 180
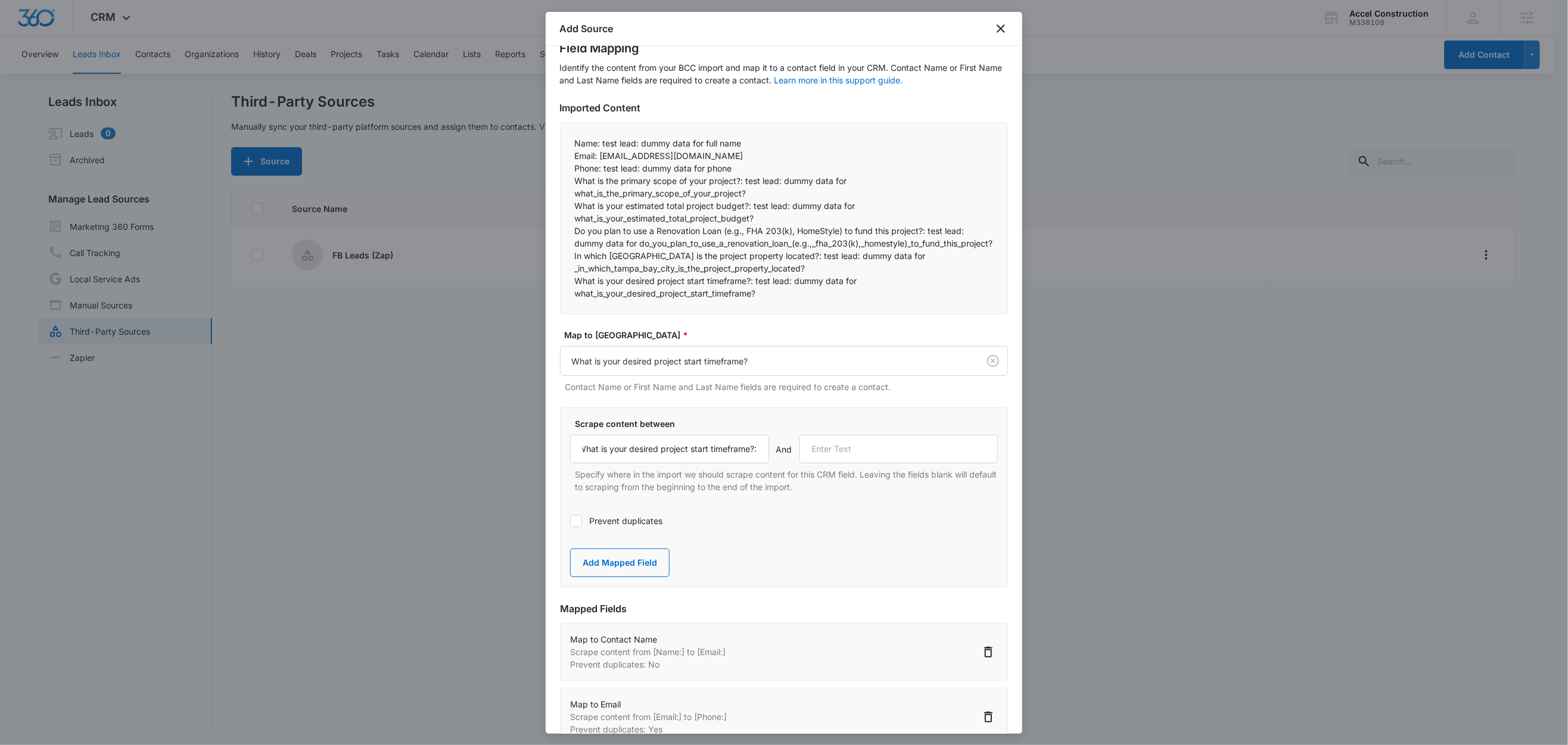
scroll to position [0, 0]
click at [635, 577] on button "Add Mapped Field" at bounding box center [620, 563] width 100 height 29
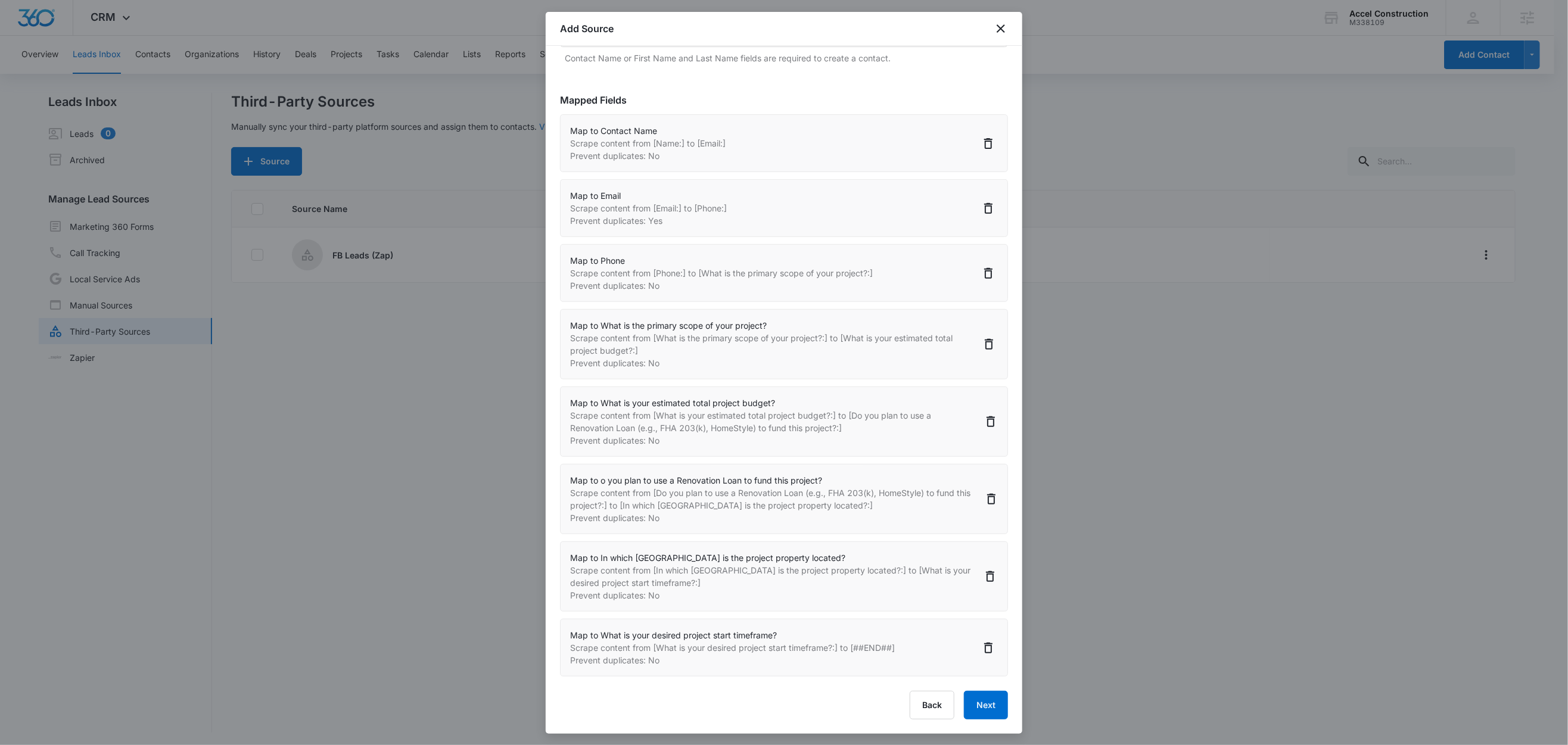
scroll to position [2, 0]
click at [964, 703] on button "Next" at bounding box center [986, 705] width 44 height 29
select select "77"
select select "185"
select select "184"
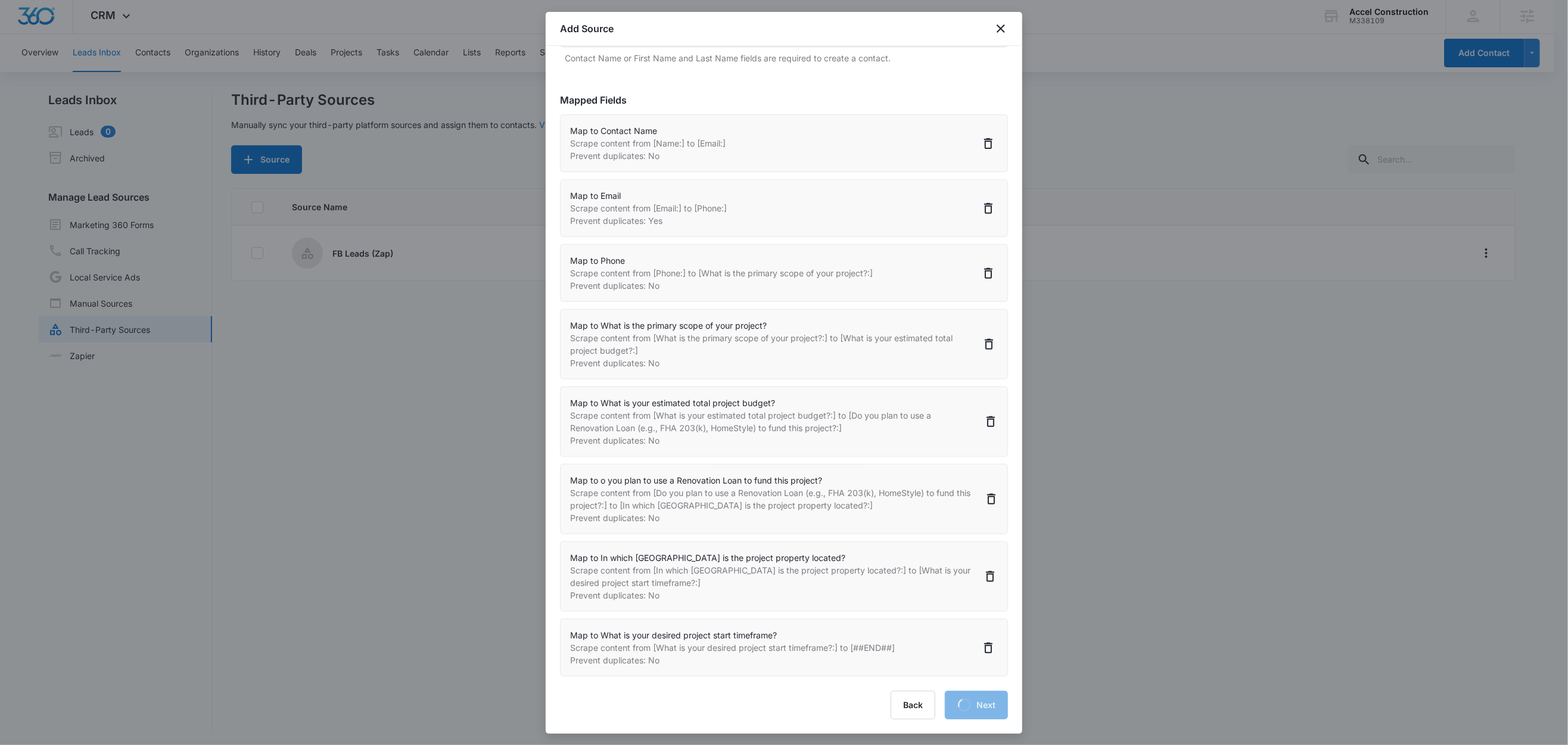
select select "368"
select select "369"
select select "370"
select select "371"
select select "372"
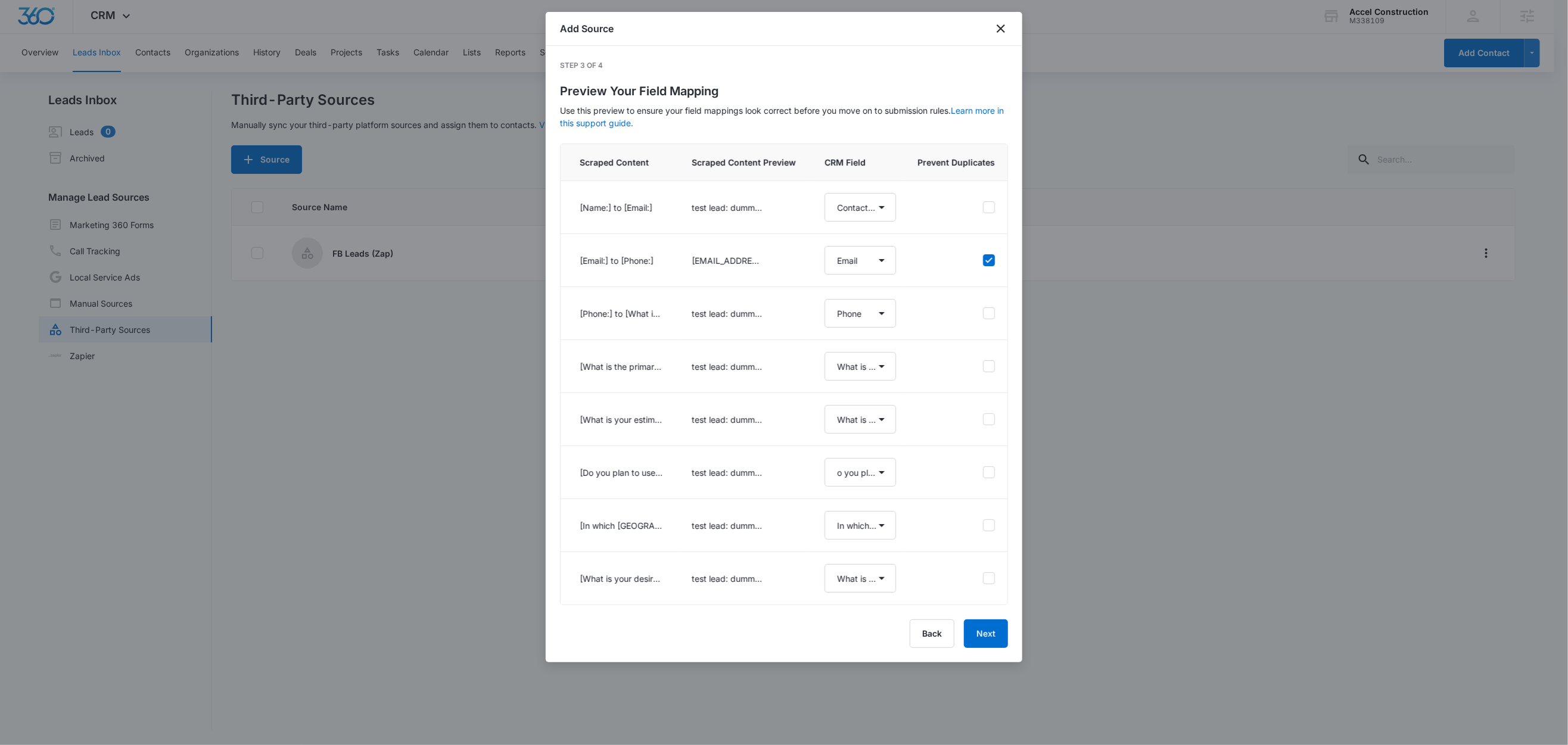
scroll to position [0, 0]
select select "77"
select select "185"
select select "184"
select select "368"
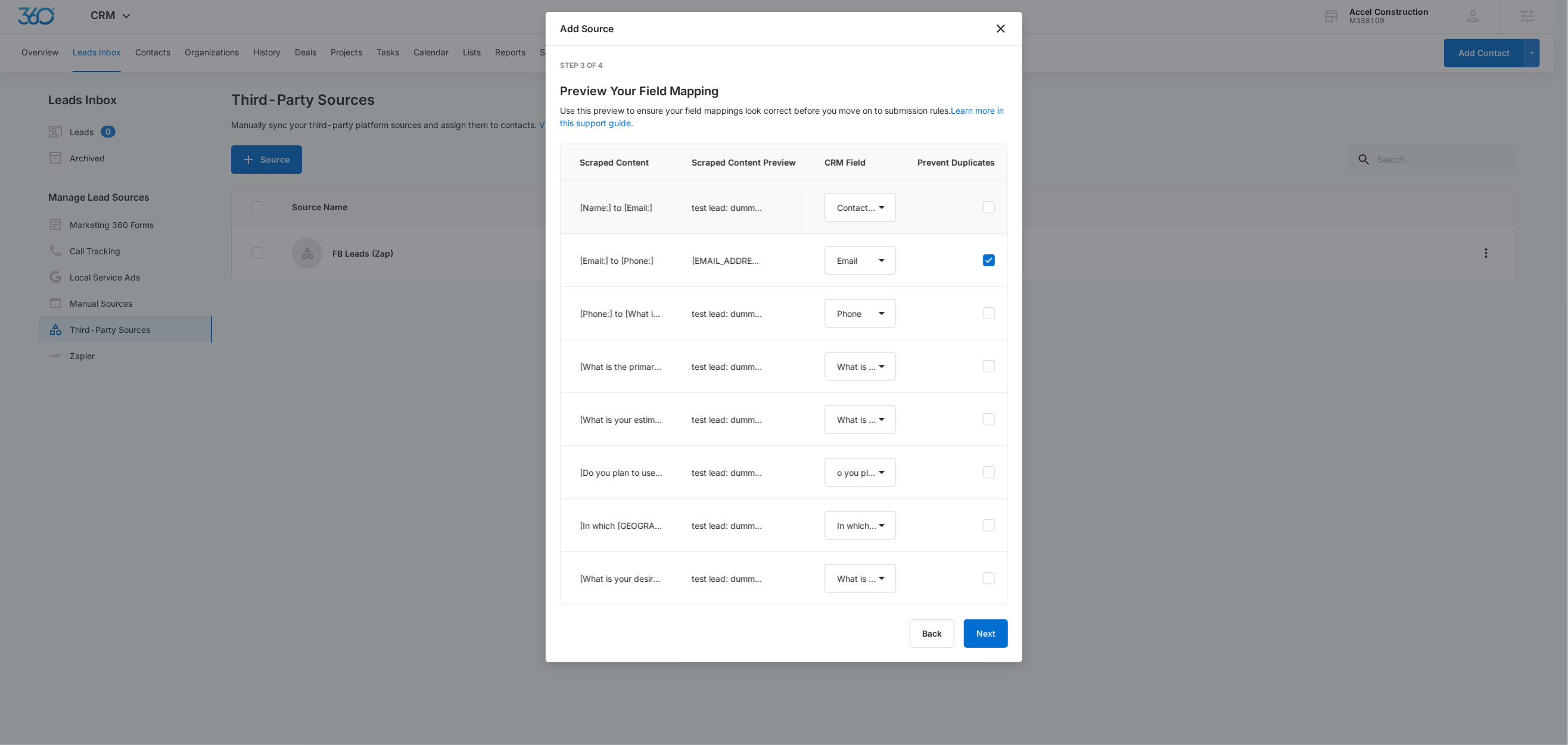
select select "369"
select select "370"
select select "371"
select select "372"
click at [980, 648] on button "Next" at bounding box center [986, 634] width 44 height 29
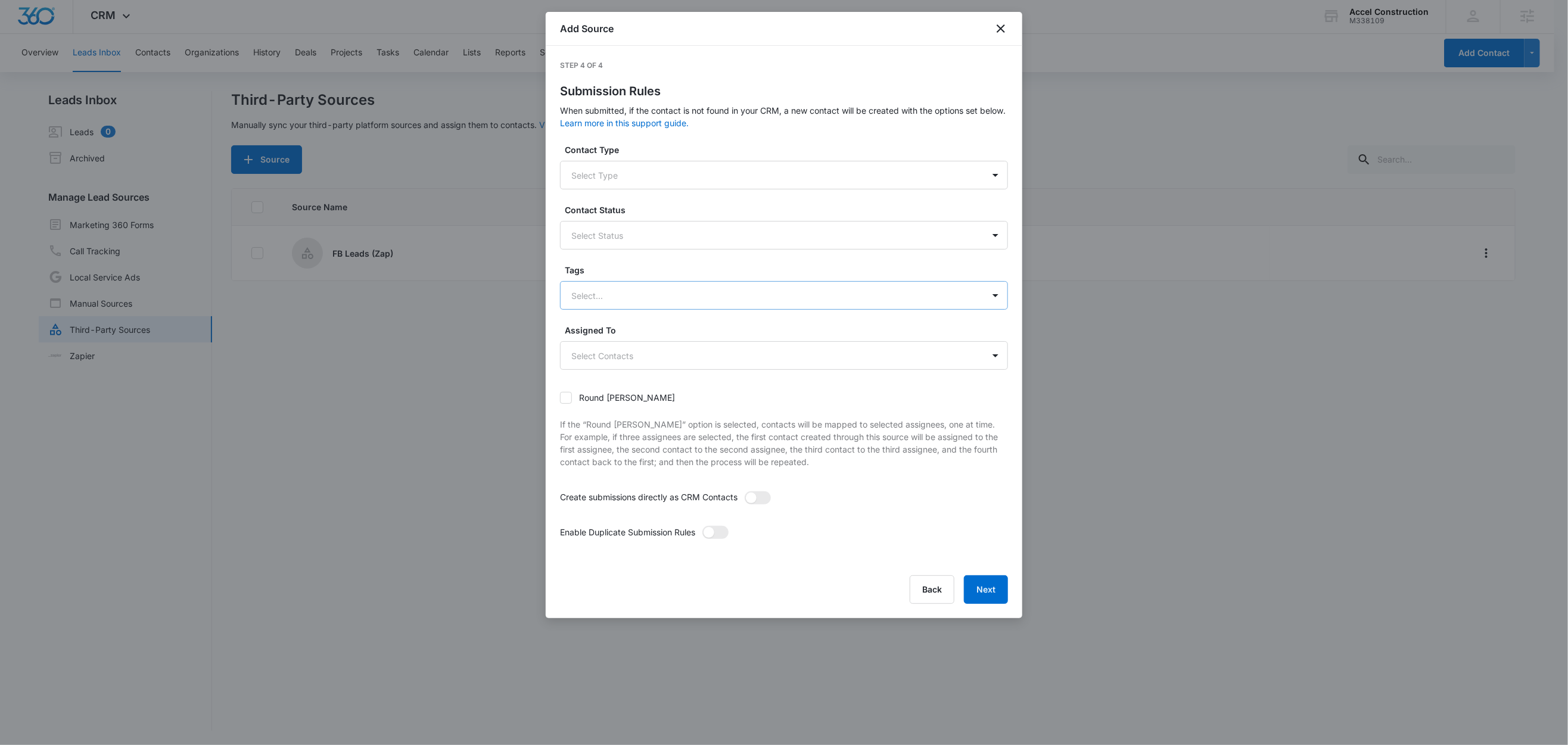
click at [610, 299] on div at bounding box center [770, 295] width 397 height 15
type input "fb"
click at [620, 332] on div "FB Leads" at bounding box center [782, 337] width 417 height 12
click at [642, 267] on label "Tags" at bounding box center [788, 270] width 448 height 12
drag, startPoint x: 767, startPoint y: 496, endPoint x: 763, endPoint y: 502, distance: 7.2
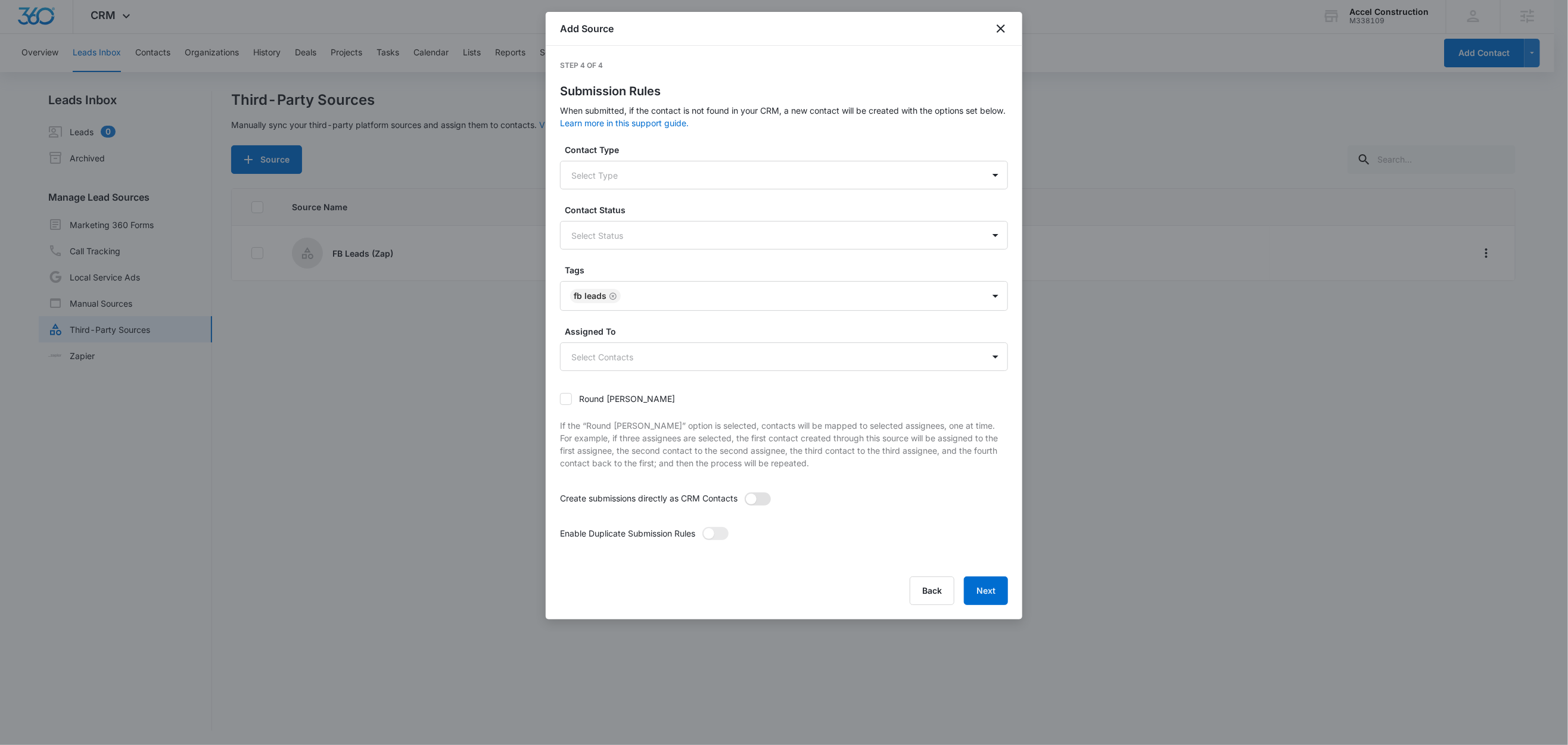
click at [766, 496] on span at bounding box center [757, 499] width 26 height 13
click at [744, 492] on input "checkbox" at bounding box center [744, 492] width 0 height 0
click at [725, 538] on span at bounding box center [716, 534] width 26 height 13
click at [702, 527] on input "checkbox" at bounding box center [702, 527] width 0 height 0
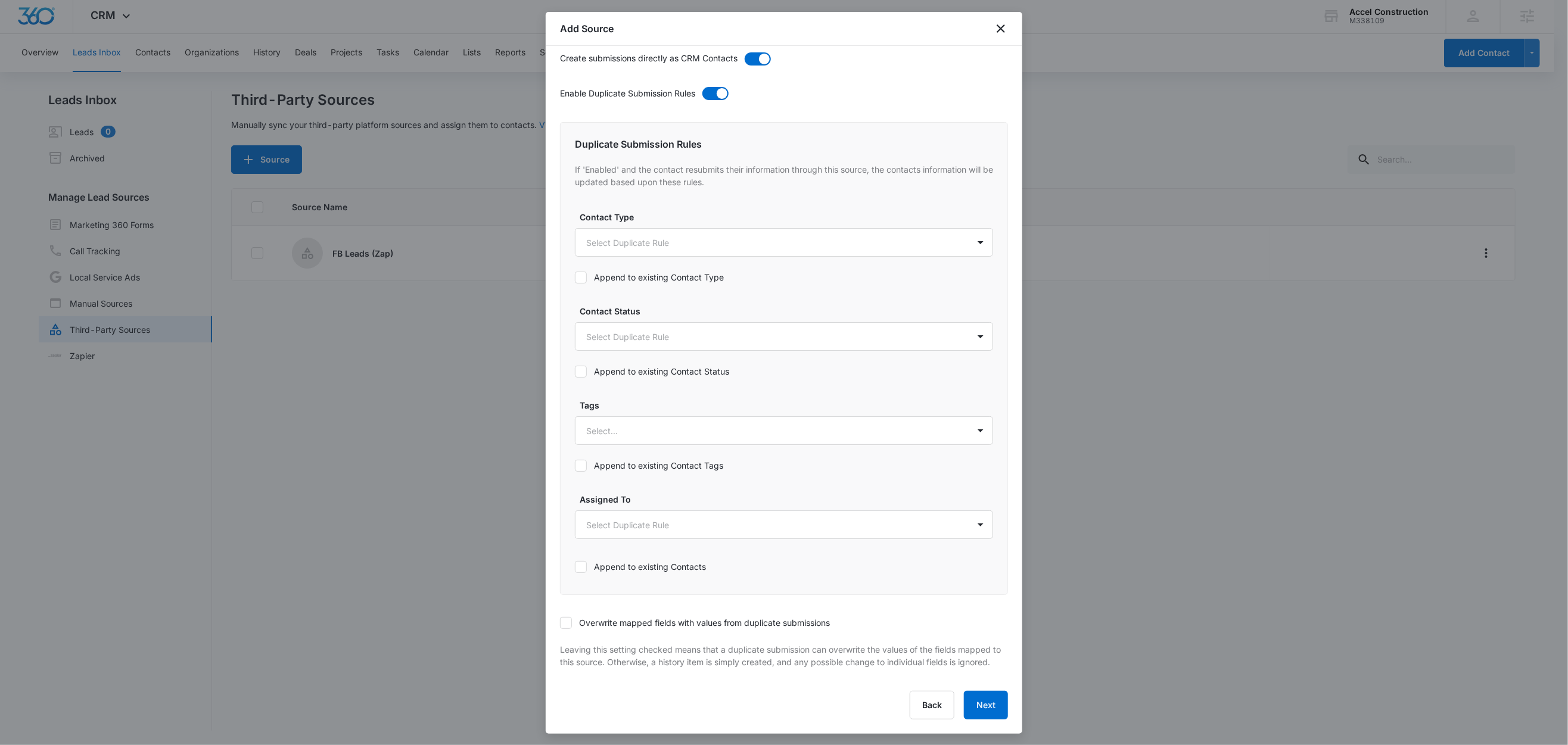
scroll to position [453, 0]
click at [597, 423] on div at bounding box center [770, 430] width 367 height 15
type input "fb"
click at [627, 466] on div "FB Leads" at bounding box center [782, 472] width 387 height 12
click at [640, 398] on label "Tags" at bounding box center [788, 404] width 418 height 12
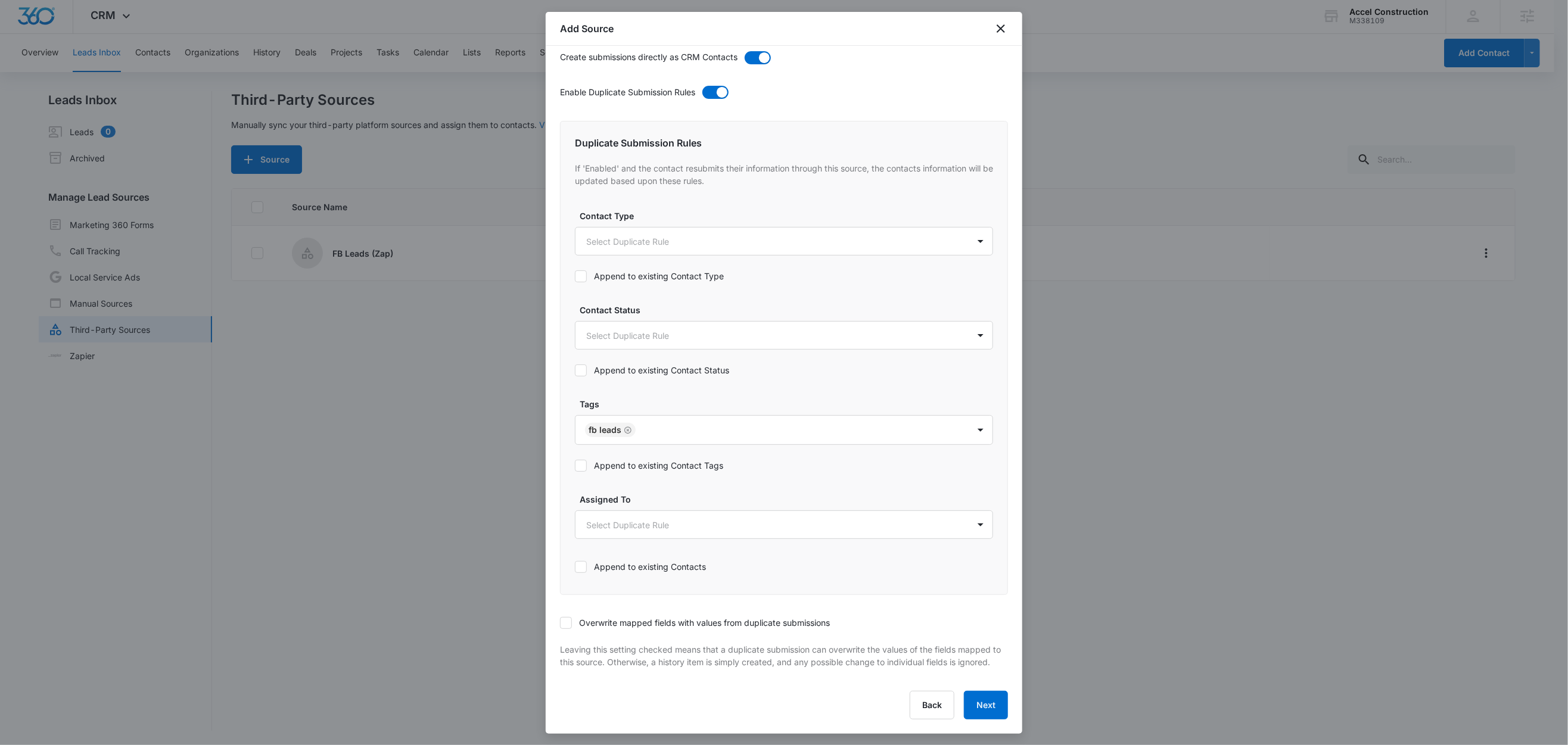
click at [642, 460] on label "Append to existing Contact Tags" at bounding box center [784, 465] width 418 height 12
click at [575, 466] on input "Append to existing Contact Tags" at bounding box center [575, 466] width 0 height 0
click at [571, 618] on icon at bounding box center [566, 623] width 11 height 11
click at [560, 623] on input "Overwrite mapped fields with values from duplicate submissions" at bounding box center [560, 623] width 0 height 0
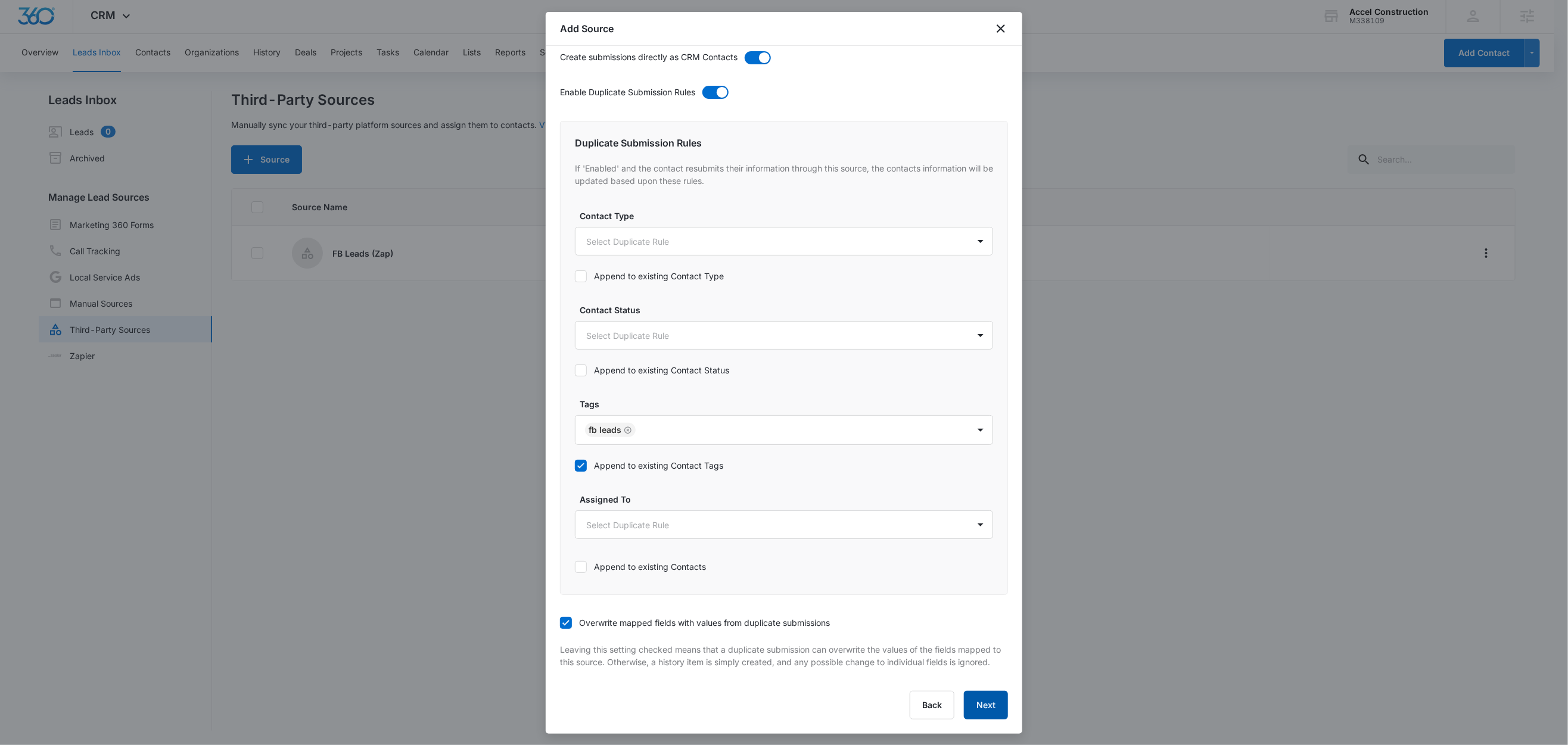
click at [978, 703] on button "Next" at bounding box center [986, 705] width 44 height 29
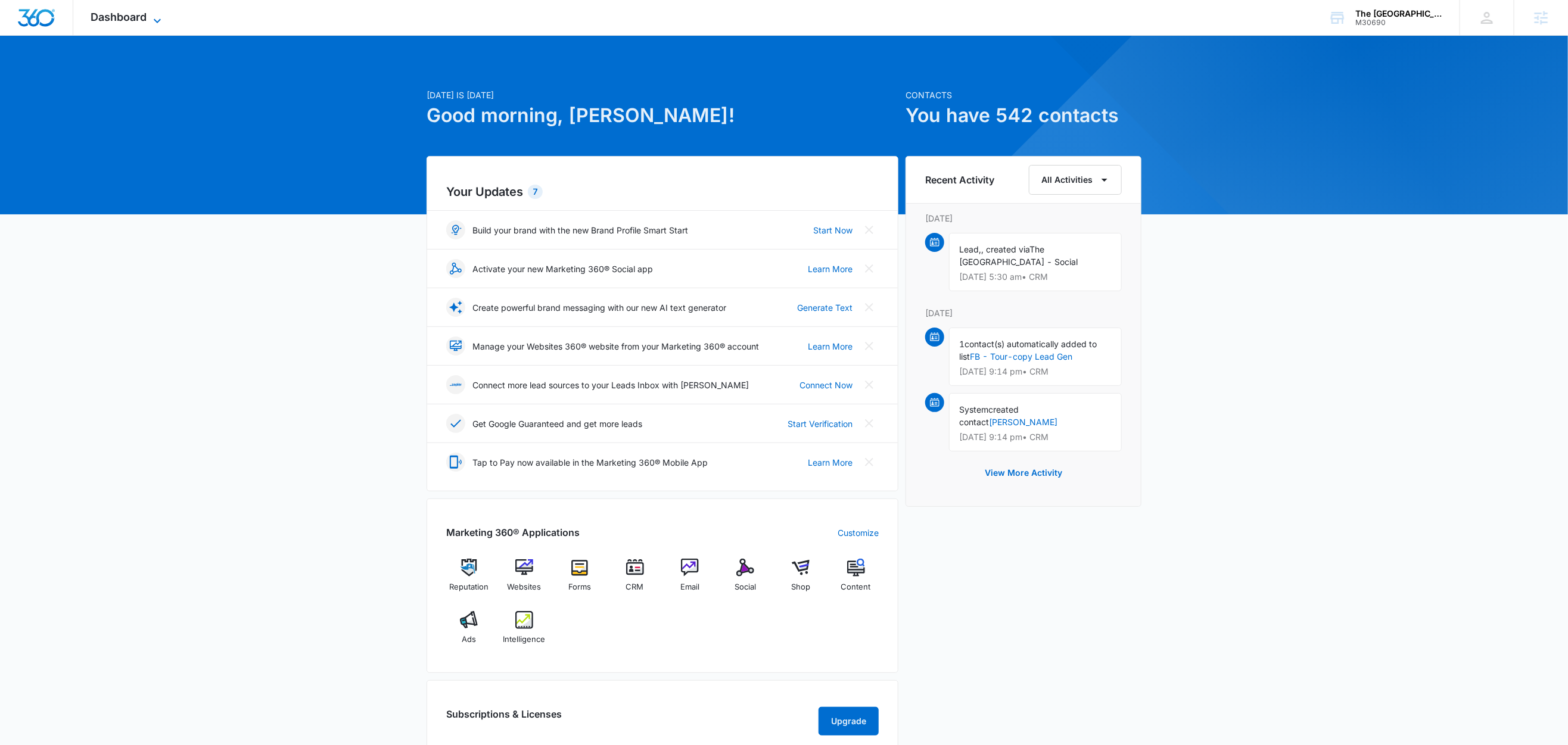
click at [152, 19] on icon at bounding box center [157, 21] width 14 height 14
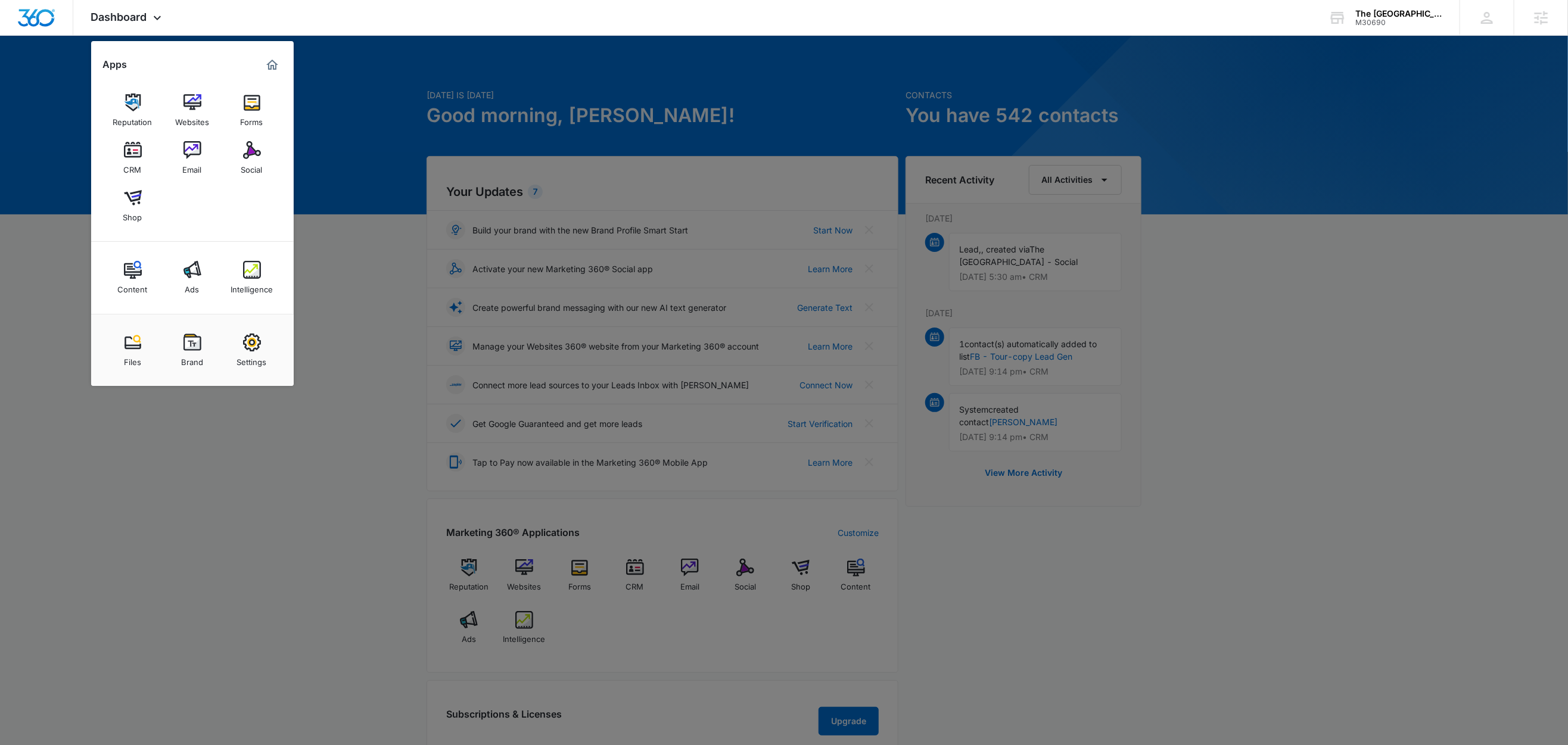
drag, startPoint x: 257, startPoint y: 276, endPoint x: 314, endPoint y: 231, distance: 72.6
drag, startPoint x: 389, startPoint y: 216, endPoint x: 385, endPoint y: 201, distance: 15.5
click at [389, 216] on div at bounding box center [784, 372] width 1568 height 745
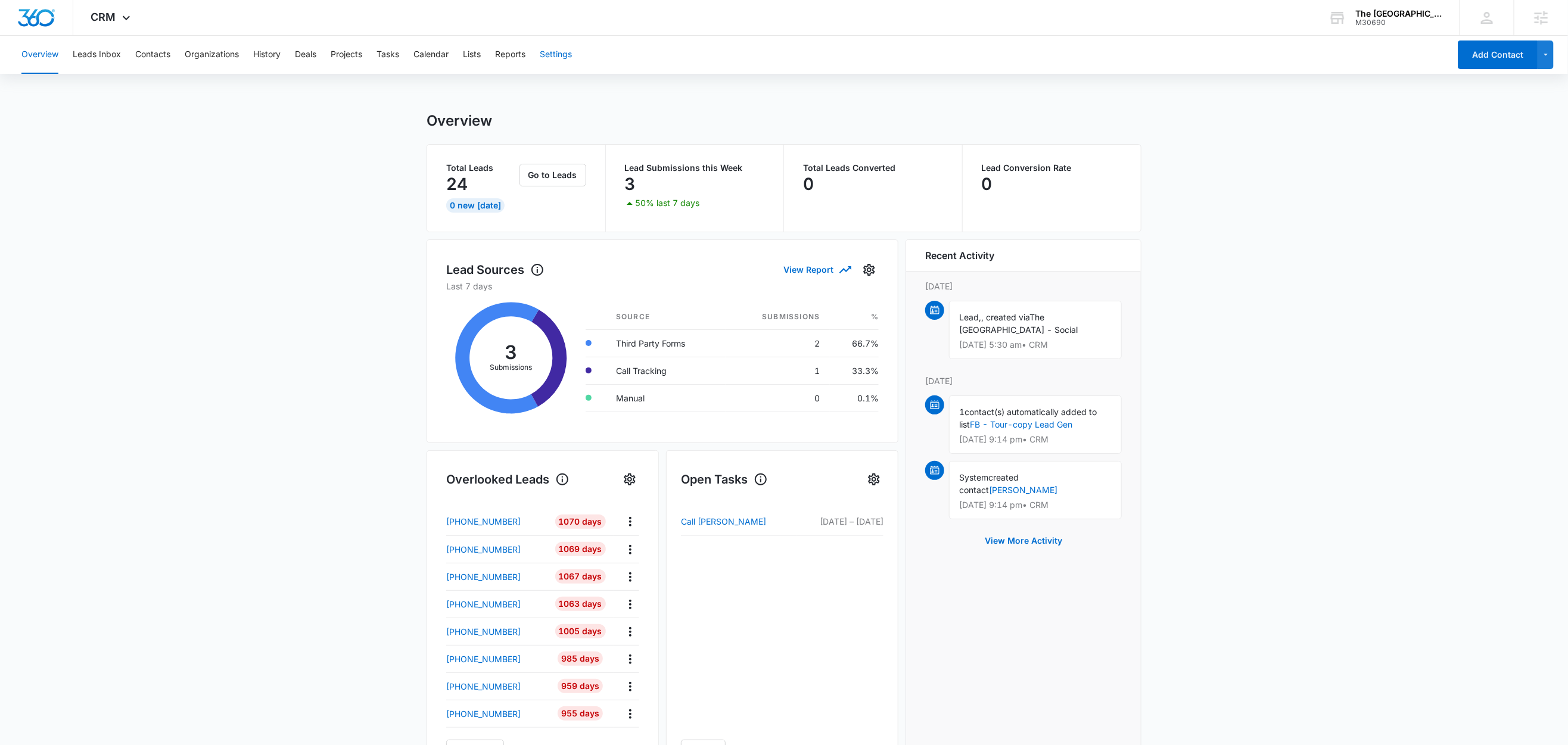
click at [556, 52] on button "Settings" at bounding box center [556, 55] width 32 height 38
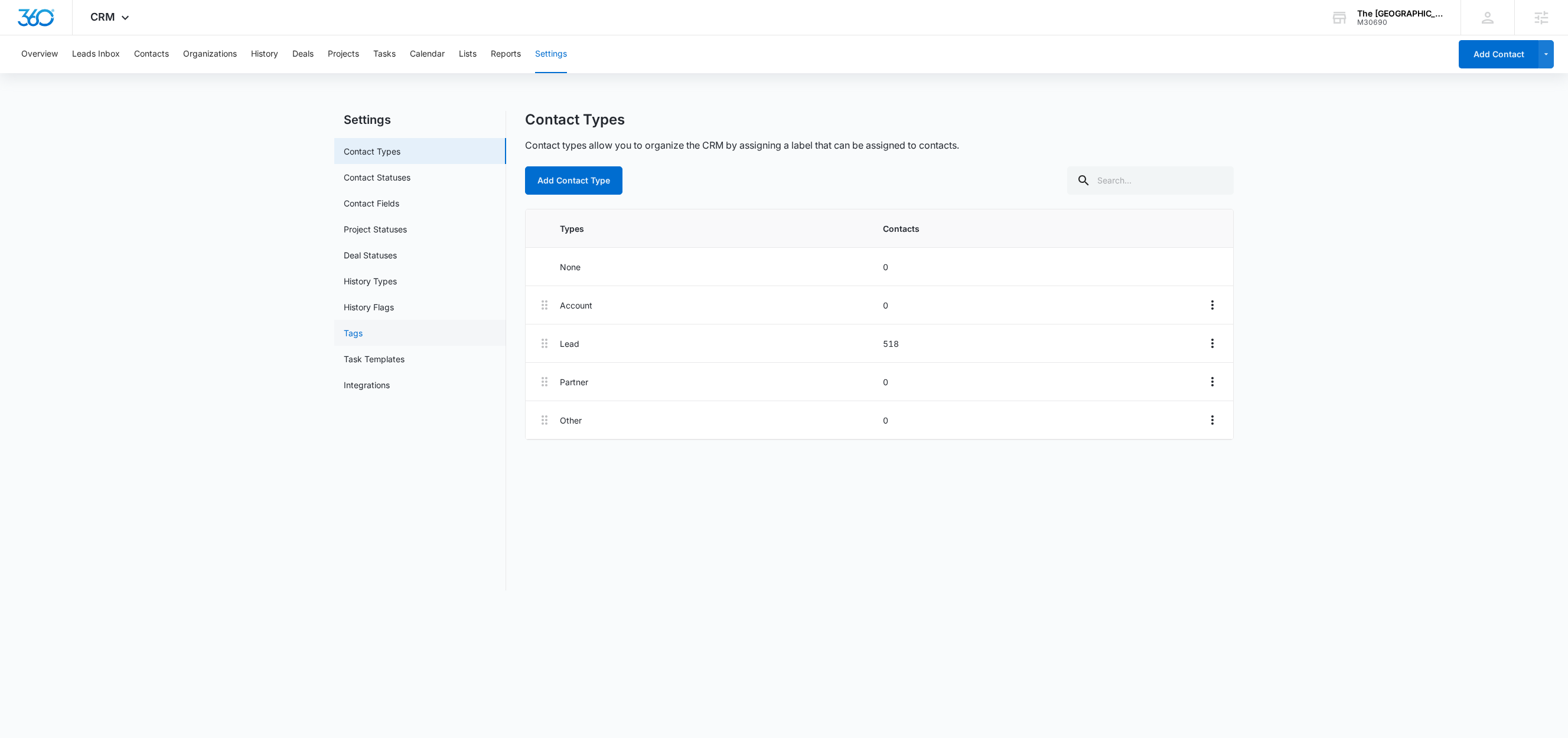
click at [353, 330] on link "Tags" at bounding box center [353, 333] width 19 height 12
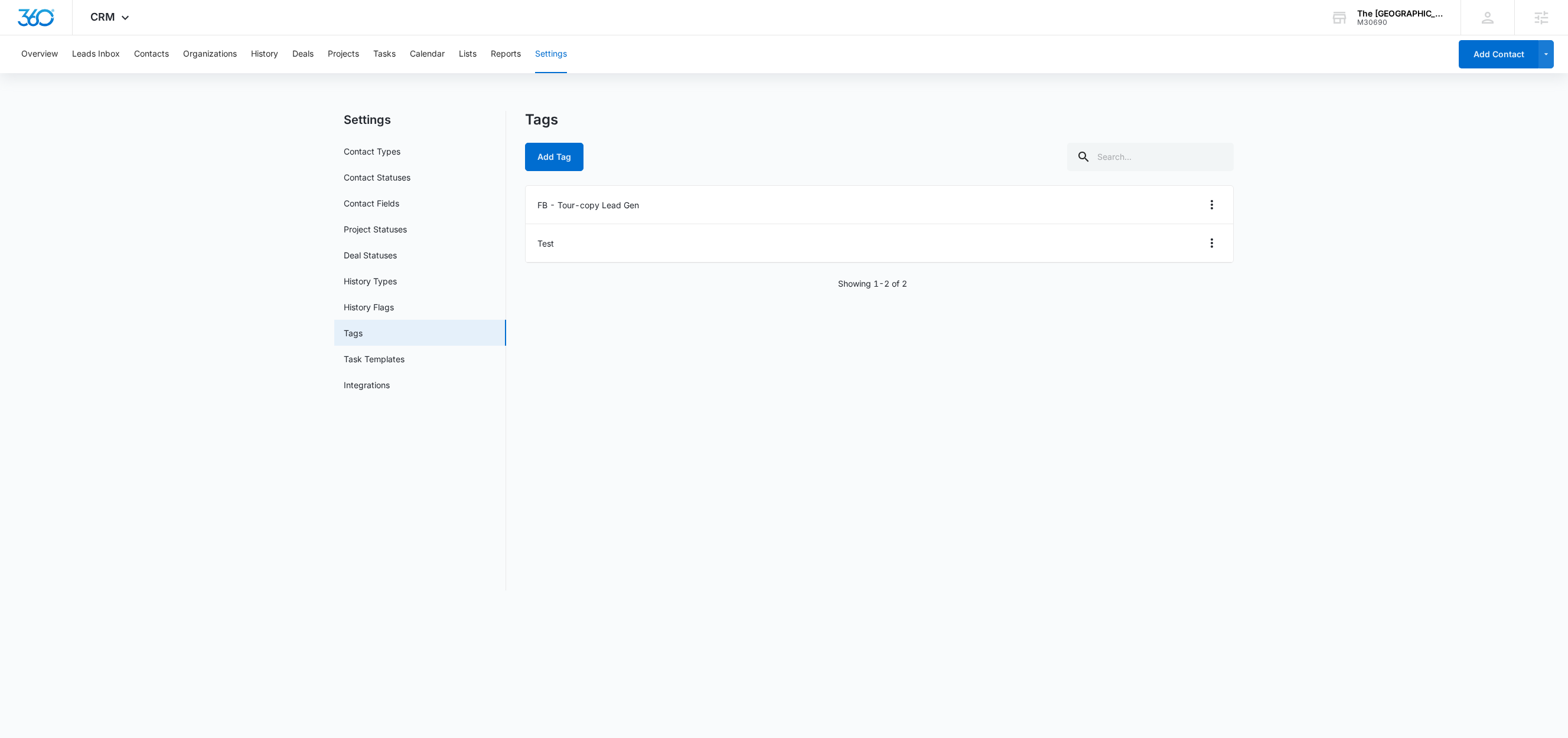
click at [566, 174] on div "Tags Add Tag FB - Tour-copy Lead Gen Test Showing 1-2 of 2" at bounding box center [879, 351] width 709 height 480
click at [539, 158] on button "Add Tag" at bounding box center [554, 157] width 59 height 29
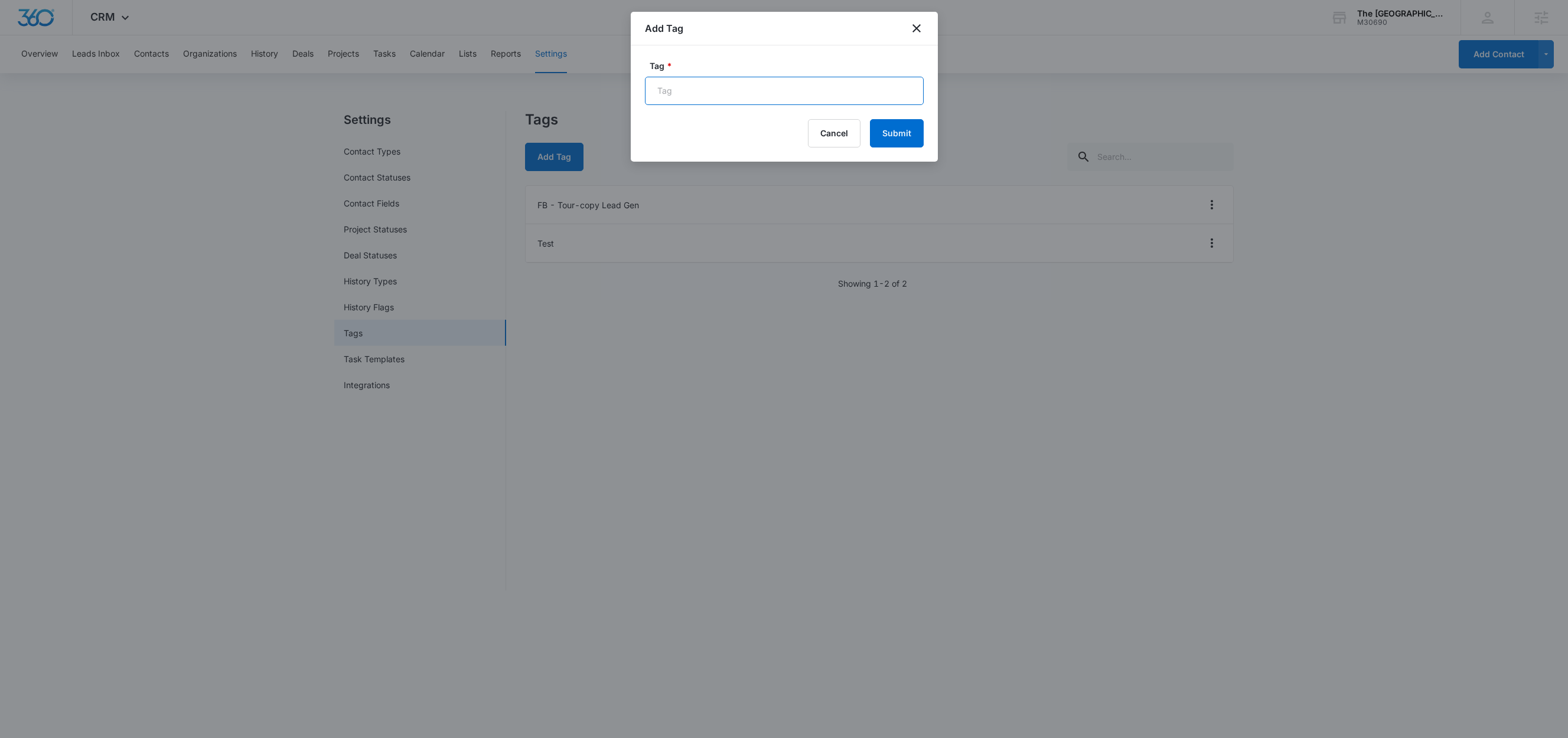
click at [713, 92] on input "Tag *" at bounding box center [784, 91] width 279 height 29
paste input "FB - Tour-copy-copy Lead Gen version 2"
type input "FB - Tour-copy-copy Lead Gen version 2"
click at [904, 134] on button "Submit" at bounding box center [896, 133] width 53 height 29
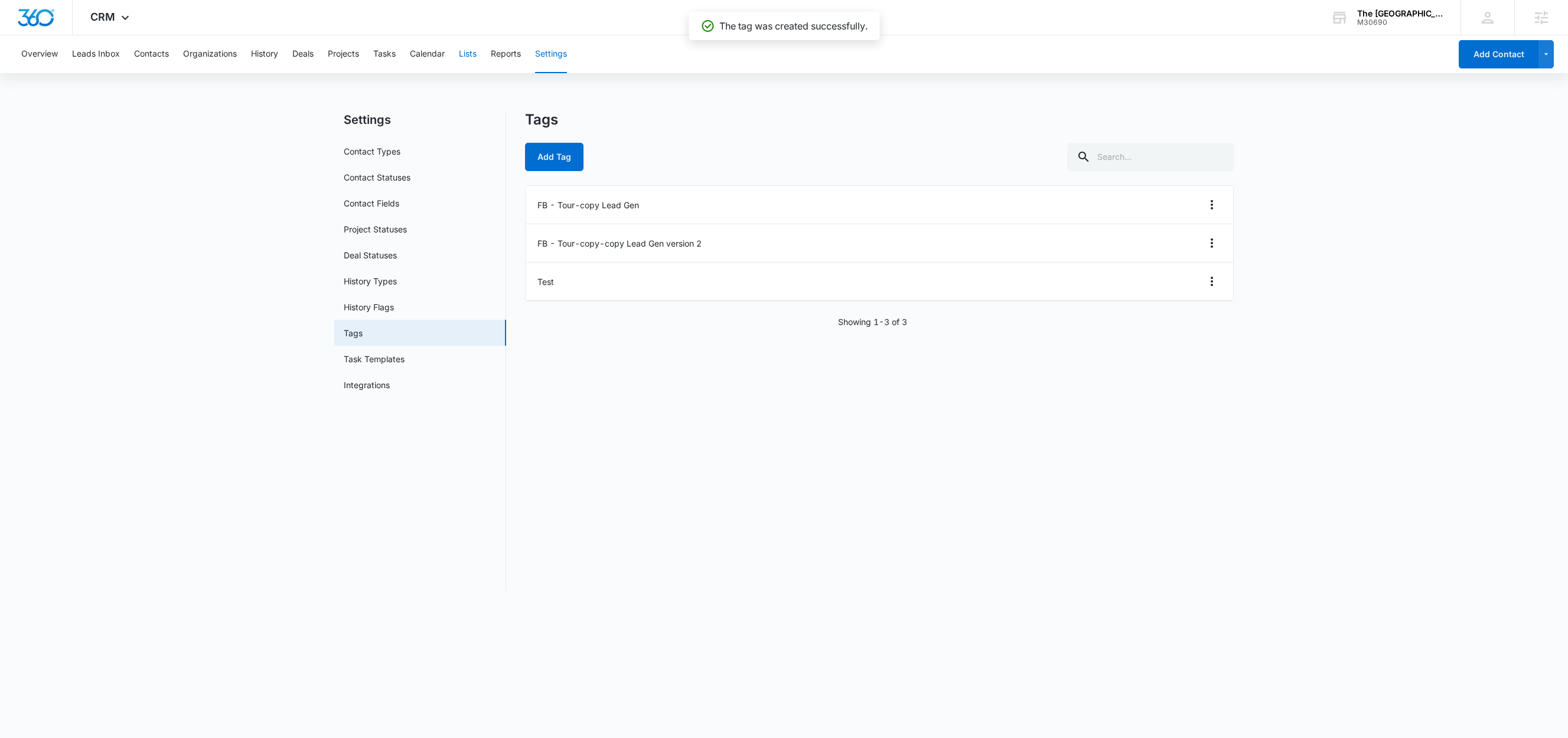
click at [470, 57] on button "Lists" at bounding box center [468, 54] width 18 height 38
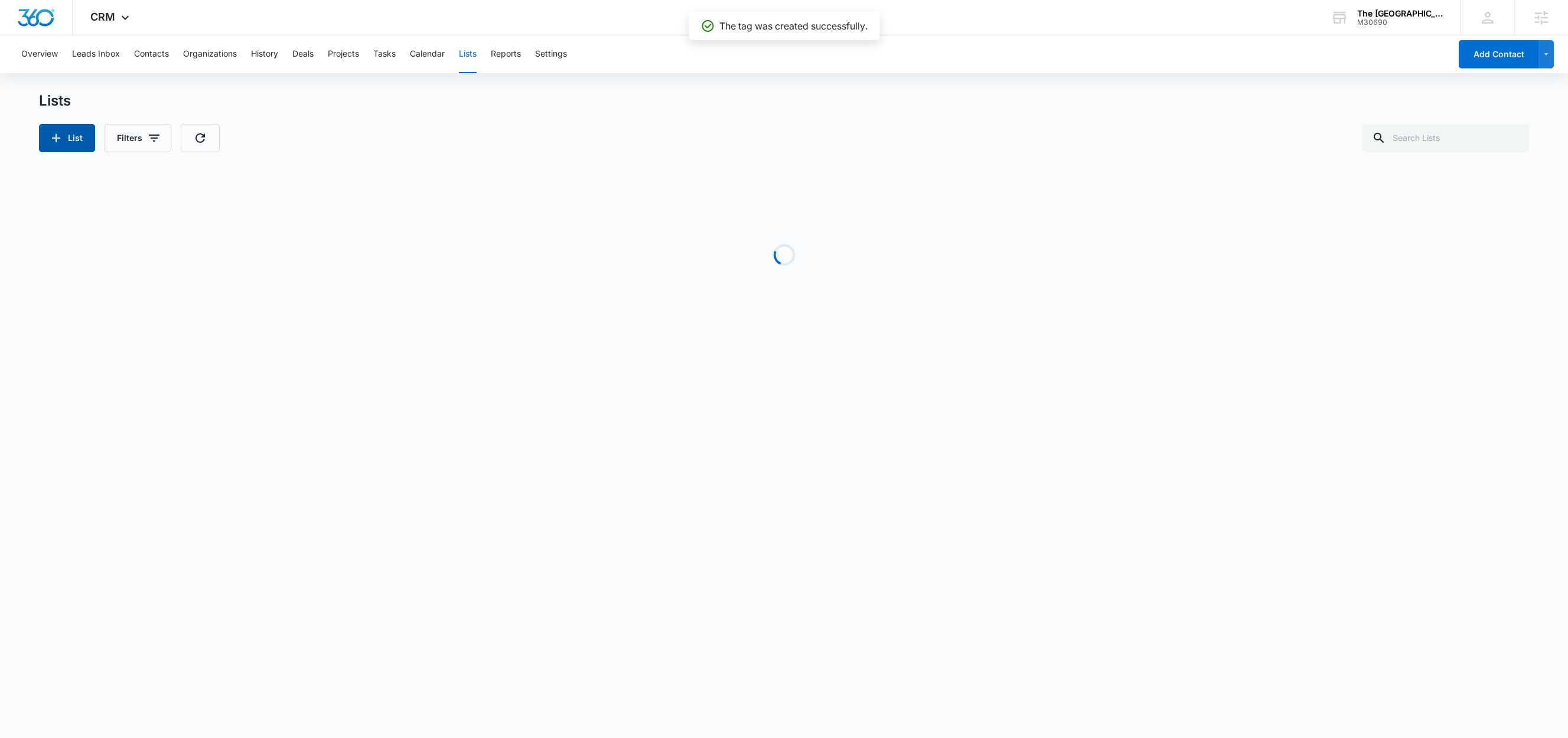
click at [76, 142] on button "List" at bounding box center [67, 138] width 56 height 29
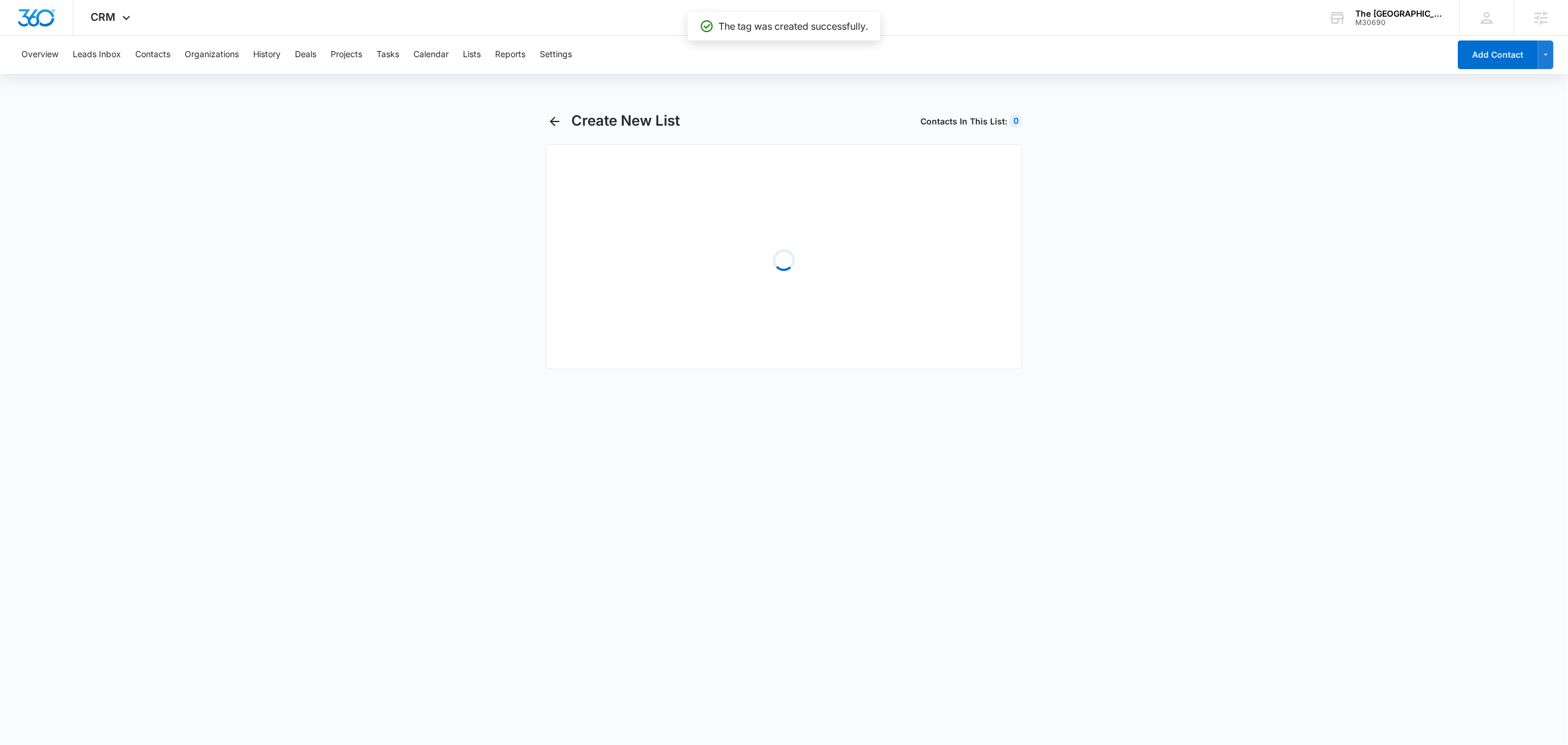
select select "31"
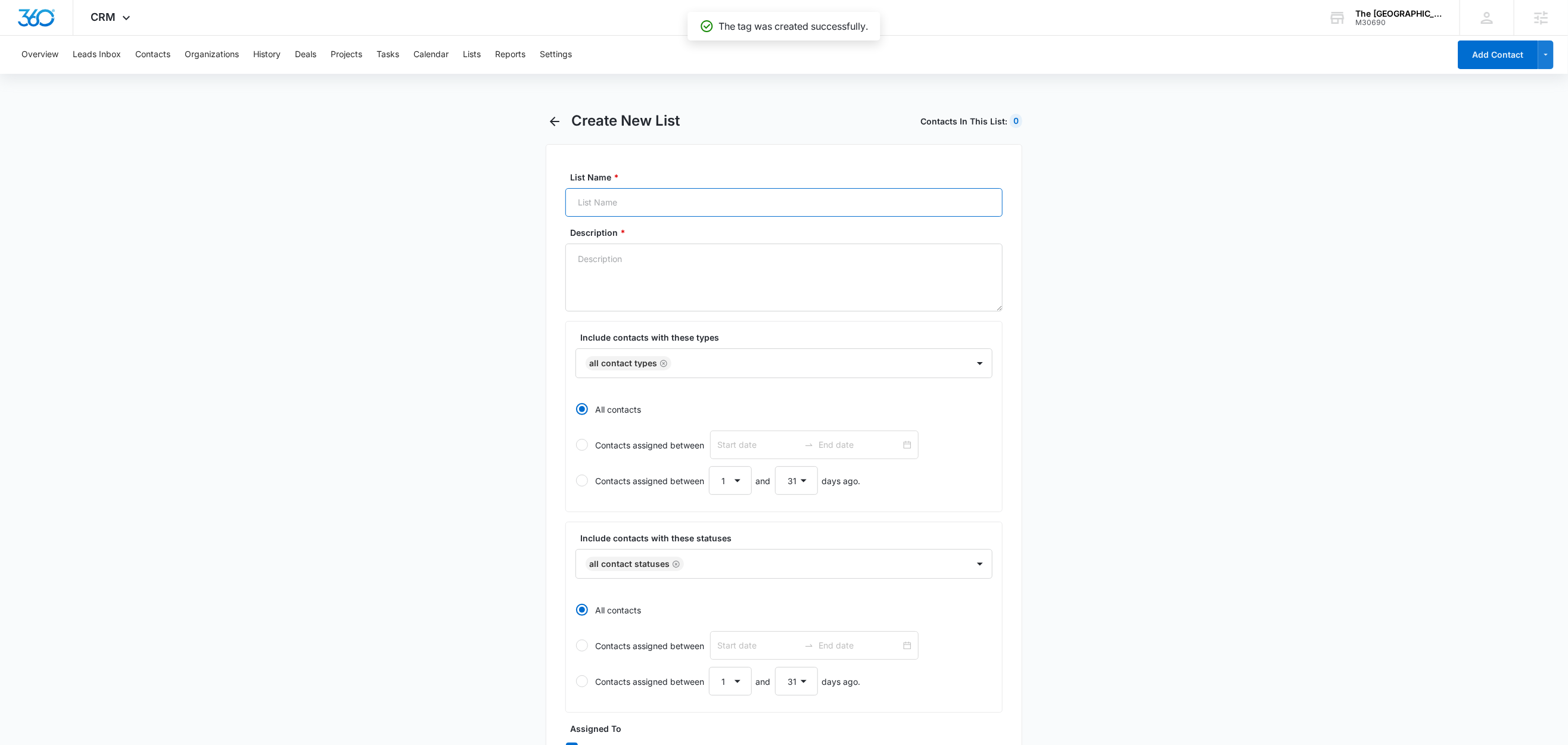
click at [633, 209] on input "List Name *" at bounding box center [784, 202] width 437 height 29
paste input "FB - Tour-copy-copy Lead Gen version 2"
type input "FB - Tour-copy-copy Lead Gen version 2"
click at [606, 286] on textarea "Description *" at bounding box center [784, 277] width 437 height 68
paste textarea "FB - Tour-copy-copy Lead Gen version 2"
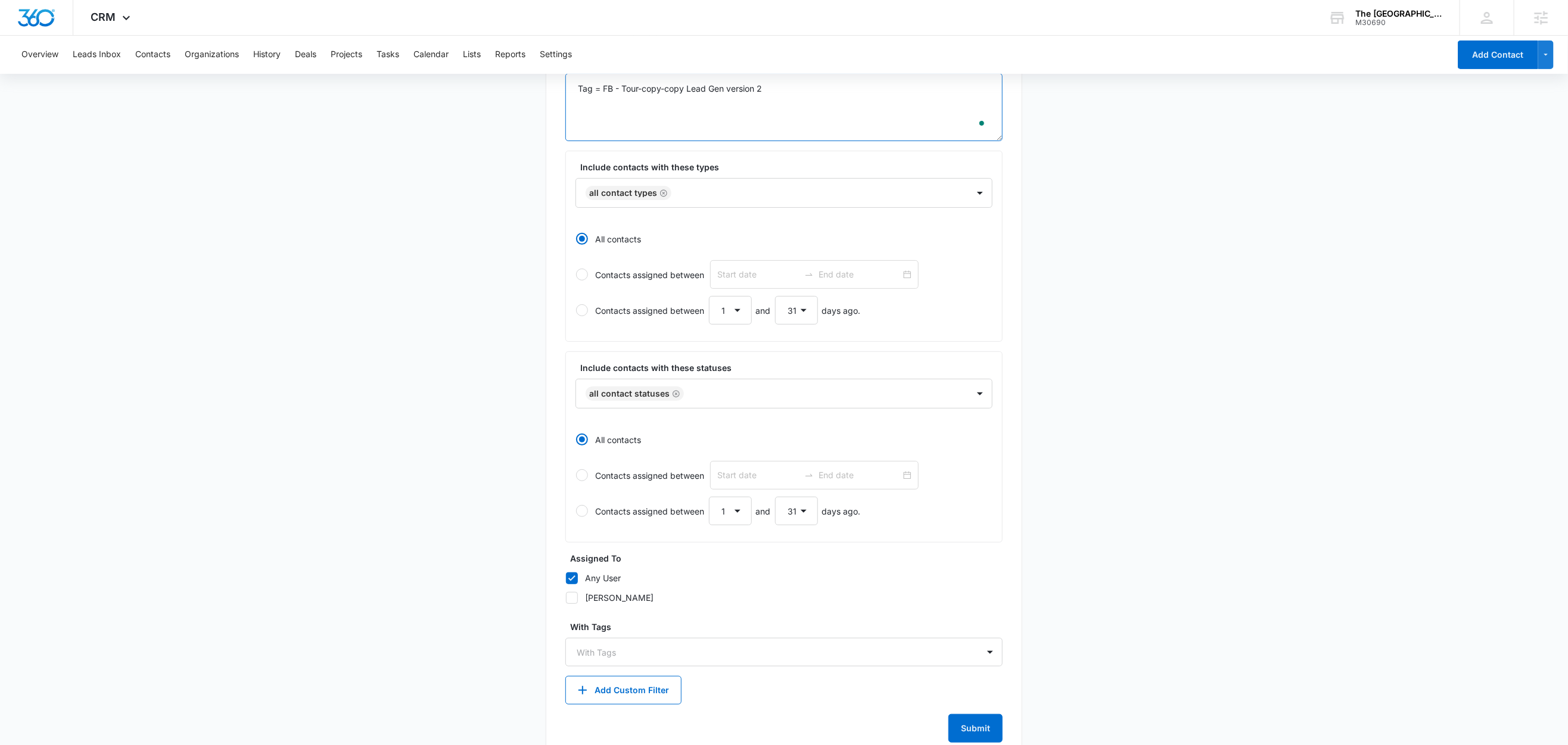
scroll to position [206, 0]
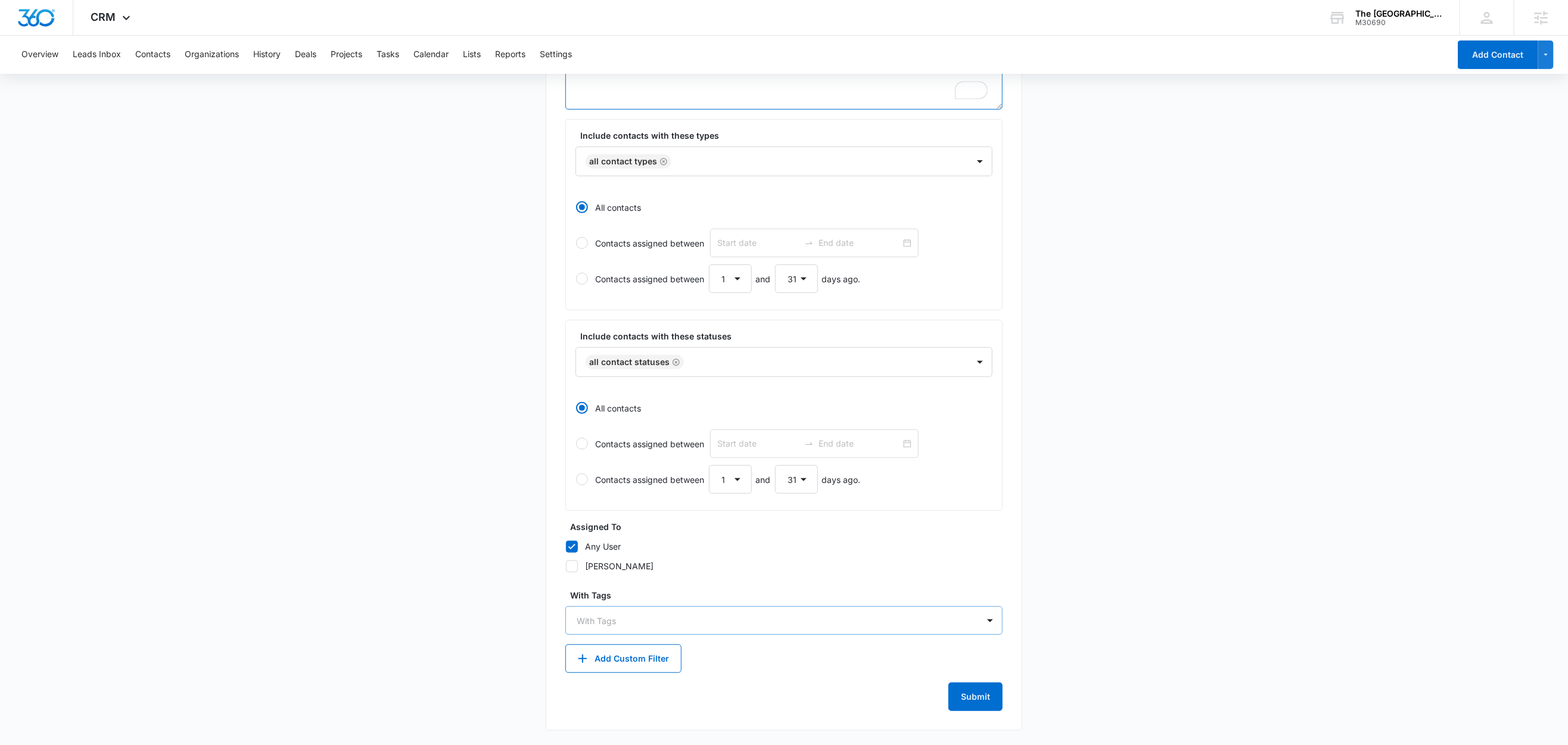
type textarea "Tag = FB - Tour-copy-copy Lead Gen version 2"
click at [604, 615] on div at bounding box center [777, 620] width 400 height 15
type input "fb"
click at [643, 679] on p "FB - Tour-copy-copy Lead Gen version 2" at bounding box center [662, 684] width 166 height 12
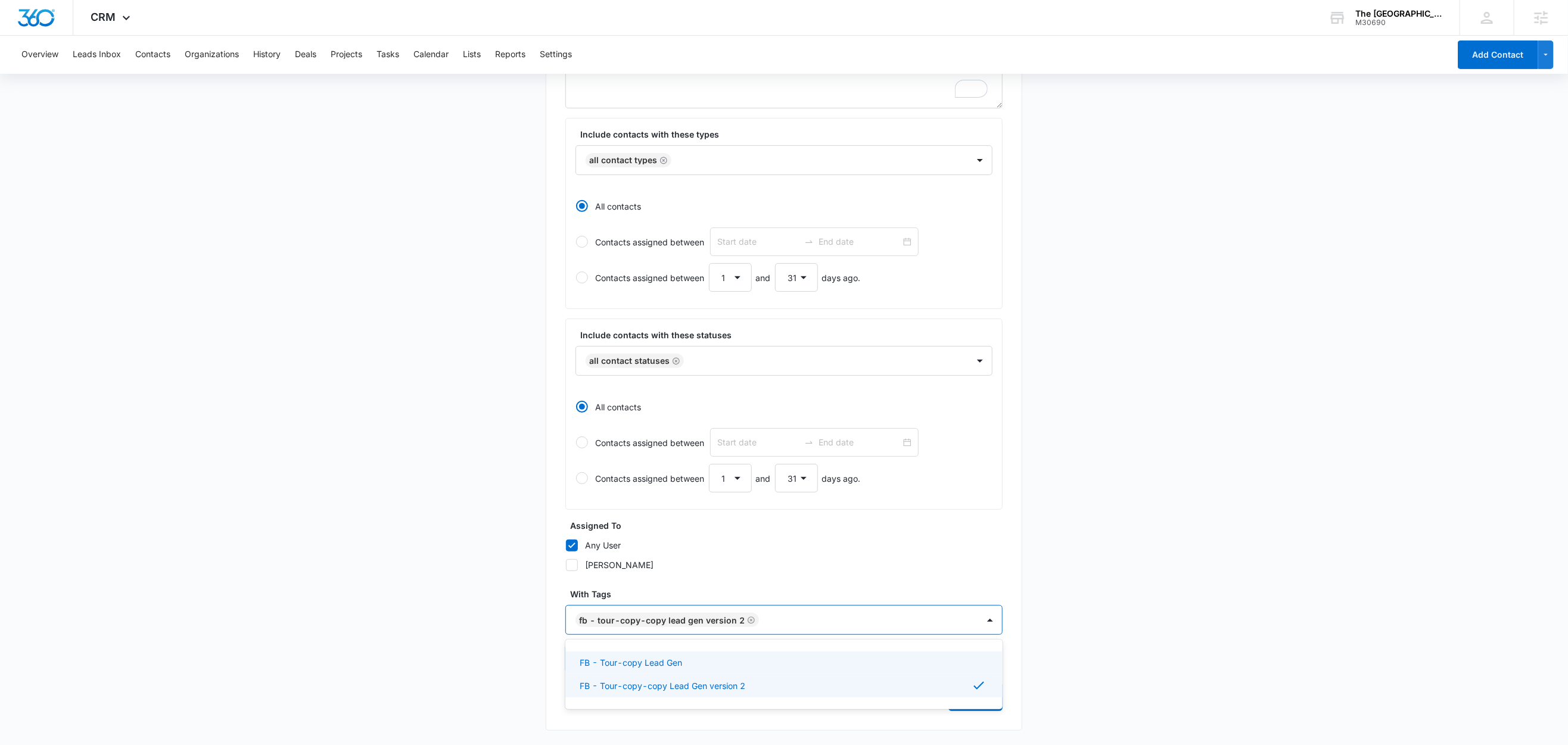
click at [336, 563] on main "Create New List Contacts In This List : 0 List Name * FB - Tour-copy-copy Lead …" at bounding box center [784, 327] width 1568 height 836
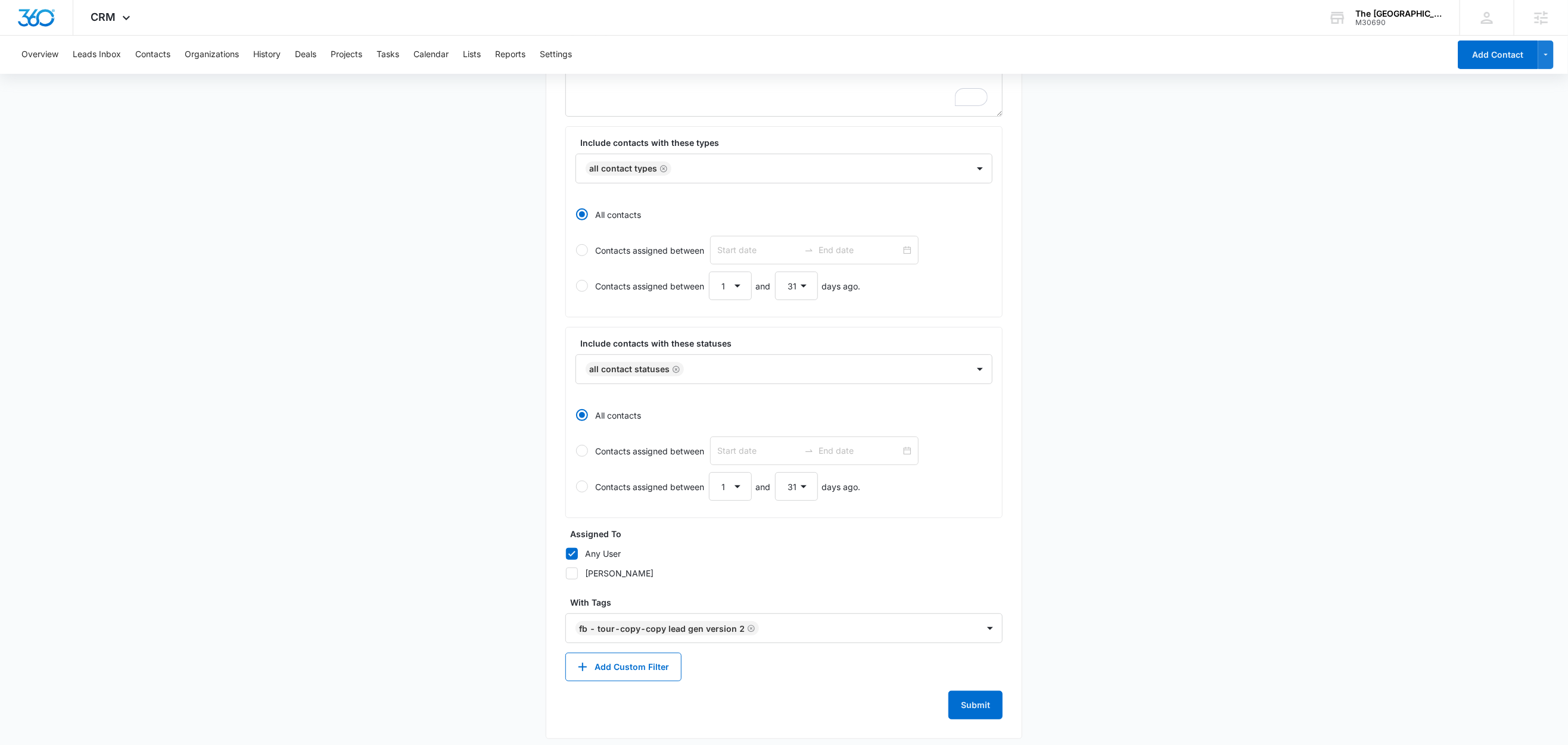
scroll to position [207, 0]
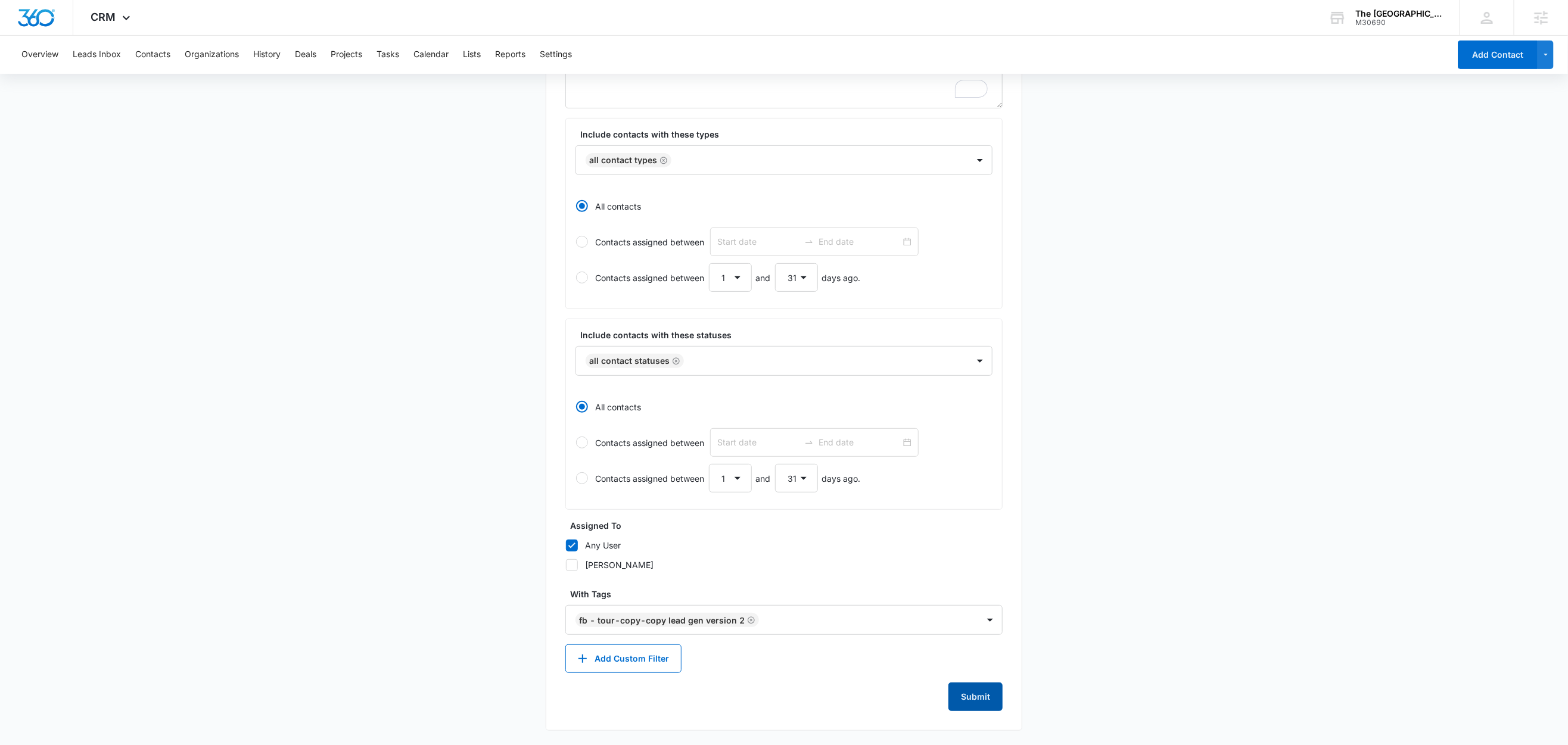
click at [976, 692] on button "Submit" at bounding box center [976, 697] width 54 height 29
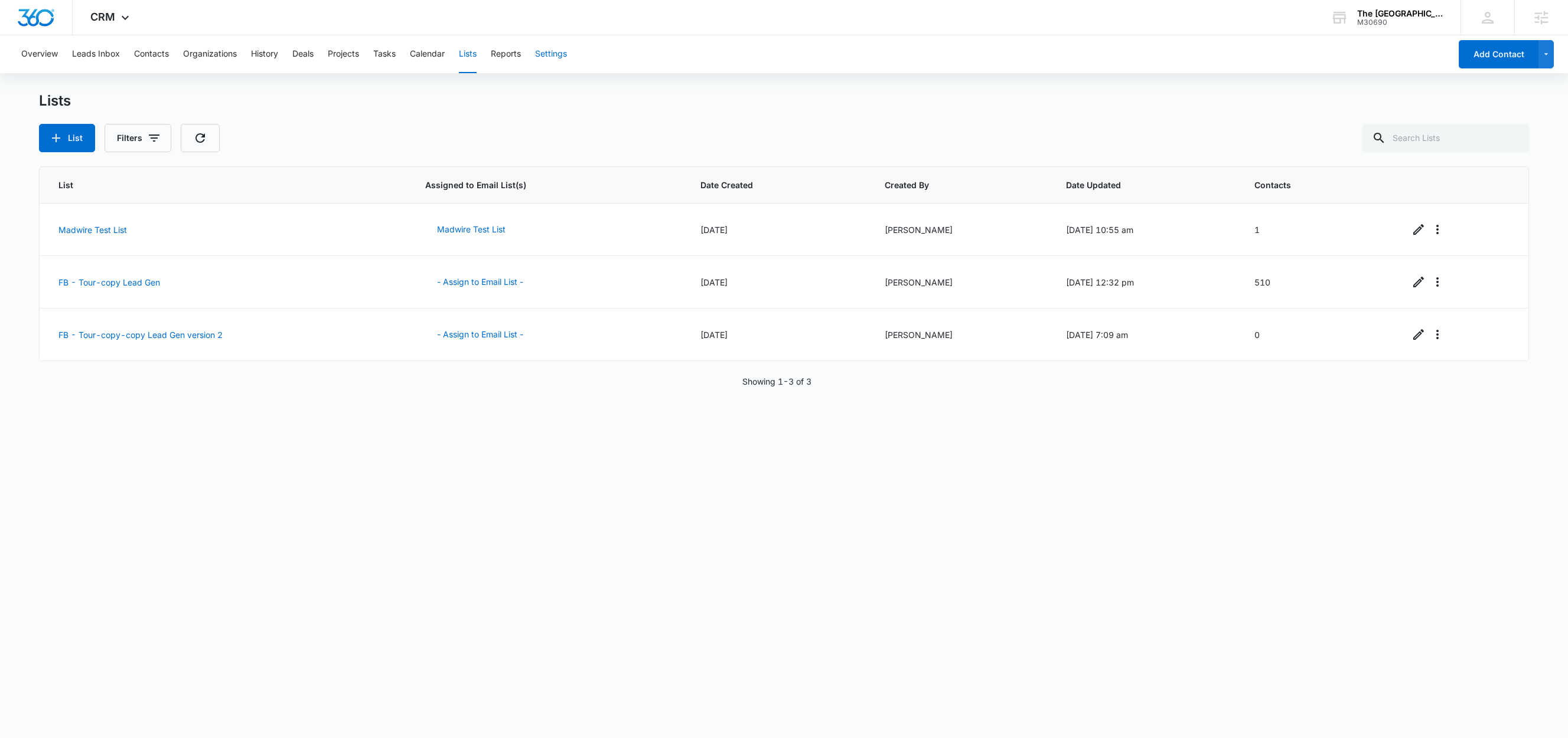
click at [550, 52] on button "Settings" at bounding box center [551, 54] width 32 height 38
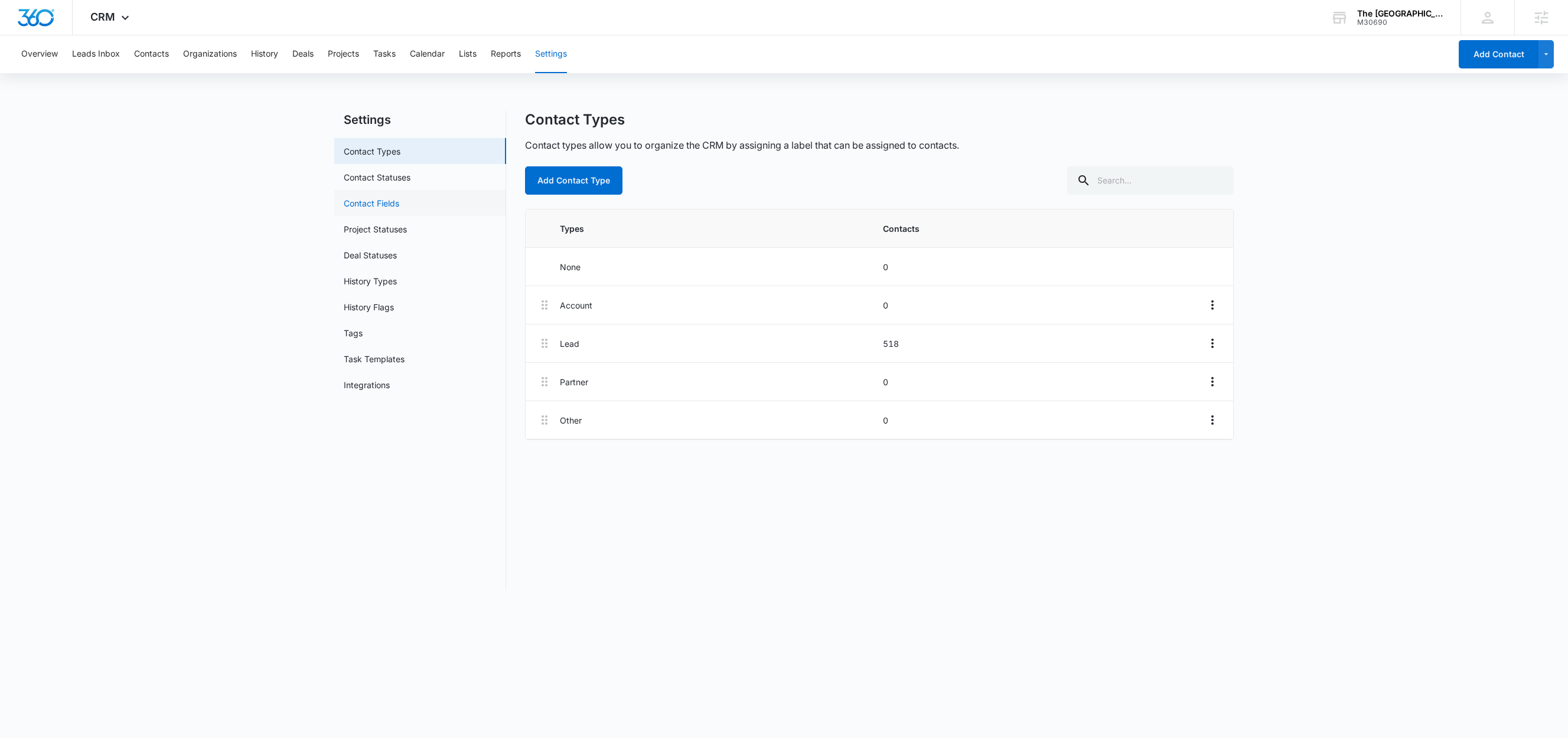
click at [399, 202] on link "Contact Fields" at bounding box center [371, 203] width 55 height 12
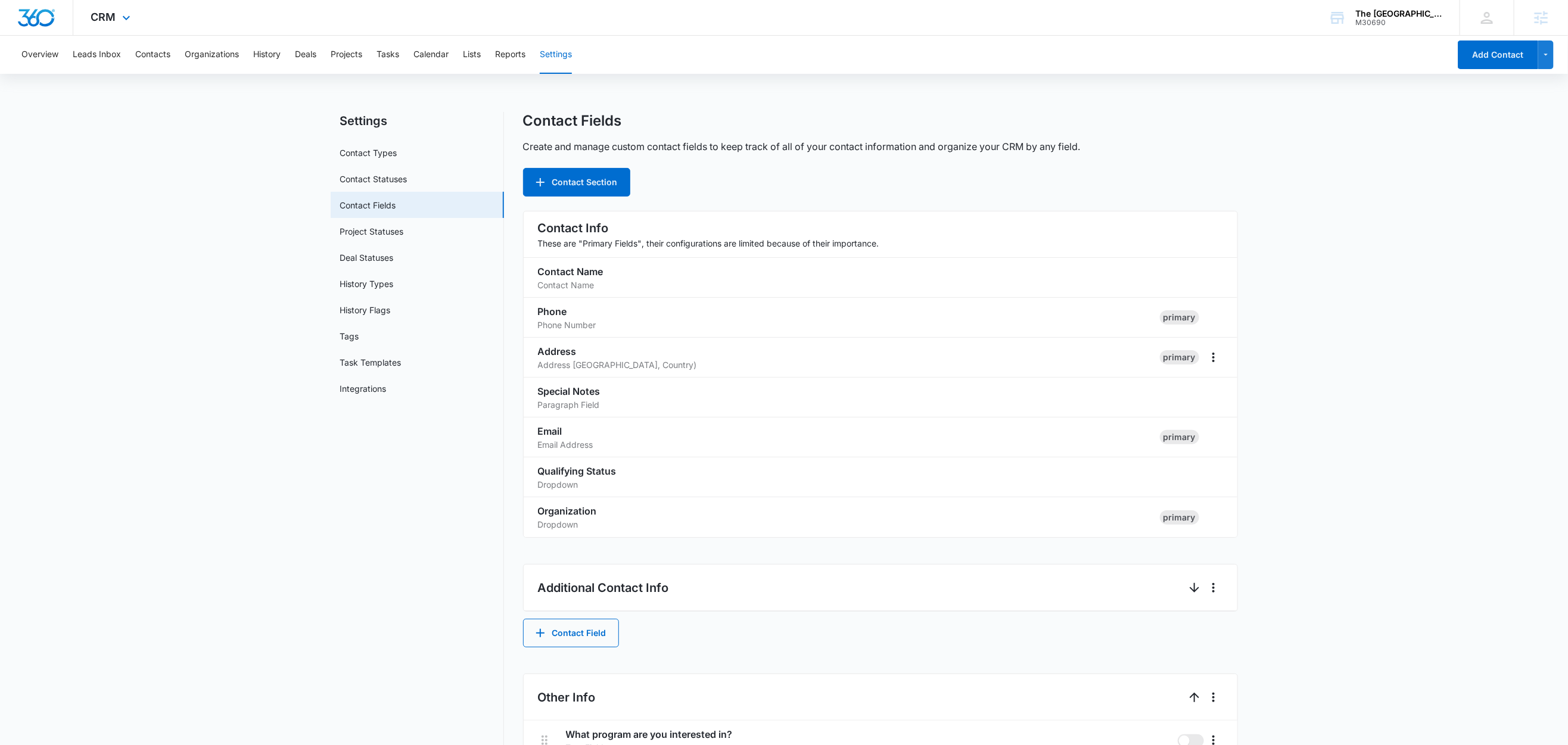
scroll to position [108, 0]
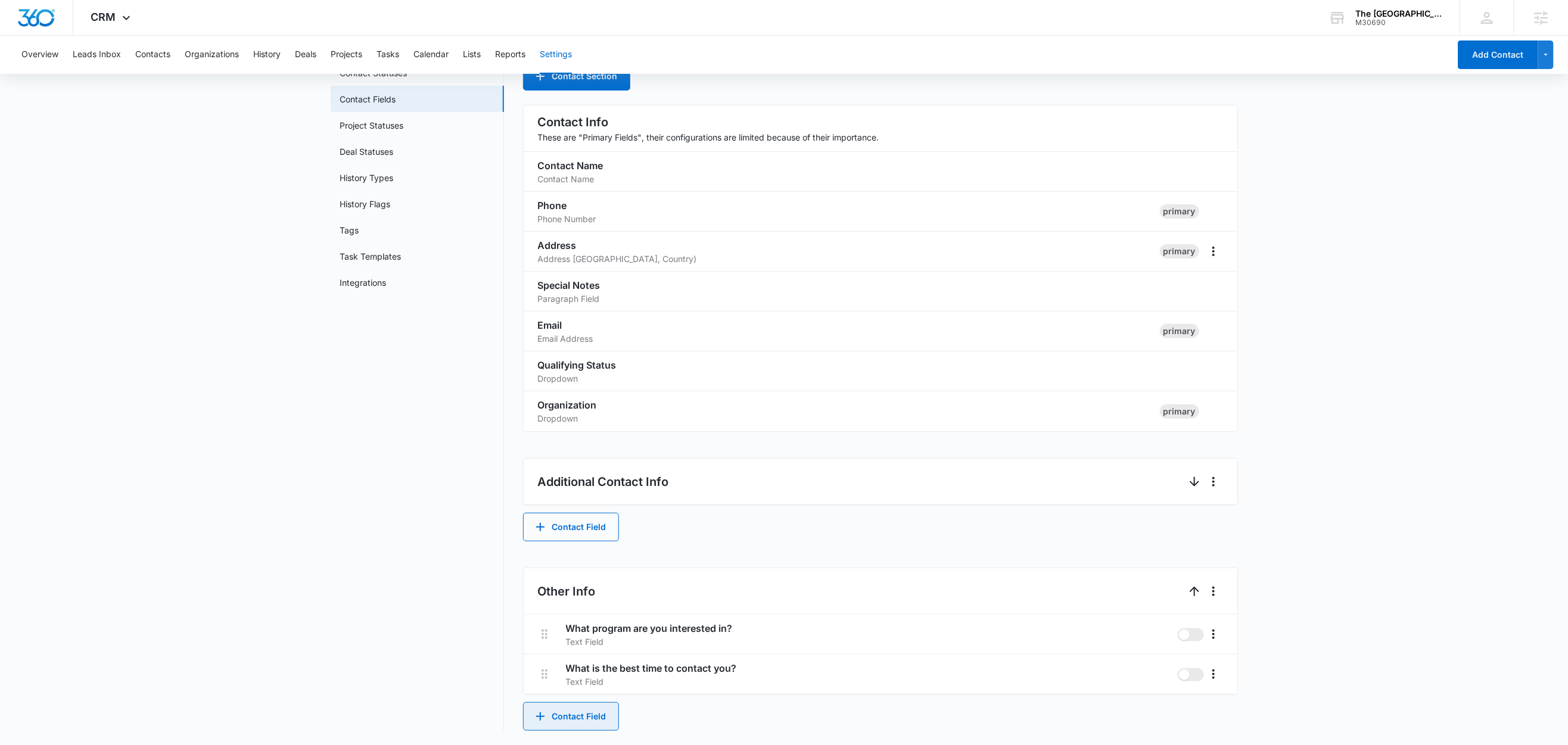
click at [582, 714] on button "Contact Field" at bounding box center [570, 717] width 96 height 29
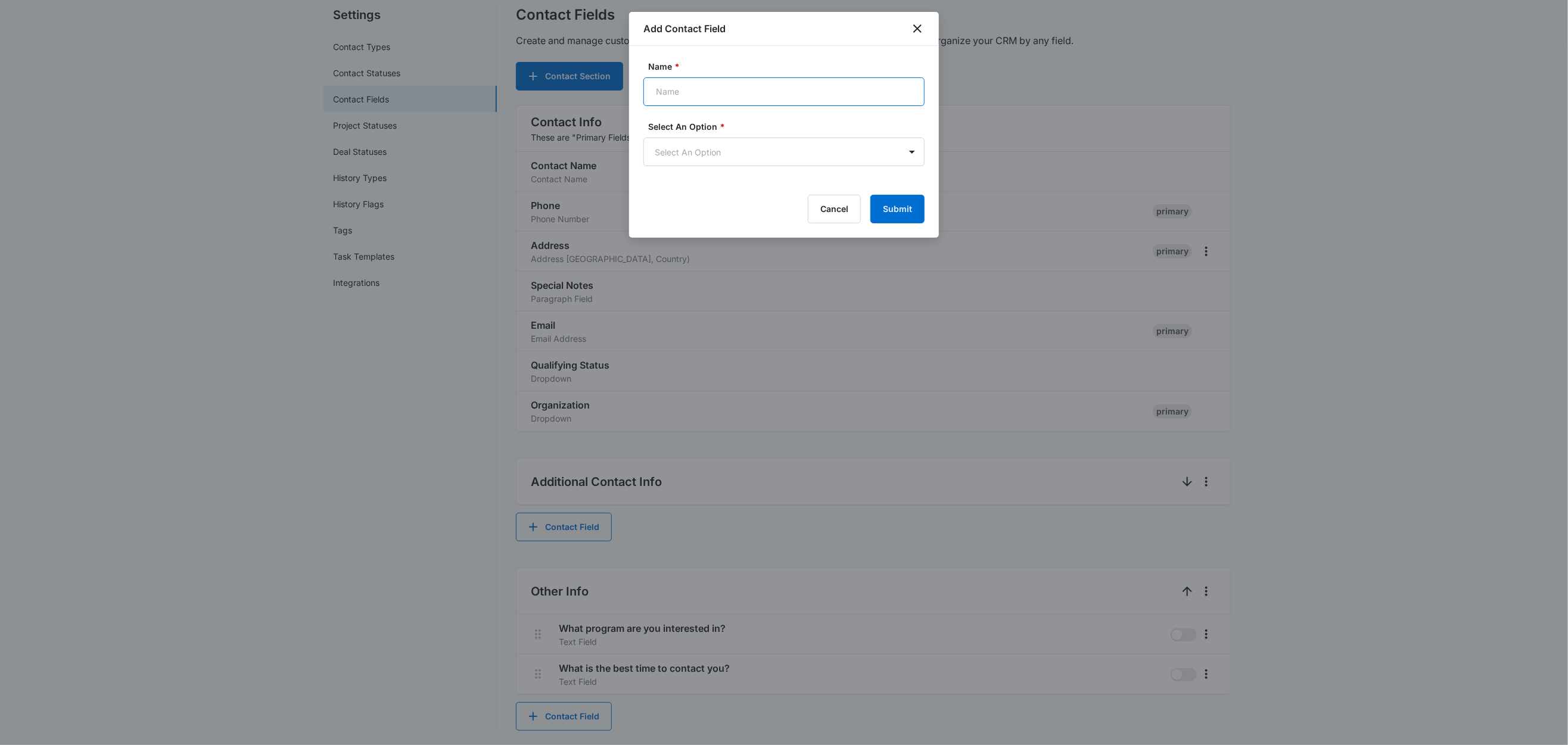
click at [691, 89] on input "Name *" at bounding box center [784, 92] width 281 height 29
paste input "Which location would you like to tour?"
type input "Which location would you like to tour?"
click at [684, 153] on body "CRM Apps Reputation Websites Forms CRM Email Social Shop Content Ads Intelligen…" at bounding box center [784, 319] width 1568 height 851
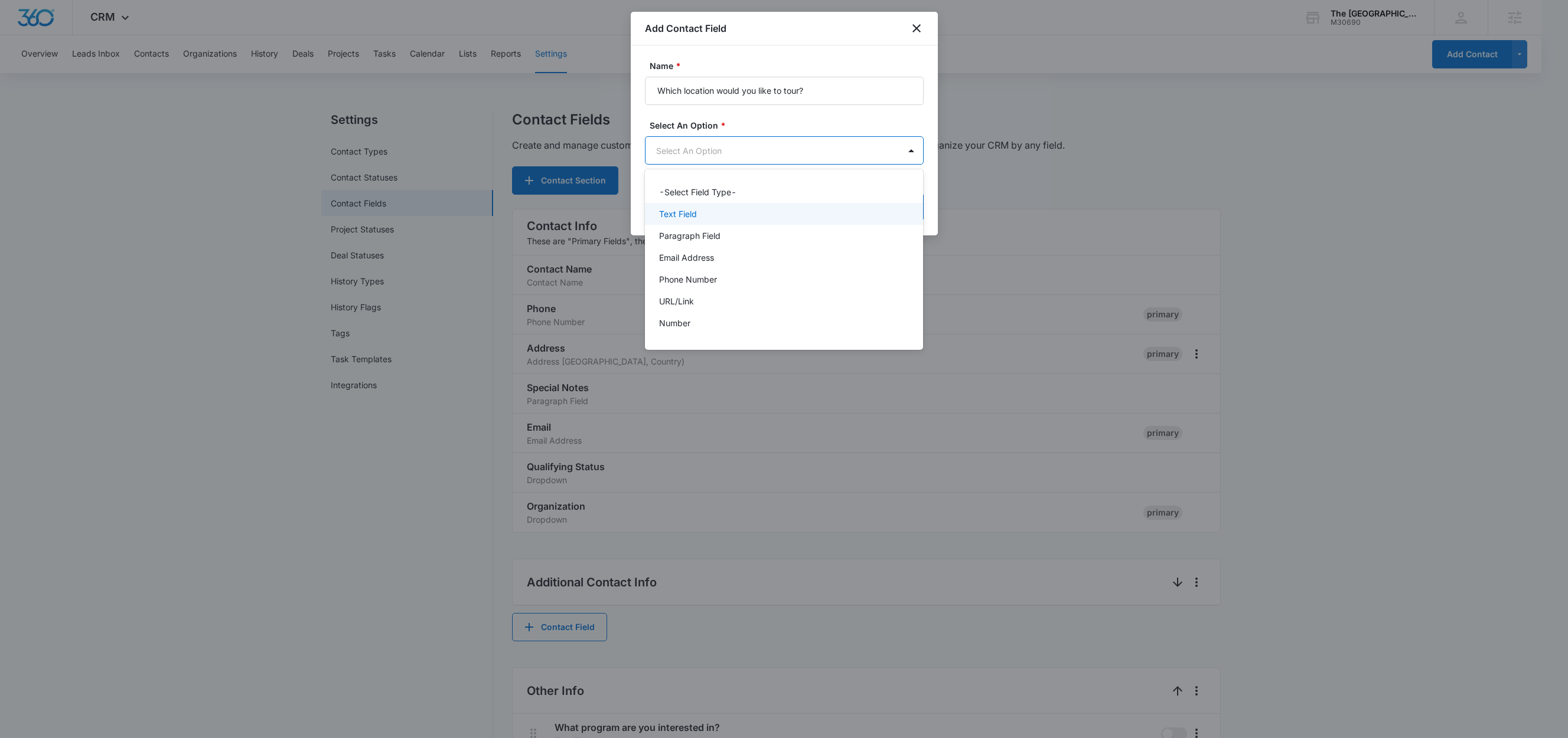
click at [689, 219] on p "Text Field" at bounding box center [677, 213] width 38 height 12
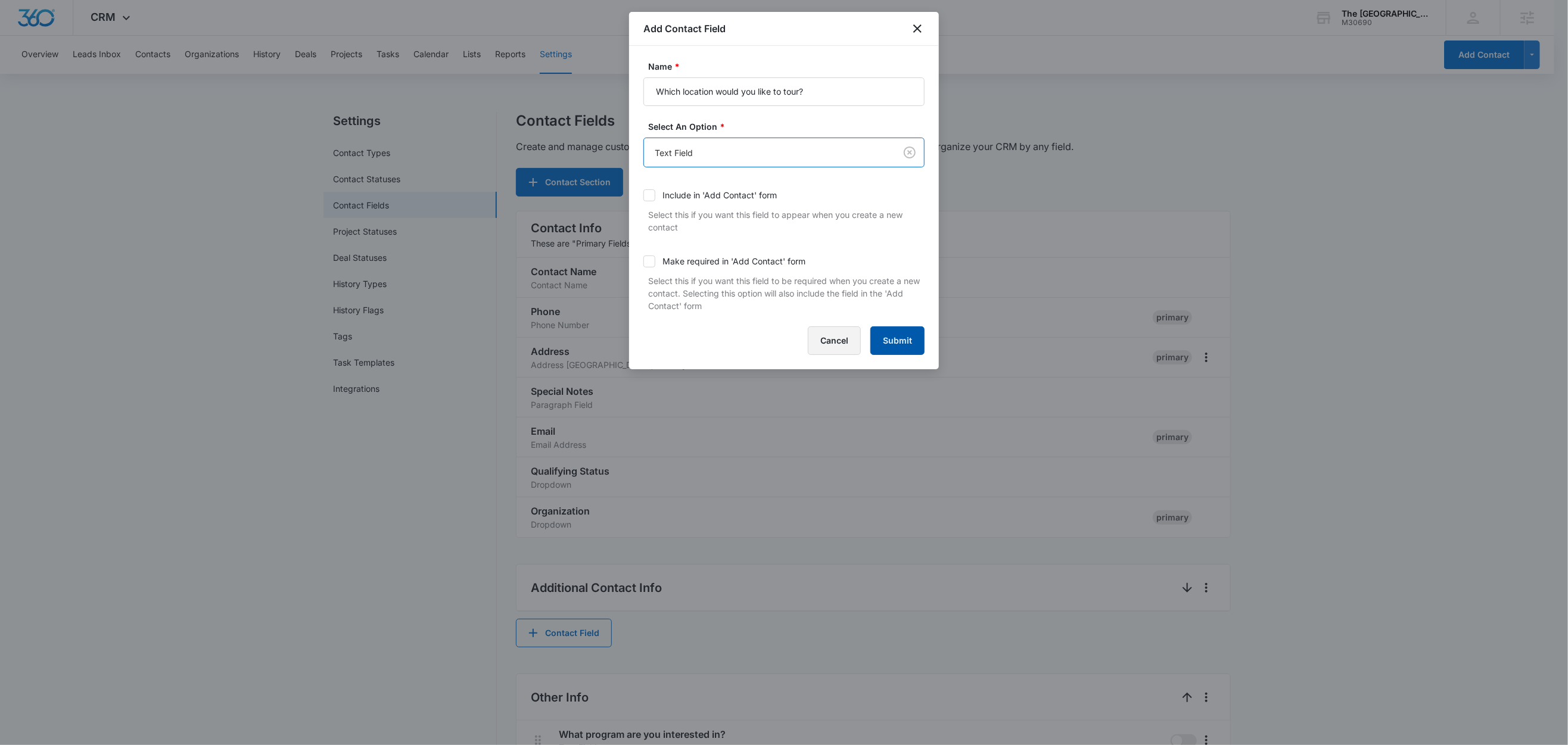
drag, startPoint x: 900, startPoint y: 343, endPoint x: 813, endPoint y: 331, distance: 87.8
click at [900, 343] on button "Submit" at bounding box center [897, 340] width 54 height 29
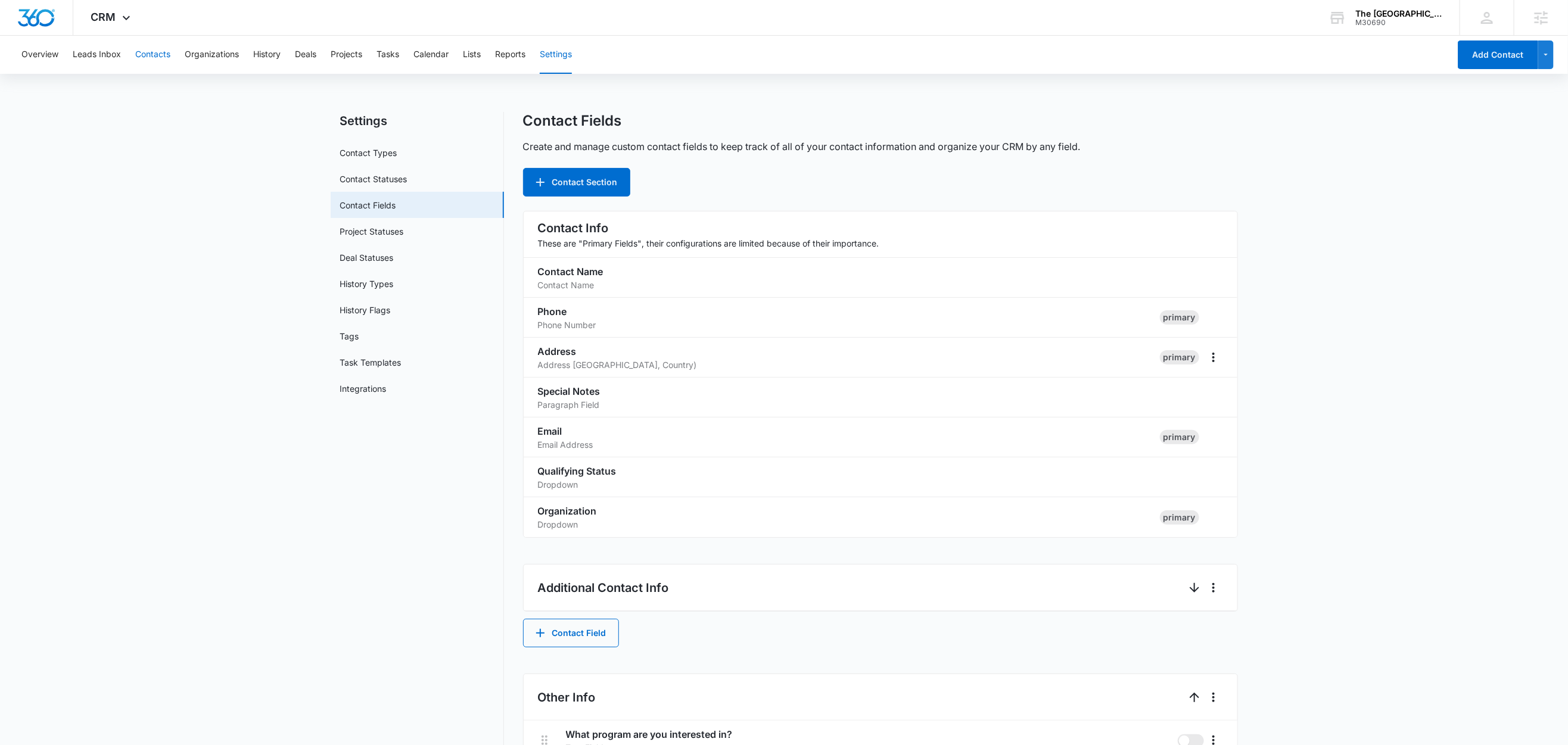
click at [159, 55] on button "Contacts" at bounding box center [153, 55] width 35 height 38
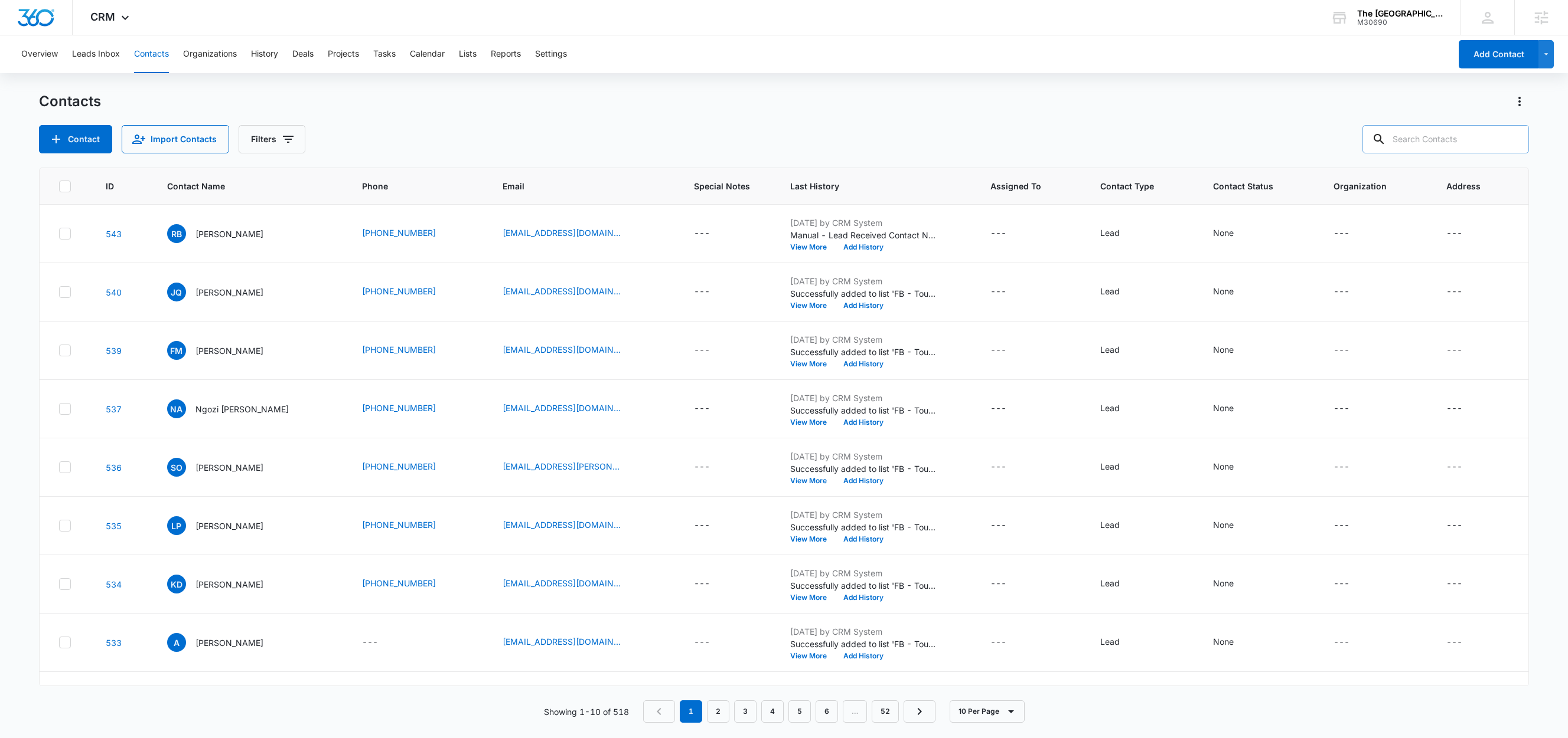
click at [1431, 143] on input "text" at bounding box center [1446, 139] width 167 height 29
type input "test"
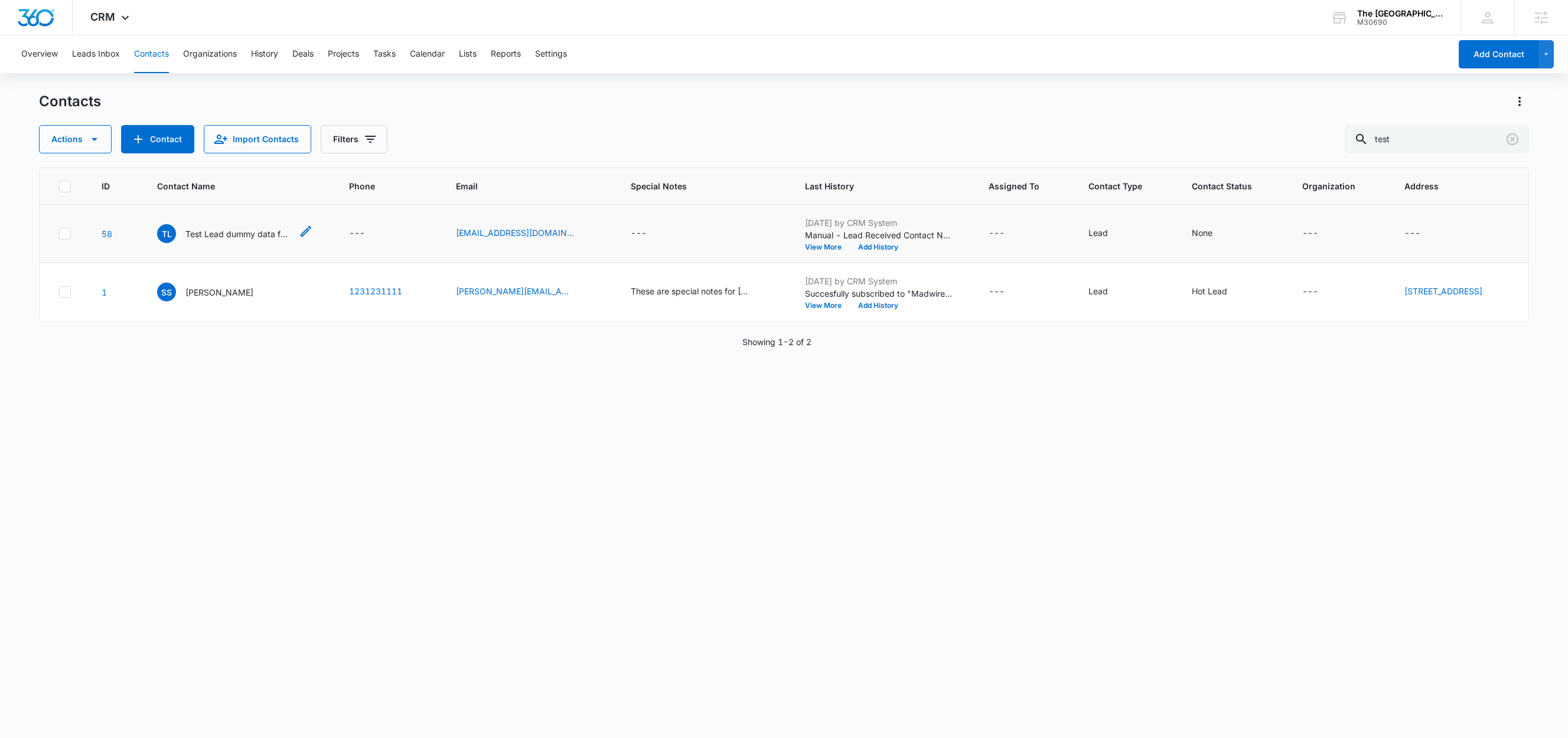
click at [202, 237] on p "Test Lead dummy data for full_name" at bounding box center [238, 233] width 106 height 12
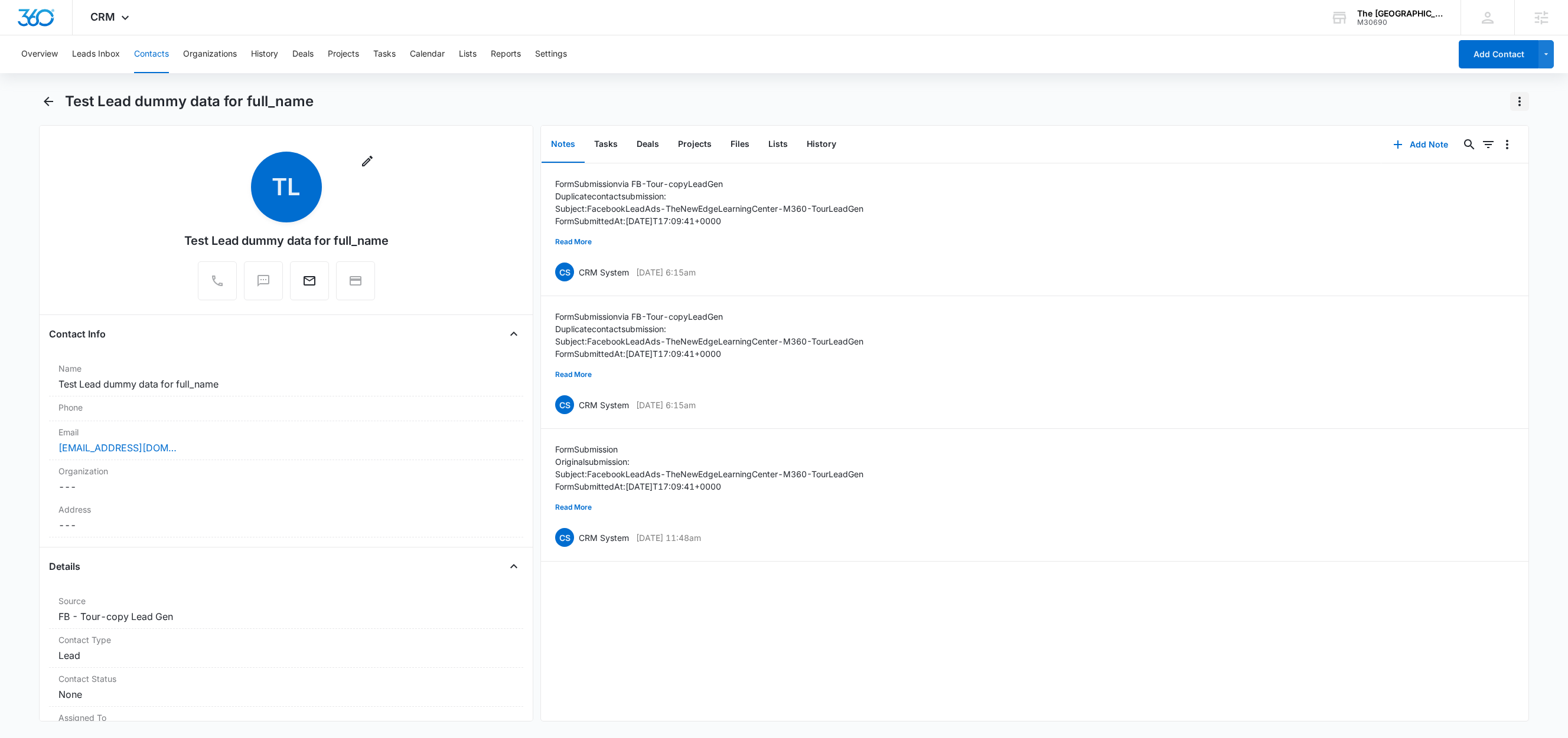
click at [1522, 103] on icon "Actions" at bounding box center [1519, 101] width 14 height 14
click at [1489, 168] on div "Delete" at bounding box center [1474, 171] width 52 height 8
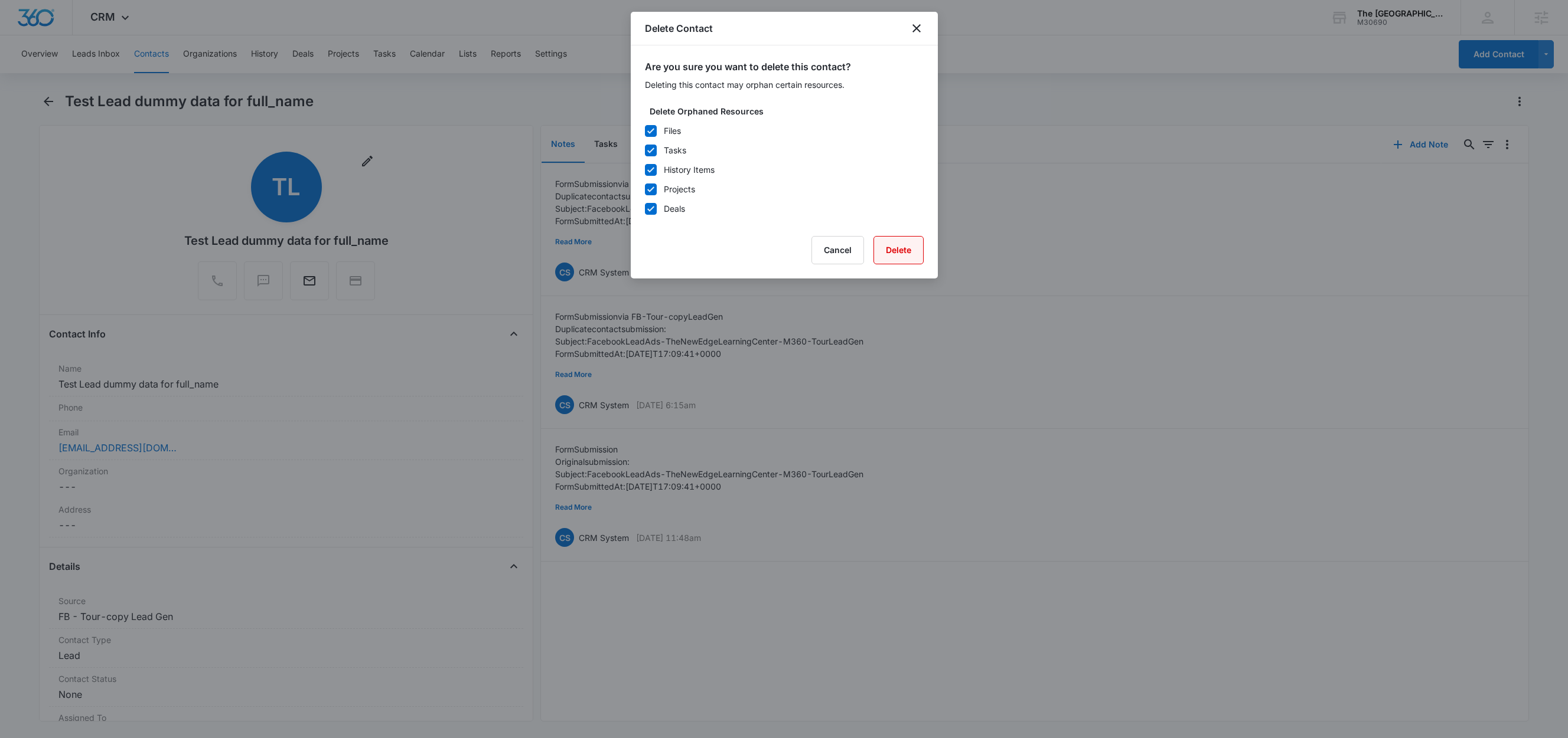
click at [910, 256] on button "Delete" at bounding box center [898, 250] width 50 height 29
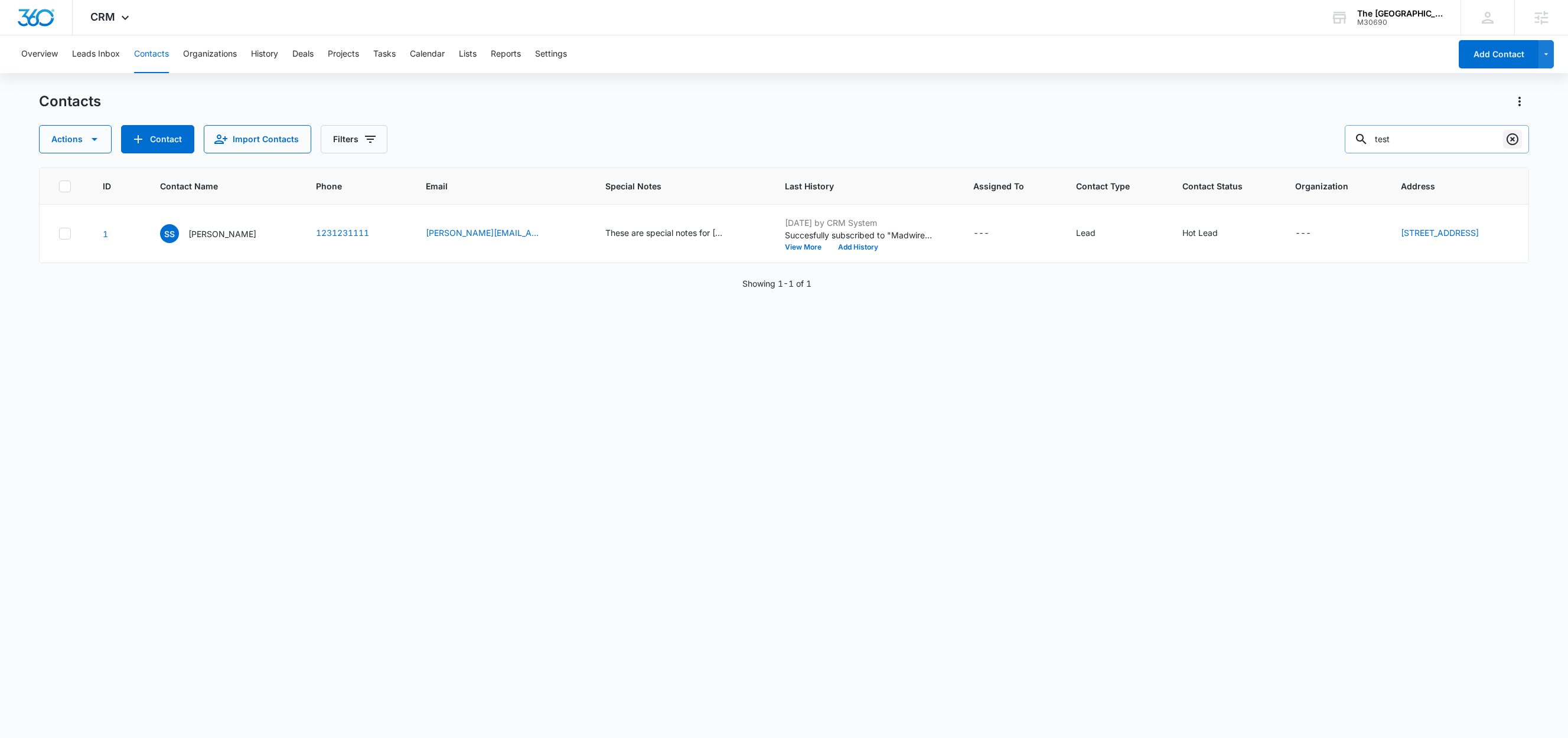
click at [1513, 140] on icon "Clear" at bounding box center [1512, 139] width 12 height 12
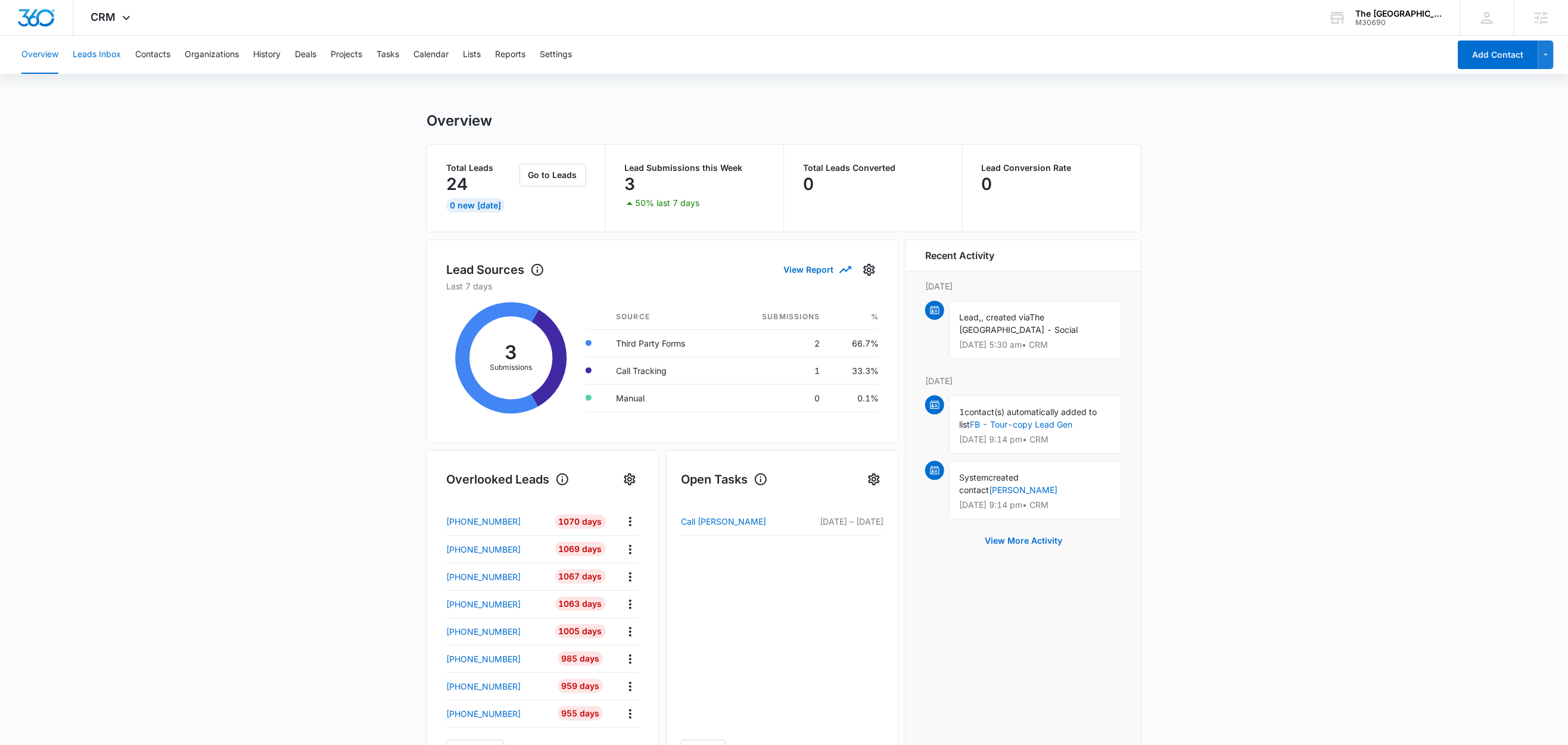
click at [107, 53] on button "Leads Inbox" at bounding box center [96, 55] width 48 height 38
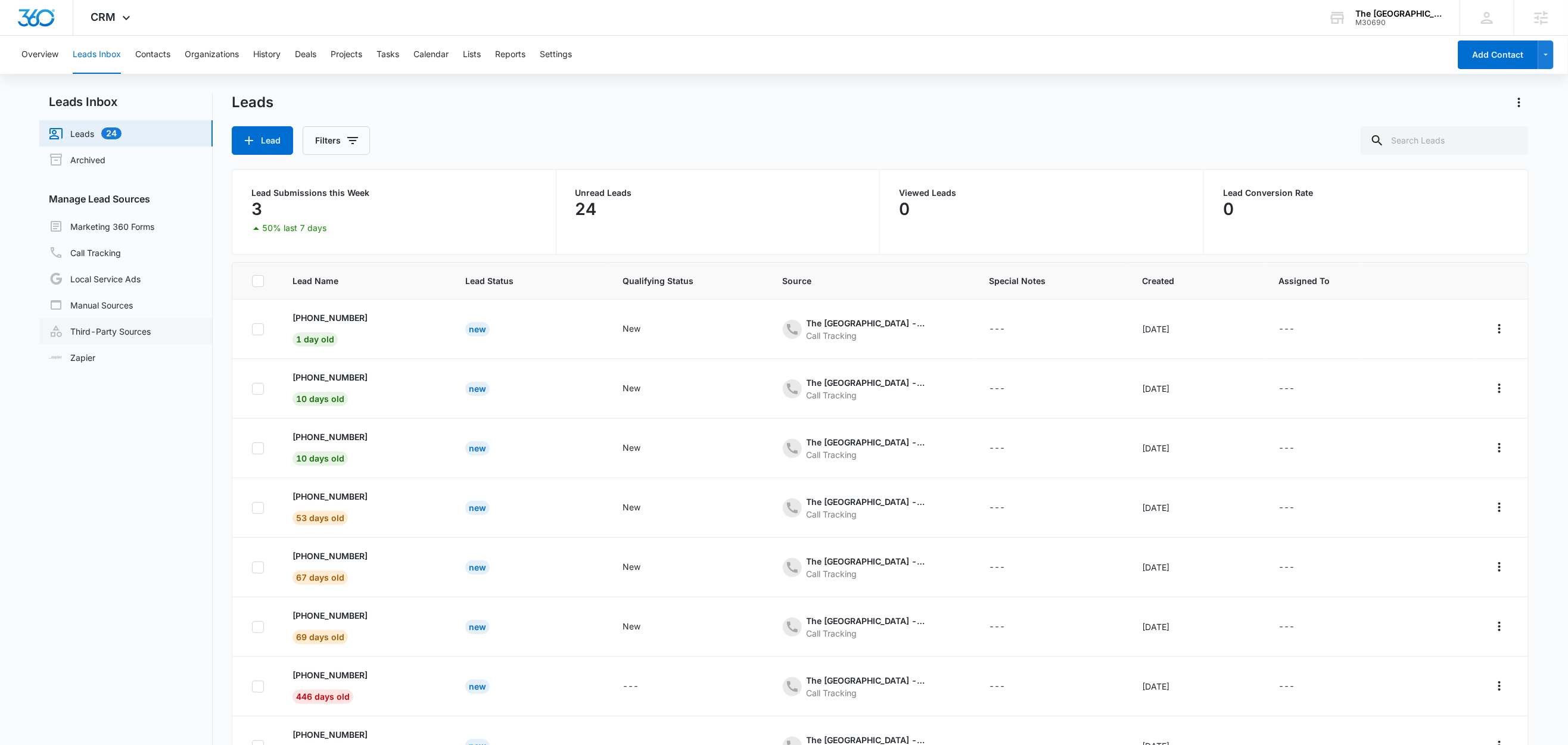
click at [128, 328] on link "Third-Party Sources" at bounding box center [100, 331] width 102 height 14
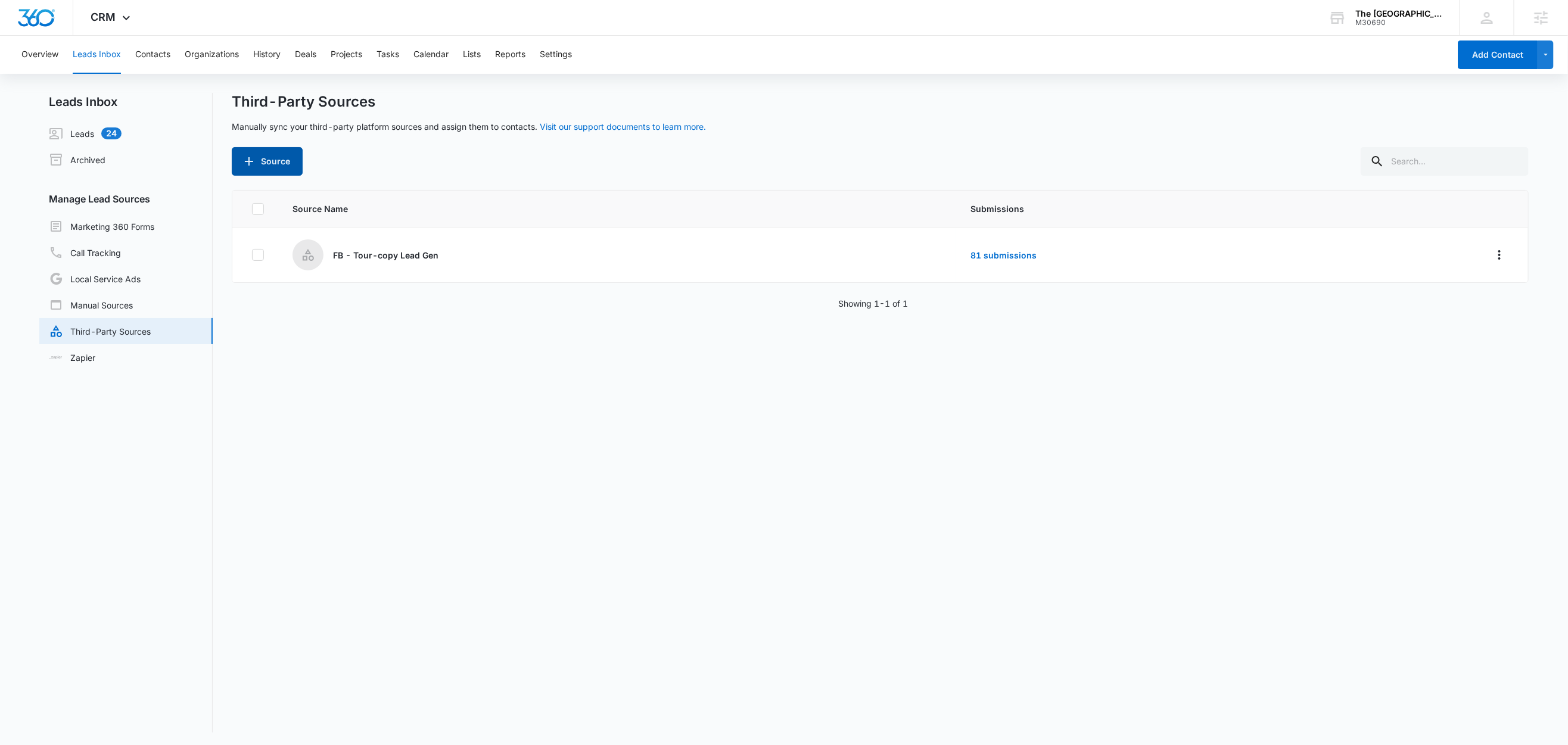
click at [279, 168] on button "Source" at bounding box center [267, 161] width 71 height 29
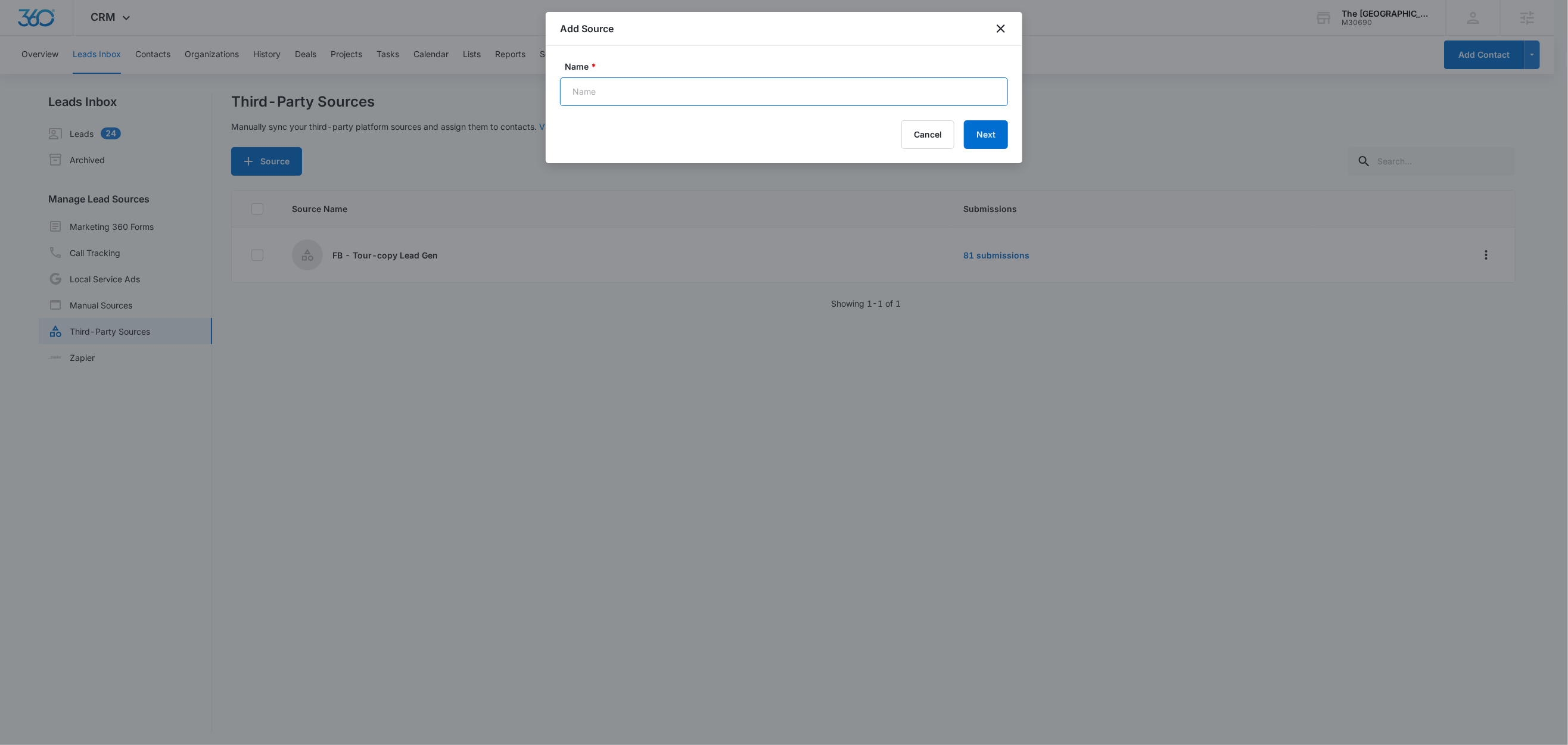
click at [610, 88] on input "Name *" at bounding box center [784, 92] width 448 height 29
paste input "FB - Tour-copy-copy Lead Gen version 2"
type input "FB - Tour-copy-copy Lead Gen version 2 (Zap)"
click at [990, 136] on button "Next" at bounding box center [986, 134] width 44 height 29
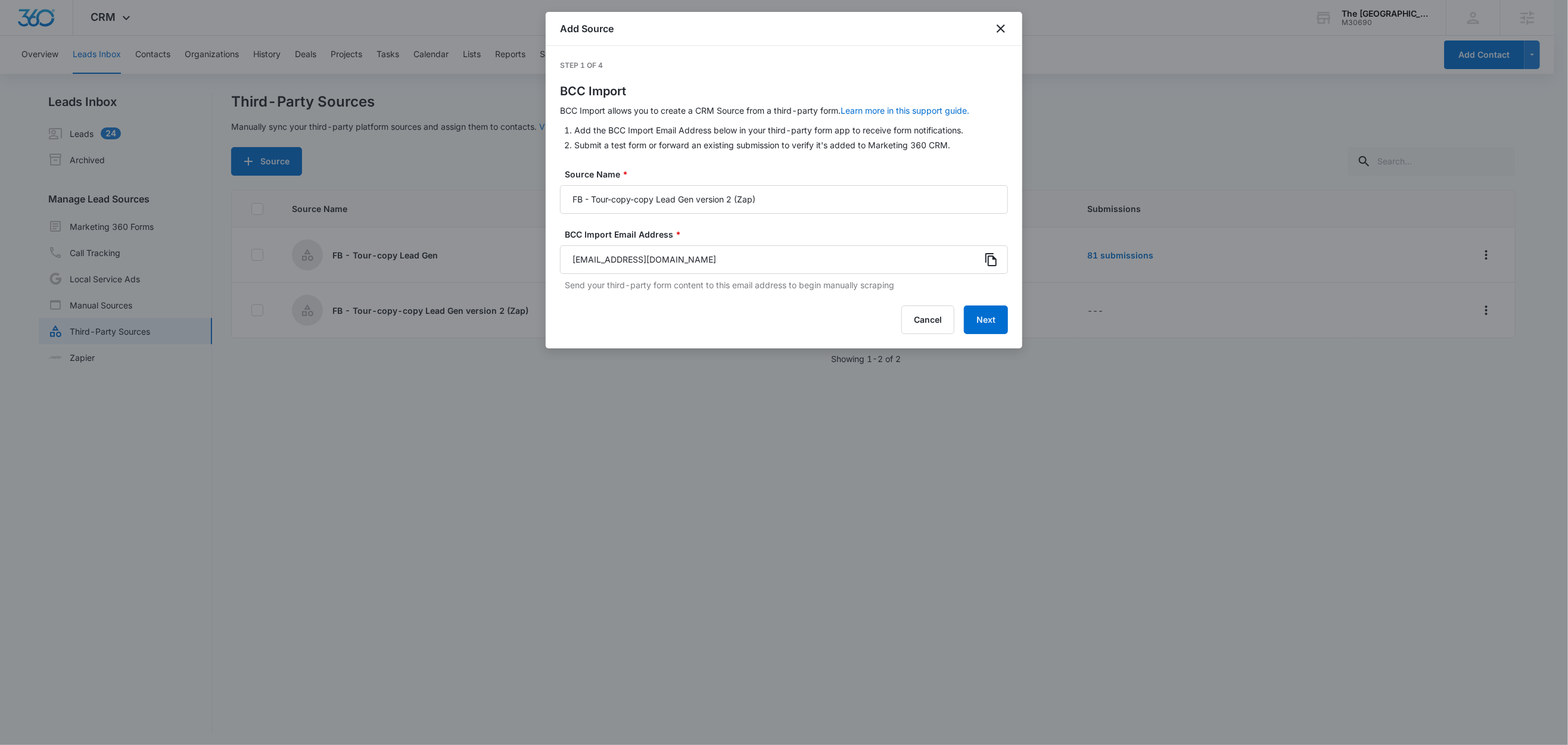
click at [991, 259] on icon at bounding box center [991, 259] width 14 height 14
click at [985, 324] on button "Next" at bounding box center [986, 320] width 44 height 29
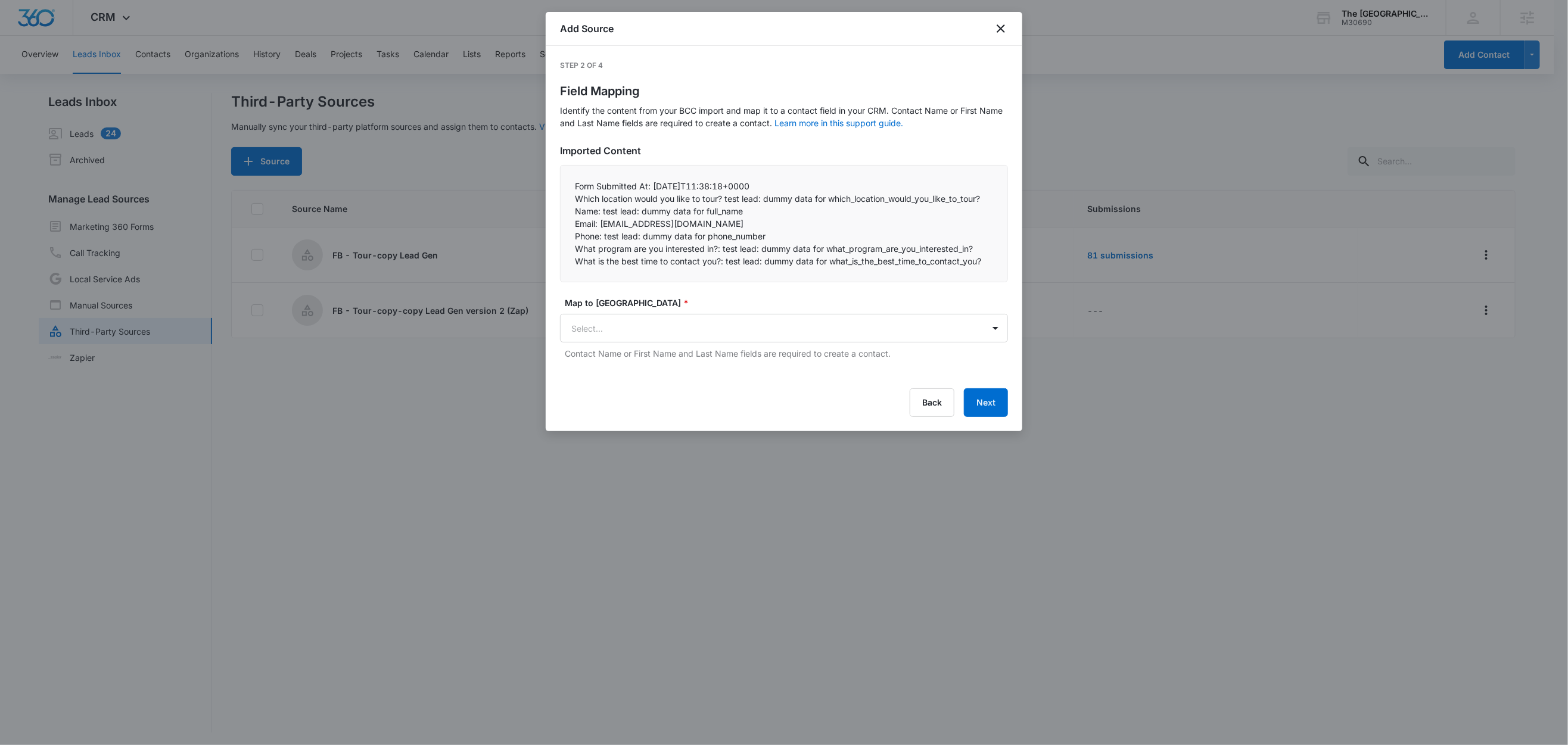
click at [649, 205] on p "Name: test lead: dummy data for full_name" at bounding box center [784, 211] width 418 height 12
drag, startPoint x: 724, startPoint y: 198, endPoint x: 563, endPoint y: 200, distance: 161.0
click at [563, 200] on div "Form Submitted At: [DATE]T11:38:18+0000  Which location would you like to tou…" at bounding box center [784, 224] width 448 height 118
copy p "Which location would you like to tour?"
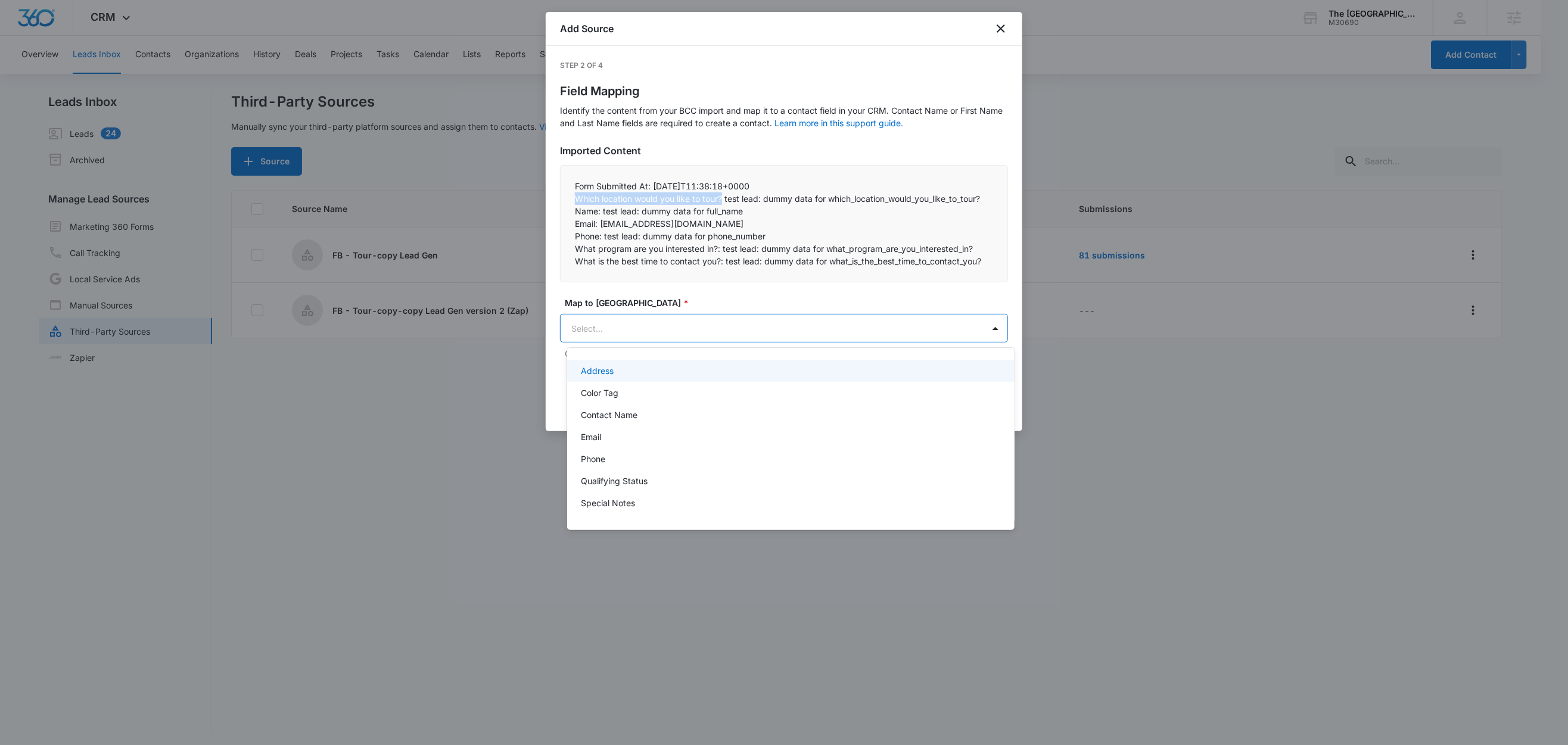
click at [700, 337] on body "CRM Apps Reputation Websites Forms CRM Email Social Shop Content Ads Intelligen…" at bounding box center [784, 372] width 1568 height 745
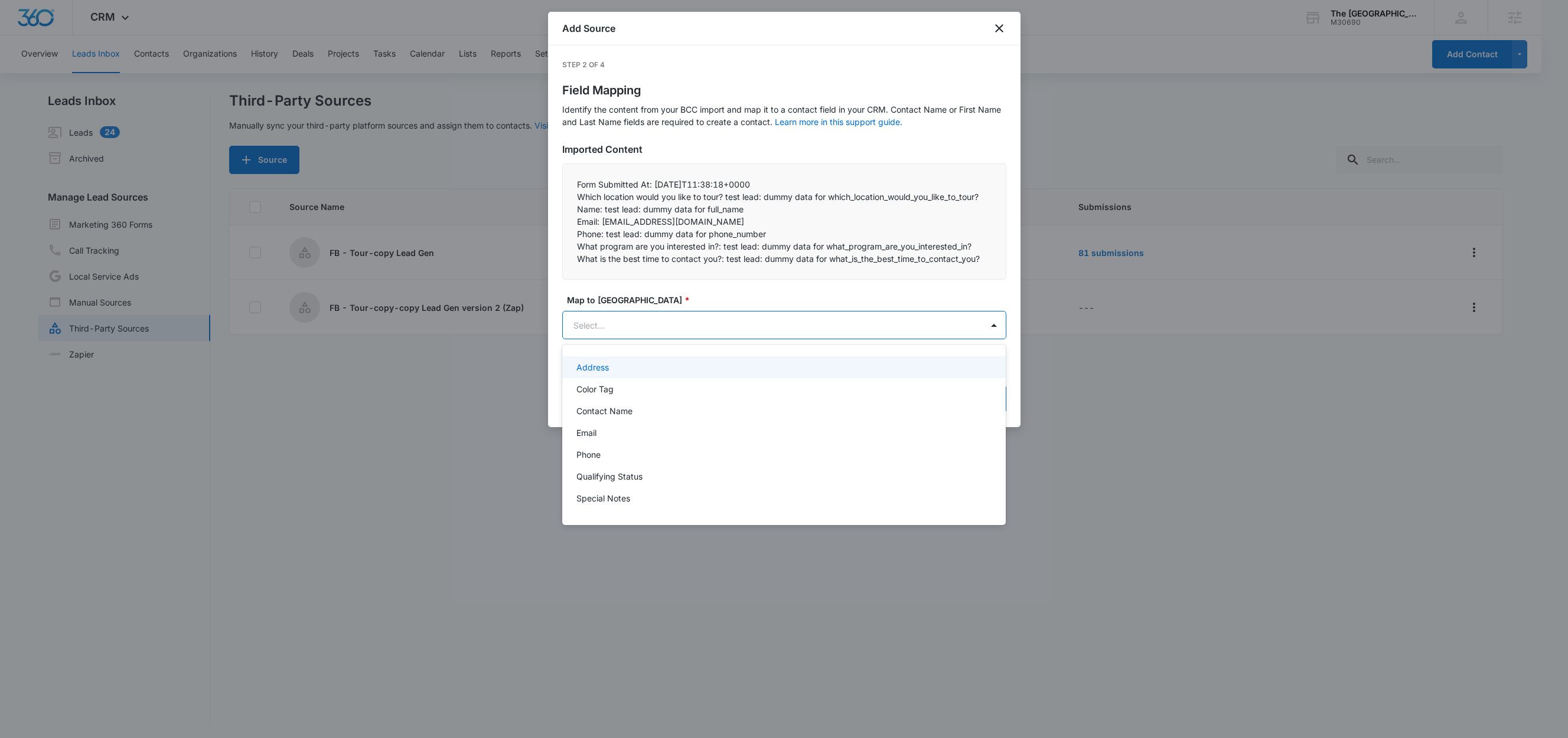
paste input "Which location would you like to tour?"
type input "Which location would you like to tour?"
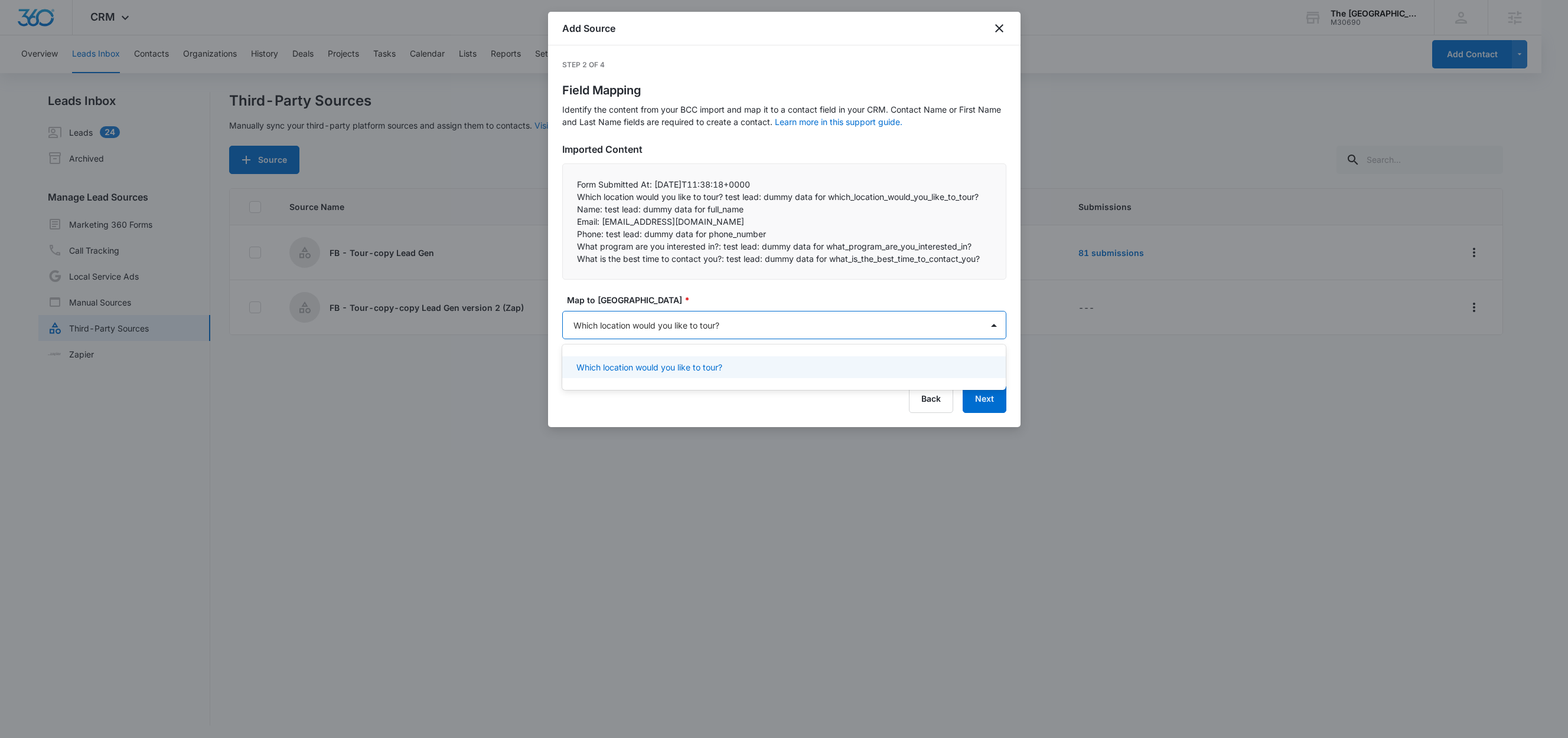
click at [711, 368] on p "Which location would you like to tour?" at bounding box center [649, 367] width 146 height 12
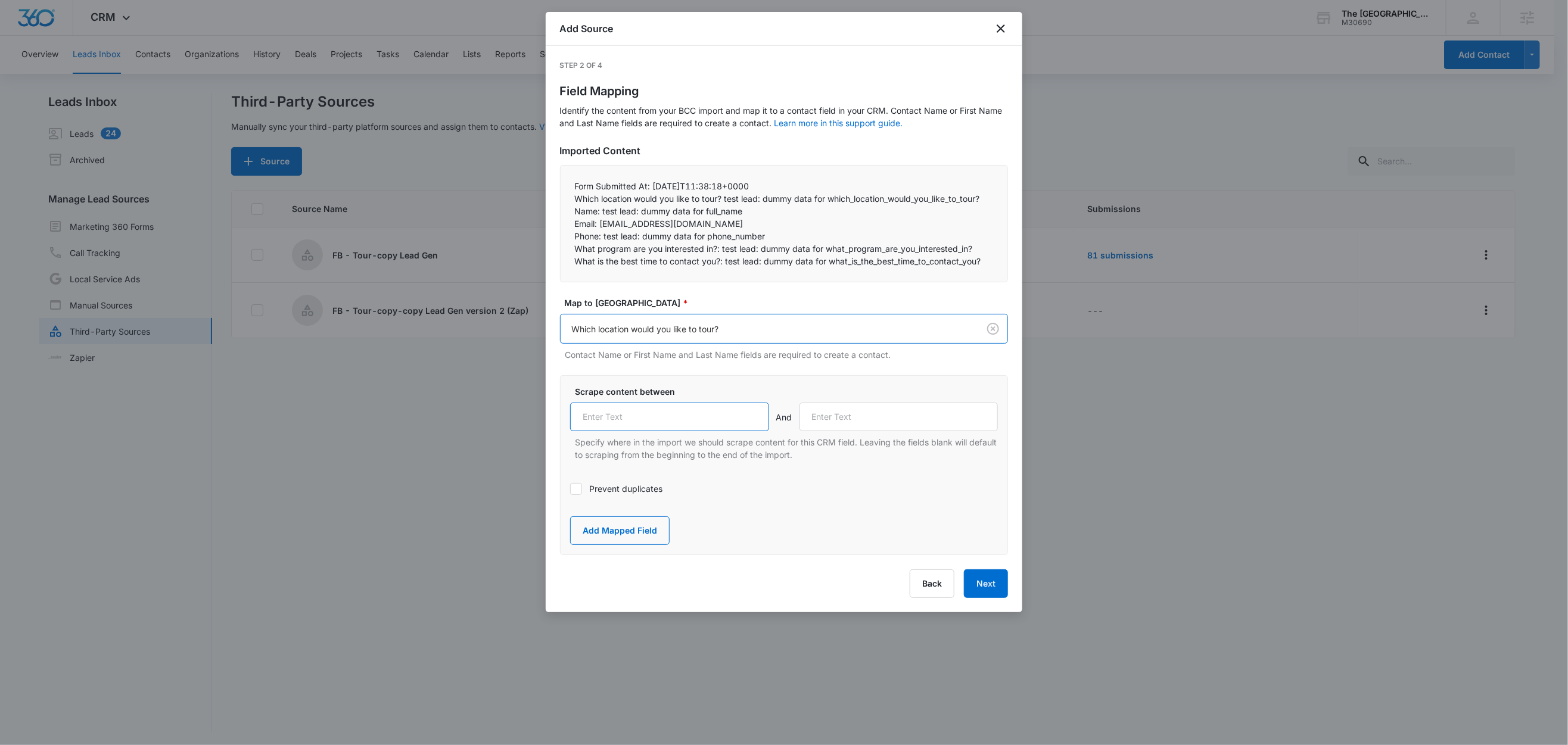
click at [704, 409] on input "text" at bounding box center [670, 417] width 199 height 29
paste input "Which location would you like to tour?"
type input "Which location would you like to tour?"
drag, startPoint x: 601, startPoint y: 212, endPoint x: 563, endPoint y: 213, distance: 38.0
click at [563, 213] on div "Form Submitted At: [DATE]T11:38:18+0000  Which location would you like to tou…" at bounding box center [784, 224] width 448 height 118
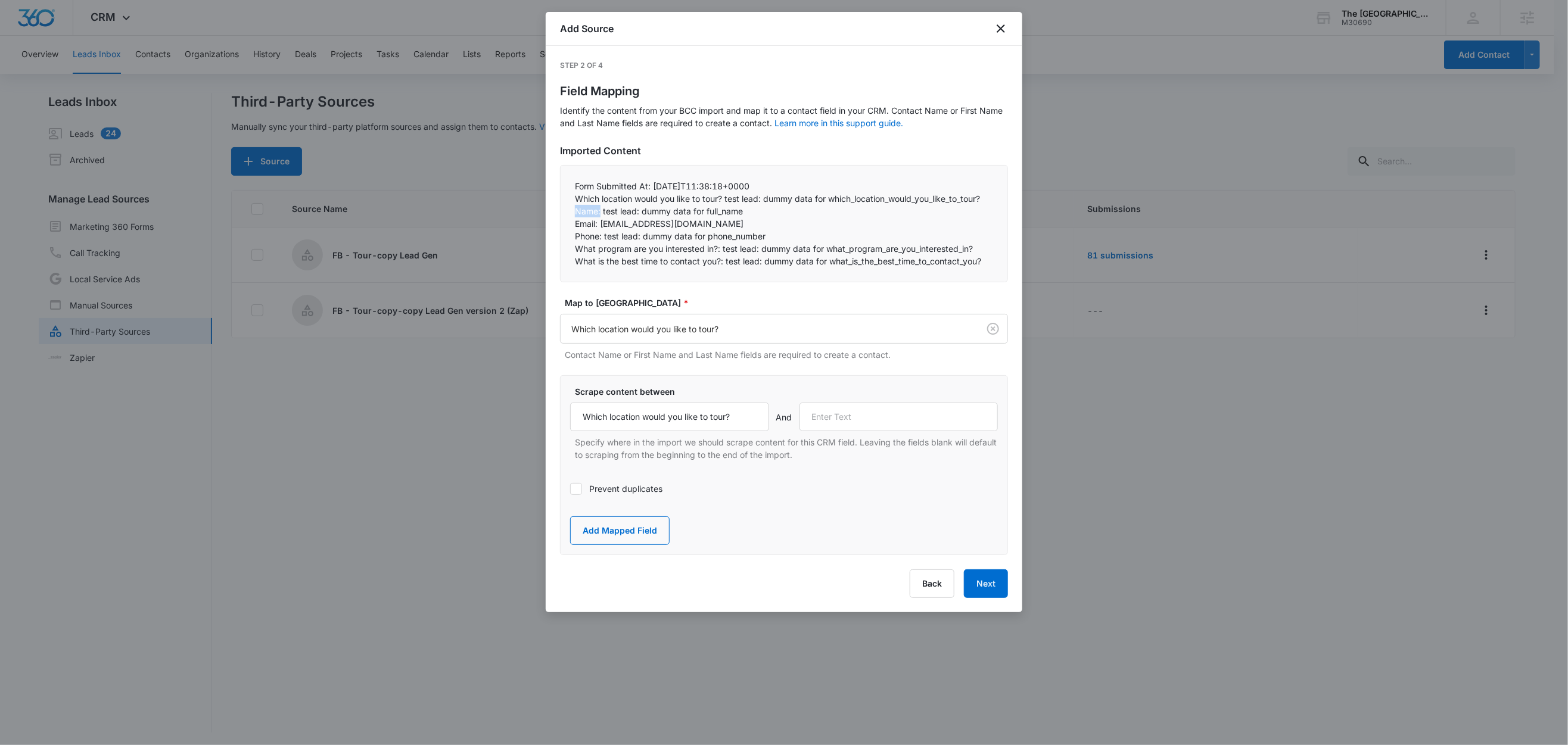
copy p "Name:"
click at [871, 421] on input "text" at bounding box center [899, 417] width 199 height 29
paste input "Name:"
type input "Name:"
drag, startPoint x: 640, startPoint y: 535, endPoint x: 645, endPoint y: 497, distance: 38.3
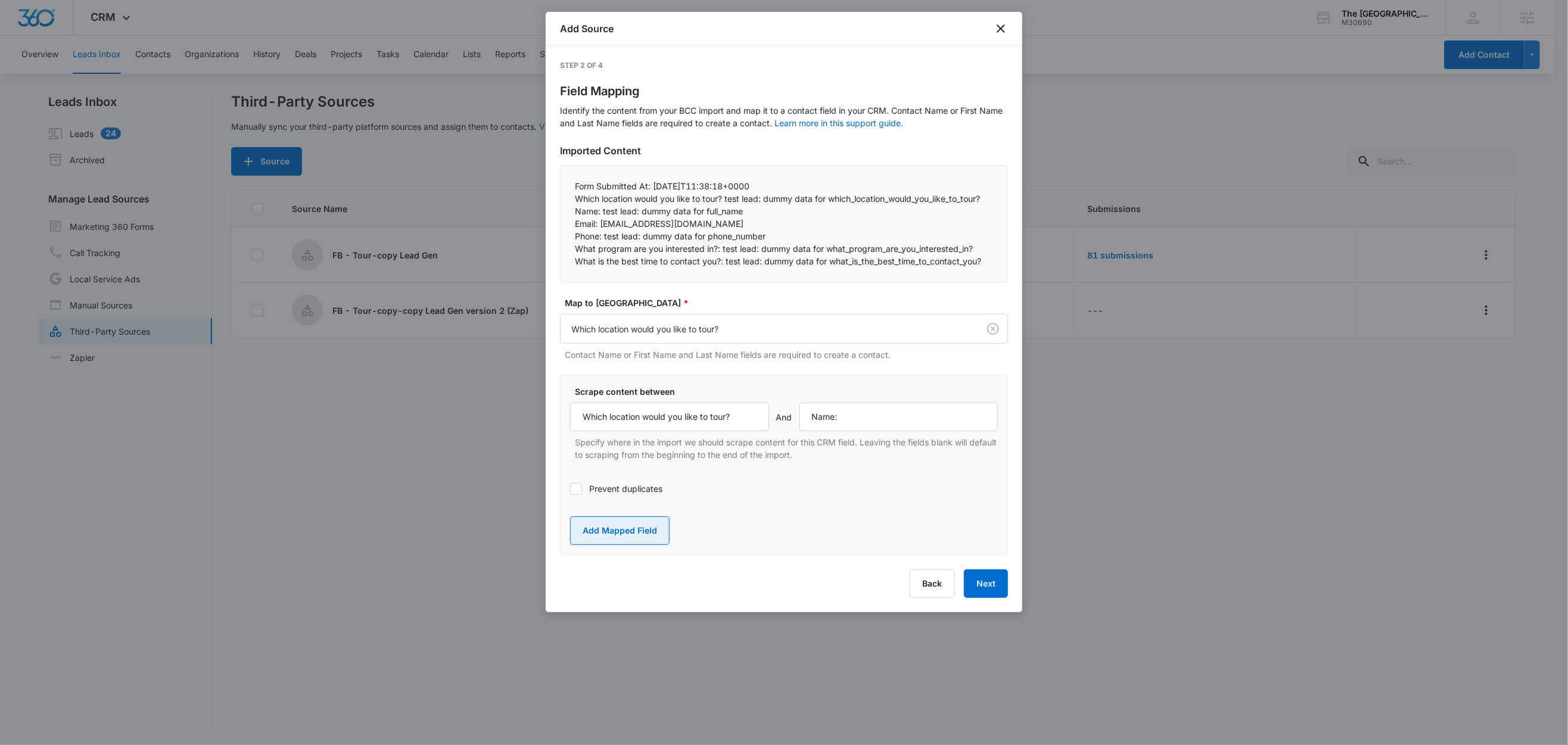
click at [642, 535] on button "Add Mapped Field" at bounding box center [620, 530] width 100 height 29
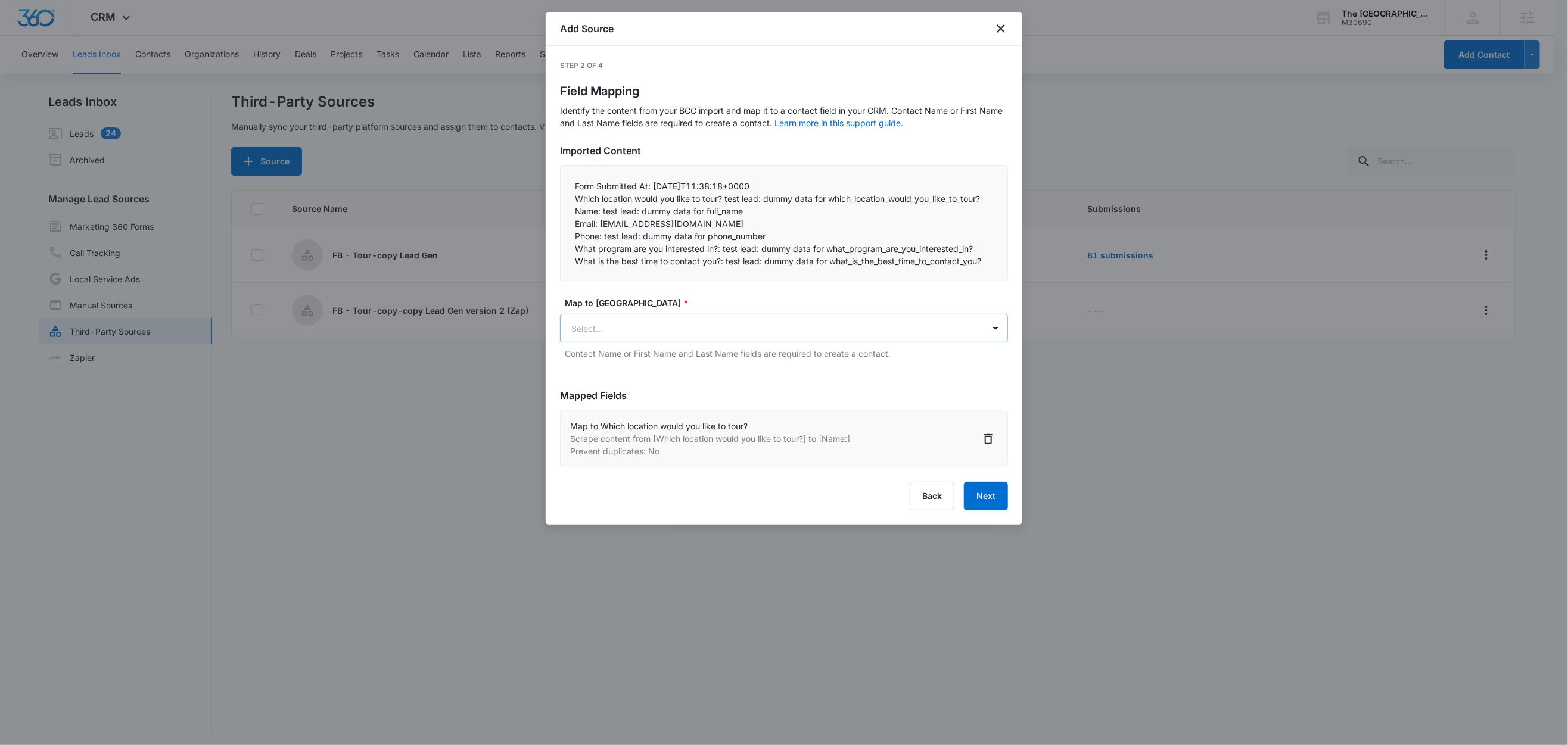
click at [653, 326] on body "CRM Apps Reputation Websites Forms CRM Email Social Shop Content Ads Intelligen…" at bounding box center [784, 373] width 1568 height 747
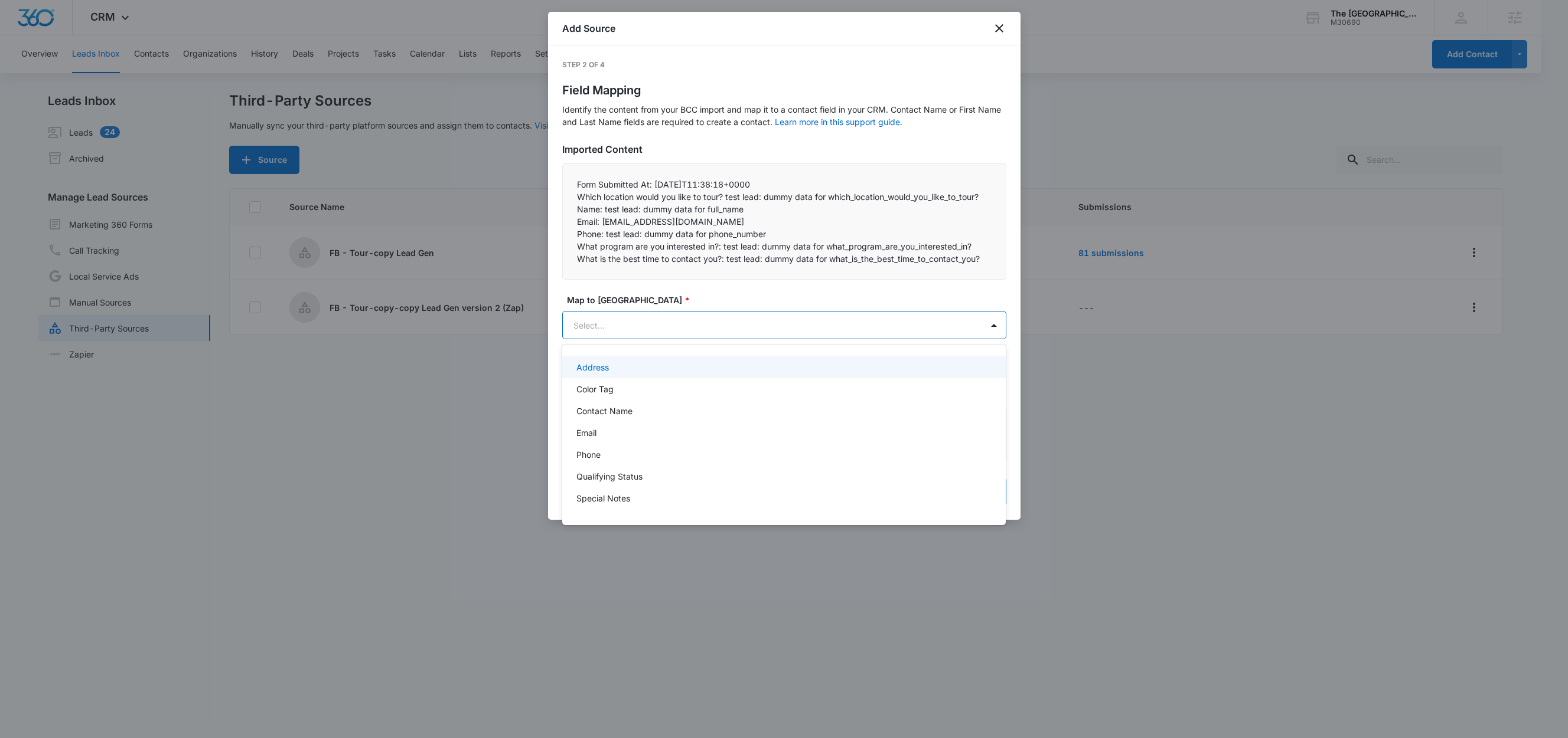
paste input "Name:"
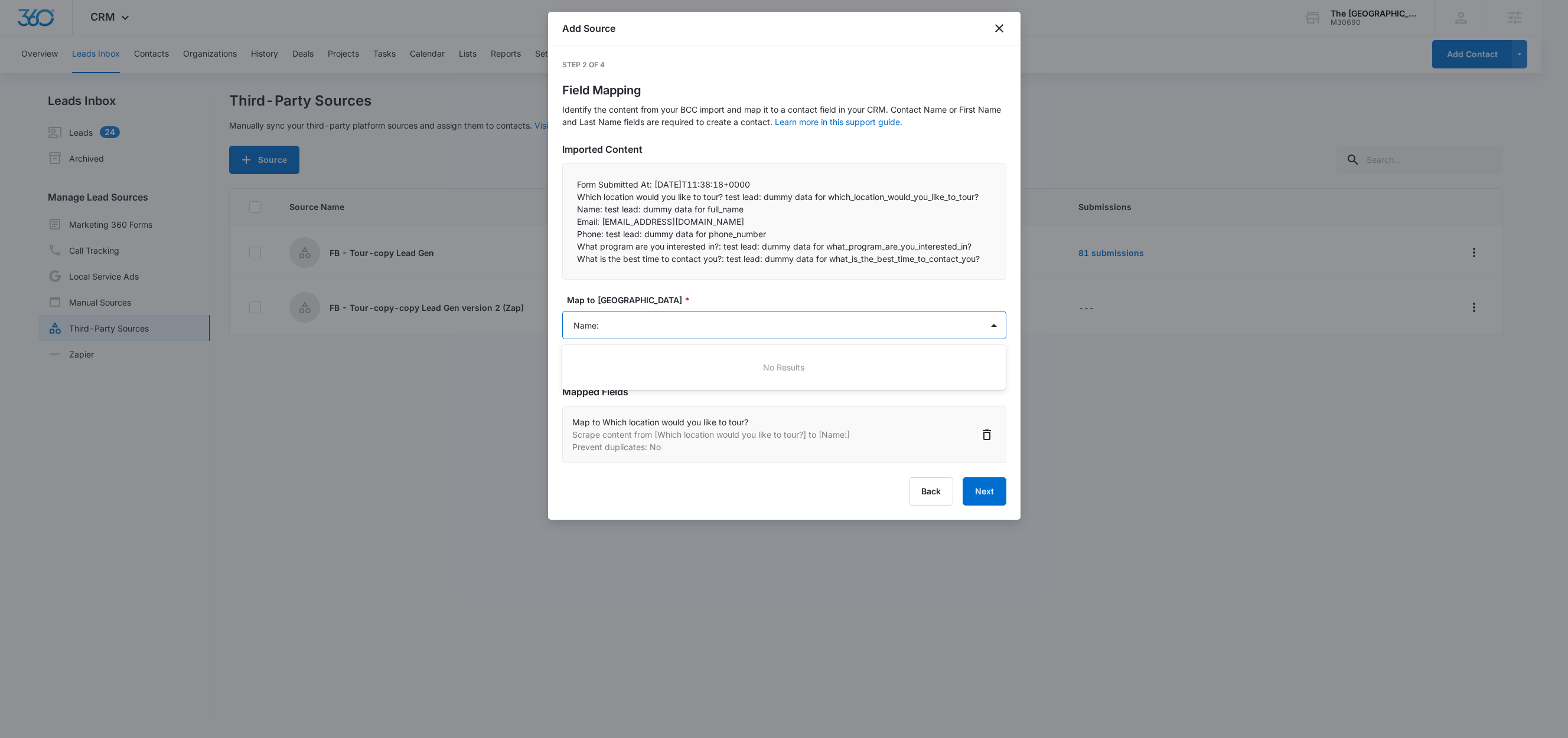
type input "Name"
click at [632, 372] on p "Contact Name" at bounding box center [604, 367] width 56 height 12
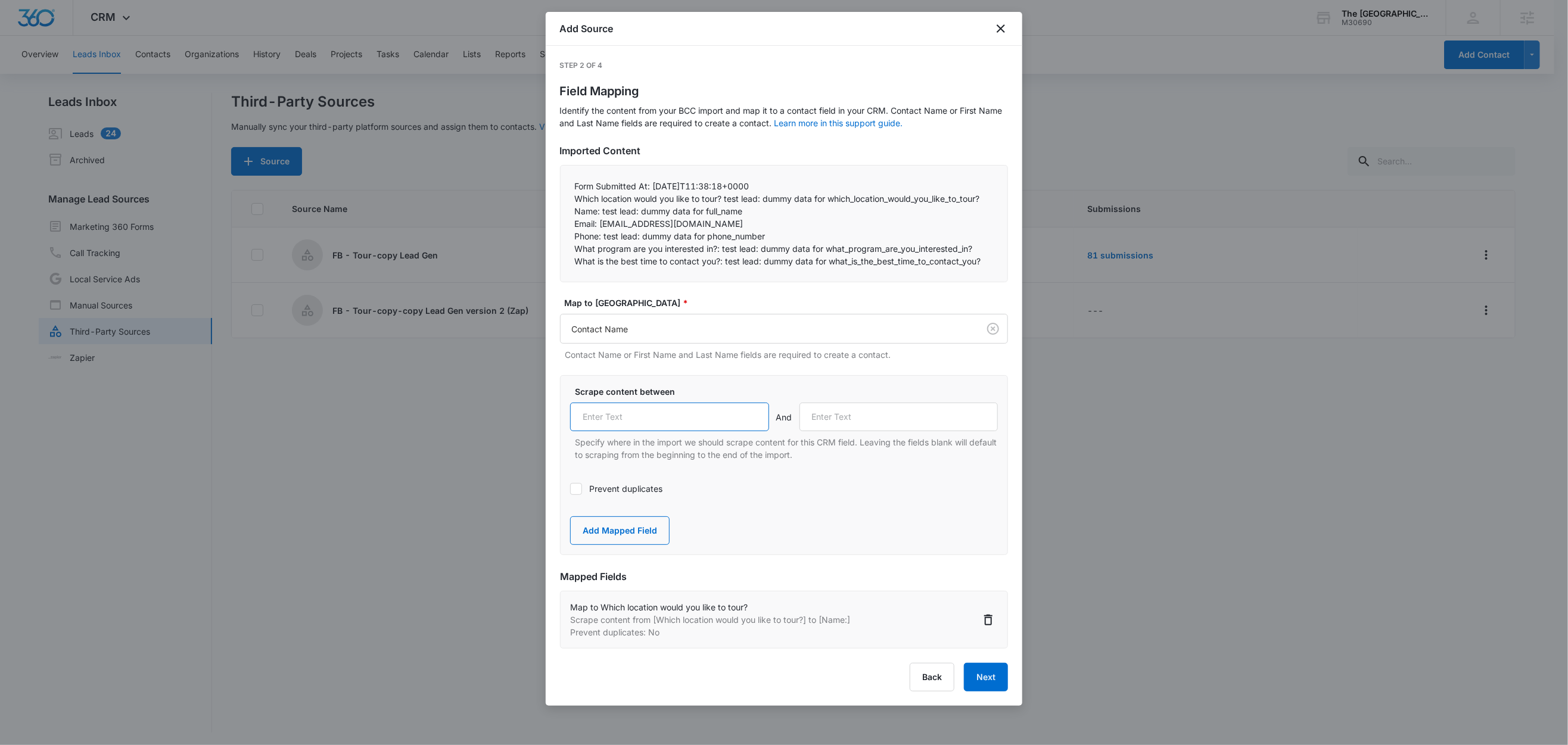
click at [647, 425] on input "text" at bounding box center [670, 417] width 199 height 29
paste input "Name:"
type input "Name:"
drag, startPoint x: 599, startPoint y: 225, endPoint x: 558, endPoint y: 224, distance: 41.0
click at [558, 224] on div "Step 2 of 4 Field Mapping Identify the content from your BCC import and map it …" at bounding box center [784, 376] width 477 height 660
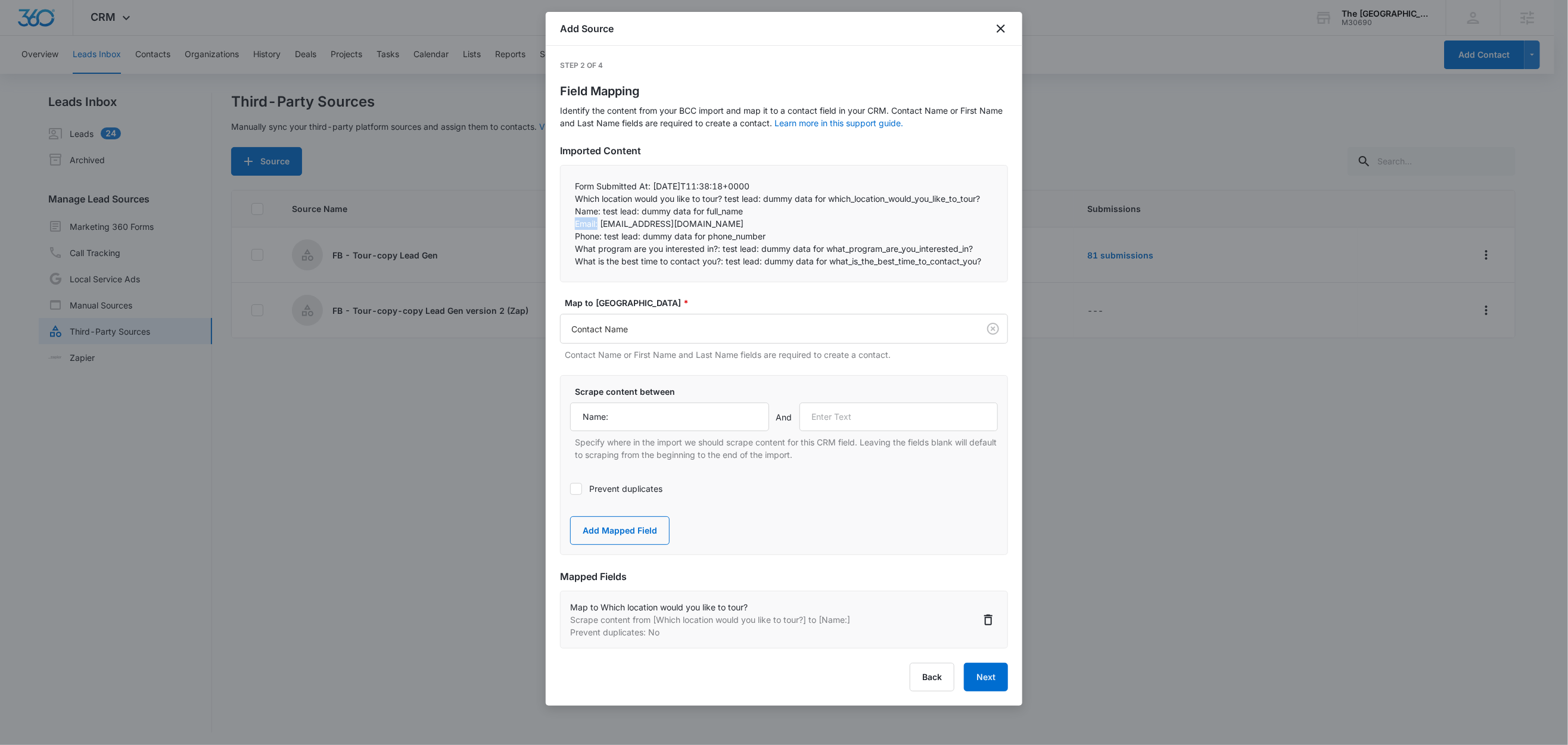
copy p "Email:"
click at [886, 414] on input "text" at bounding box center [899, 417] width 199 height 29
paste input "Email:"
type input "Email:"
click at [632, 536] on button "Add Mapped Field" at bounding box center [620, 530] width 100 height 29
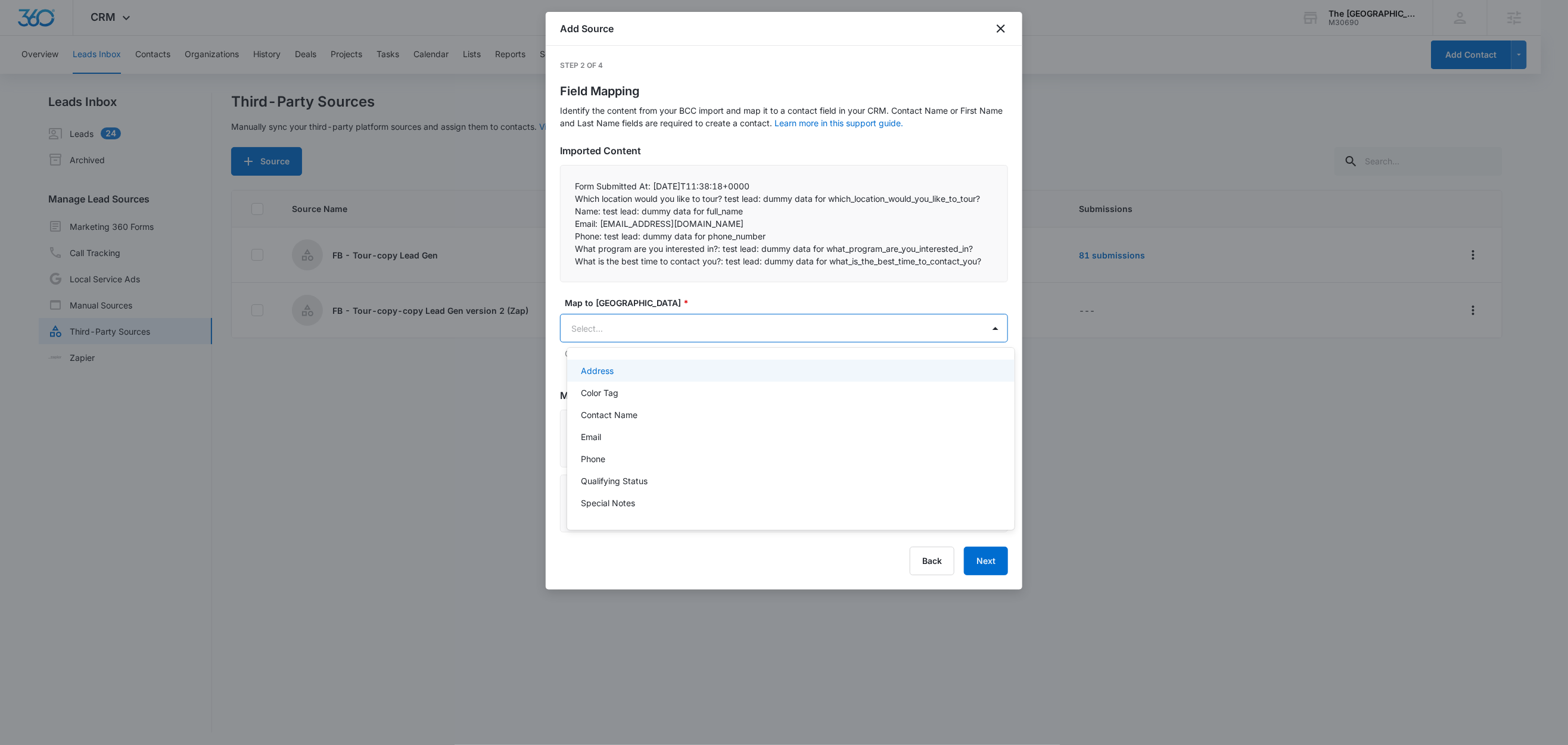
click at [670, 333] on body "CRM Apps Reputation Websites Forms CRM Email Social Shop Content Ads Intelligen…" at bounding box center [784, 372] width 1568 height 745
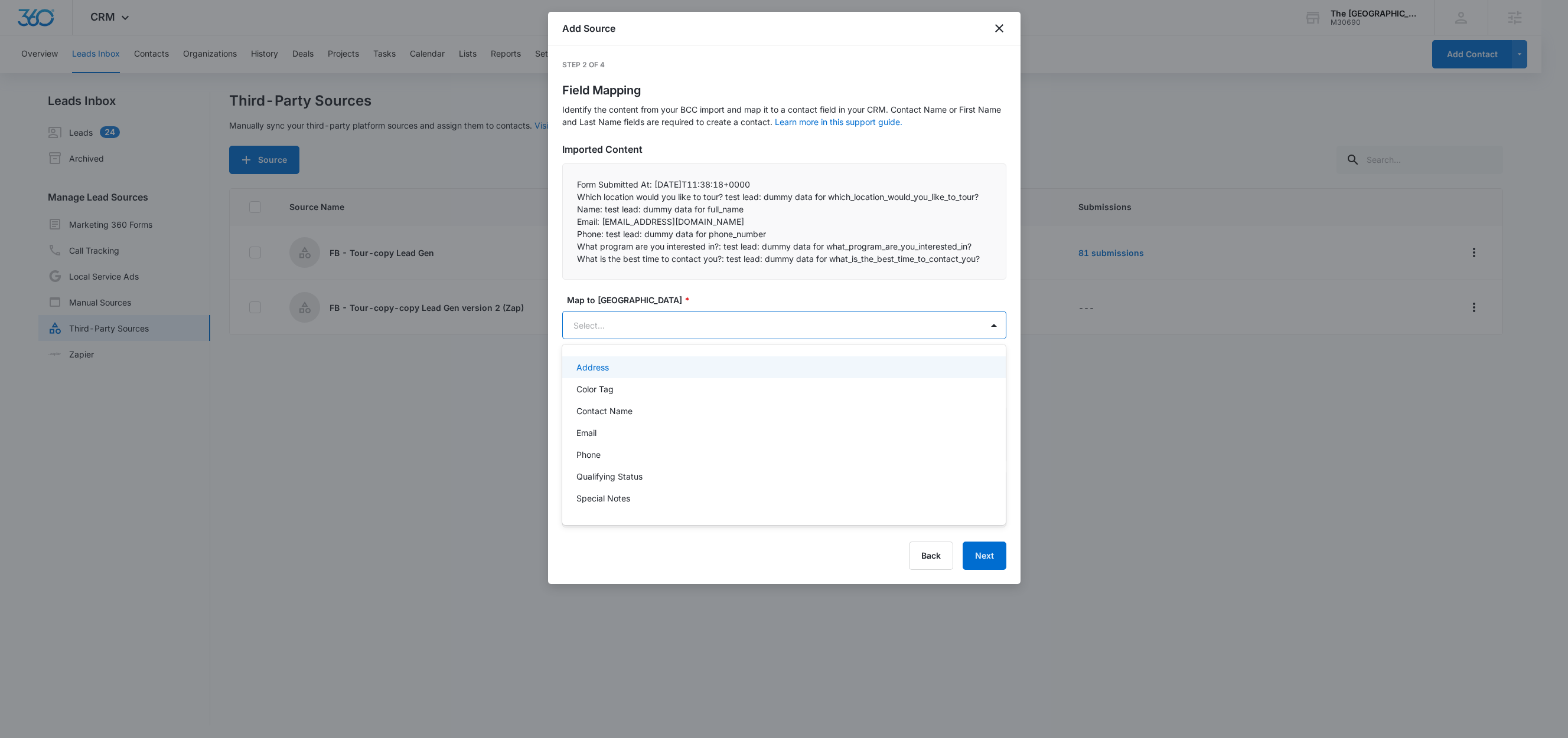
paste input "Email:"
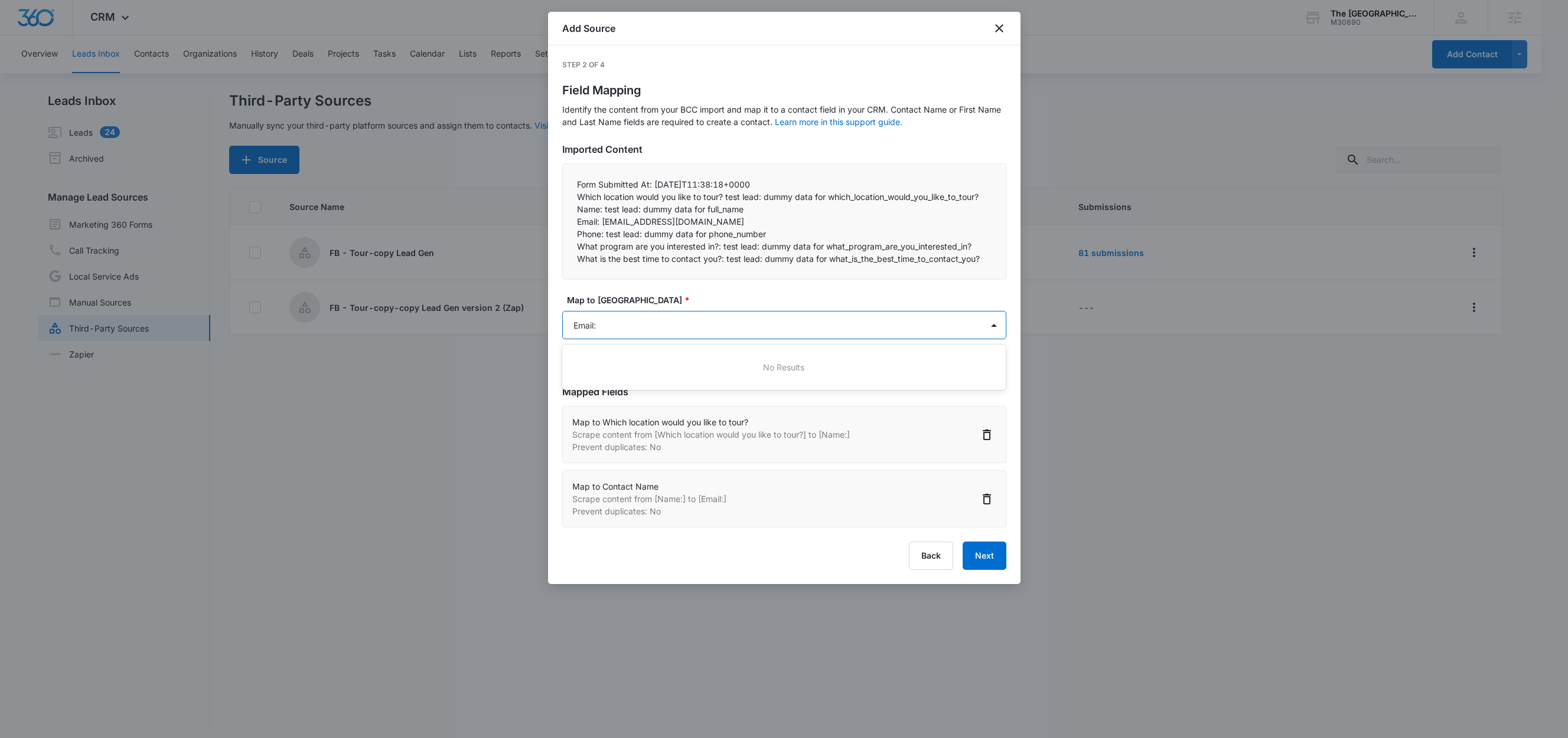
type input "Email"
click at [621, 367] on div "Email" at bounding box center [782, 367] width 413 height 12
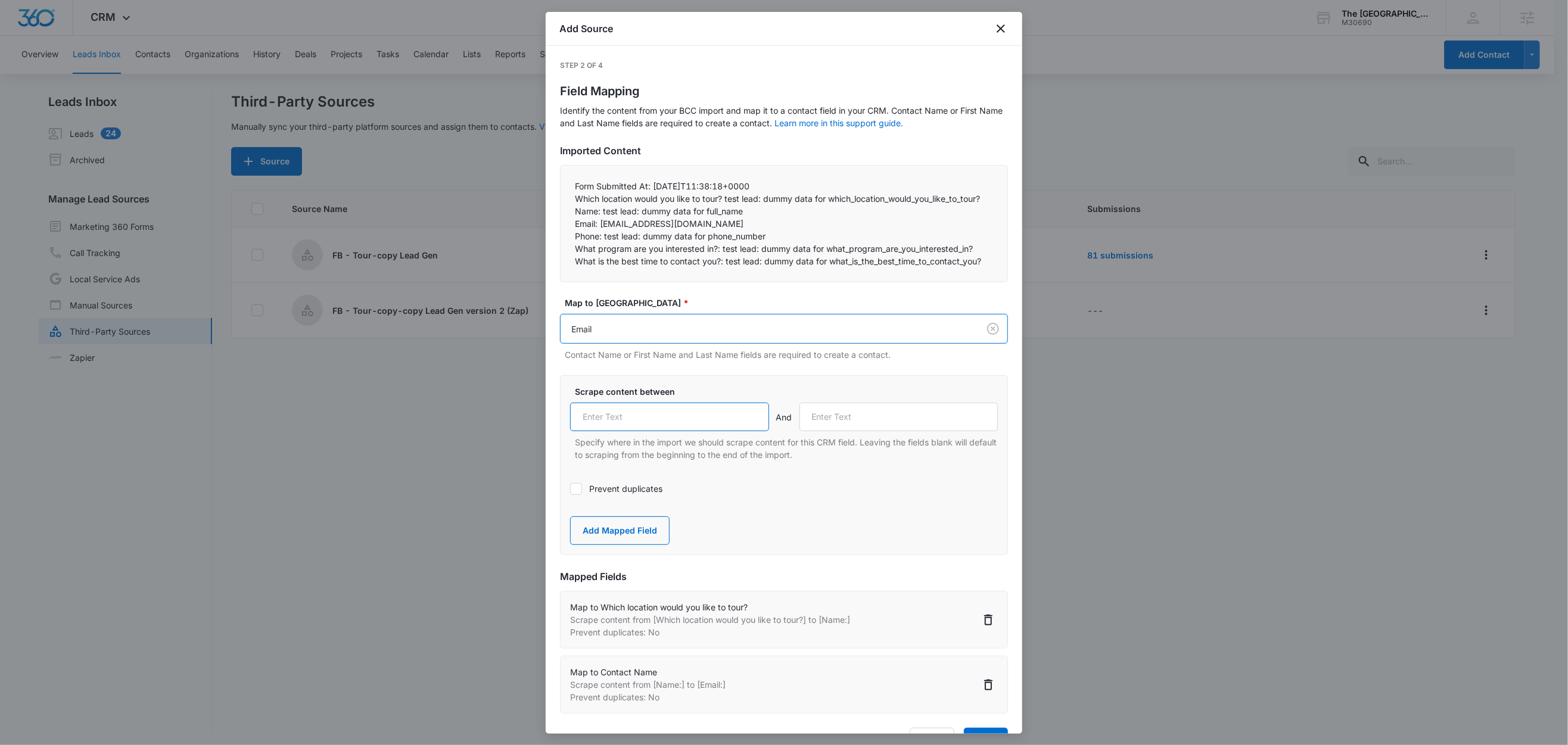
click at [632, 432] on input "text" at bounding box center [670, 417] width 199 height 29
paste input "Email:"
type input "Email:"
click at [613, 495] on label "Prevent duplicates" at bounding box center [784, 488] width 428 height 12
click at [570, 489] on input "Prevent duplicates" at bounding box center [570, 489] width 0 height 0
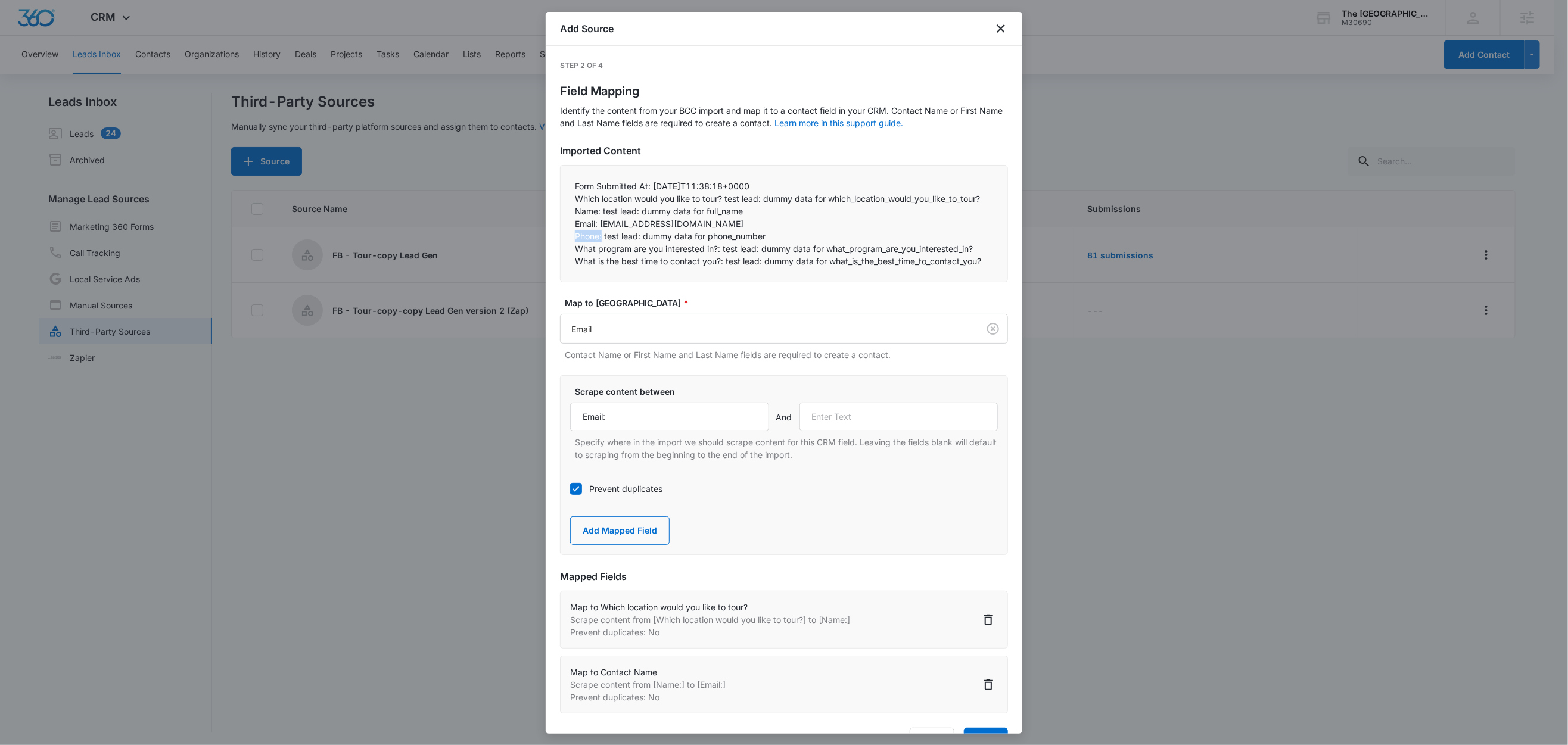
drag, startPoint x: 604, startPoint y: 250, endPoint x: 557, endPoint y: 252, distance: 47.0
click at [561, 251] on div "Form Submitted At: 2025-10-10T11:38:18+0000  Which location would you like to…" at bounding box center [784, 224] width 448 height 118
copy p "Phone:"
click at [877, 432] on input "text" at bounding box center [899, 417] width 199 height 29
paste input "Phone:"
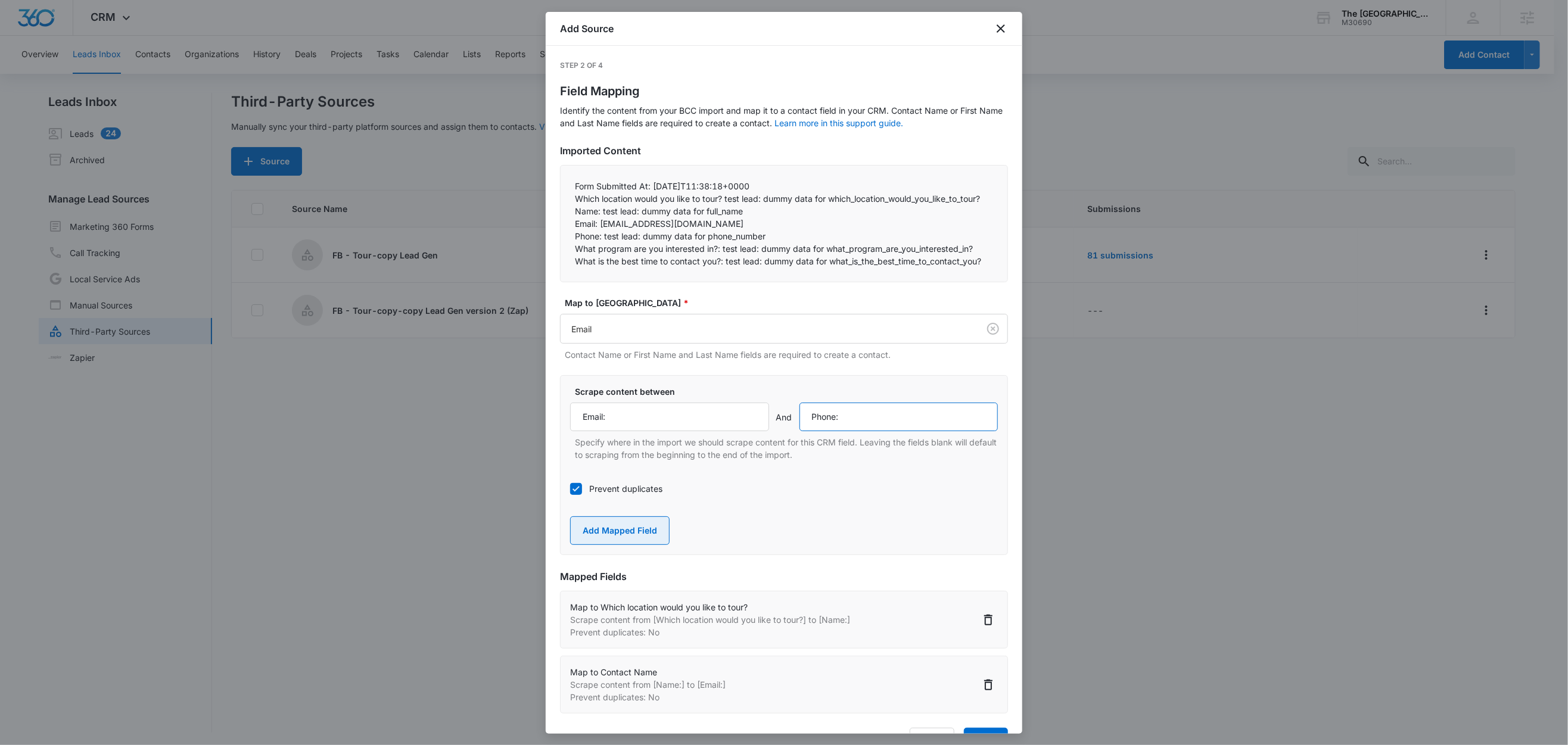
type input "Phone:"
click at [623, 545] on button "Add Mapped Field" at bounding box center [620, 530] width 100 height 29
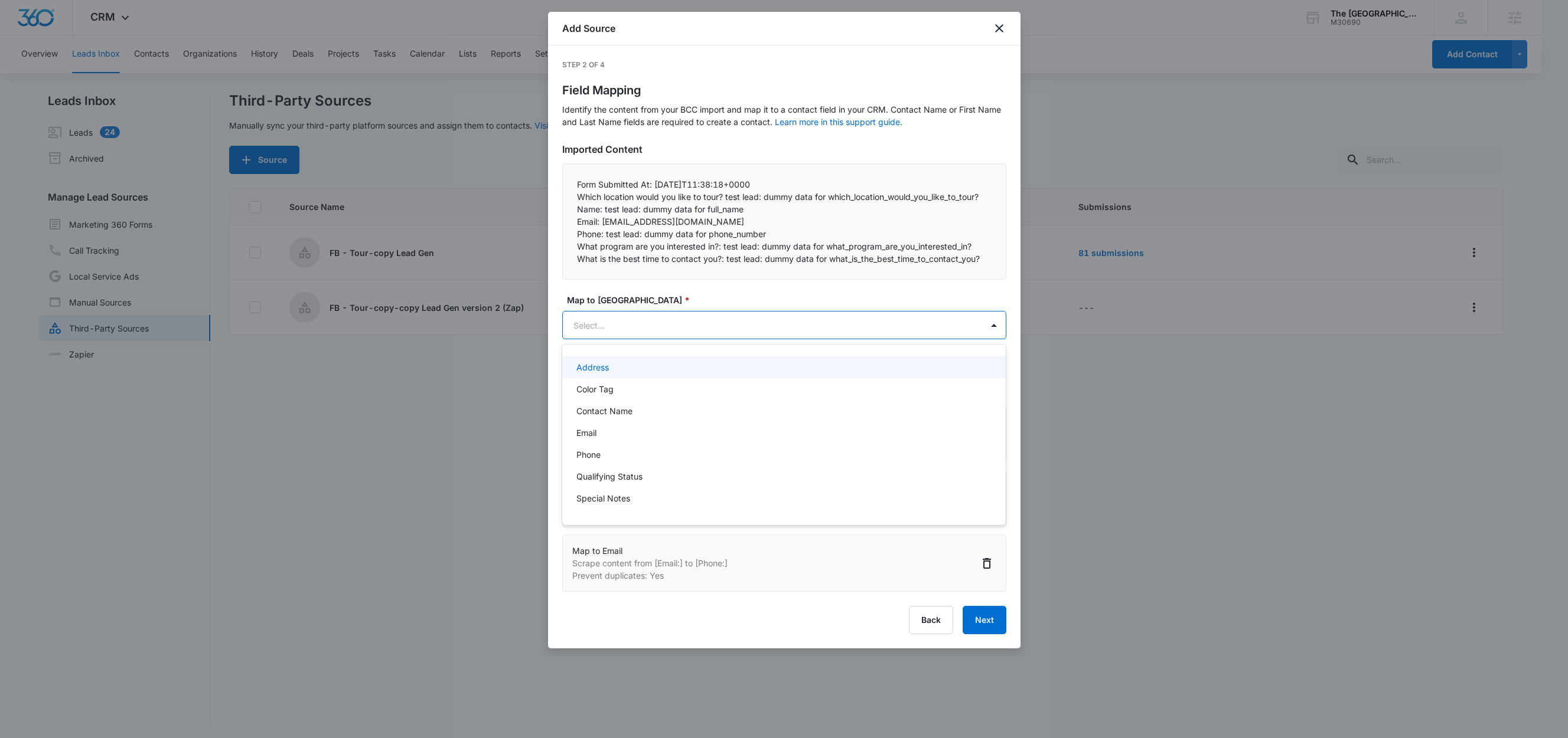
click at [598, 321] on body "CRM Apps Reputation Websites Forms CRM Email Social Shop Content Ads Intelligen…" at bounding box center [784, 369] width 1568 height 738
paste input "Phone:"
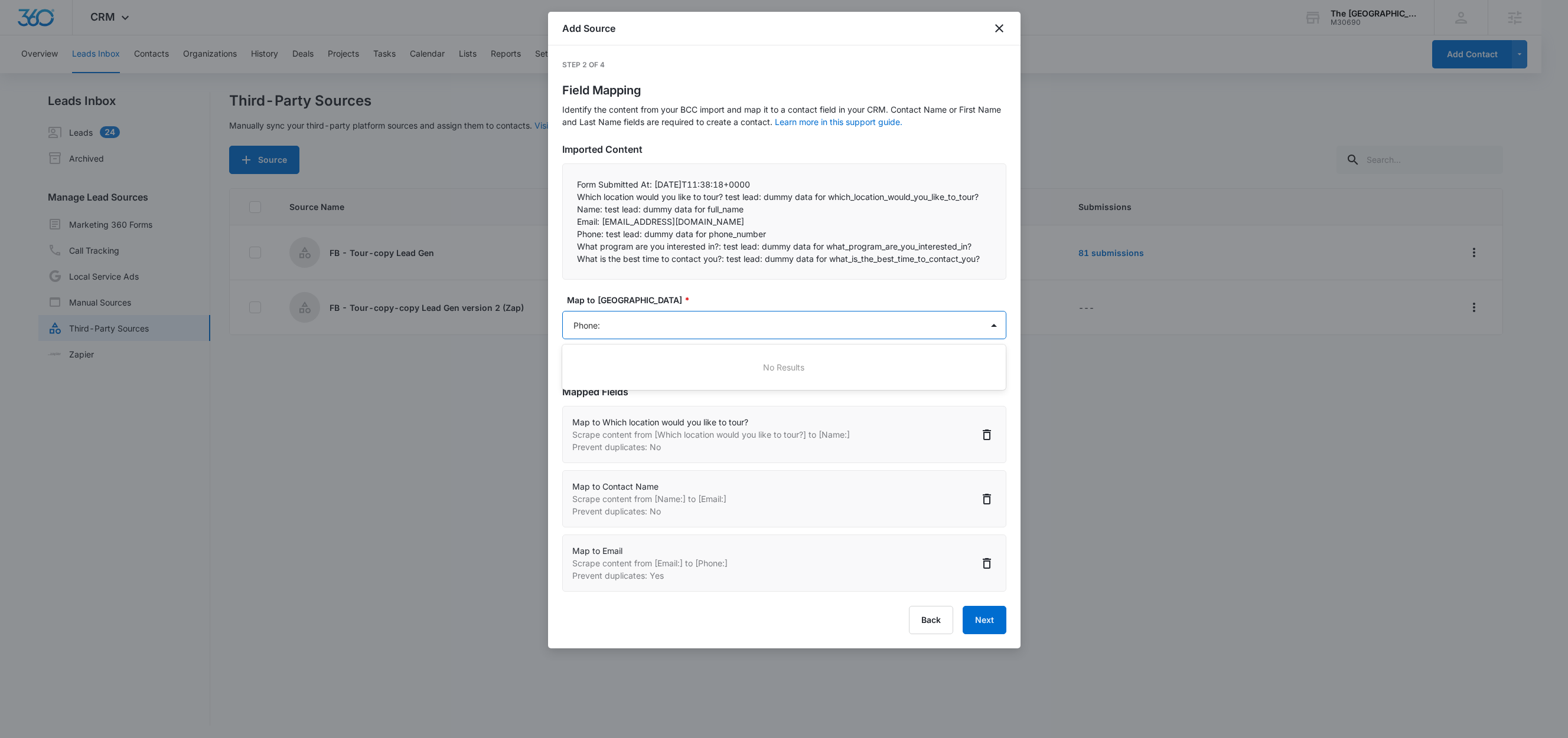
type input "Phone"
click at [632, 373] on div "Phone" at bounding box center [784, 367] width 444 height 22
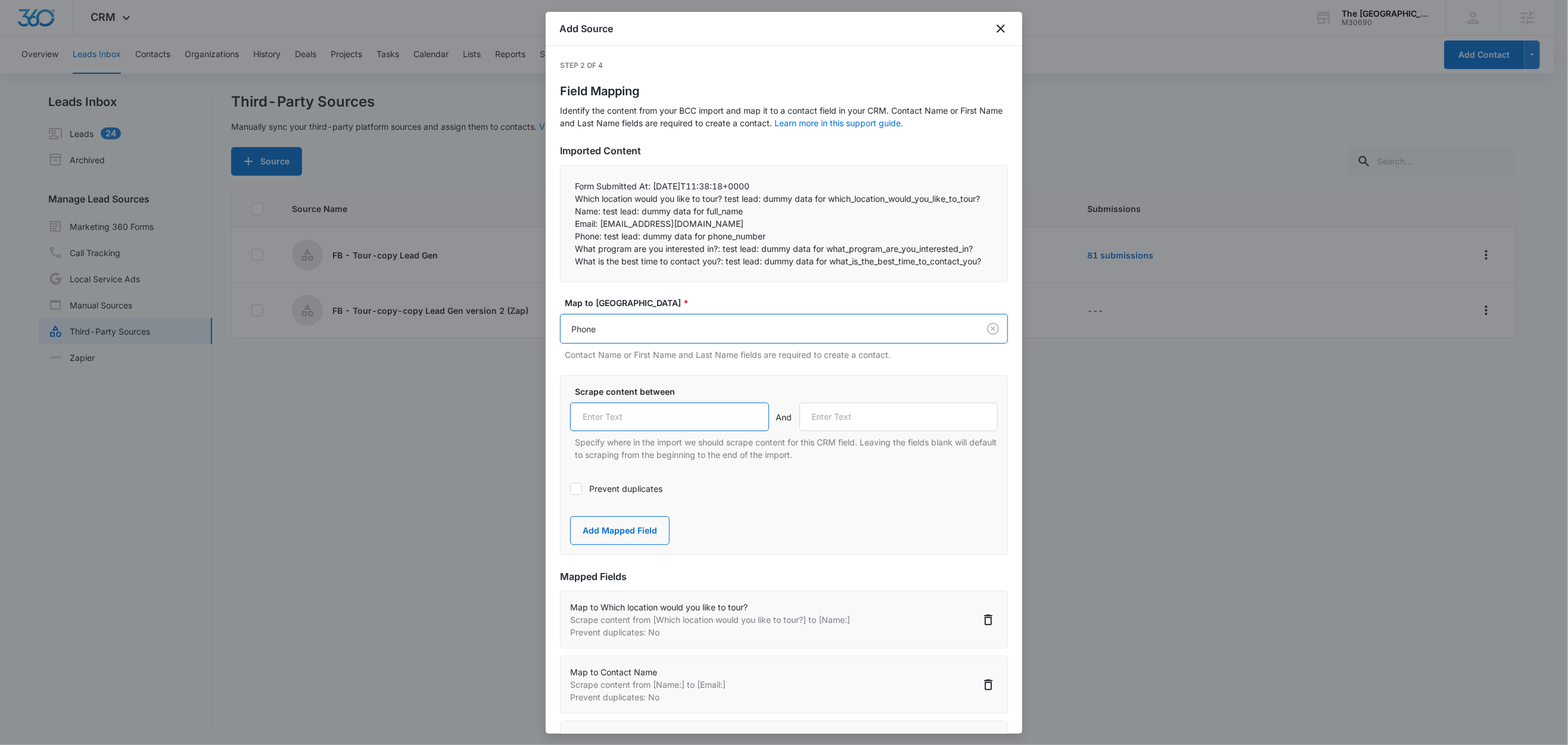
click at [631, 432] on input "text" at bounding box center [670, 417] width 199 height 29
paste input "Phone:"
type input "Phone:"
drag, startPoint x: 721, startPoint y: 263, endPoint x: 562, endPoint y: 265, distance: 159.0
click at [561, 265] on div "Form Submitted At: 2025-10-10T11:38:18+0000  Which location would you like to…" at bounding box center [784, 224] width 448 height 118
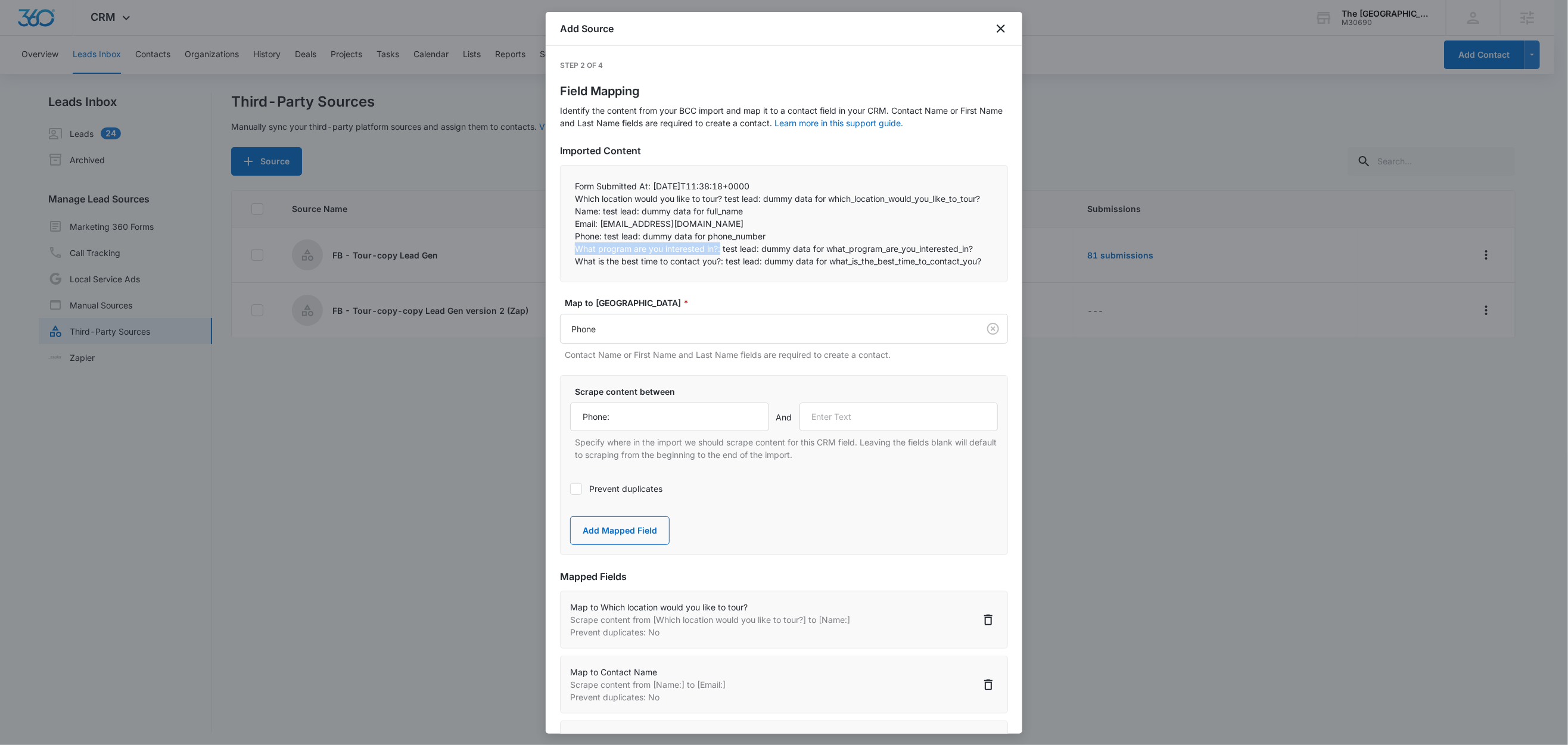
copy p "What program are you interested in?:"
click at [865, 432] on input "text" at bounding box center [899, 417] width 199 height 29
paste input "What program are you interested in?:"
type input "What program are you interested in?:"
click at [633, 545] on button "Add Mapped Field" at bounding box center [620, 530] width 100 height 29
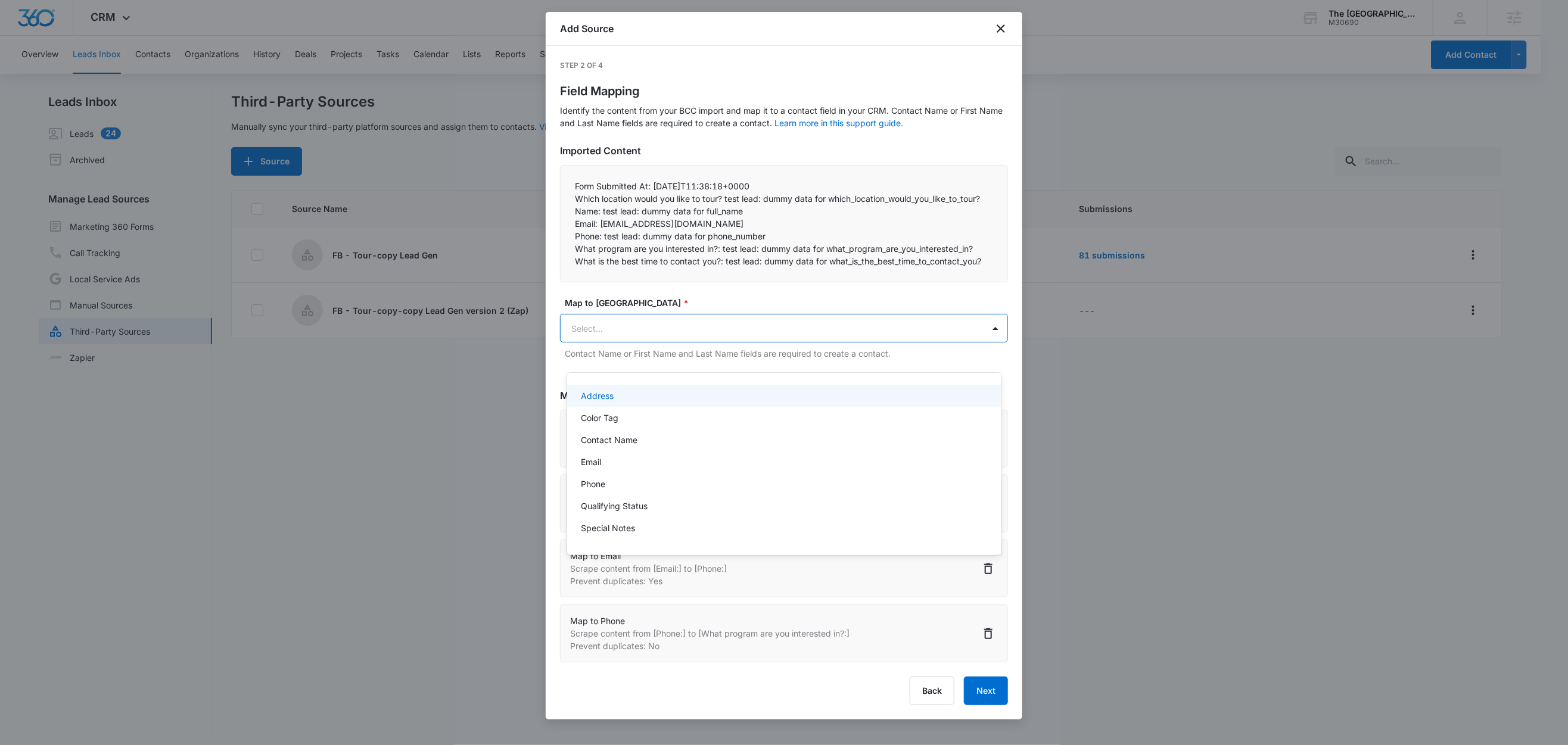
click at [655, 355] on body "CRM Apps Reputation Websites Forms CRM Email Social Shop Content Ads Intelligen…" at bounding box center [784, 372] width 1568 height 745
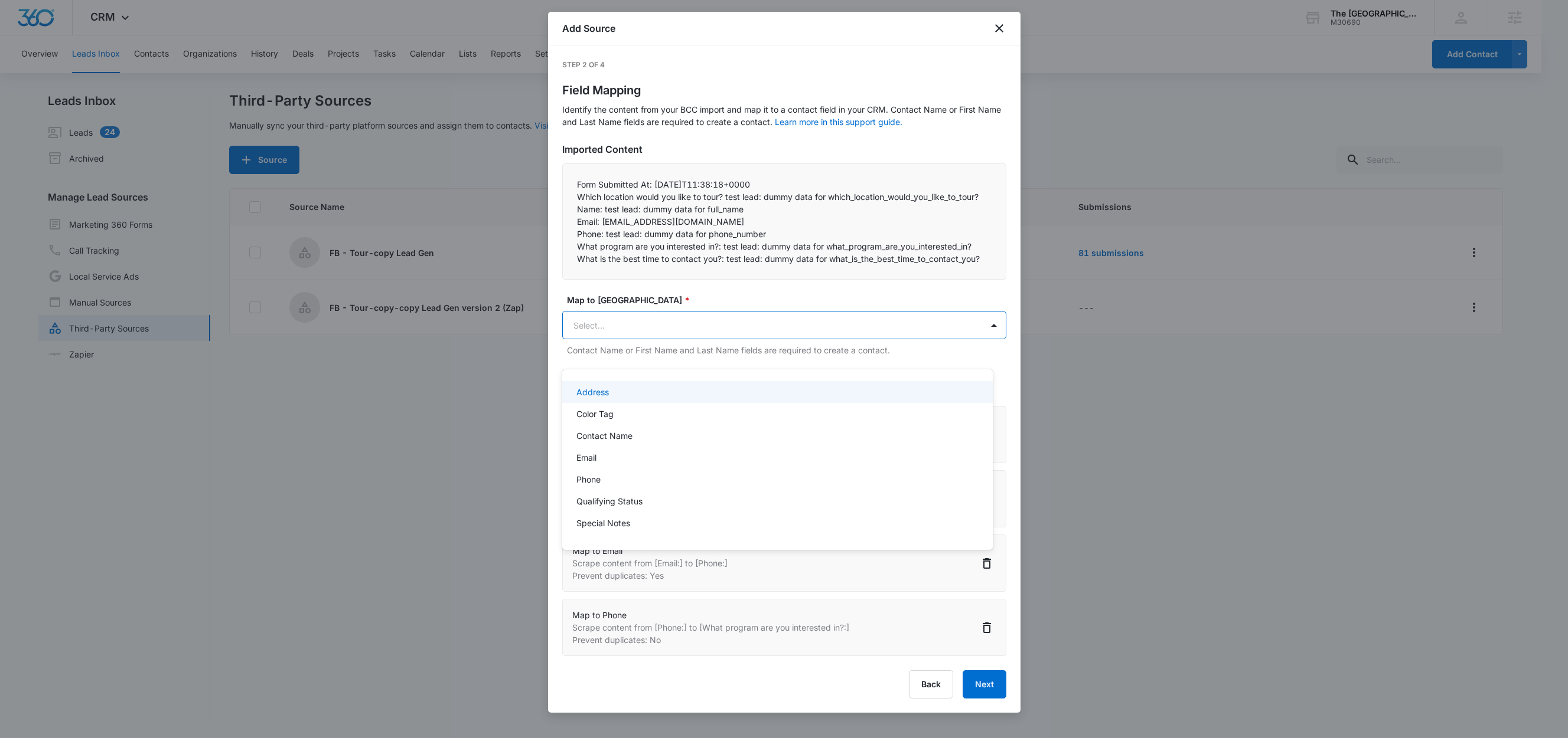
paste input "What program are you interested in?:"
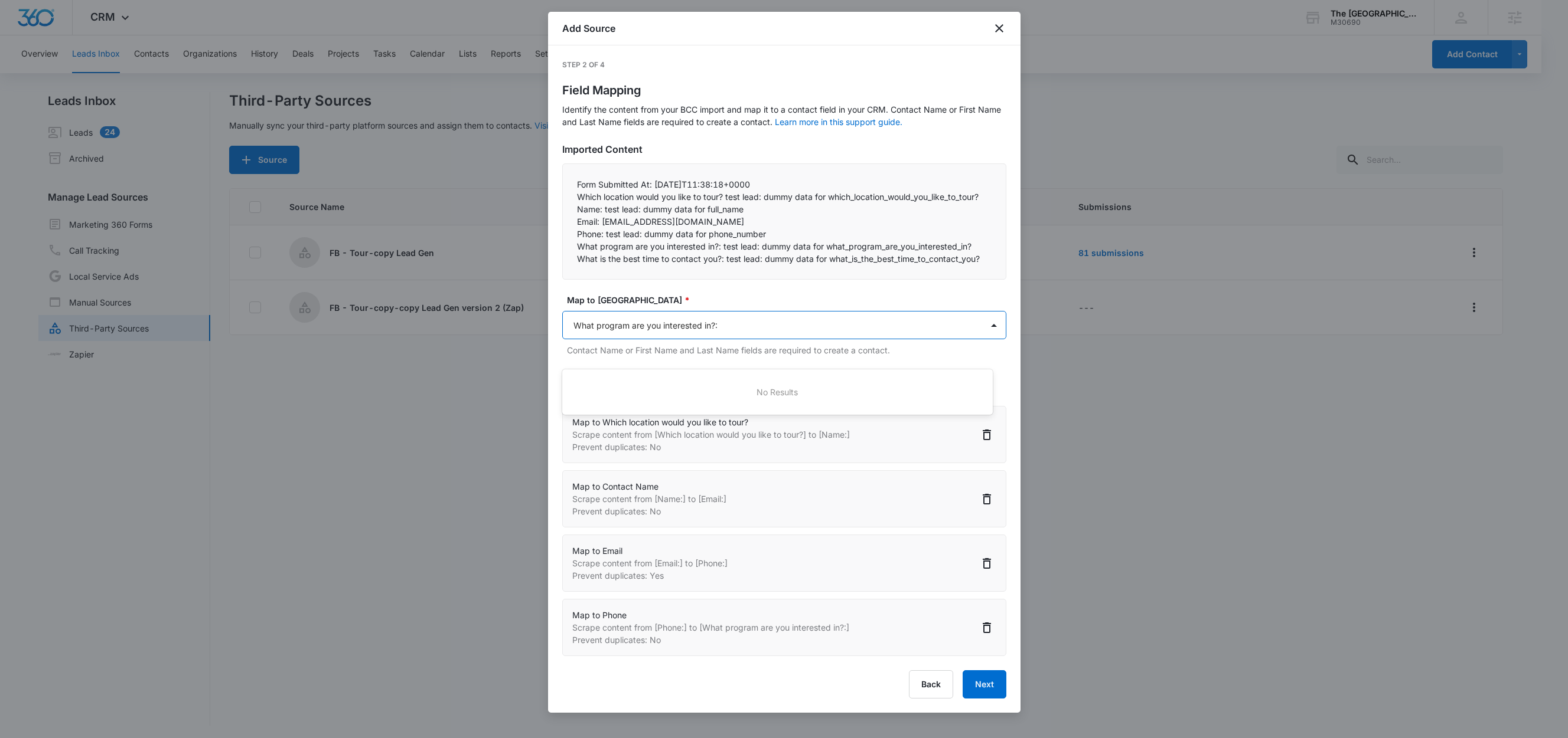
type input "What program are you interested in?"
click at [628, 391] on p "What program are you interested in?" at bounding box center [647, 392] width 142 height 12
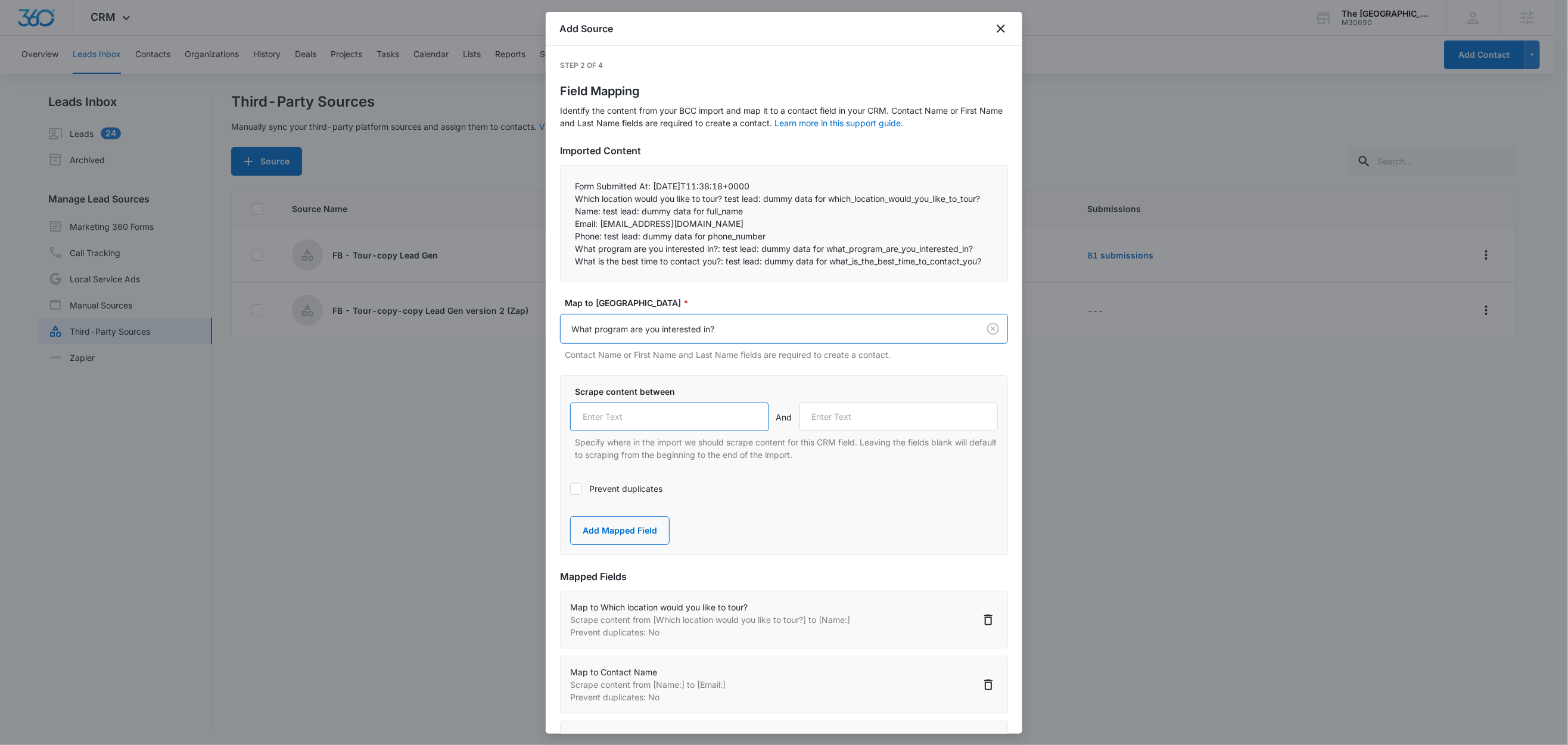
click at [655, 432] on input "text" at bounding box center [670, 417] width 199 height 29
paste input "What program are you interested in?:"
type input "What program are you interested in?:"
drag, startPoint x: 577, startPoint y: 261, endPoint x: 655, endPoint y: 281, distance: 80.5
click at [789, 255] on p "What program are you interested in?: test lead: dummy data for what_program_are…" at bounding box center [784, 248] width 418 height 12
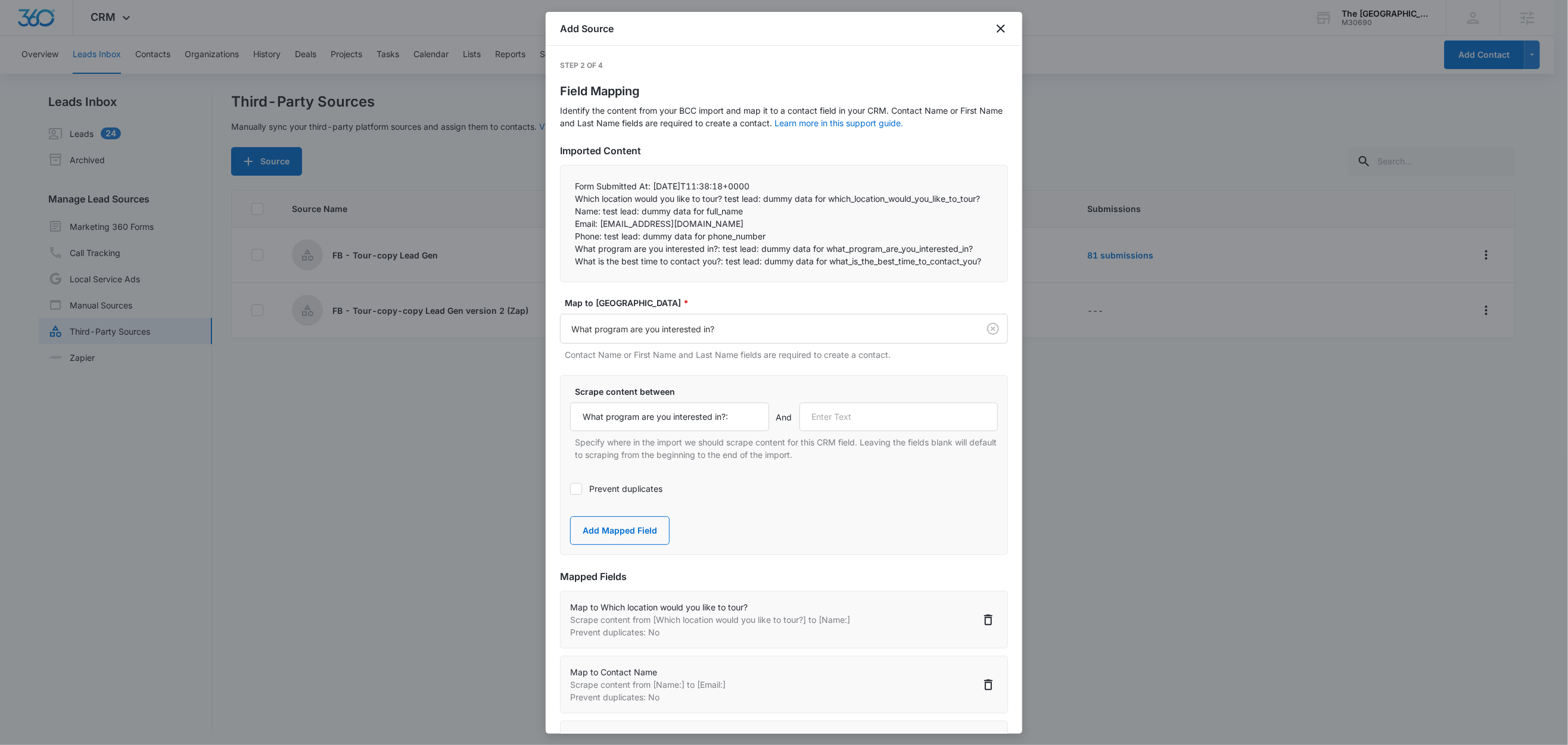
drag, startPoint x: 644, startPoint y: 281, endPoint x: 688, endPoint y: 279, distance: 44.0
click at [644, 267] on p "What is the best time to contact you?: test lead: dummy data for what_is_the_be…" at bounding box center [784, 261] width 418 height 12
drag, startPoint x: 722, startPoint y: 275, endPoint x: 567, endPoint y: 274, distance: 155.0
click at [567, 274] on div "Form Submitted At: 2025-10-10T11:38:18+0000  Which location would you like to…" at bounding box center [784, 224] width 448 height 118
copy p "What is the best time to contact you?:"
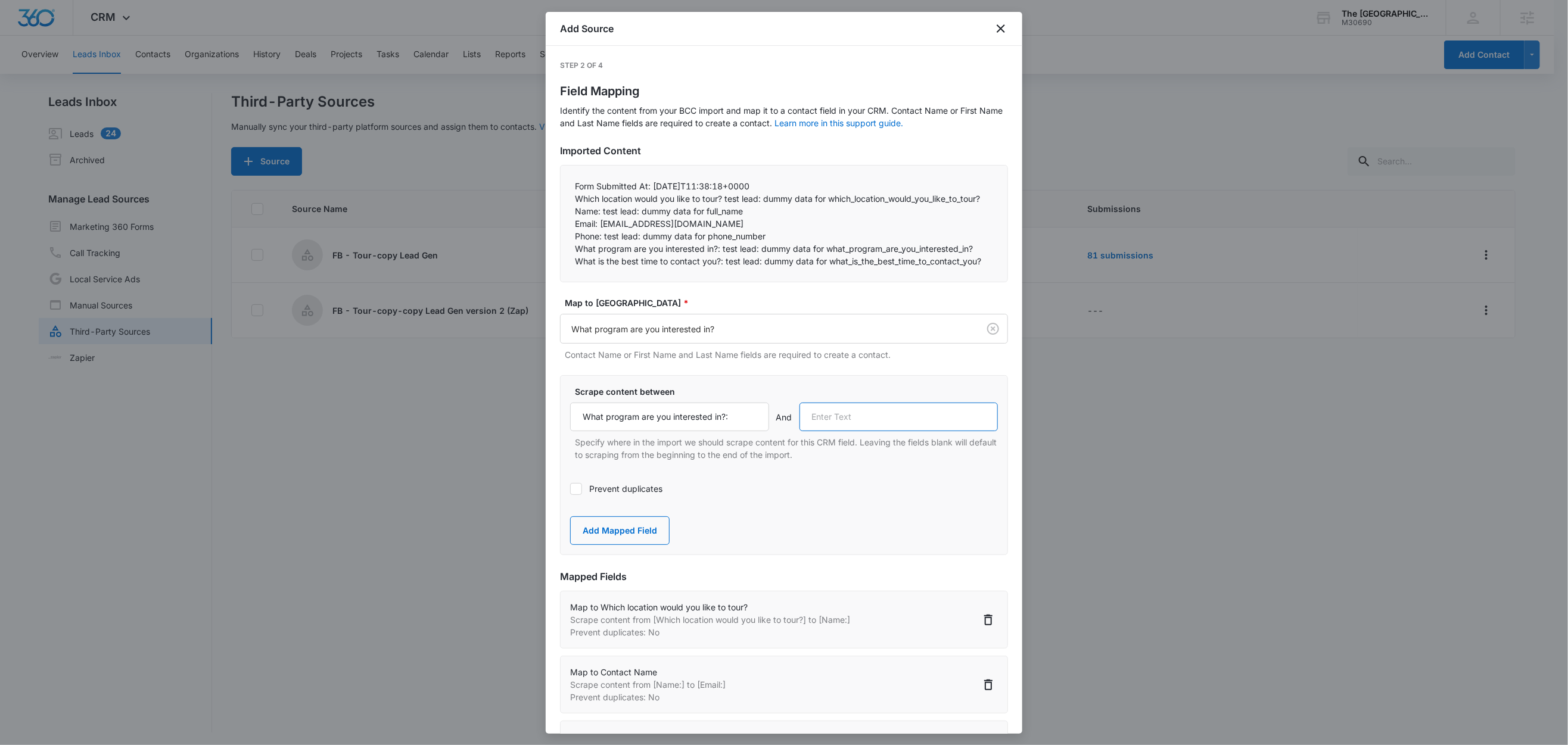
click at [882, 432] on input "text" at bounding box center [899, 417] width 199 height 29
paste input "What is the best time to contact you?:"
type input "What is the best time to contact you?:"
drag, startPoint x: 601, startPoint y: 552, endPoint x: 606, endPoint y: 543, distance: 10.3
click at [602, 545] on button "Add Mapped Field" at bounding box center [620, 530] width 100 height 29
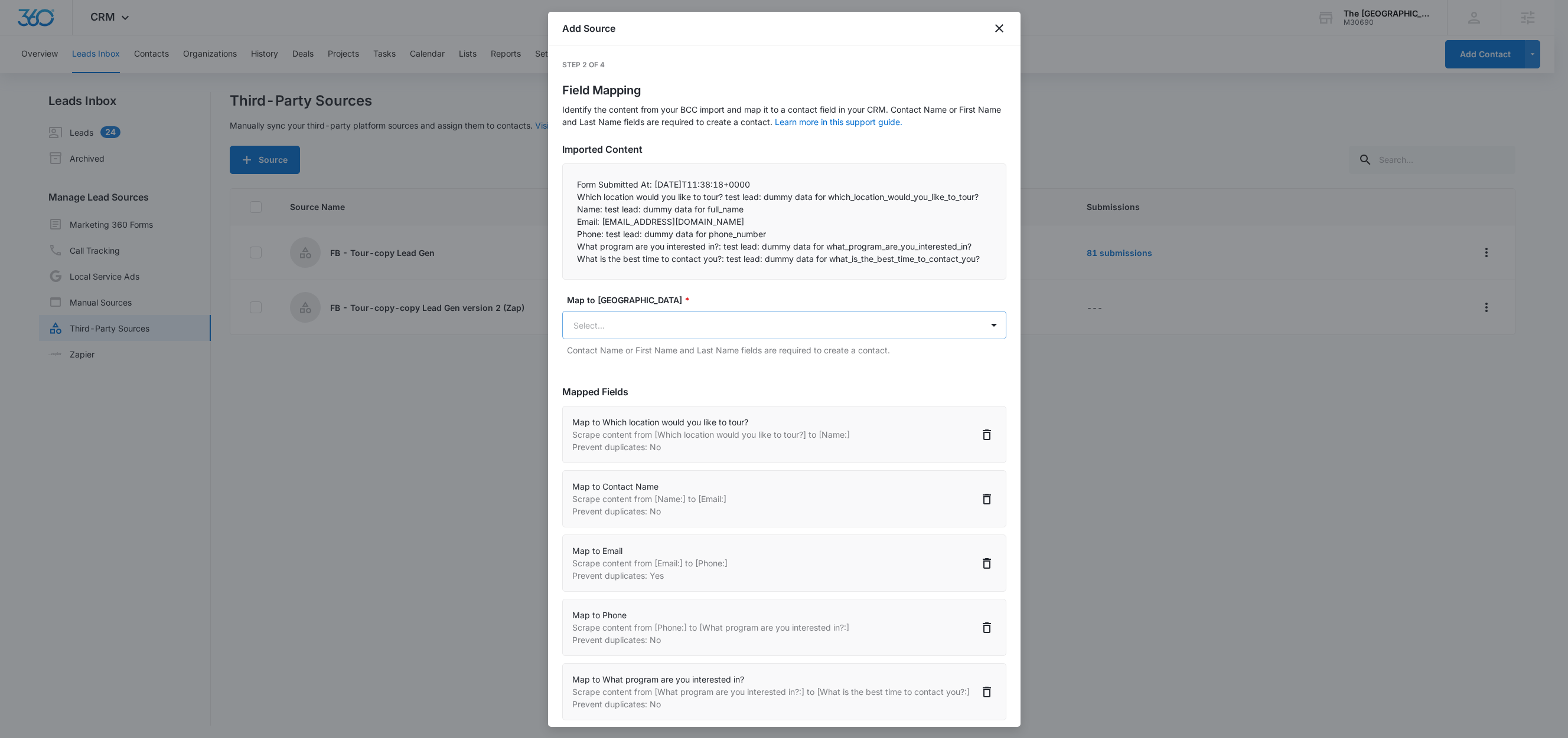
click at [638, 346] on body "CRM Apps Reputation Websites Forms CRM Email Social Shop Content Ads Intelligen…" at bounding box center [784, 370] width 1568 height 740
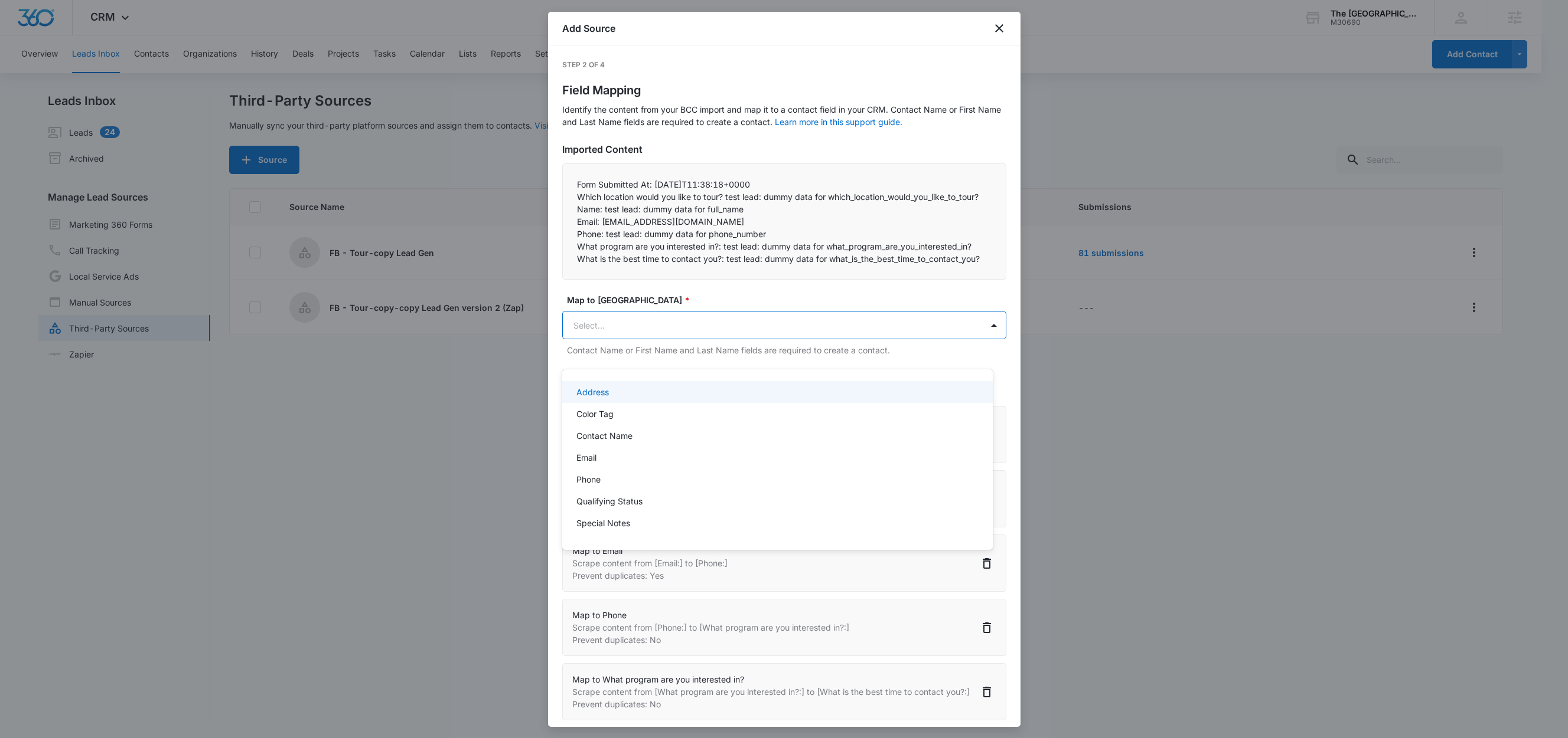
paste input "What is the best time to contact you?:"
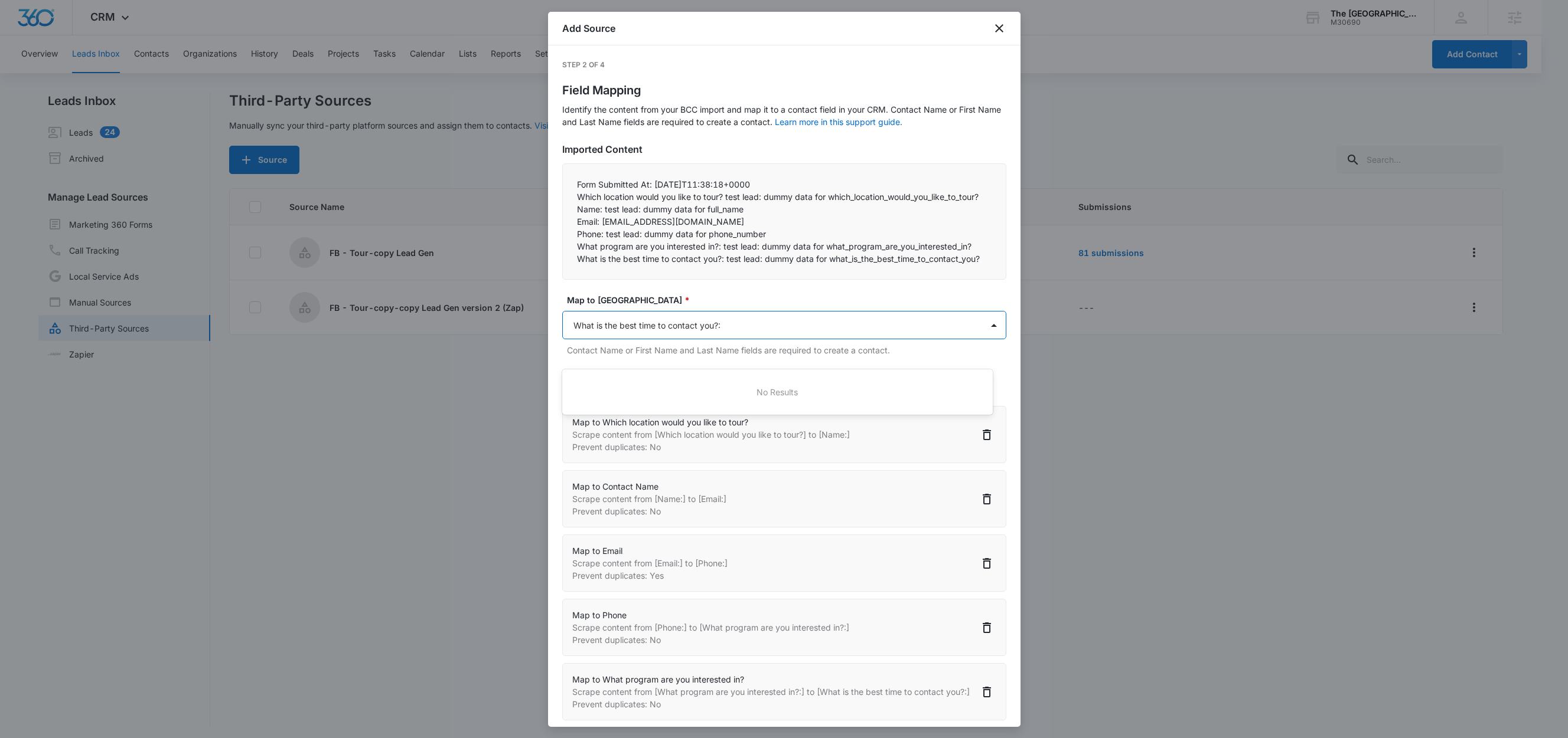
type input "What is the best time to contact you?"
click at [628, 397] on p "What is the best time to contact you?" at bounding box center [648, 392] width 145 height 12
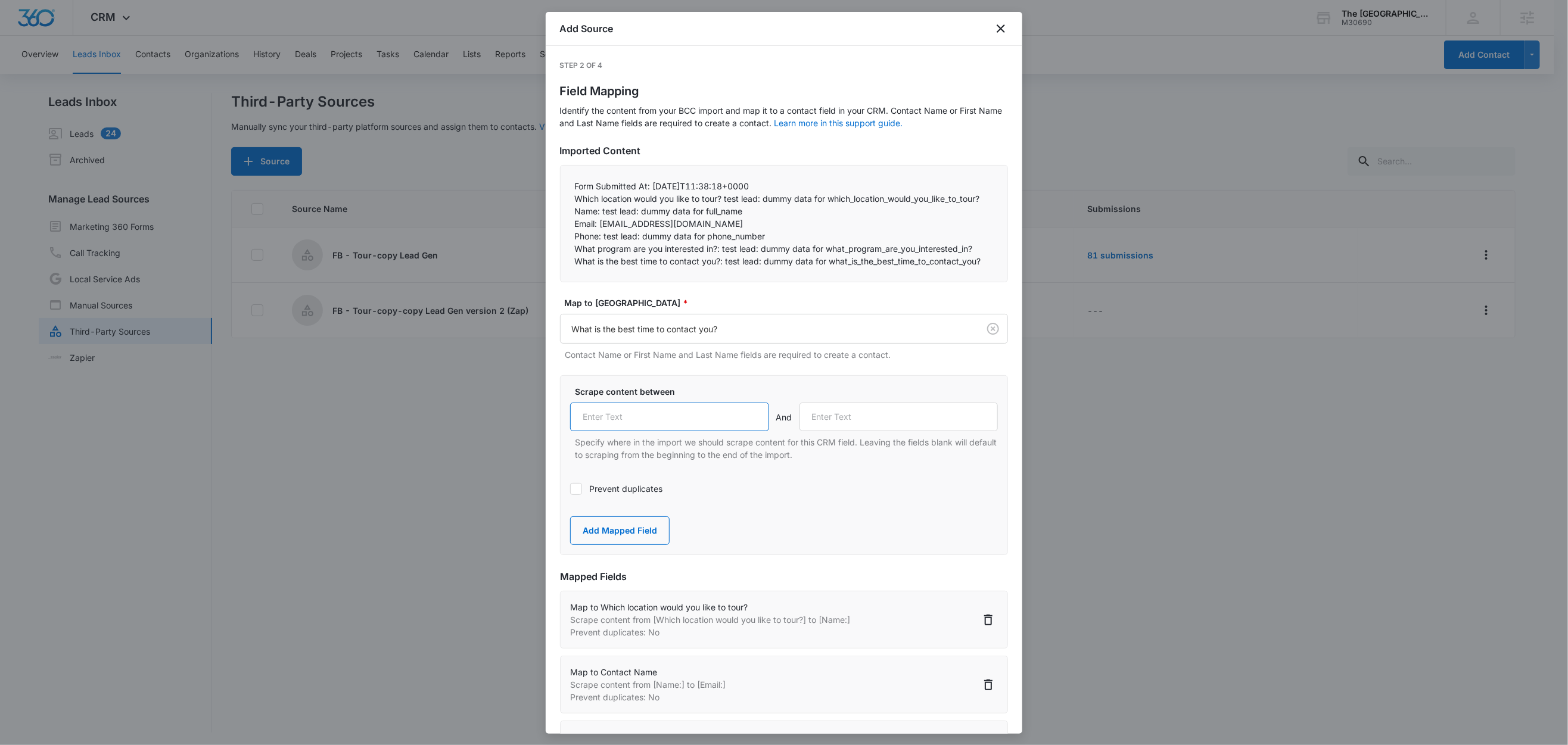
click at [690, 432] on input "text" at bounding box center [670, 417] width 199 height 29
paste input "What is the best time to contact you?:"
type input "What is the best time to contact you?:"
click at [619, 545] on button "Add Mapped Field" at bounding box center [620, 530] width 100 height 29
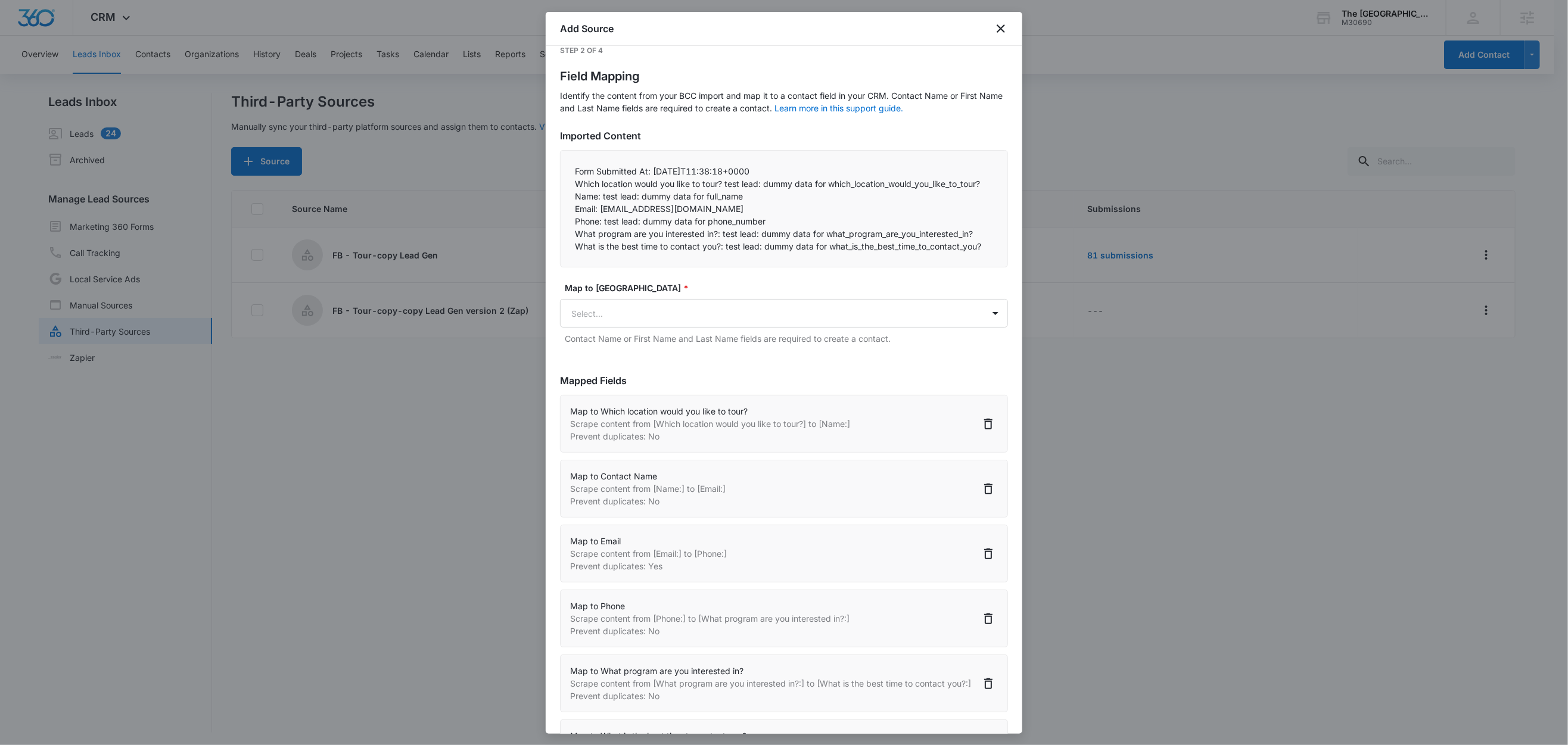
scroll to position [107, 0]
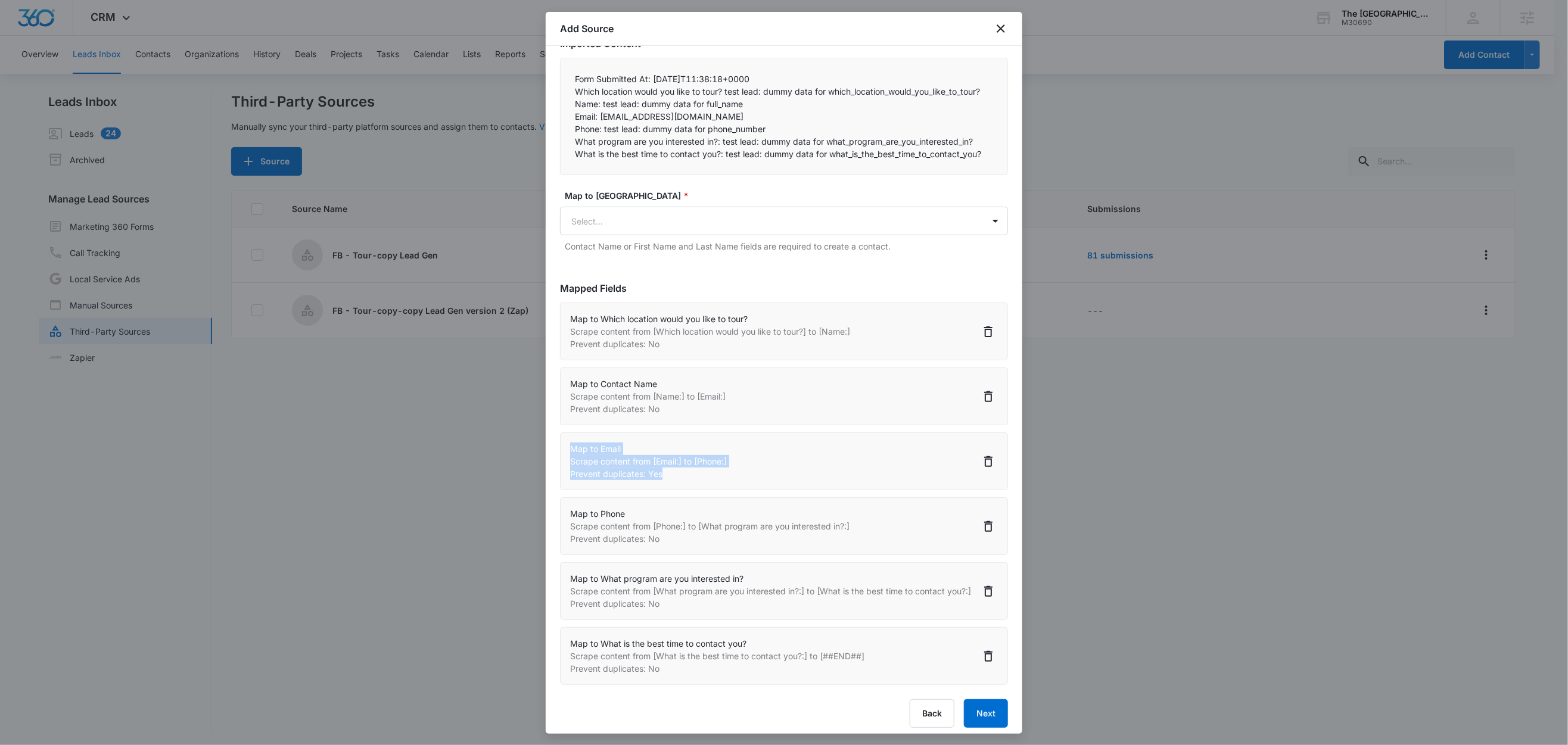
drag, startPoint x: 701, startPoint y: 505, endPoint x: 561, endPoint y: 480, distance: 142.2
click at [561, 480] on div "Map to Email Scrape content from [Email:] to [Phone:] Prevent duplicates: Yes" at bounding box center [784, 461] width 448 height 58
click at [727, 490] on div "Map to Email Scrape content from [Email:] to [Phone:] Prevent duplicates: Yes" at bounding box center [784, 461] width 448 height 58
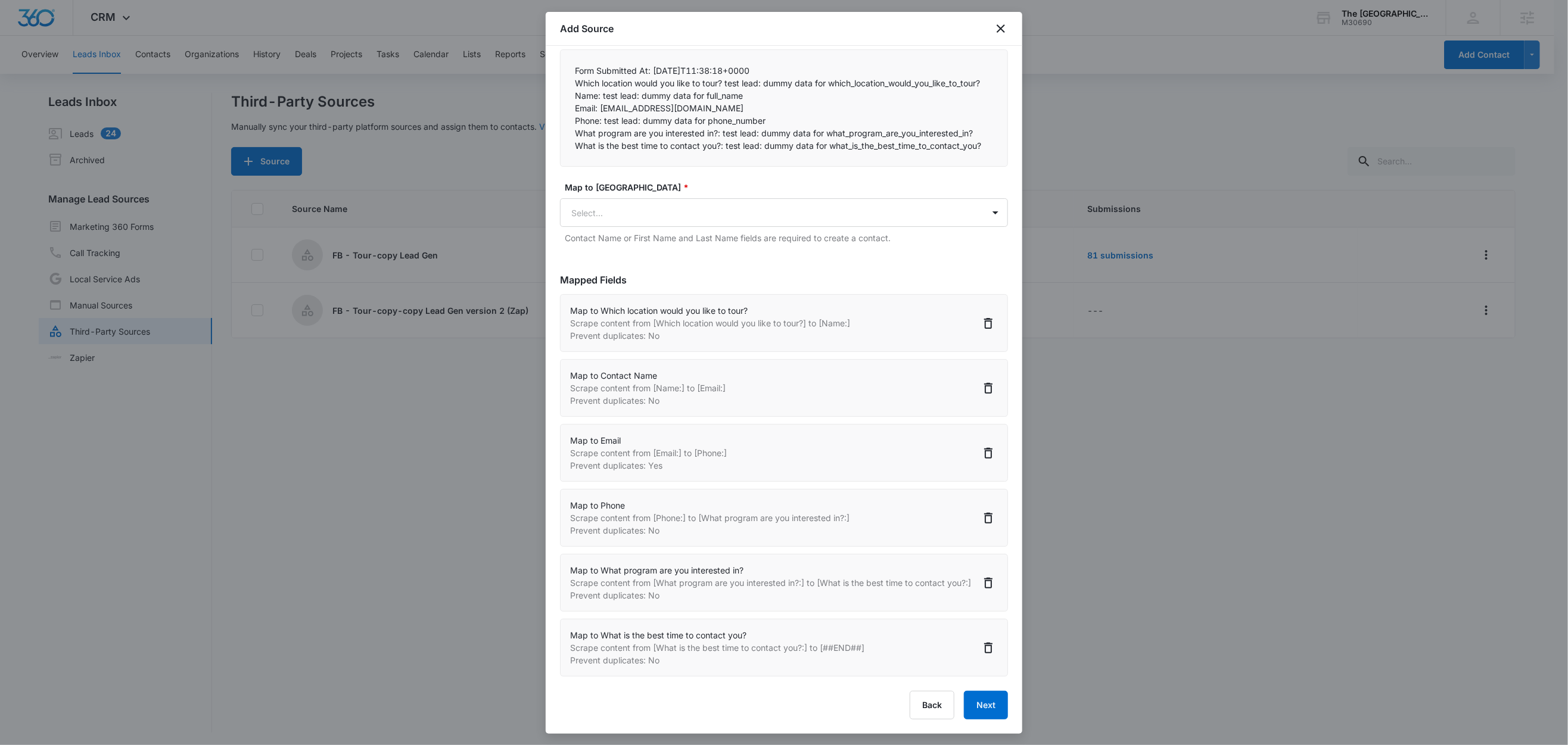
scroll to position [2, 0]
click at [964, 701] on button "Next" at bounding box center [986, 705] width 44 height 29
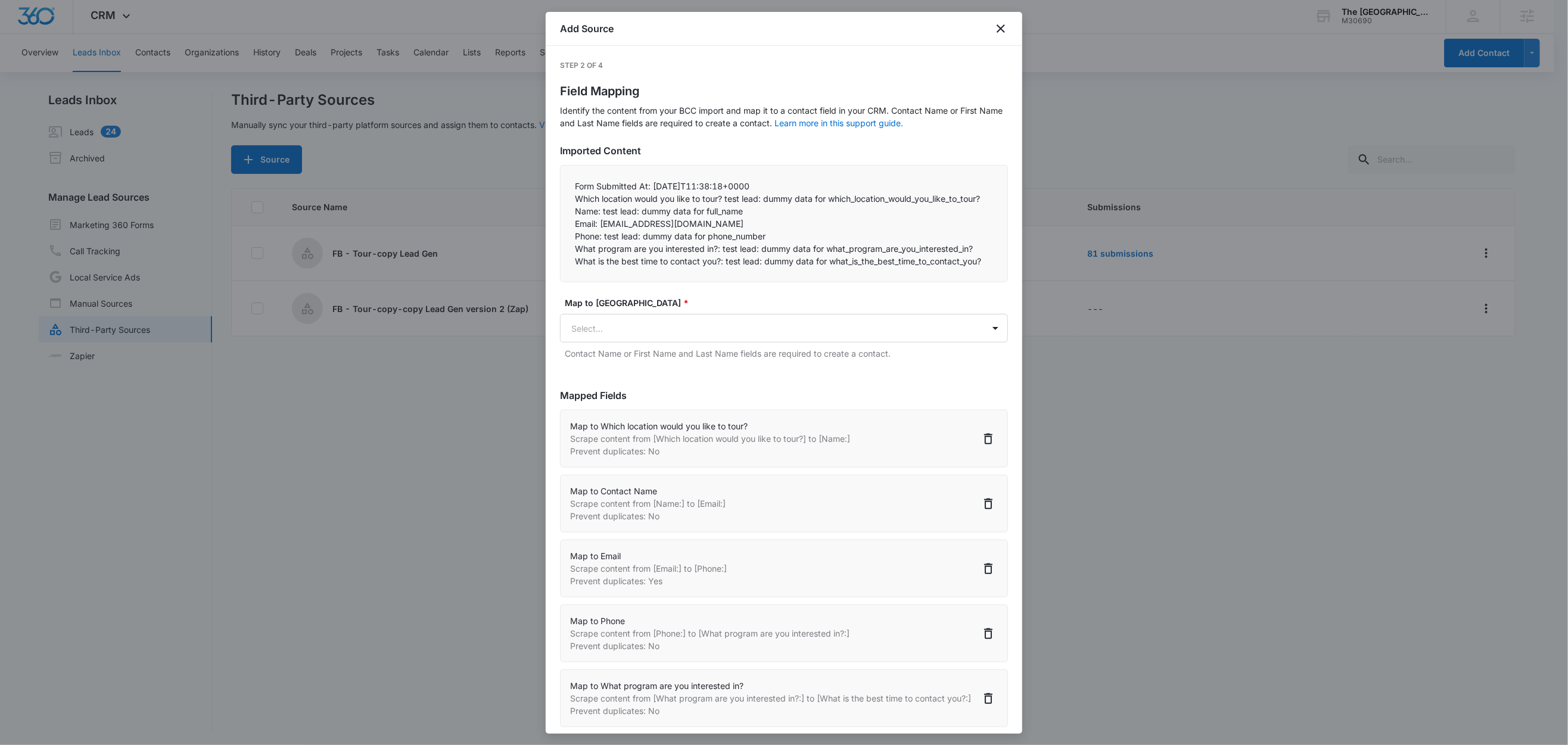
select select "201"
select select "77"
select select "185"
select select "184"
select select "194"
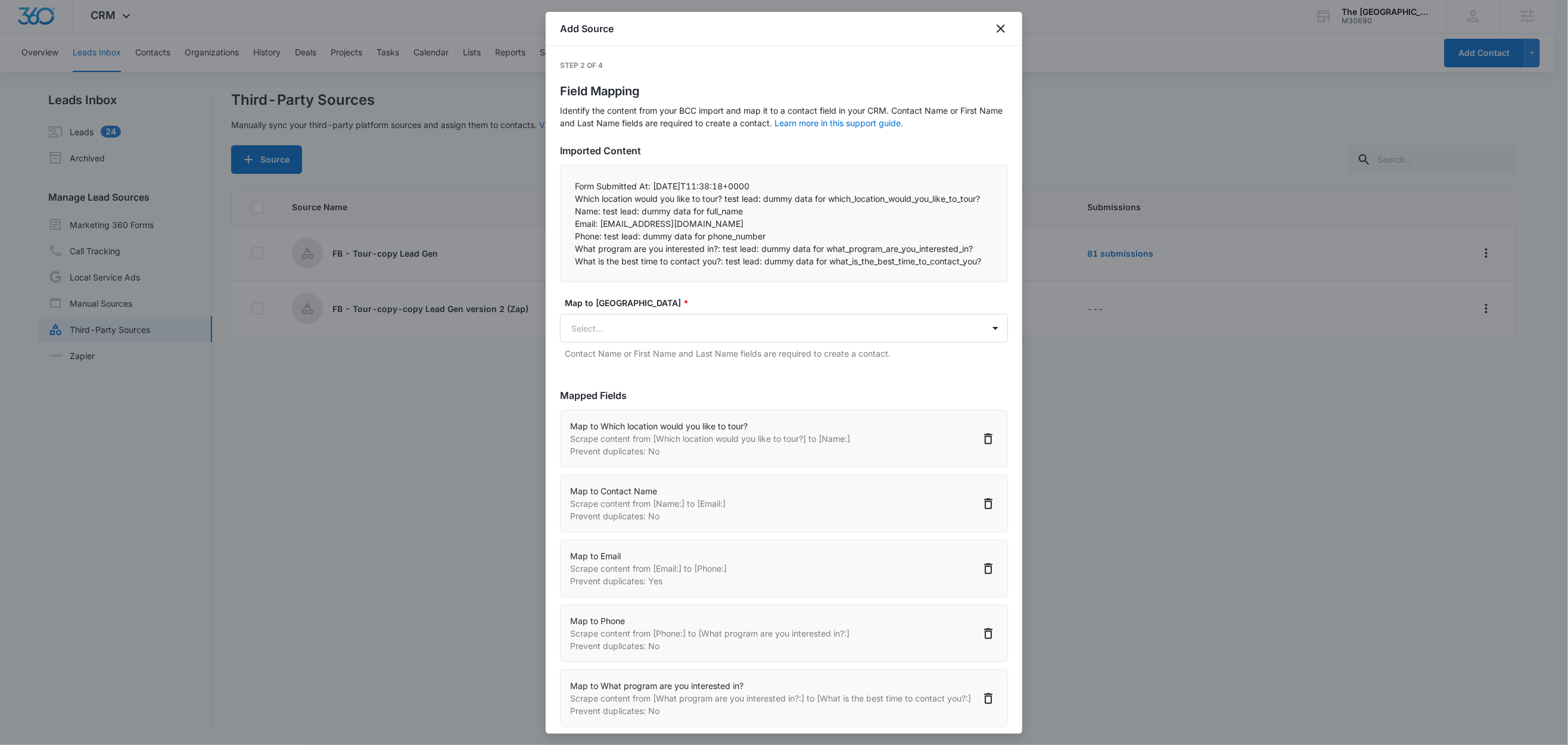
select select "195"
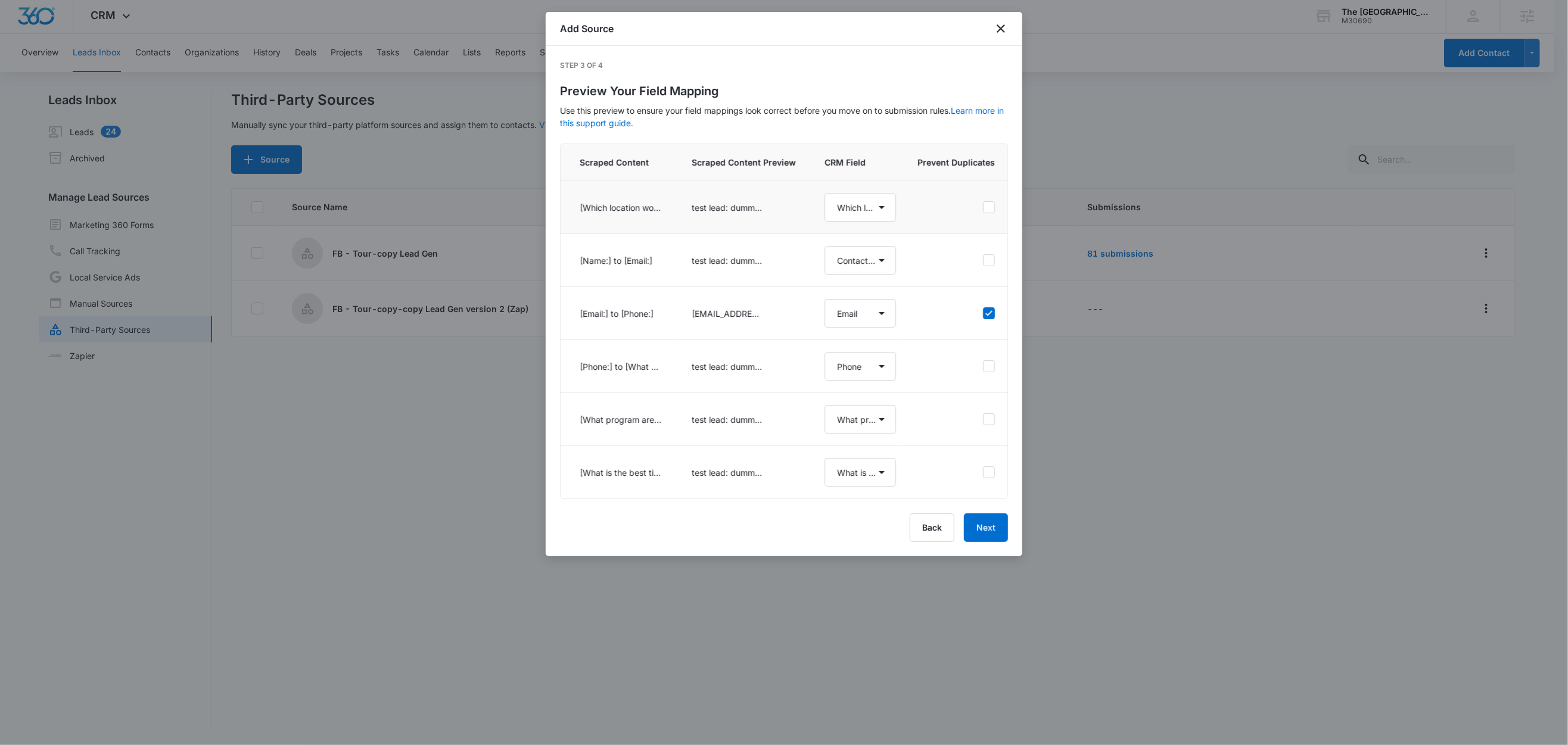
select select "201"
select select "77"
select select "185"
select select "184"
select select "194"
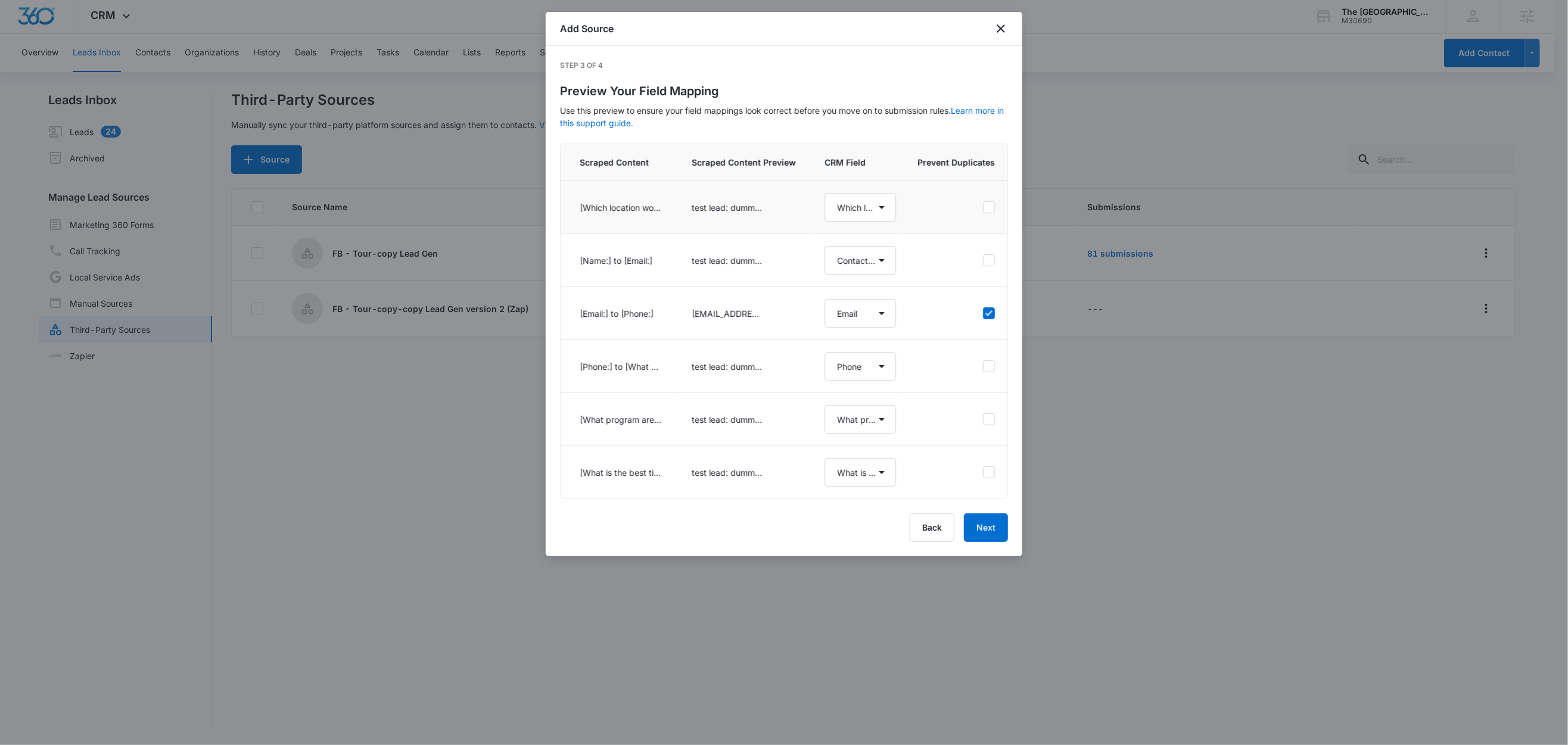
select select "195"
click at [987, 542] on button "Next" at bounding box center [986, 528] width 44 height 29
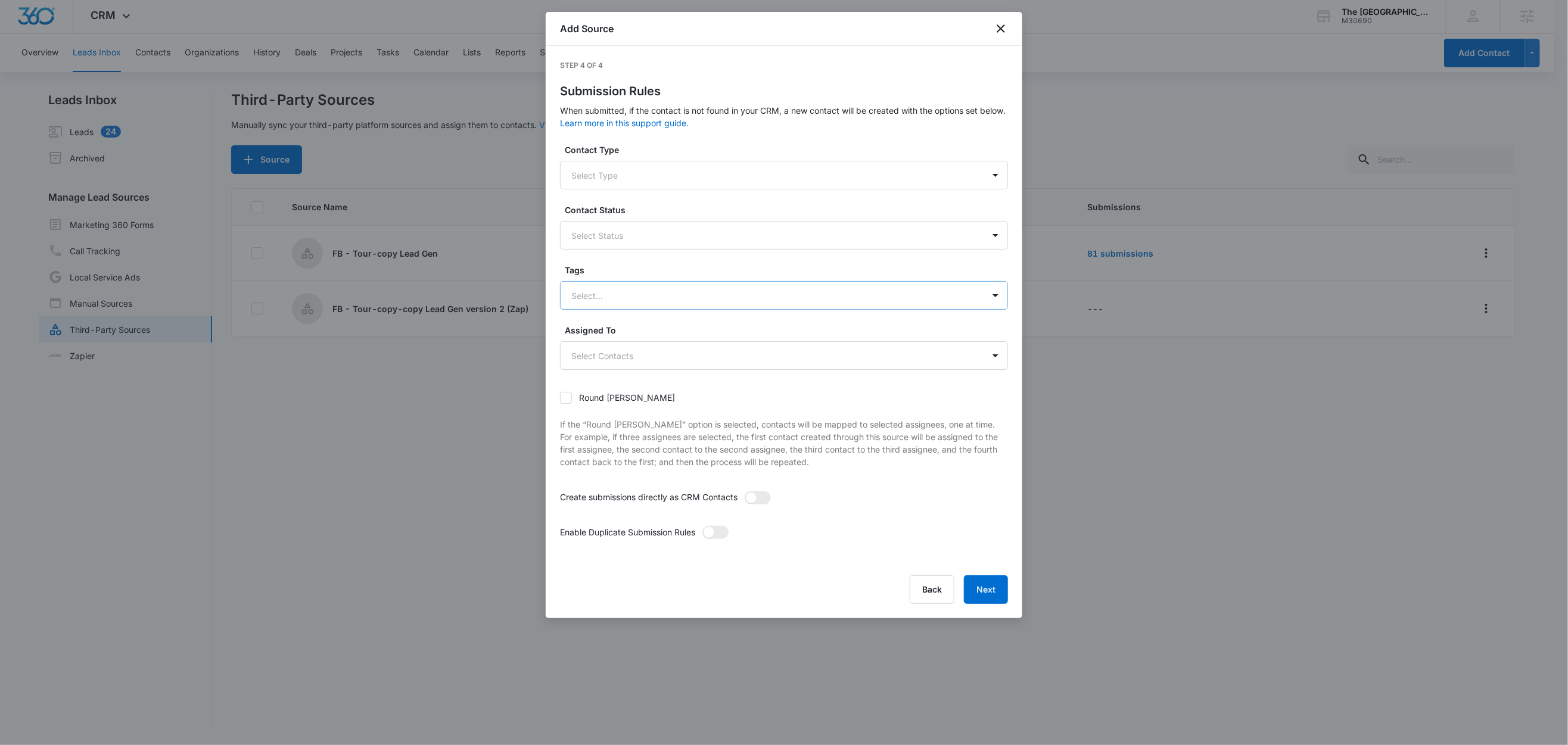
click at [610, 291] on div at bounding box center [770, 295] width 397 height 15
type input "fb"
click at [690, 361] on p "FB - Tour-copy-copy Lead Gen version 2" at bounding box center [657, 359] width 166 height 12
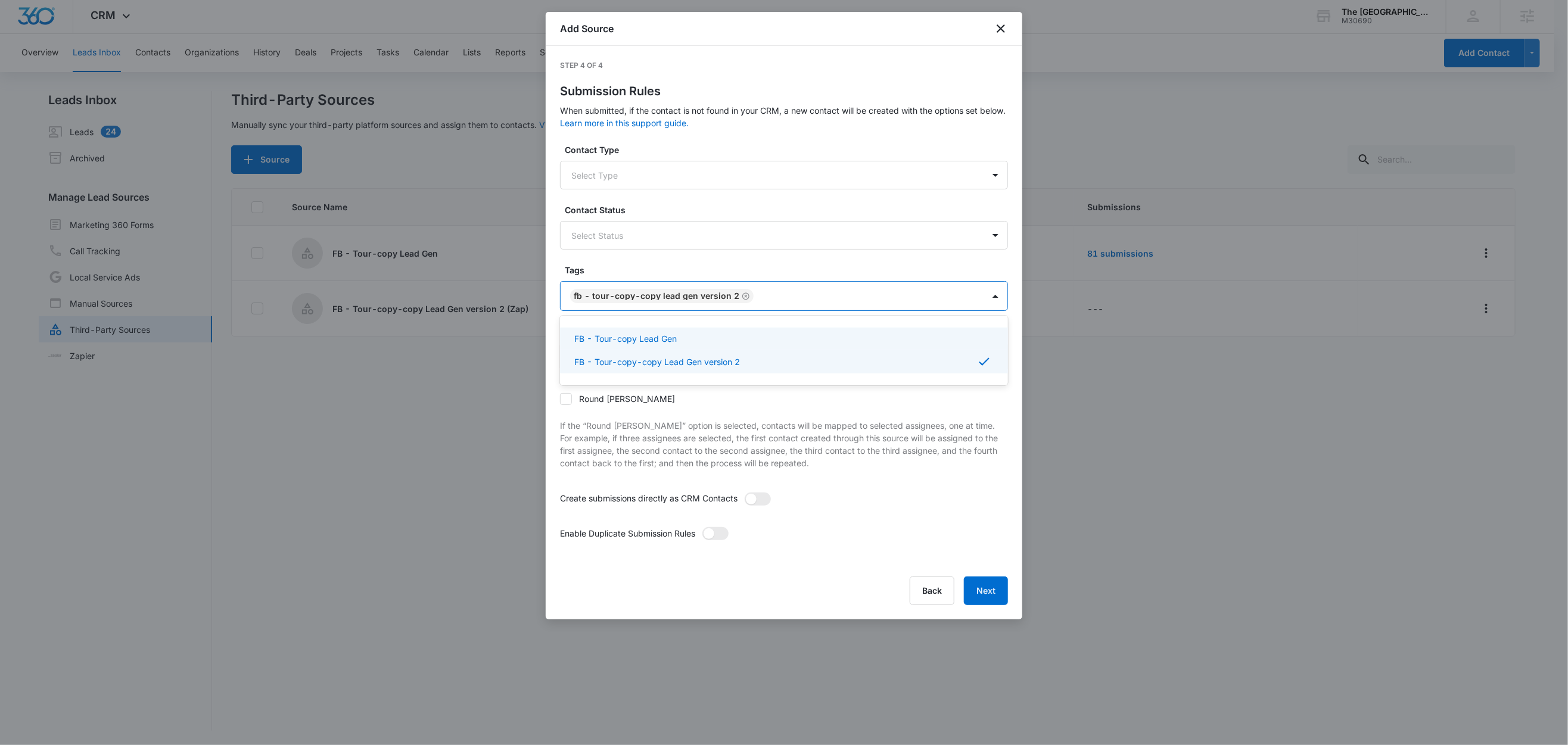
click at [683, 267] on label "Tags" at bounding box center [788, 270] width 448 height 12
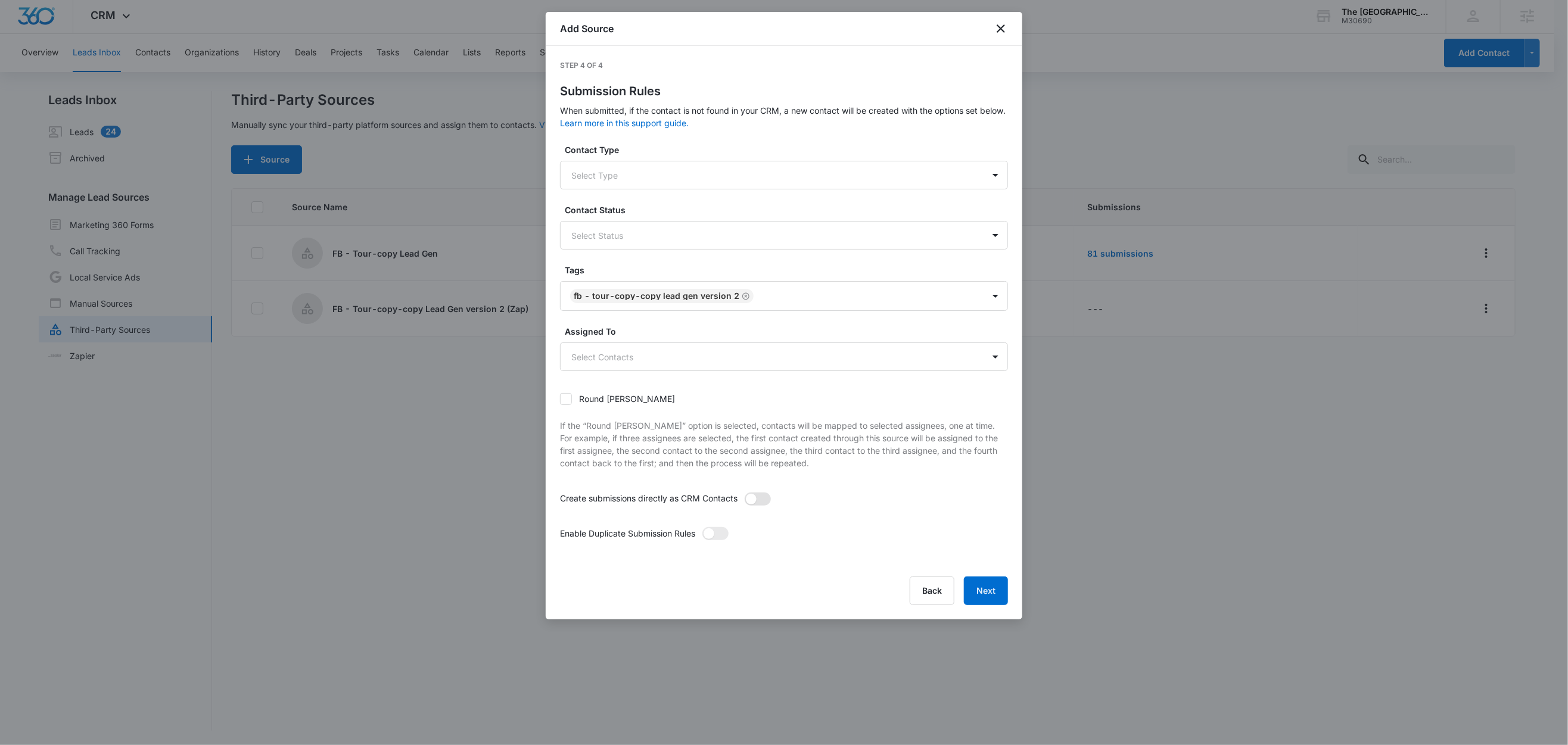
click at [769, 500] on span at bounding box center [757, 499] width 26 height 13
click at [744, 492] on input "checkbox" at bounding box center [744, 492] width 0 height 0
click at [725, 538] on span at bounding box center [716, 534] width 26 height 13
click at [702, 527] on input "checkbox" at bounding box center [702, 527] width 0 height 0
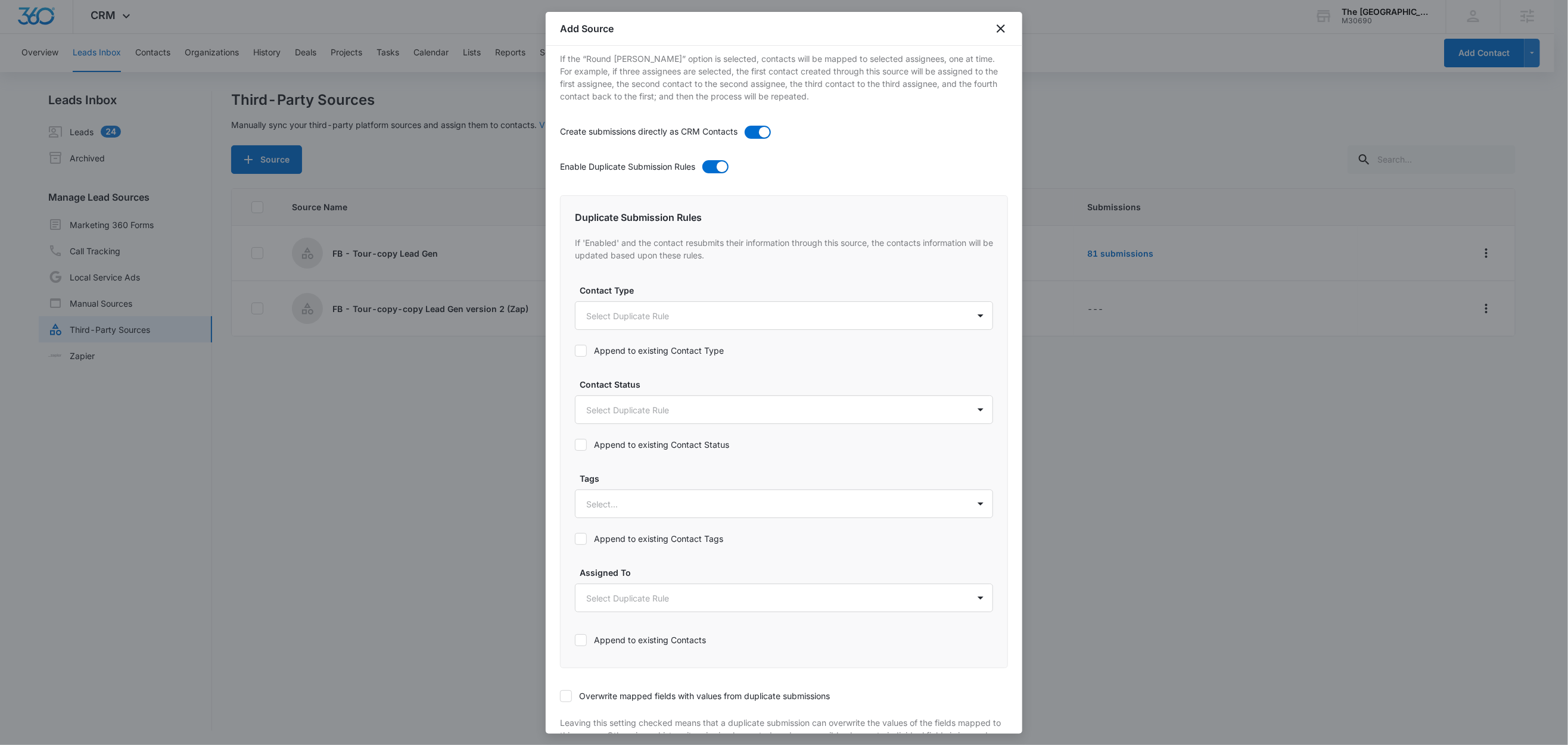
scroll to position [453, 0]
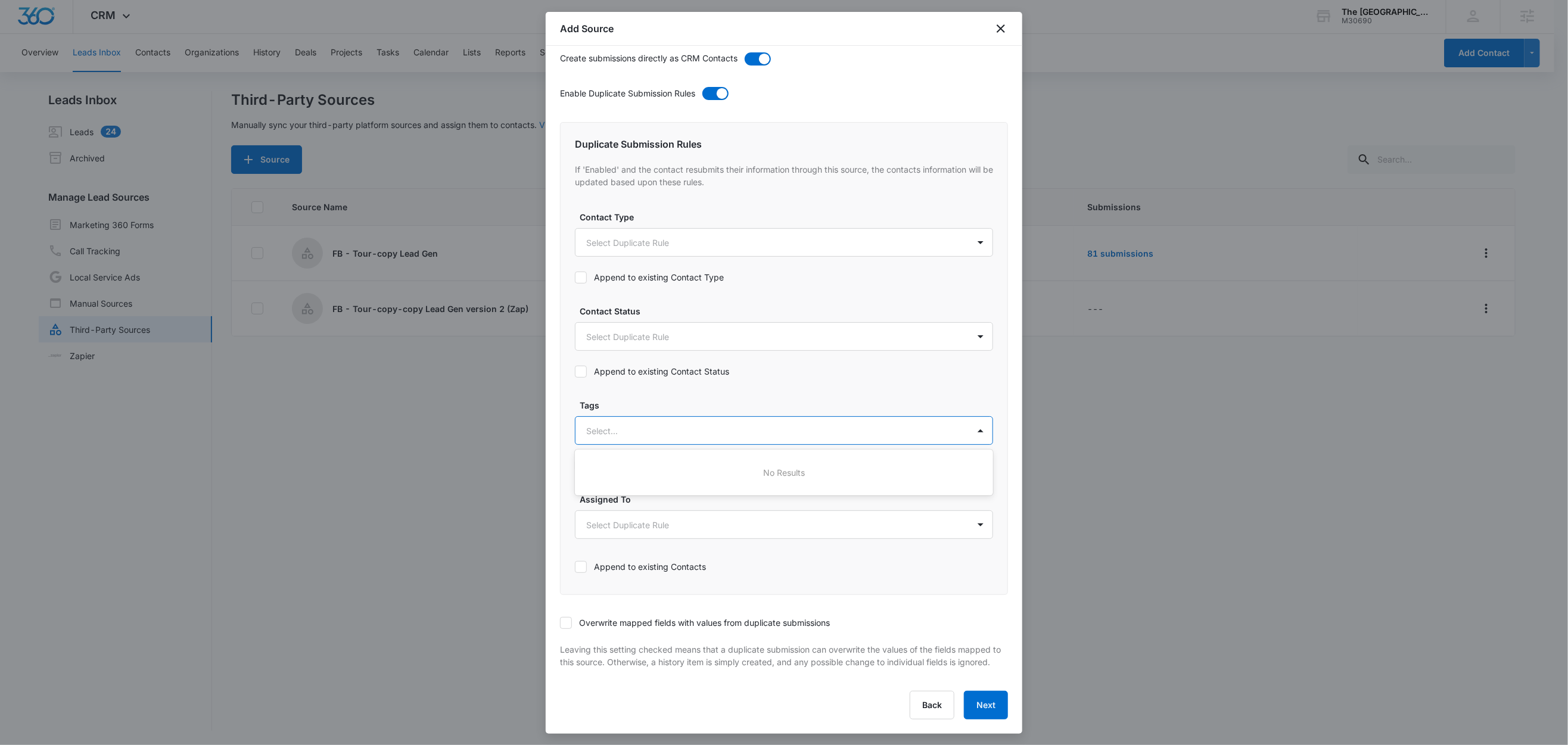
click at [624, 423] on div at bounding box center [770, 430] width 367 height 15
type input "fb"
click at [638, 489] on p "FB - Tour-copy-copy Lead Gen version 2" at bounding box center [672, 495] width 166 height 12
click at [663, 398] on label "Tags" at bounding box center [788, 404] width 418 height 12
click at [635, 459] on label "Append to existing Contact Tags" at bounding box center [784, 465] width 418 height 12
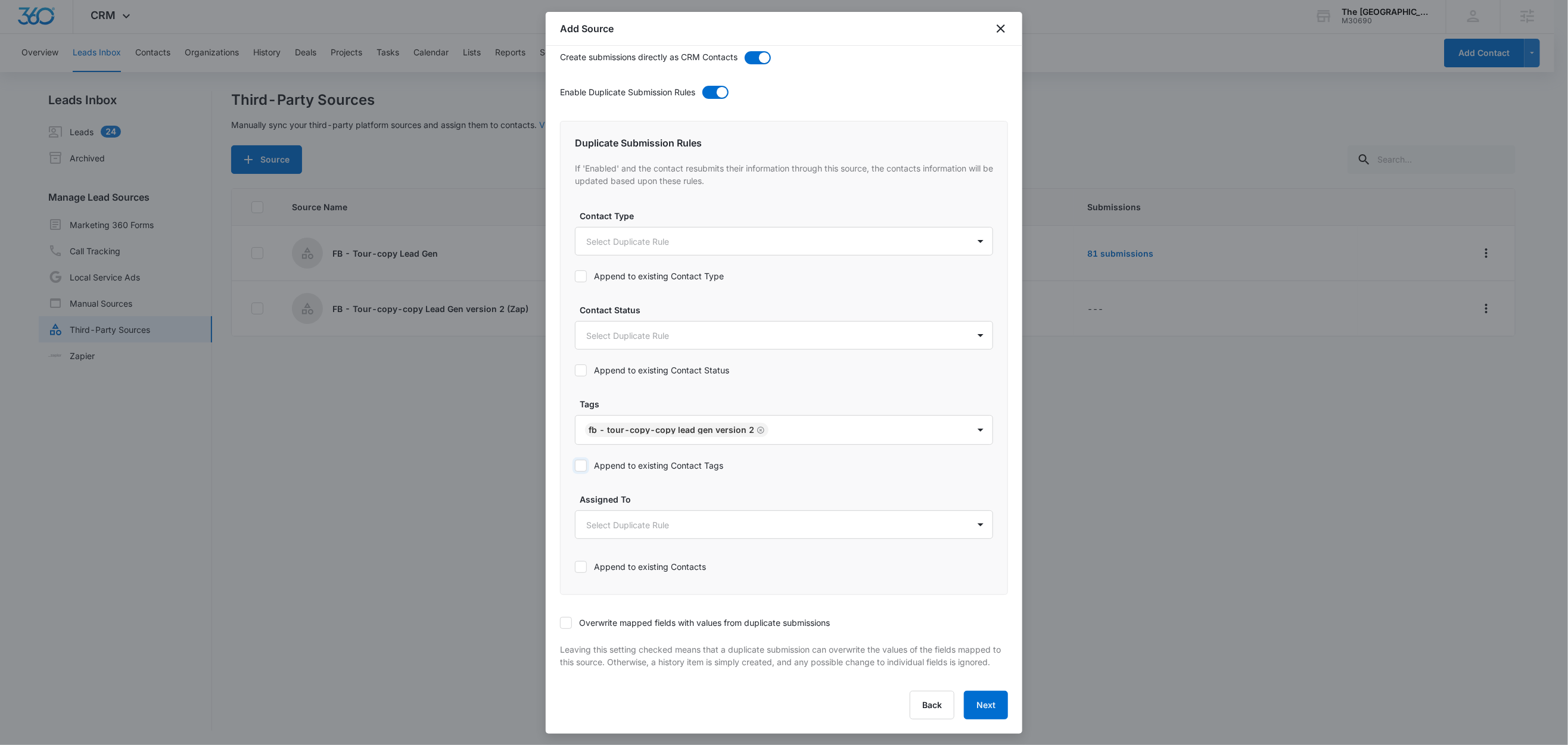
click at [575, 466] on input "Append to existing Contact Tags" at bounding box center [575, 466] width 0 height 0
click at [569, 609] on div "Overwrite mapped fields with values from duplicate submissions" at bounding box center [784, 623] width 448 height 27
click at [572, 617] on div at bounding box center [566, 623] width 12 height 12
click at [560, 623] on input "Overwrite mapped fields with values from duplicate submissions" at bounding box center [560, 623] width 0 height 0
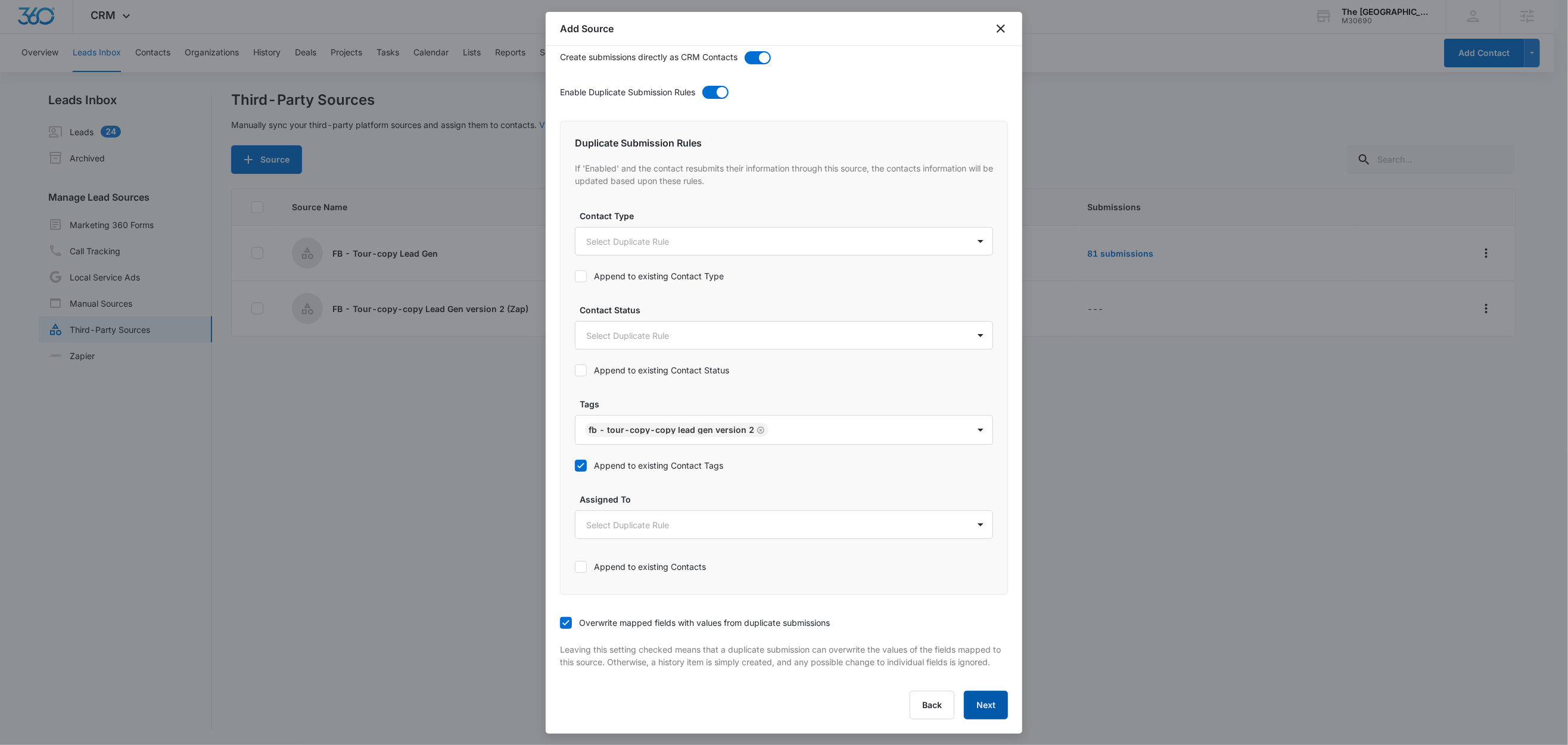
click at [969, 699] on button "Next" at bounding box center [986, 705] width 44 height 29
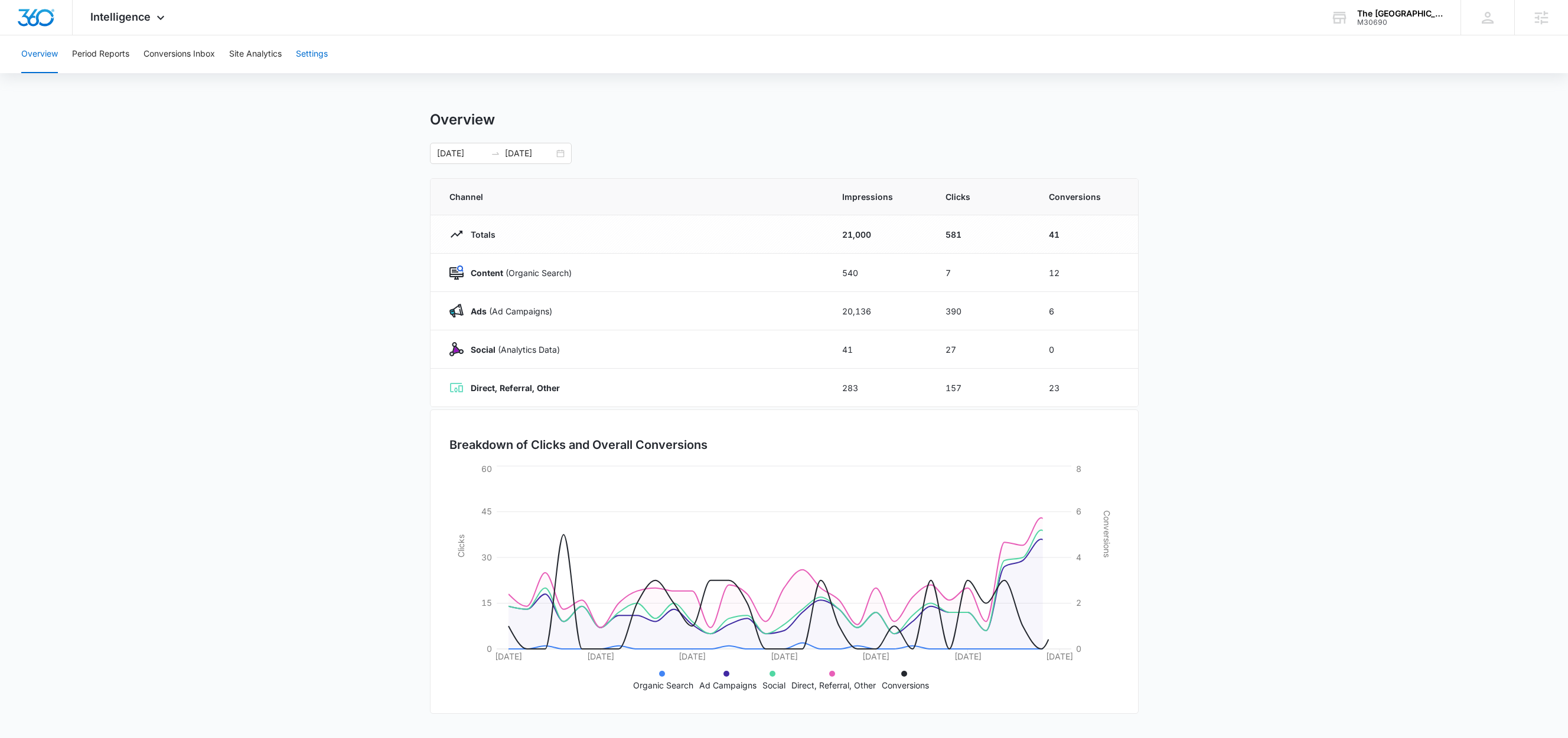
click at [316, 57] on button "Settings" at bounding box center [312, 54] width 32 height 38
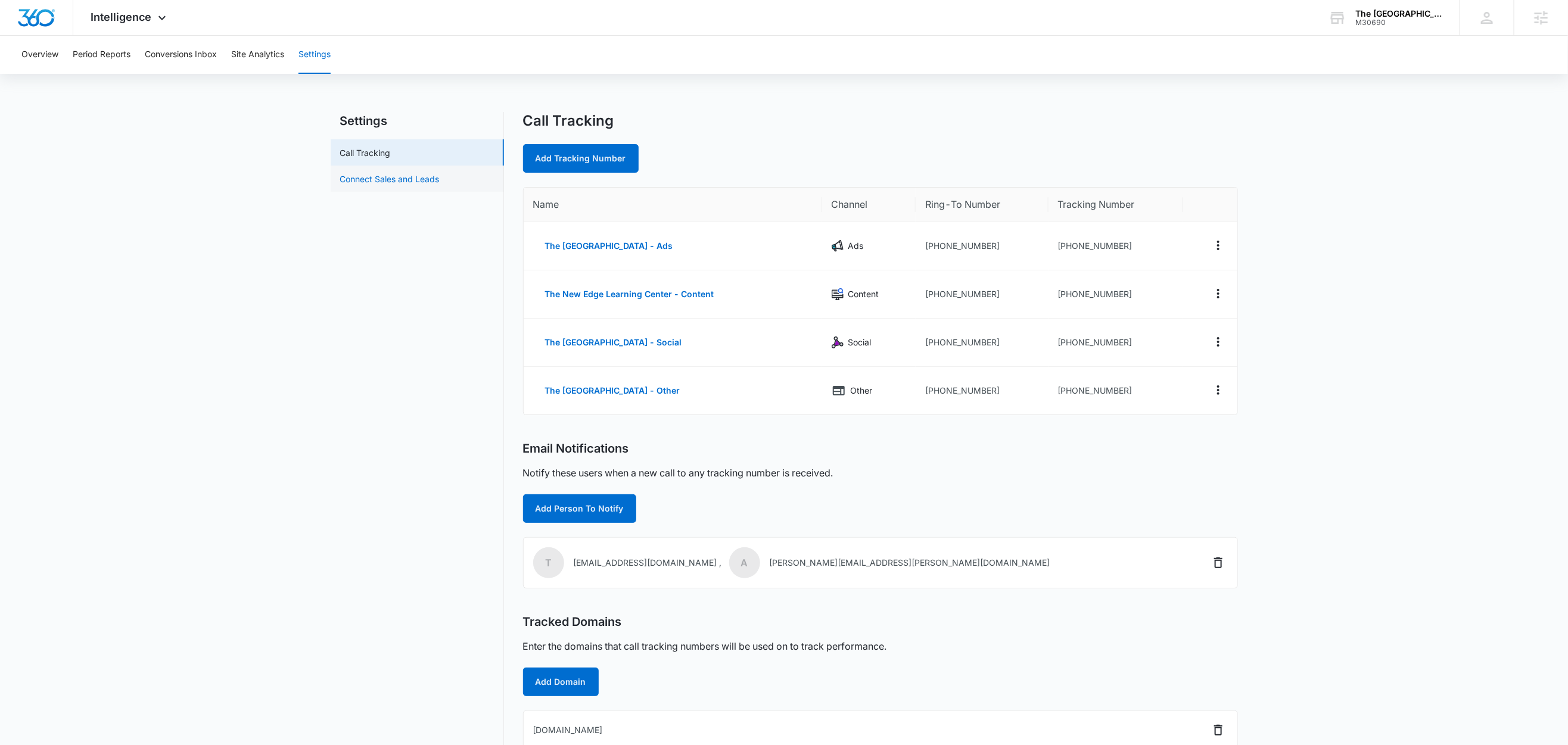
click at [366, 182] on link "Connect Sales and Leads" at bounding box center [390, 179] width 100 height 12
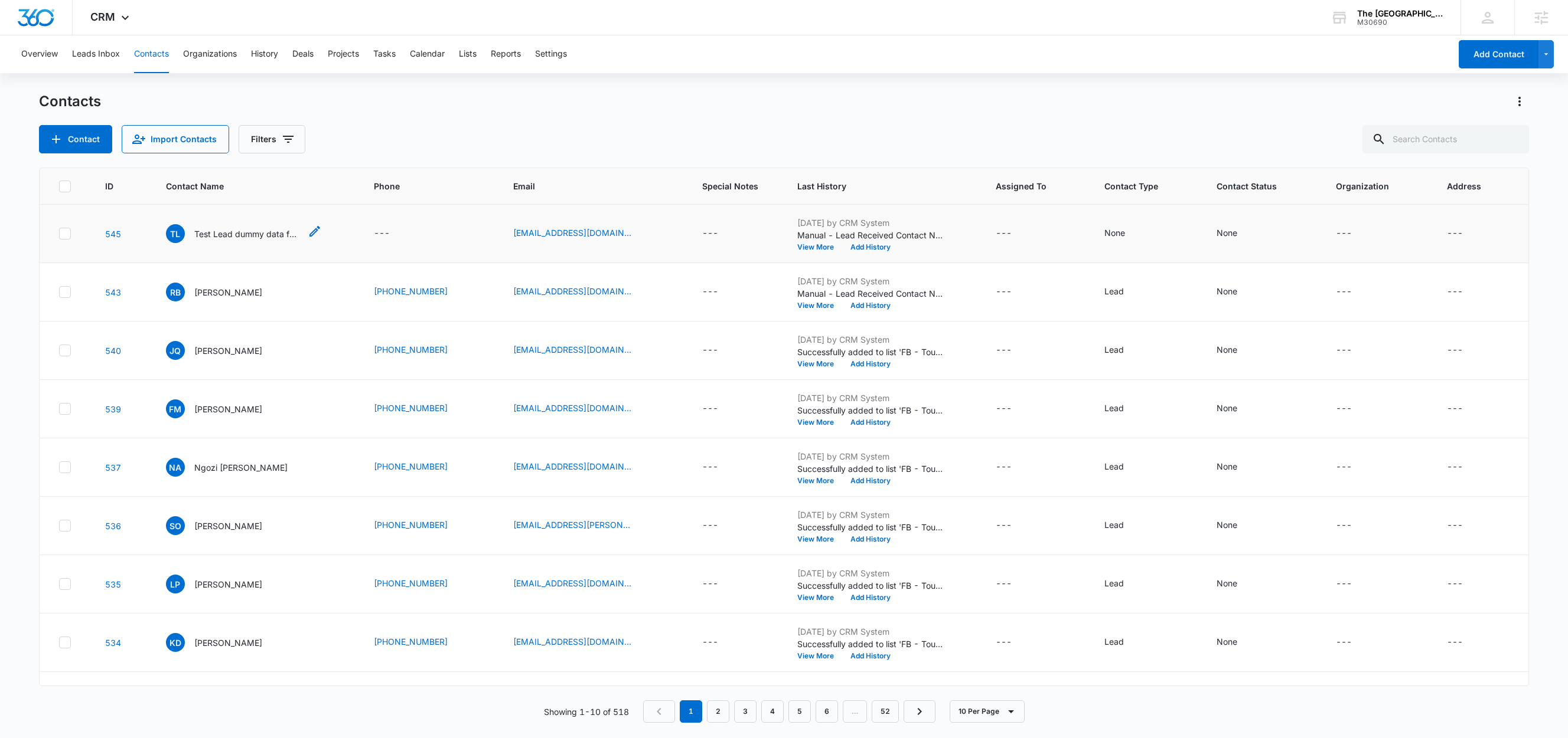
click at [241, 236] on p "Test Lead dummy data for full_name" at bounding box center [247, 233] width 106 height 12
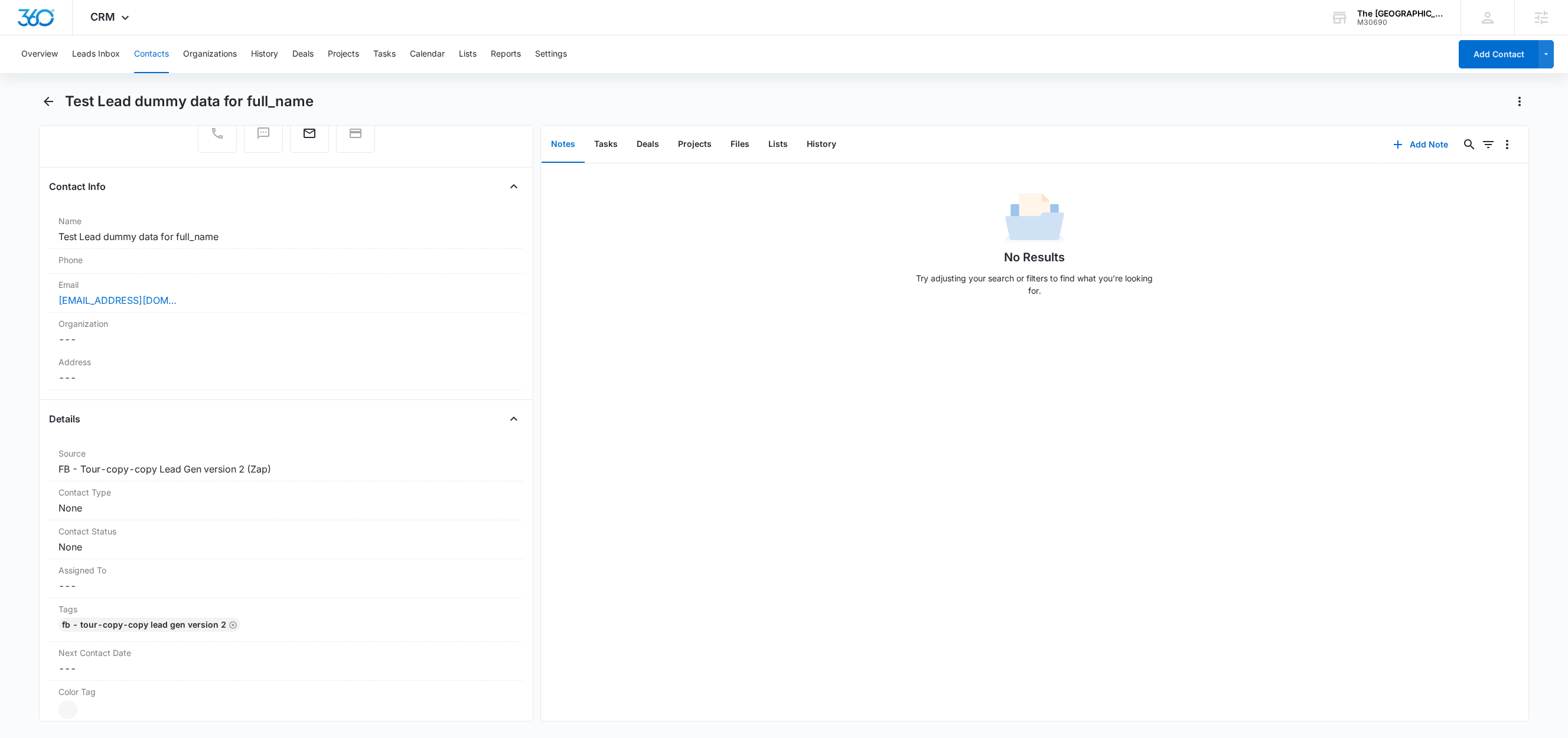
scroll to position [147, 0]
click at [774, 143] on button "Lists" at bounding box center [778, 144] width 38 height 37
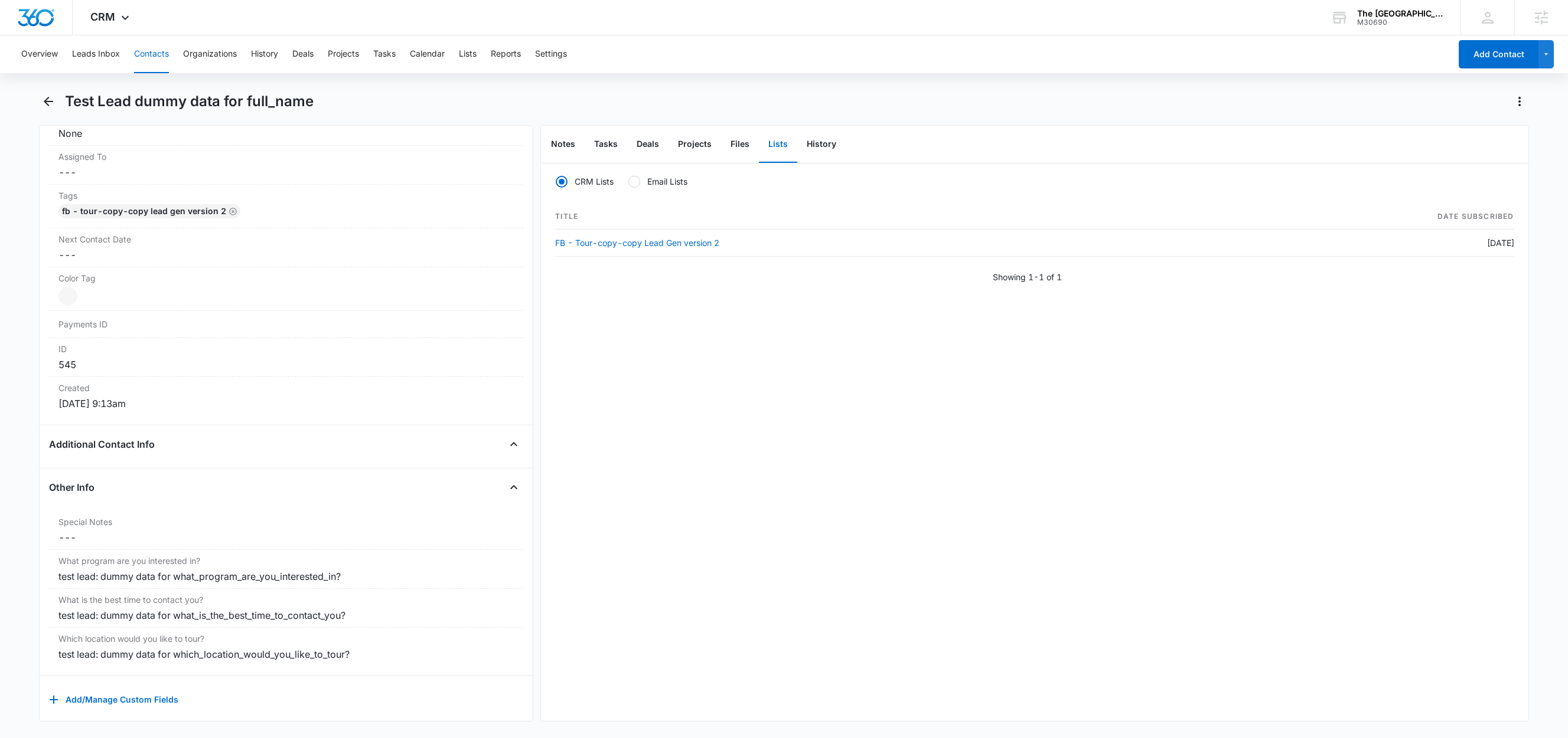
scroll to position [588, 0]
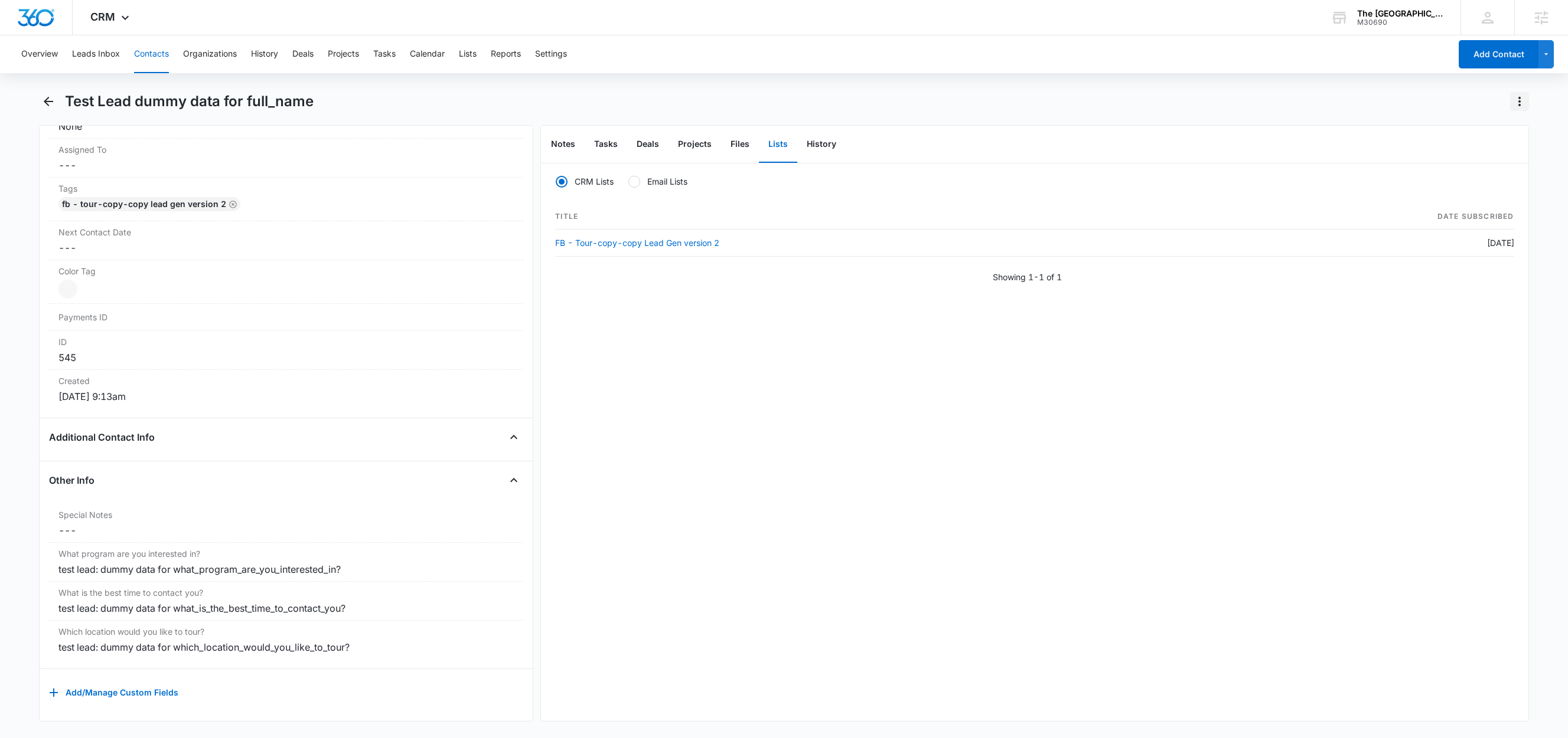
click at [1522, 102] on icon "Actions" at bounding box center [1519, 101] width 14 height 14
click at [1496, 169] on div "Delete" at bounding box center [1474, 171] width 52 height 8
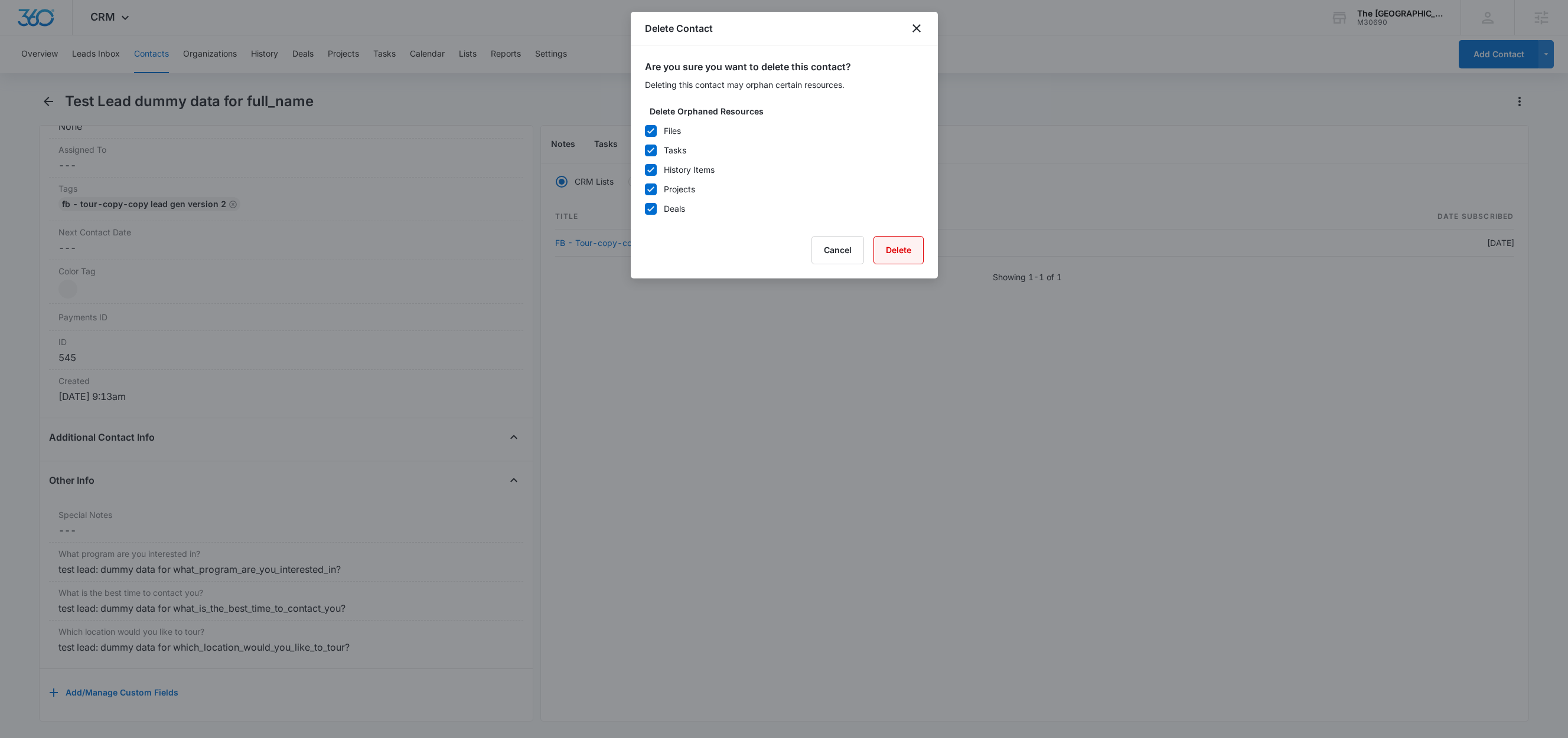
click at [908, 255] on button "Delete" at bounding box center [898, 250] width 50 height 29
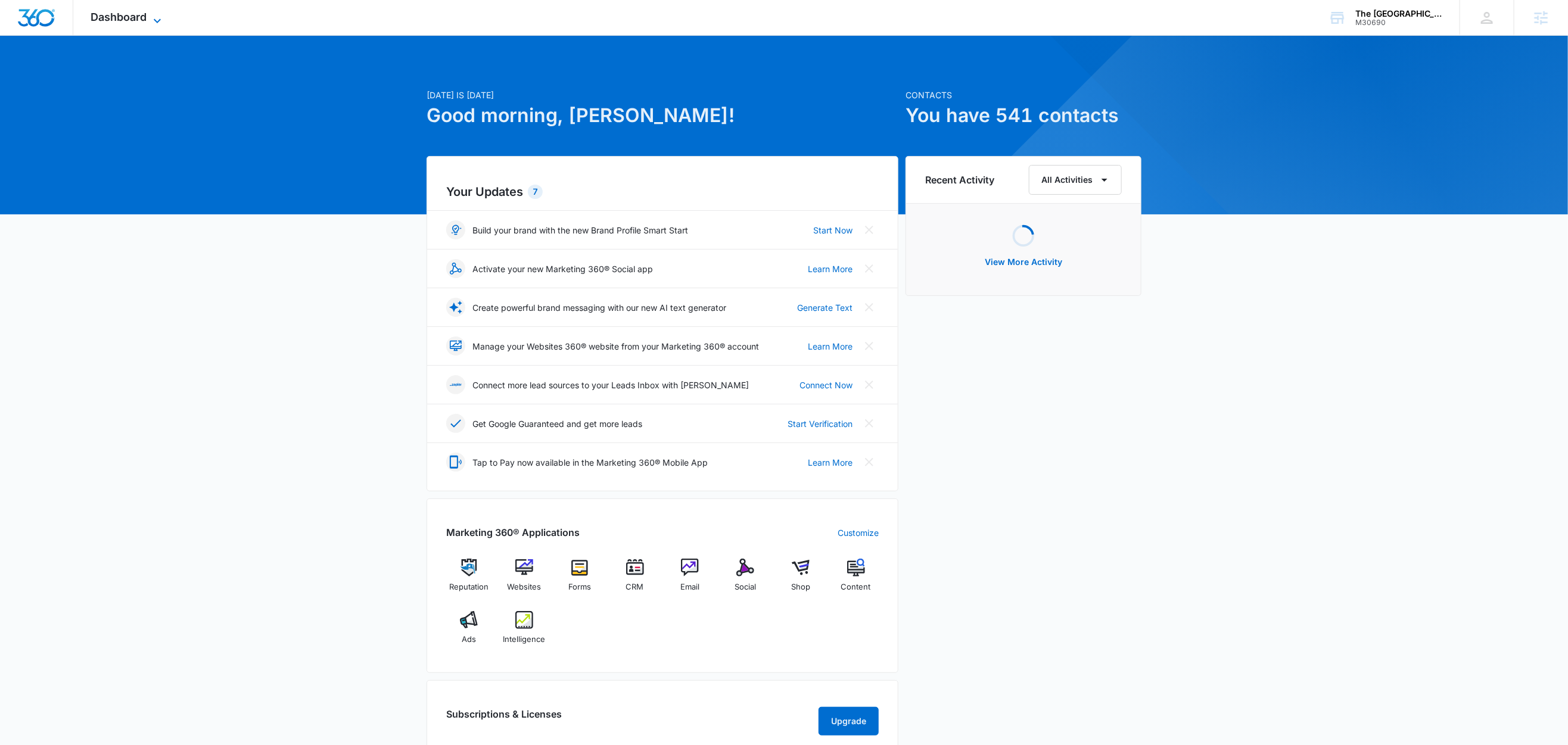
click at [155, 13] on icon at bounding box center [157, 21] width 14 height 14
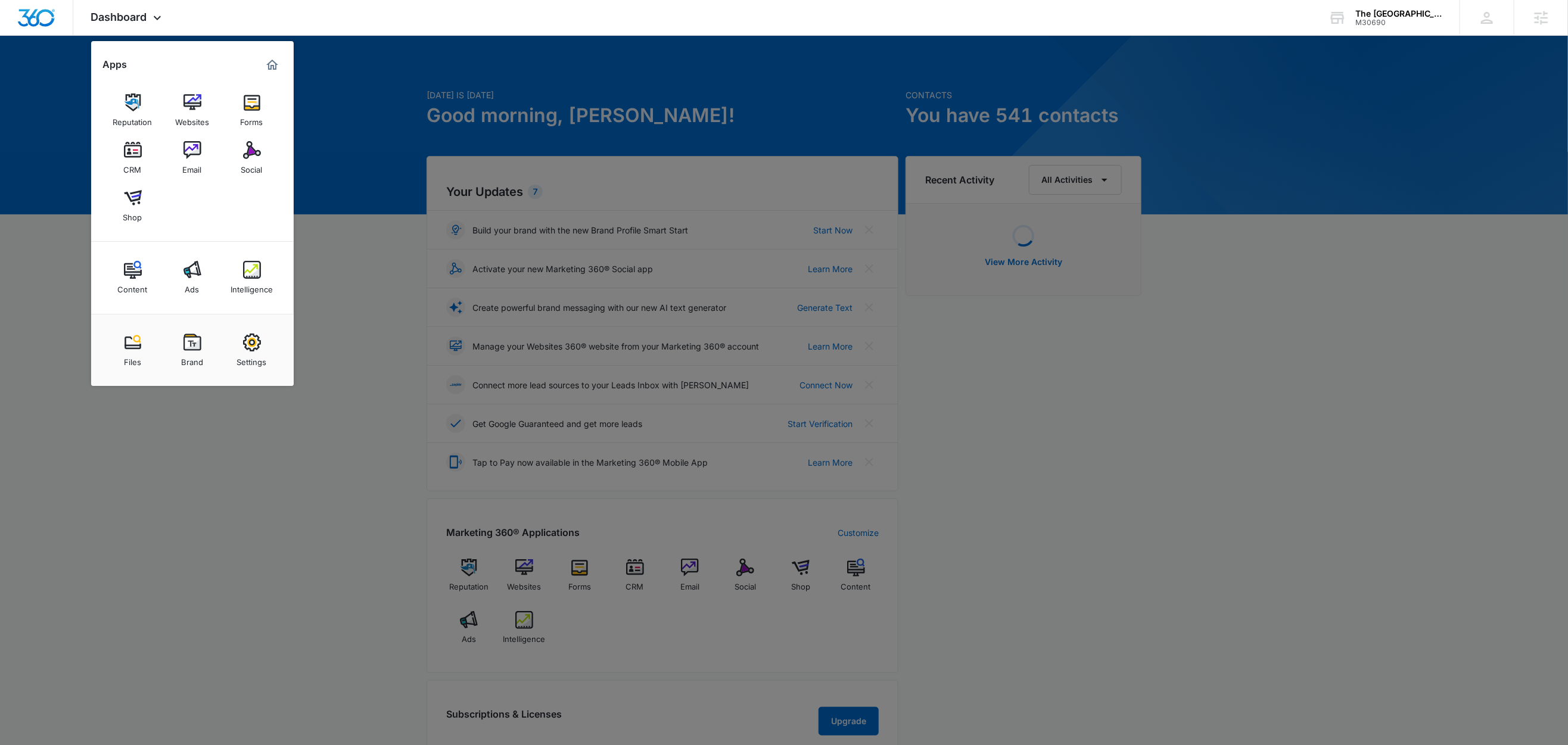
click at [360, 251] on div at bounding box center [784, 372] width 1568 height 745
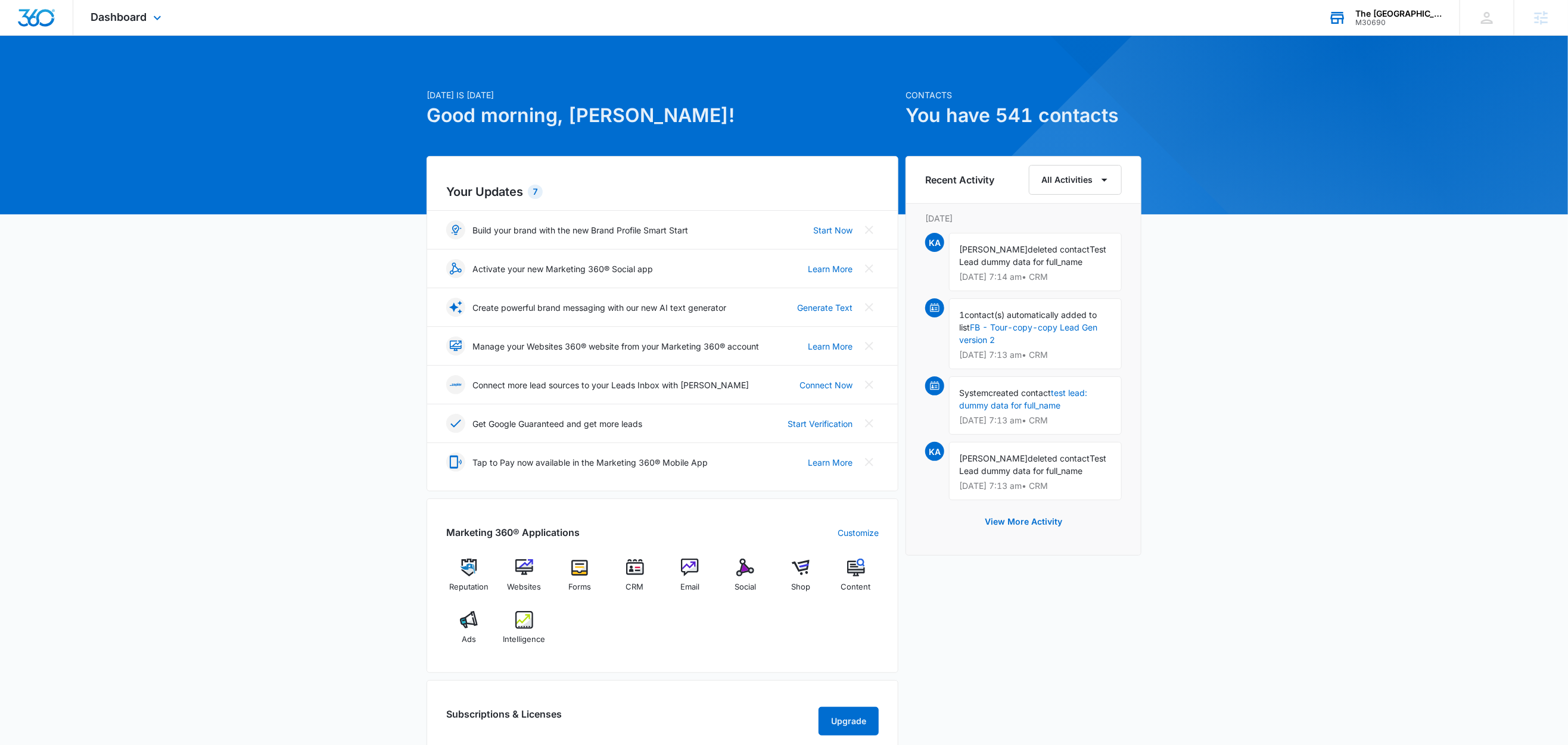
click at [1384, 20] on div "M30690" at bounding box center [1398, 22] width 87 height 8
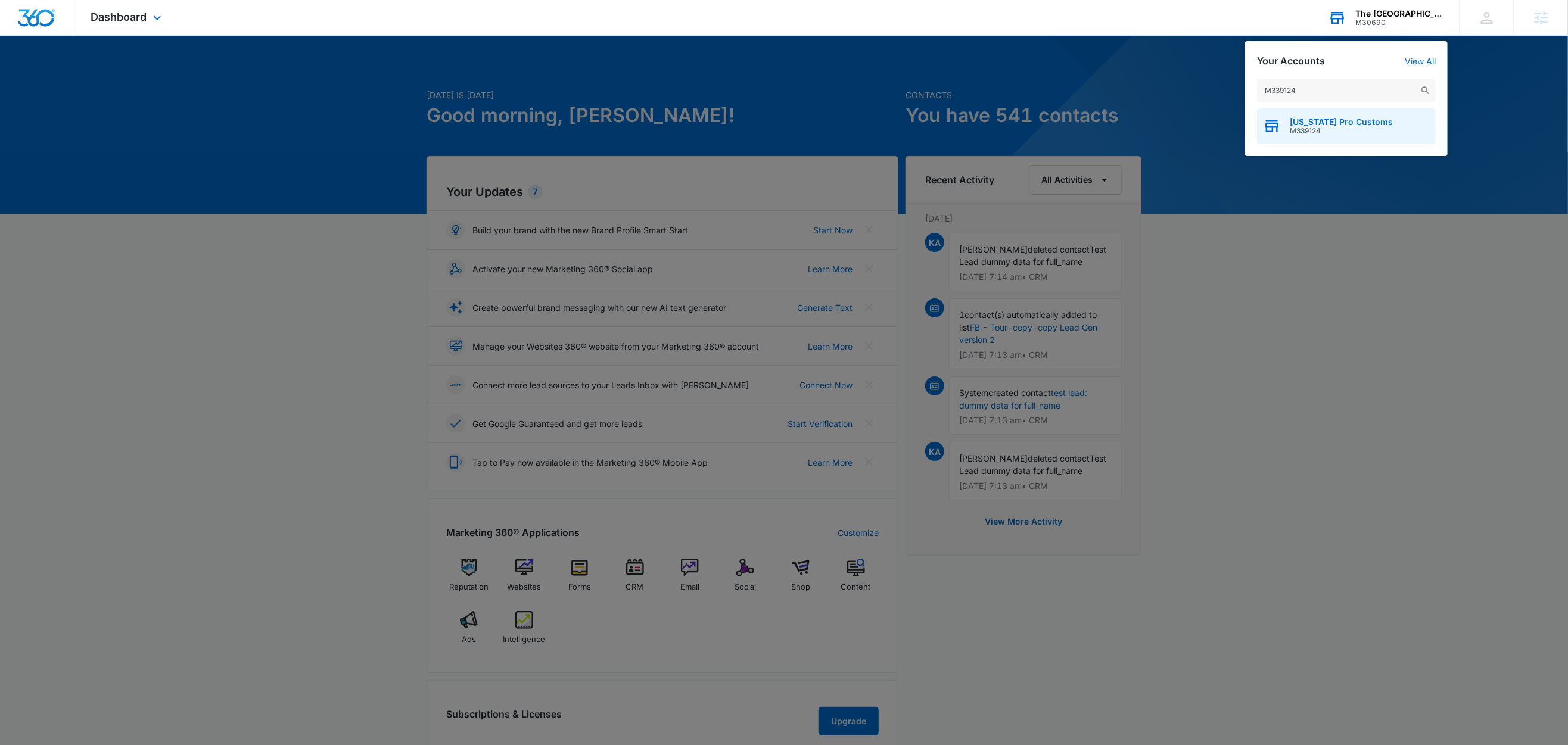
type input "M339124"
click at [1331, 132] on span "M339124" at bounding box center [1341, 131] width 103 height 8
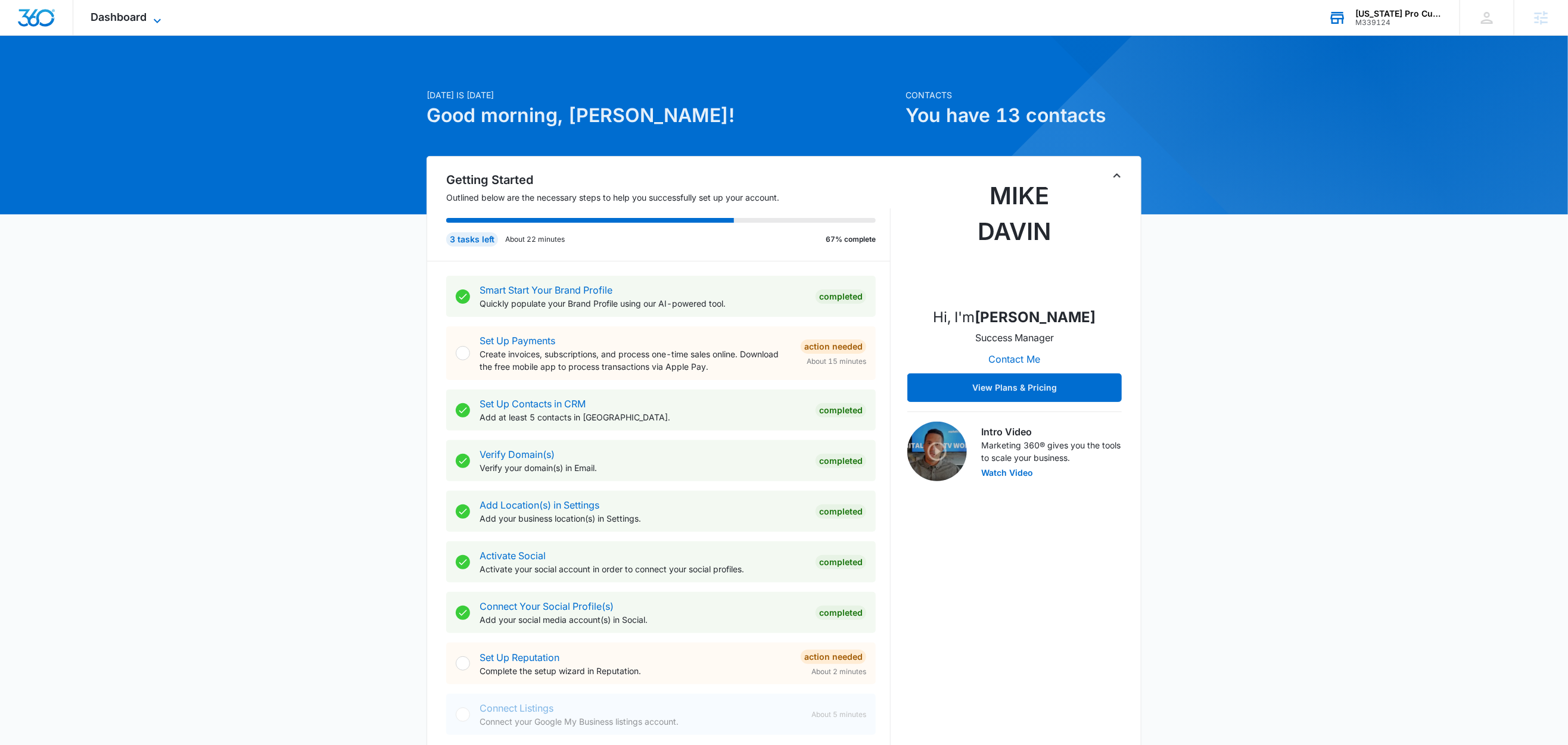
click at [163, 17] on icon at bounding box center [157, 21] width 14 height 14
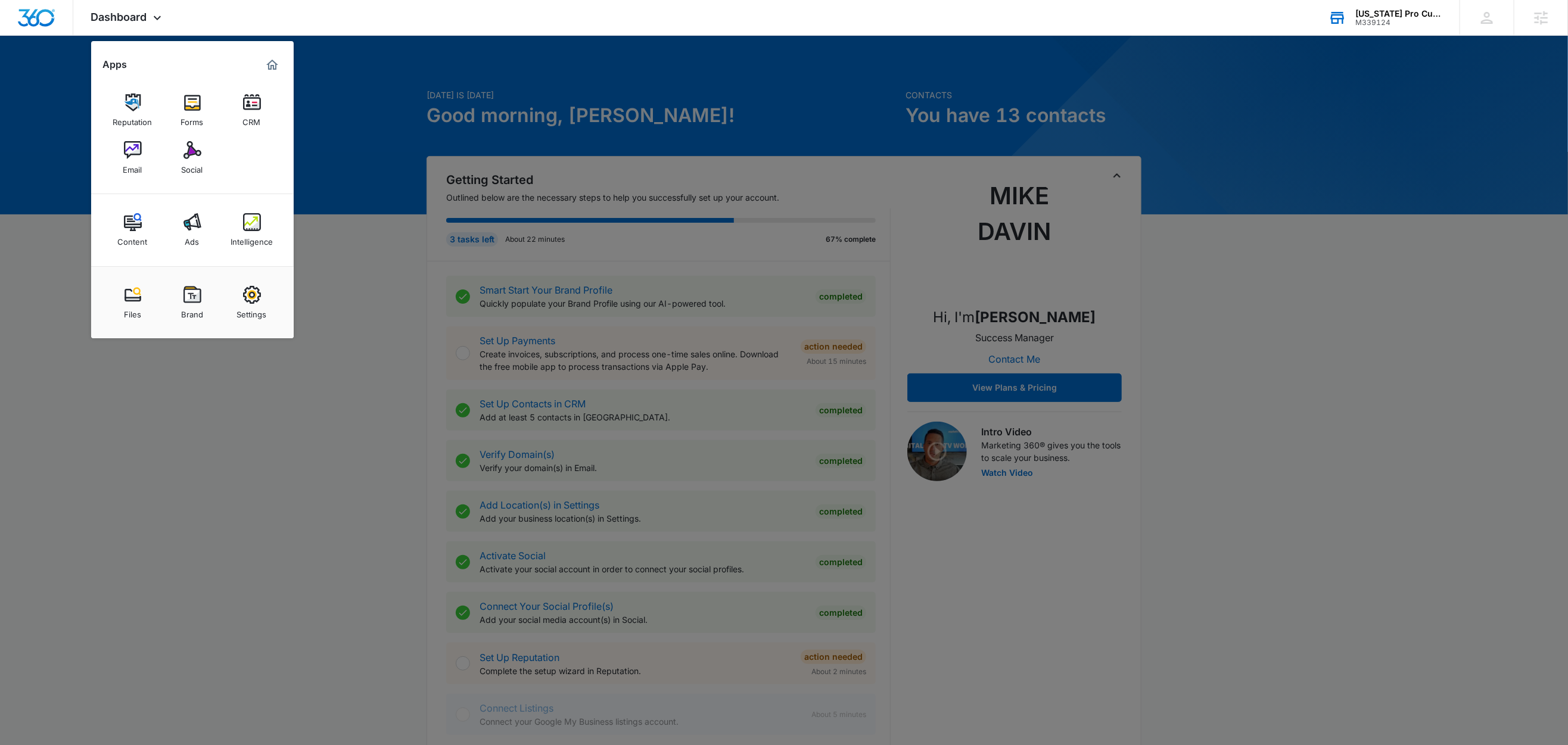
click at [407, 54] on div at bounding box center [784, 372] width 1568 height 745
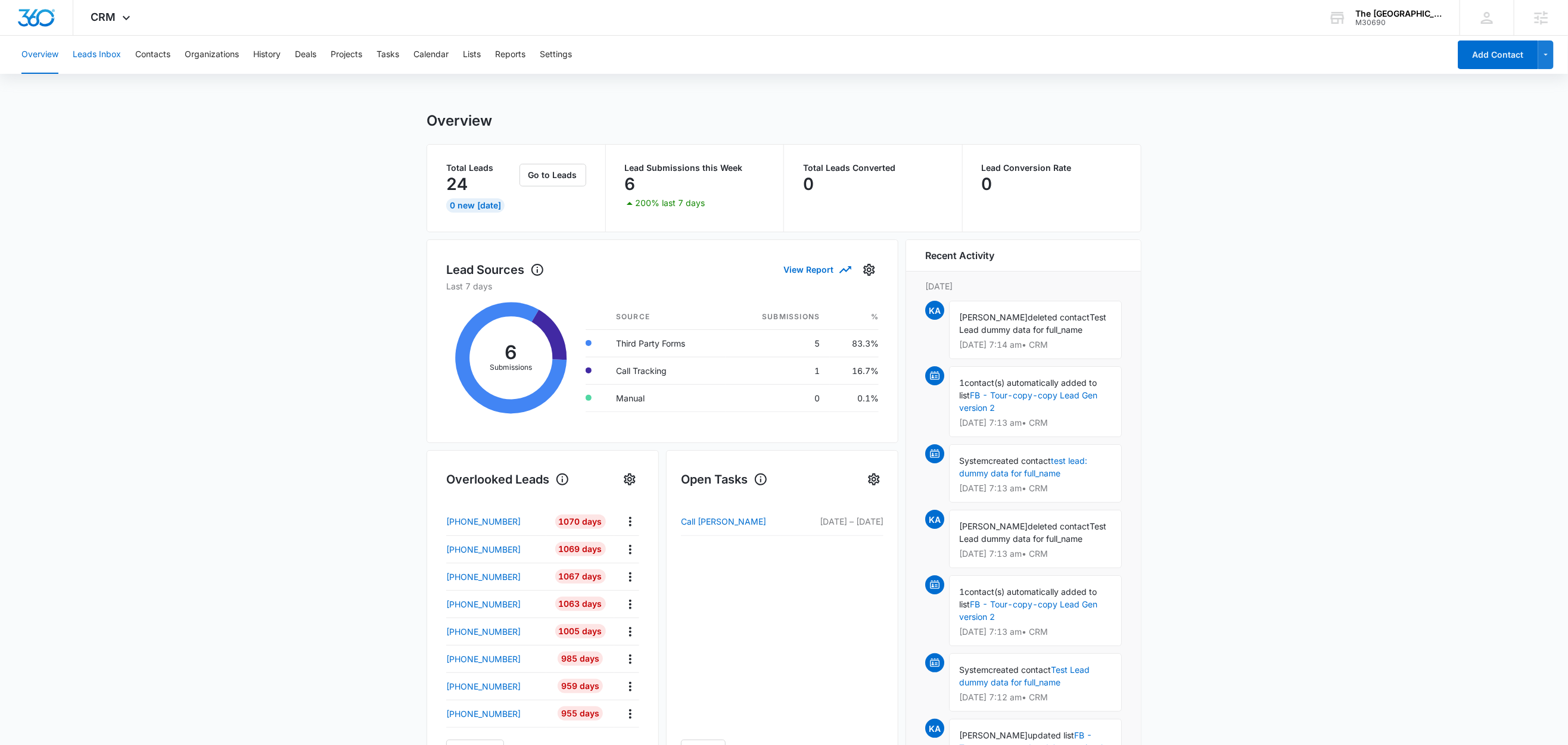
click at [105, 57] on button "Leads Inbox" at bounding box center [96, 55] width 48 height 38
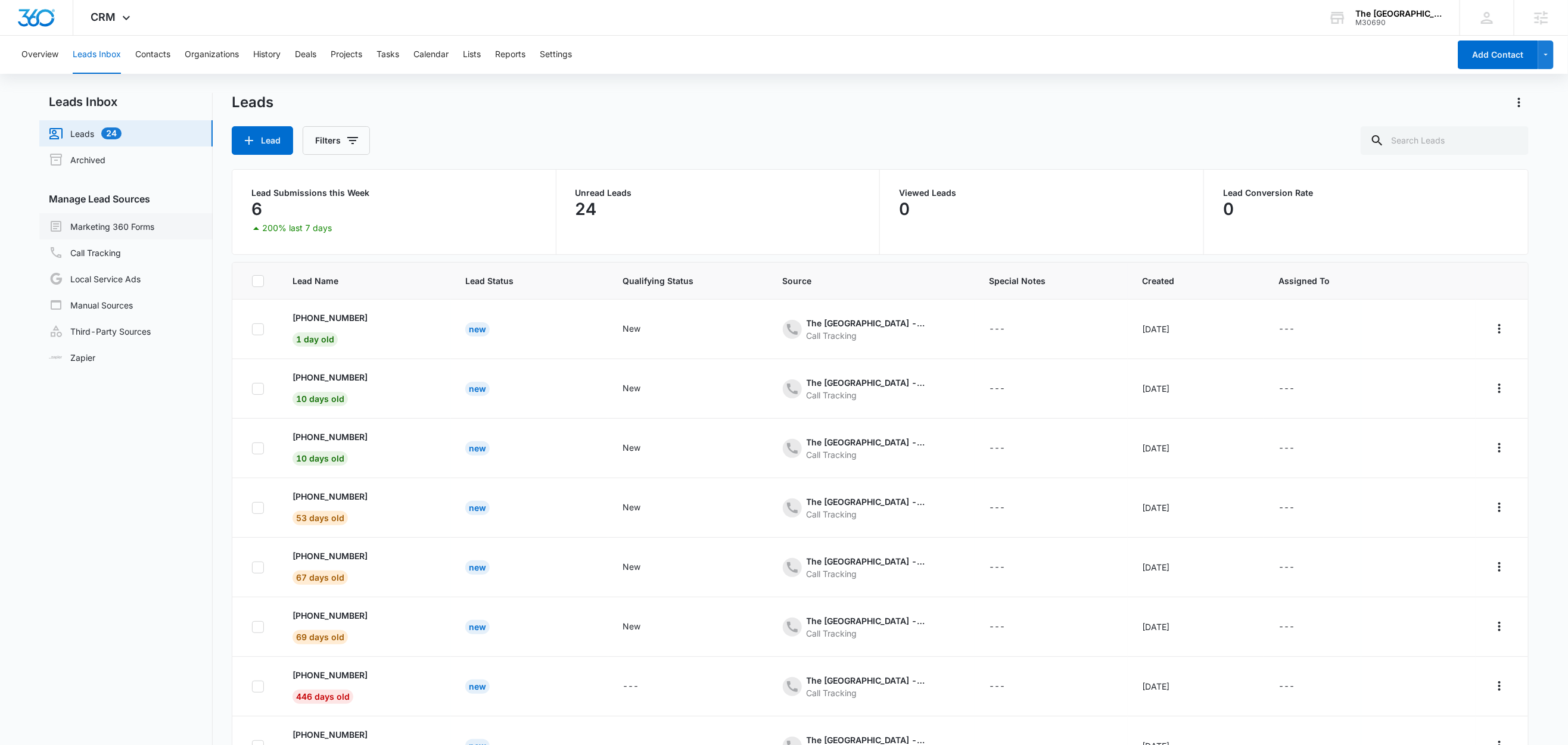
click at [123, 219] on link "Marketing 360 Forms" at bounding box center [101, 226] width 105 height 14
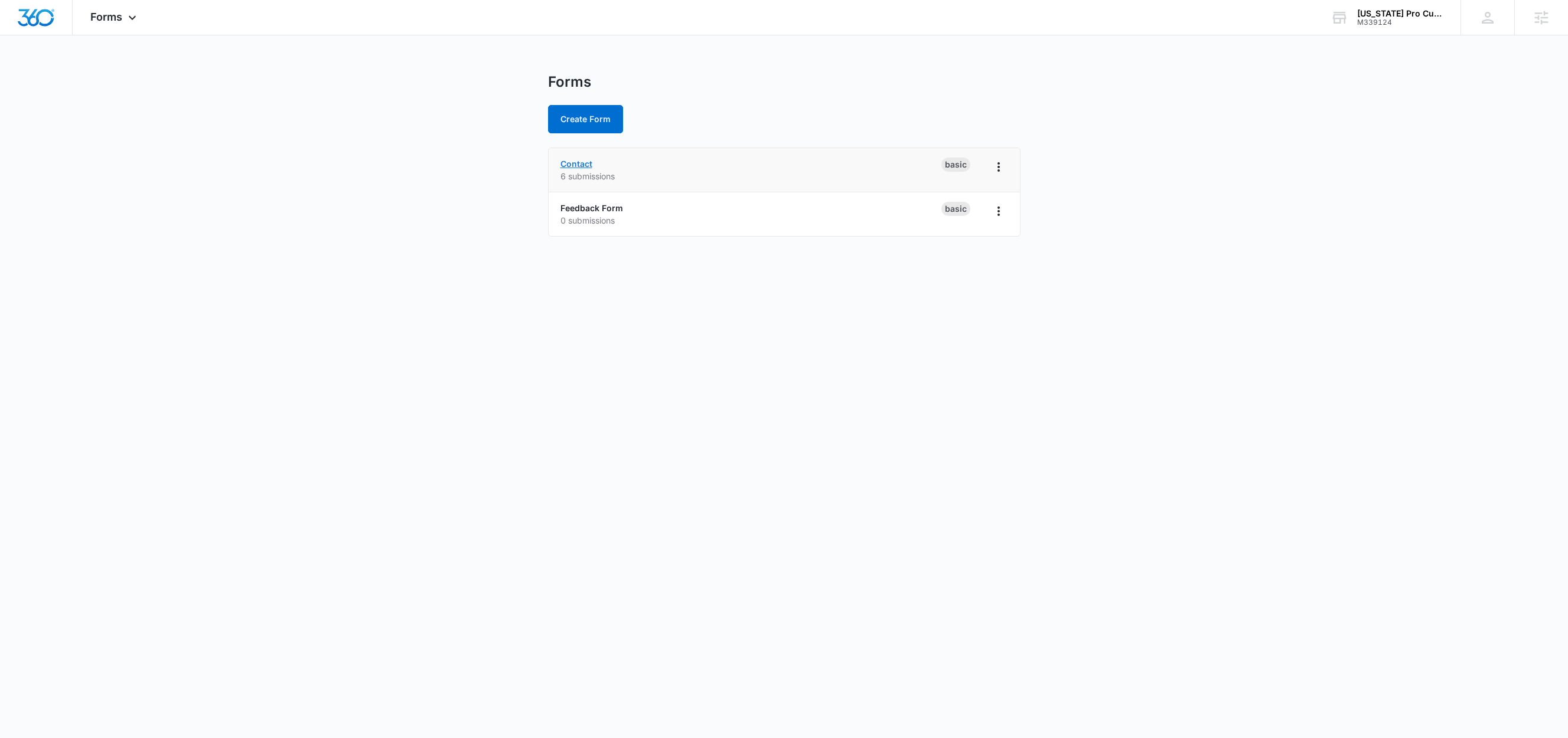
click at [581, 162] on link "Contact" at bounding box center [576, 164] width 32 height 10
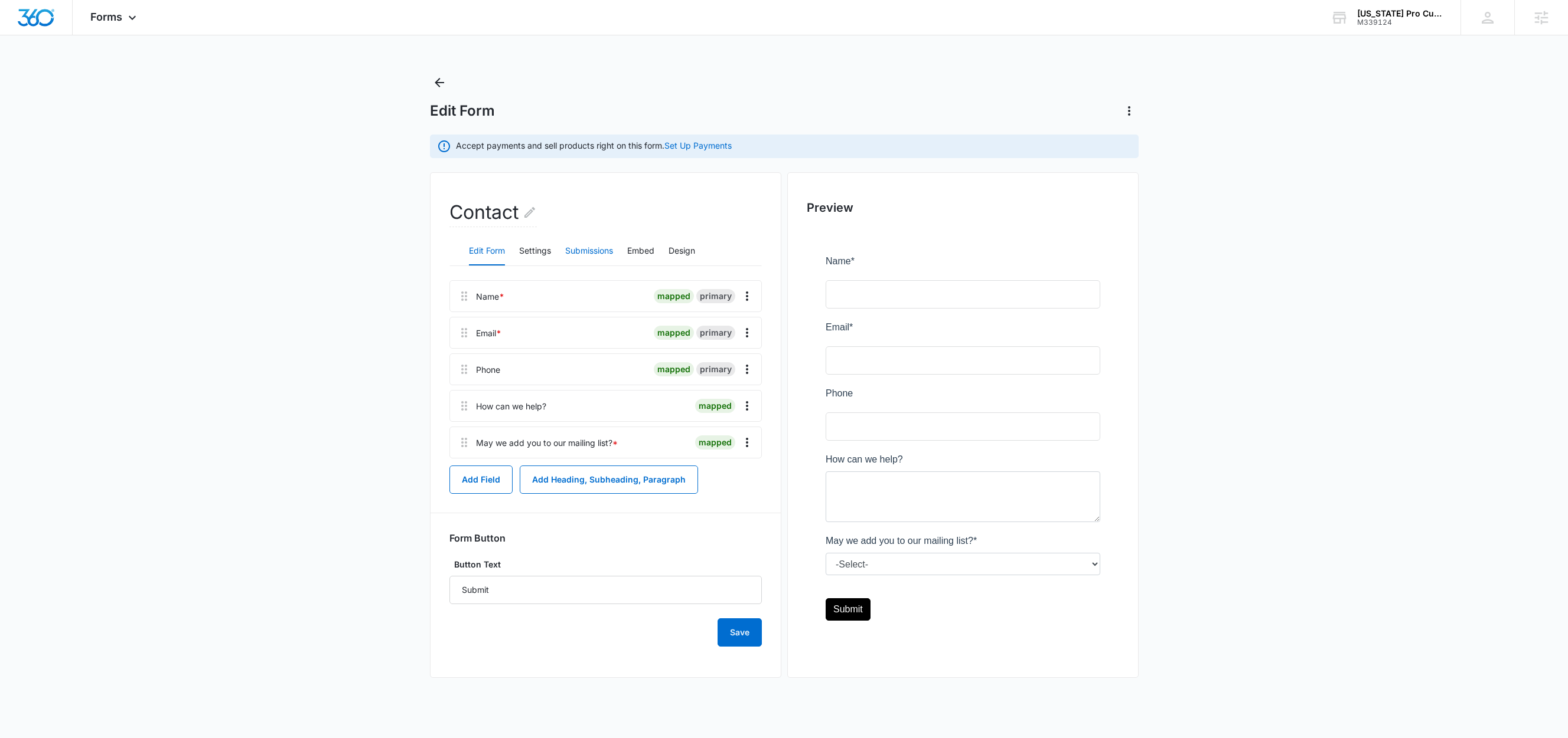
click at [588, 249] on button "Submissions" at bounding box center [589, 251] width 48 height 29
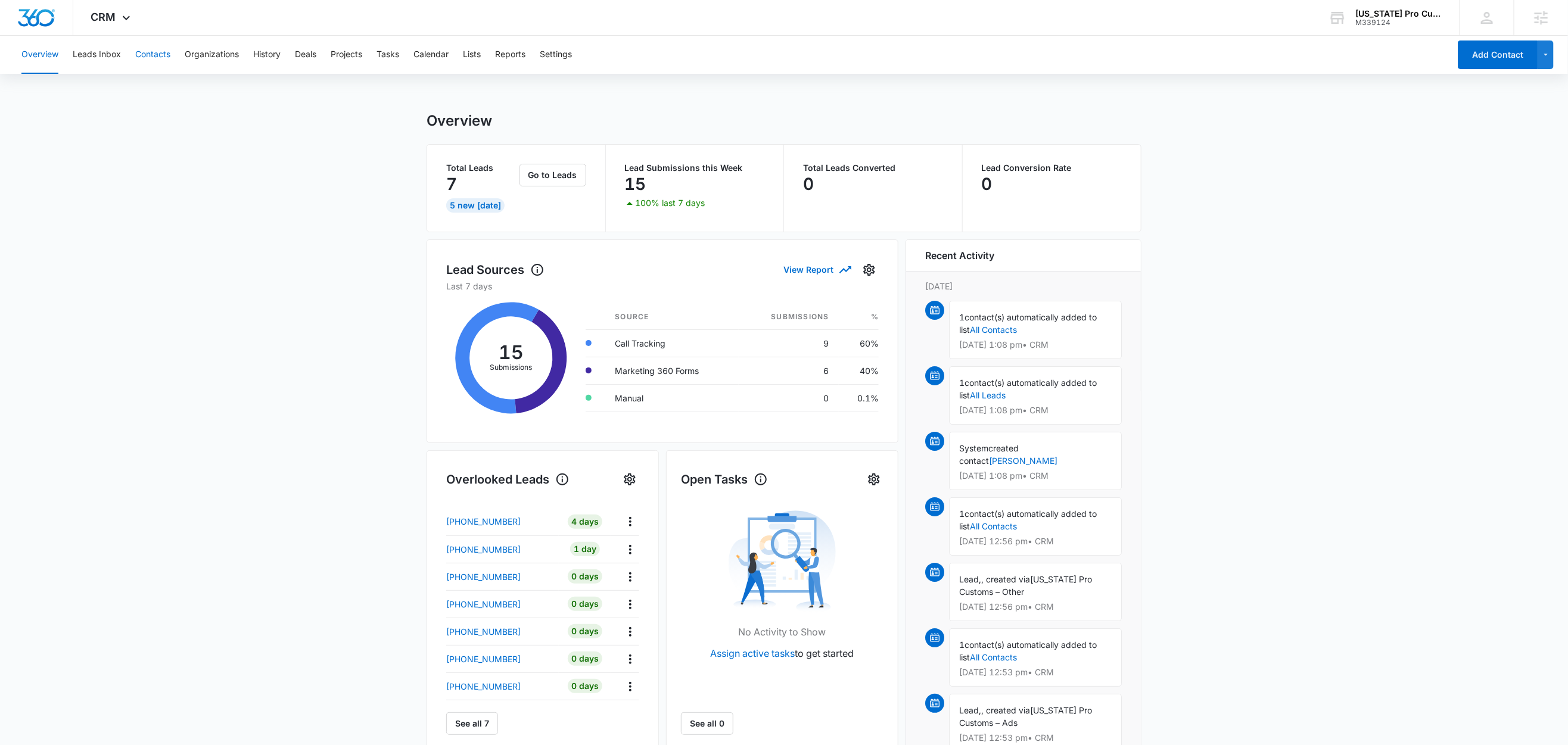
click at [155, 56] on button "Contacts" at bounding box center [153, 55] width 35 height 38
click at [83, 53] on button "Leads Inbox" at bounding box center [96, 55] width 48 height 38
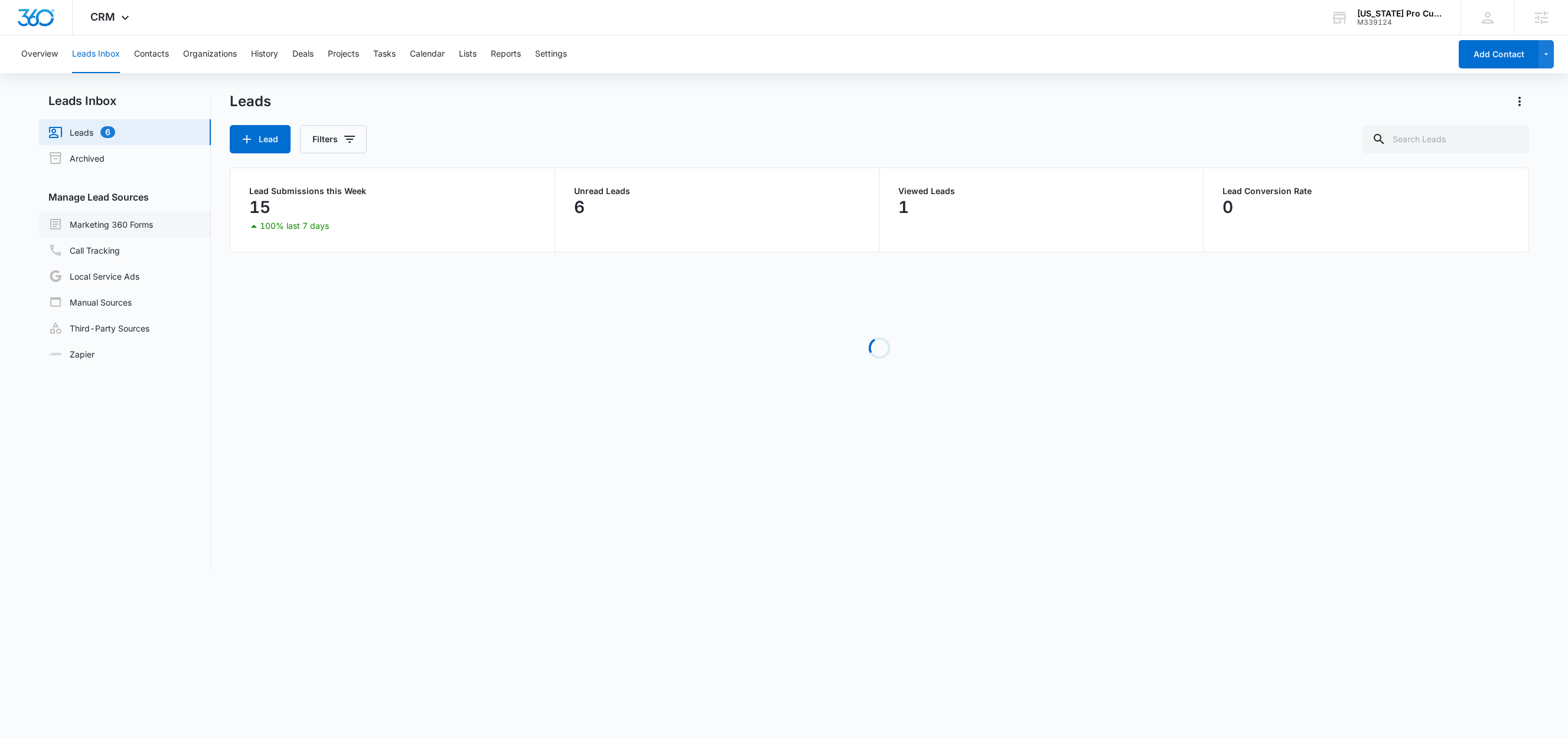
click at [105, 226] on link "Marketing 360 Forms" at bounding box center [101, 224] width 104 height 14
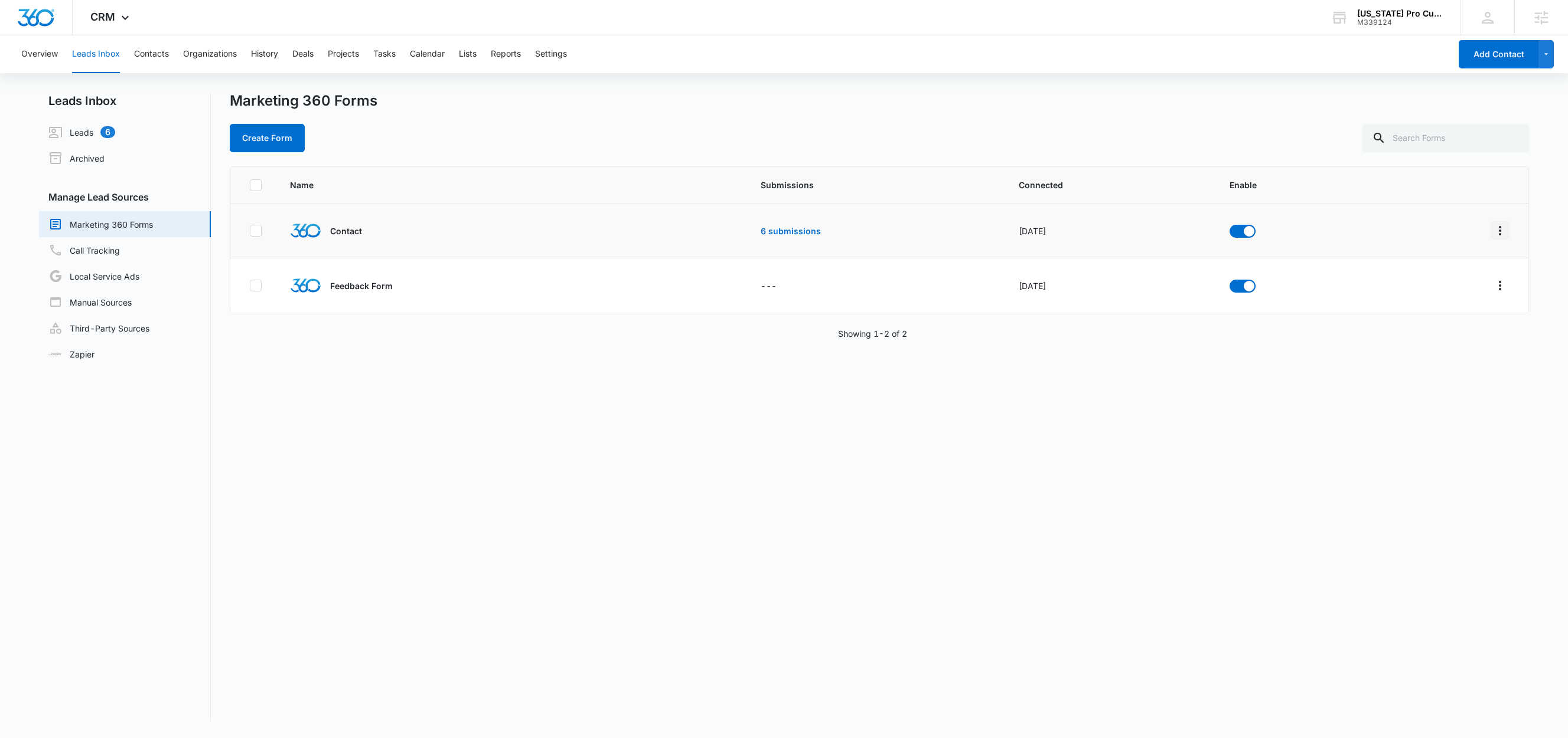
click at [1493, 228] on icon "Overflow Menu" at bounding box center [1500, 231] width 14 height 14
click at [1416, 300] on div "Field Mapping" at bounding box center [1432, 300] width 67 height 8
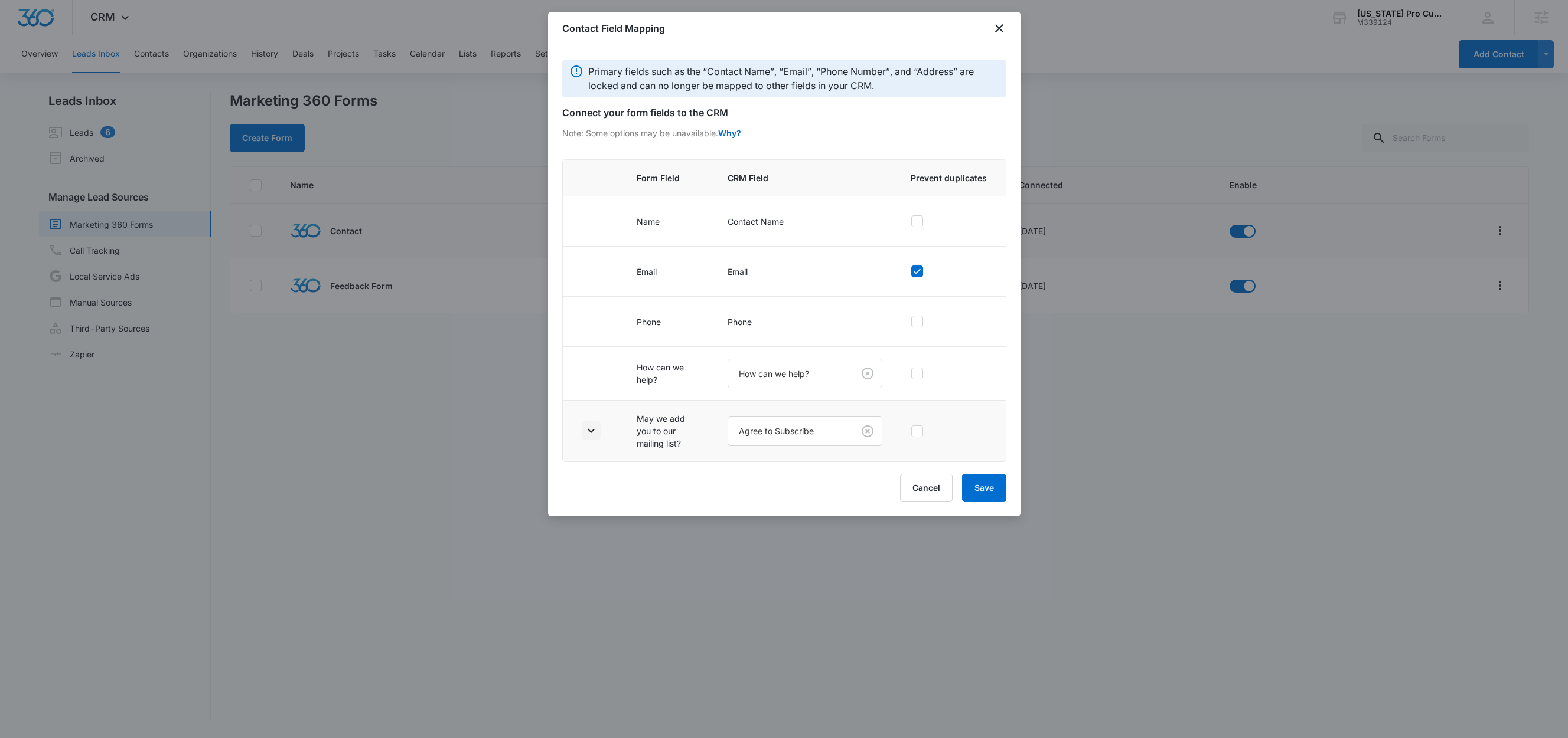
click at [591, 435] on icon "button" at bounding box center [591, 431] width 14 height 14
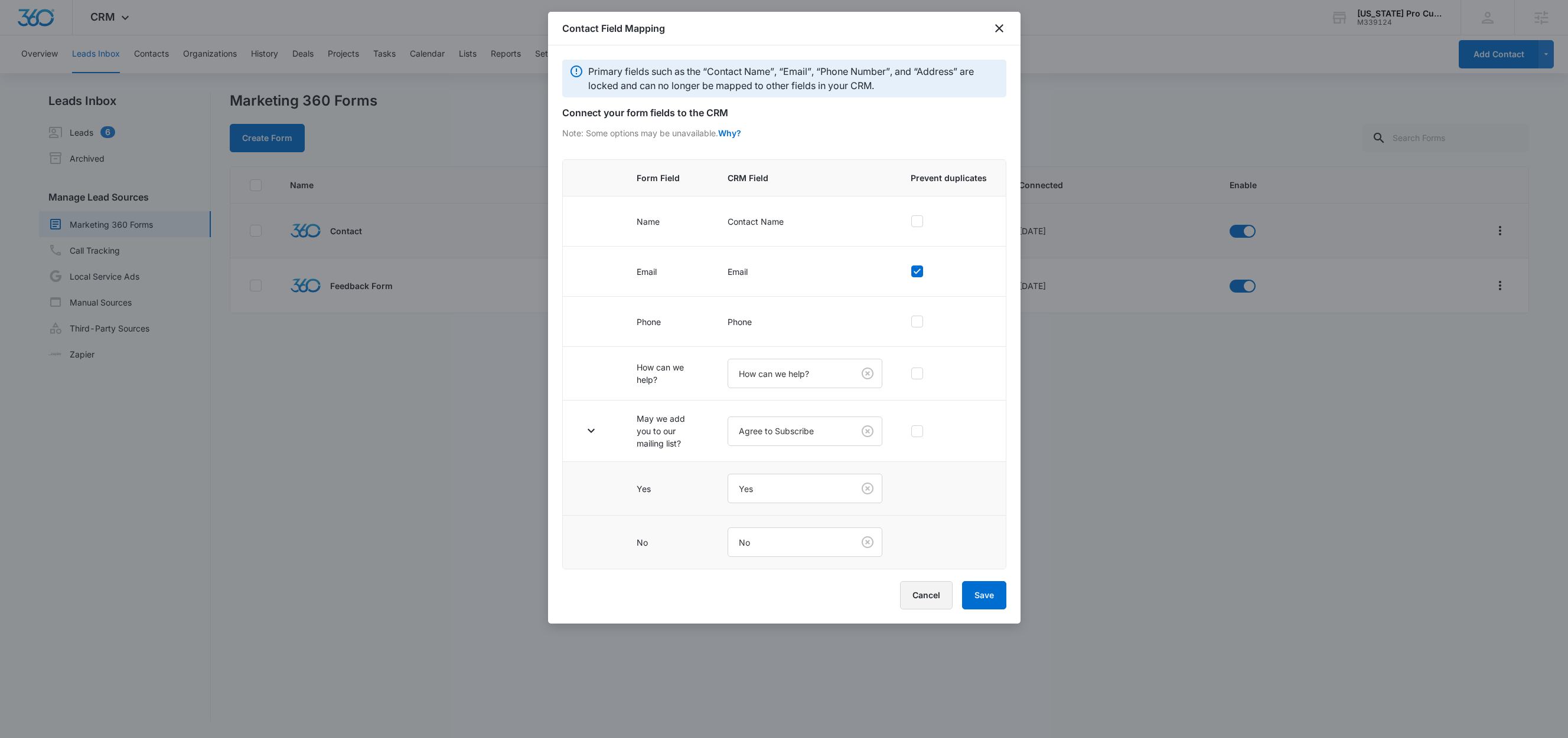
click at [919, 597] on button "Cancel" at bounding box center [926, 595] width 53 height 29
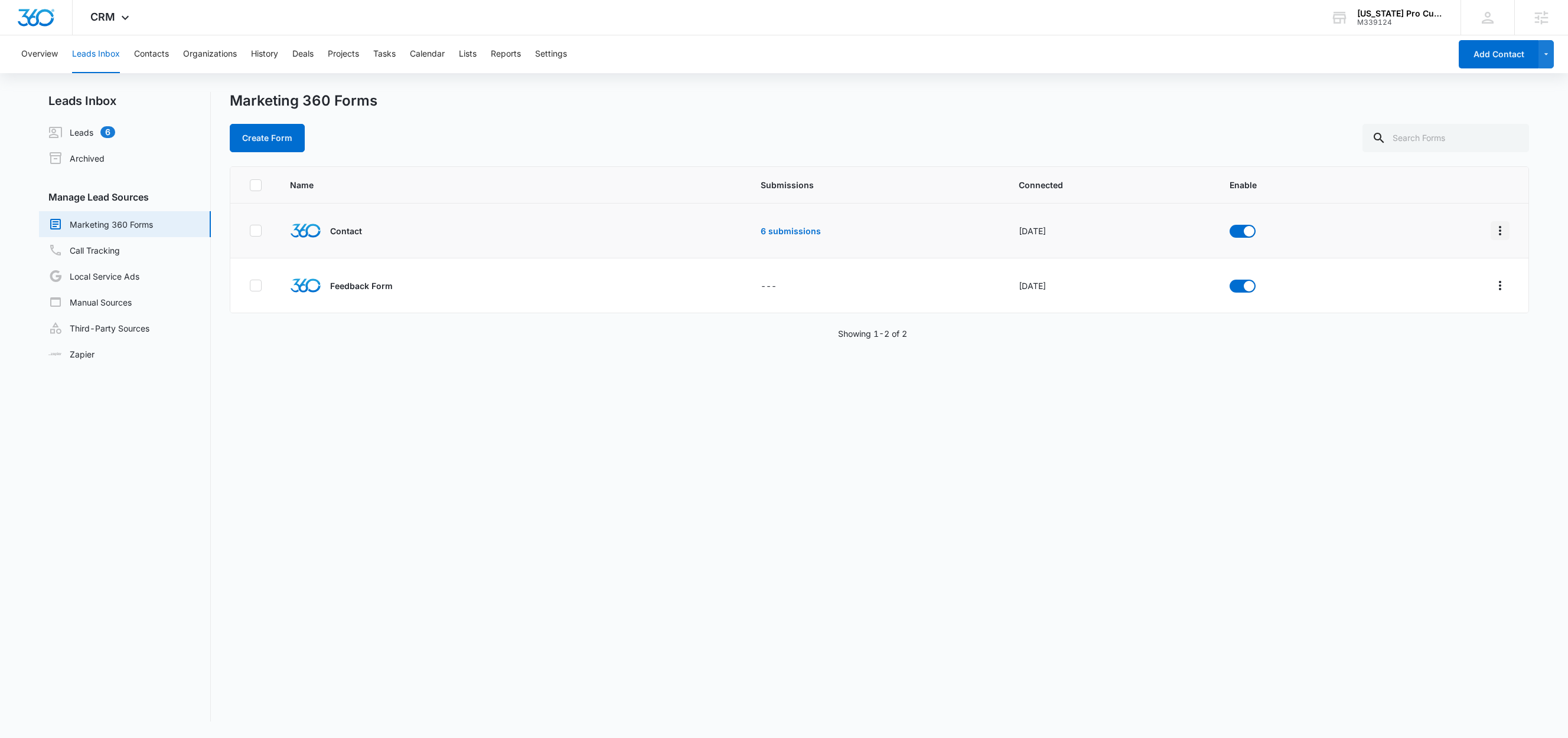
click at [1493, 232] on icon "Overflow Menu" at bounding box center [1500, 231] width 14 height 14
click at [1457, 314] on div "Submission Rules" at bounding box center [1432, 317] width 67 height 8
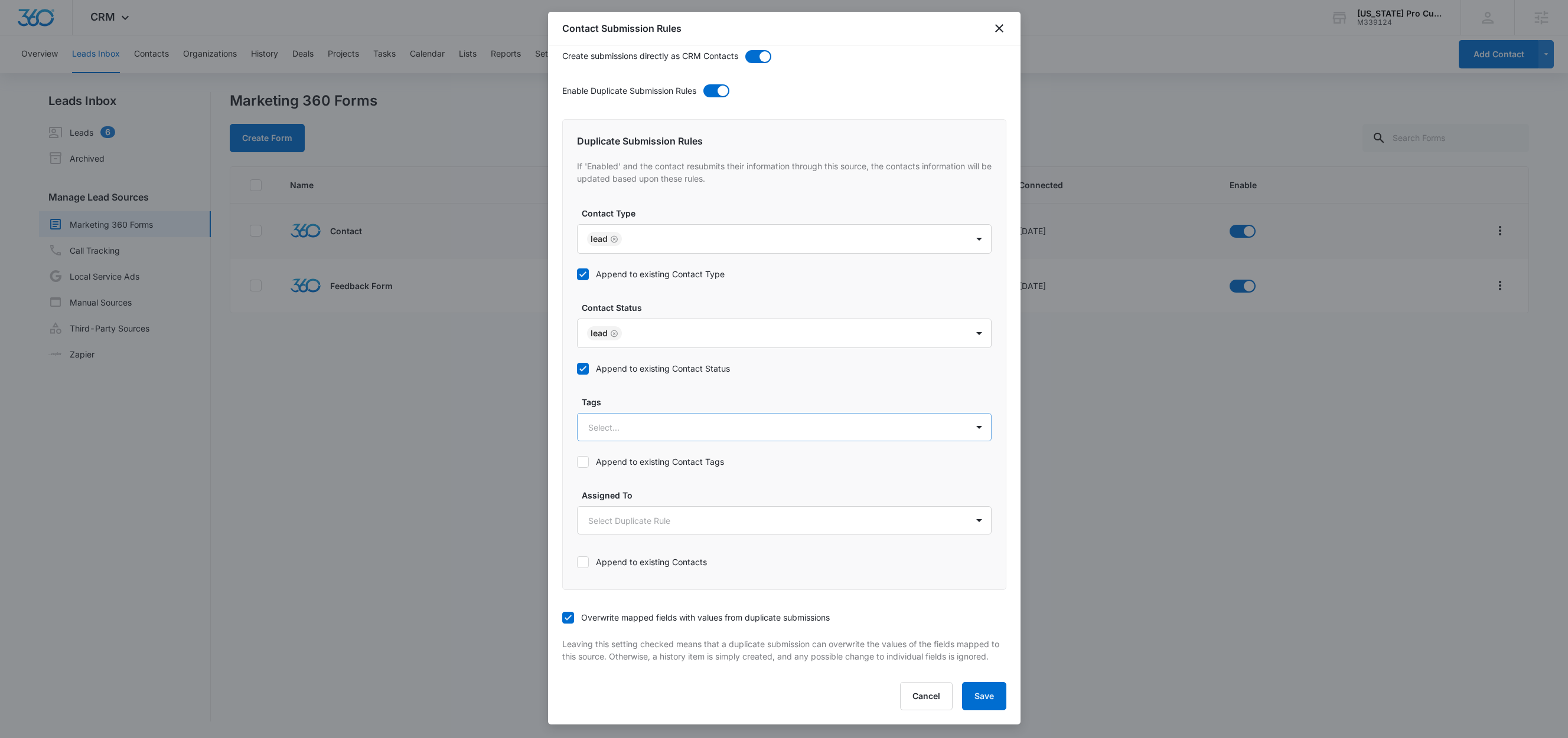
scroll to position [395, 0]
click at [927, 698] on button "Cancel" at bounding box center [926, 696] width 53 height 29
